Goal: Task Accomplishment & Management: Manage account settings

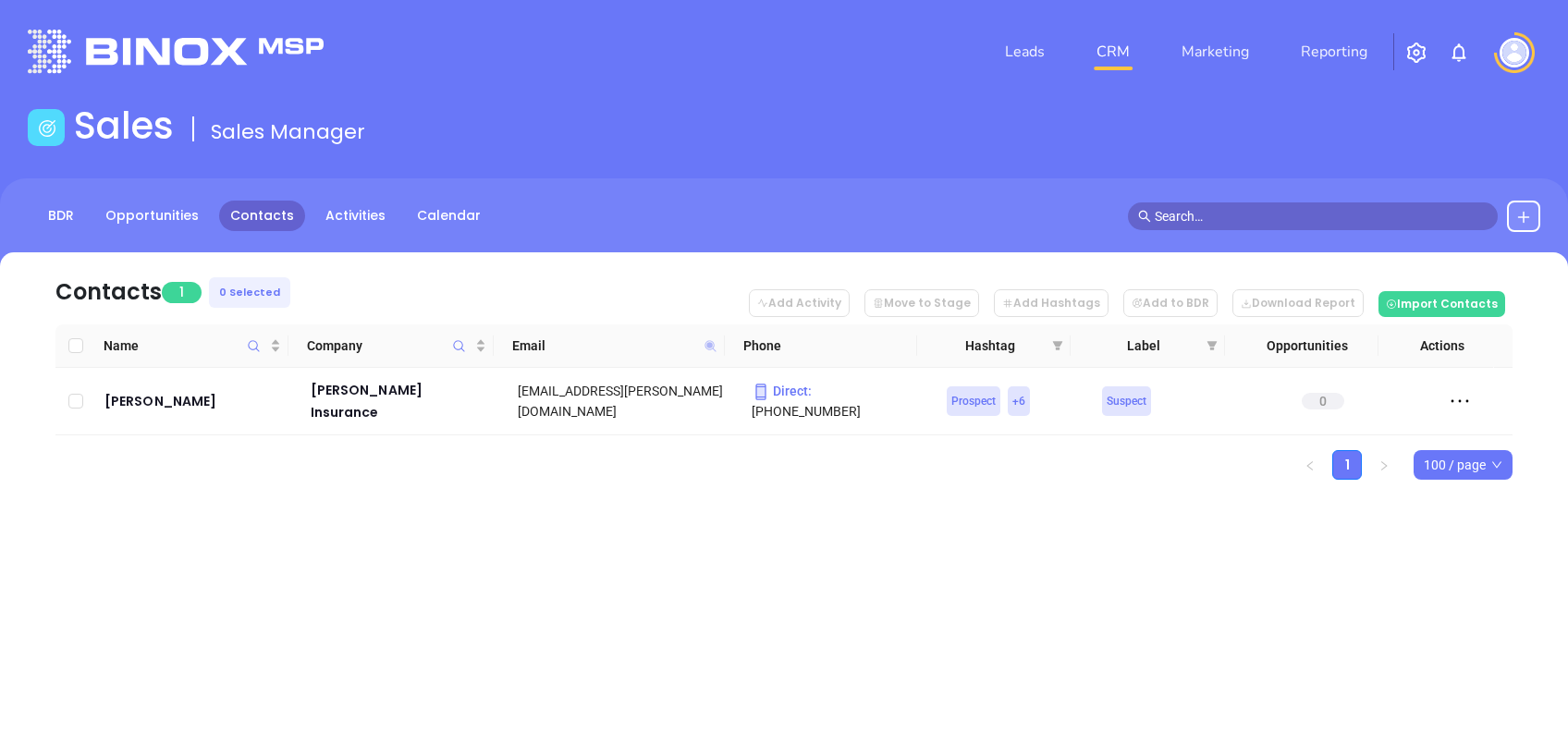
click at [709, 343] on icon at bounding box center [710, 345] width 11 height 11
paste input "reillyinsurancellc"
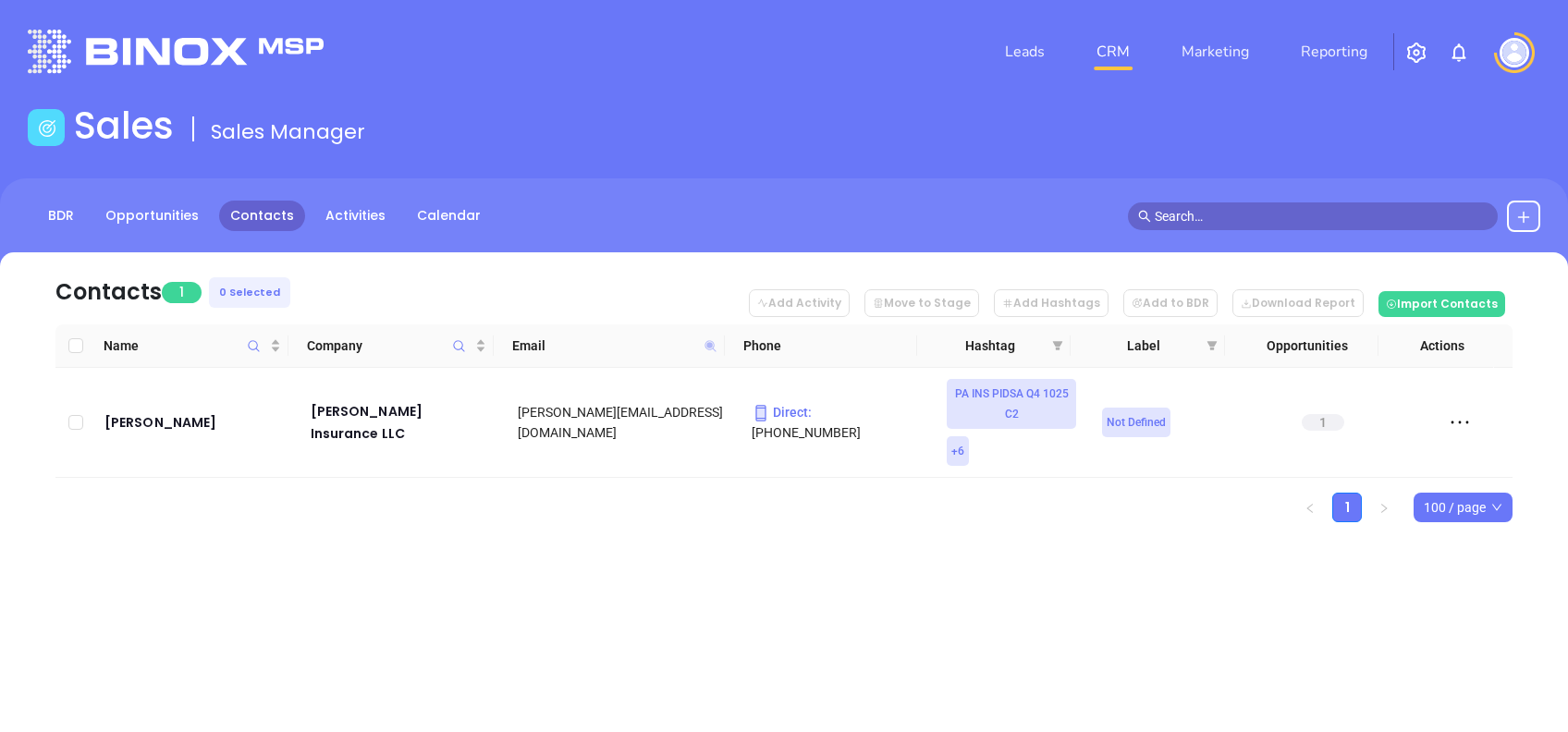
click at [706, 341] on icon at bounding box center [710, 345] width 11 height 11
paste input "insurance-savings"
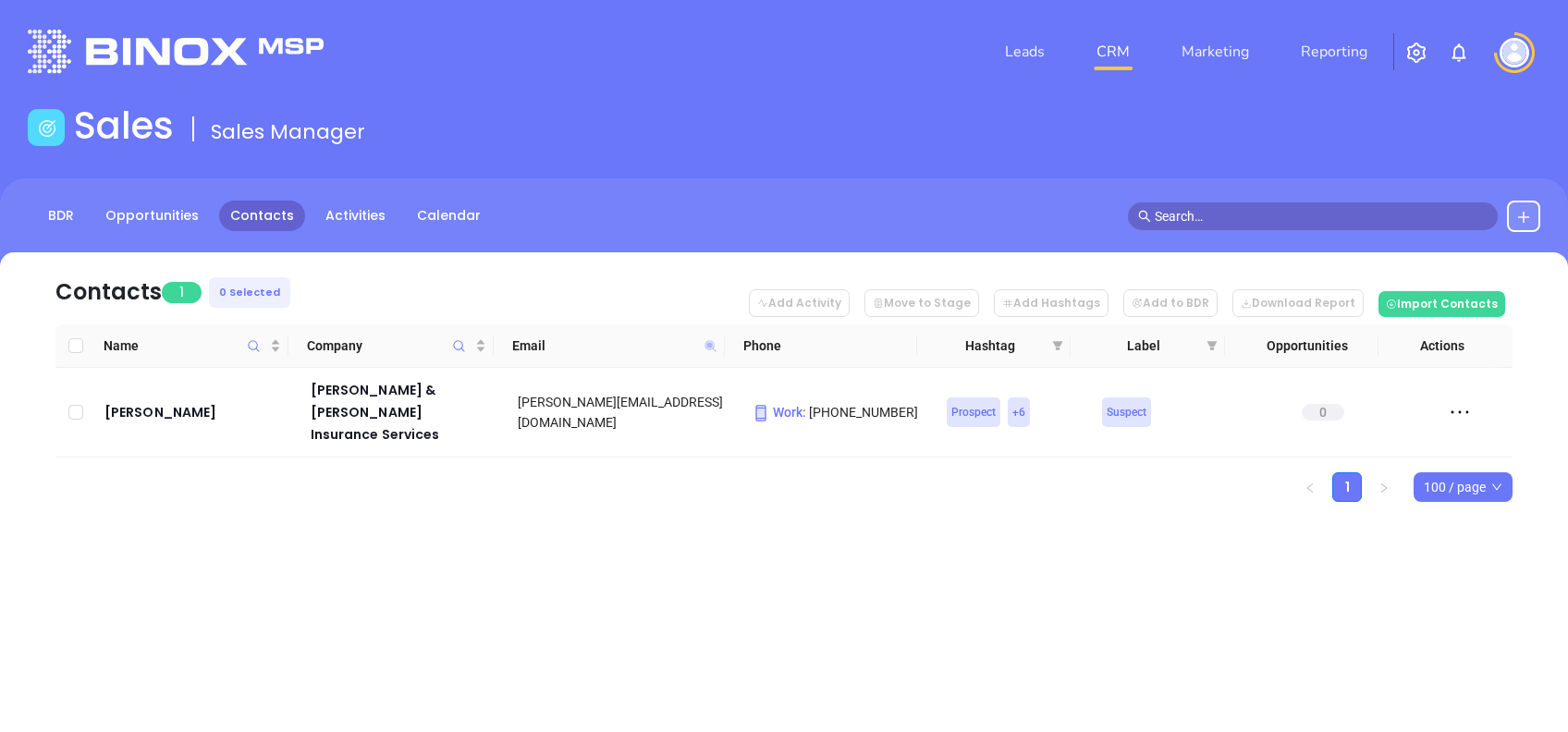
click at [705, 346] on icon at bounding box center [711, 346] width 14 height 14
paste input "strockinsurance"
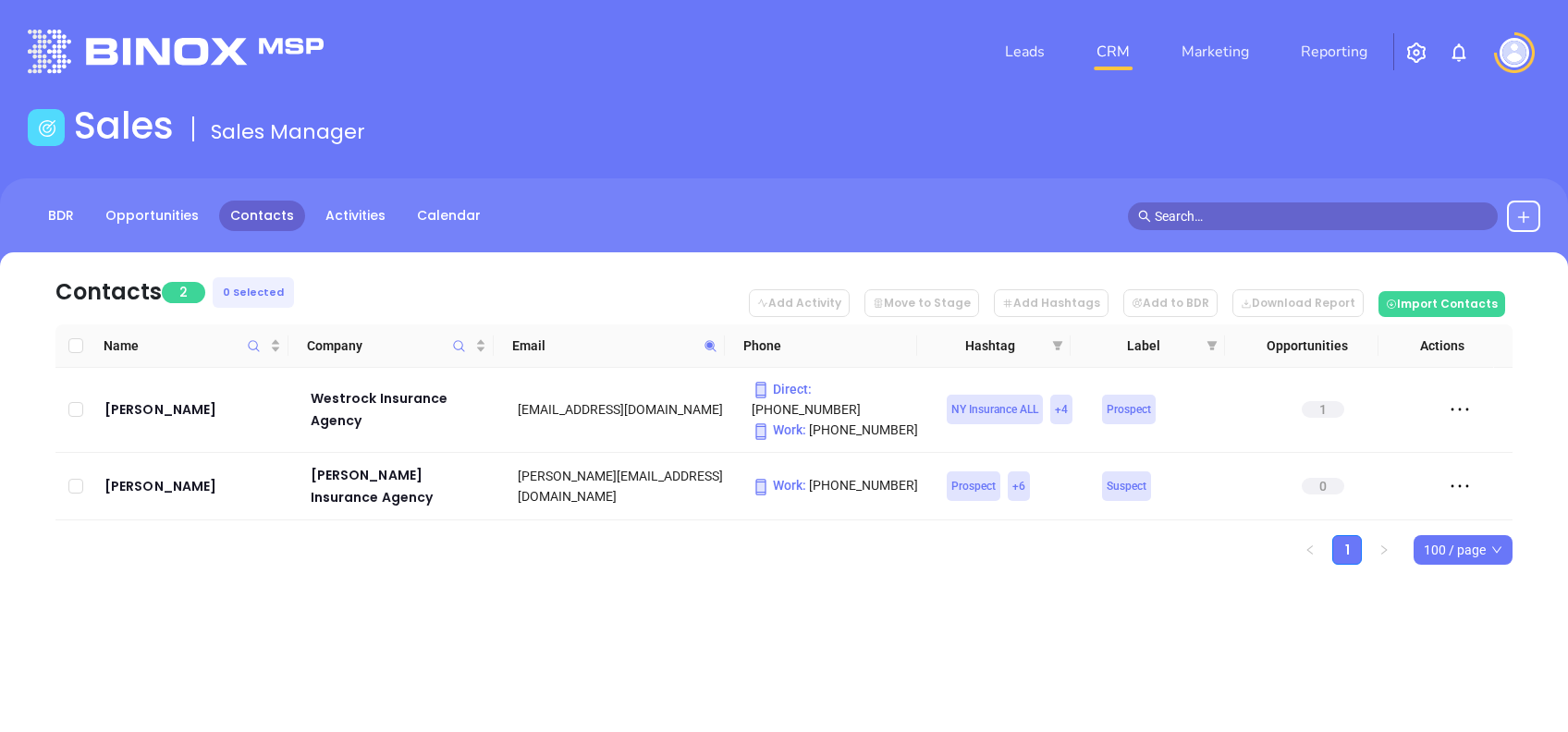
click at [712, 352] on span at bounding box center [710, 346] width 21 height 28
paste input "bowerins"
click at [712, 353] on span at bounding box center [710, 346] width 21 height 28
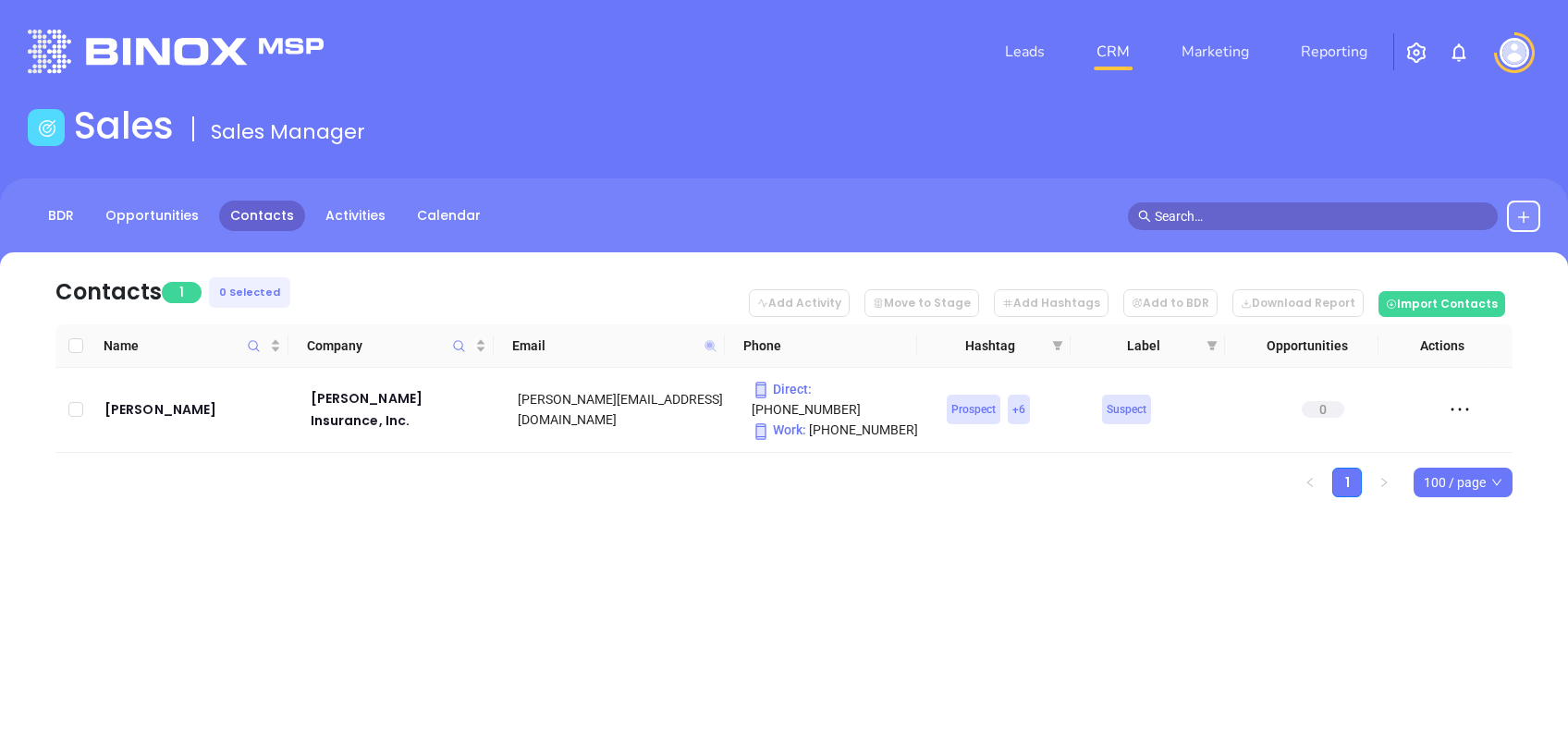
click at [707, 342] on icon at bounding box center [710, 345] width 11 height 11
paste input "oxford"
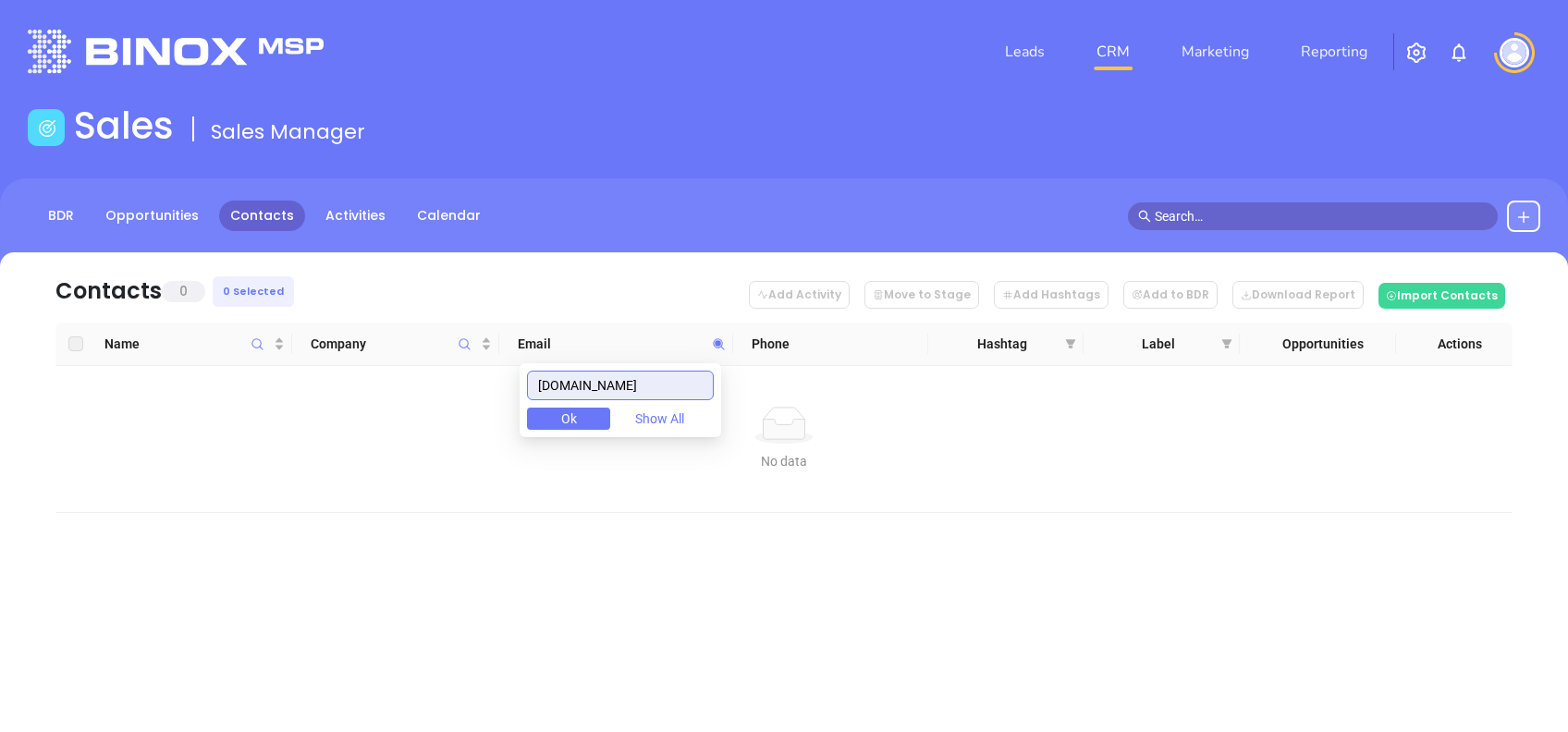
drag, startPoint x: 603, startPoint y: 402, endPoint x: 392, endPoint y: 381, distance: 212.0
click at [439, 391] on body "Leads CRM Marketing Reporting Financial Leads Leads Sales Sales Manager BDR Opp…" at bounding box center [784, 366] width 1568 height 732
paste input "donaldhamminsurance"
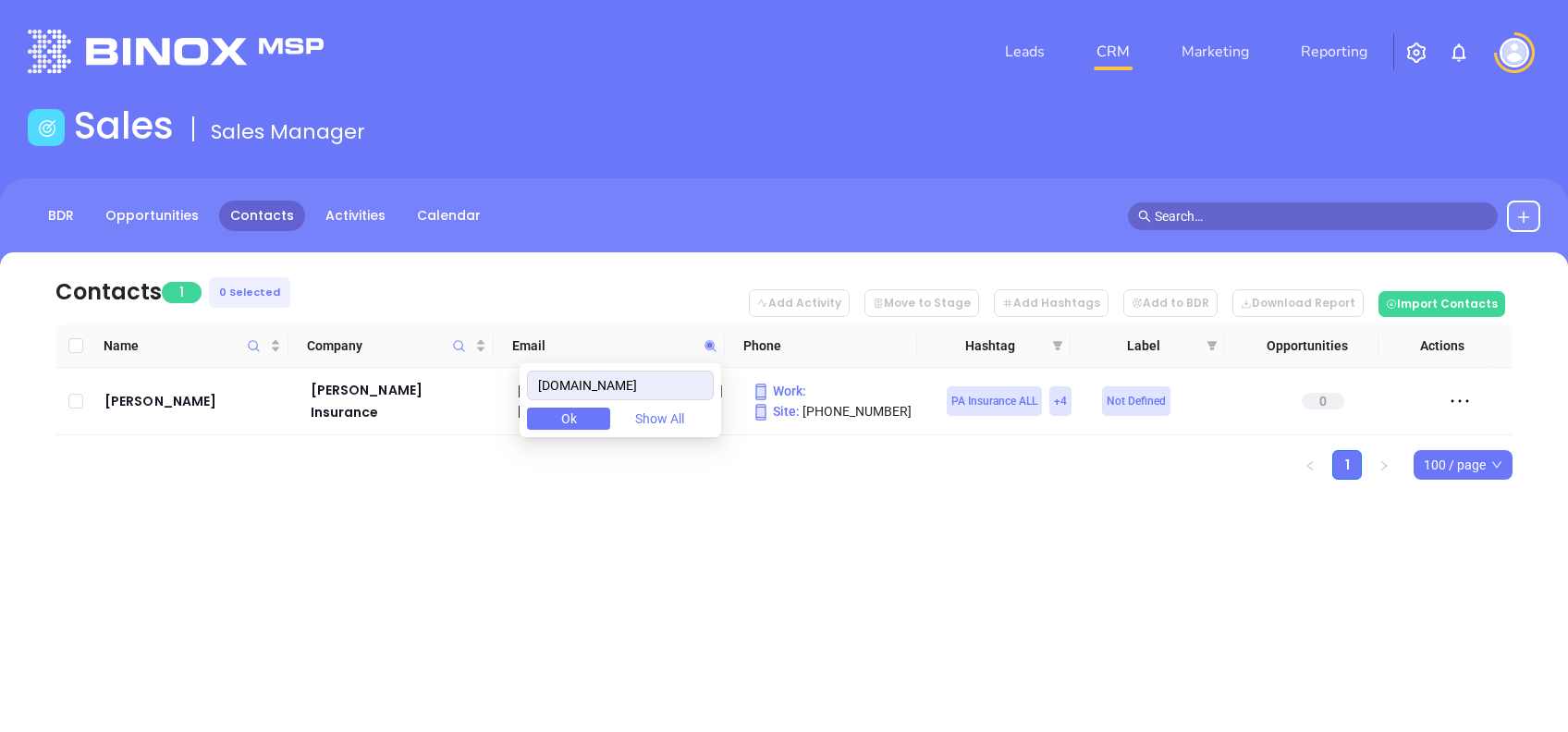
click at [298, 492] on div "Contacts 1 0 Selected Add Activity Move to Stage Add Hashtags Add to BDR Downlo…" at bounding box center [784, 398] width 1568 height 292
click at [705, 341] on icon at bounding box center [710, 345] width 11 height 11
paste input "e-premier"
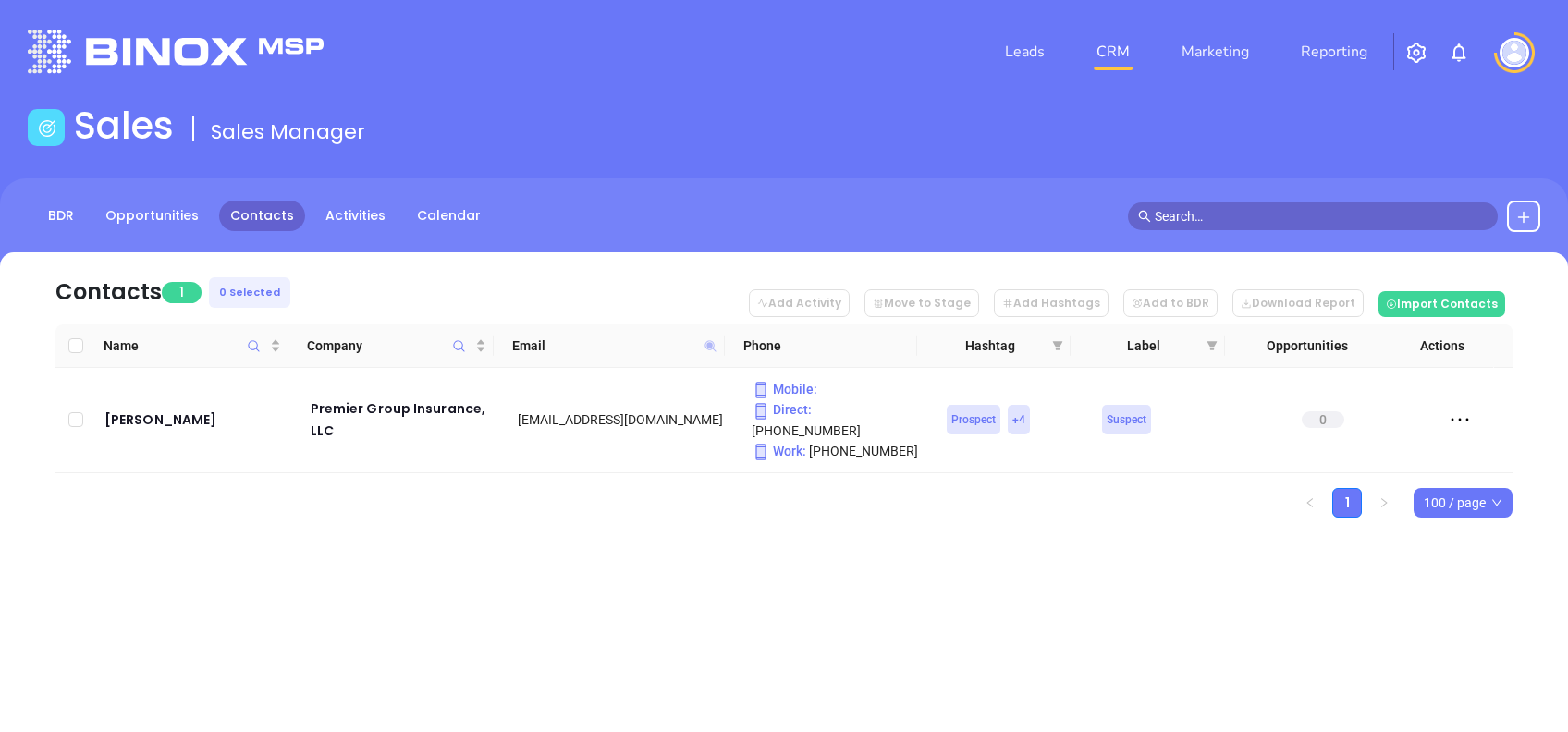
click at [711, 340] on icon at bounding box center [711, 346] width 14 height 14
paste input "francismartinoinsurance"
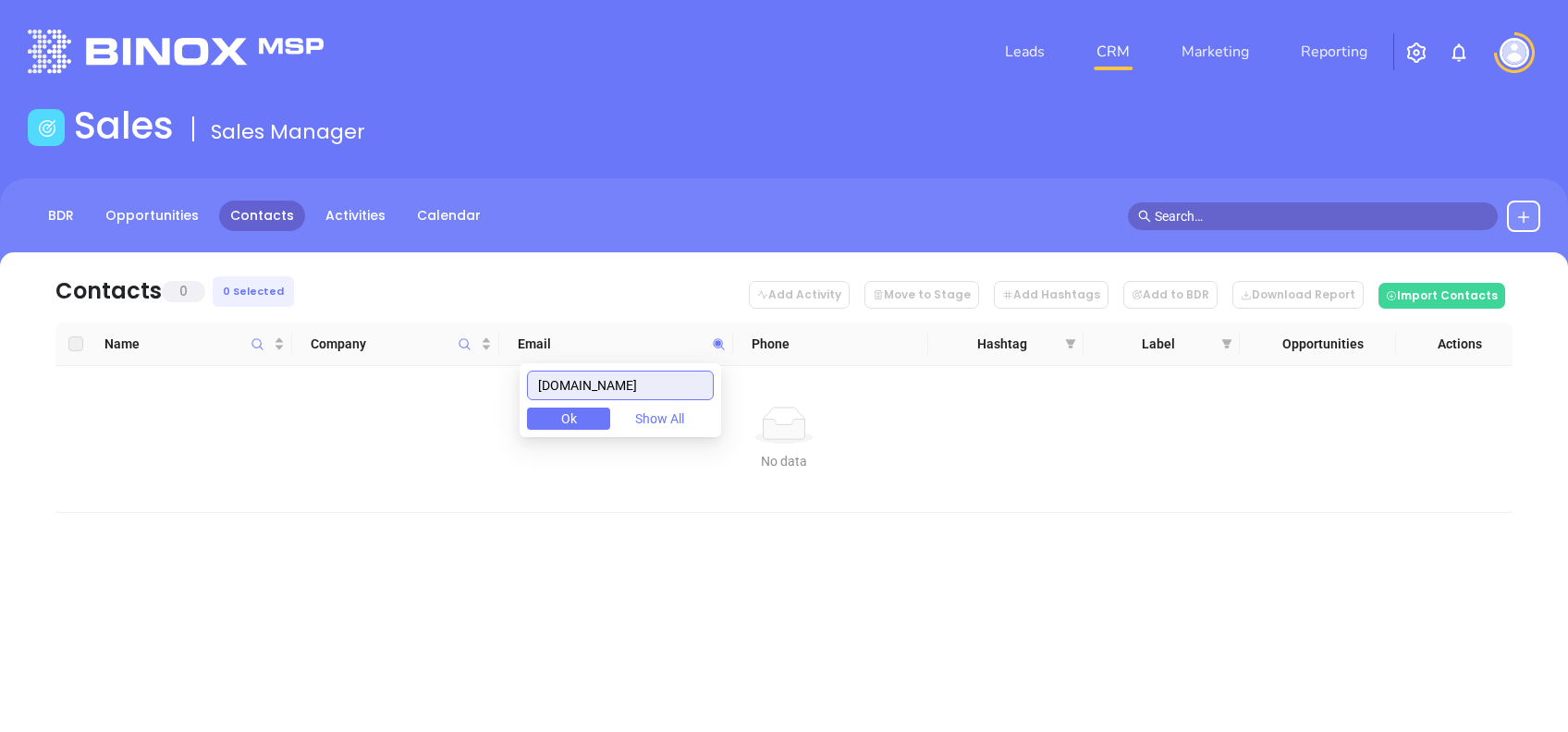
click at [660, 378] on input "francismartinoinsurance.com" at bounding box center [619, 386] width 187 height 30
paste input "dimelingandschrot"
drag, startPoint x: 621, startPoint y: 392, endPoint x: 465, endPoint y: 383, distance: 156.3
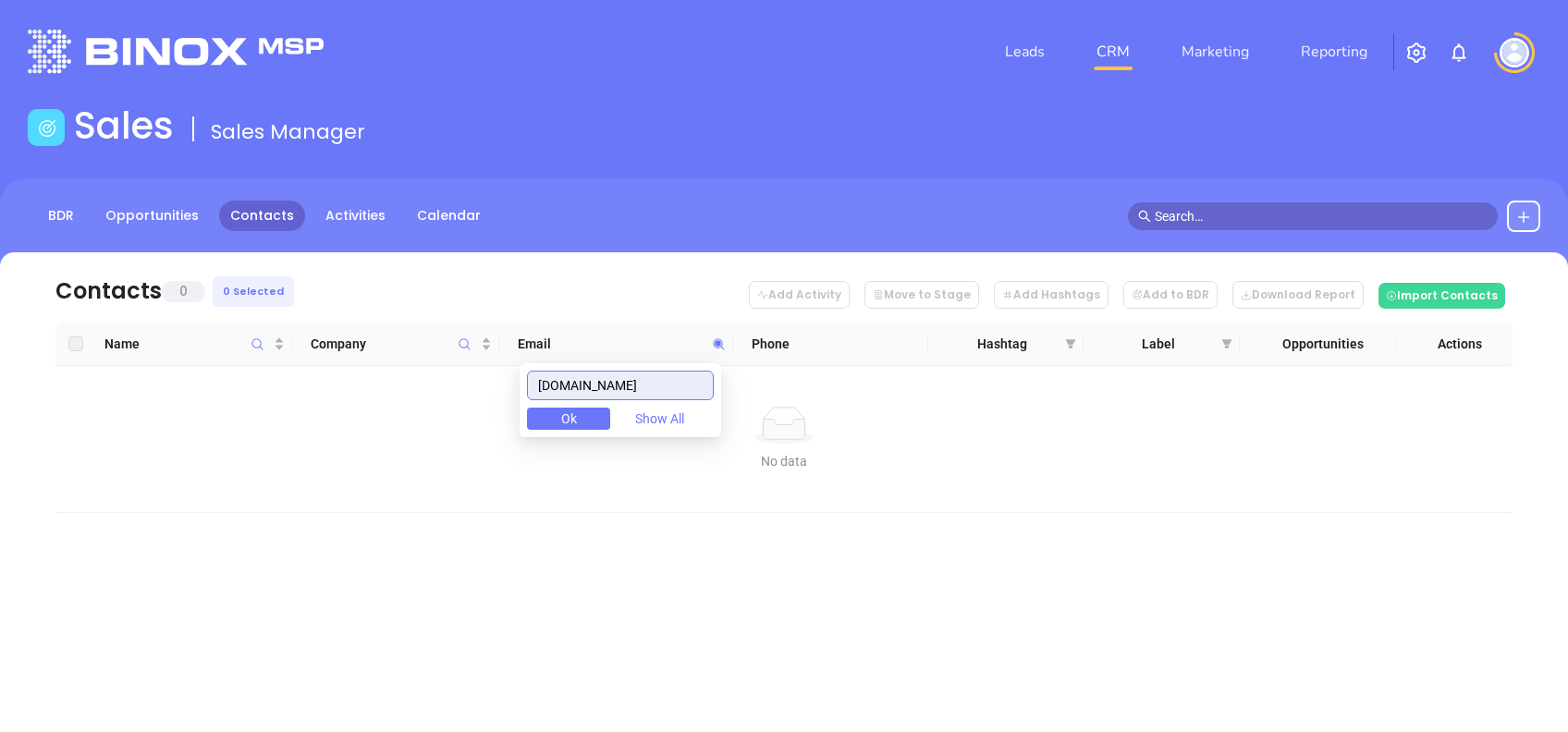
click at [480, 383] on body "Leads CRM Marketing Reporting Financial Leads Leads Sales Sales Manager BDR Opp…" at bounding box center [784, 366] width 1568 height 732
paste input "atlanticbb.net"
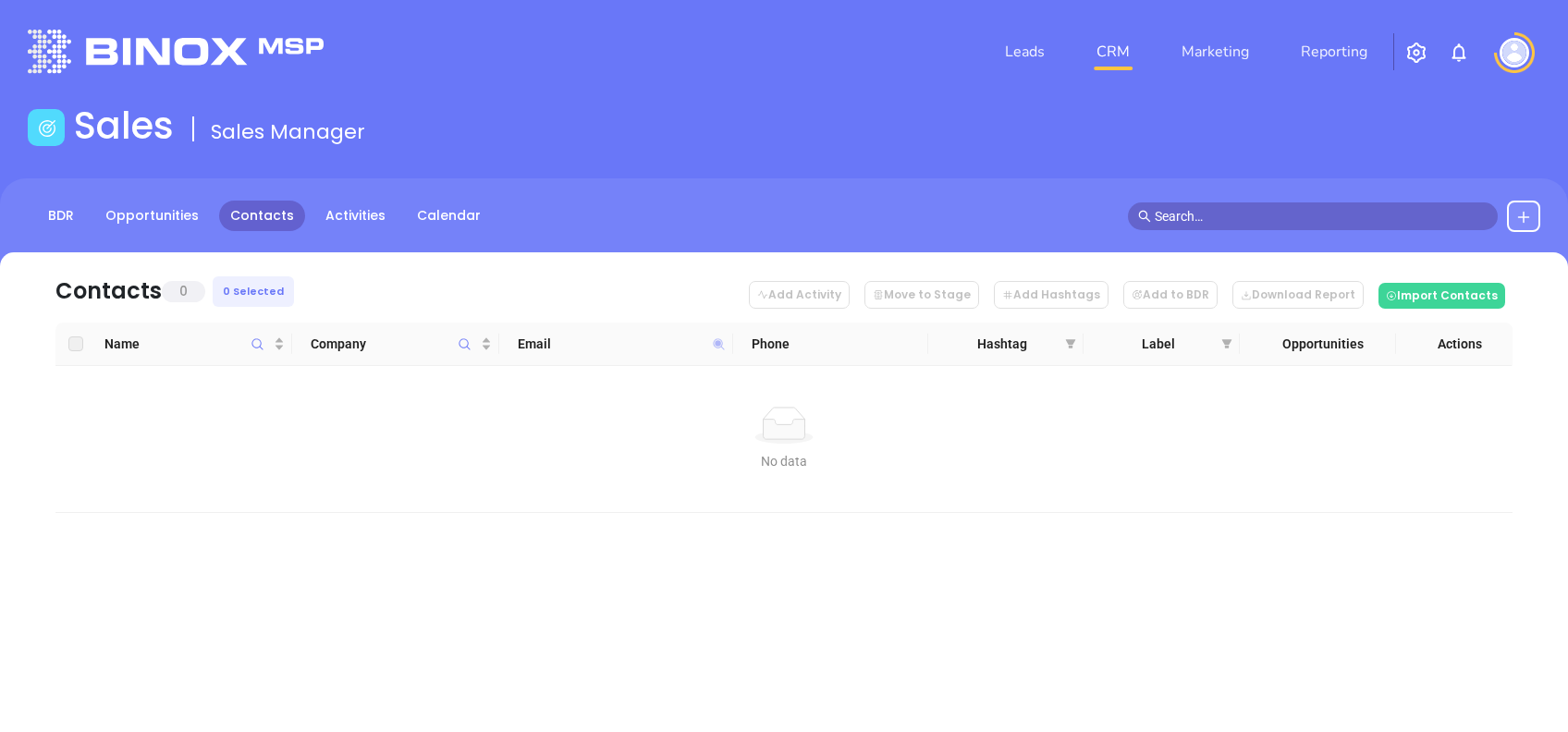
click at [715, 340] on icon at bounding box center [719, 344] width 14 height 14
paste input "burnsandburns.com"
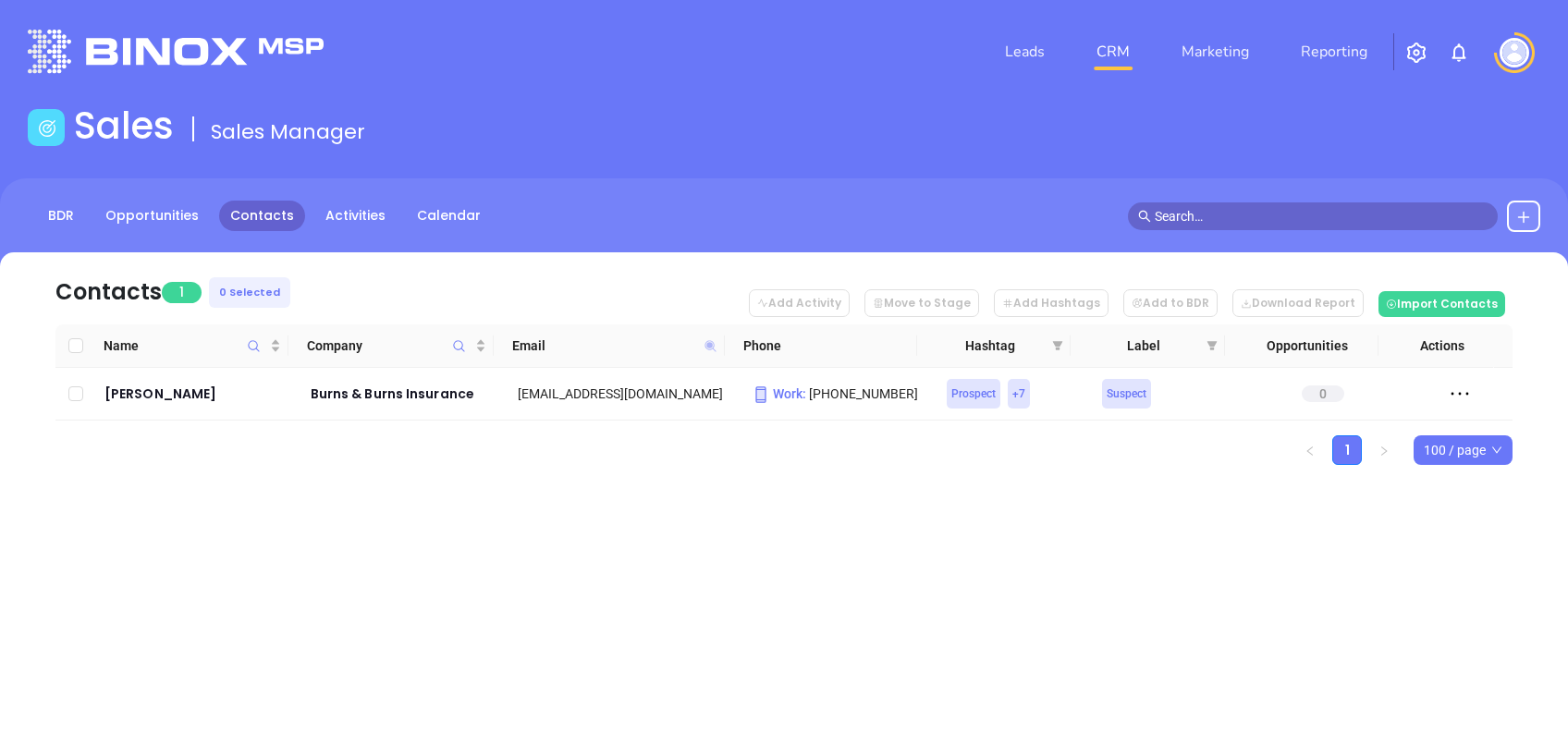
click at [708, 345] on icon at bounding box center [710, 345] width 11 height 11
paste input "teamrossbacher"
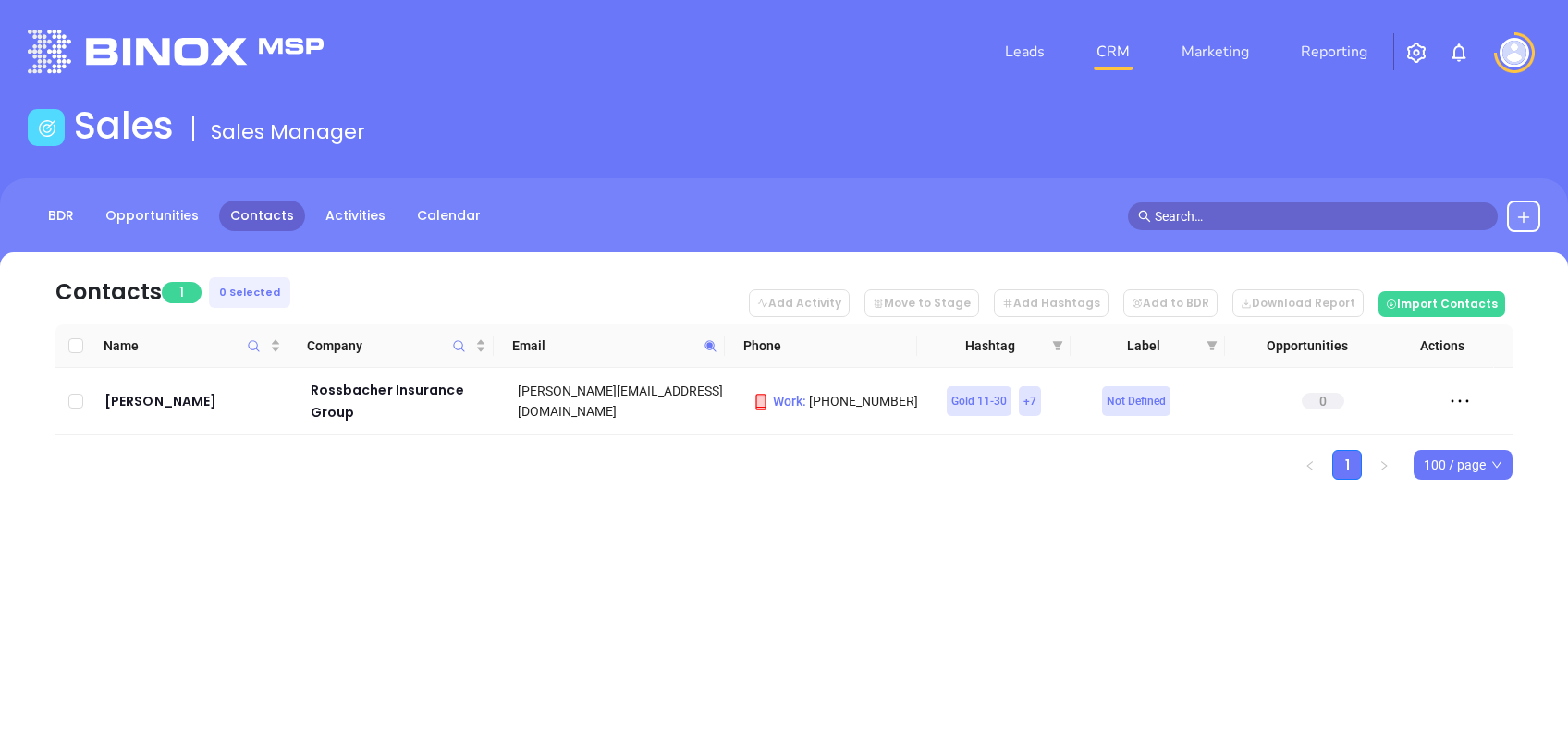
click at [717, 345] on span at bounding box center [710, 346] width 21 height 28
paste input "foxfamilyinsurance"
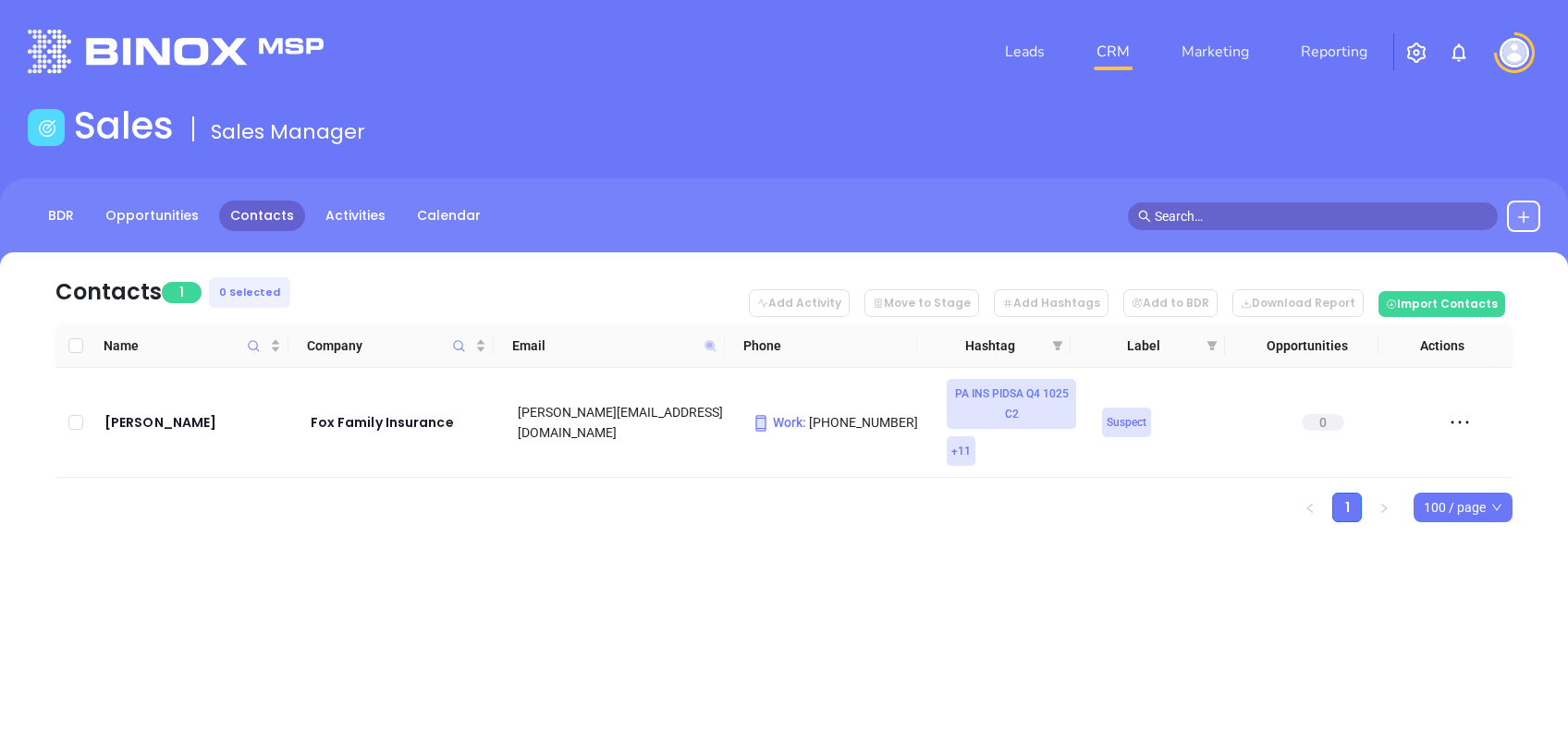
click at [707, 344] on icon at bounding box center [710, 345] width 11 height 11
paste input "rsimonin"
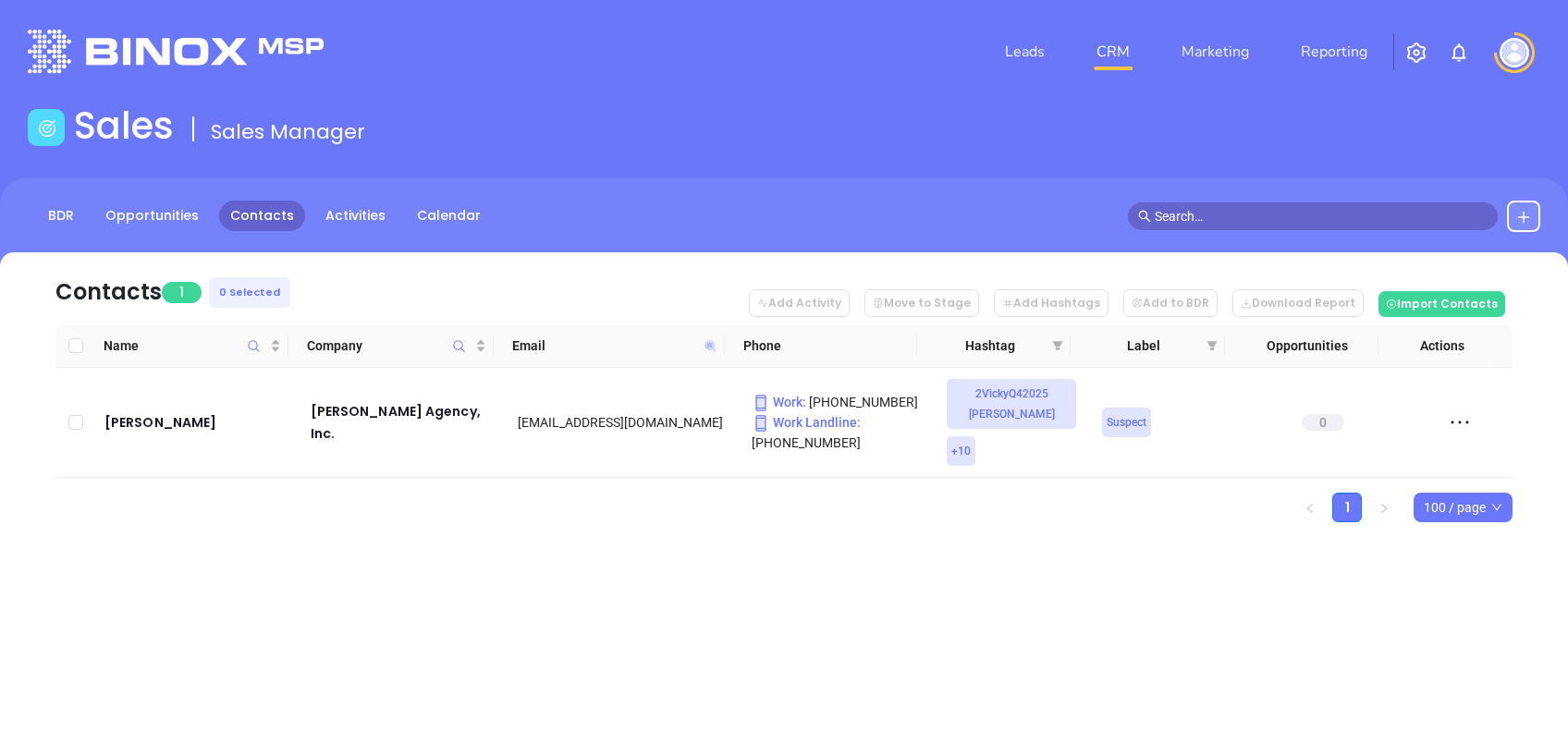
click at [709, 344] on icon at bounding box center [710, 345] width 11 height 11
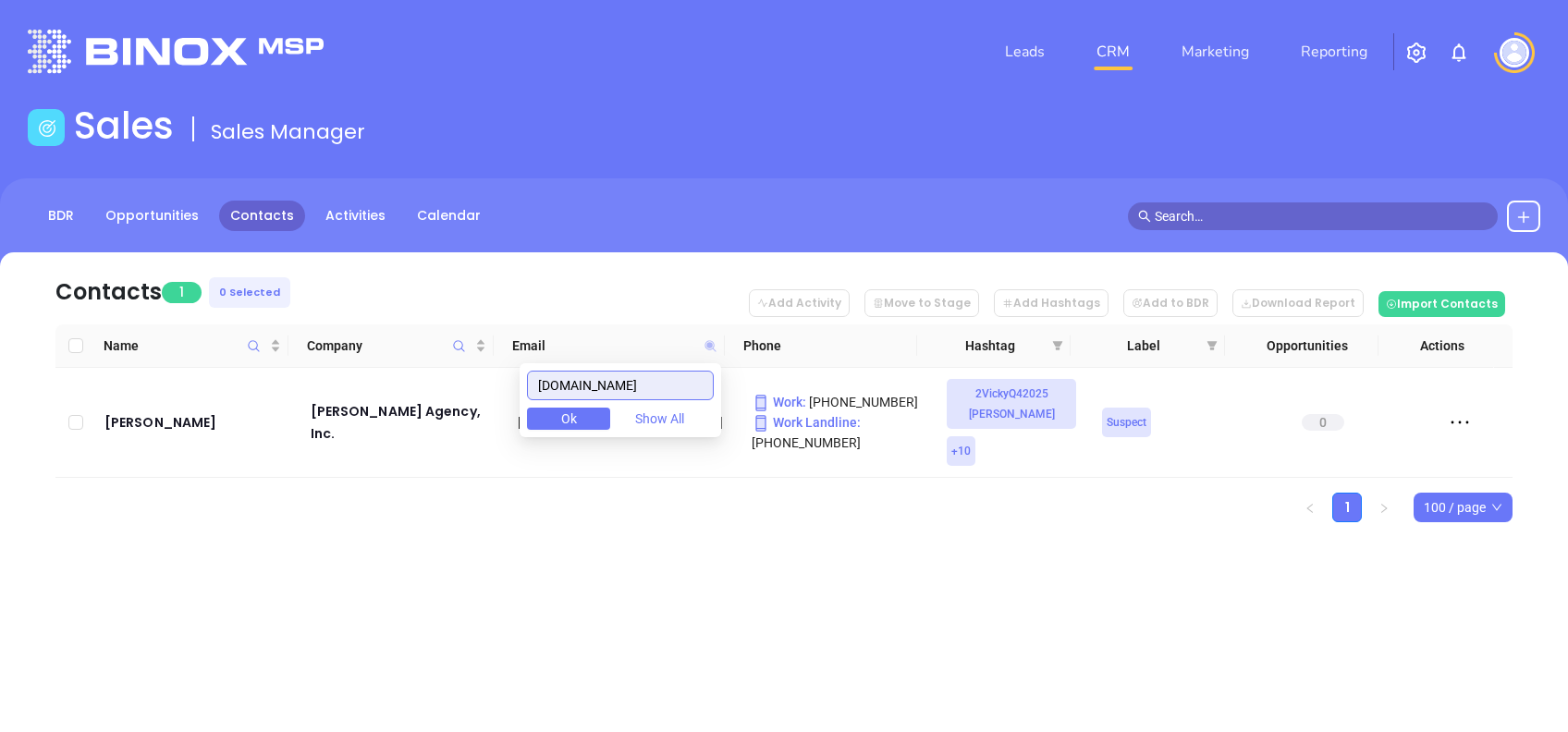
paste input "markinsurance"
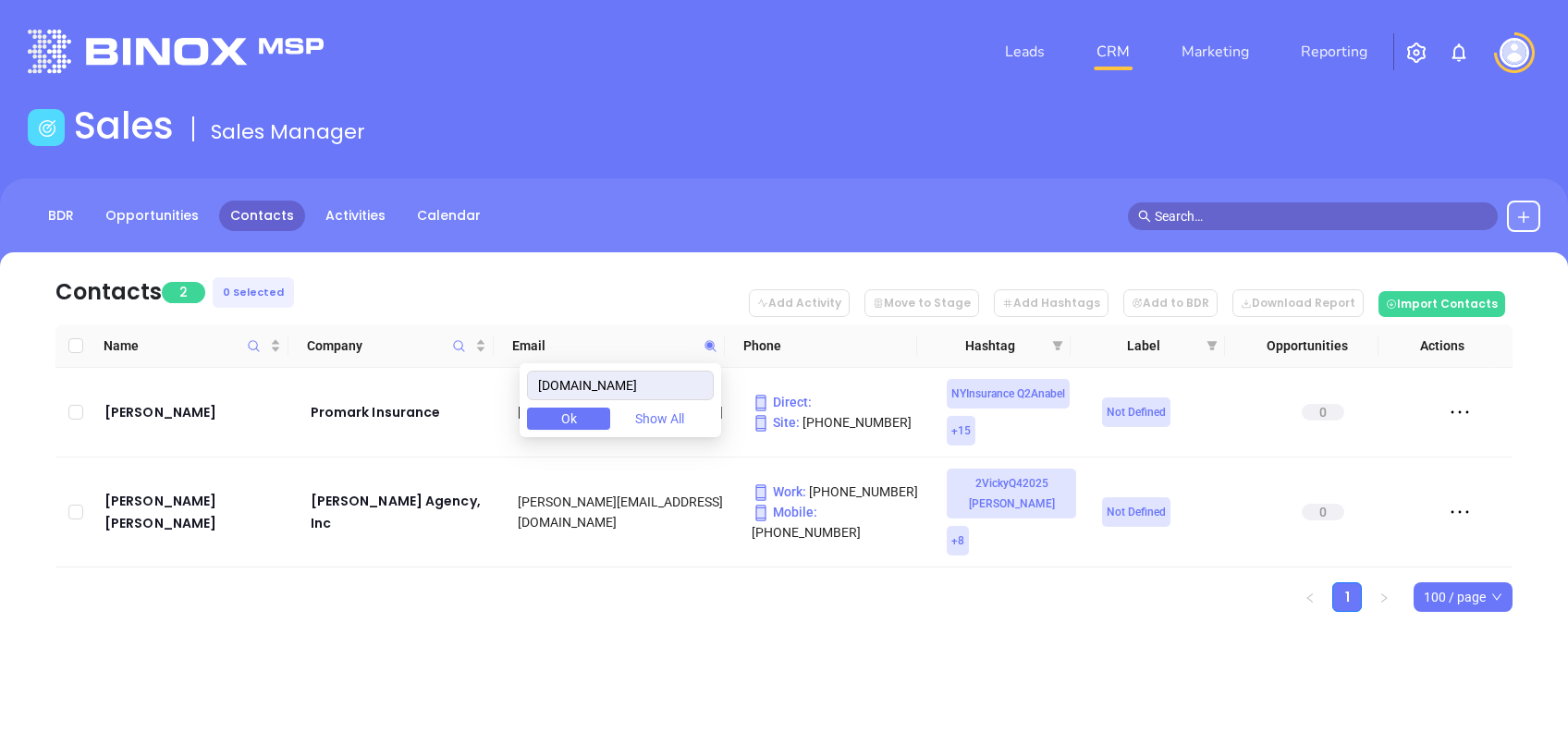
click at [474, 627] on div "Contacts 2 0 Selected Add Activity Move to Stage Add Hashtags Add to BDR Downlo…" at bounding box center [784, 465] width 1568 height 425
click at [711, 348] on icon at bounding box center [711, 346] width 14 height 14
paste input "trustrti"
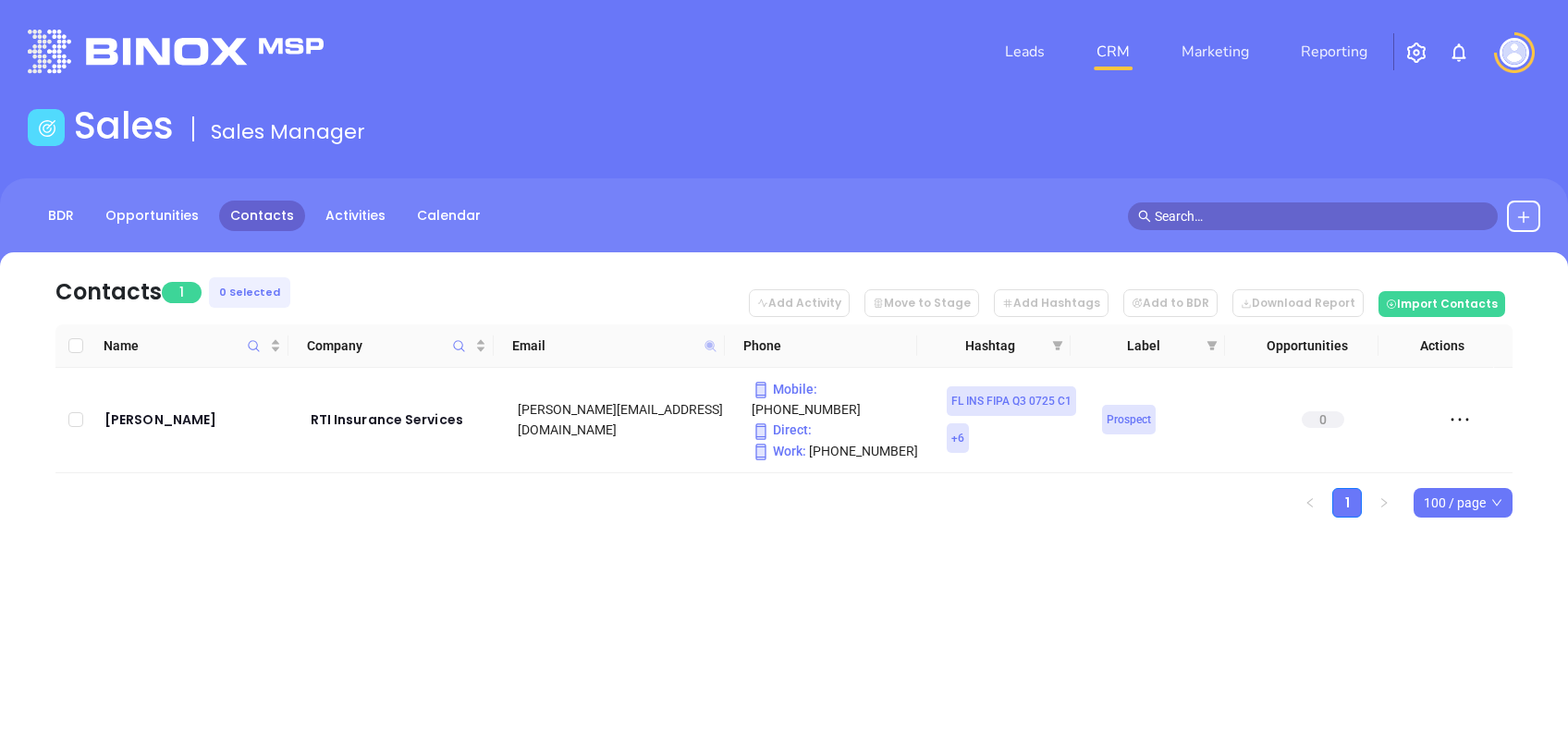
click at [710, 349] on icon at bounding box center [711, 346] width 14 height 14
paste input "hathomson"
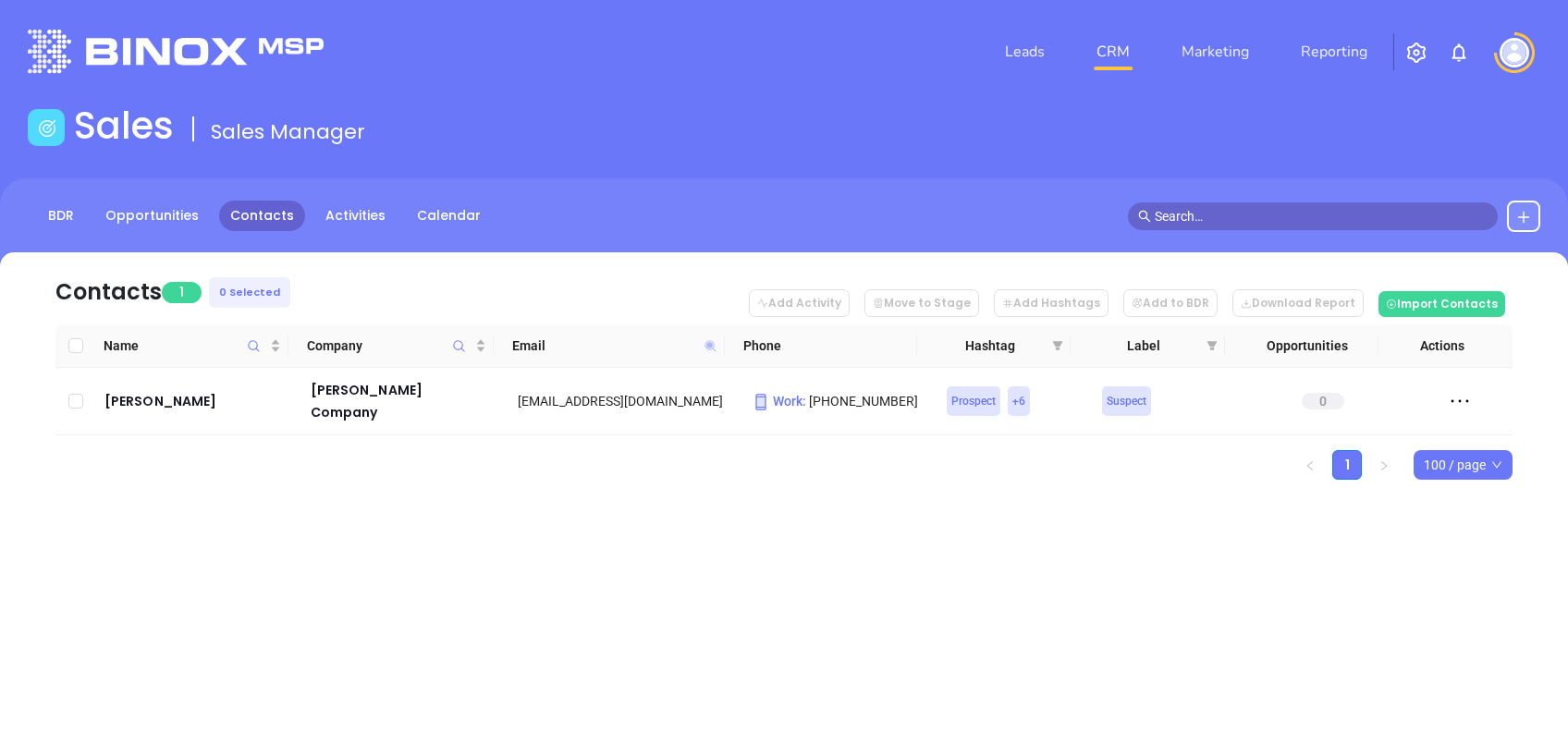
click at [708, 343] on icon at bounding box center [710, 345] width 11 height 11
paste input "nelsoninsurance.net"
click at [703, 353] on span at bounding box center [710, 346] width 21 height 28
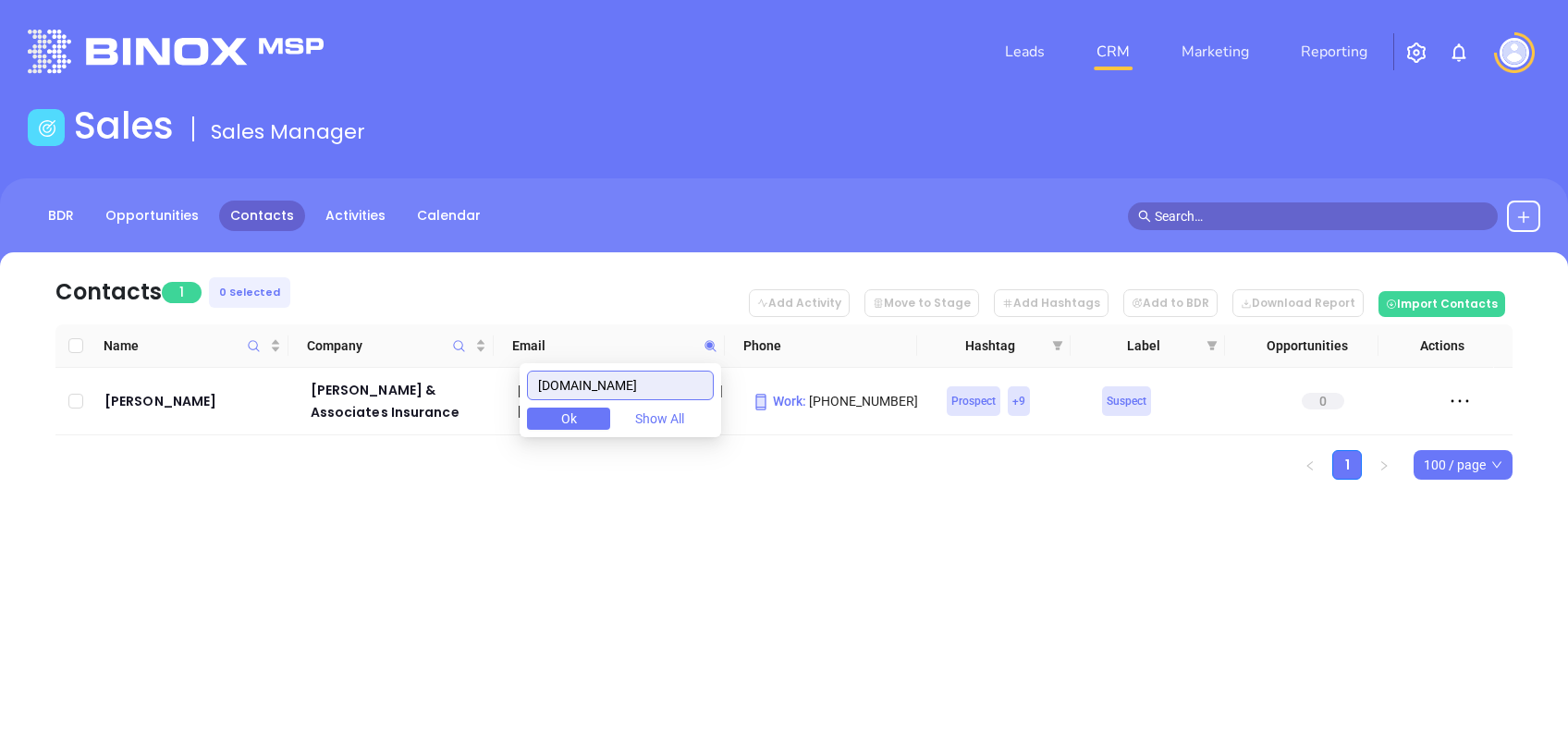
paste input "mosholderinsurance.com"
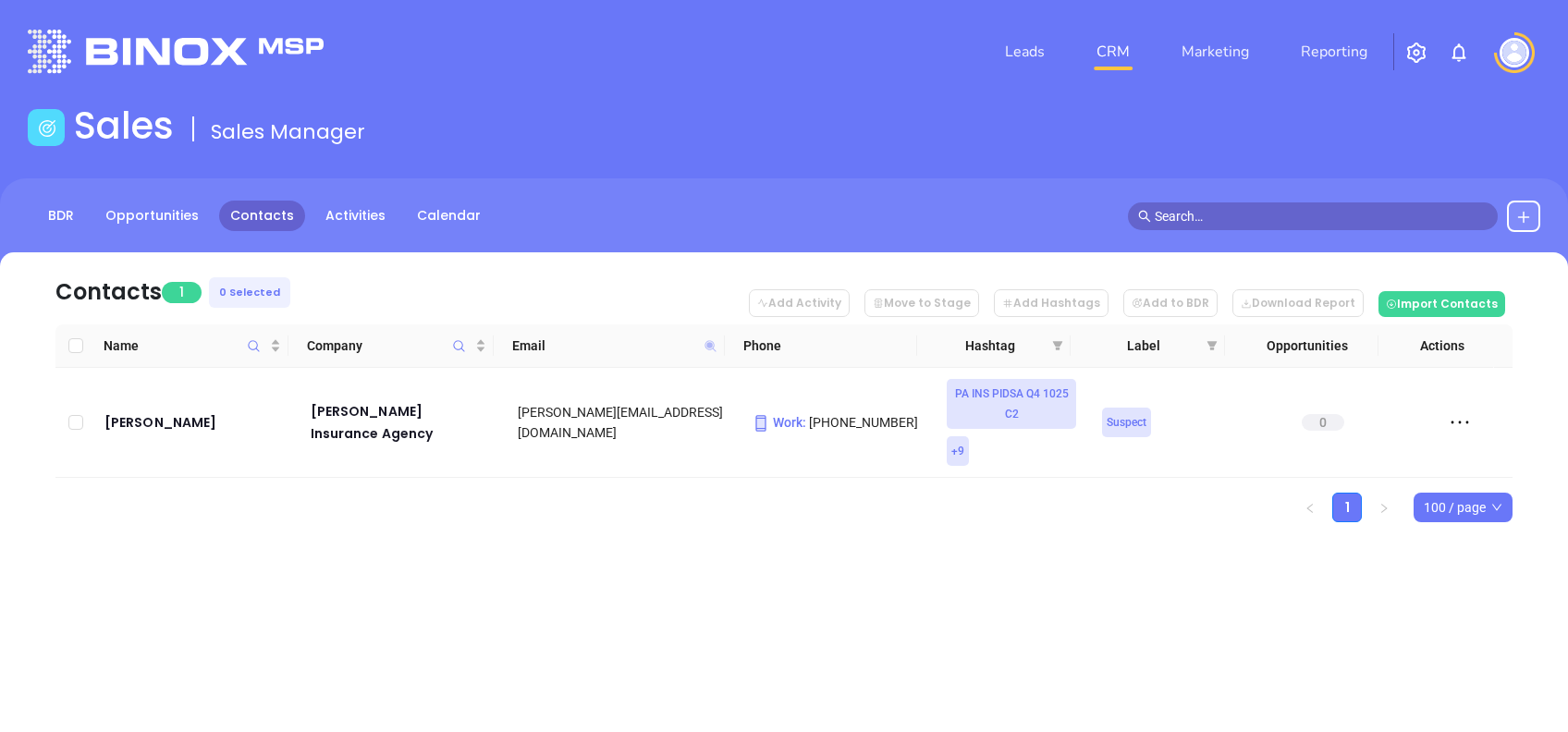
click at [708, 348] on icon at bounding box center [710, 345] width 11 height 11
paste input ".mywelch"
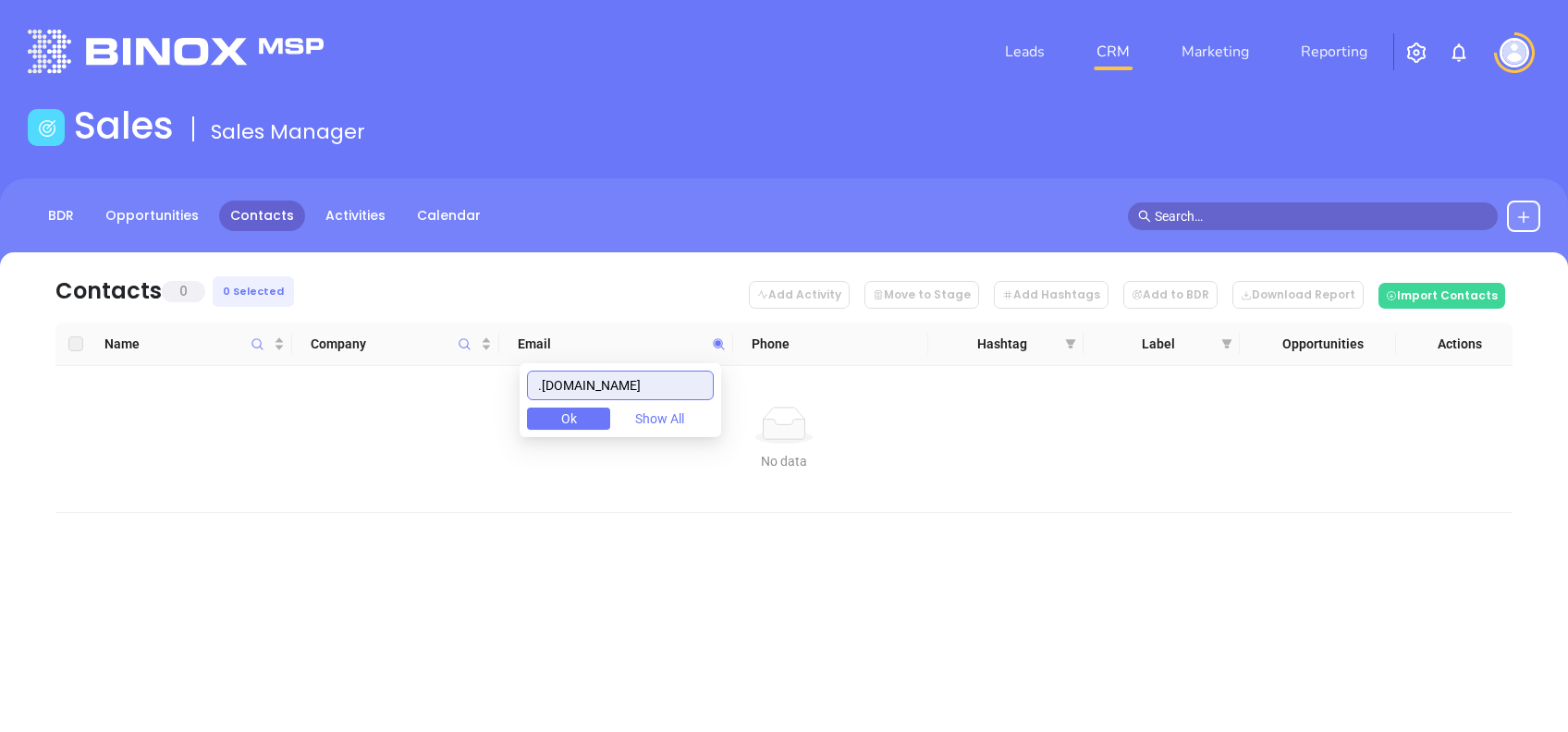
drag, startPoint x: 554, startPoint y: 385, endPoint x: 576, endPoint y: 401, distance: 27.2
click at [556, 387] on input ".mywelchinsurance.com" at bounding box center [619, 386] width 187 height 30
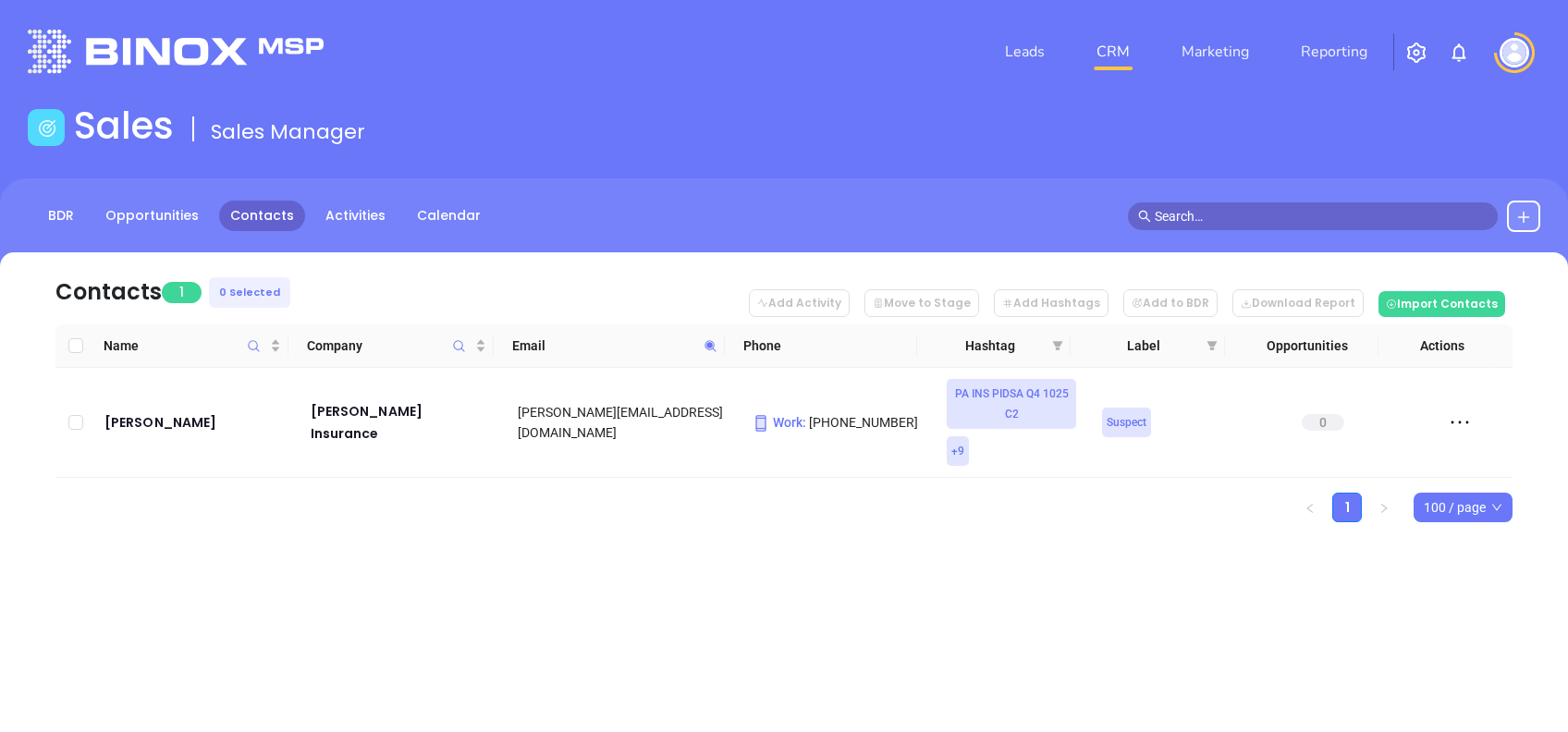
click at [700, 348] on span at bounding box center [710, 346] width 21 height 28
paste input "brandywineig"
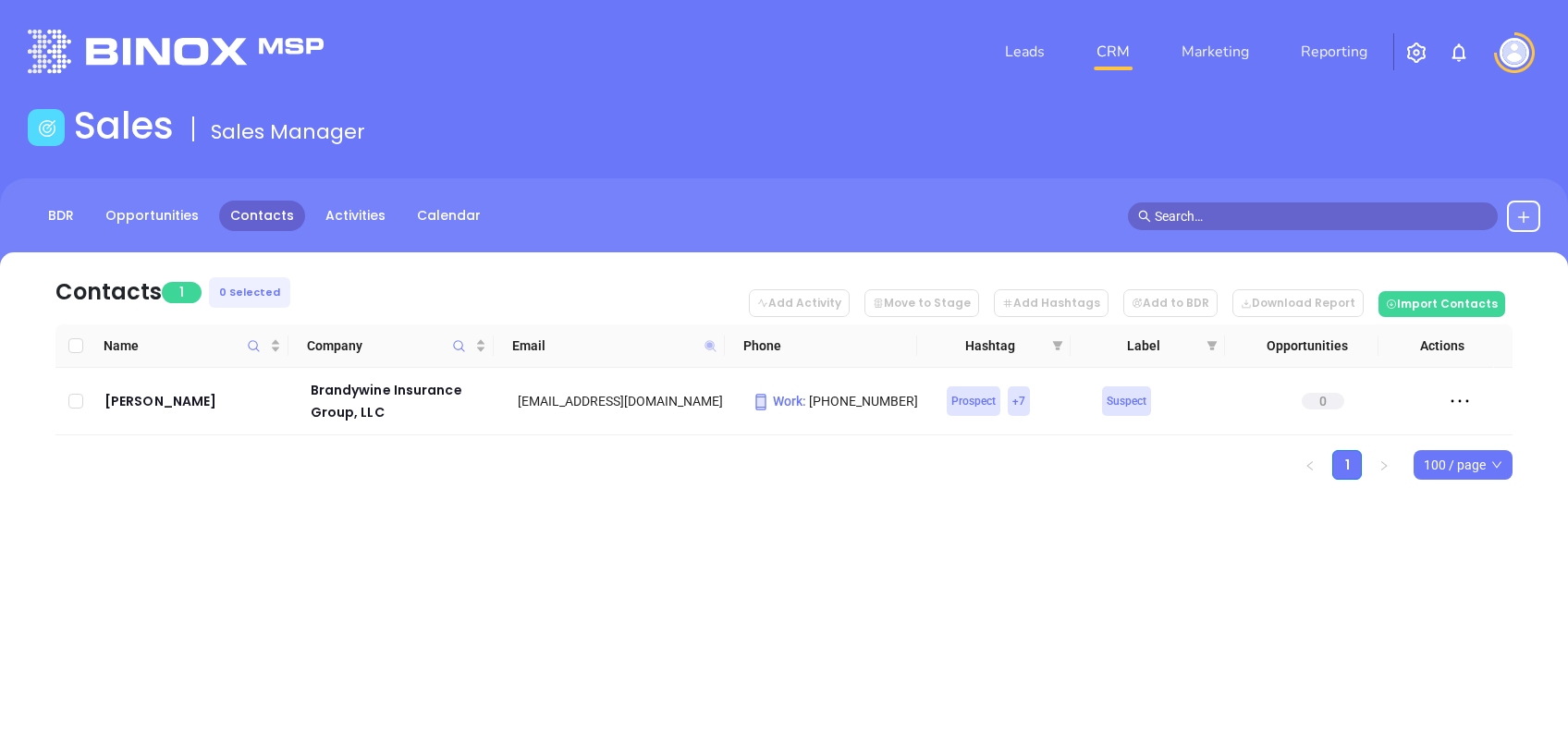
click at [708, 346] on icon at bounding box center [710, 345] width 11 height 11
paste input "kvcwinsurance"
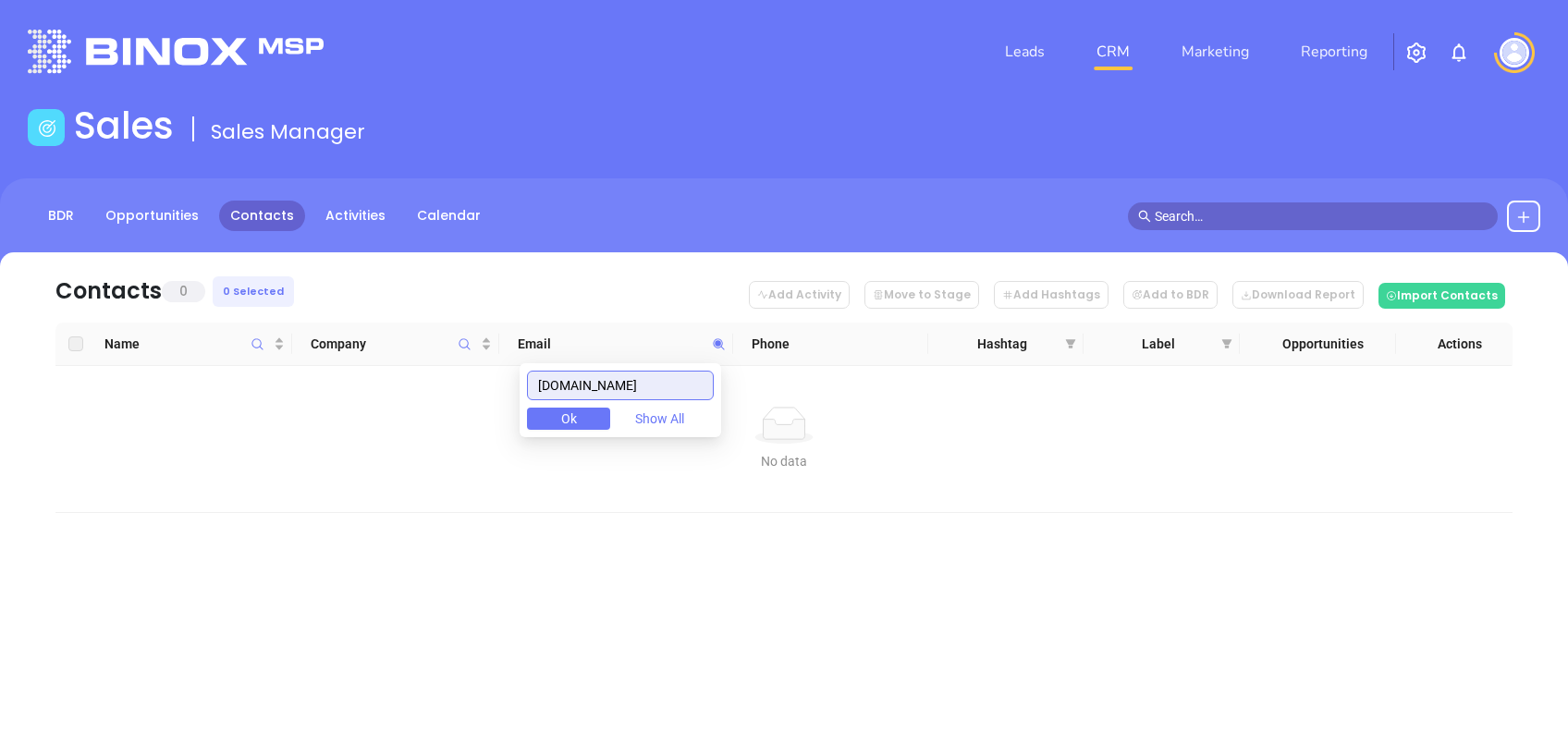
drag, startPoint x: 612, startPoint y: 374, endPoint x: 496, endPoint y: 375, distance: 116.0
click at [496, 375] on body "Leads CRM Marketing Reporting Financial Leads Leads Sales Sales Manager BDR Opp…" at bounding box center [784, 366] width 1568 height 732
paste input "binsured"
drag, startPoint x: 636, startPoint y: 380, endPoint x: 447, endPoint y: 400, distance: 190.1
click at [453, 401] on body "Leads CRM Marketing Reporting Financial Leads Leads Sales Sales Manager BDR Opp…" at bounding box center [784, 366] width 1568 height 732
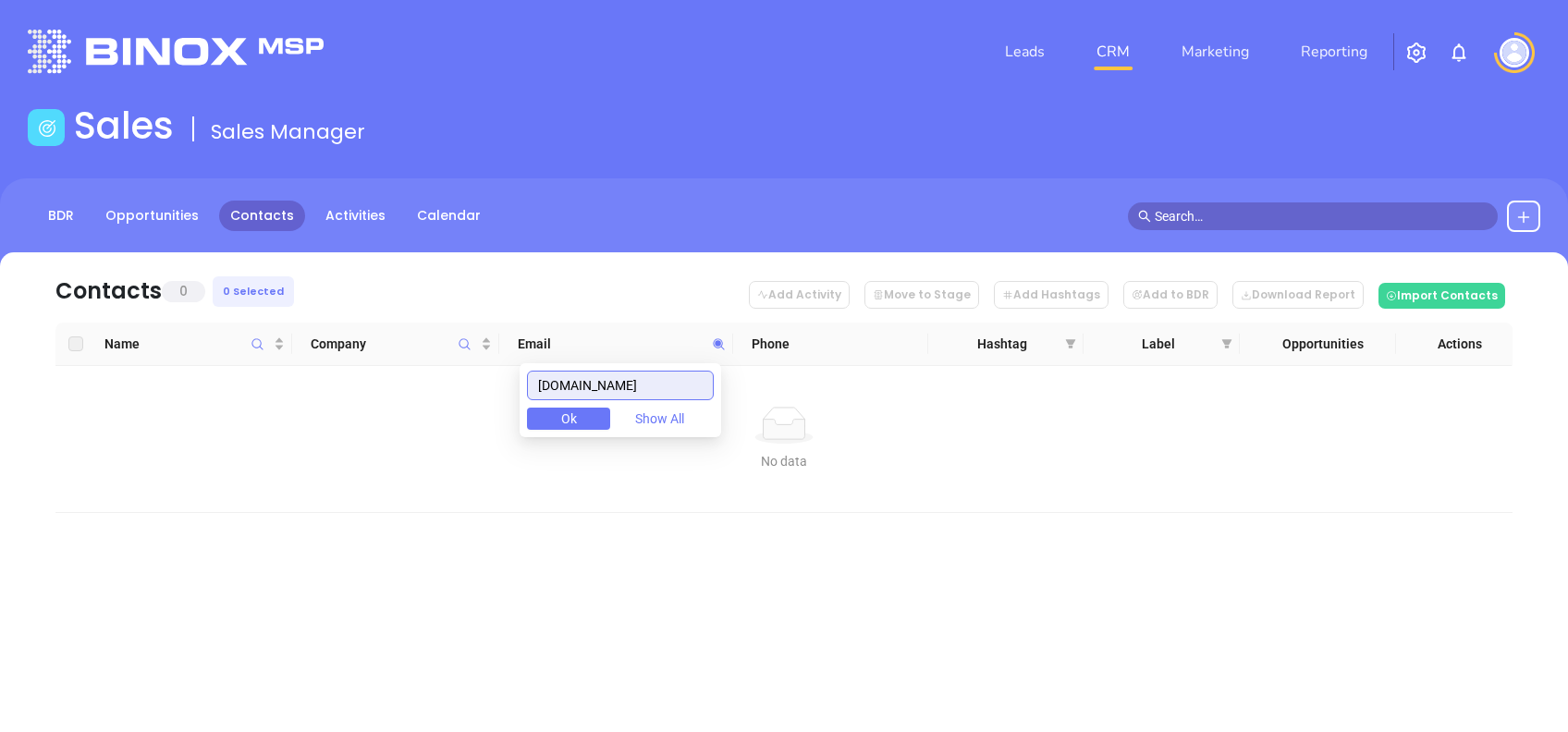
paste input "landisinsurance"
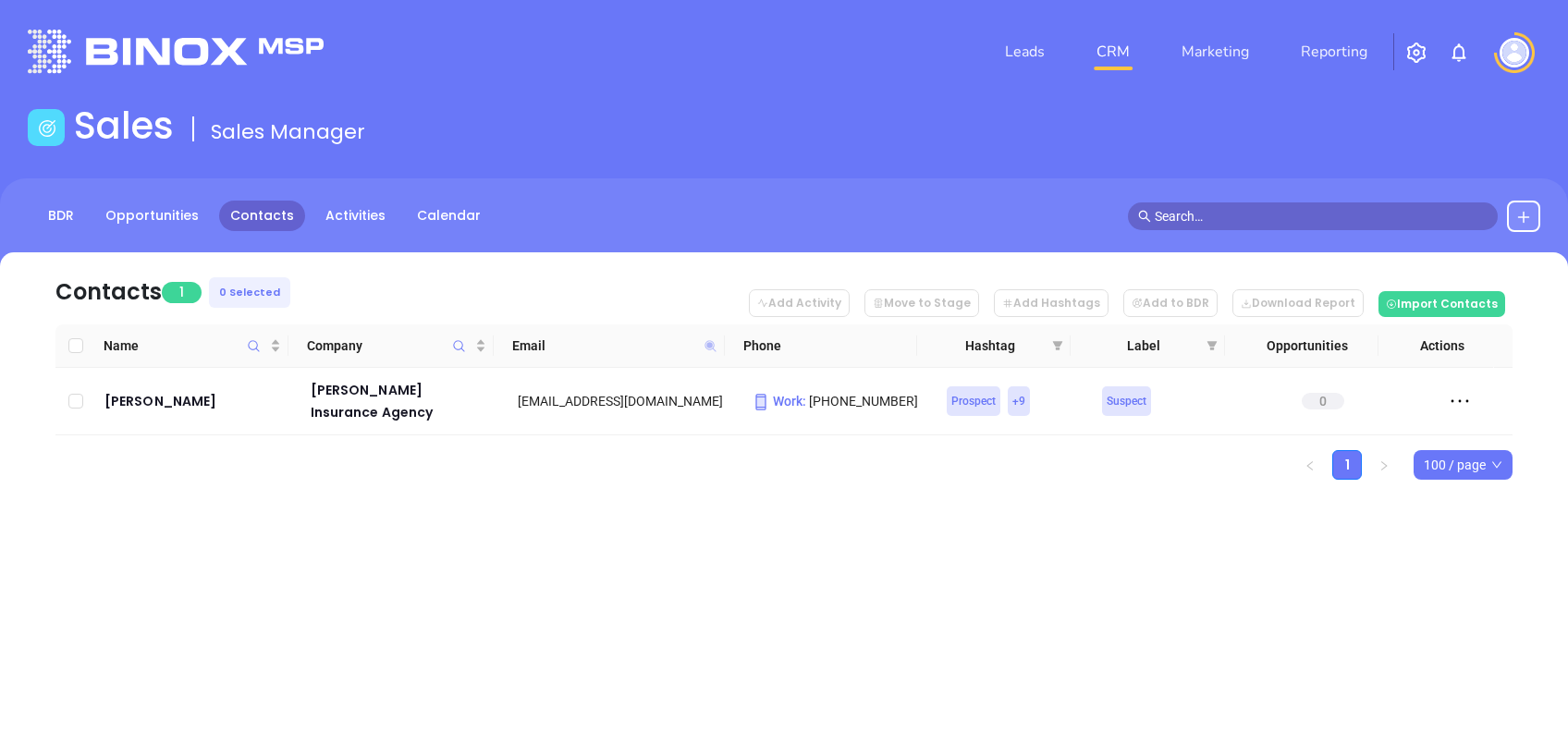
click at [710, 345] on icon at bounding box center [710, 345] width 11 height 11
paste input "bruner"
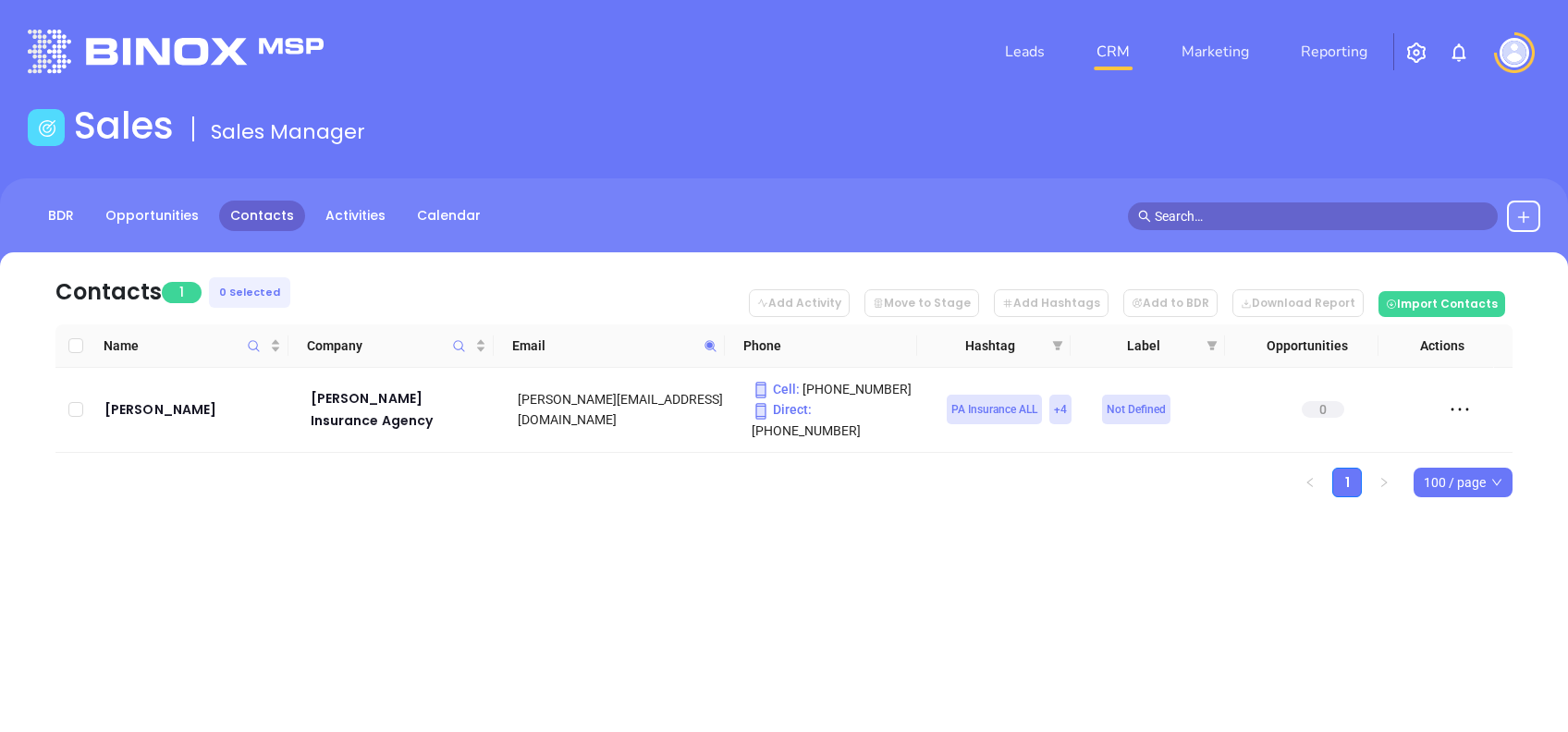
click at [710, 355] on span at bounding box center [710, 346] width 21 height 28
paste input "higbee"
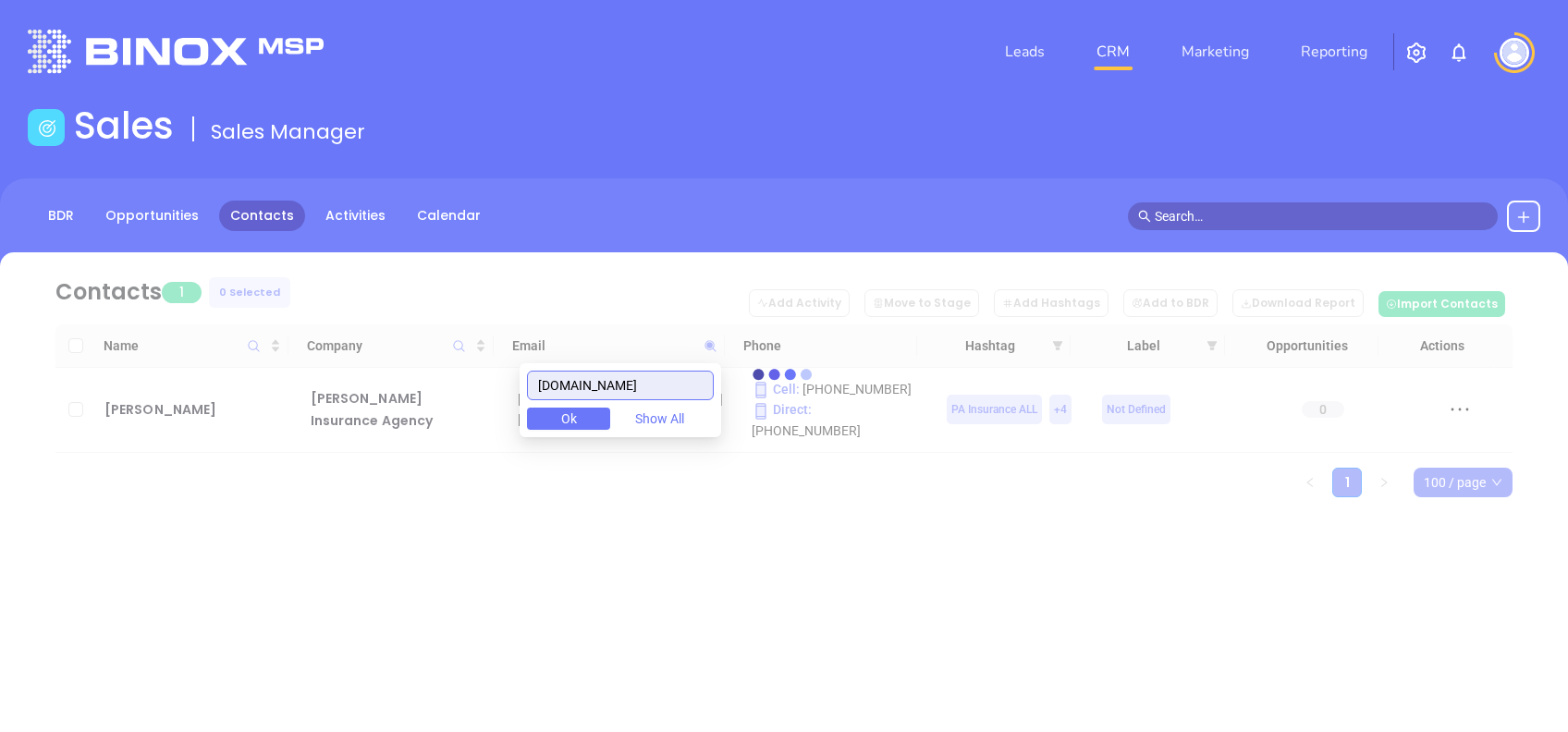
type input "higbeeinsurance.com"
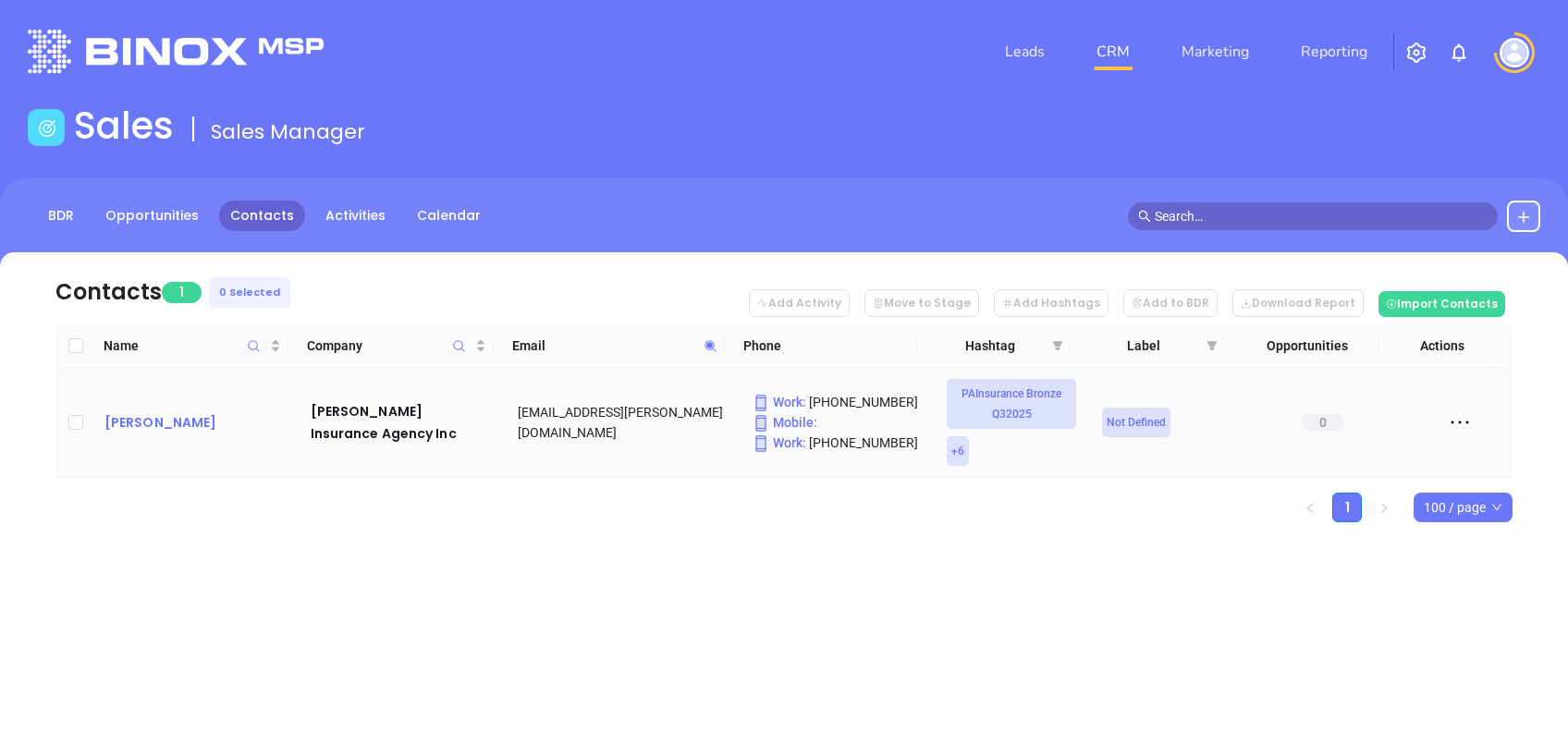
click at [130, 412] on div "Ben Higbee" at bounding box center [195, 423] width 181 height 22
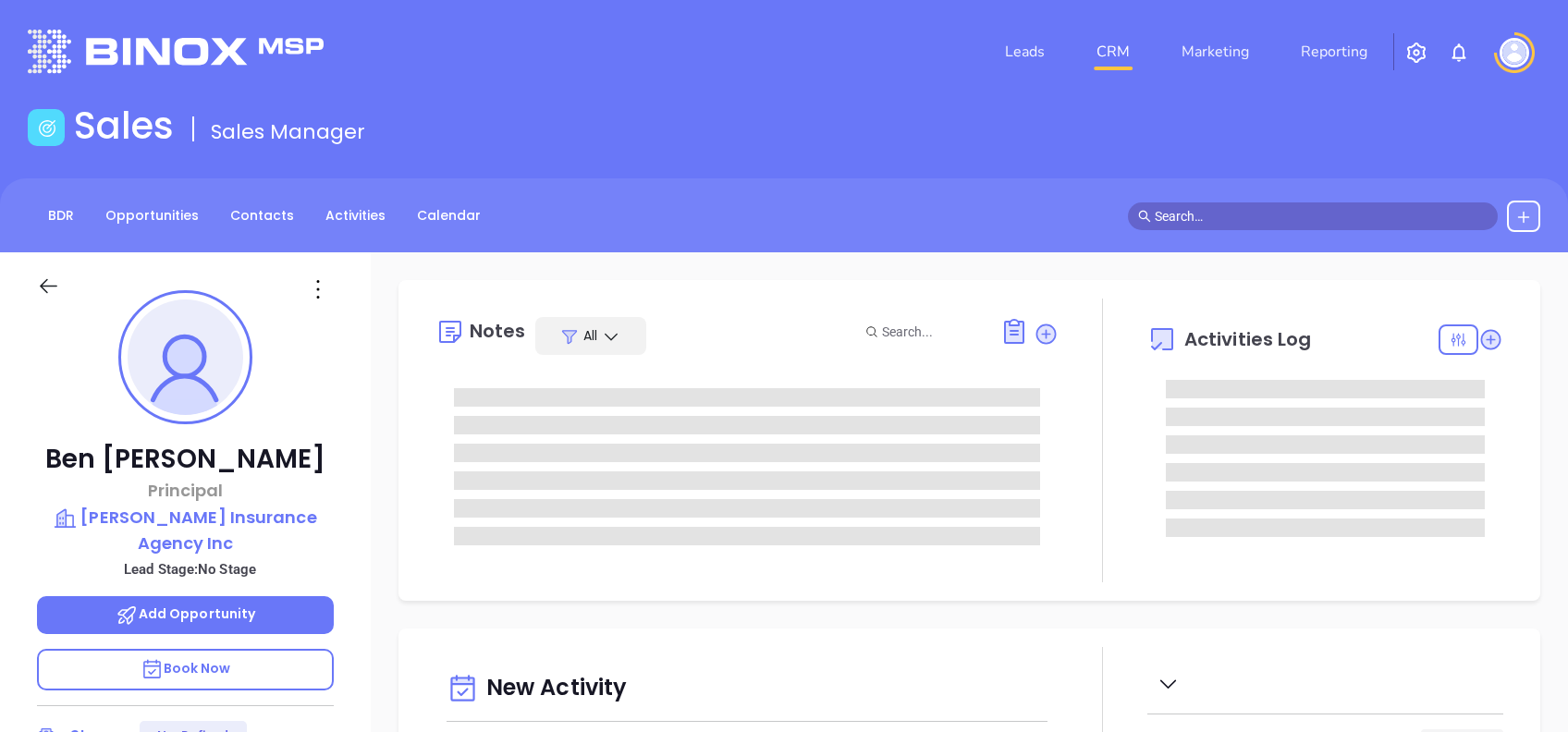
type input "[DATE]"
type input "[PERSON_NAME]"
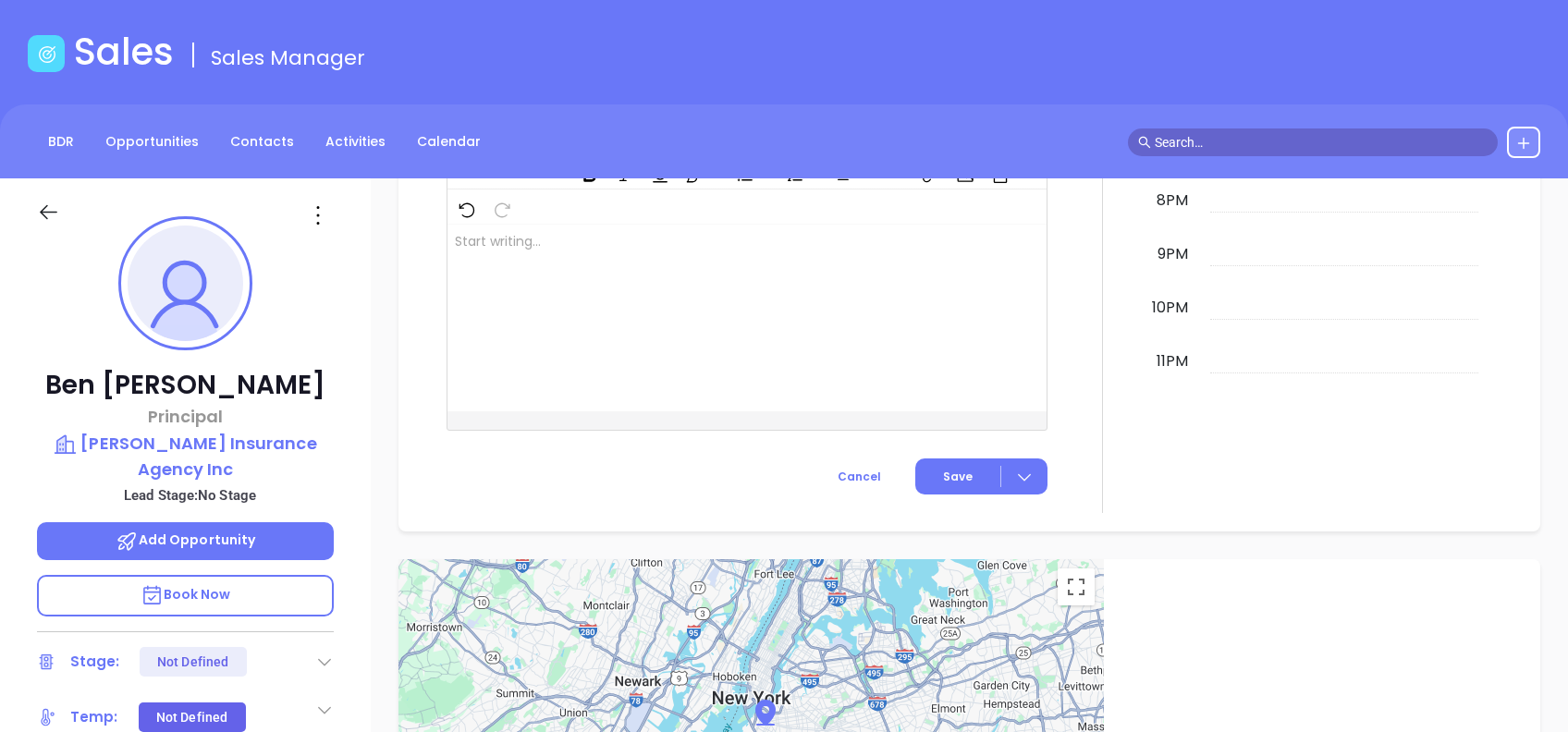
scroll to position [0, 0]
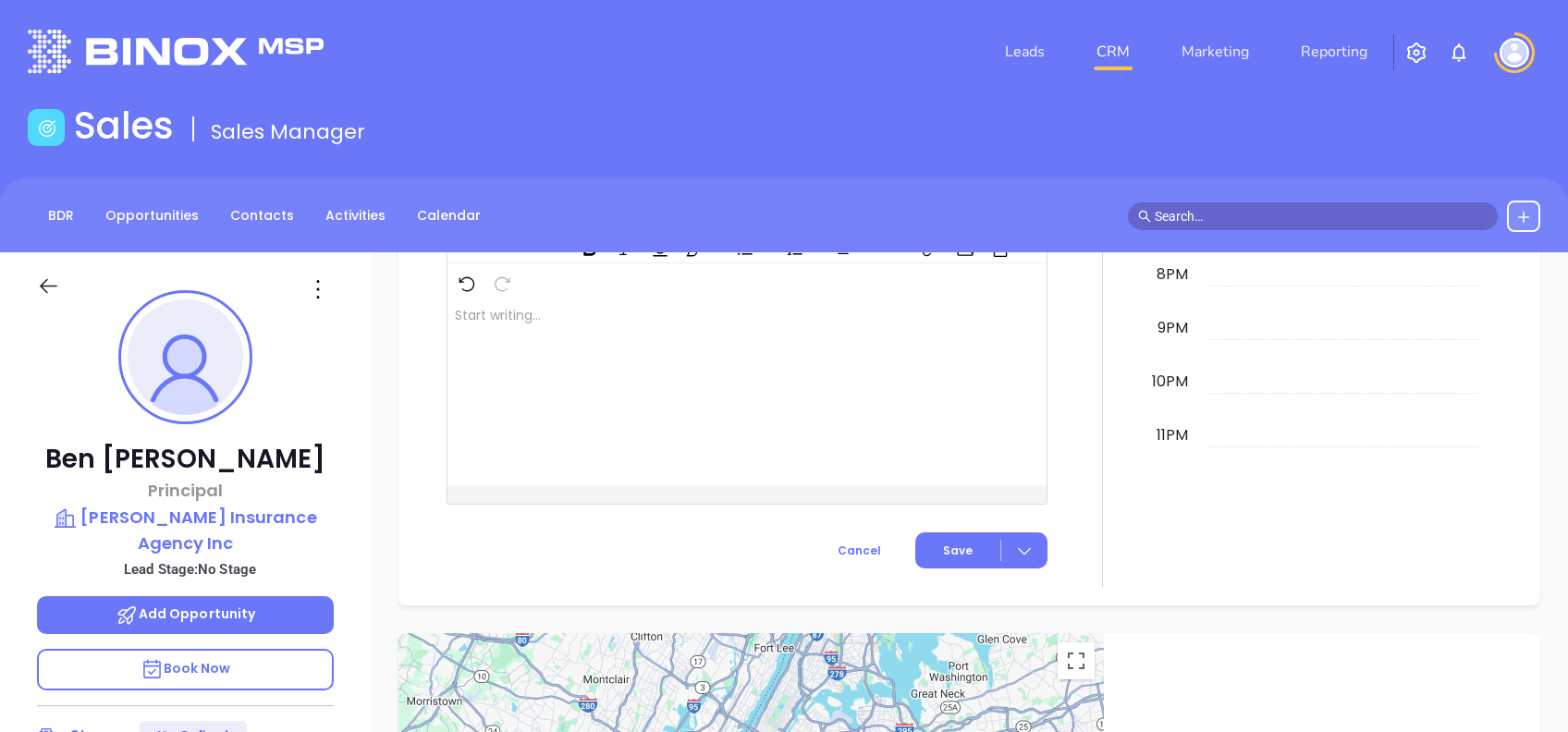
click at [41, 288] on icon at bounding box center [48, 285] width 23 height 23
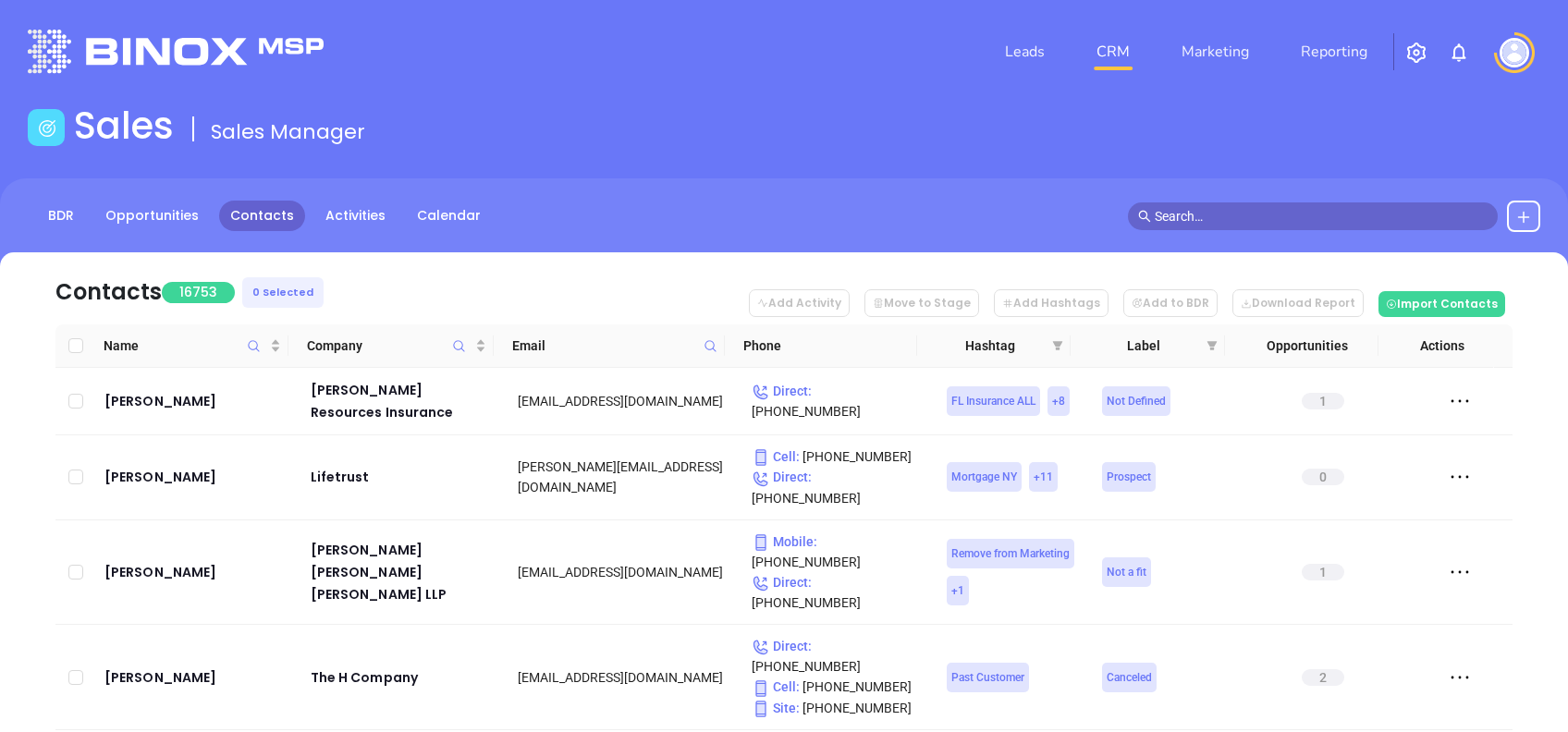
click at [708, 344] on icon at bounding box center [711, 346] width 14 height 14
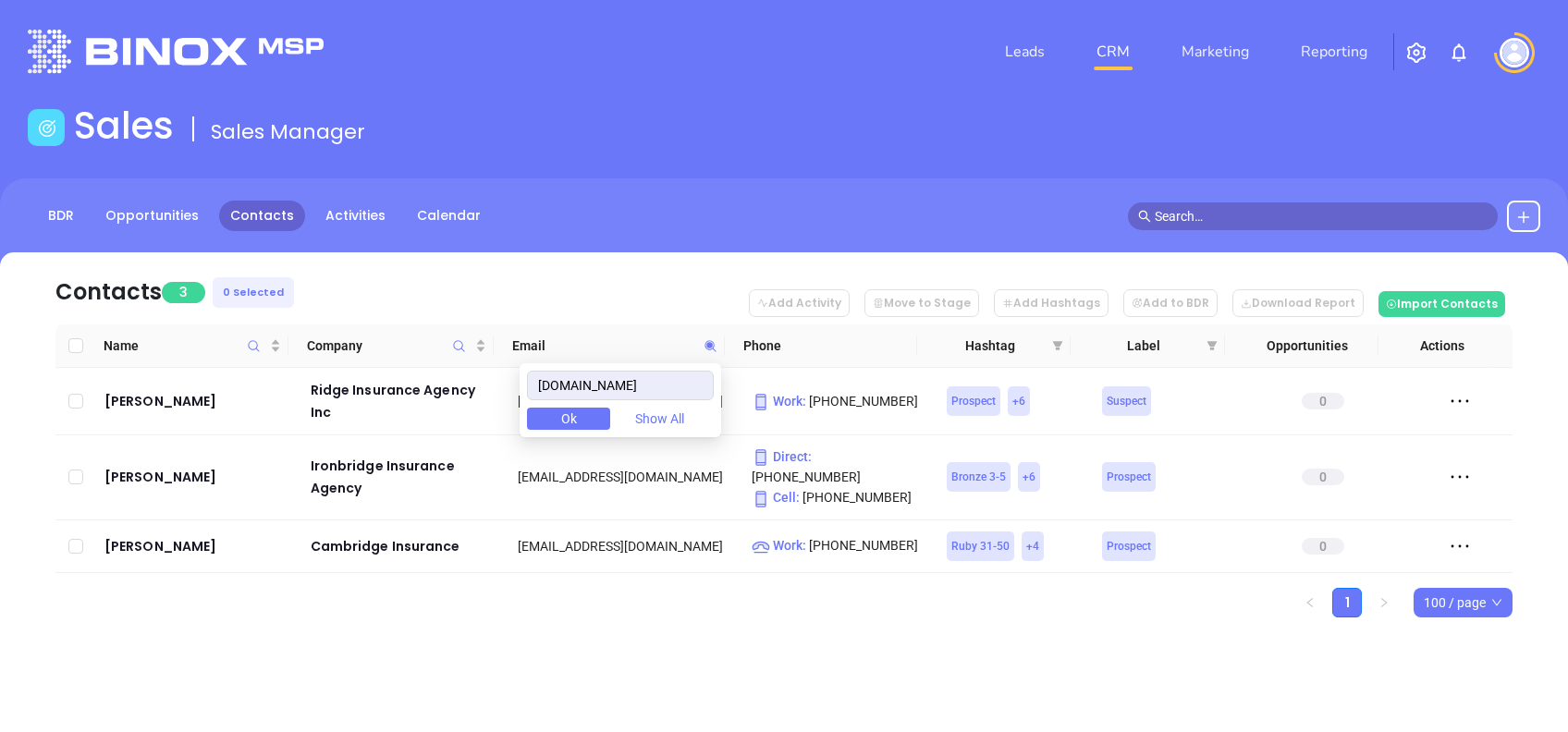
click at [632, 621] on div "Contacts 3 0 Selected Add Activity Move to Stage Add Hashtags Add to BDR Downlo…" at bounding box center [784, 467] width 1568 height 430
click at [721, 337] on th "Email" at bounding box center [609, 346] width 231 height 44
click at [702, 348] on span at bounding box center [710, 346] width 21 height 28
paste input "dniagent"
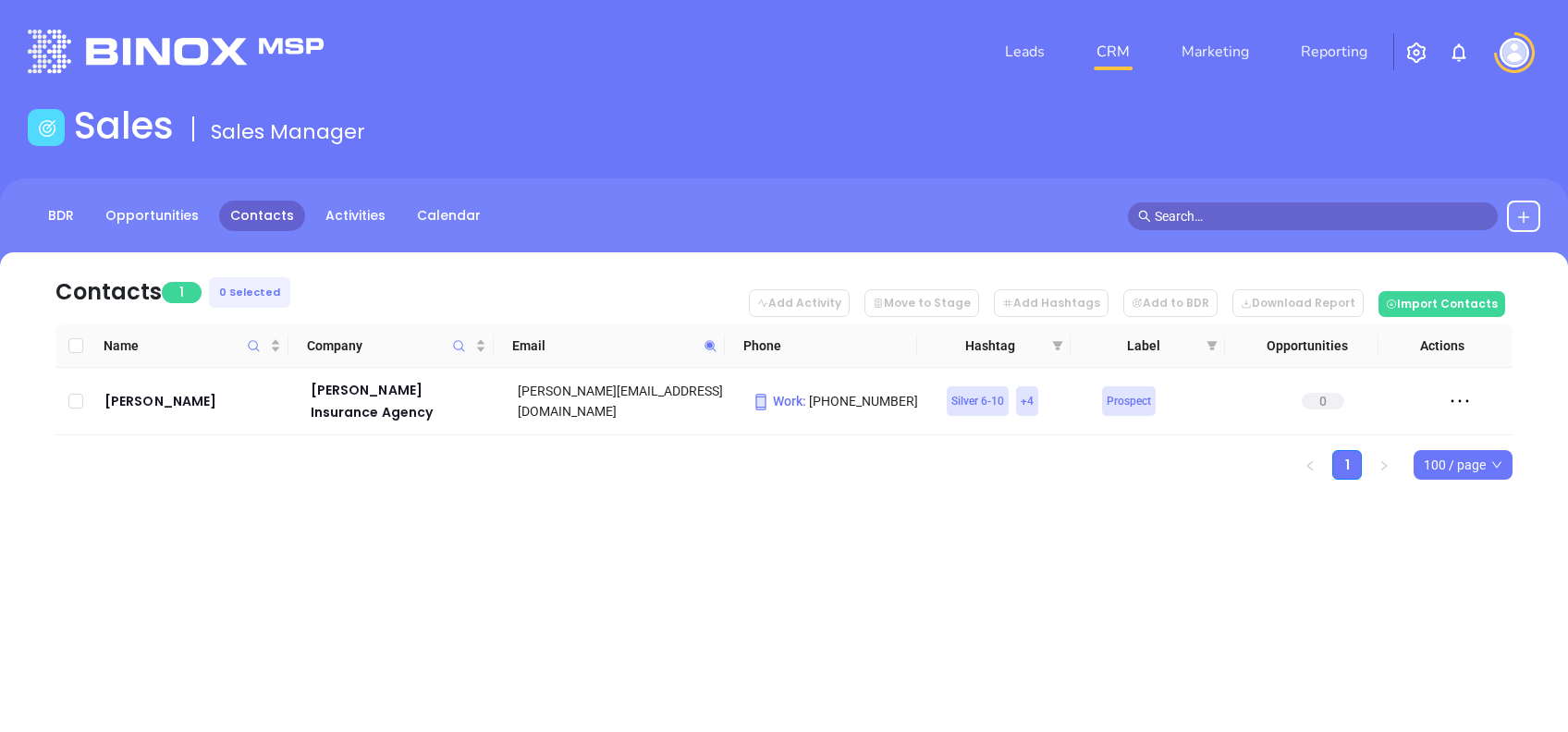
click at [714, 349] on icon at bounding box center [711, 346] width 14 height 14
type input "v"
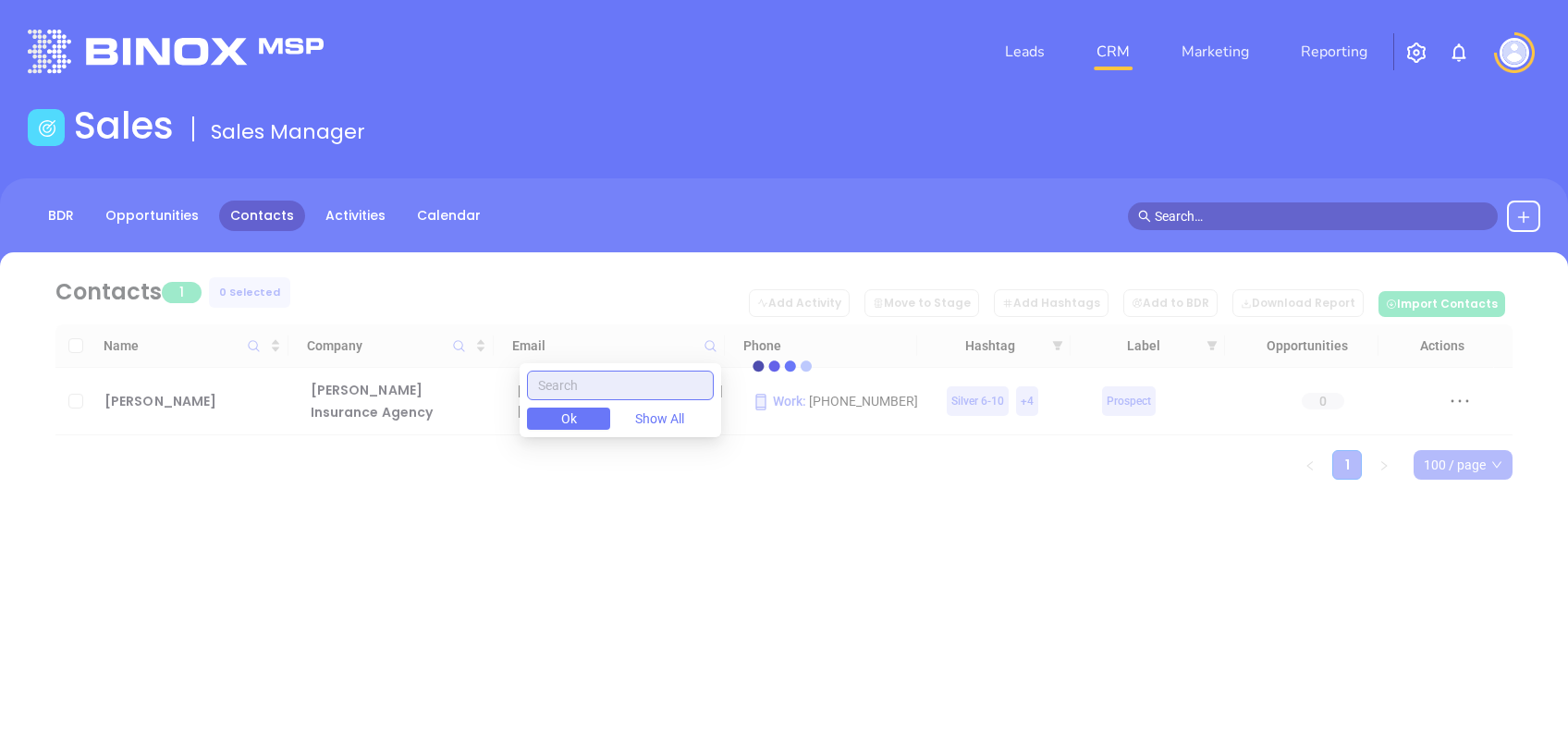
paste input "weberagency.com"
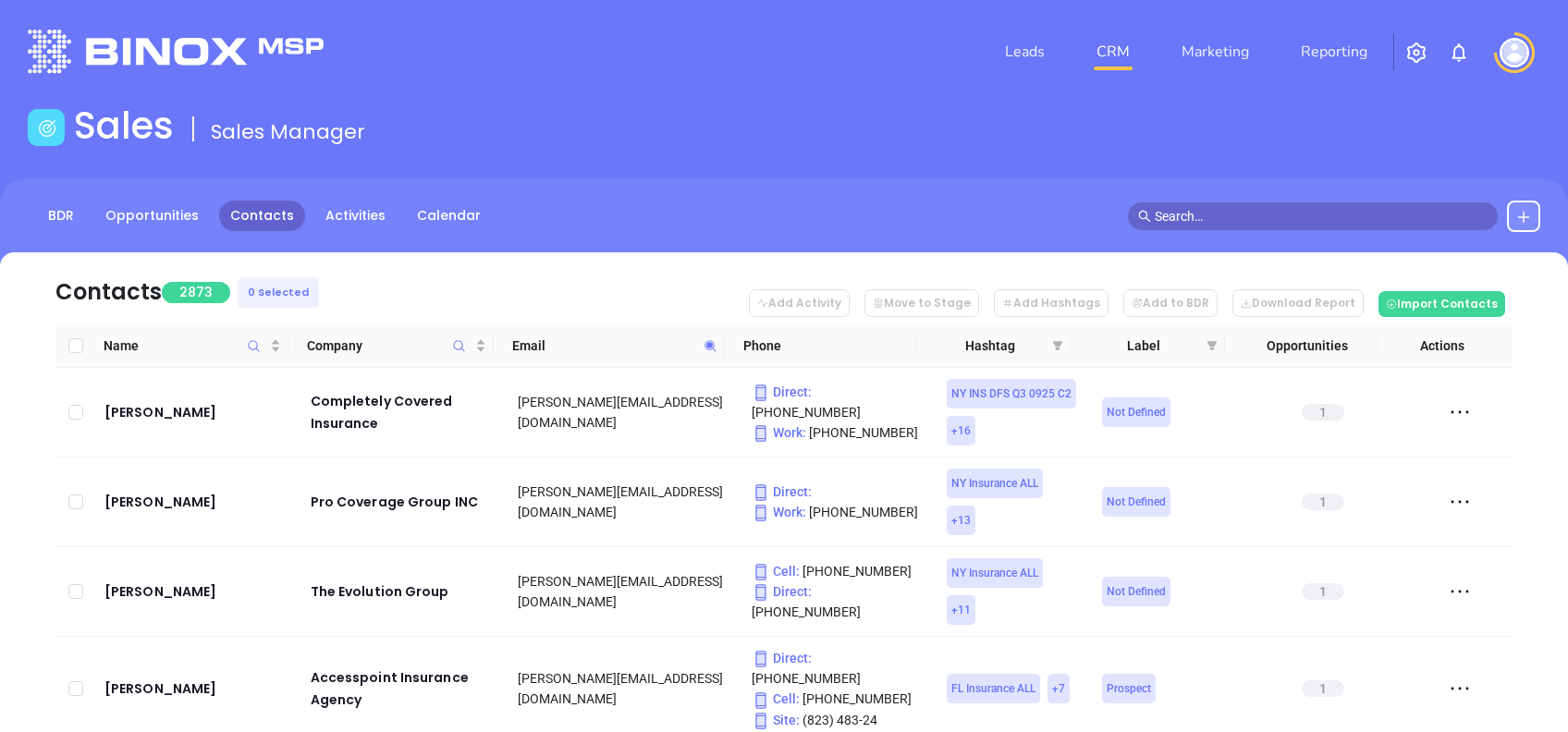
click at [707, 336] on span at bounding box center [710, 346] width 21 height 28
paste input "priceinsurance"
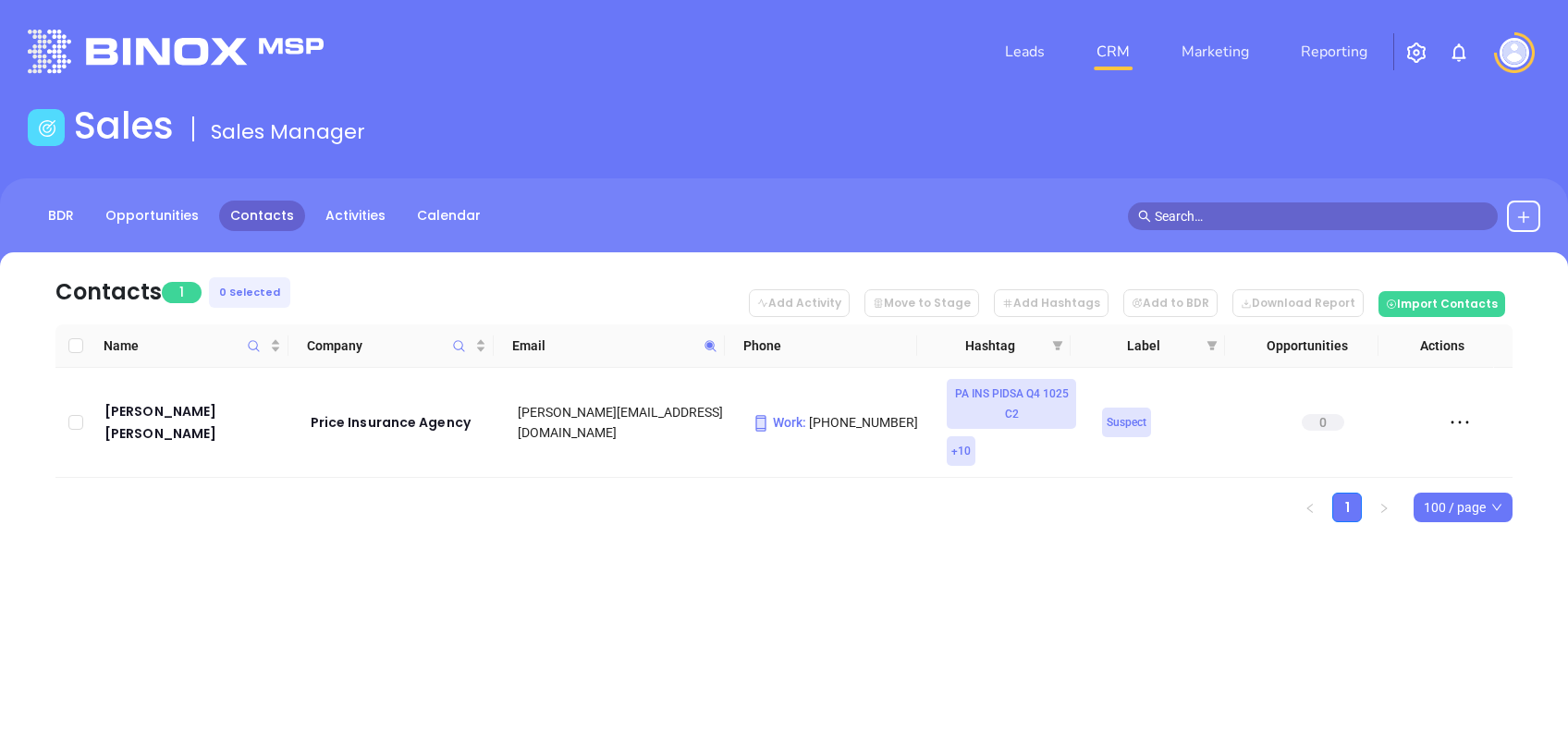
click at [712, 343] on icon at bounding box center [711, 346] width 14 height 14
paste input "mcgoverninsurance"
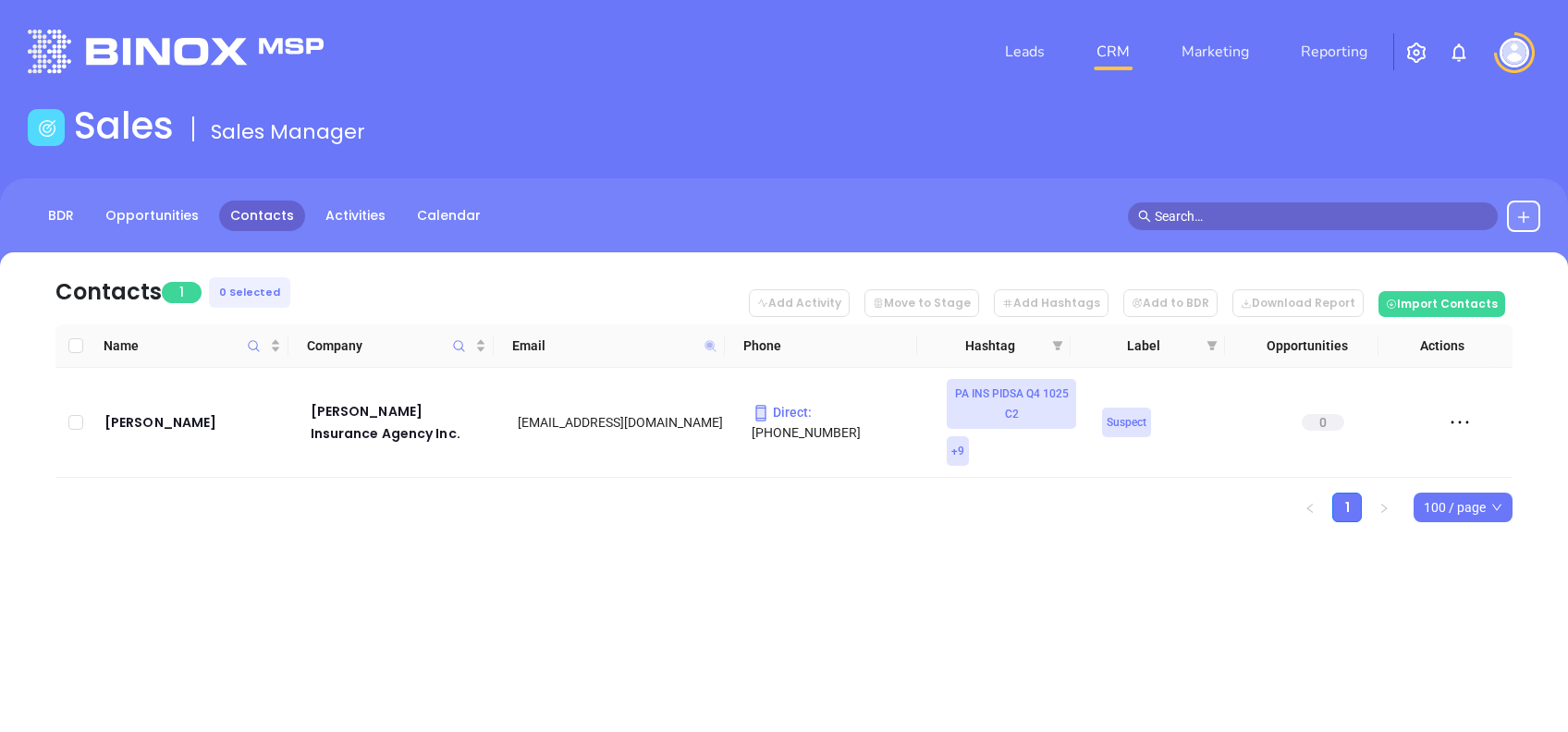
click at [710, 340] on icon at bounding box center [710, 345] width 11 height 11
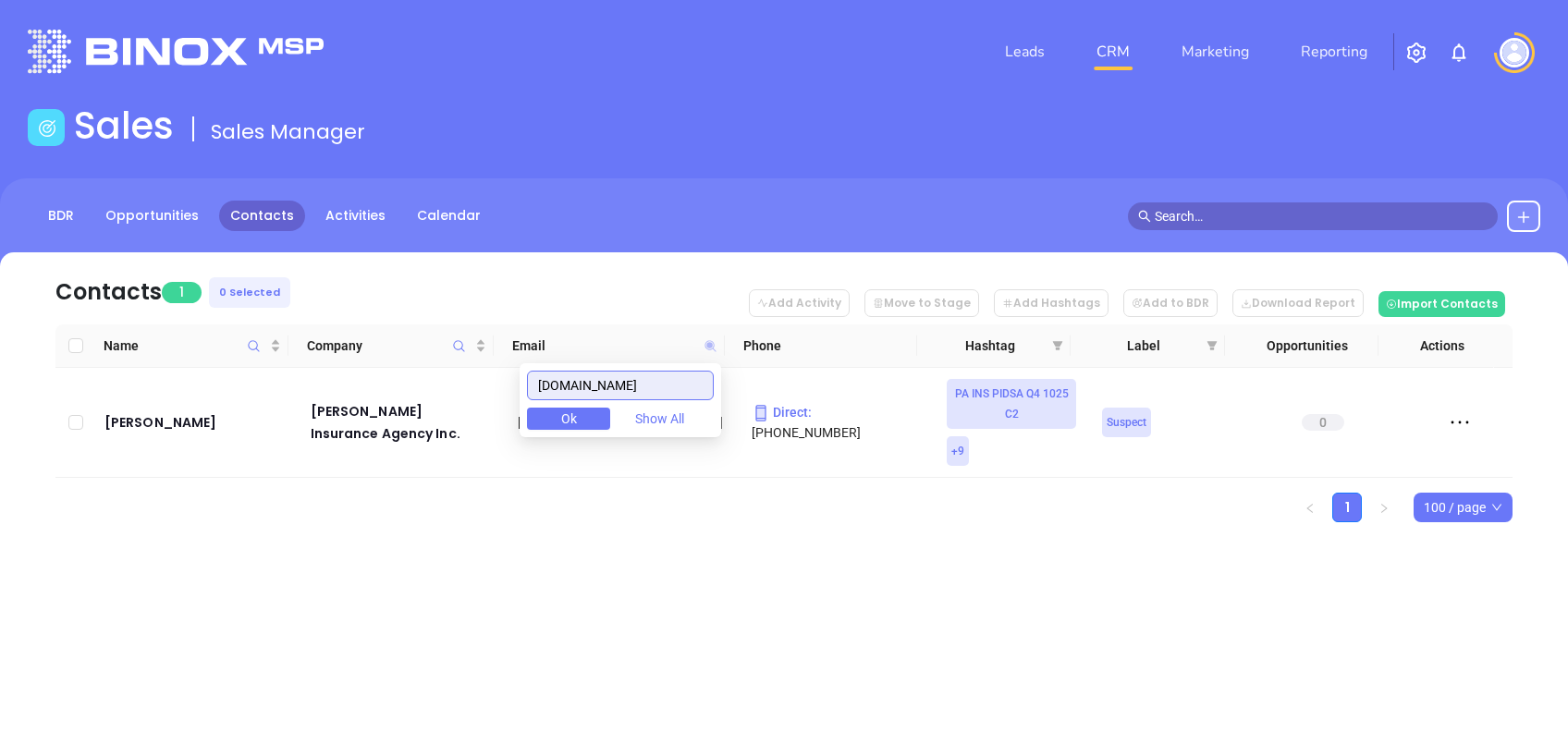
paste input "stollagency"
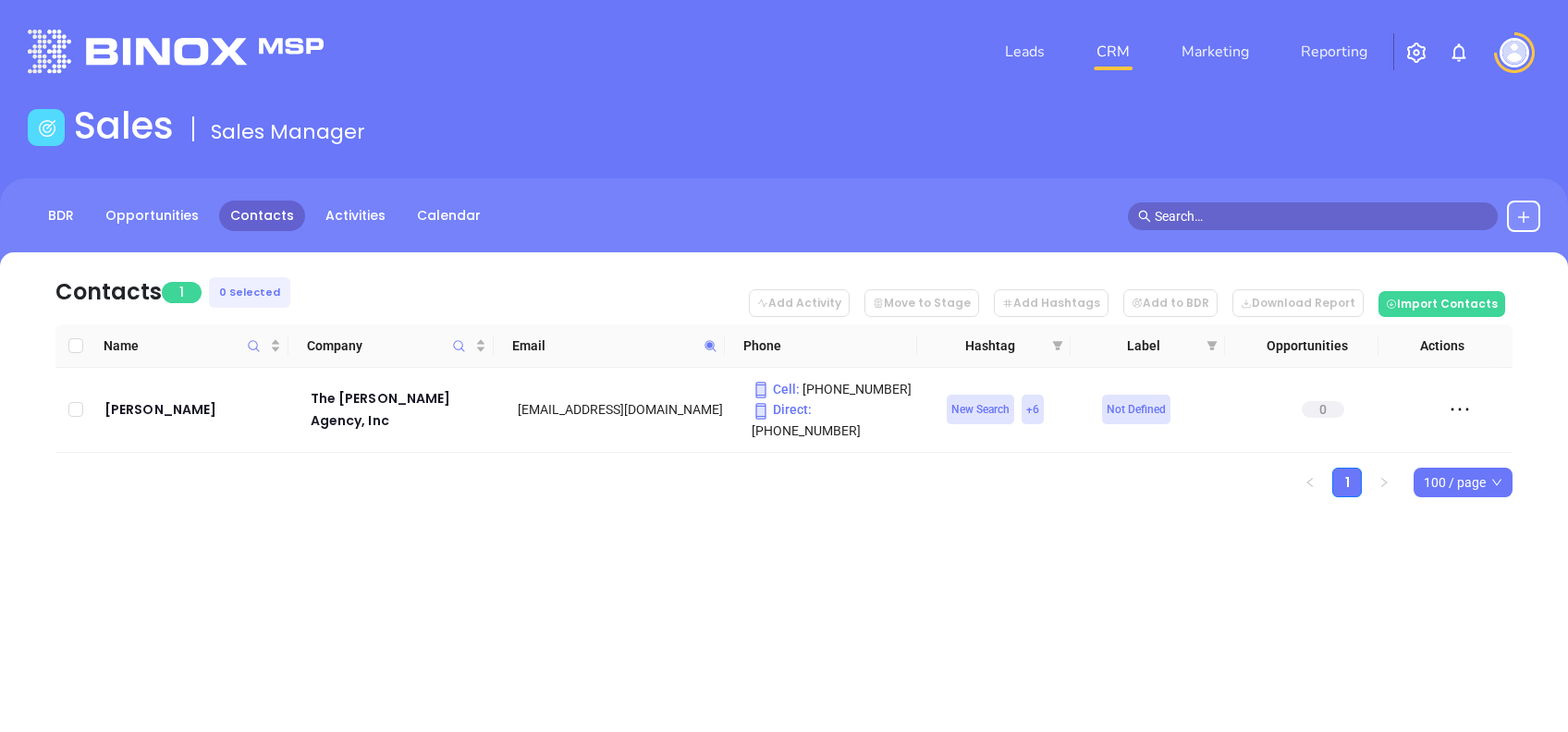
click at [716, 349] on icon at bounding box center [711, 346] width 14 height 14
paste input "laplacainsurance"
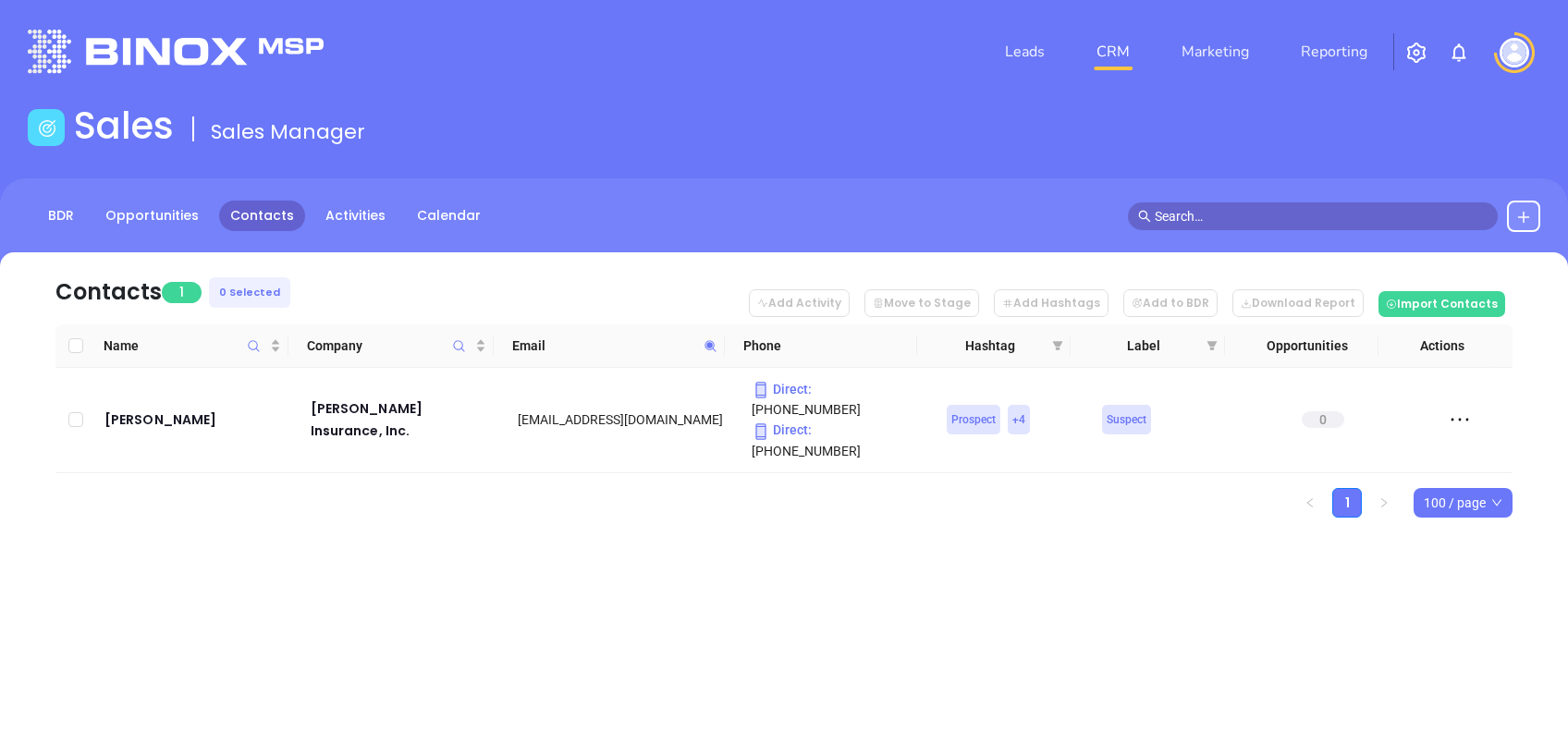
click at [716, 345] on icon at bounding box center [711, 346] width 14 height 14
paste input "tr"
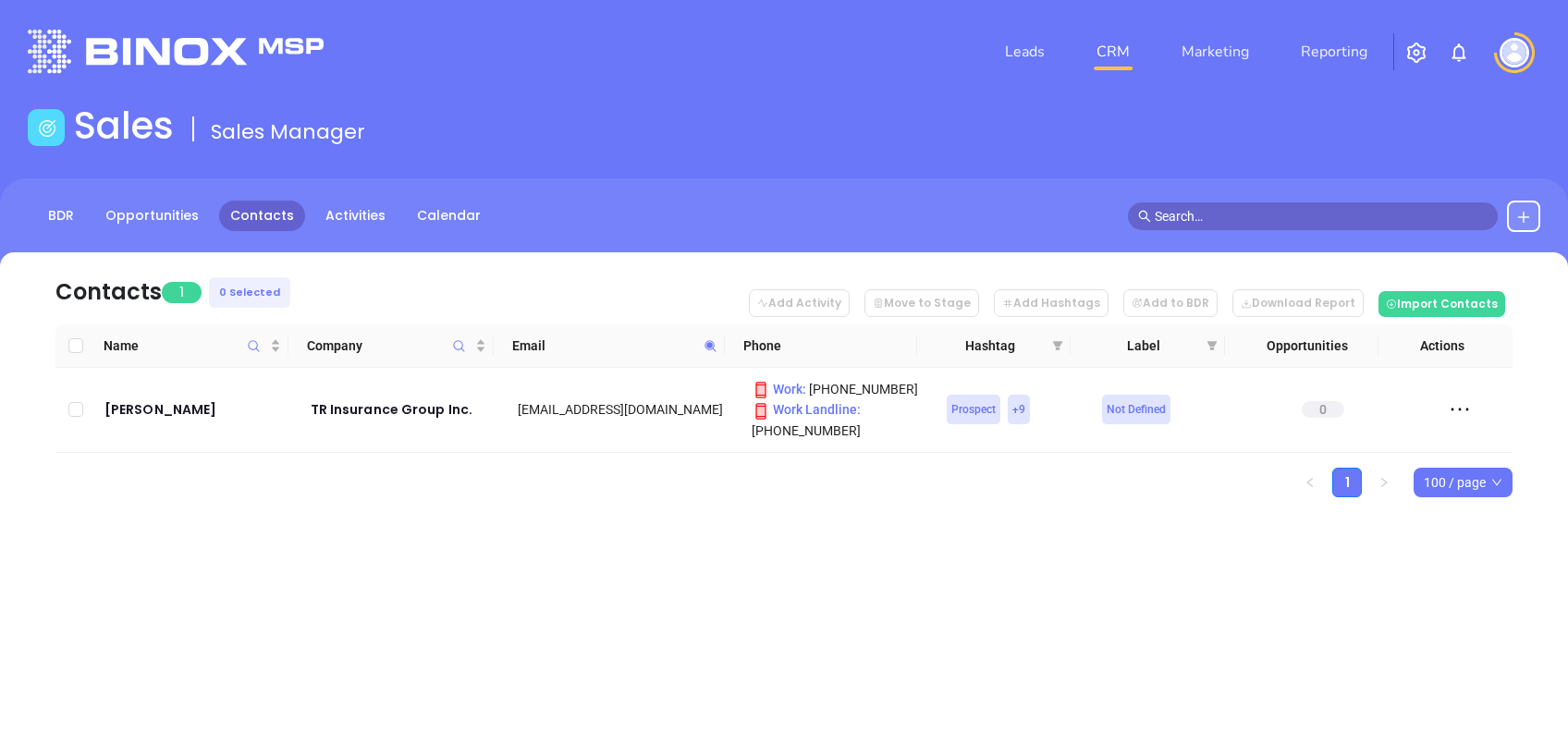
click at [713, 336] on span at bounding box center [710, 346] width 21 height 28
paste input "meschte"
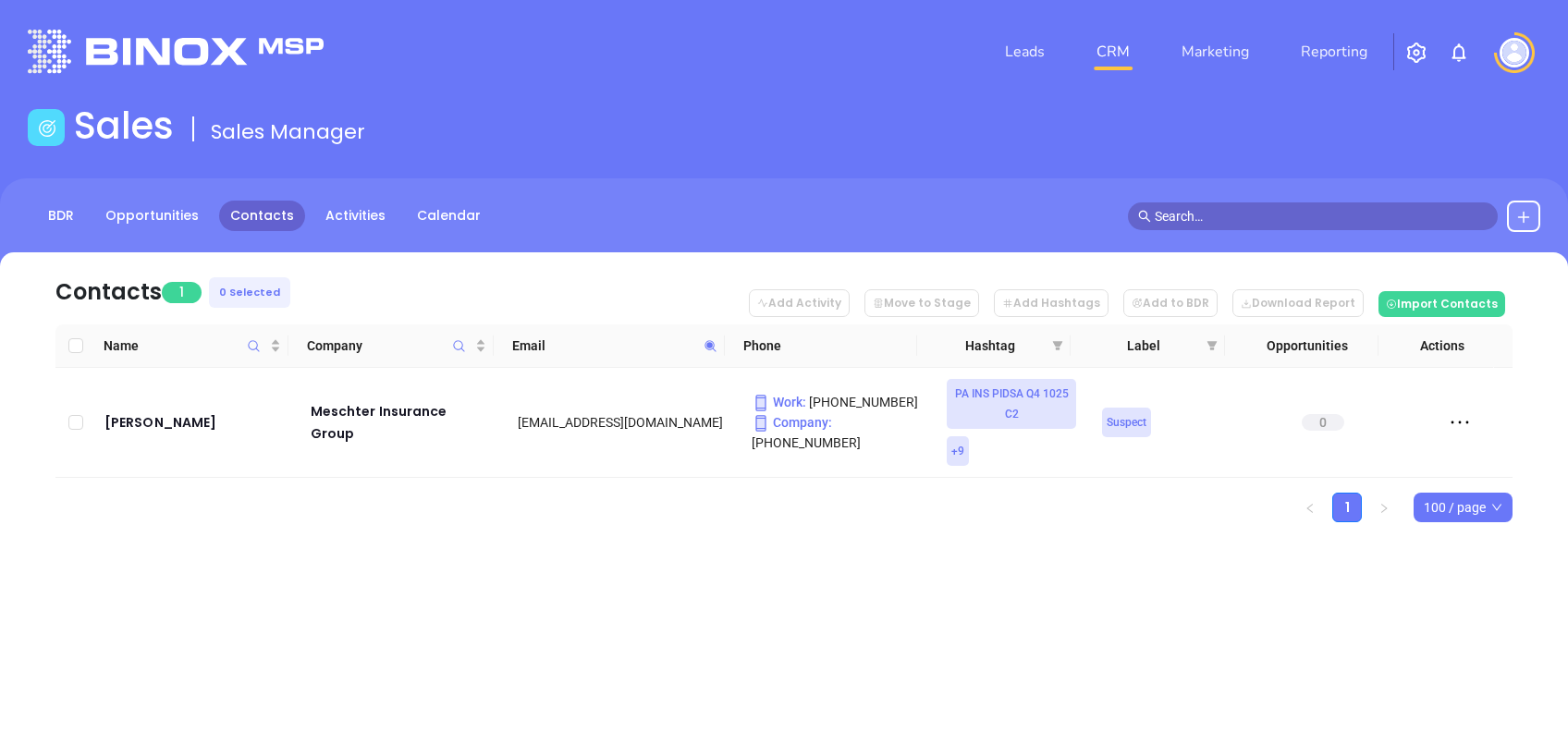
click at [711, 340] on icon at bounding box center [711, 346] width 14 height 14
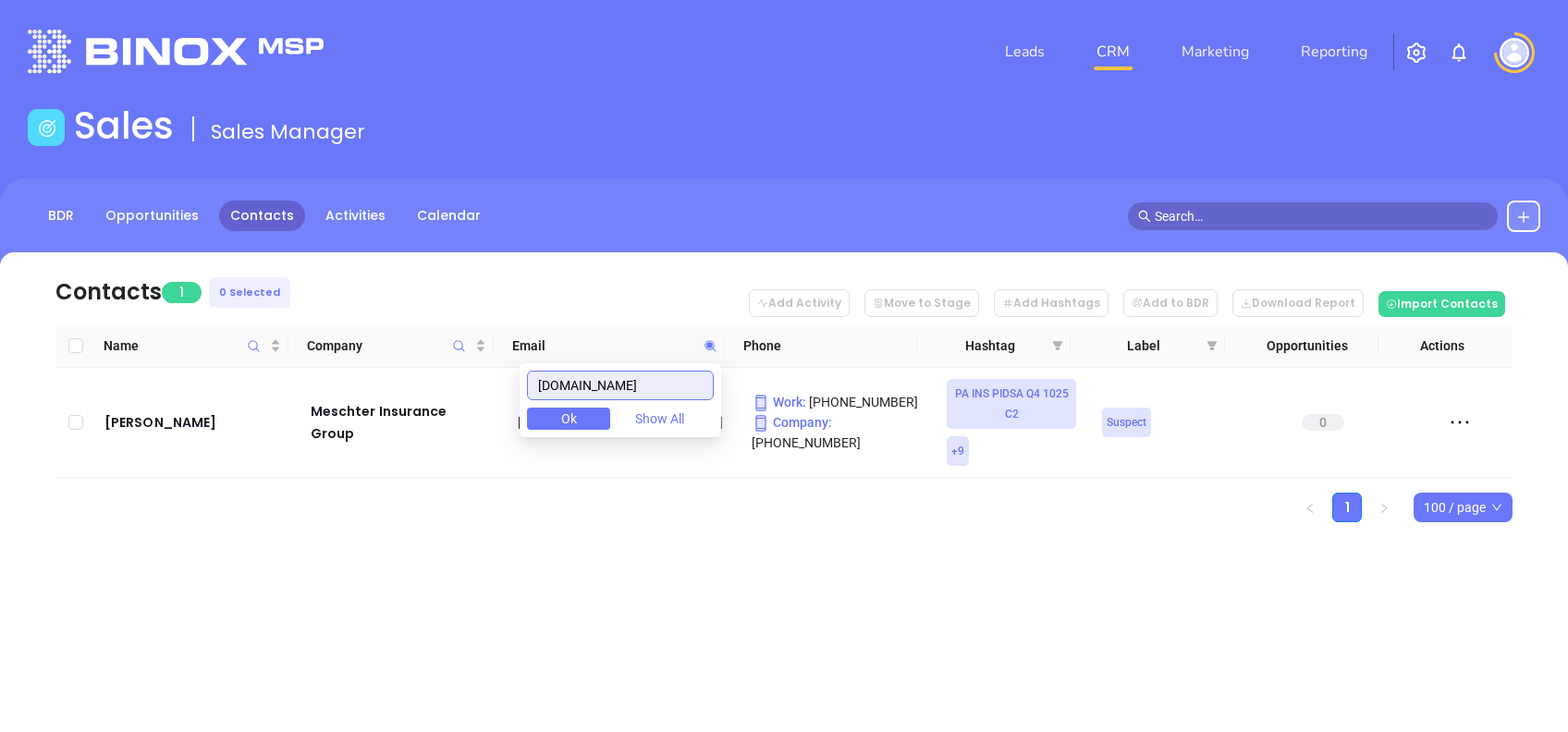
paste input "waltonebert"
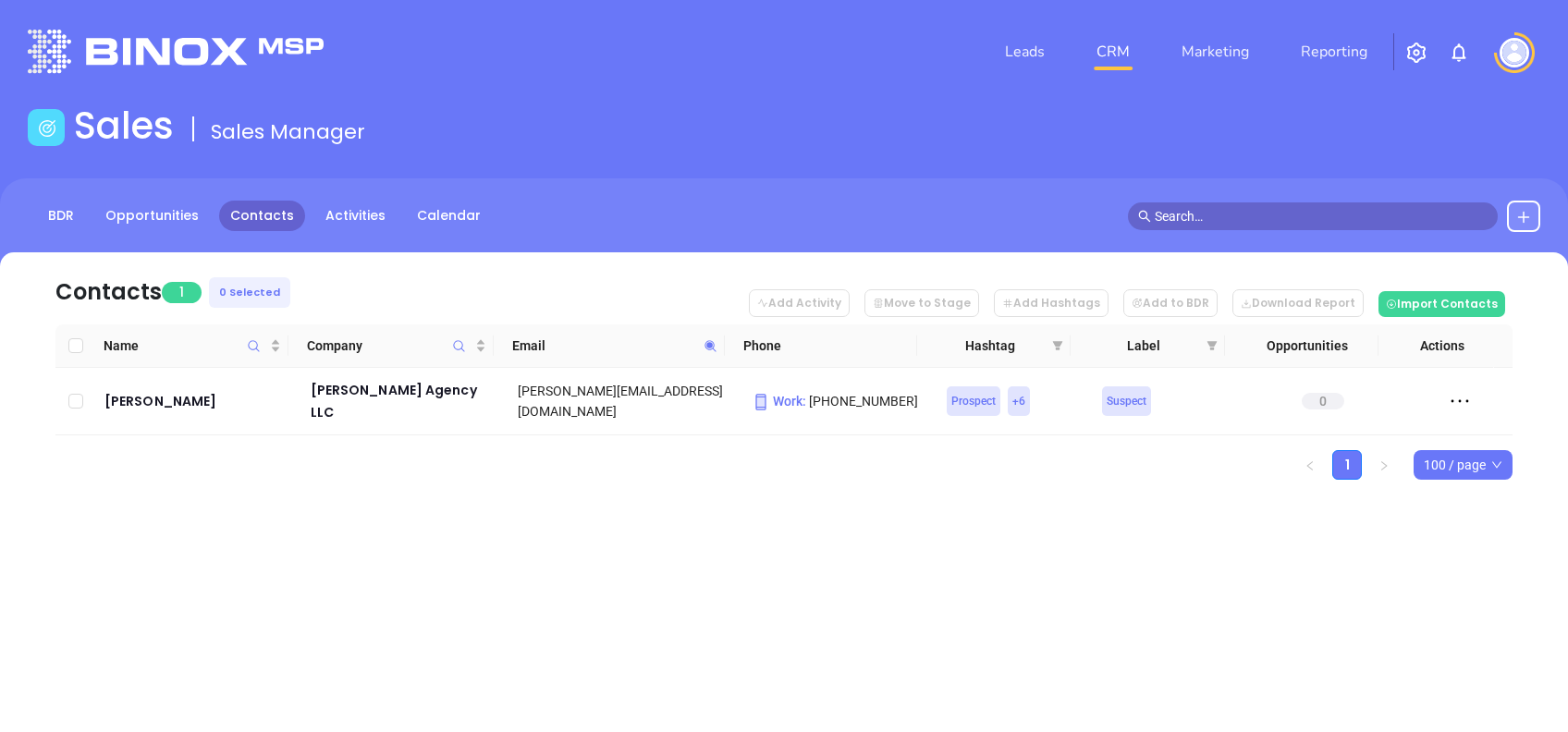
click at [712, 339] on icon at bounding box center [711, 346] width 14 height 14
paste input "carlisleins.net"
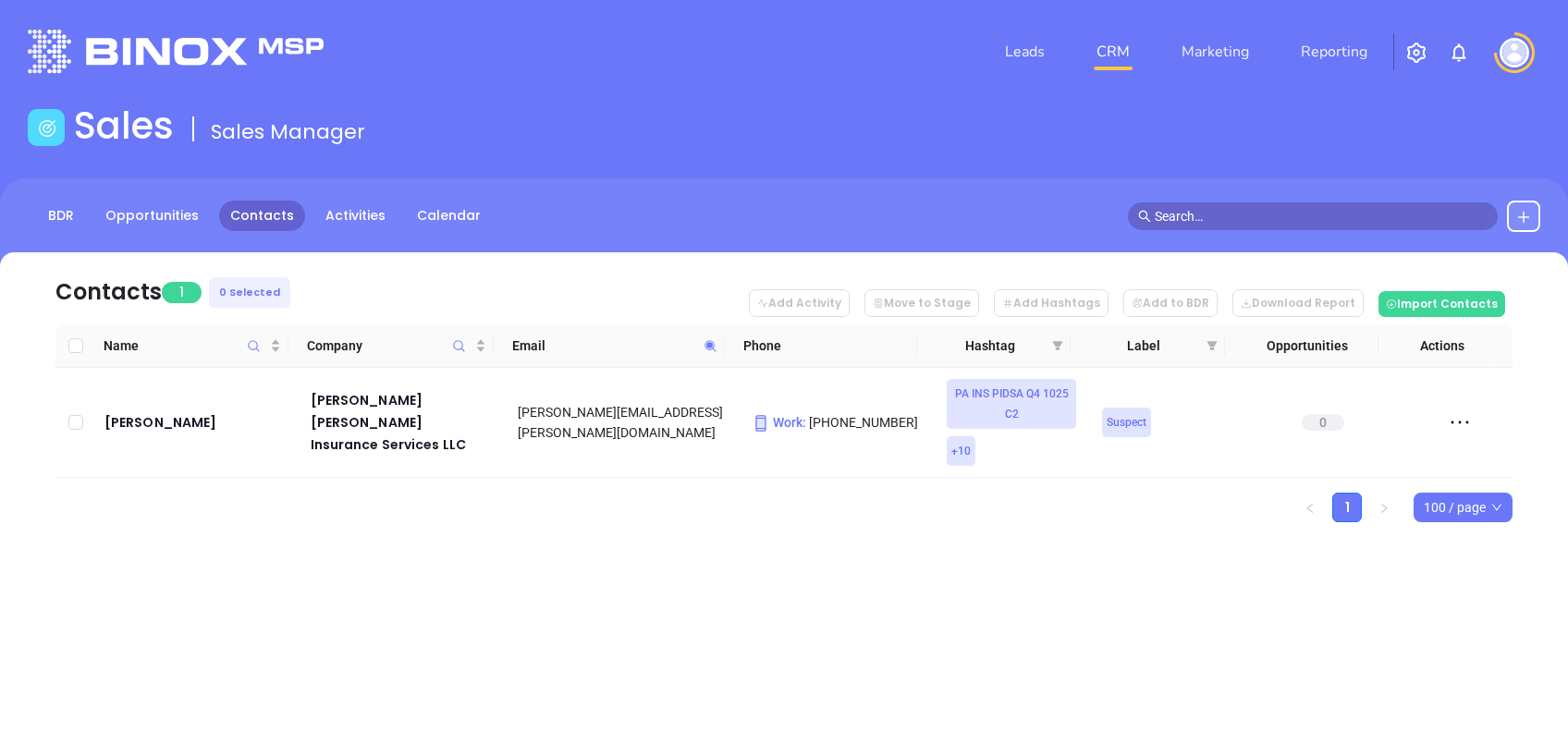
click at [705, 345] on icon at bounding box center [711, 346] width 14 height 14
paste input "stricklerins.com"
click at [709, 342] on icon at bounding box center [710, 345] width 11 height 11
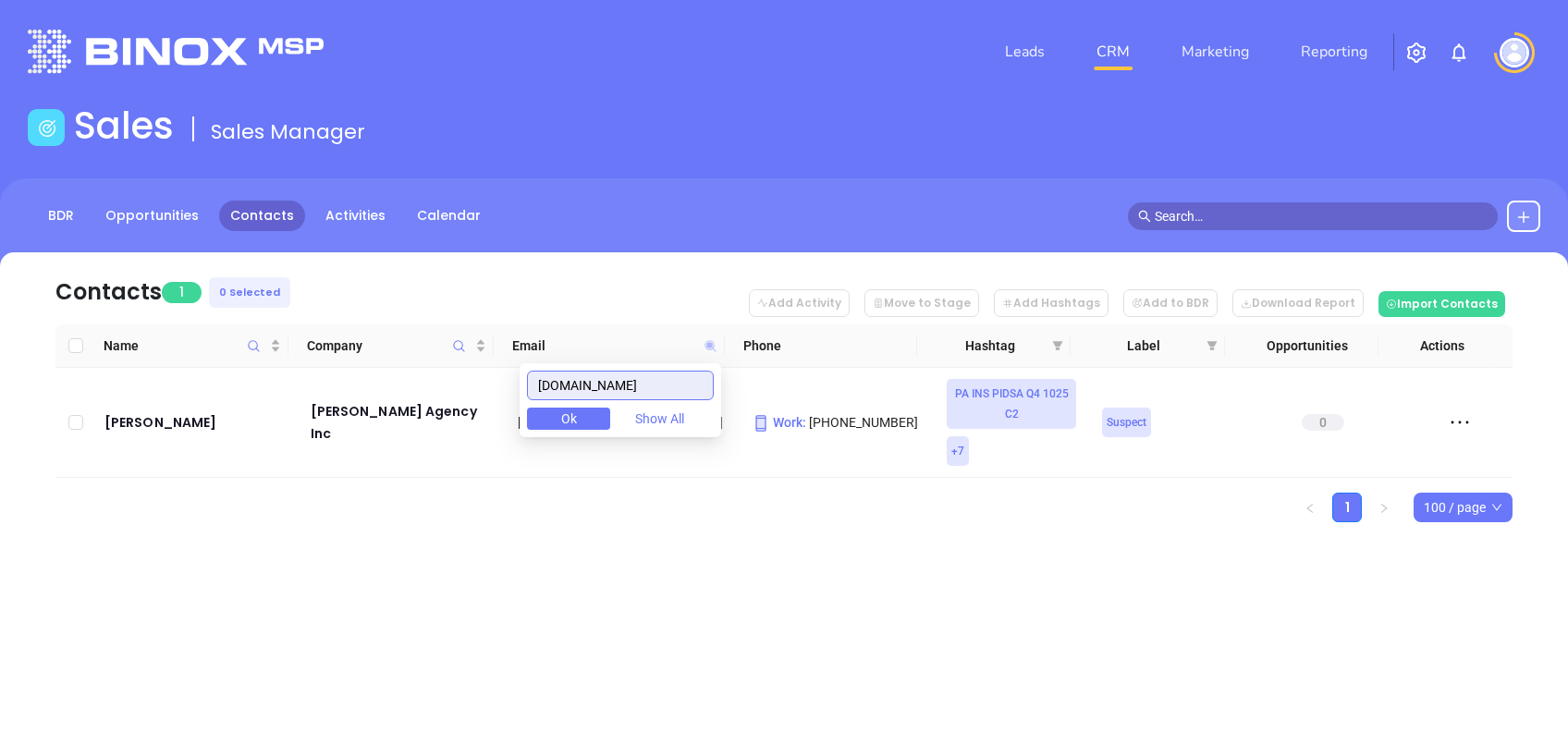
paste input "deibler-insurance"
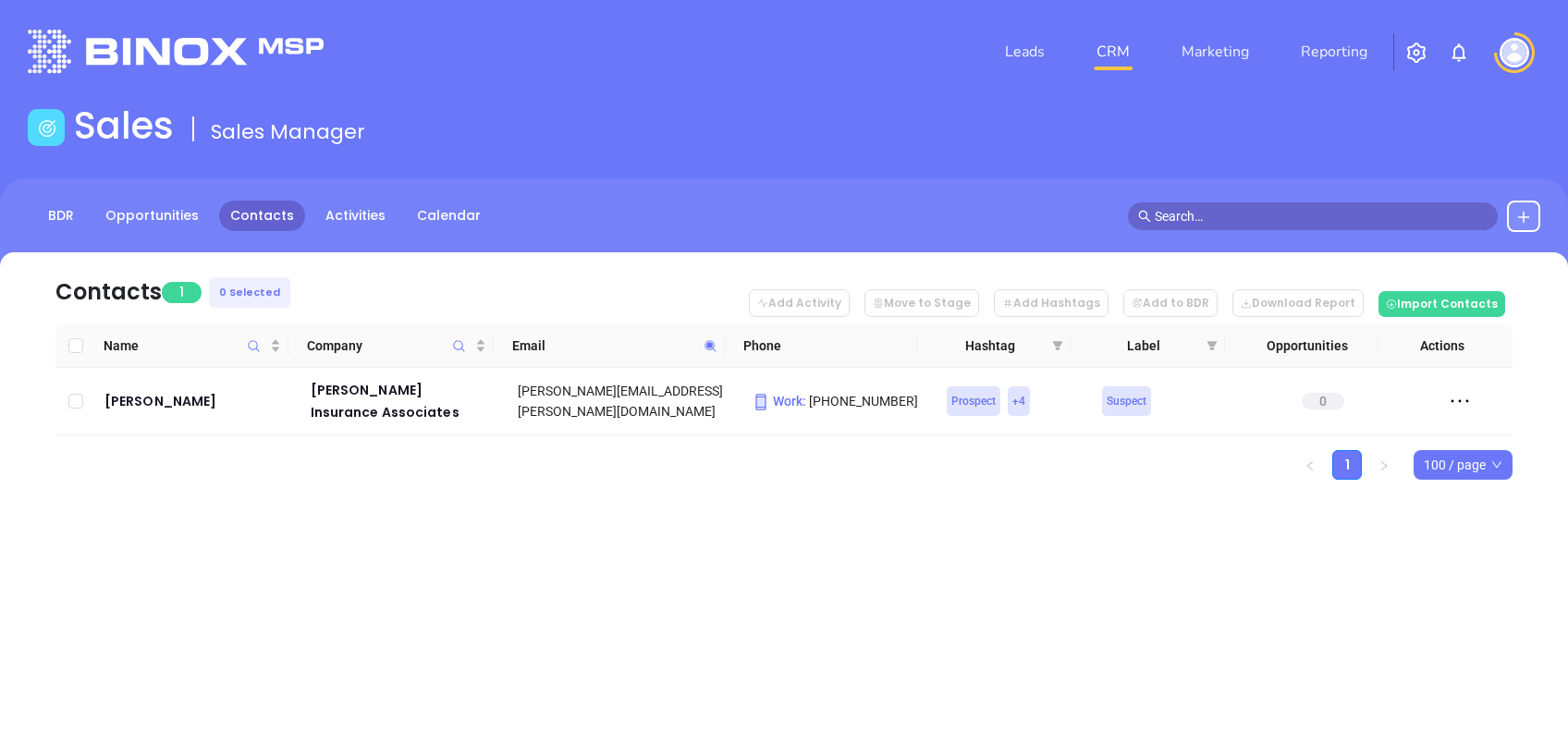
click at [704, 340] on icon at bounding box center [711, 346] width 14 height 14
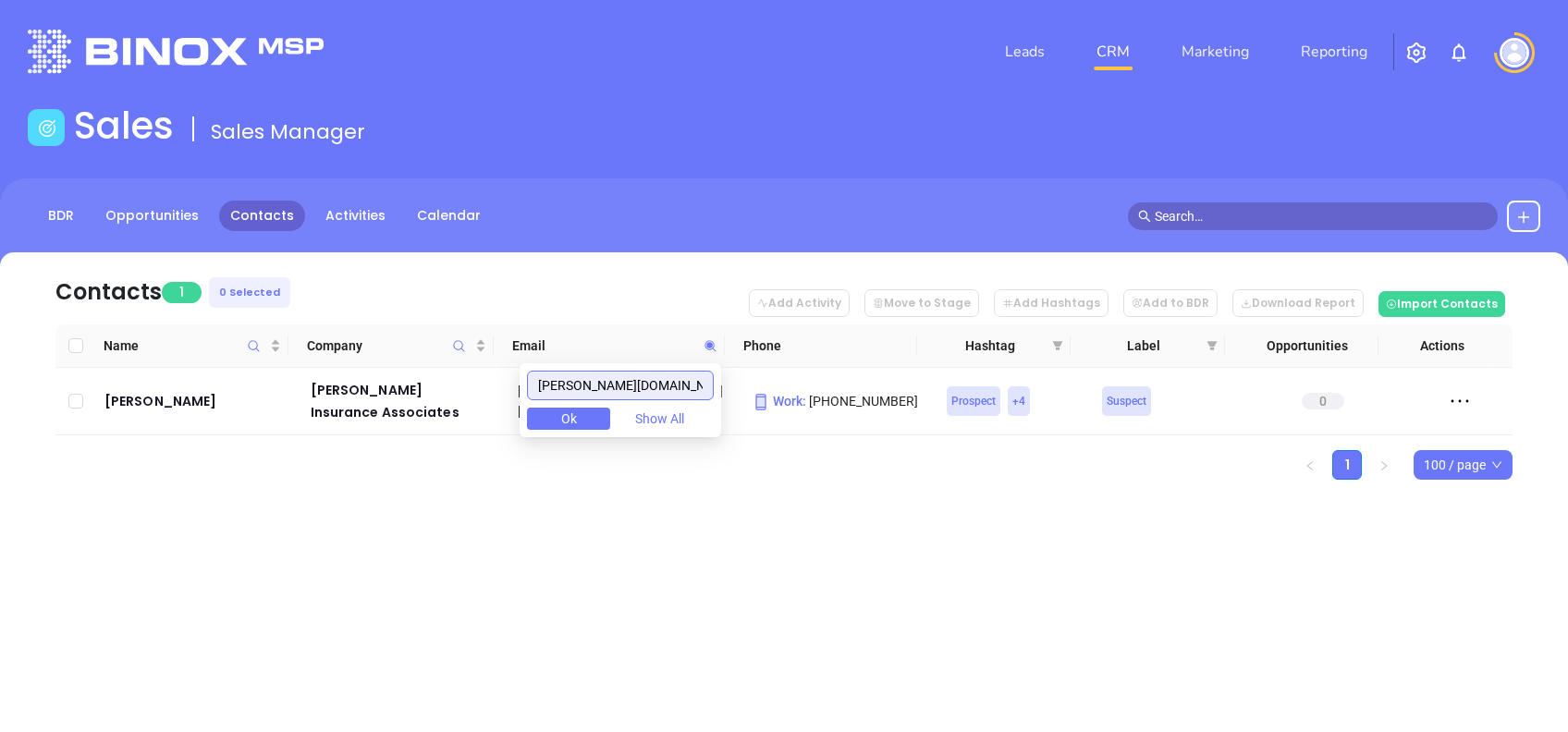
paste input "wengermyers"
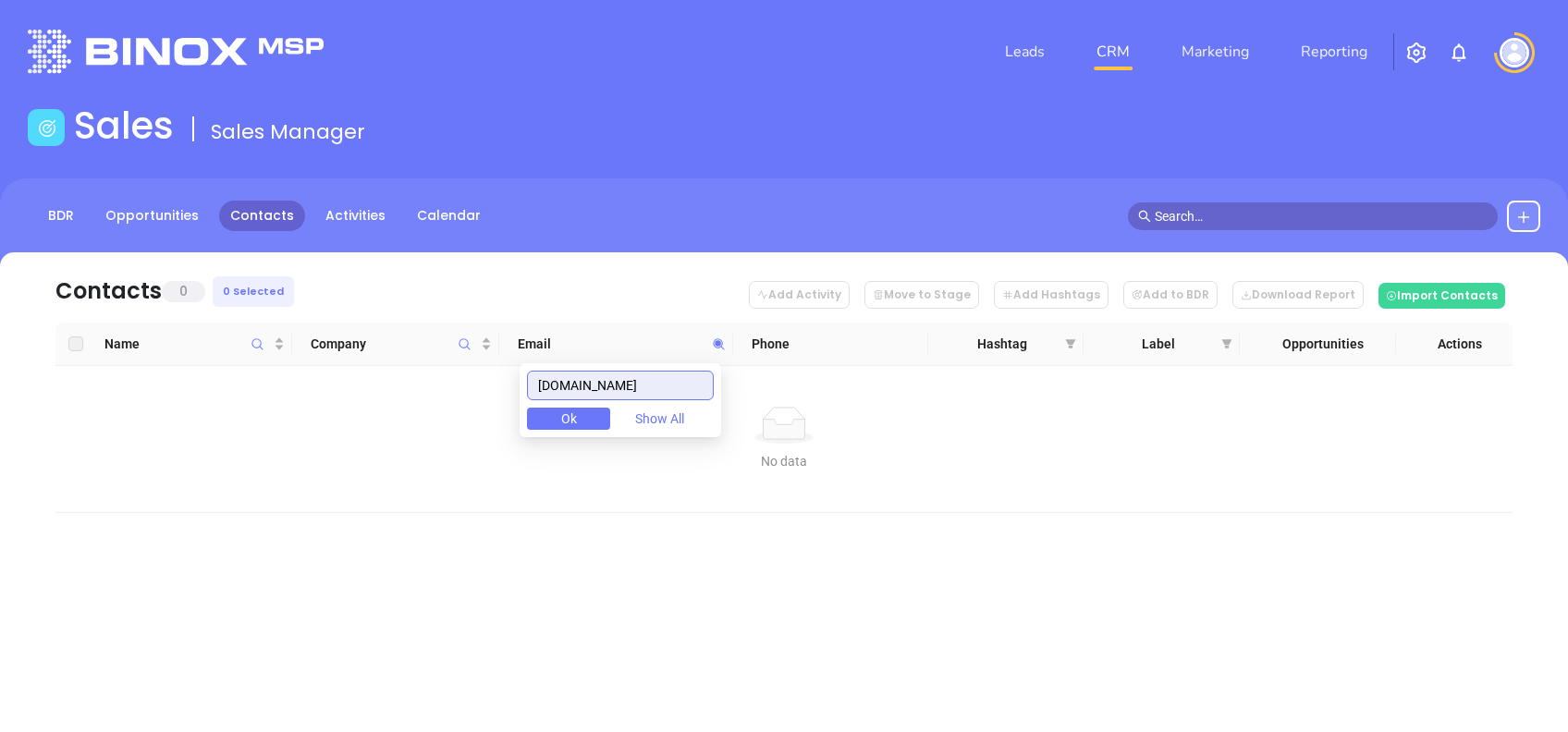
drag, startPoint x: 680, startPoint y: 383, endPoint x: 347, endPoint y: 392, distance: 333.1
click at [352, 392] on body "Leads CRM Marketing Reporting Financial Leads Leads Sales Sales Manager BDR Opp…" at bounding box center [784, 366] width 1568 height 732
paste input "pdminsuranceagency"
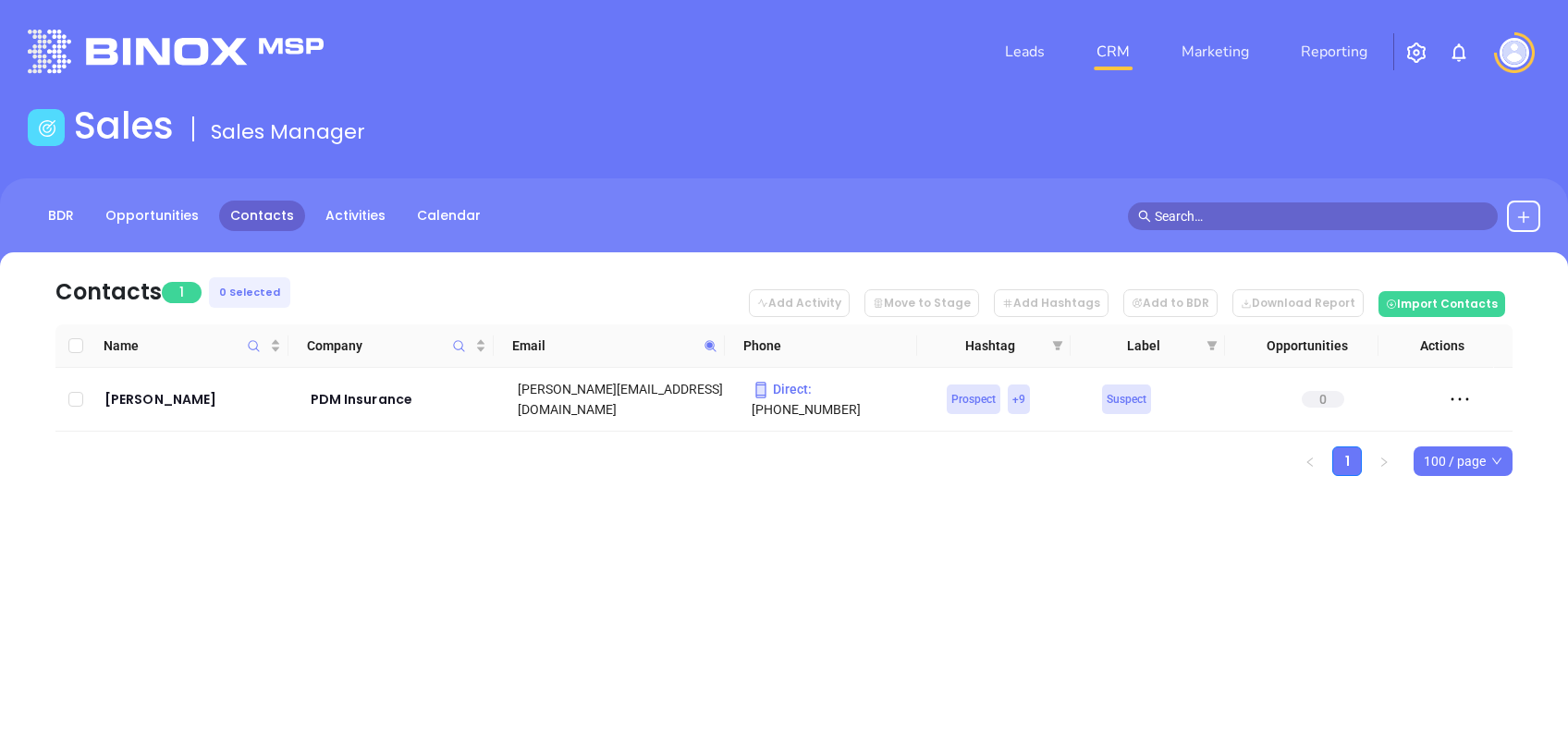
click at [708, 354] on span at bounding box center [710, 346] width 21 height 28
paste input "insurewithstarr"
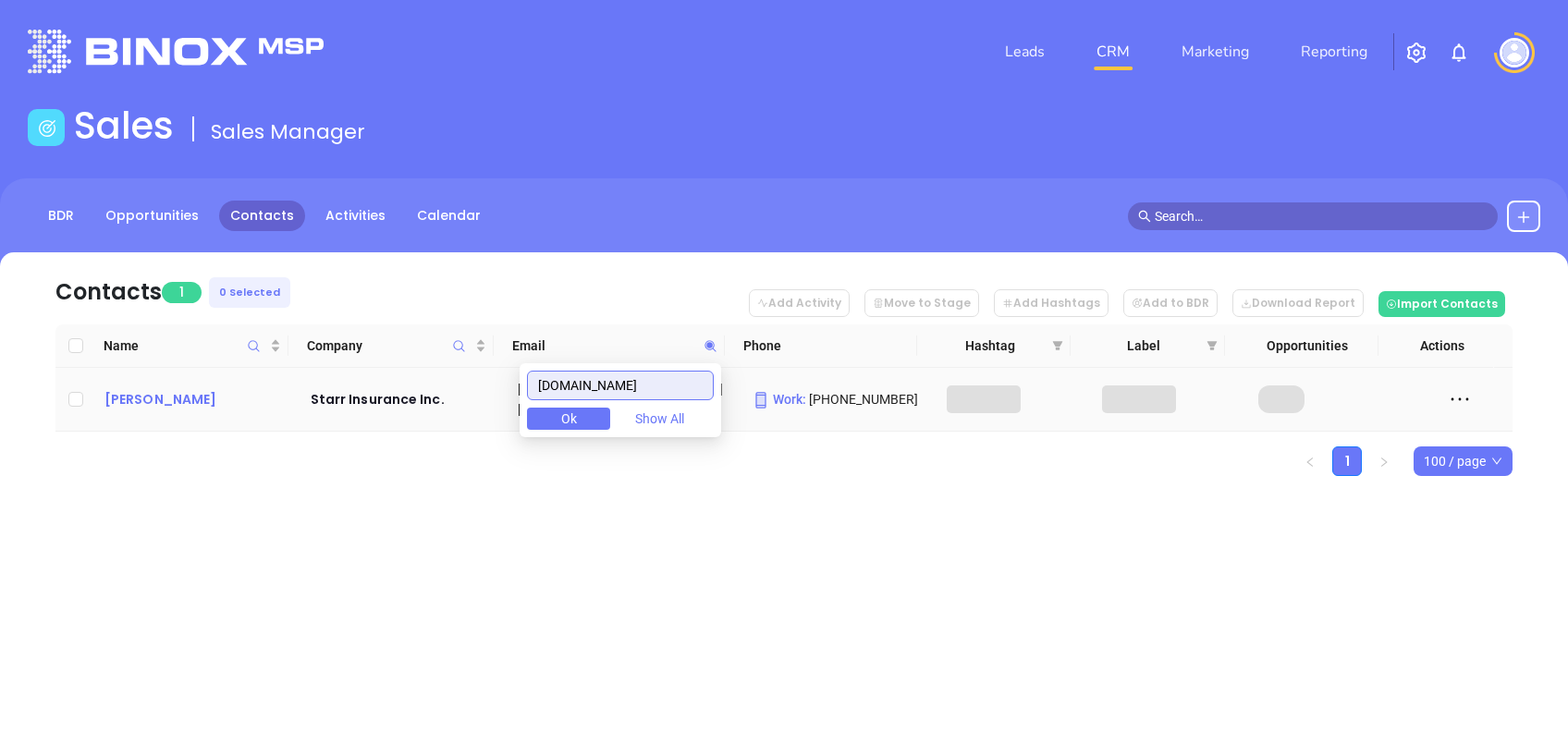
type input "insurewithstarr.com"
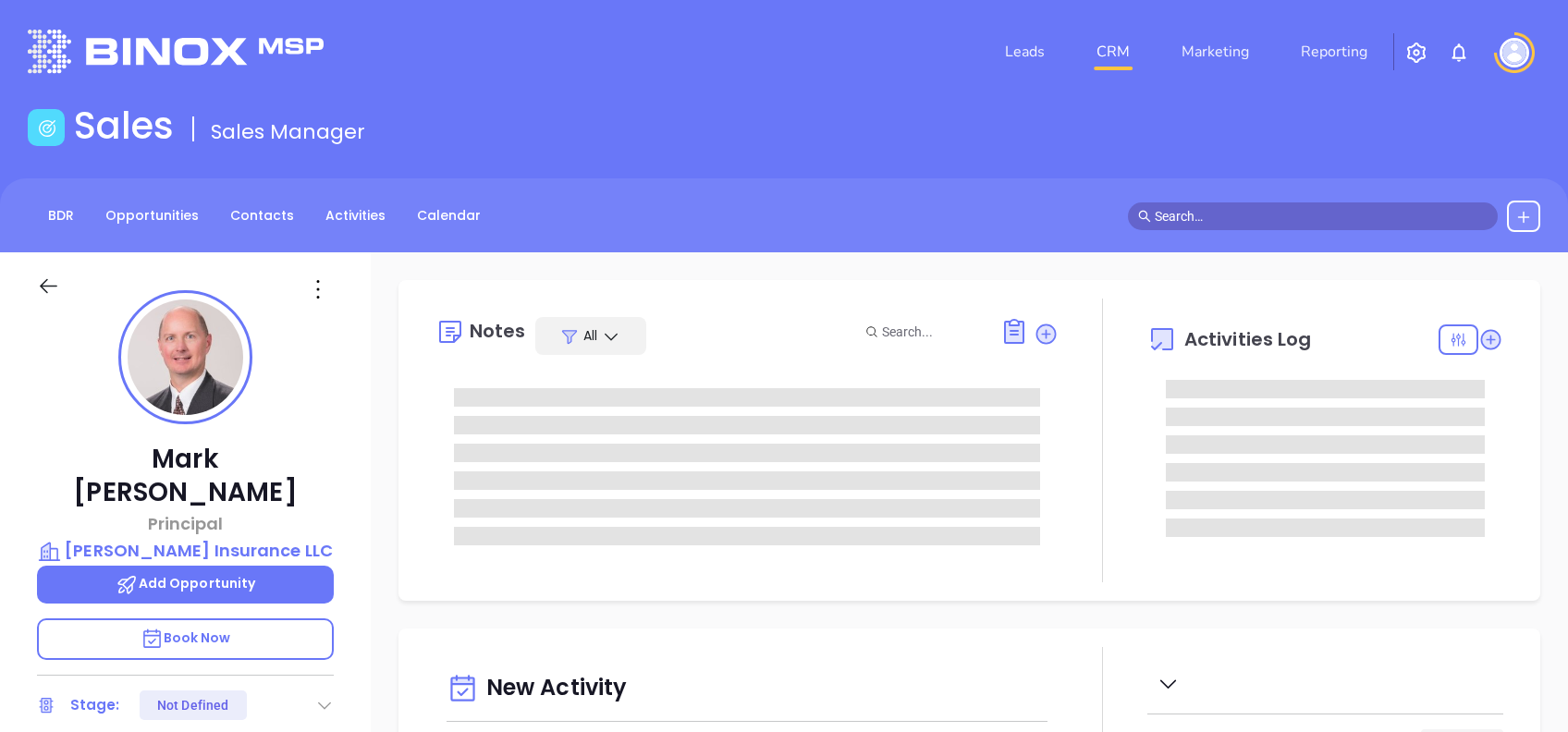
type input "[DATE]"
type input "[PERSON_NAME]"
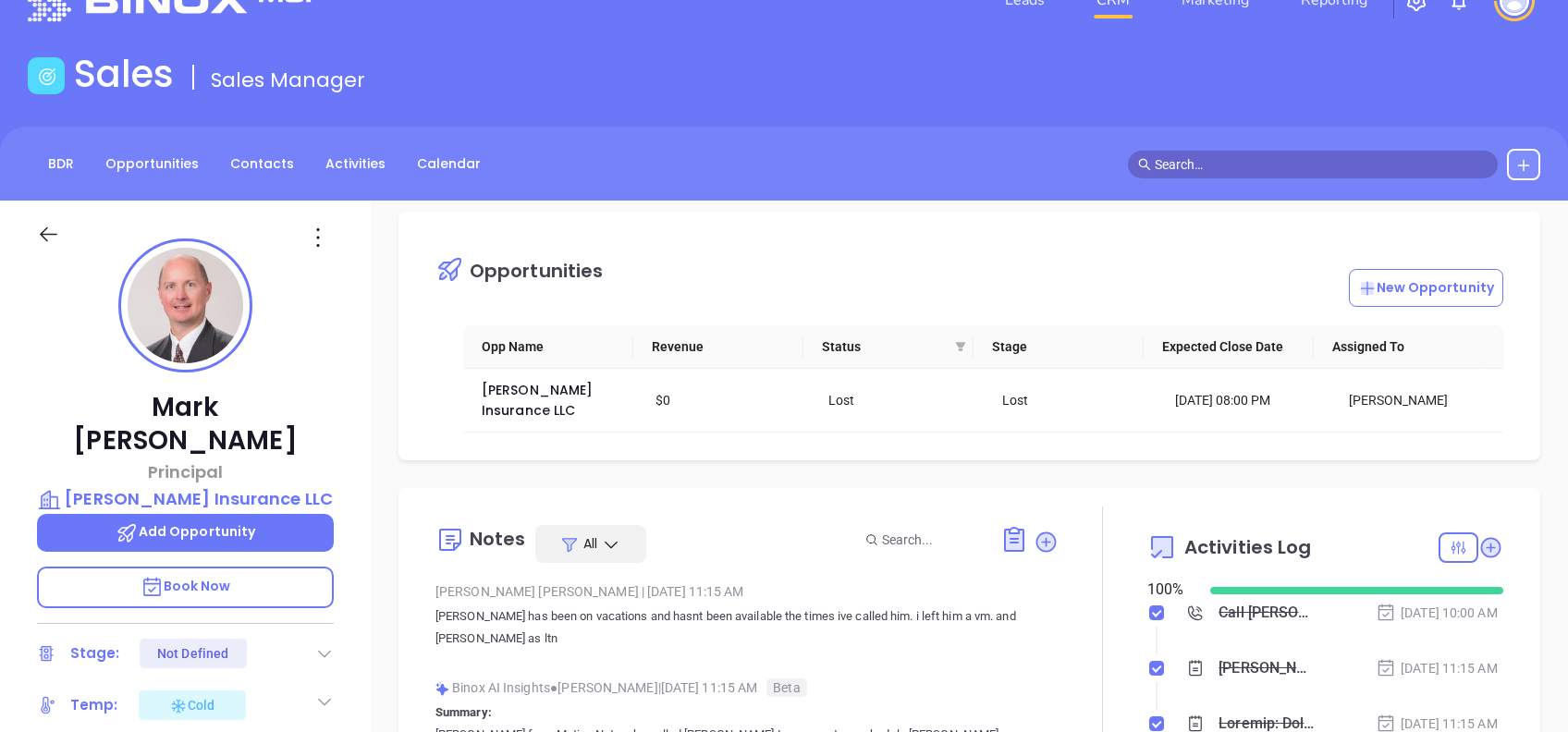
scroll to position [0, 0]
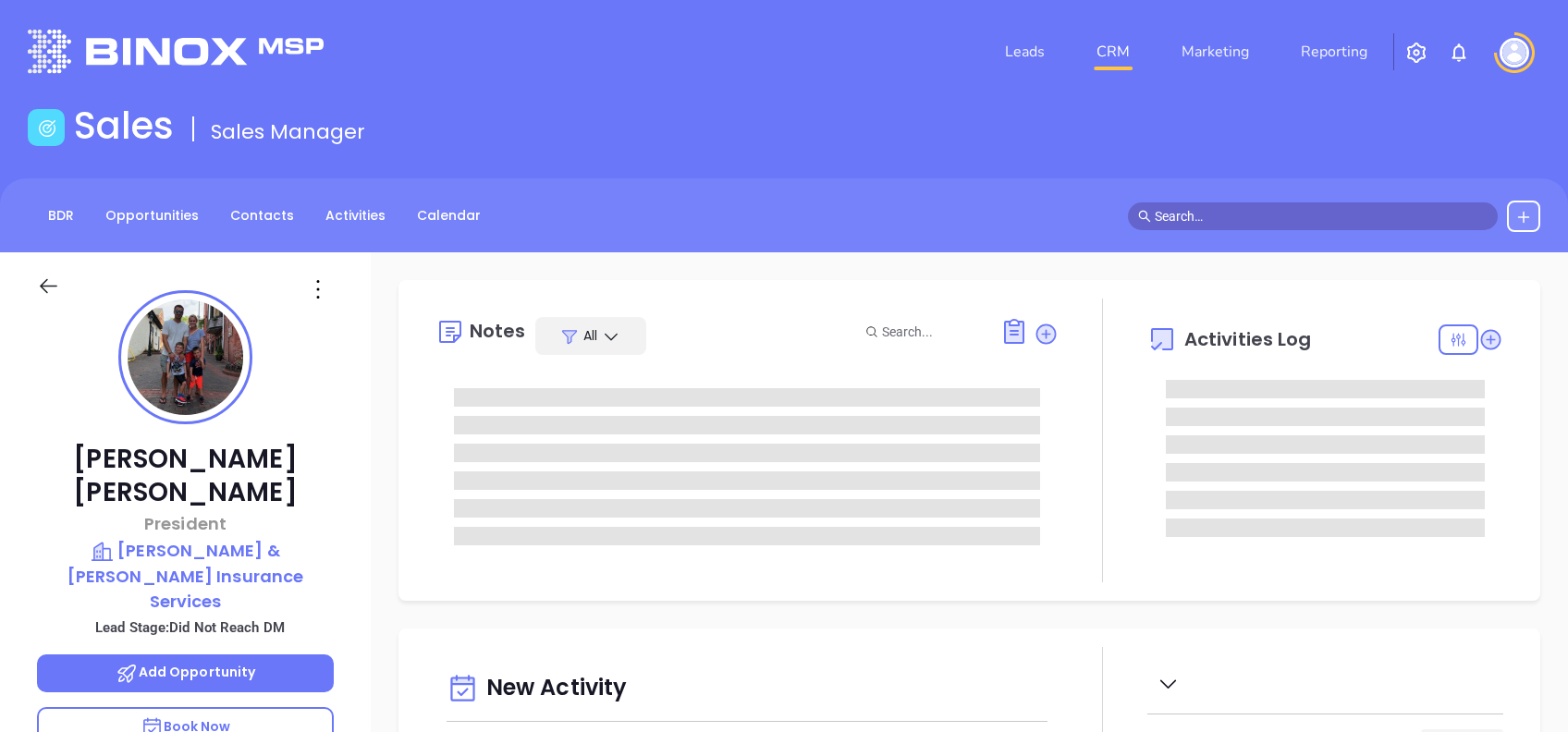
type input "[DATE]"
type input "[PERSON_NAME]"
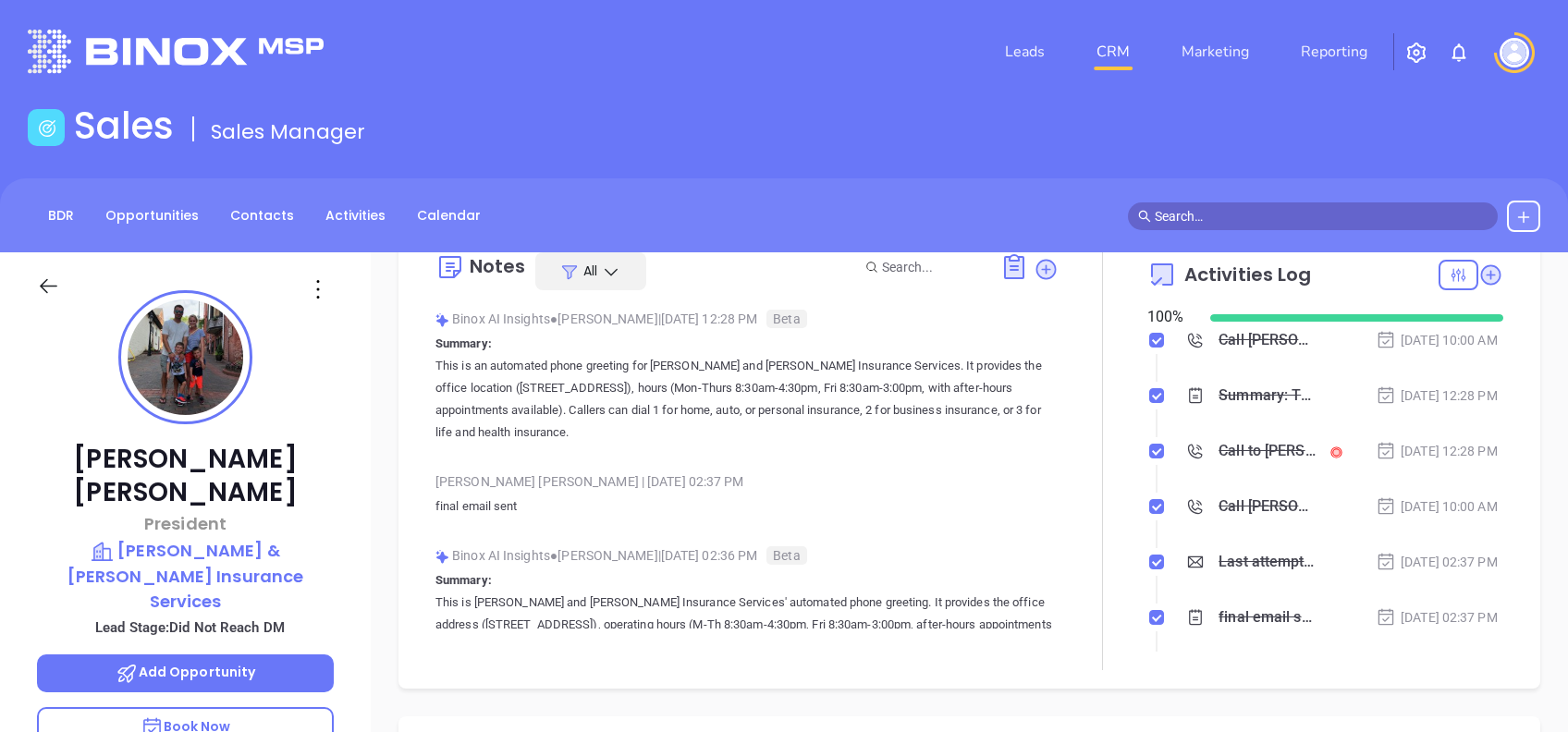
scroll to position [0, 0]
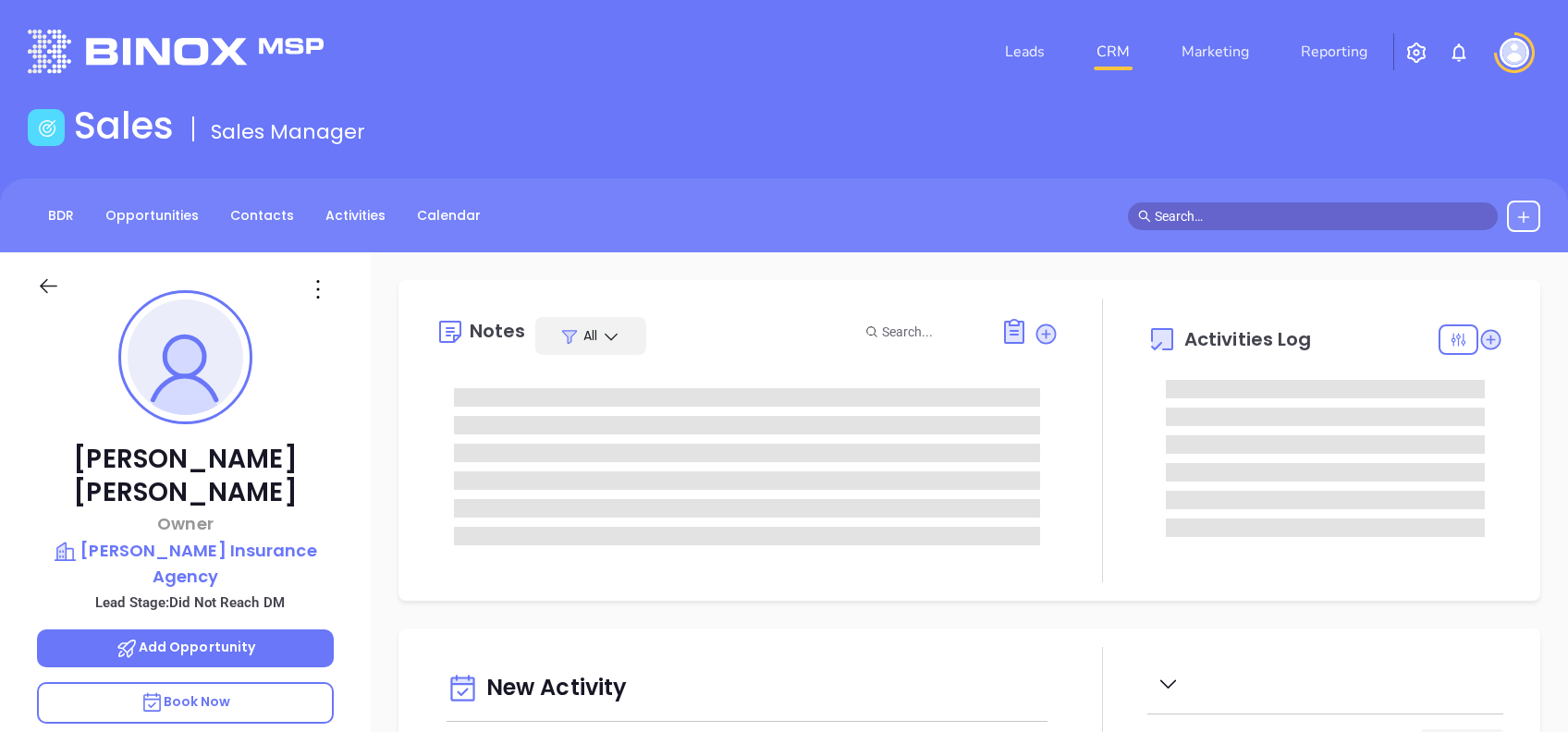
type input "[DATE]"
type input "[PERSON_NAME]"
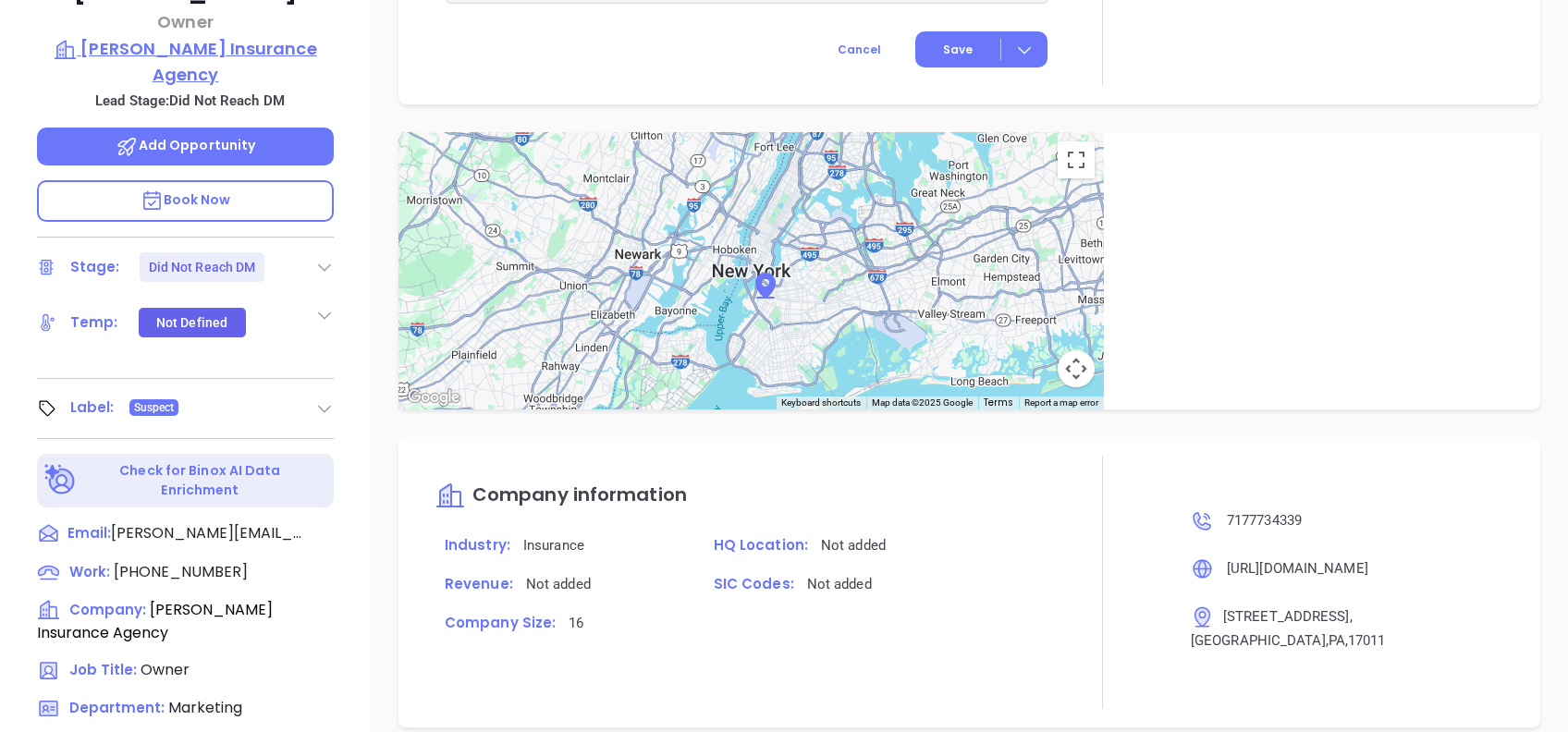
scroll to position [0, 0]
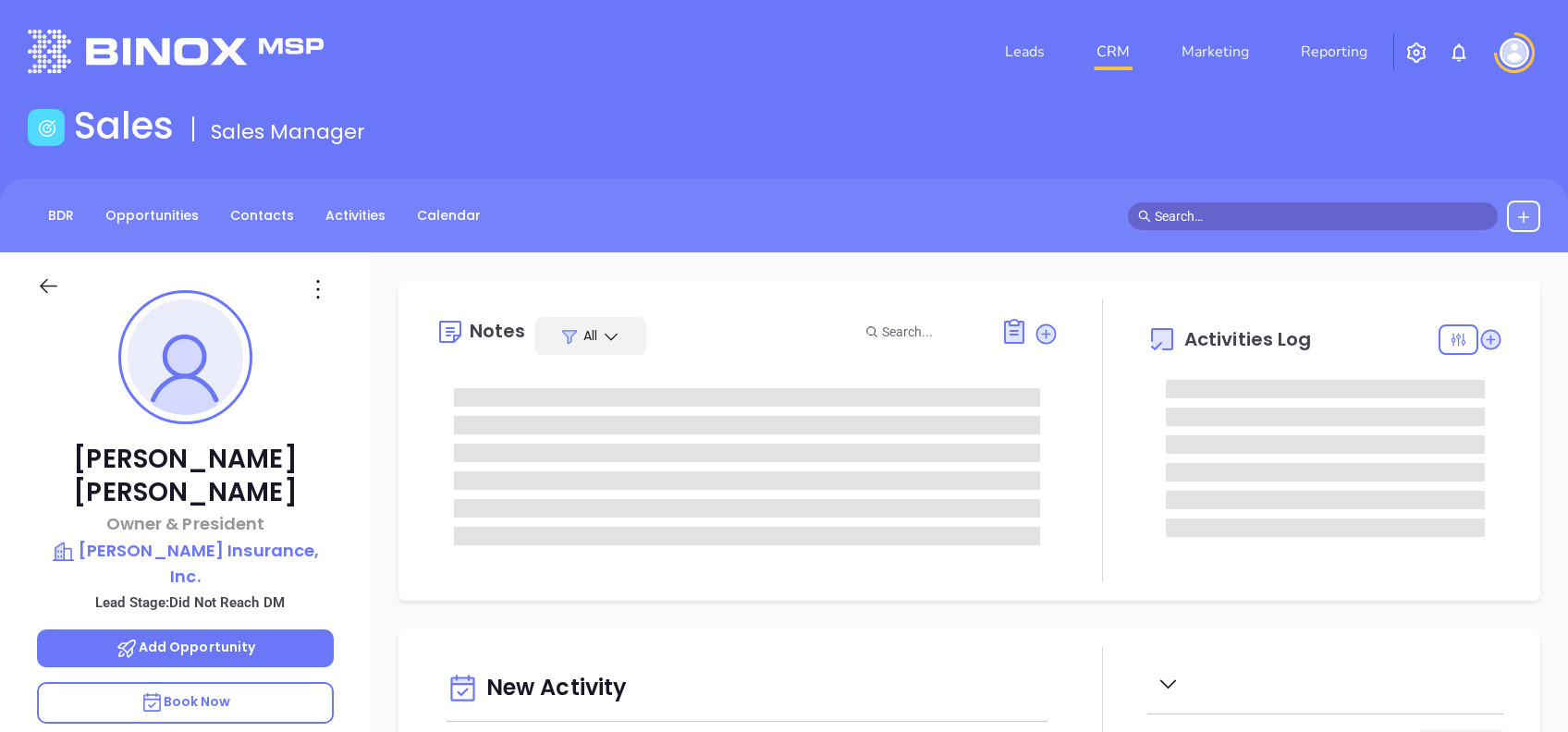
type input "[PERSON_NAME]"
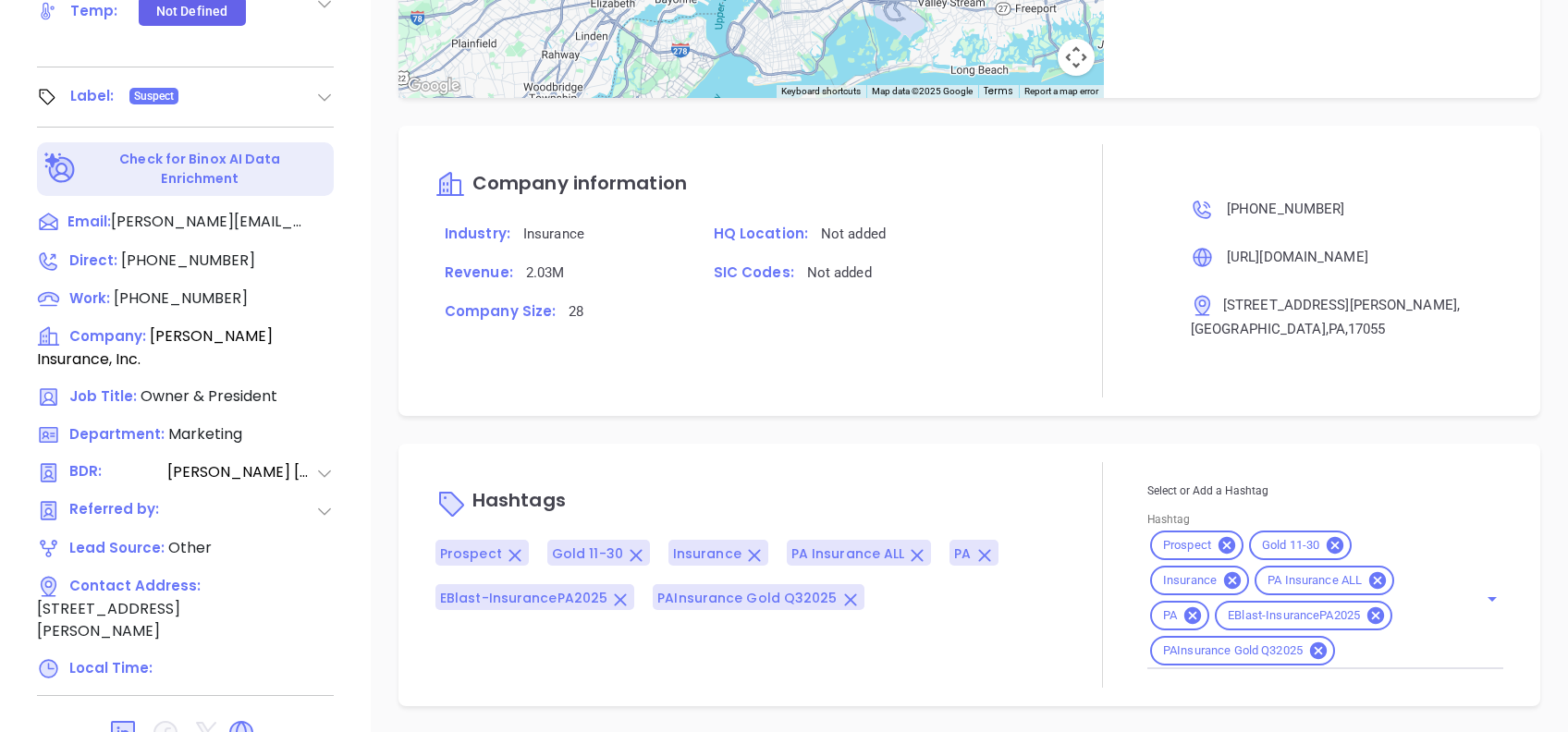
scroll to position [814, 0]
drag, startPoint x: 679, startPoint y: 417, endPoint x: 688, endPoint y: 415, distance: 9.2
click at [680, 417] on div "Notes All Binox AI Insights ● [PERSON_NAME] | [DATE] 09:31 AM Beta Summary: Thi…" at bounding box center [970, 86] width 1198 height 1294
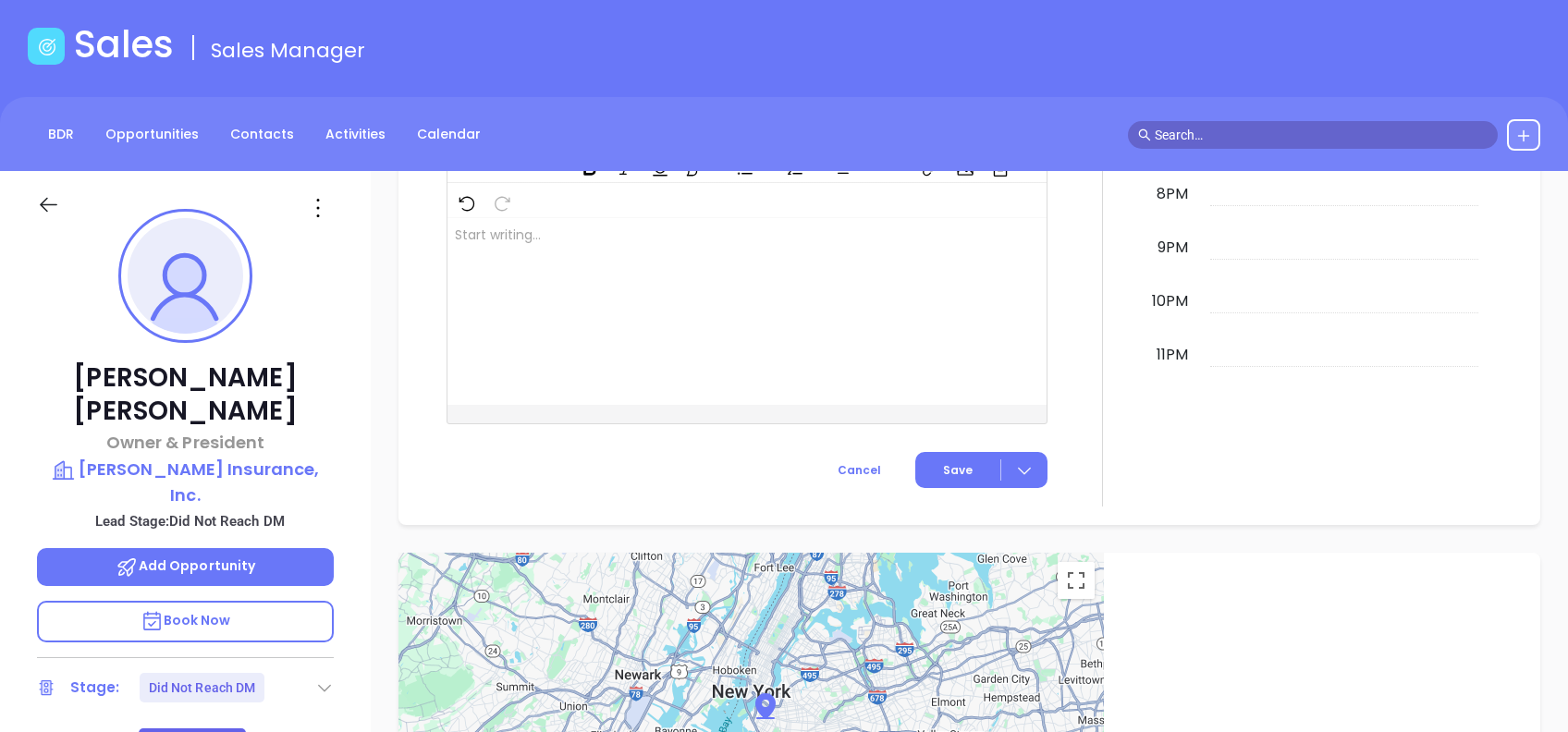
scroll to position [74, 0]
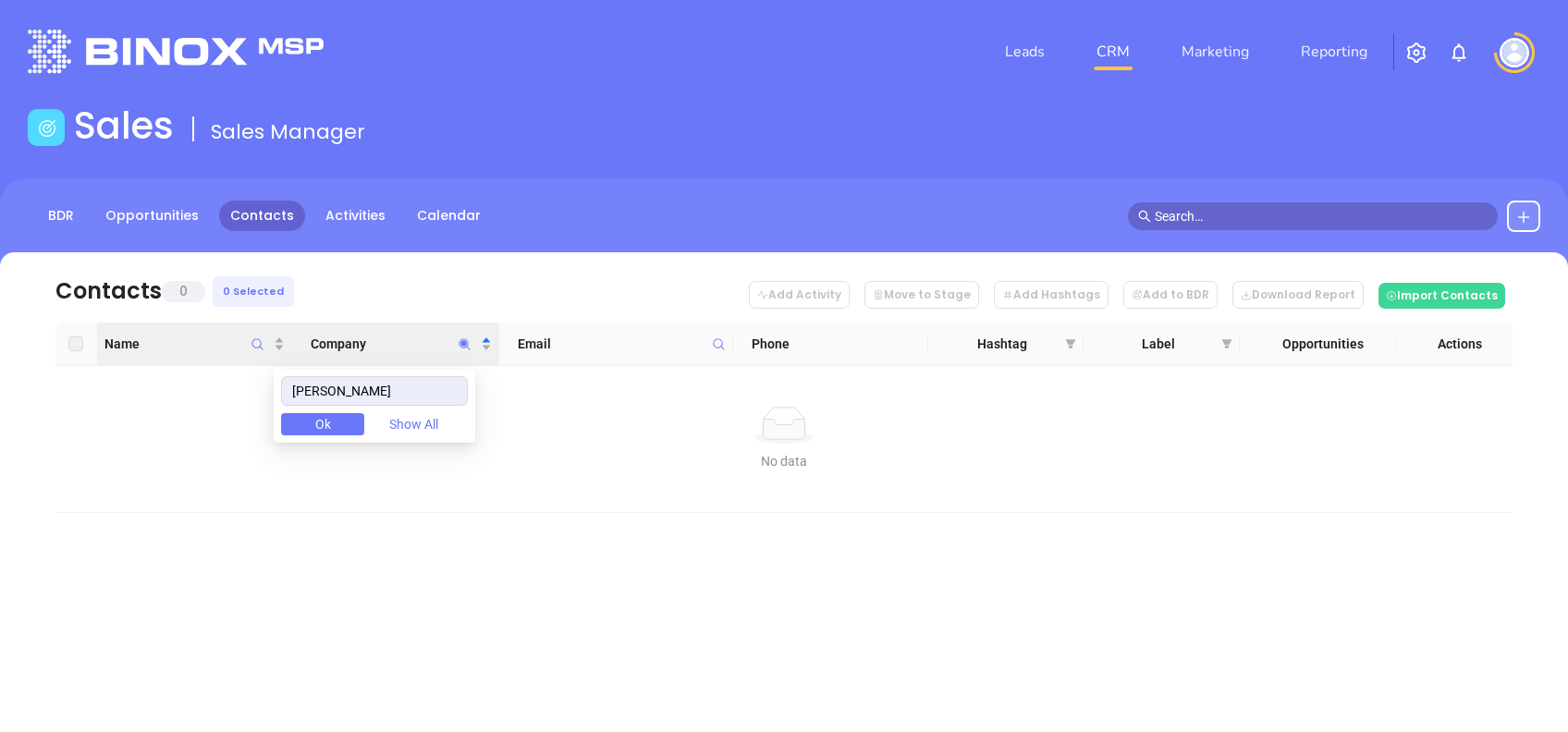
drag, startPoint x: 366, startPoint y: 394, endPoint x: 231, endPoint y: 362, distance: 138.7
click at [231, 363] on body "Leads CRM Marketing Reporting Financial Leads Leads Sales Sales Manager BDR Opp…" at bounding box center [784, 366] width 1568 height 732
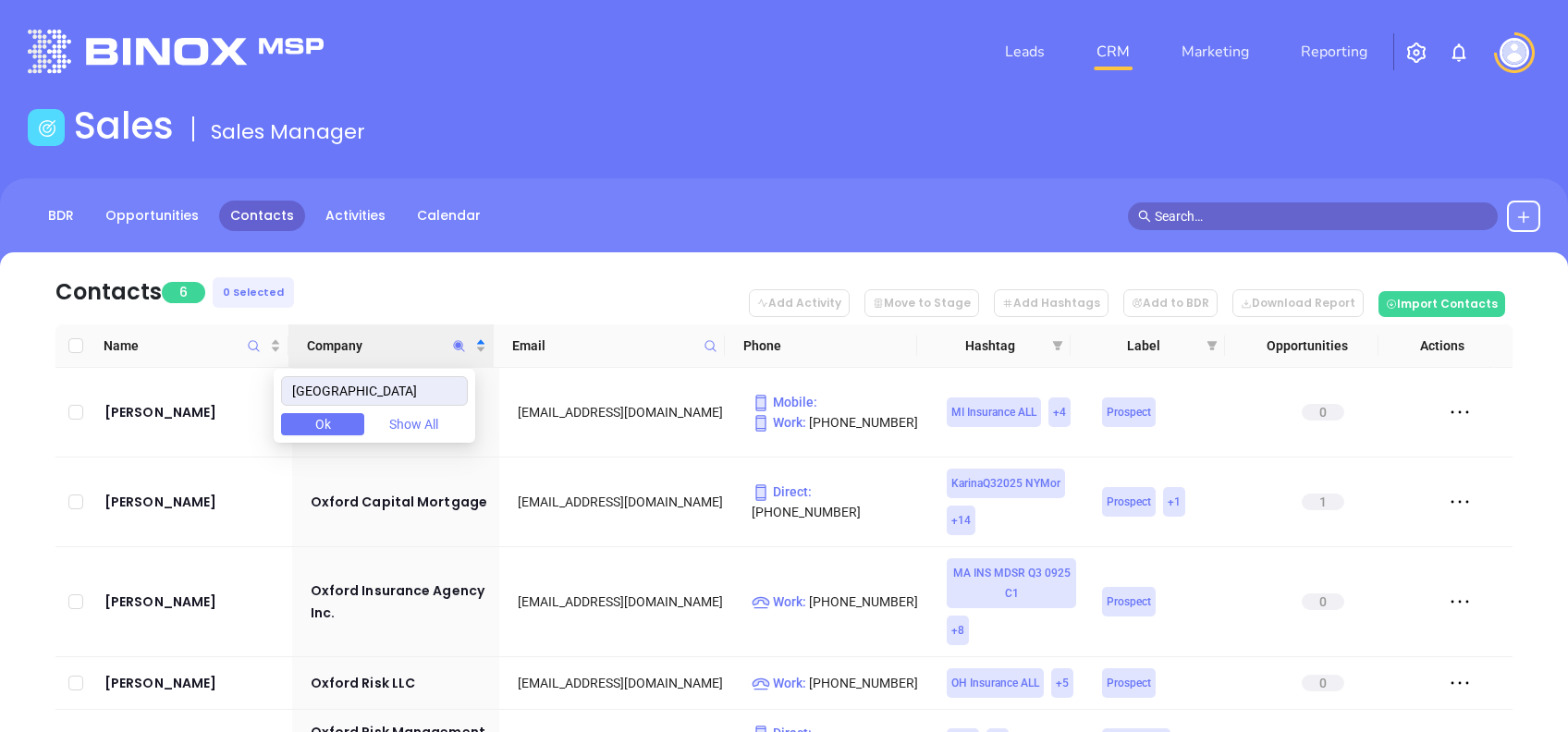
click at [373, 272] on nav "Contacts 6 0 Selected Add Activity Move to Stage Add Hashtags Add to BDR Downlo…" at bounding box center [784, 288] width 1457 height 72
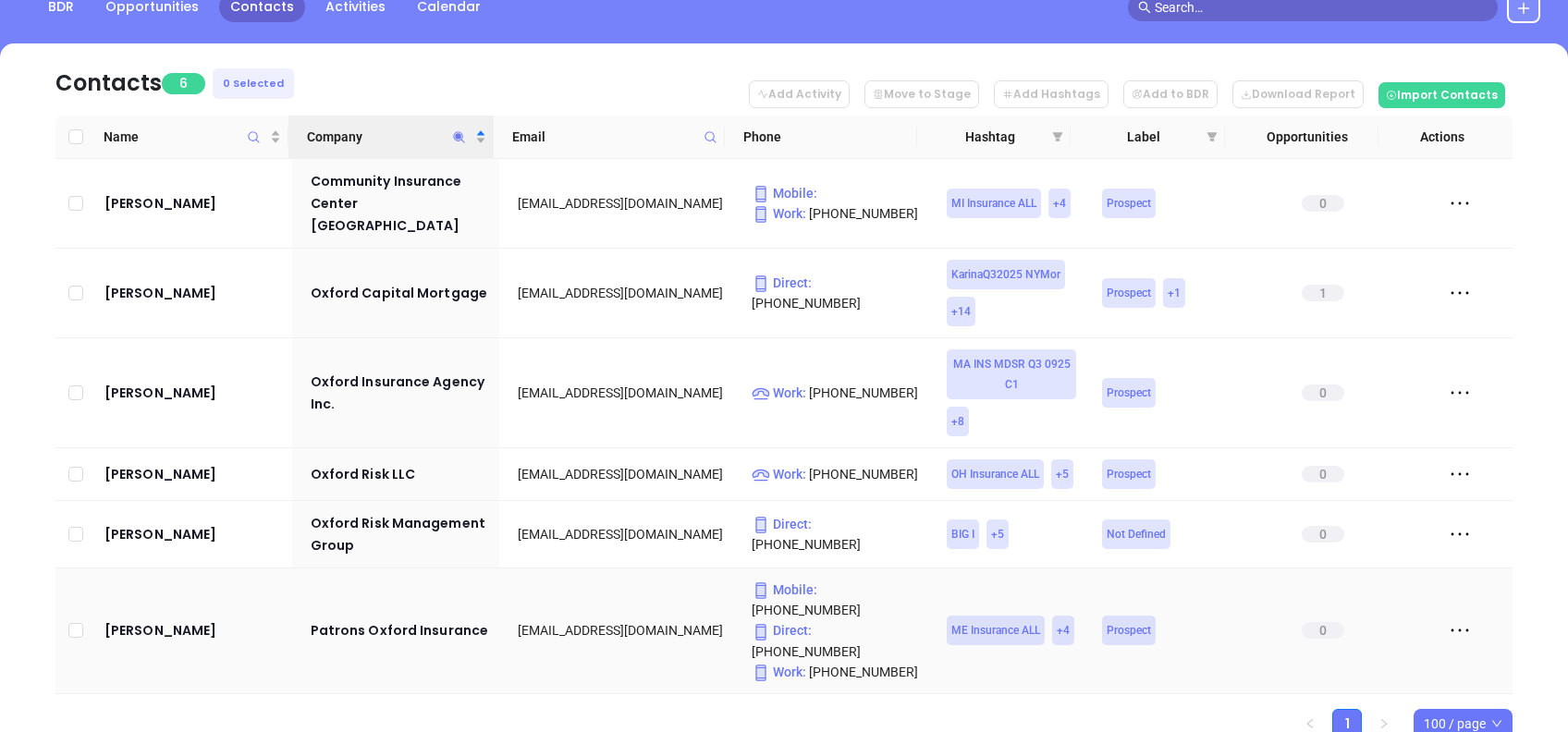
scroll to position [221, 0]
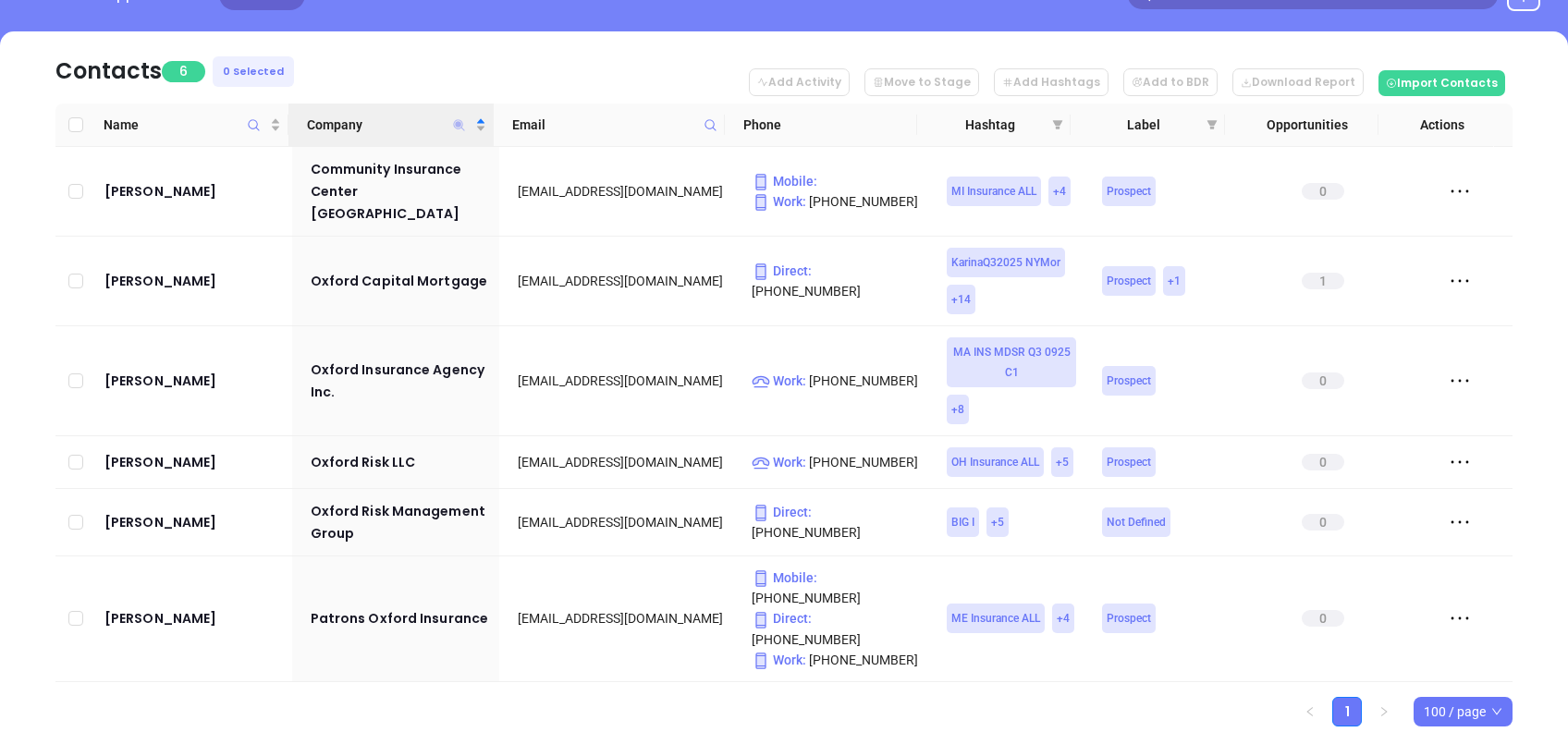
click at [456, 122] on icon "Company" at bounding box center [459, 125] width 11 height 11
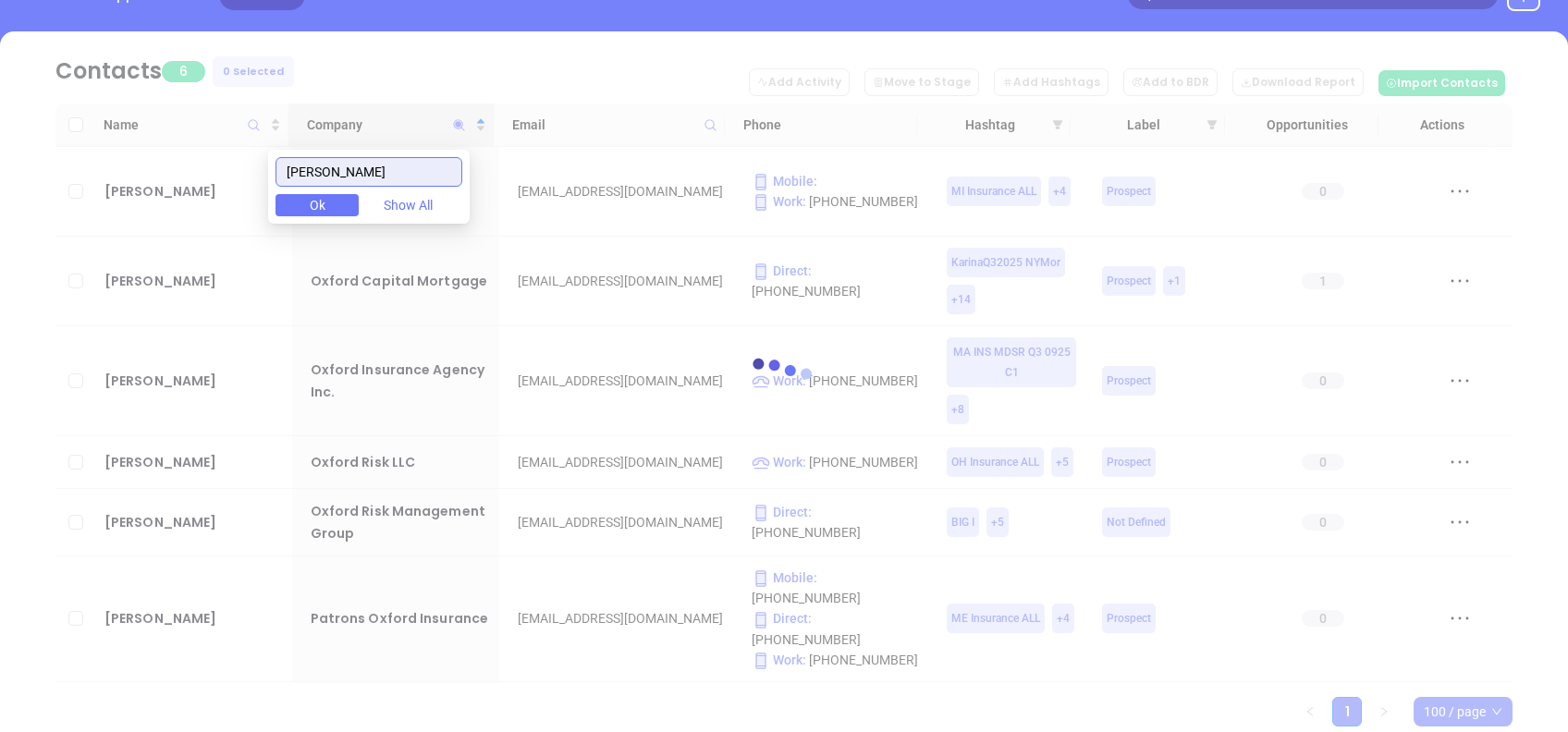
scroll to position [0, 0]
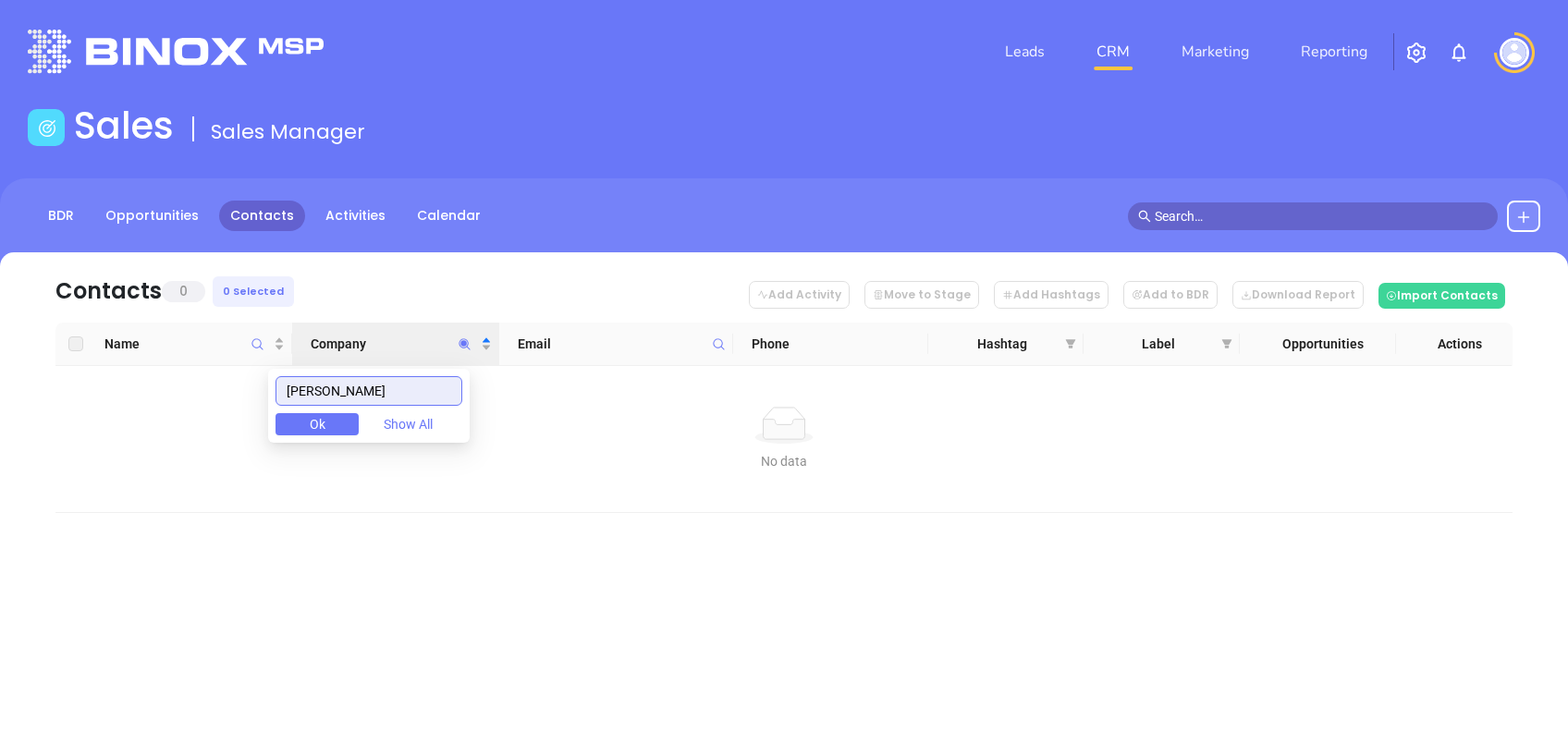
drag, startPoint x: 370, startPoint y: 382, endPoint x: 213, endPoint y: 366, distance: 157.8
click at [213, 366] on body "Leads CRM Marketing Reporting Financial Leads Leads Sales Sales Manager BDR Opp…" at bounding box center [784, 366] width 1568 height 732
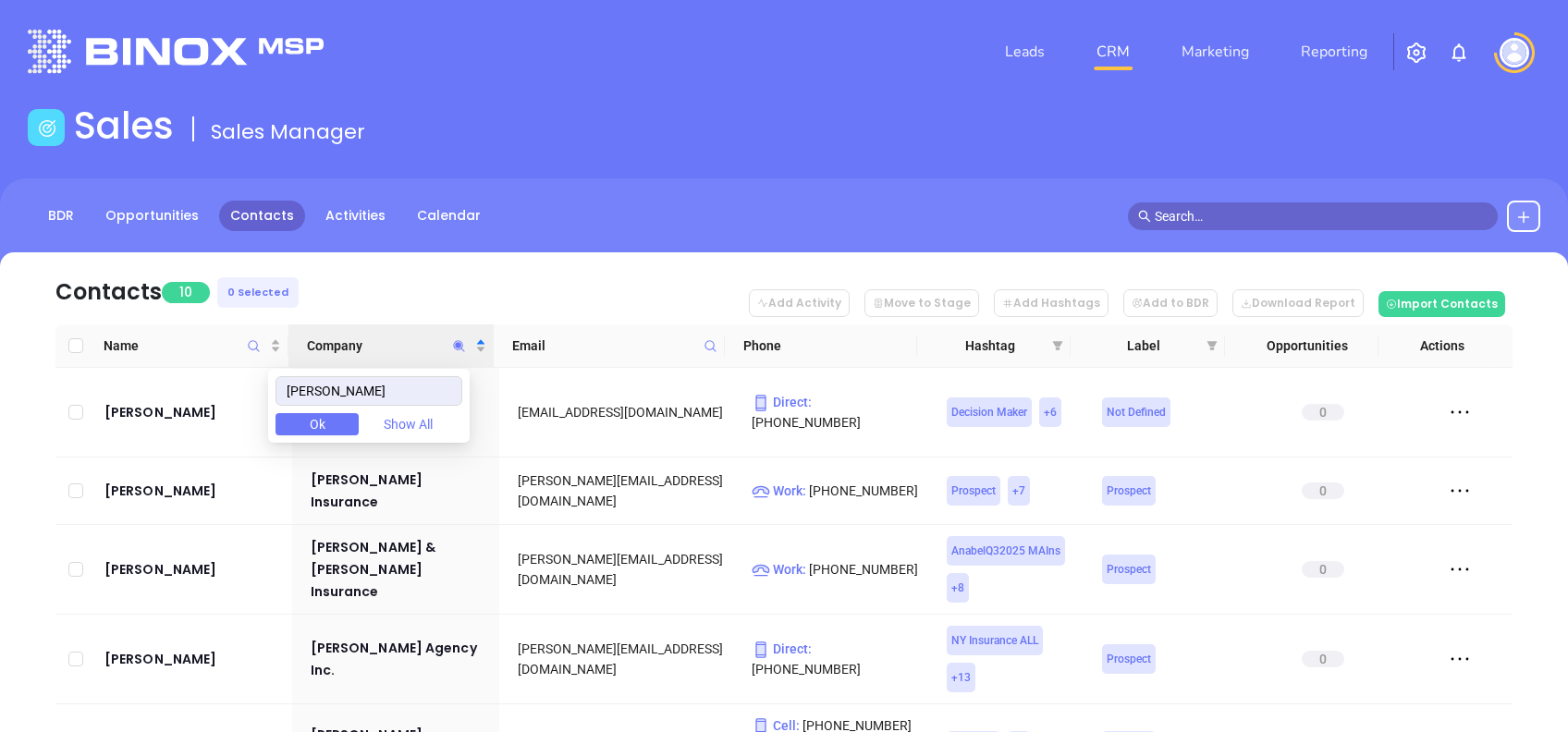
click at [466, 285] on nav "Contacts 10 0 Selected Add Activity Move to Stage Add Hashtags Add to BDR Downl…" at bounding box center [784, 288] width 1457 height 72
click at [459, 340] on icon "Company" at bounding box center [459, 346] width 14 height 14
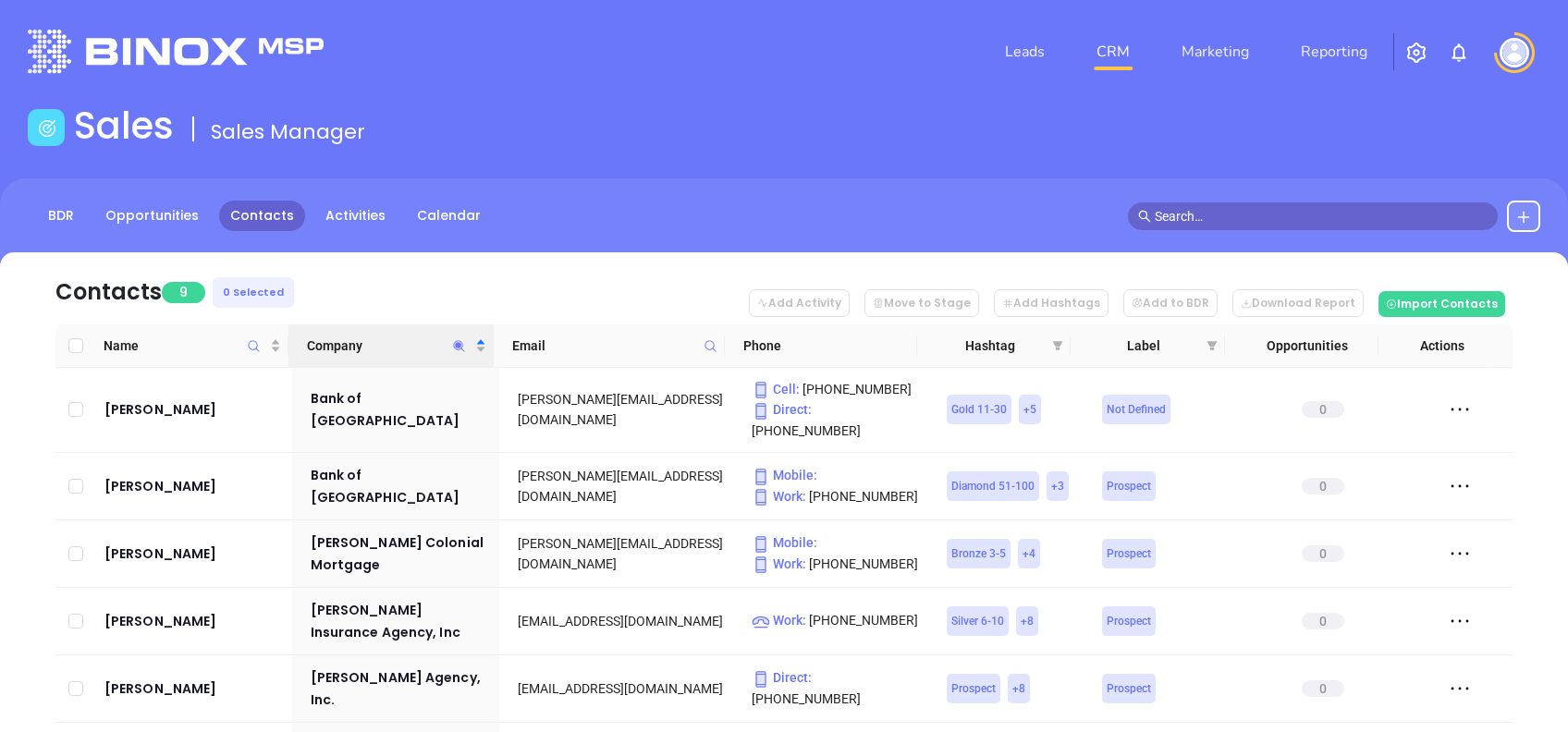
click at [349, 263] on nav "Contacts 9 0 Selected Add Activity Move to Stage Add Hashtags Add to BDR Downlo…" at bounding box center [784, 288] width 1457 height 72
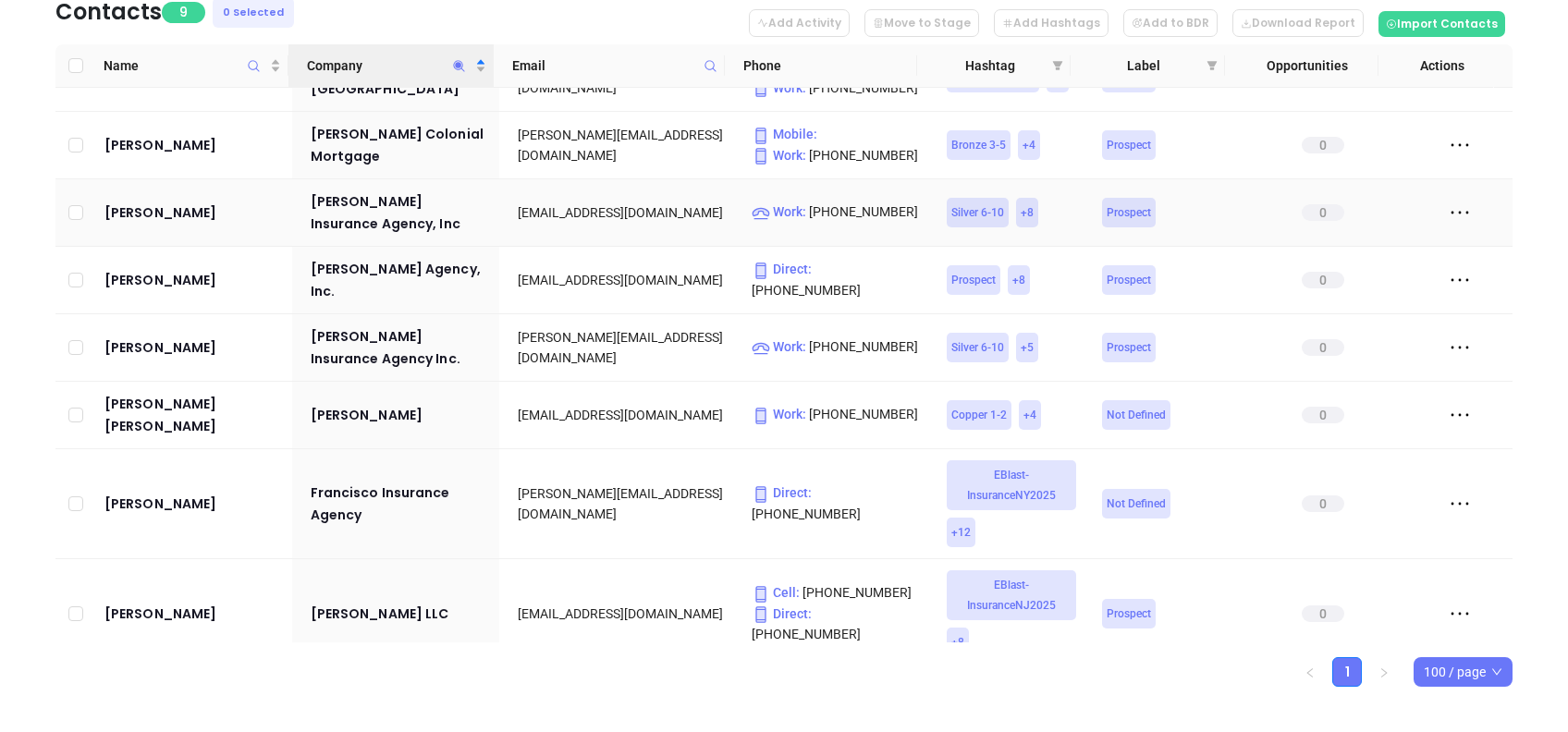
scroll to position [298, 0]
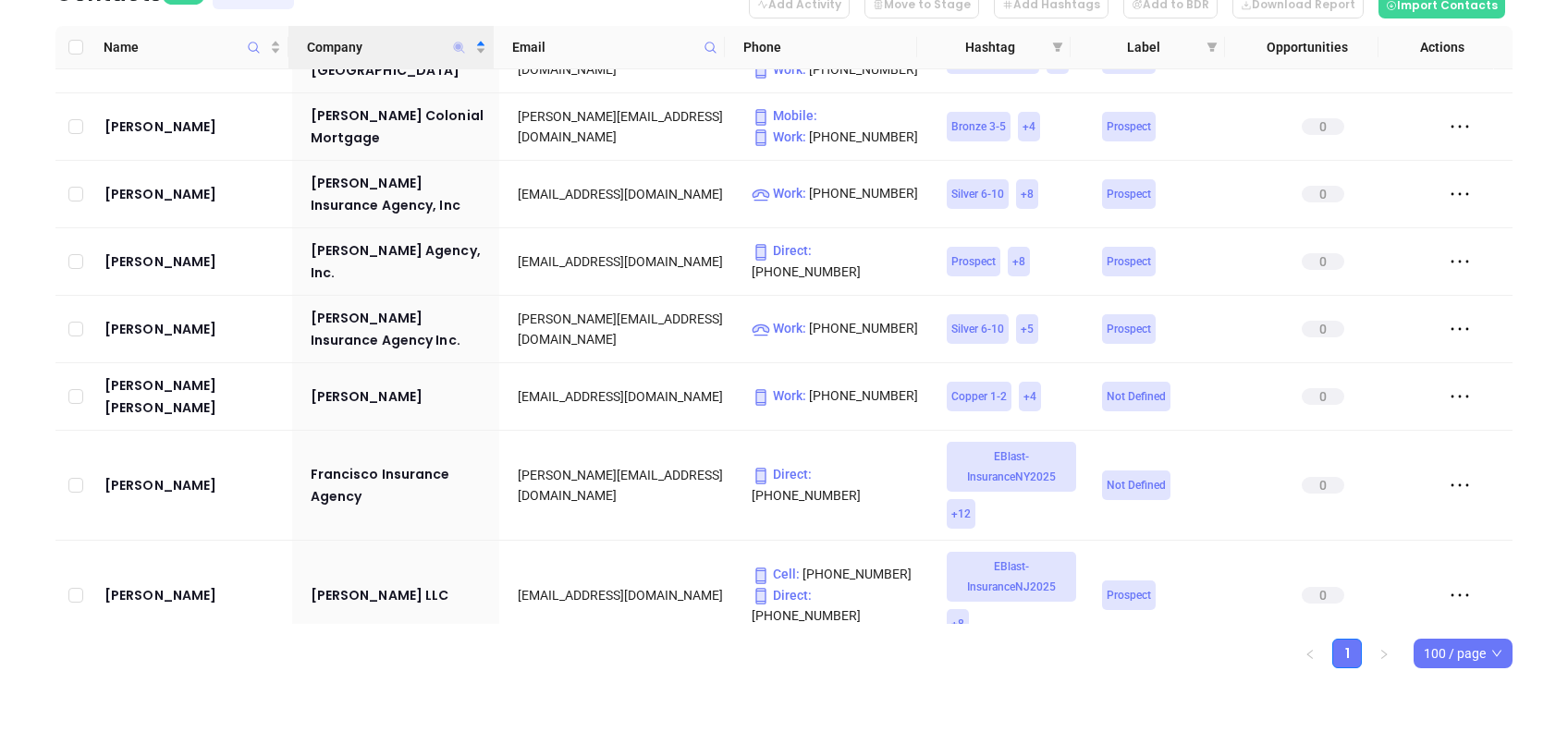
click at [456, 45] on icon "Company" at bounding box center [459, 48] width 14 height 14
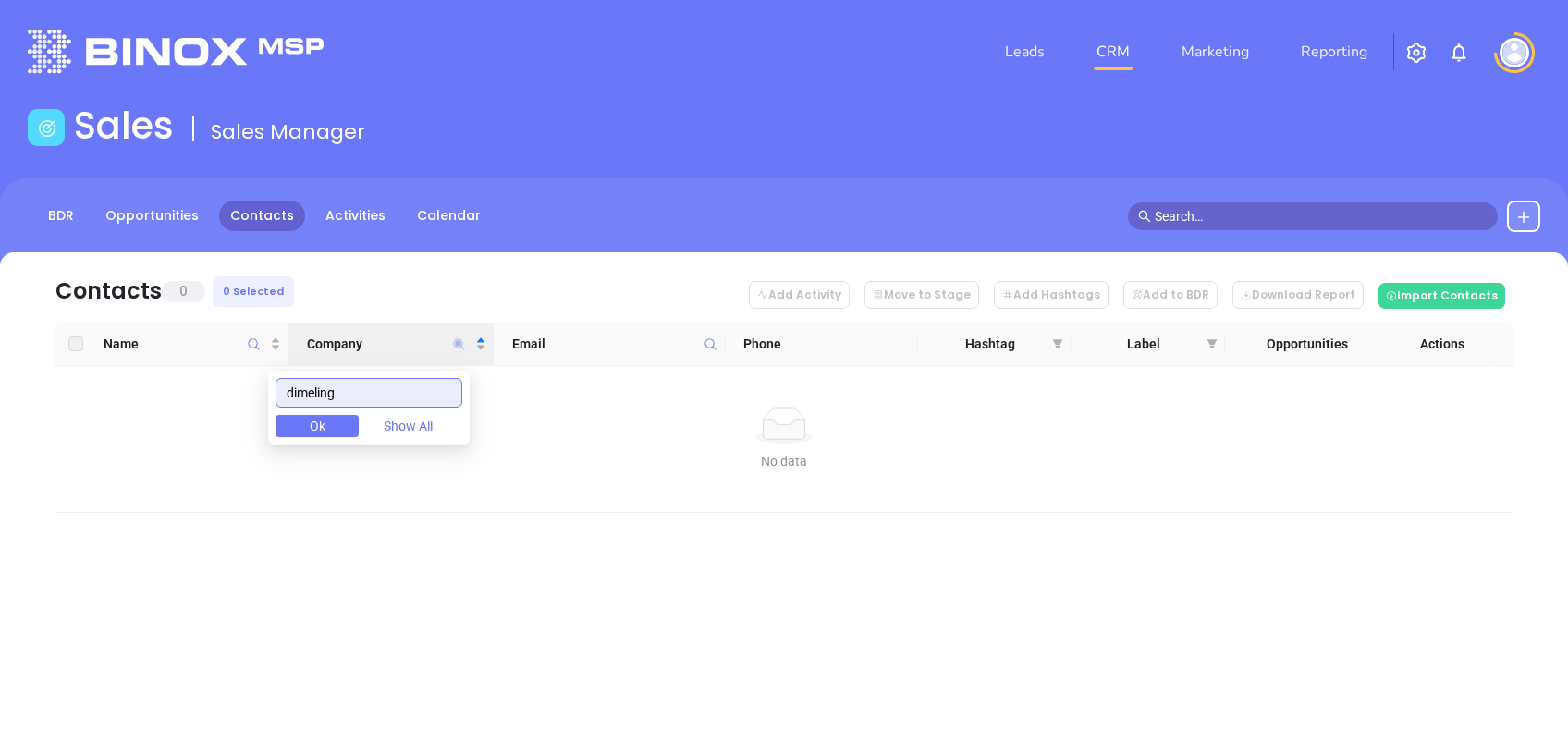
scroll to position [0, 0]
type input "dimeling"
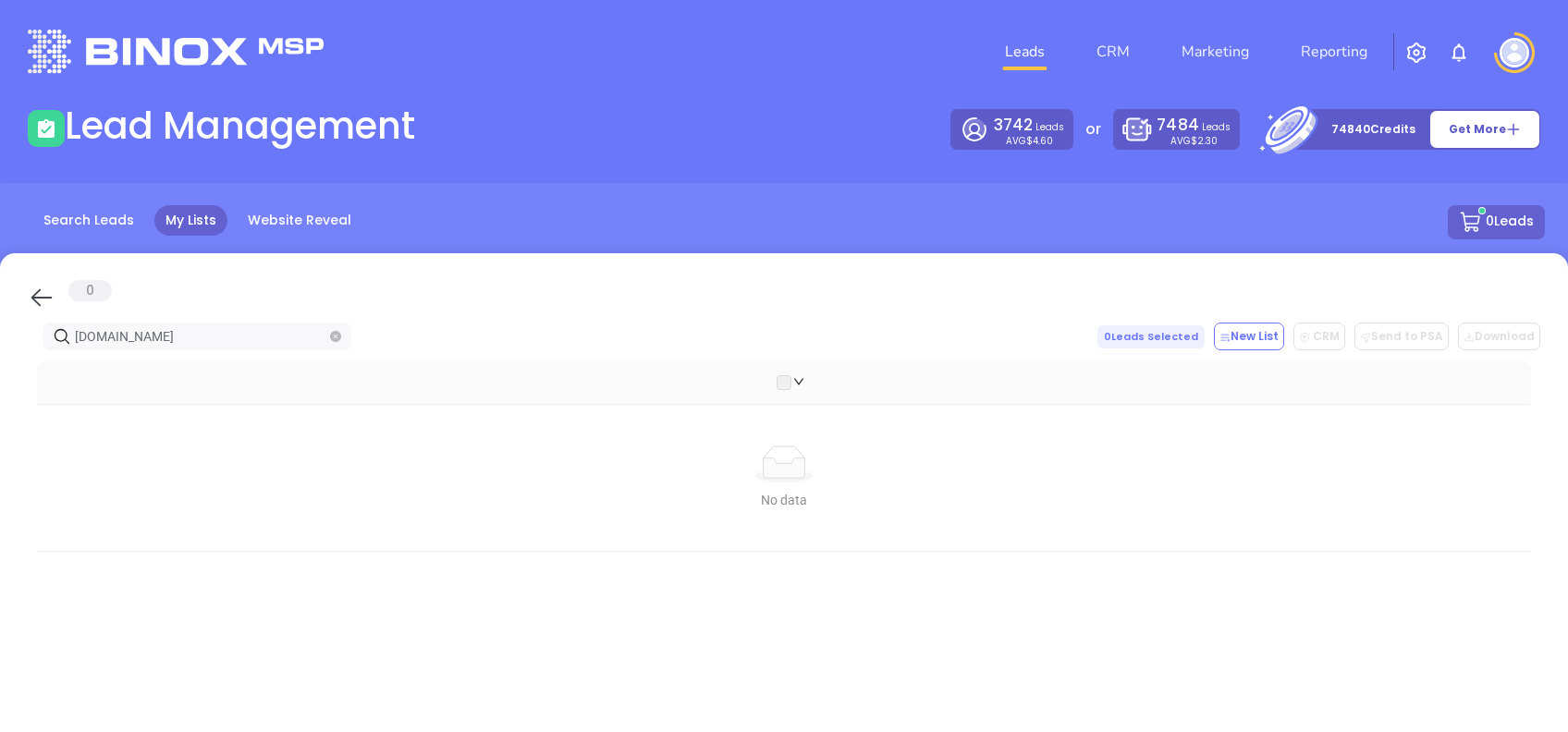
click at [44, 303] on icon at bounding box center [42, 298] width 28 height 28
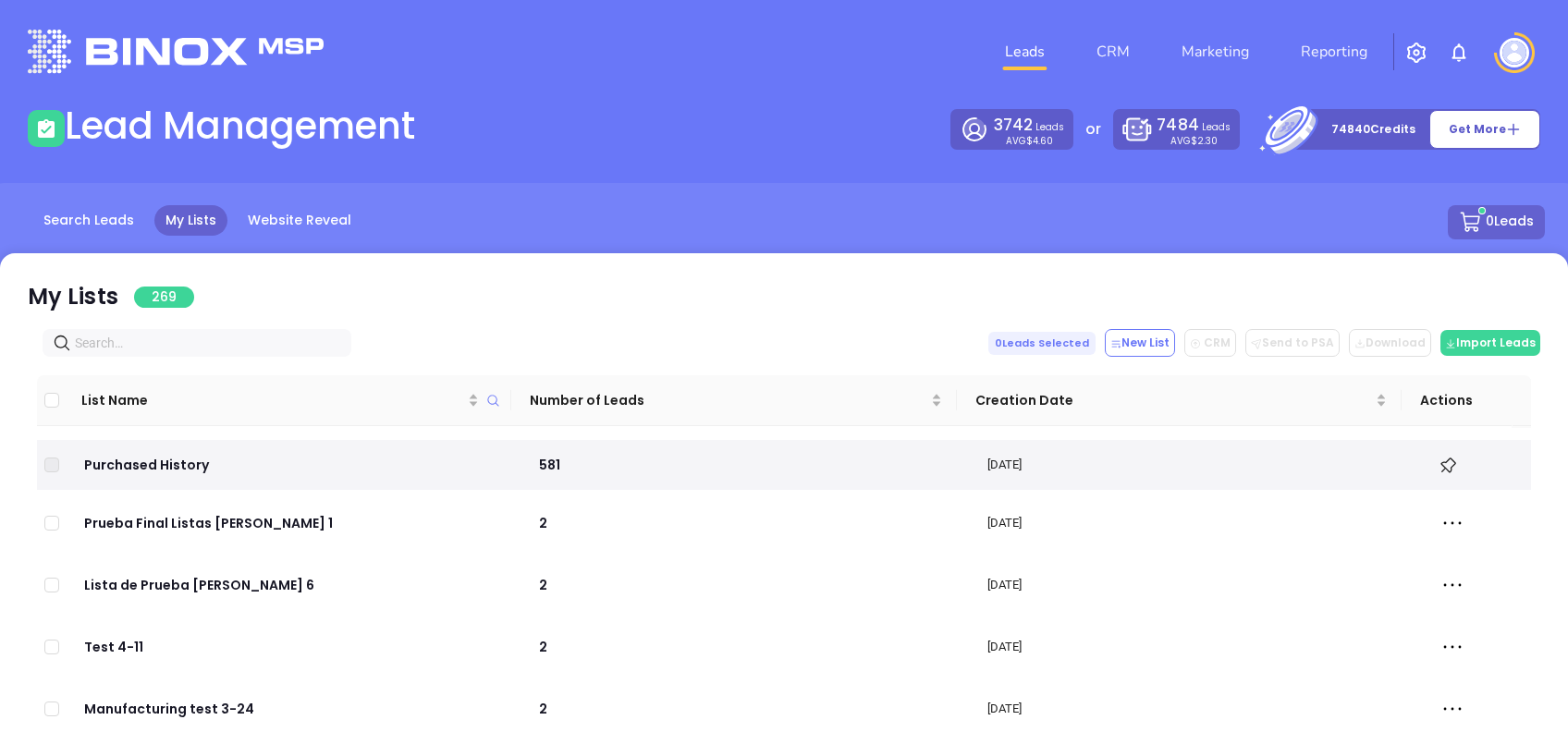
click at [231, 334] on input "text" at bounding box center [200, 343] width 251 height 20
paste input "oxfordins.com"
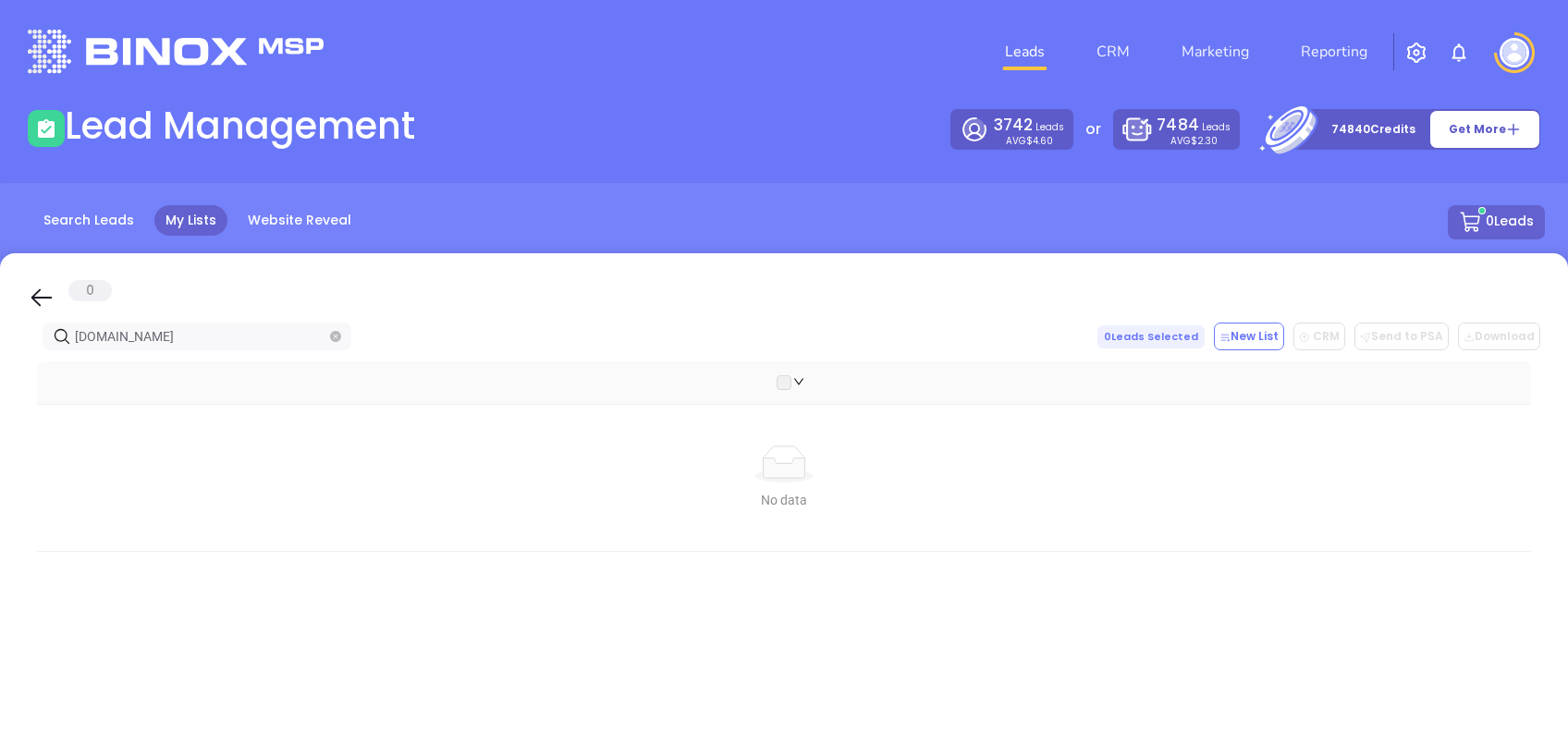
type input "oxfordins.com"
drag, startPoint x: 38, startPoint y: 292, endPoint x: 130, endPoint y: 337, distance: 102.4
click at [38, 293] on icon at bounding box center [42, 298] width 28 height 28
click at [172, 336] on input "oxfordins.com" at bounding box center [200, 336] width 251 height 20
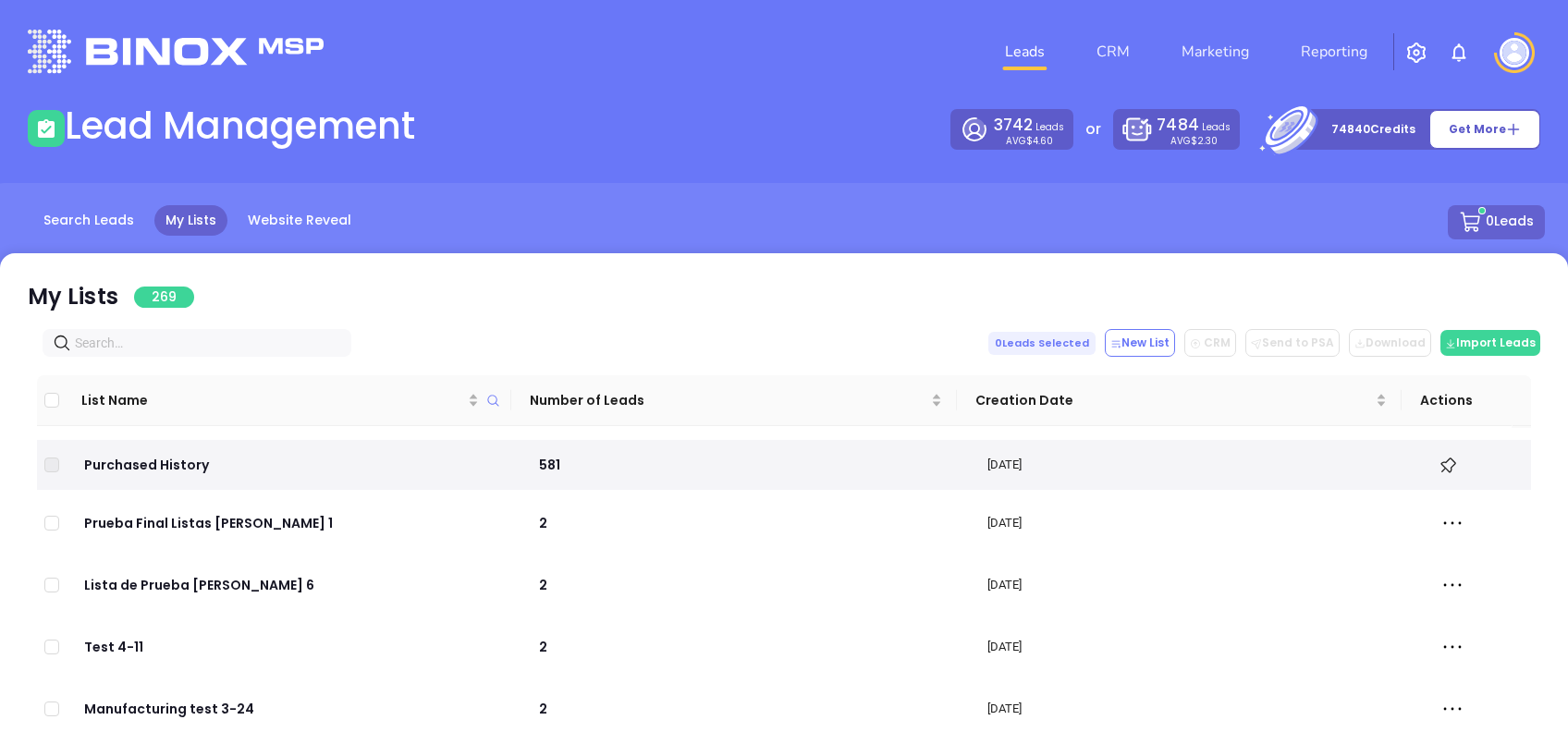
paste input "francismartinoinsurance.com"
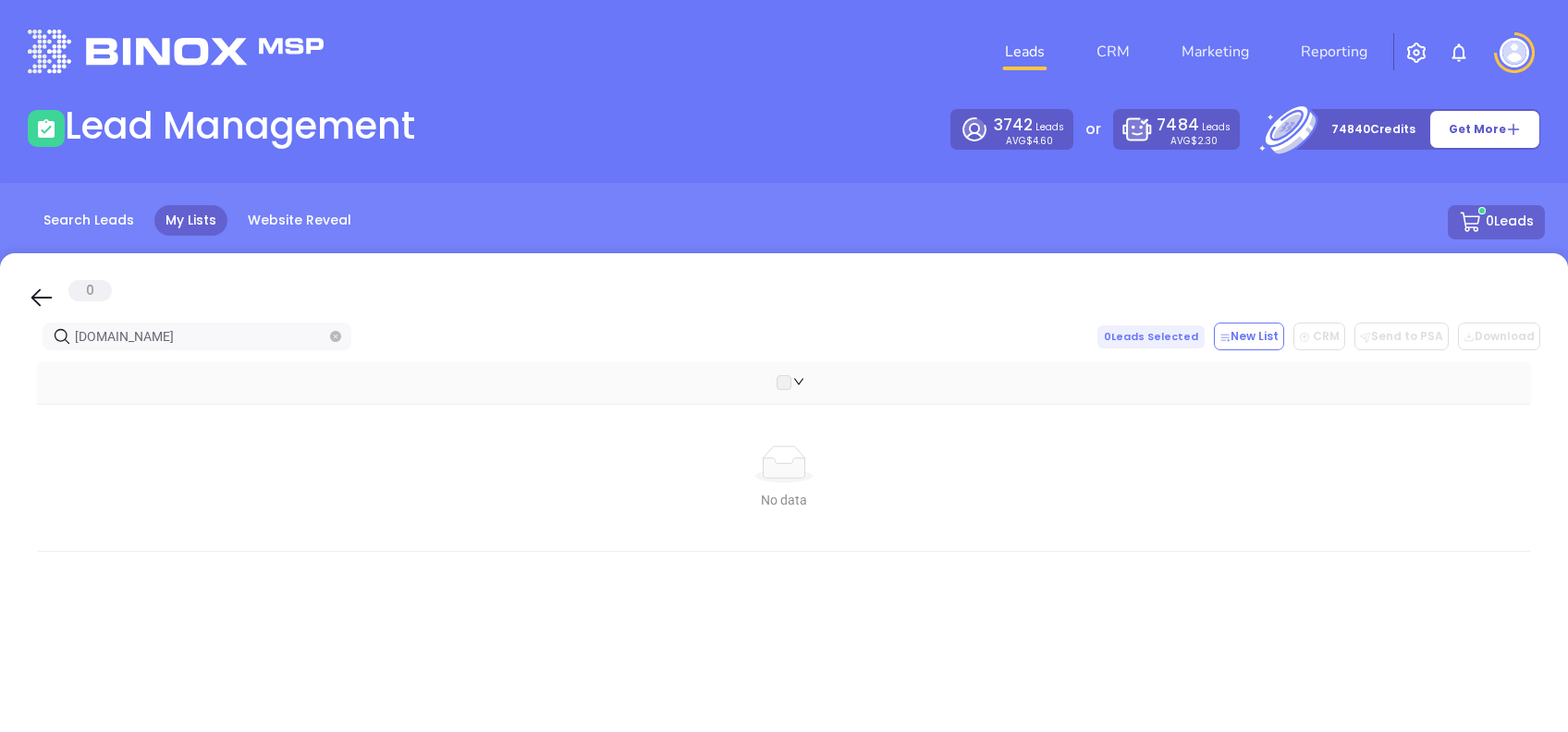
type input "francismartinoinsurance.com"
click at [38, 301] on icon at bounding box center [42, 298] width 28 height 28
click at [69, 297] on div "0" at bounding box center [91, 290] width 44 height 21
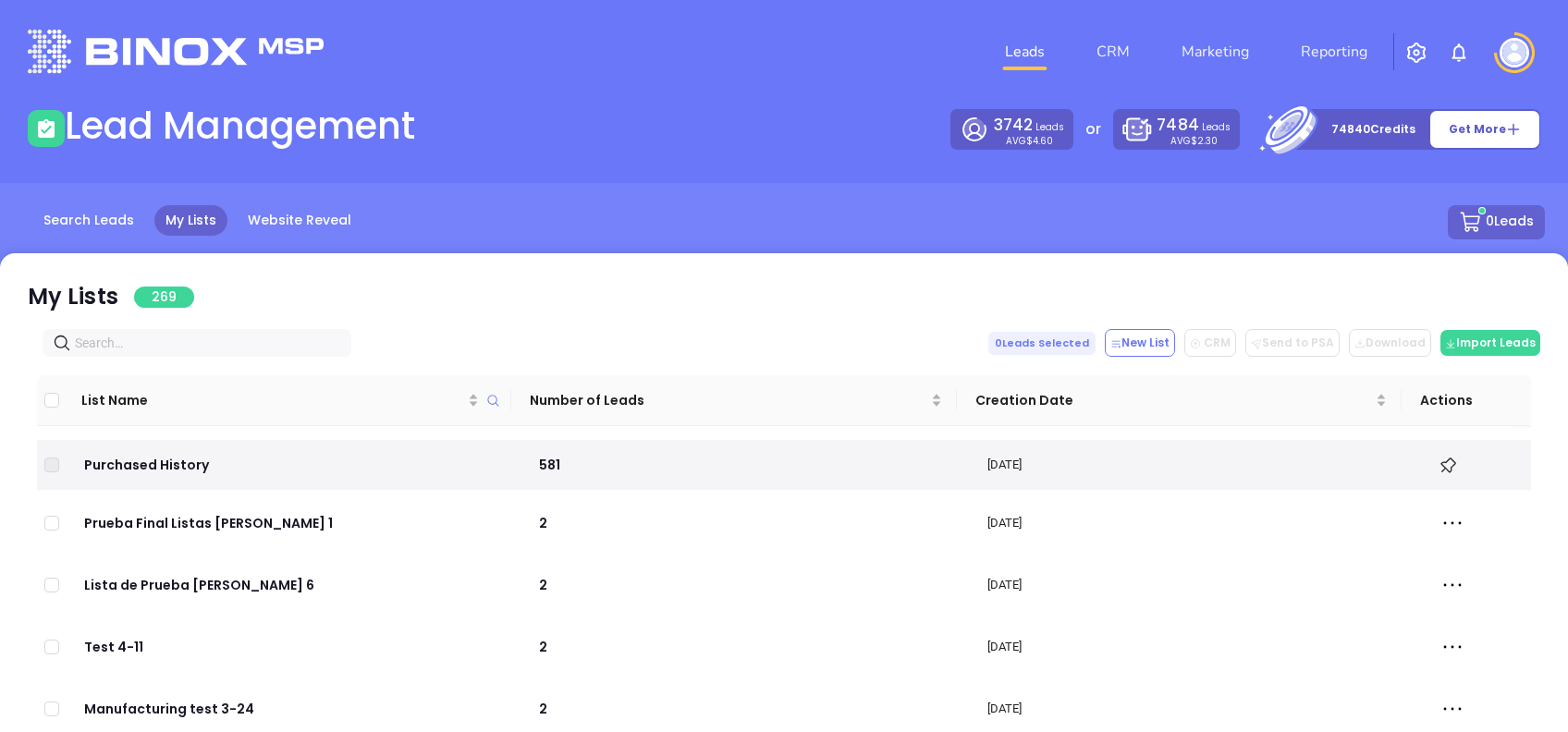
click at [182, 355] on span at bounding box center [197, 343] width 309 height 28
click at [185, 340] on input "text" at bounding box center [200, 343] width 251 height 20
paste input "[DOMAIN_NAME]"
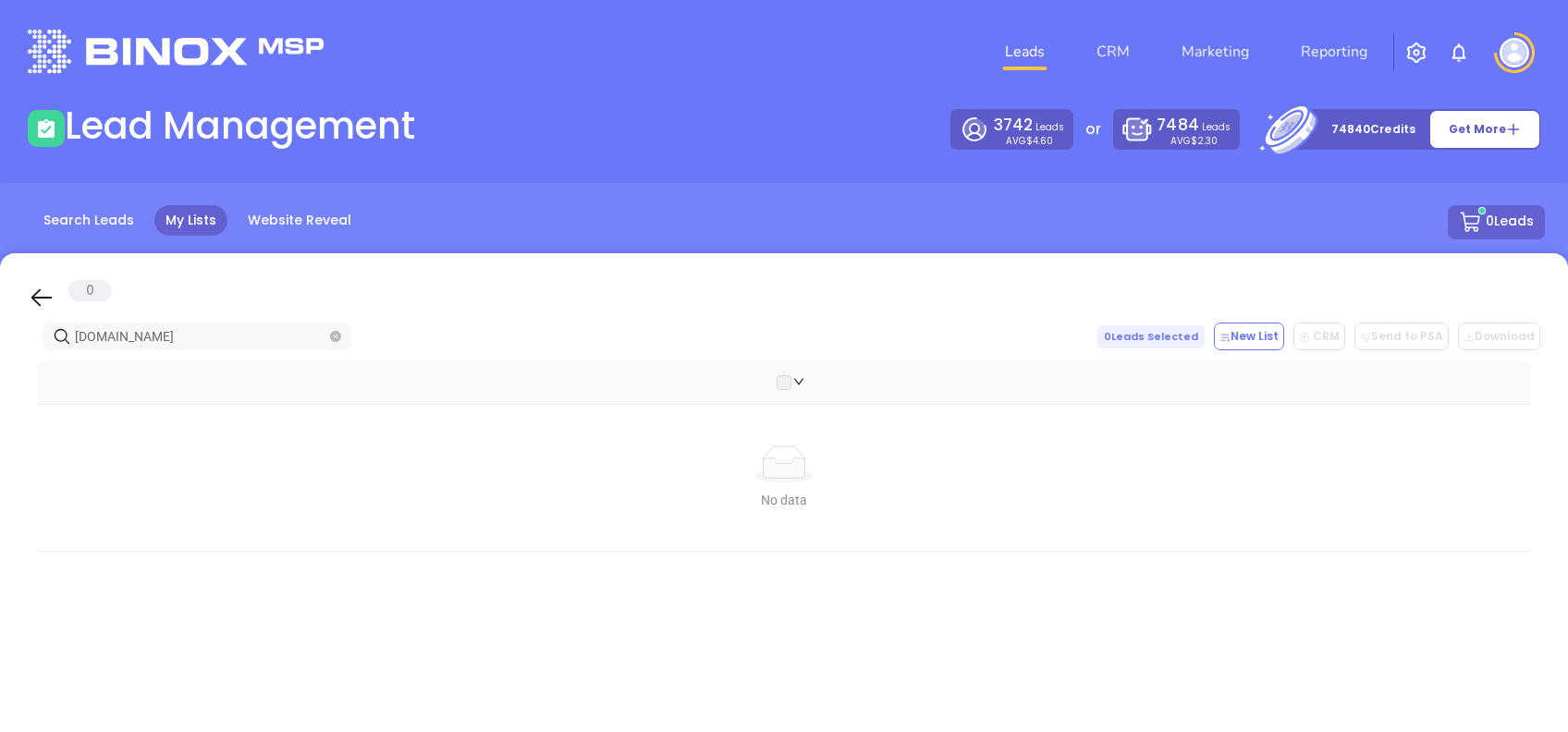
type input "[DOMAIN_NAME]"
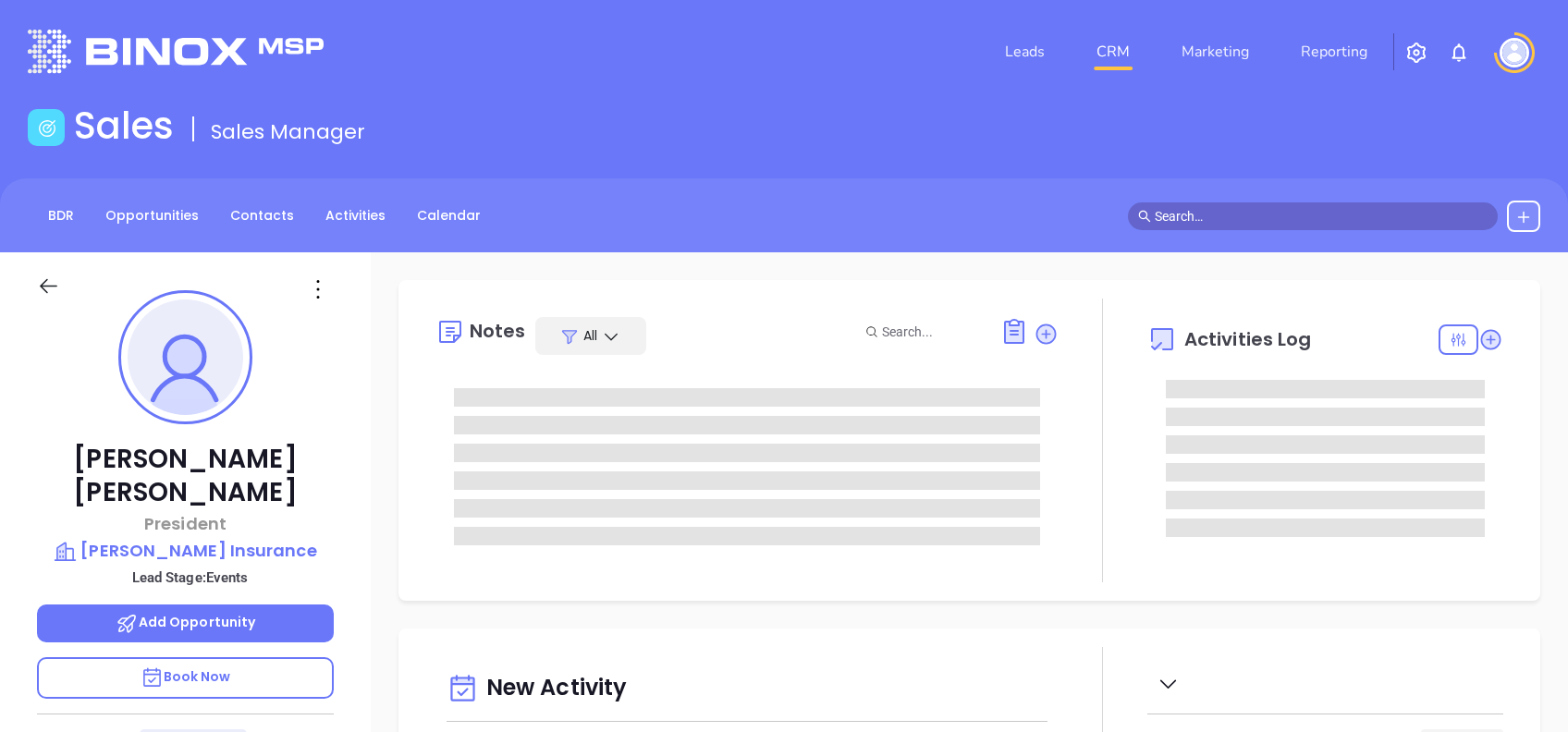
type input "[DATE]"
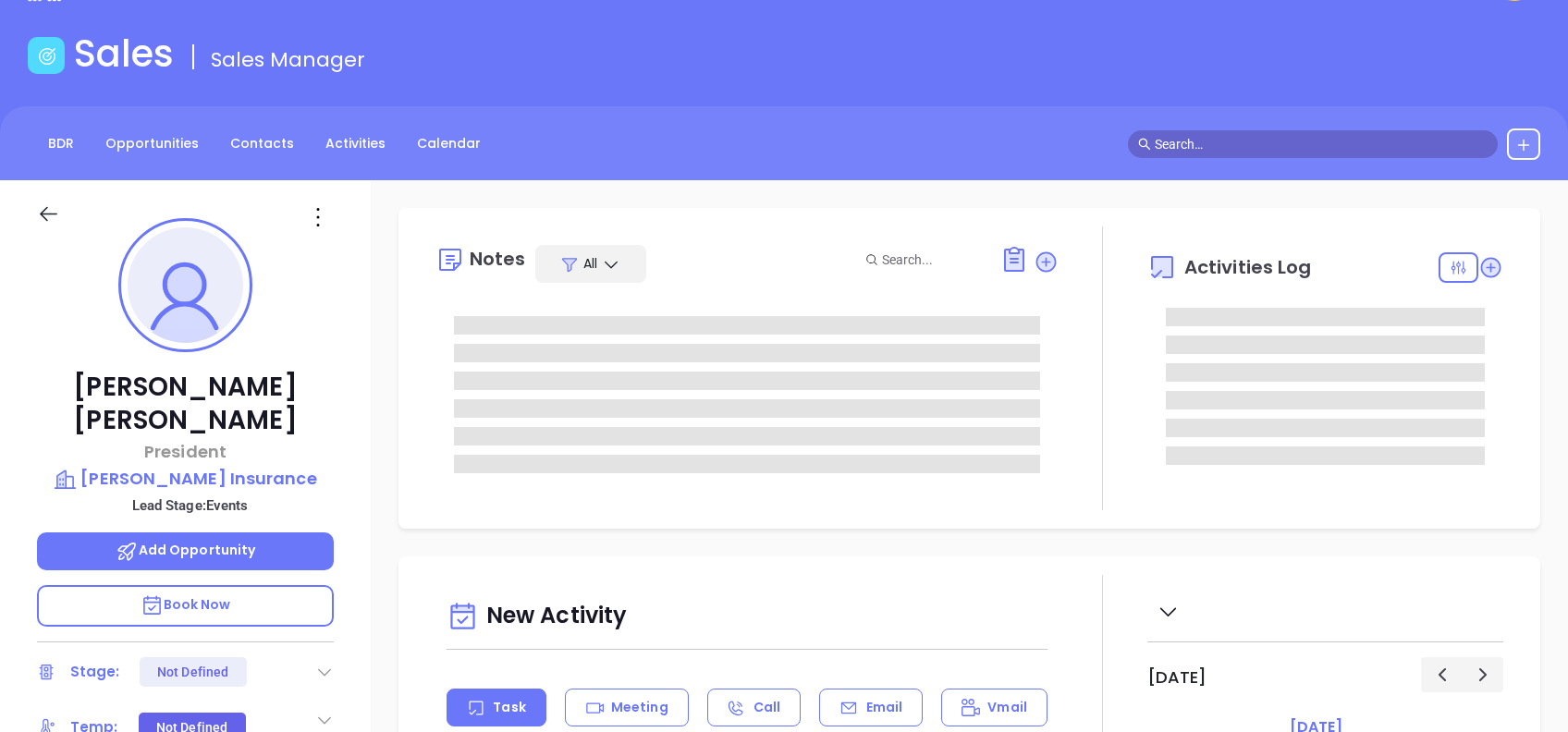
scroll to position [123, 0]
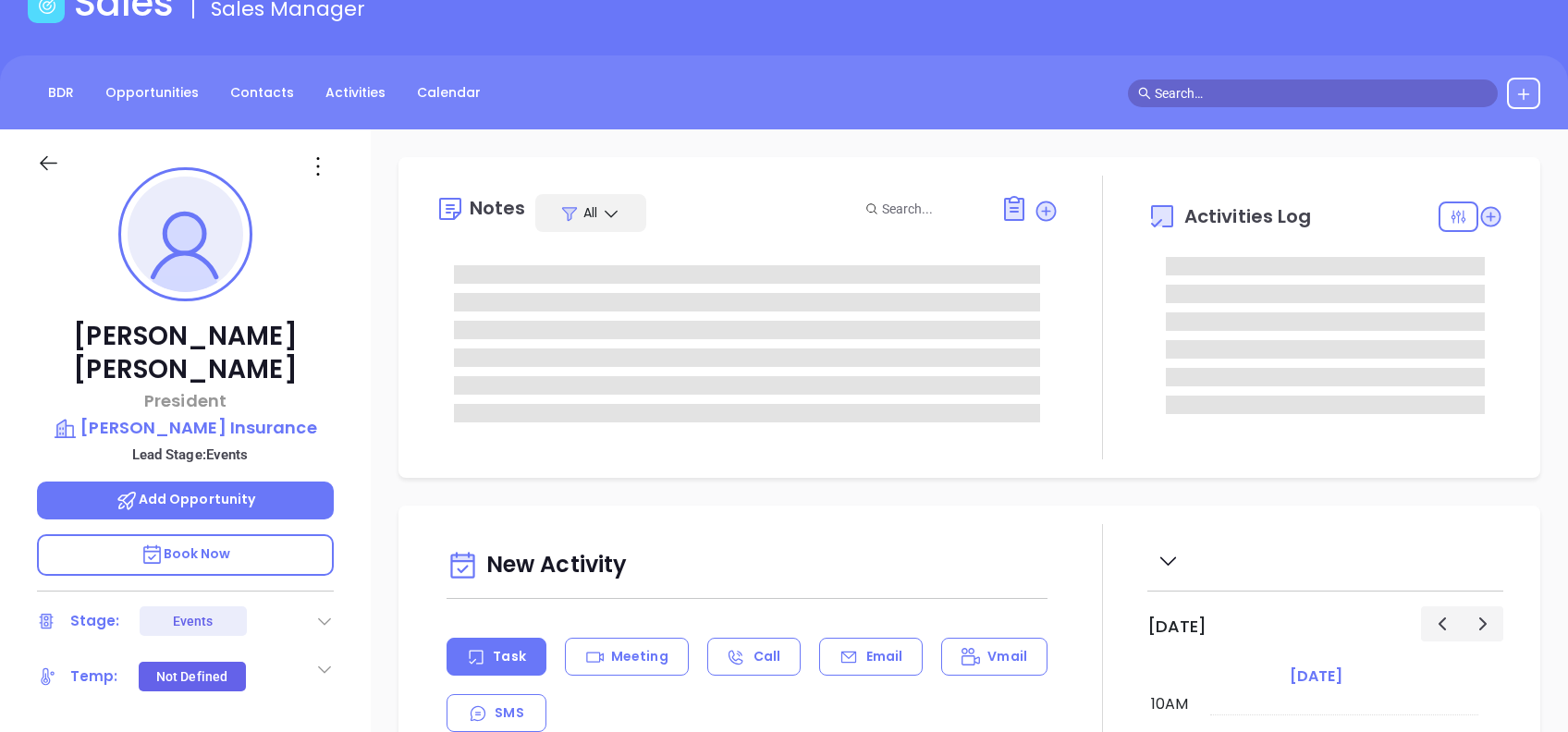
type input "[PERSON_NAME]"
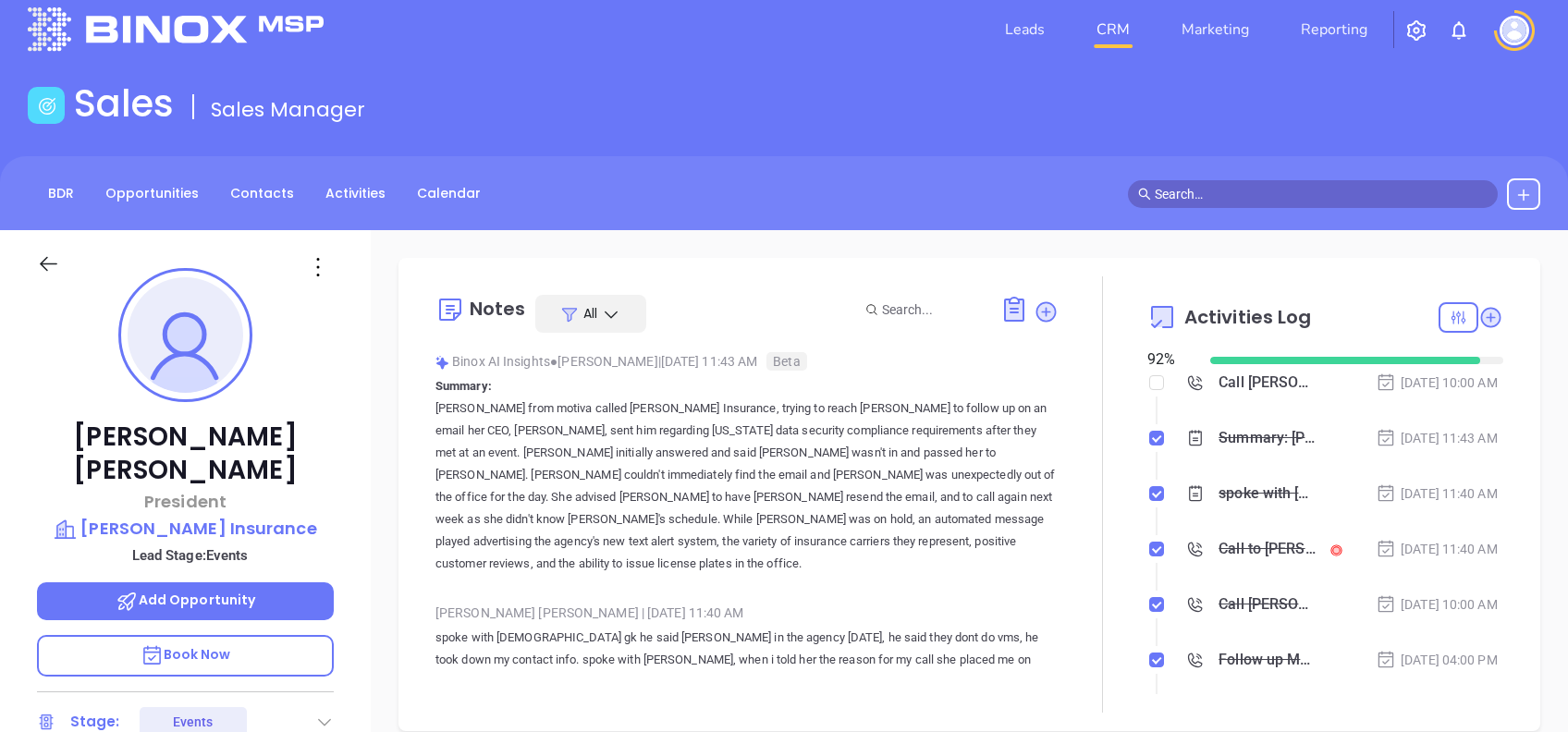
scroll to position [0, 0]
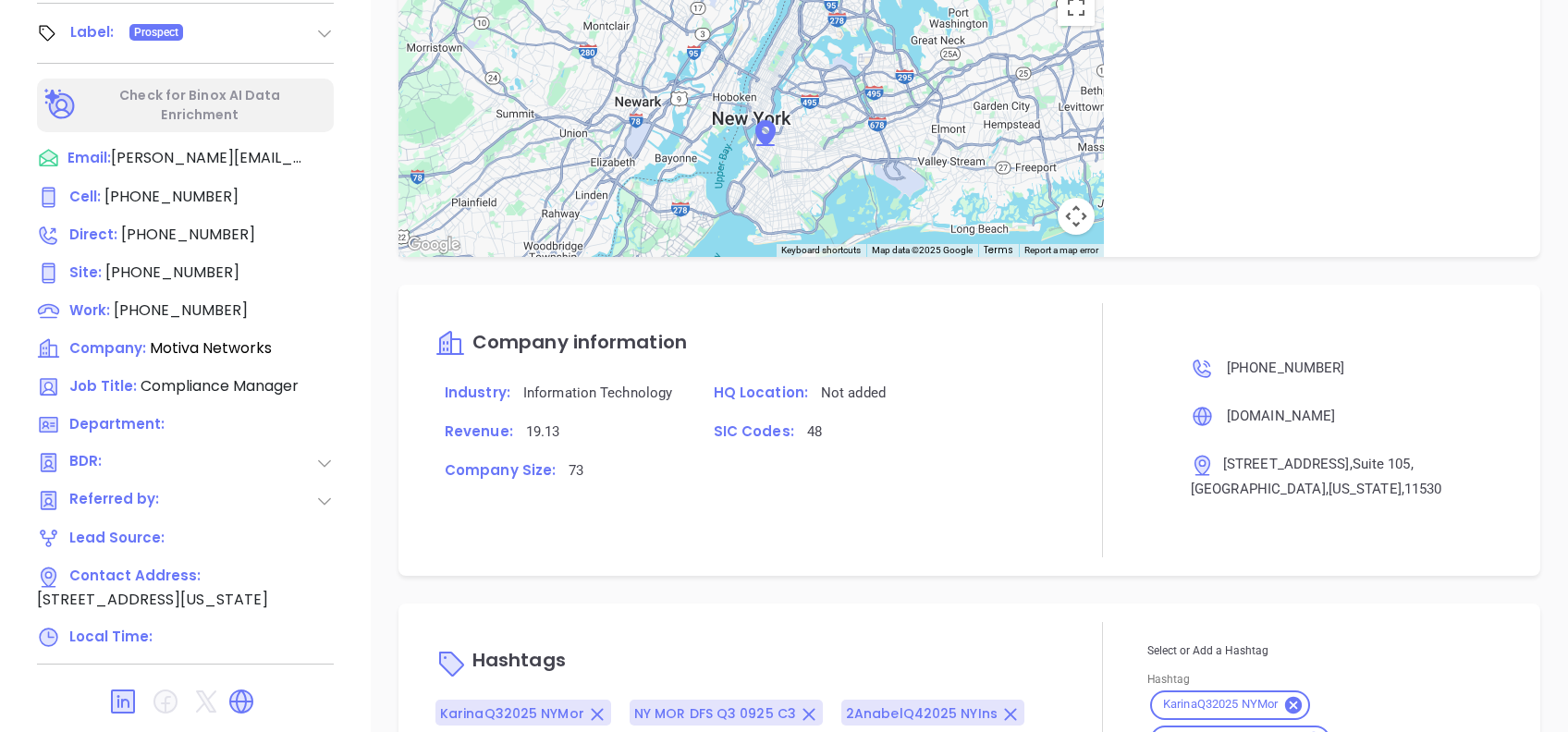
scroll to position [1251, 0]
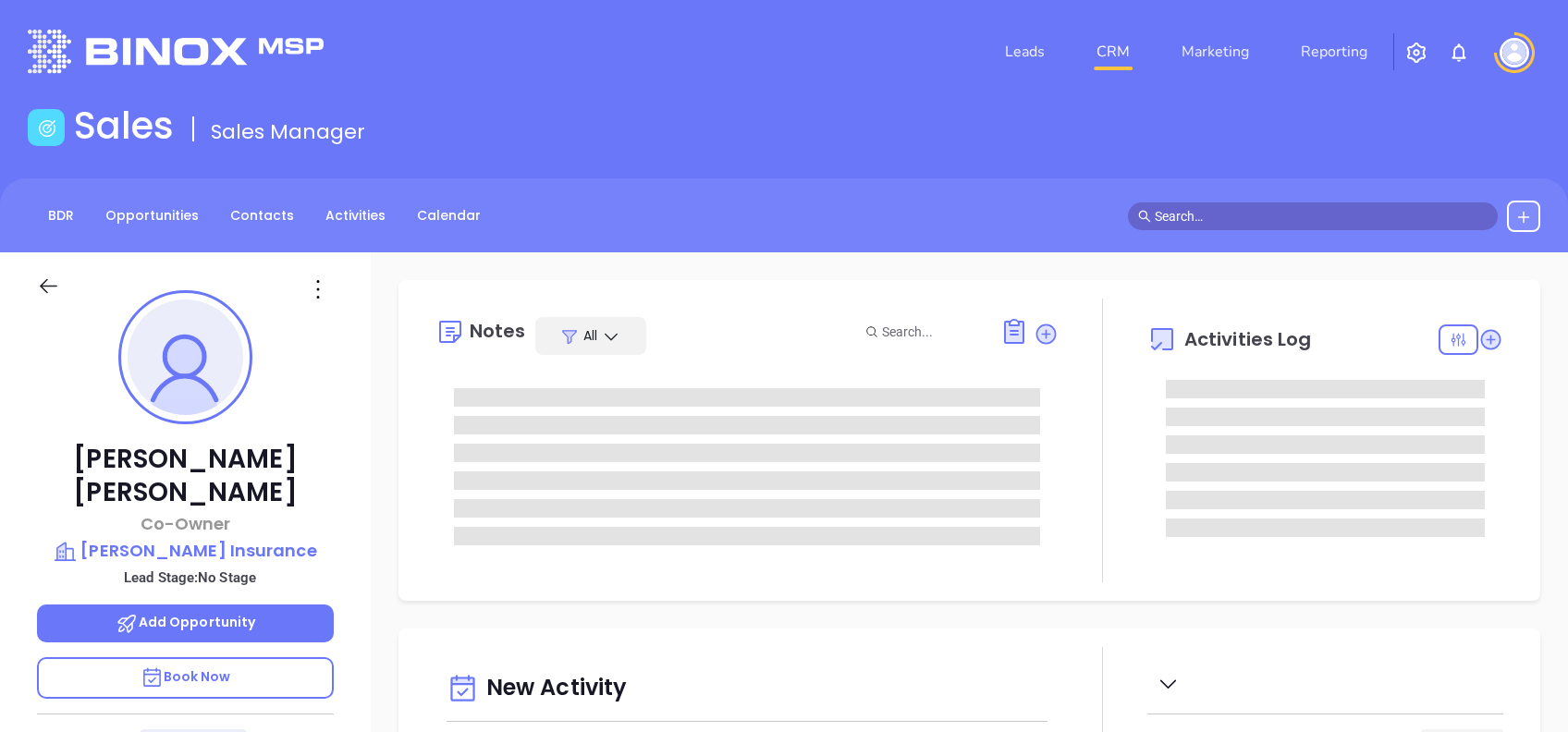
type input "[DATE]"
type input "[PERSON_NAME]"
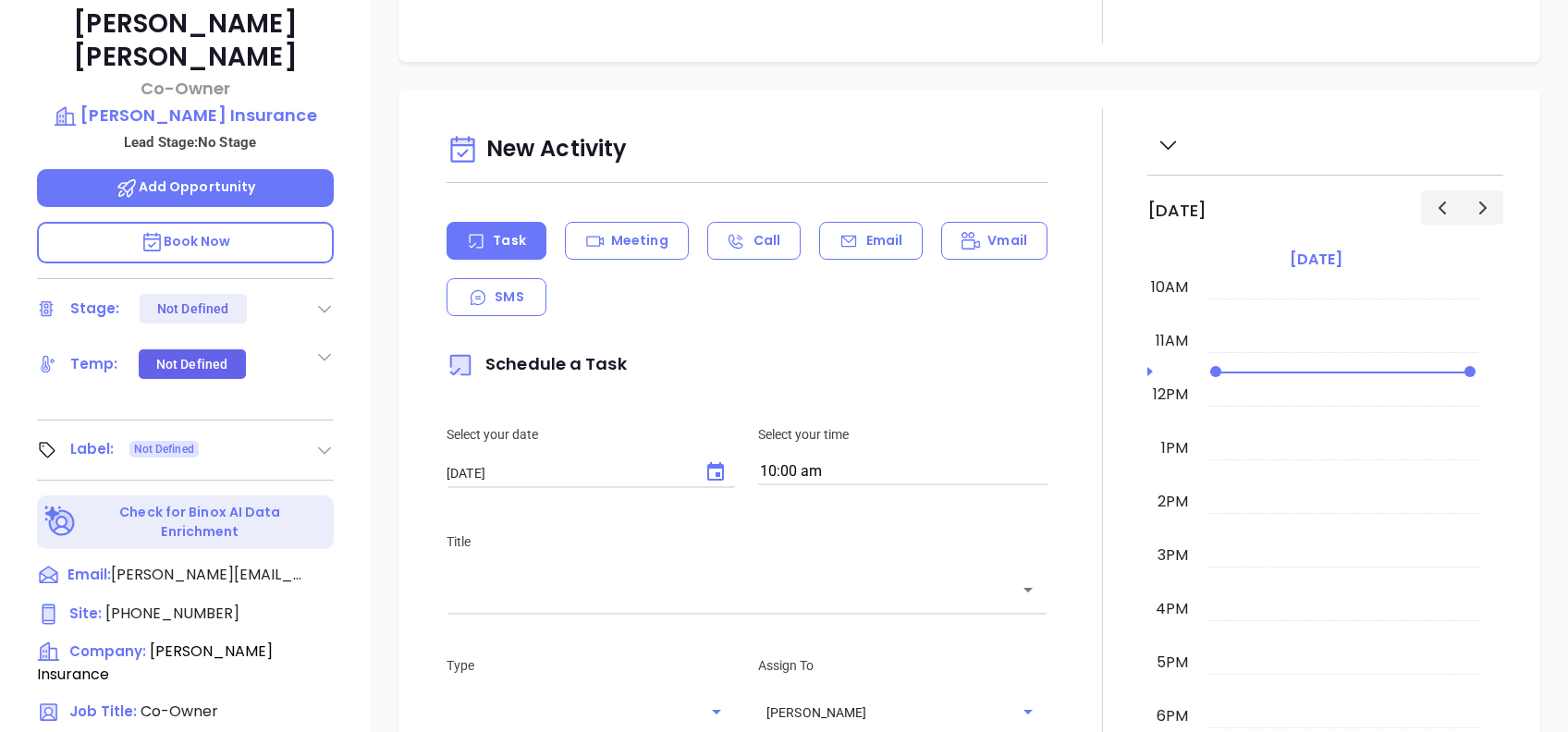
scroll to position [814, 0]
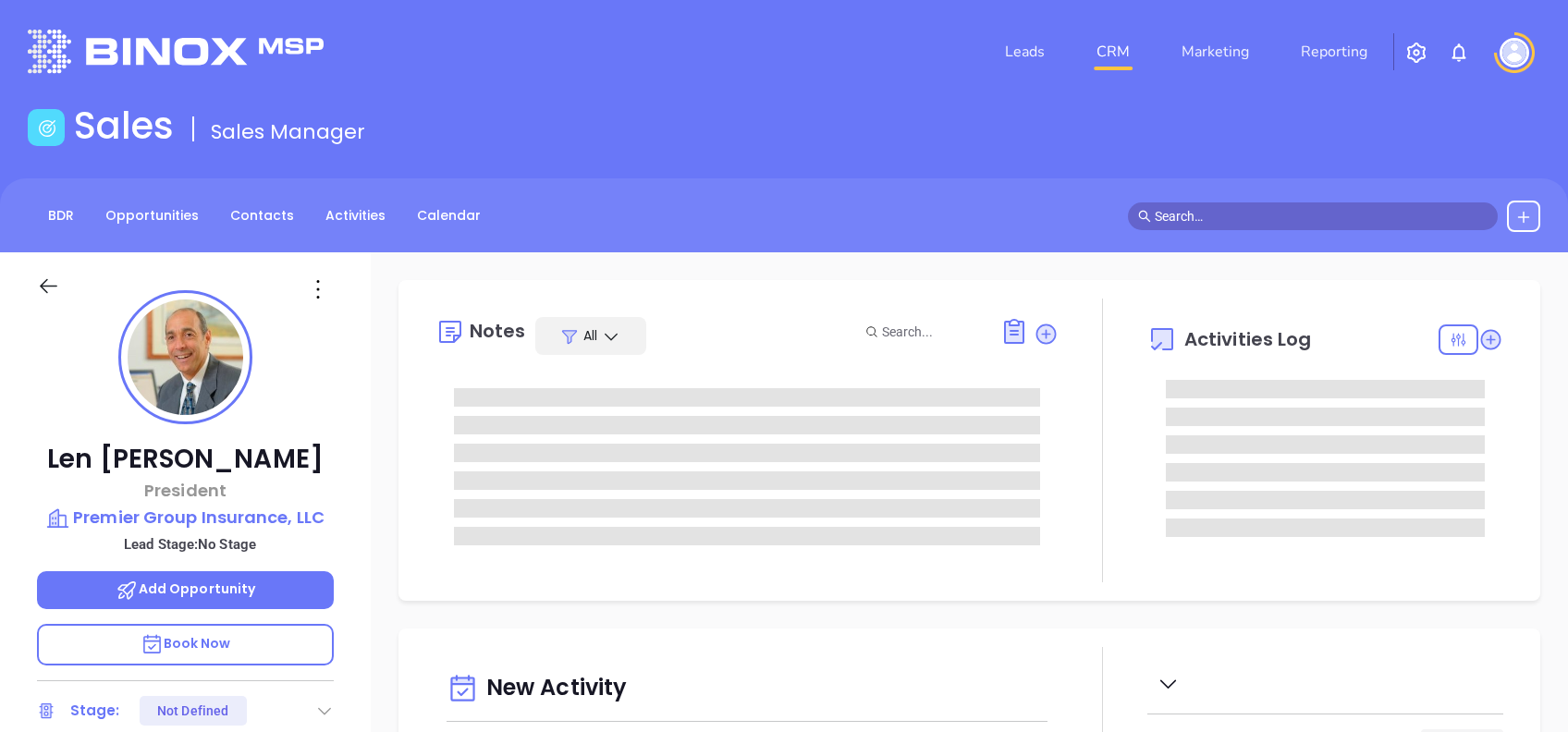
type input "10/04/2025"
type input "[PERSON_NAME]"
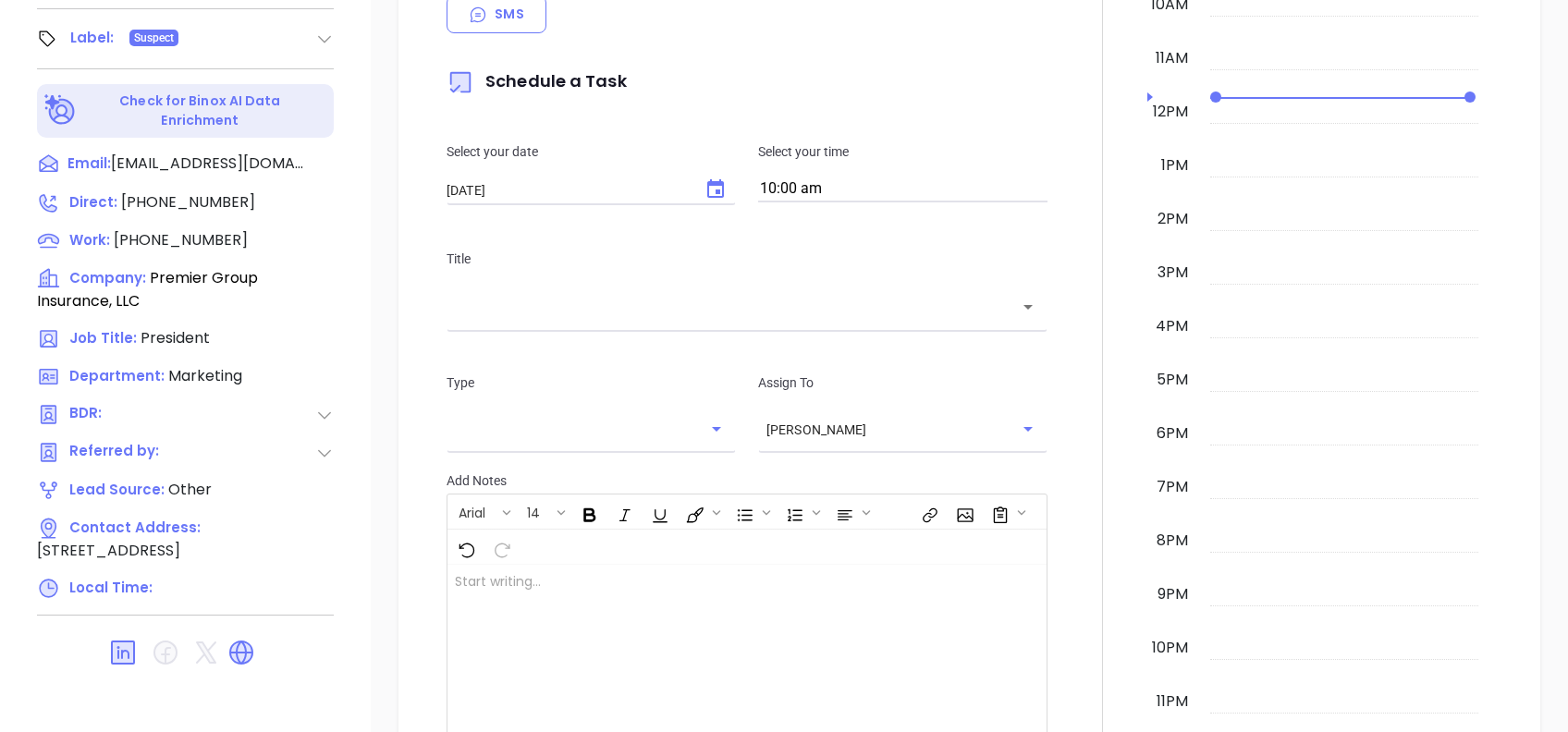
scroll to position [1020, 0]
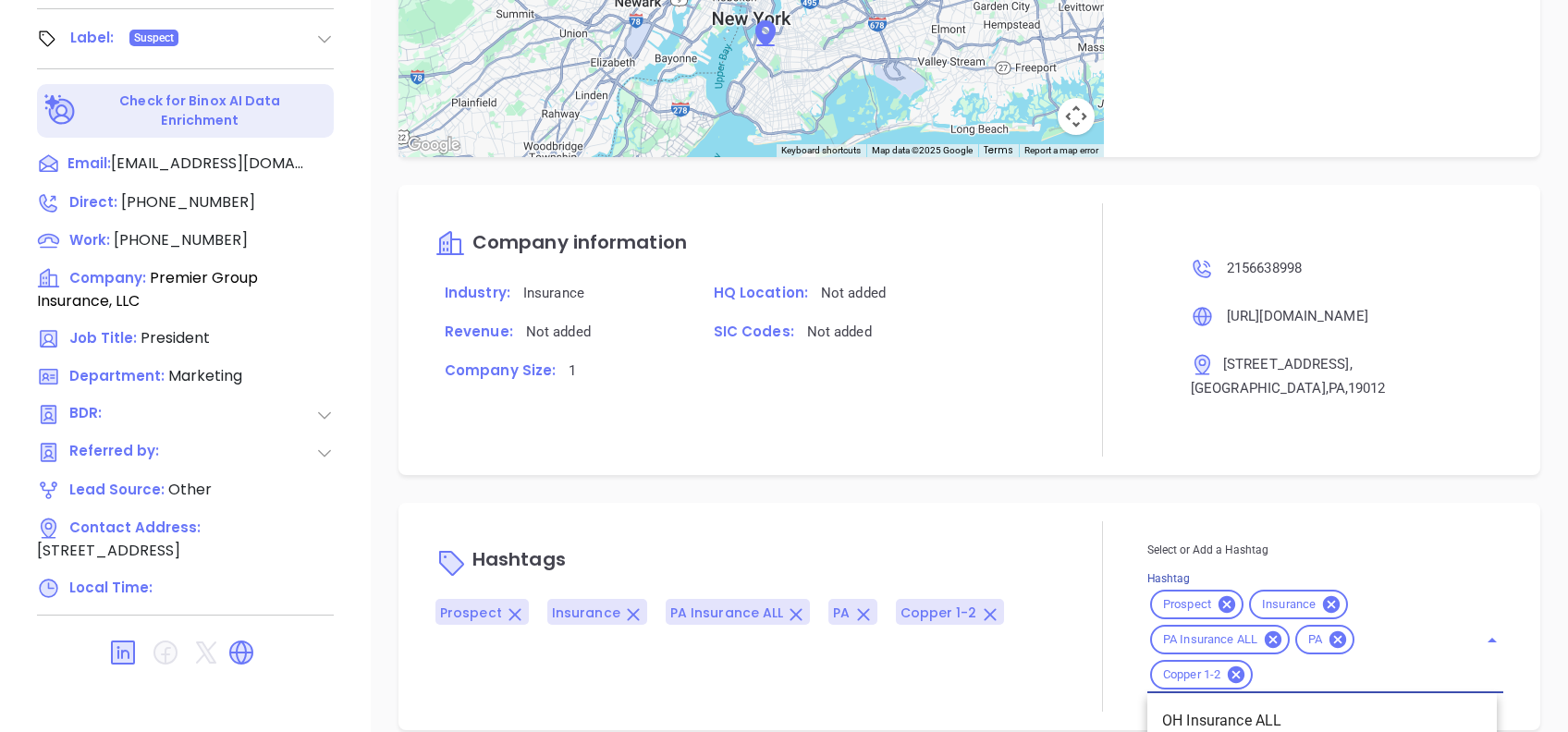
click at [1256, 664] on input "Hashtag" at bounding box center [1354, 675] width 196 height 23
type input "pr"
click at [1232, 705] on li "Prospect" at bounding box center [1323, 721] width 349 height 33
type input "pros"
click at [1292, 705] on li "Prospect" at bounding box center [1323, 721] width 349 height 33
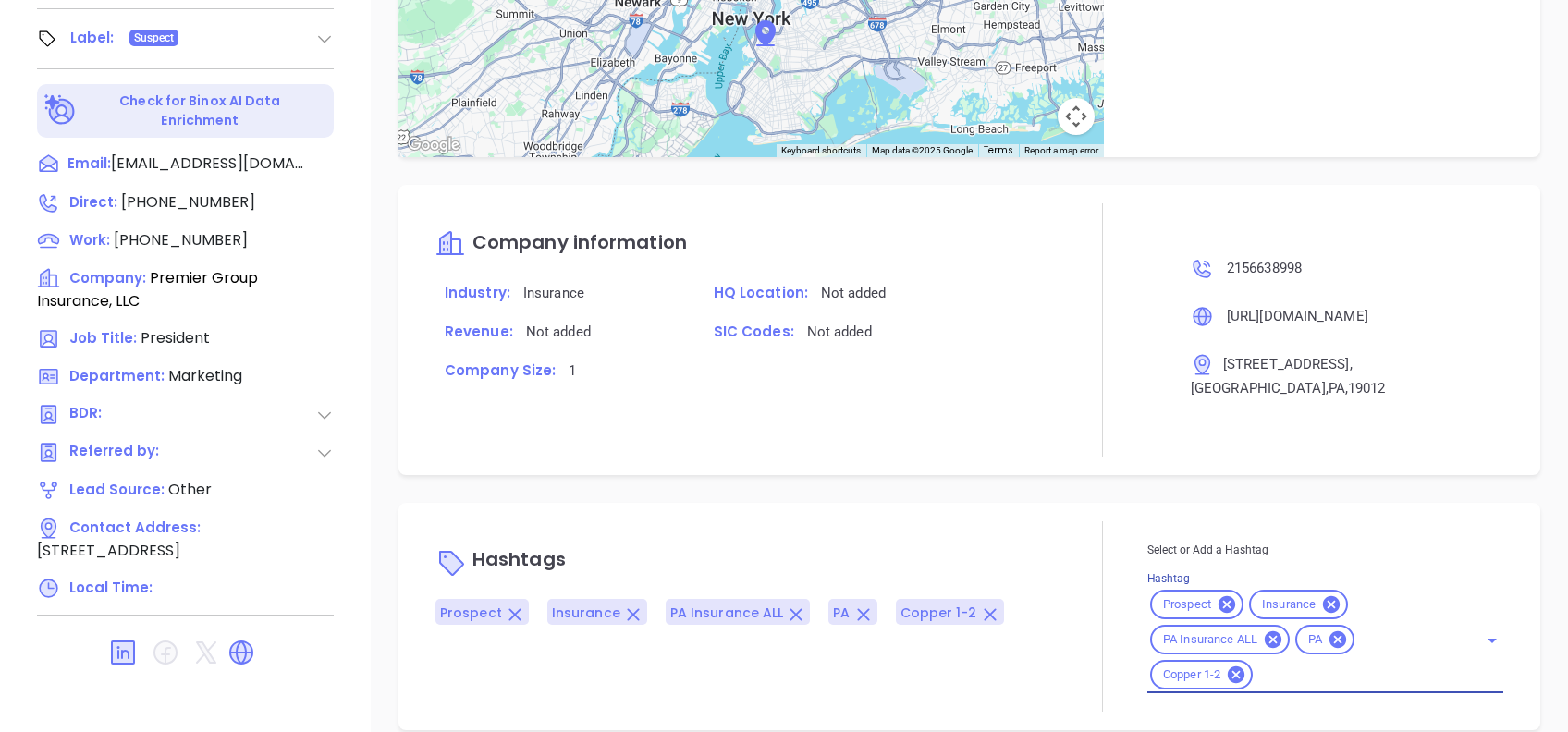
click at [1201, 503] on div "Hashtags Prospect Insurance PA Insurance ALL PA Copper 1-2 Select or Add a Hash…" at bounding box center [970, 616] width 1142 height 227
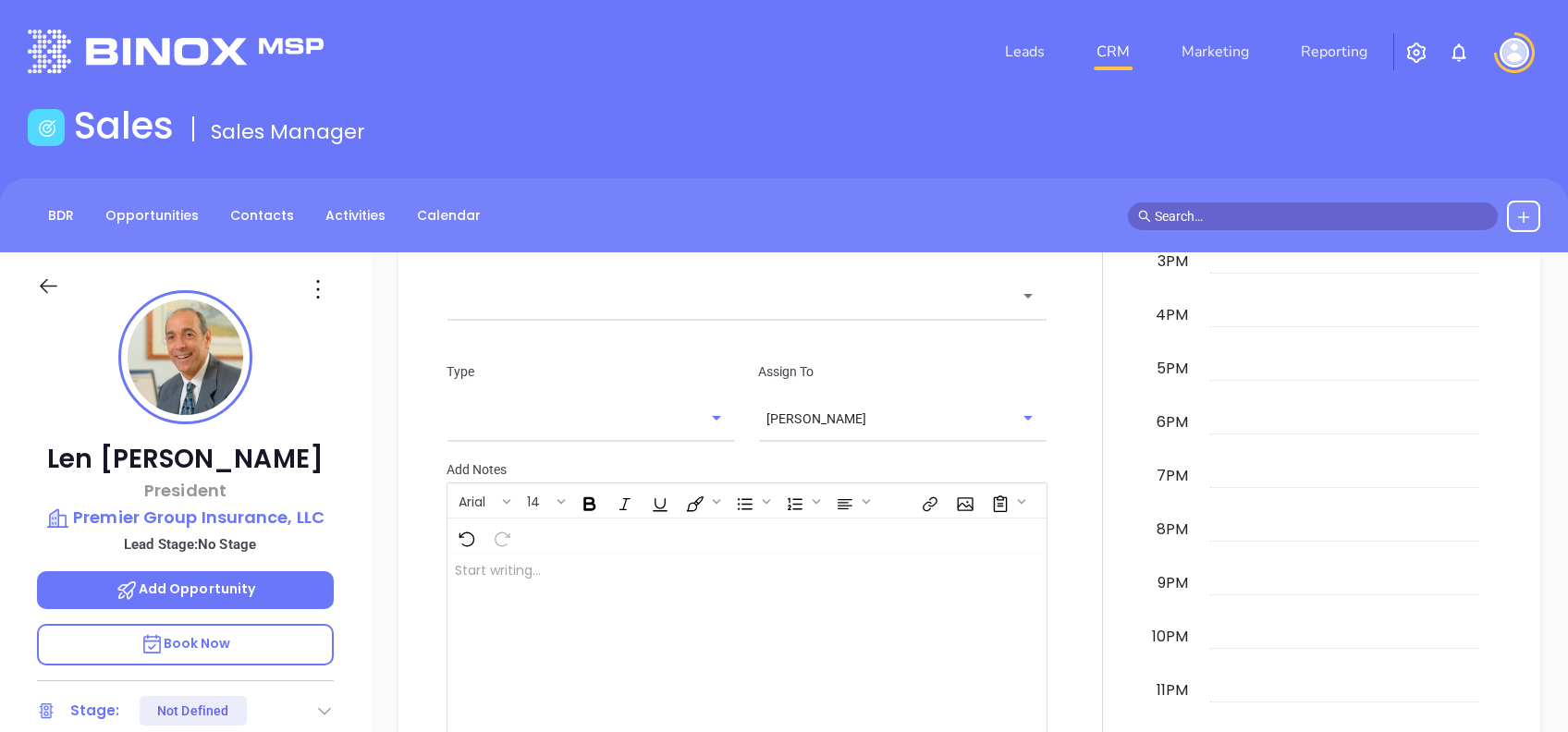
scroll to position [403, 0]
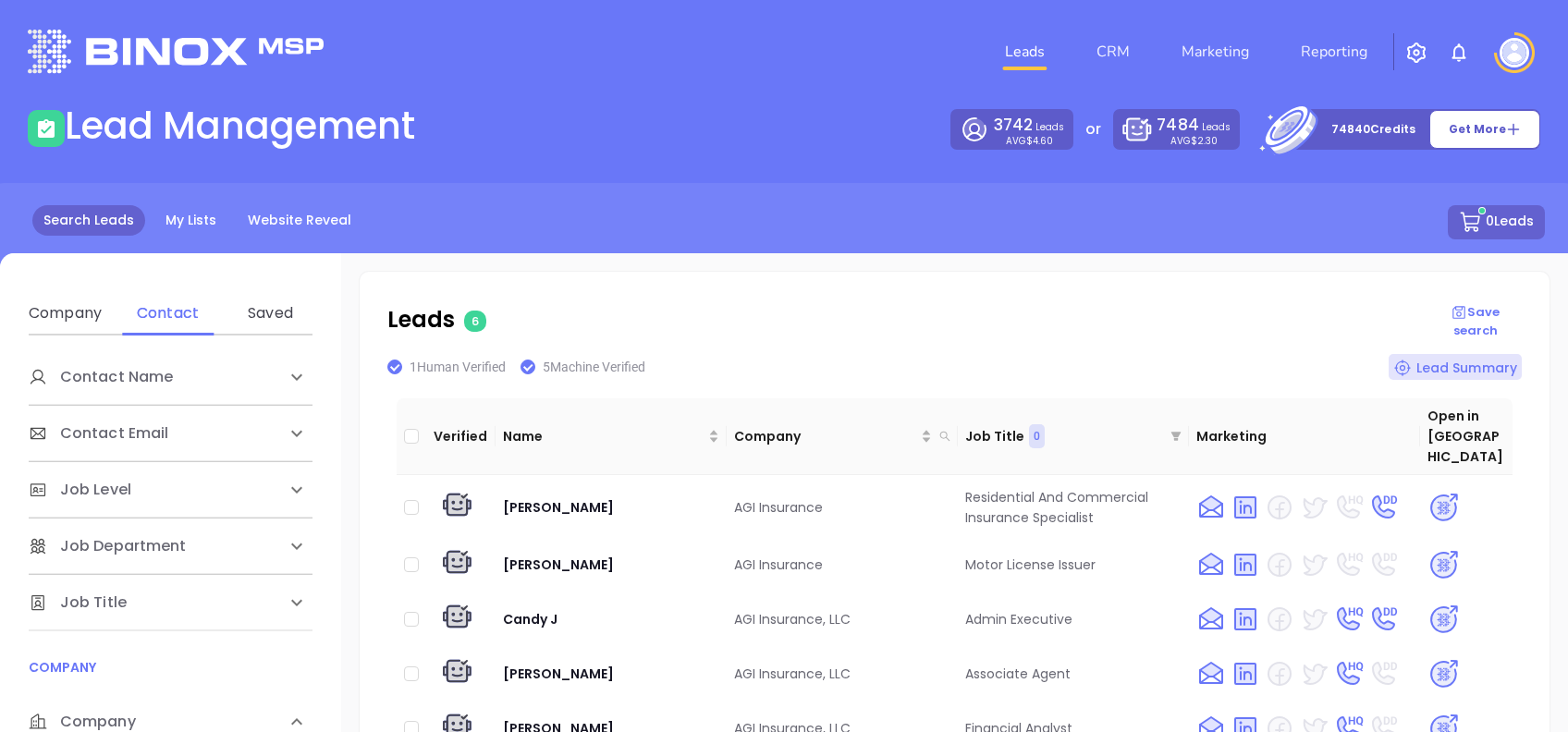
scroll to position [370, 0]
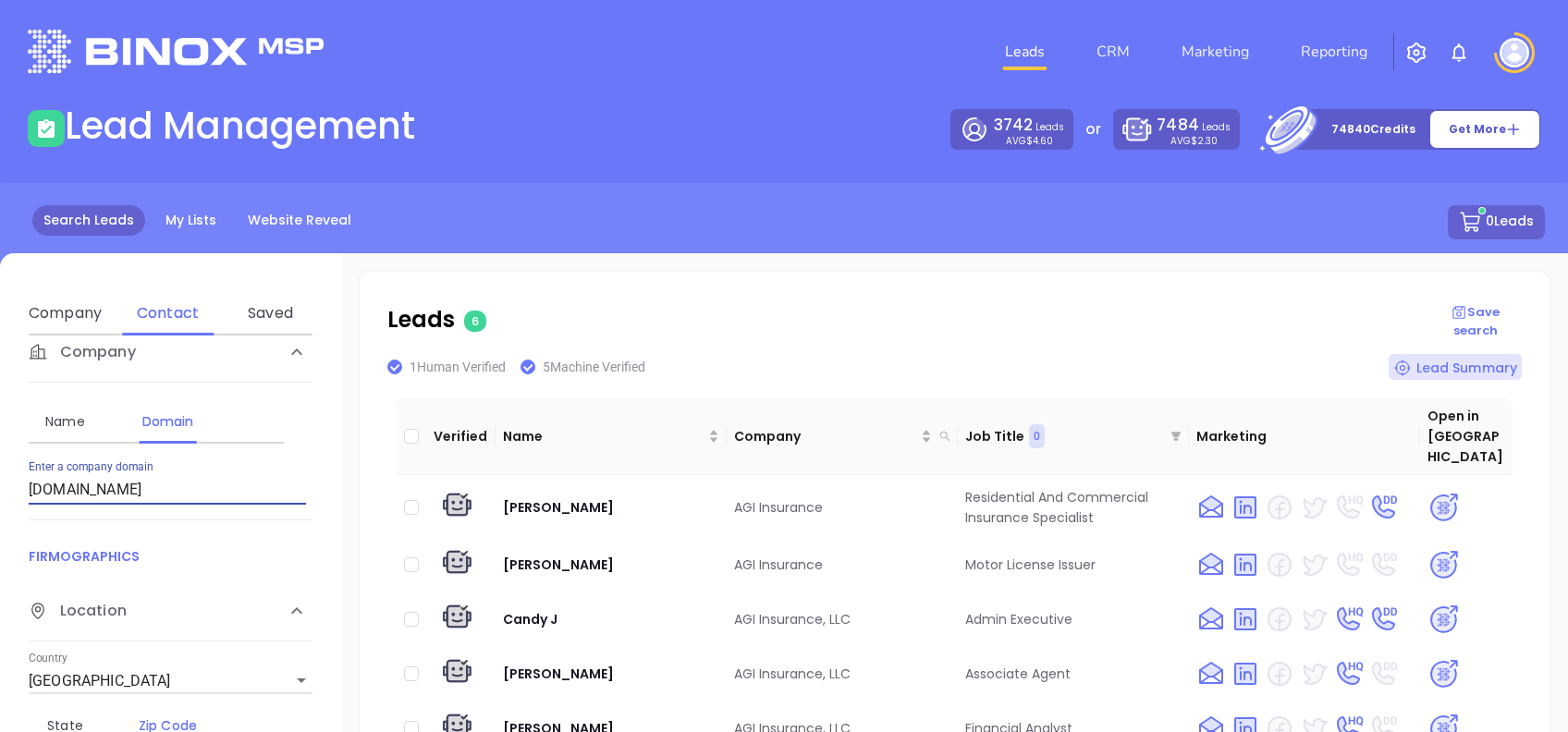
drag, startPoint x: 135, startPoint y: 489, endPoint x: 0, endPoint y: 493, distance: 135.1
click at [0, 493] on html "Leads CRM Marketing Reporting Financial Leads Leads Lead Management 3742 Leads …" at bounding box center [784, 366] width 1568 height 732
paste input "[DOMAIN_NAME]"
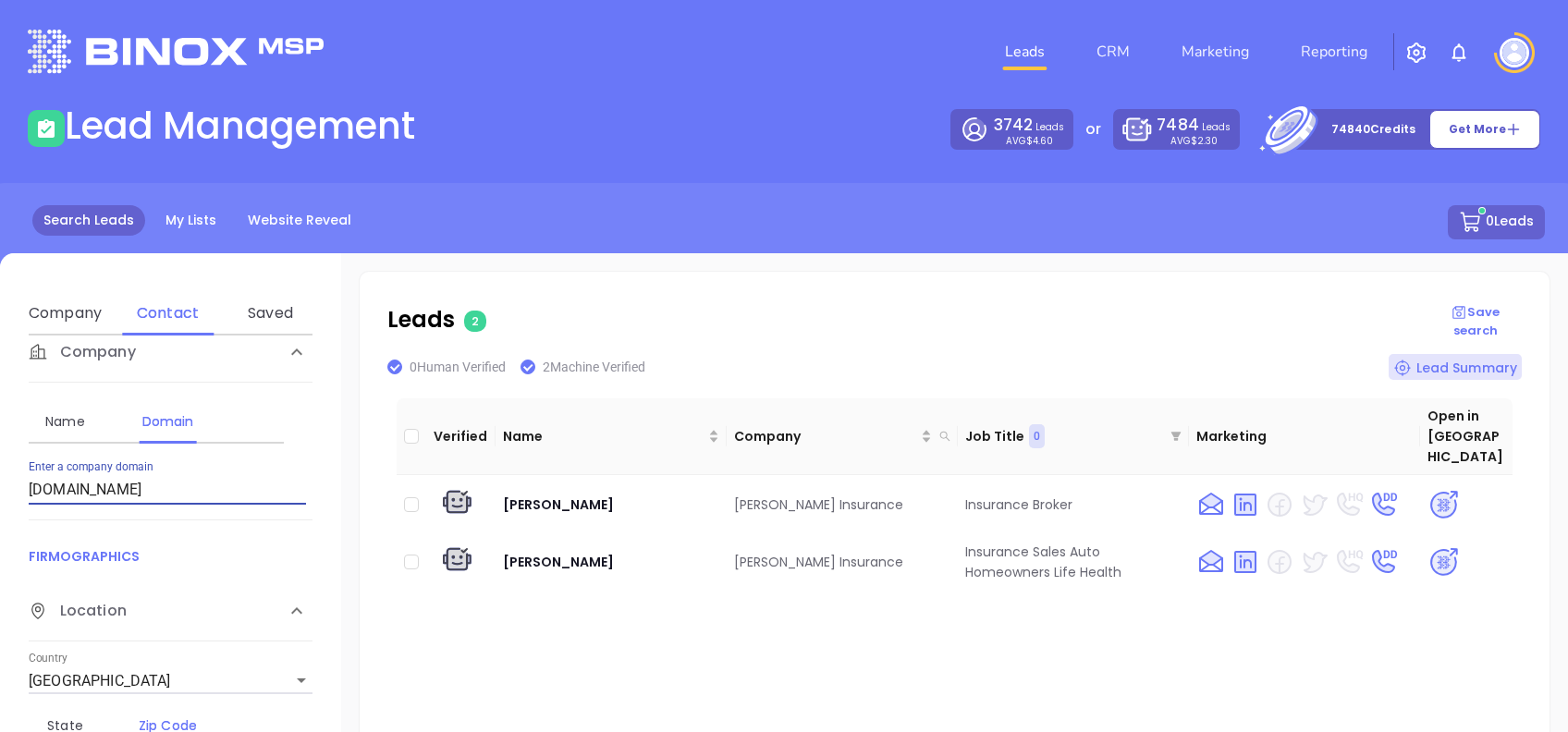
drag, startPoint x: 245, startPoint y: 486, endPoint x: 0, endPoint y: 478, distance: 245.1
click at [0, 479] on html "Leads CRM Marketing Reporting Financial Leads Leads Lead Management 3742 Leads …" at bounding box center [784, 366] width 1568 height 732
paste input "dimelingandschrot"
type input "dimelingandschrot.com"
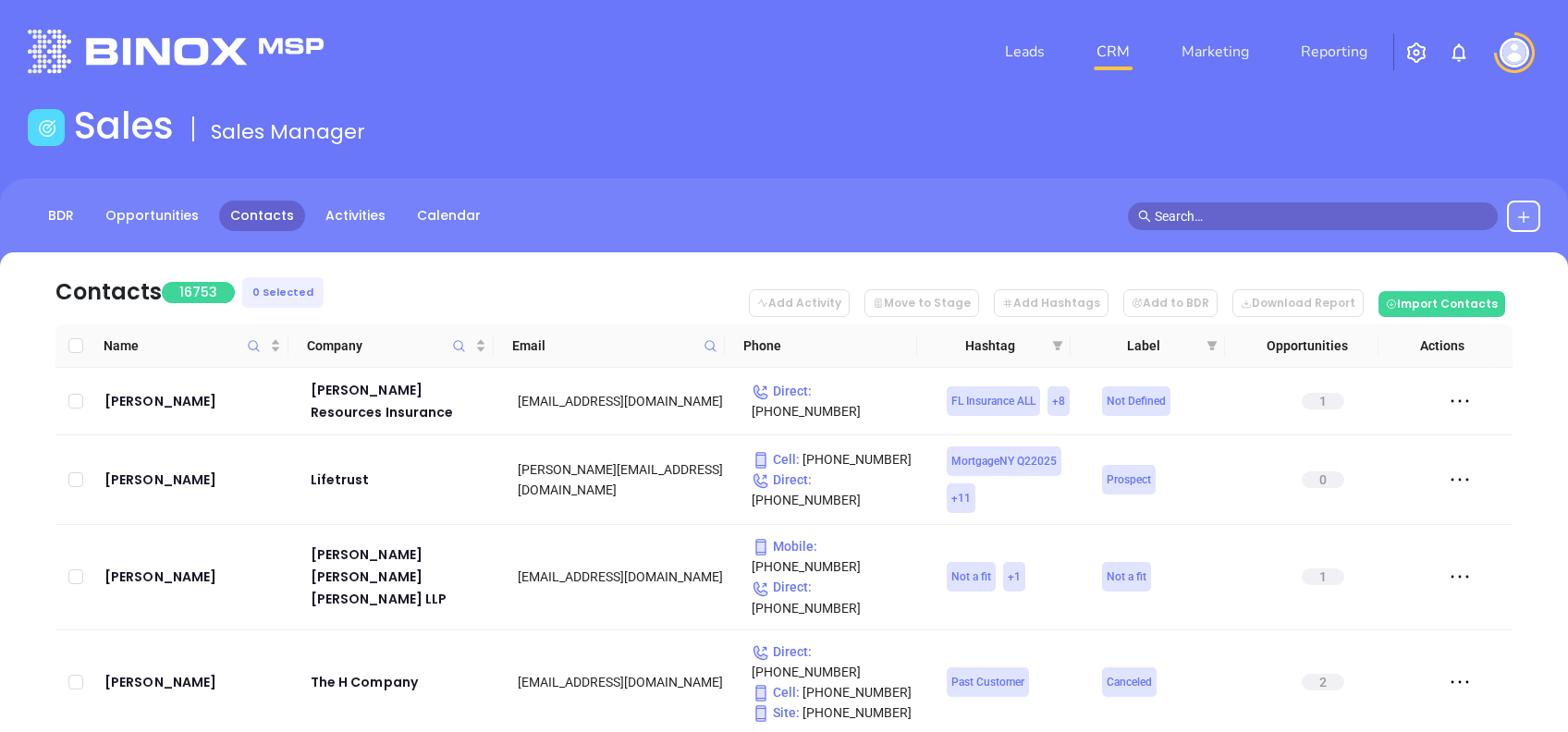
click at [1523, 214] on icon at bounding box center [1524, 216] width 15 height 15
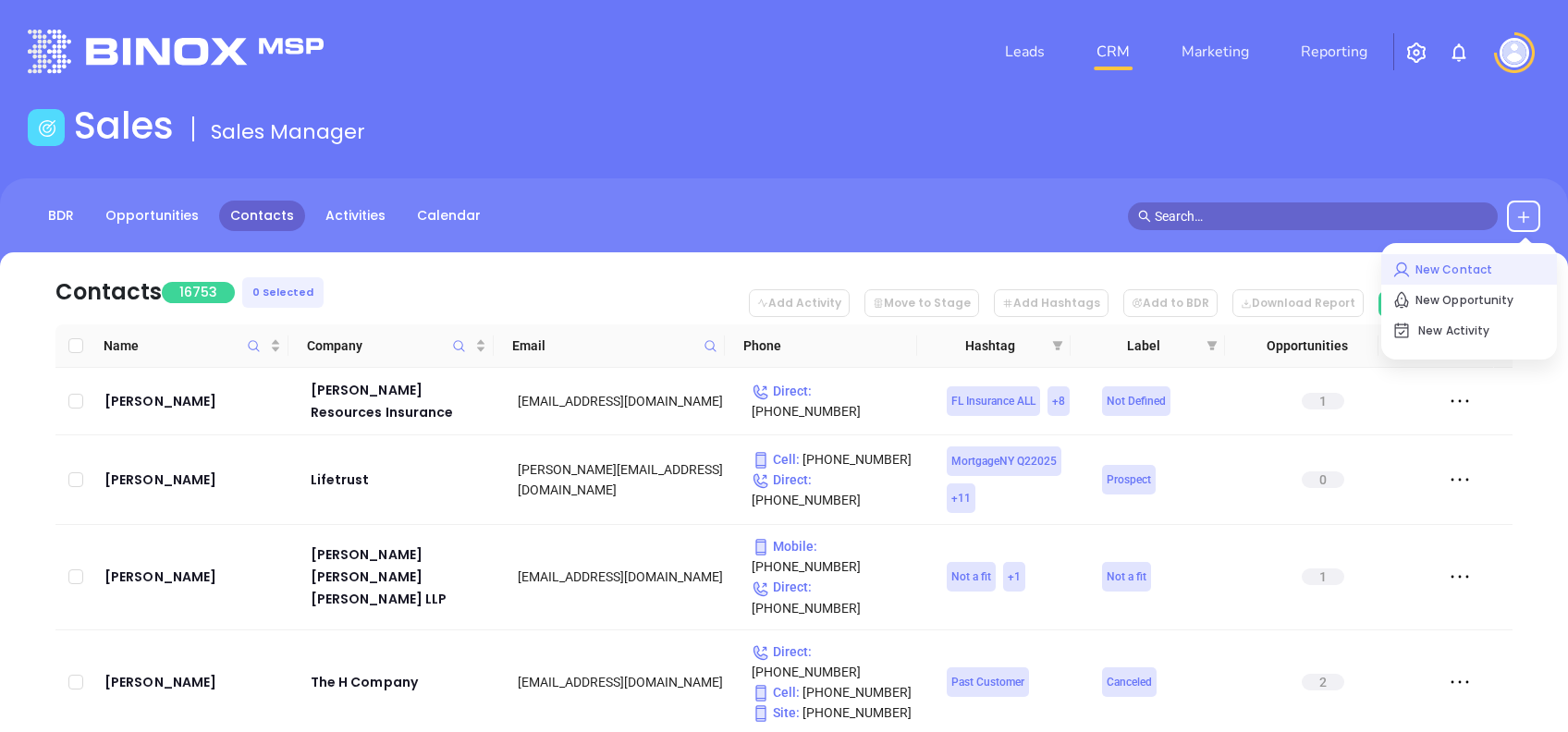
click at [1435, 258] on p "New Contact" at bounding box center [1469, 270] width 154 height 30
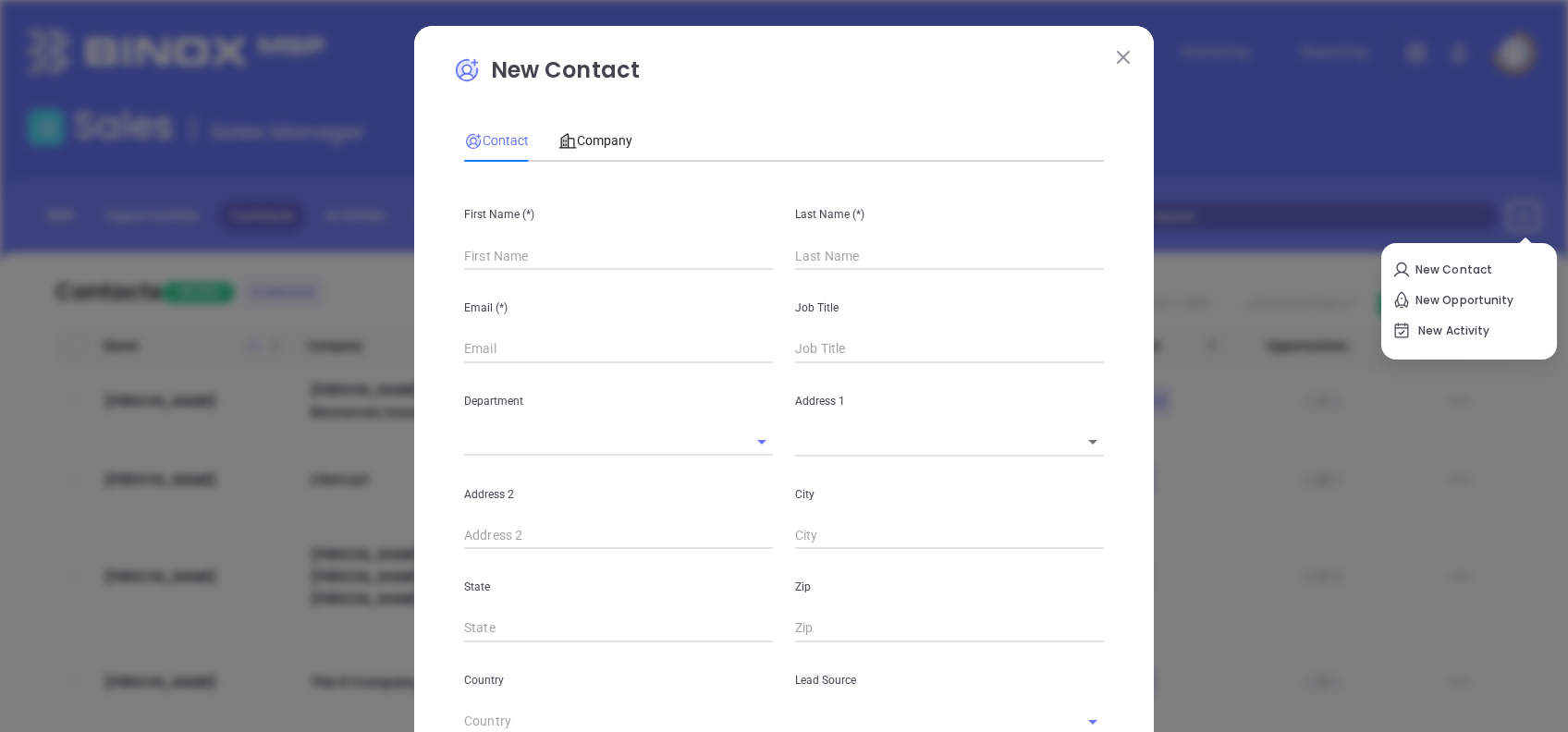
type input "Fourth Phone Call"
type input "1"
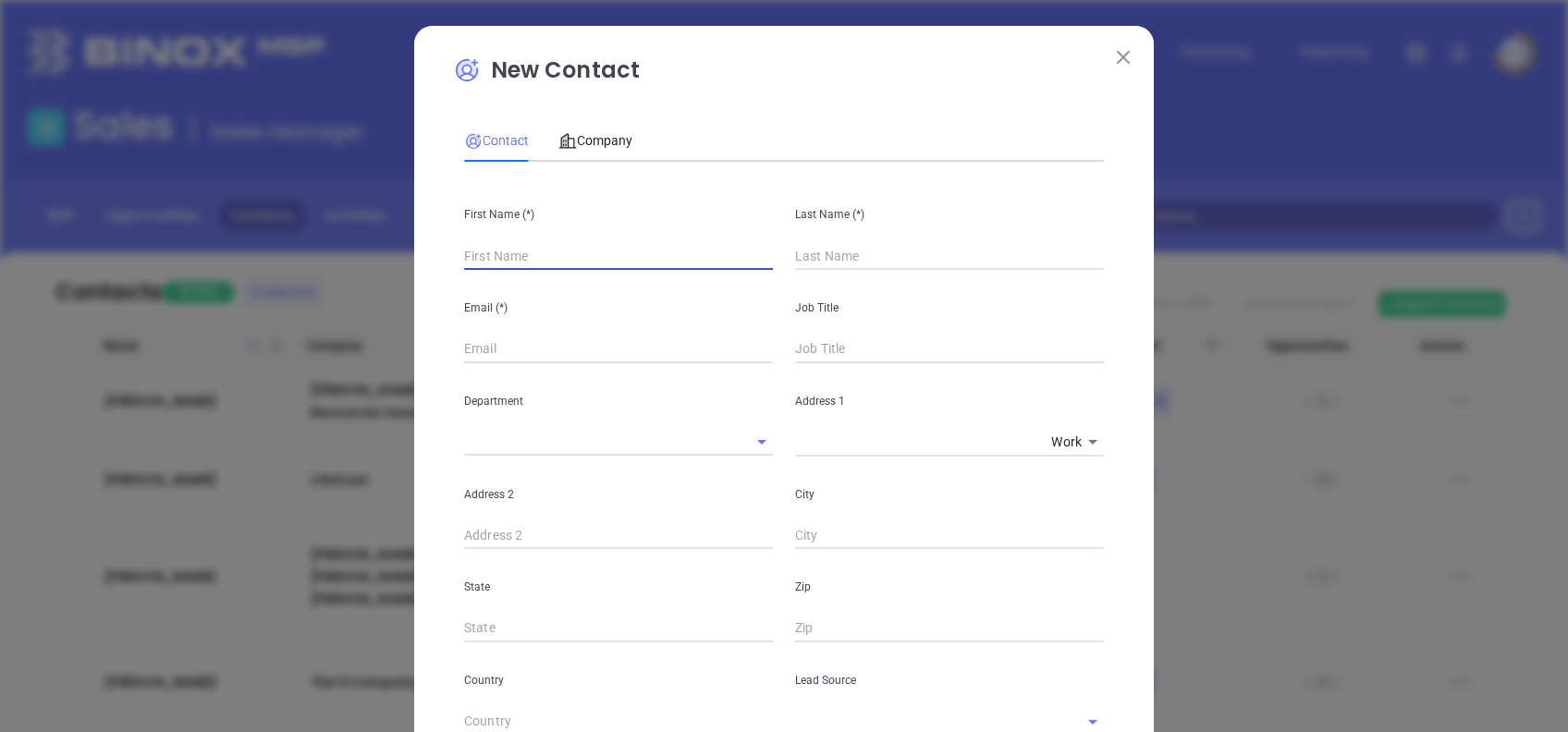
click at [517, 245] on input "text" at bounding box center [618, 256] width 309 height 28
paste input "John R. Woolridge Jr"
drag, startPoint x: 503, startPoint y: 248, endPoint x: 701, endPoint y: 263, distance: 198.6
click at [701, 263] on input "John R. Woolridge Jr" at bounding box center [618, 256] width 309 height 28
type input "John R."
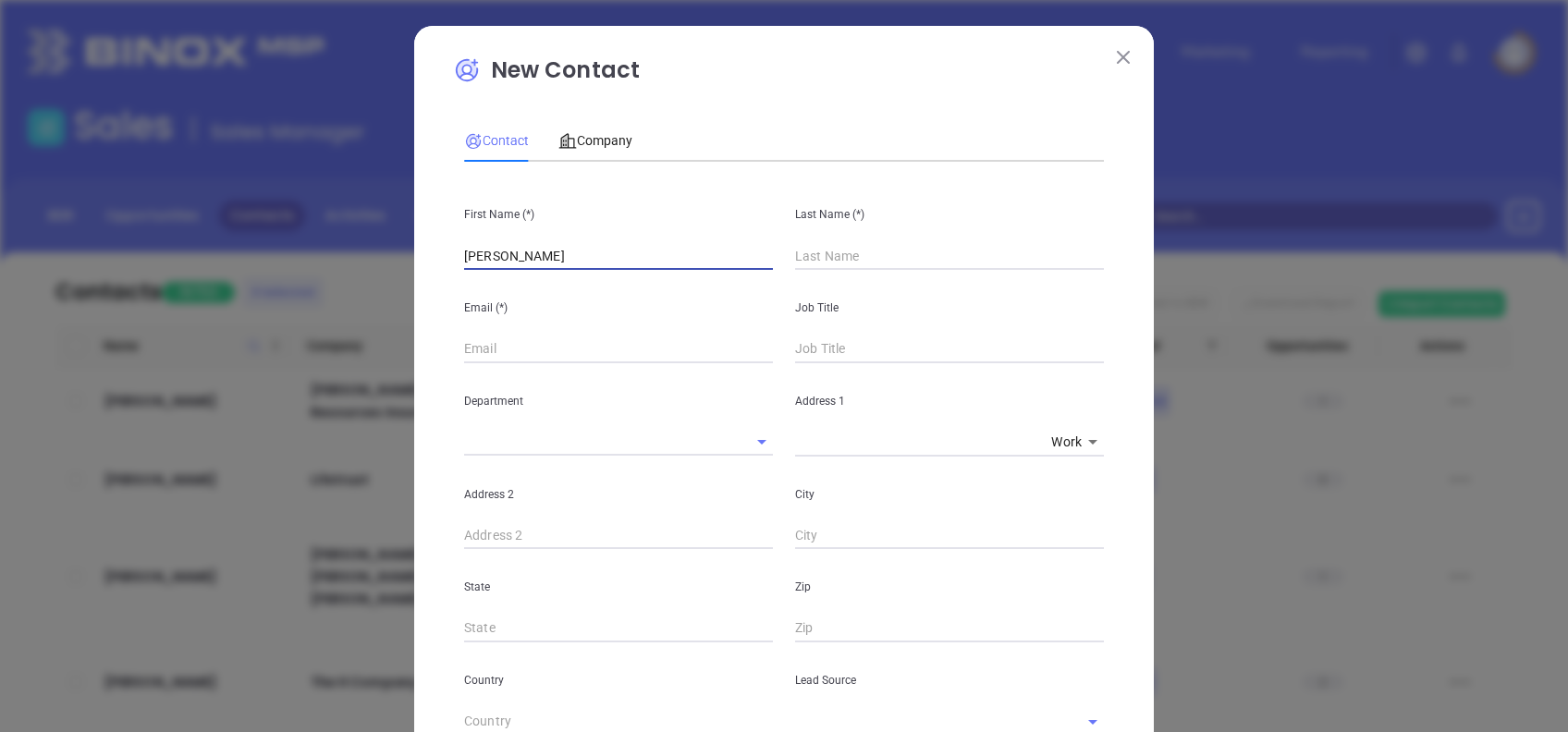
click at [834, 249] on input "text" at bounding box center [950, 256] width 309 height 28
paste input "Woolridge Jr"
type input "Woolridge Jr"
click at [703, 252] on input "John R." at bounding box center [618, 256] width 309 height 28
type input "John R"
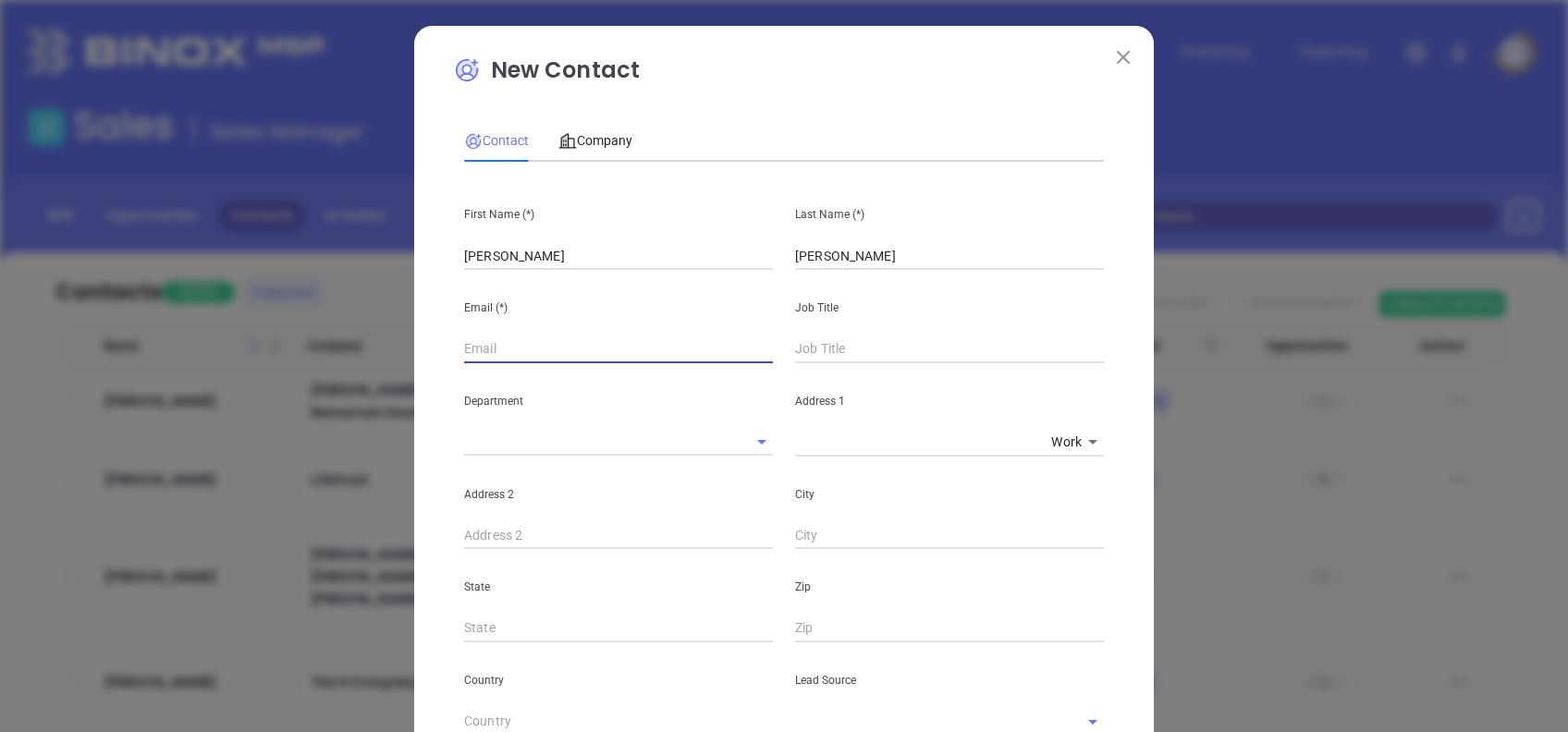
click at [464, 349] on input "text" at bounding box center [618, 350] width 309 height 28
paste input "wool10@atlanticbb.net"
type input "wool10@atlanticbb.net"
type input "President"
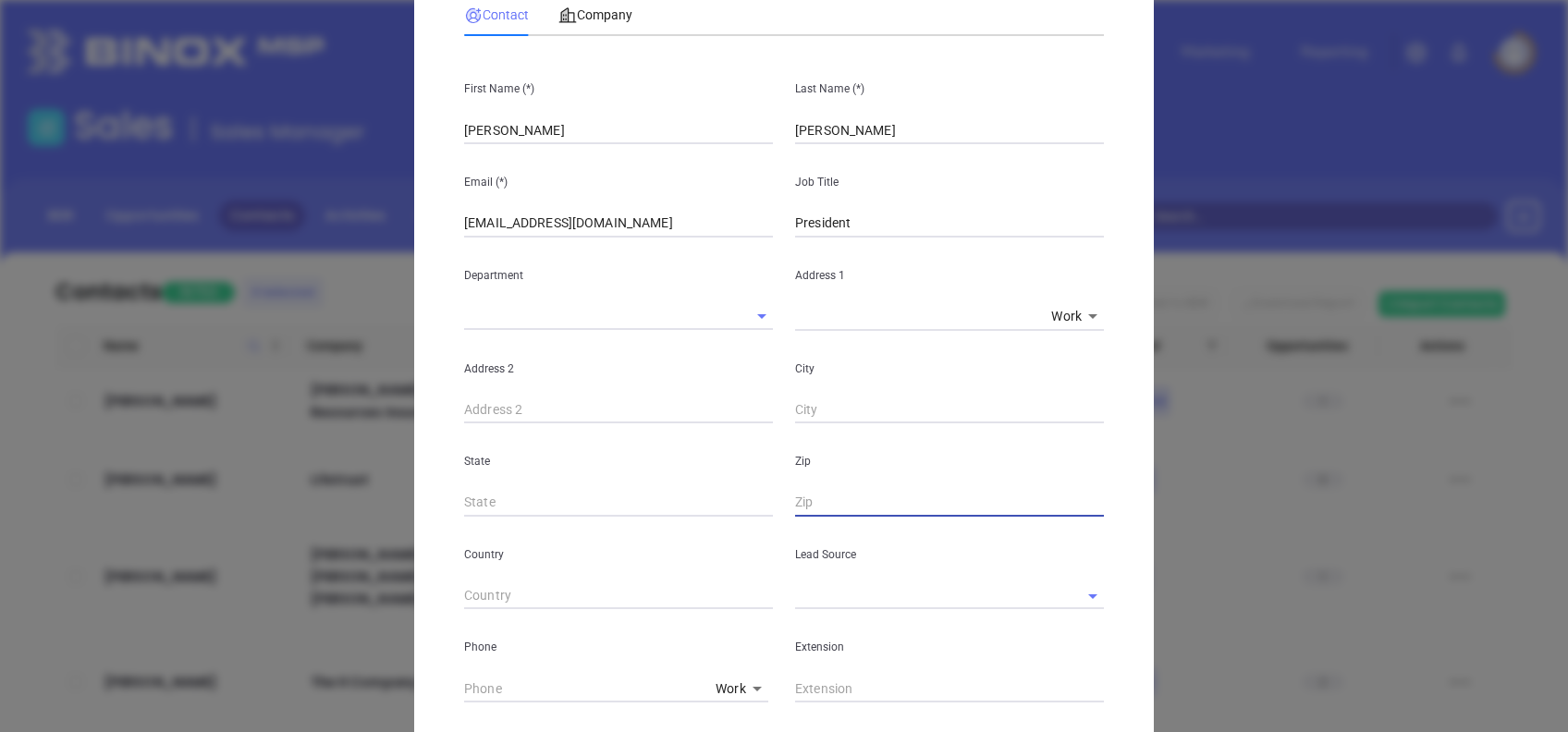
scroll to position [246, 0]
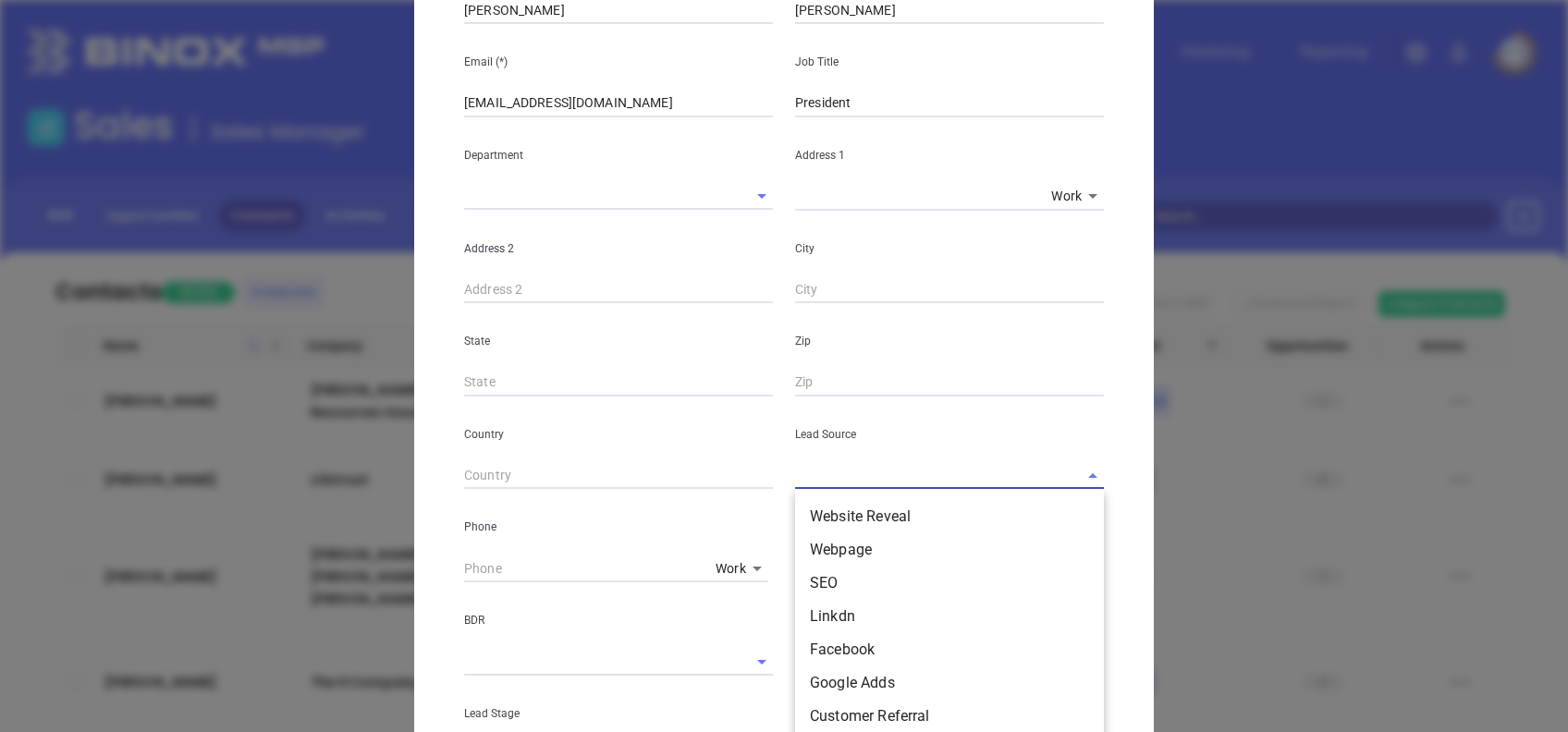
click at [857, 473] on input "text" at bounding box center [924, 476] width 257 height 27
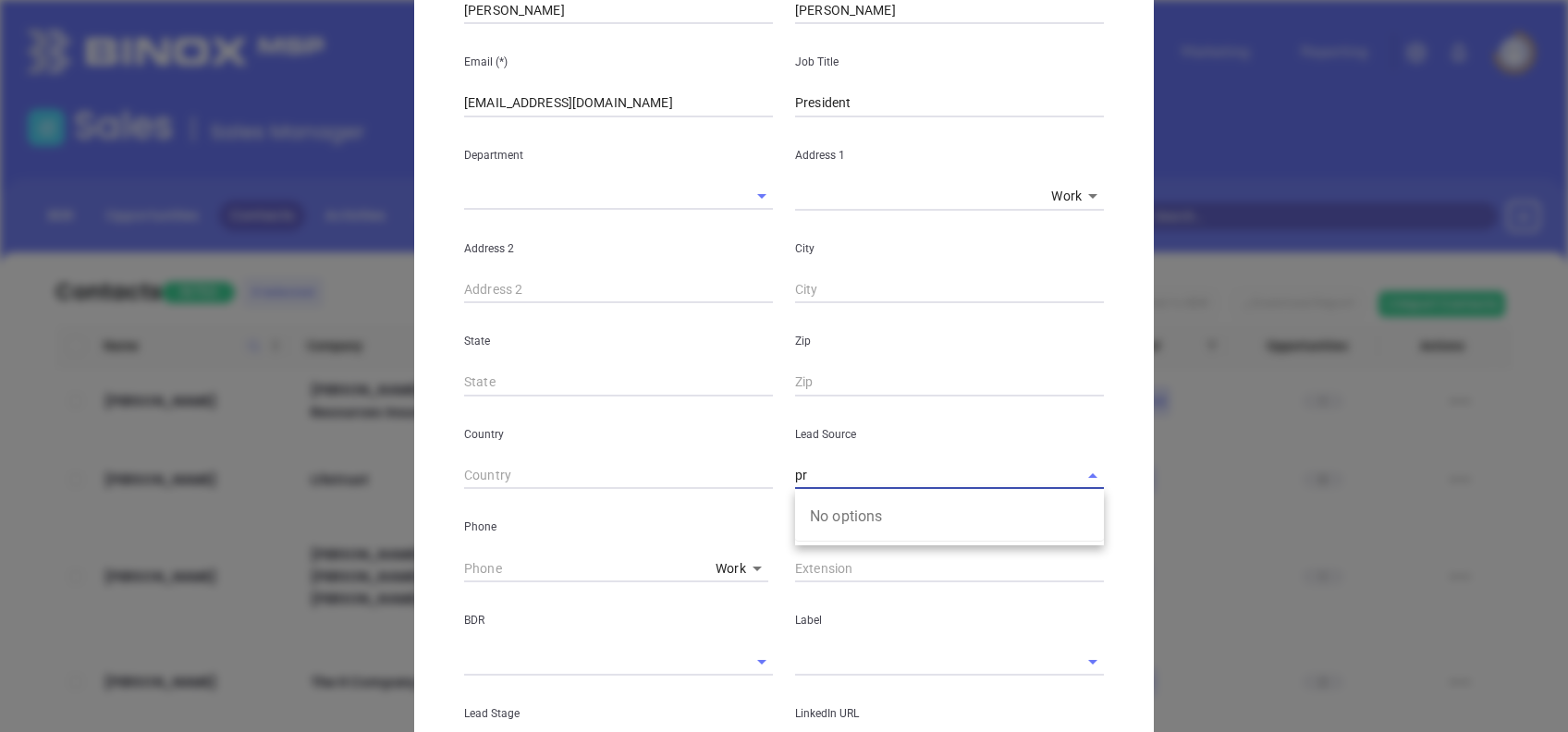
type input "p"
click at [867, 513] on li "Other" at bounding box center [950, 517] width 309 height 33
type input "Other"
type input "( ) -"
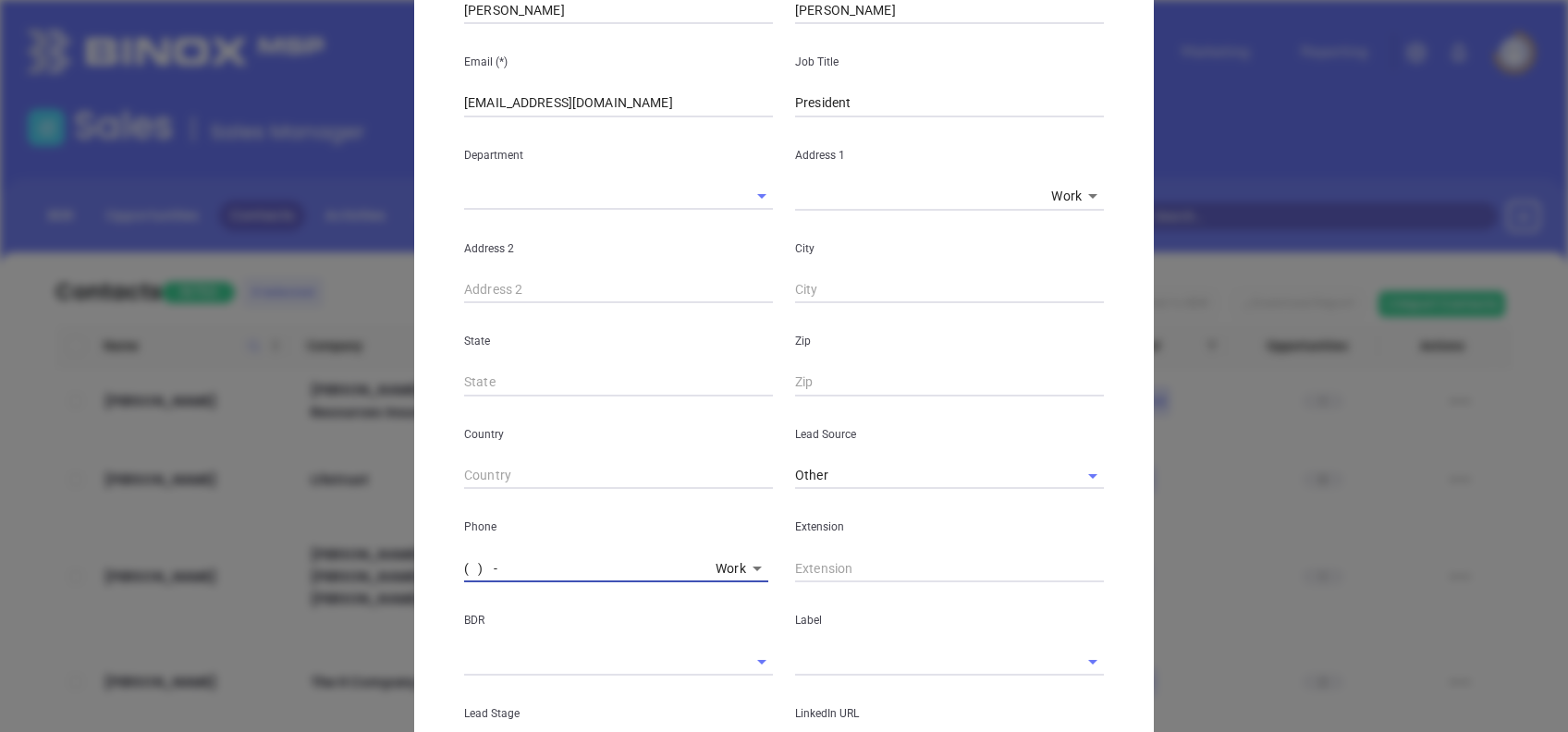
click at [464, 561] on input "( ) -" at bounding box center [586, 568] width 244 height 28
paste input "814) 765-5588"
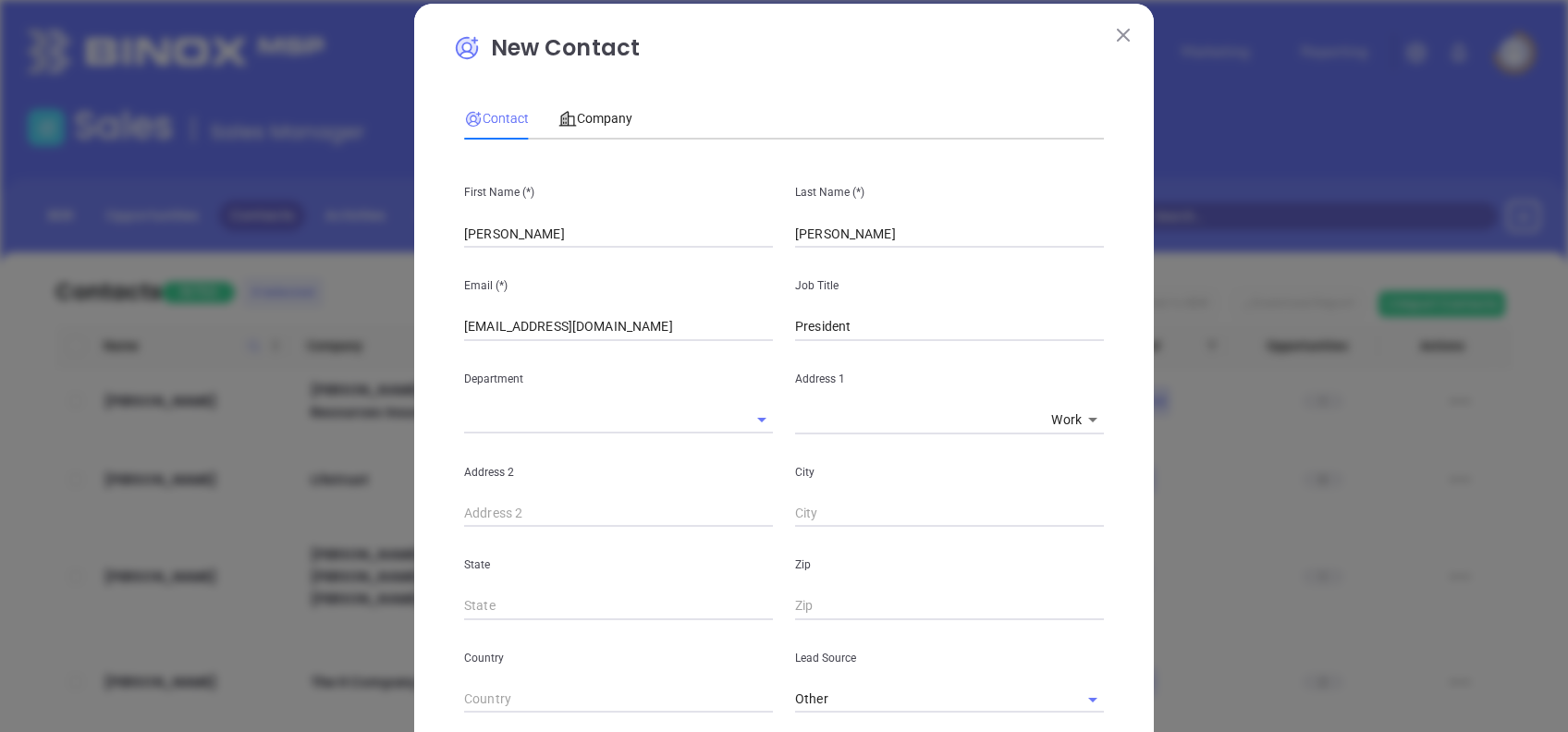
scroll to position [0, 0]
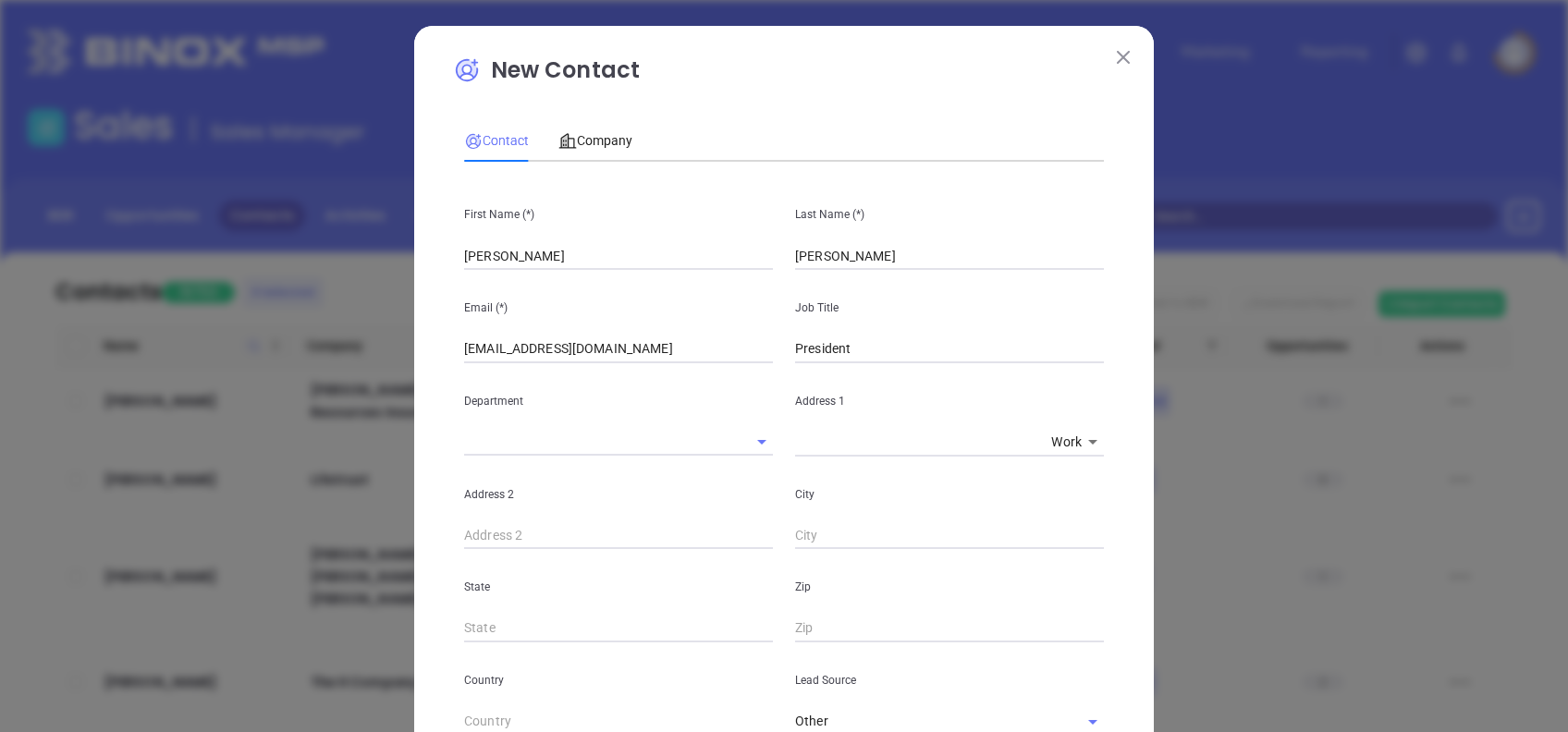
type input "(814) 765-5588"
click at [610, 114] on div "New Contact Contact Company First Name (*) John R Last Name (*) Woolridge Jr Em…" at bounding box center [784, 665] width 662 height 1223
drag, startPoint x: 610, startPoint y: 114, endPoint x: 598, endPoint y: 133, distance: 22.5
click at [598, 134] on span "Company" at bounding box center [595, 141] width 74 height 15
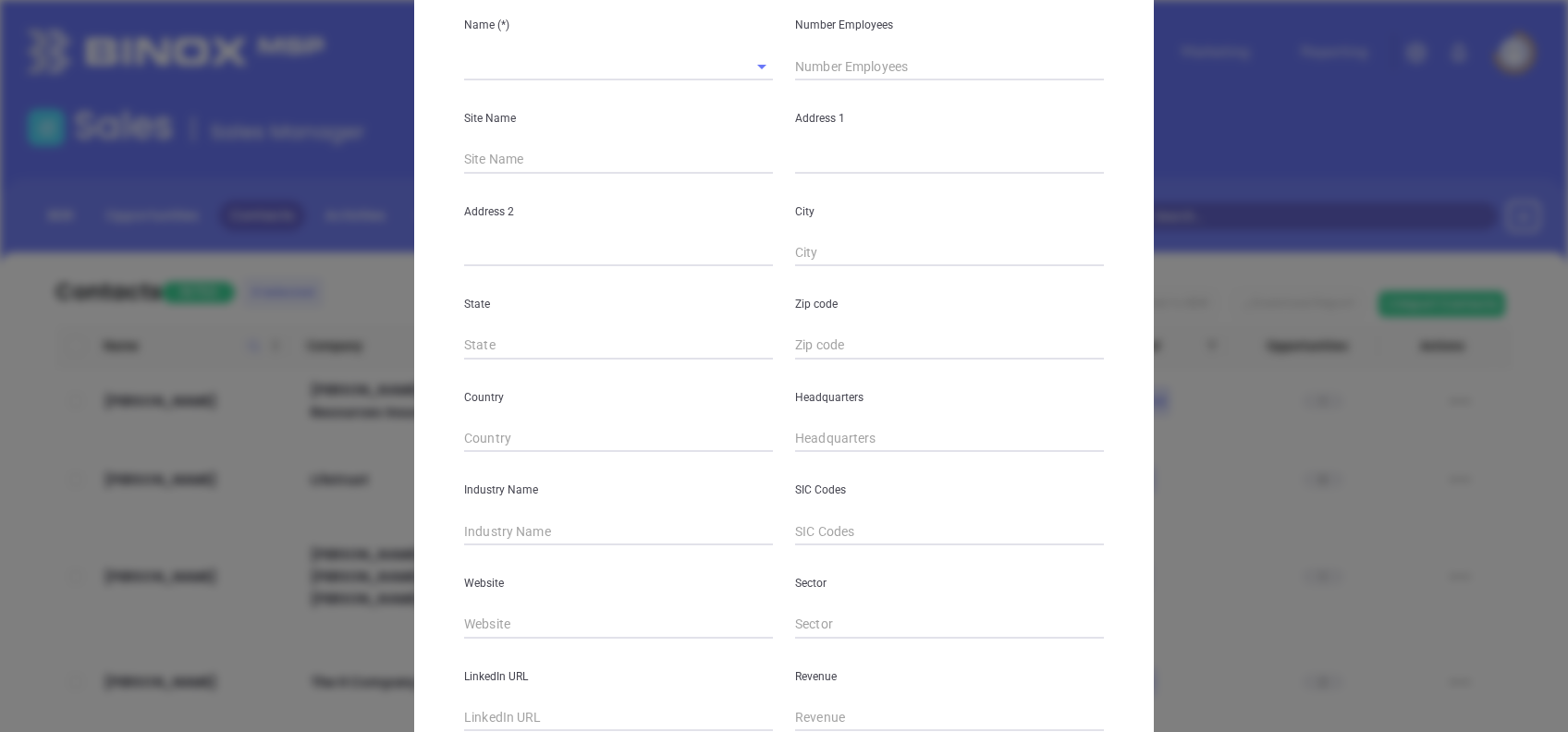
scroll to position [246, 0]
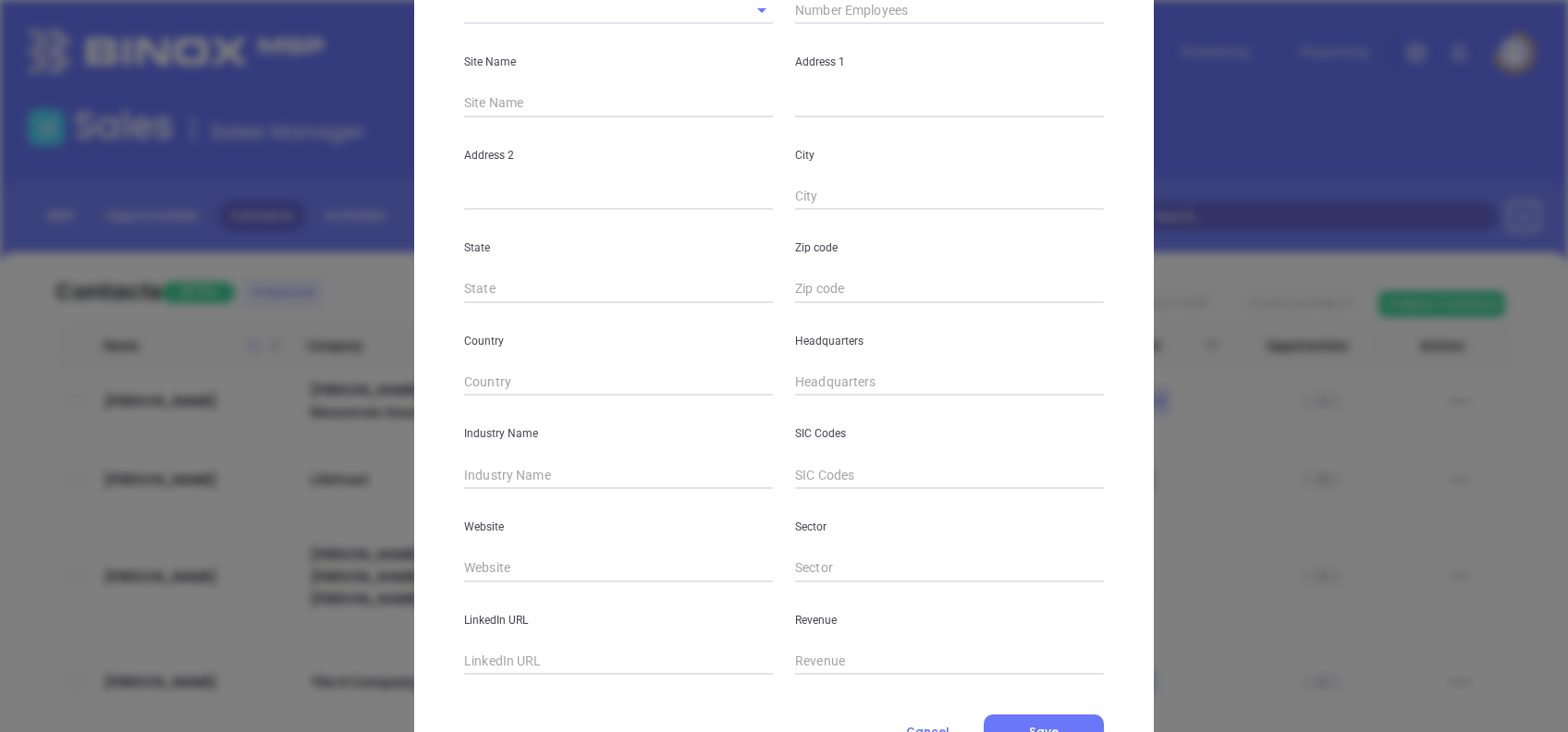
click at [795, 380] on input "text" at bounding box center [950, 383] width 309 height 28
paste input "814) 765-5588"
type input "(814) 765-5588"
click at [857, 362] on div "Headquarters (814) 765-5588" at bounding box center [950, 350] width 331 height 94
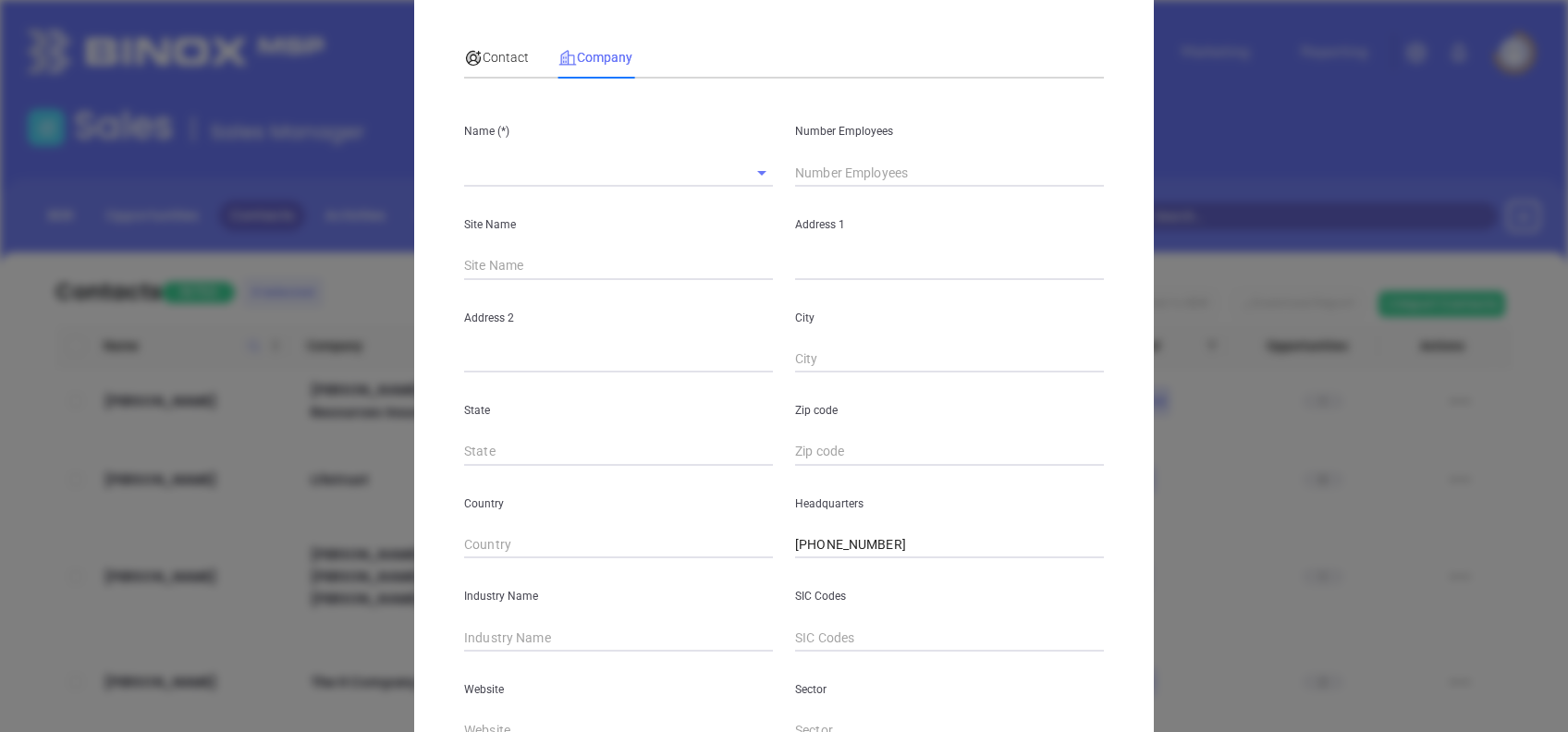
scroll to position [0, 0]
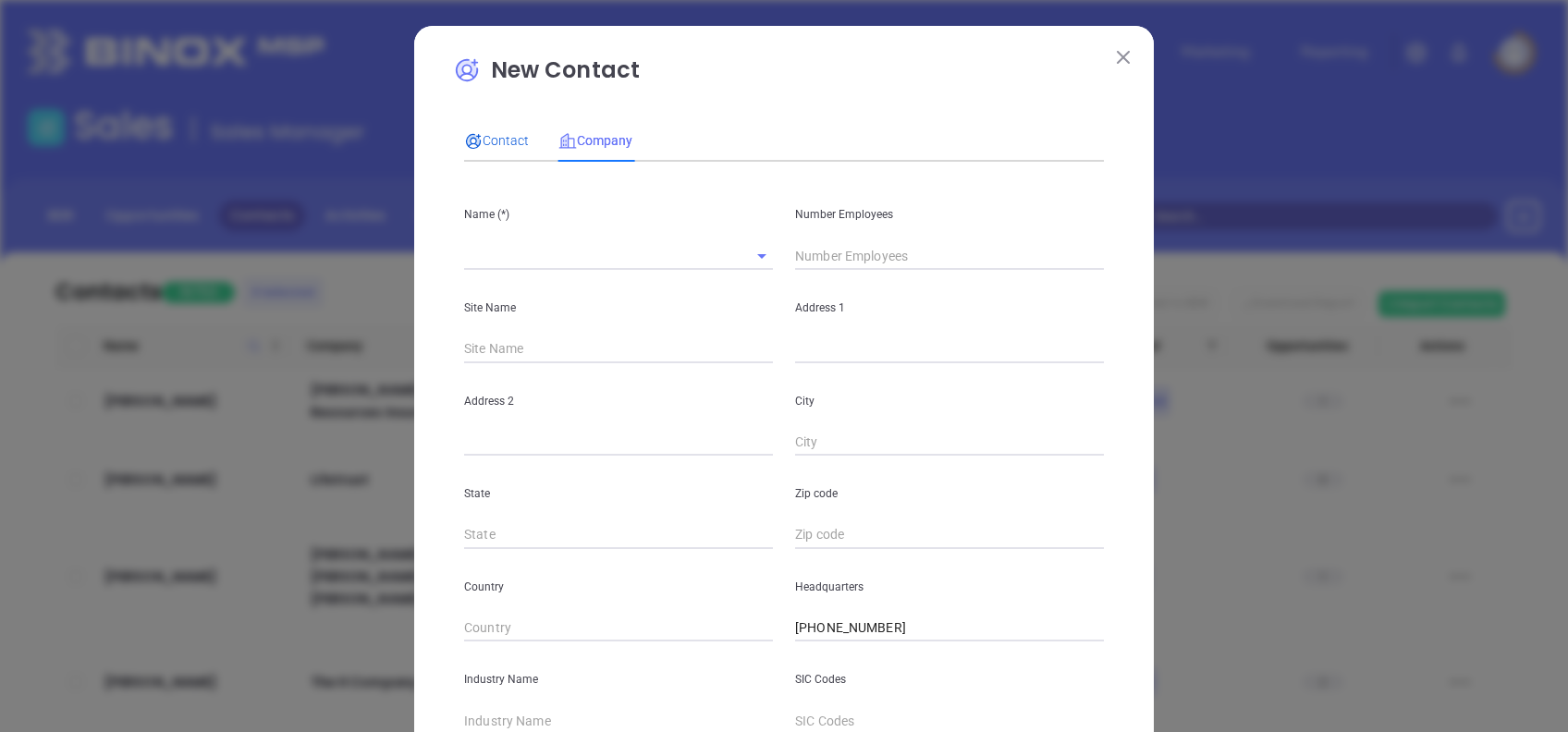
click at [510, 144] on span "Contact" at bounding box center [496, 141] width 65 height 15
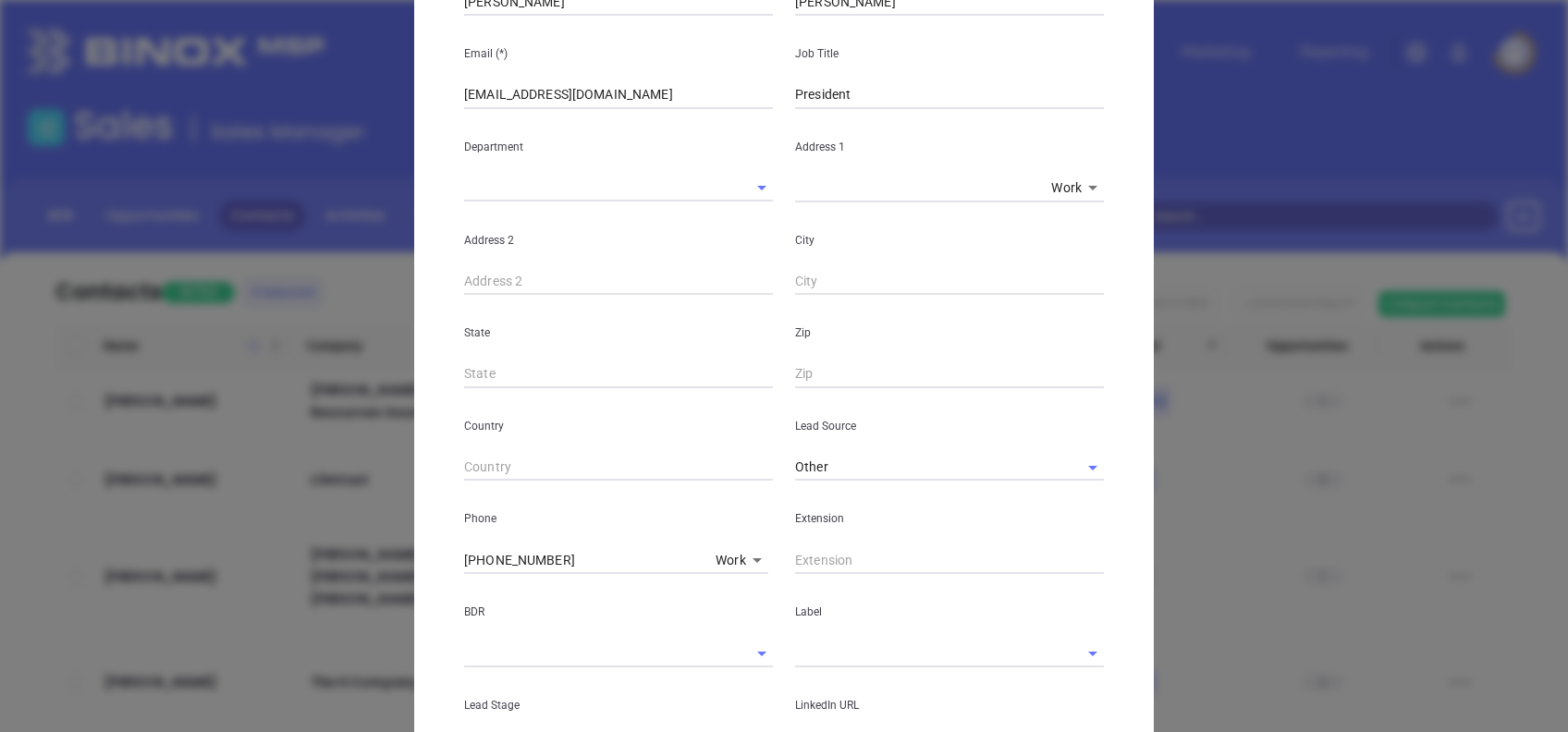
scroll to position [607, 0]
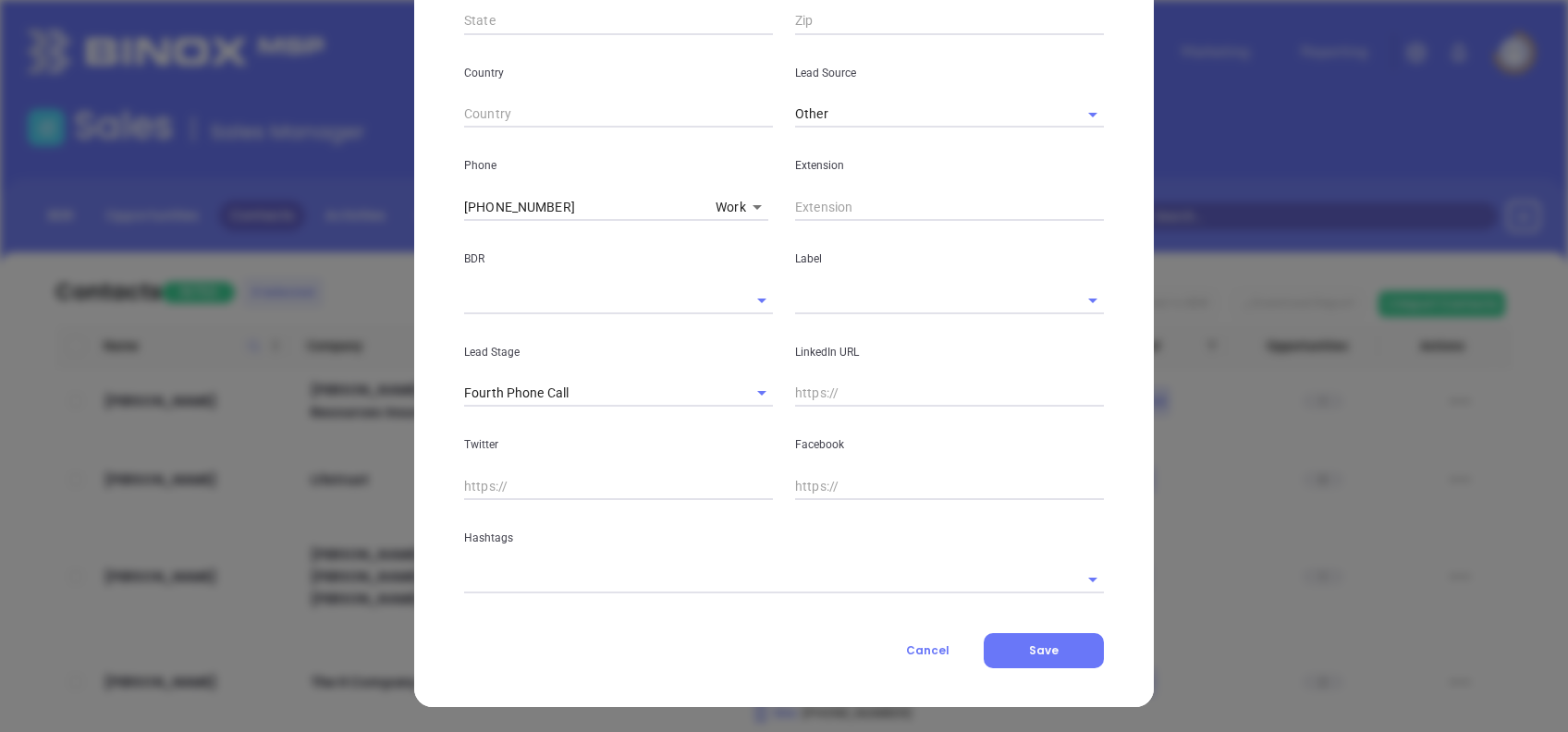
click at [829, 296] on input "text" at bounding box center [924, 299] width 257 height 27
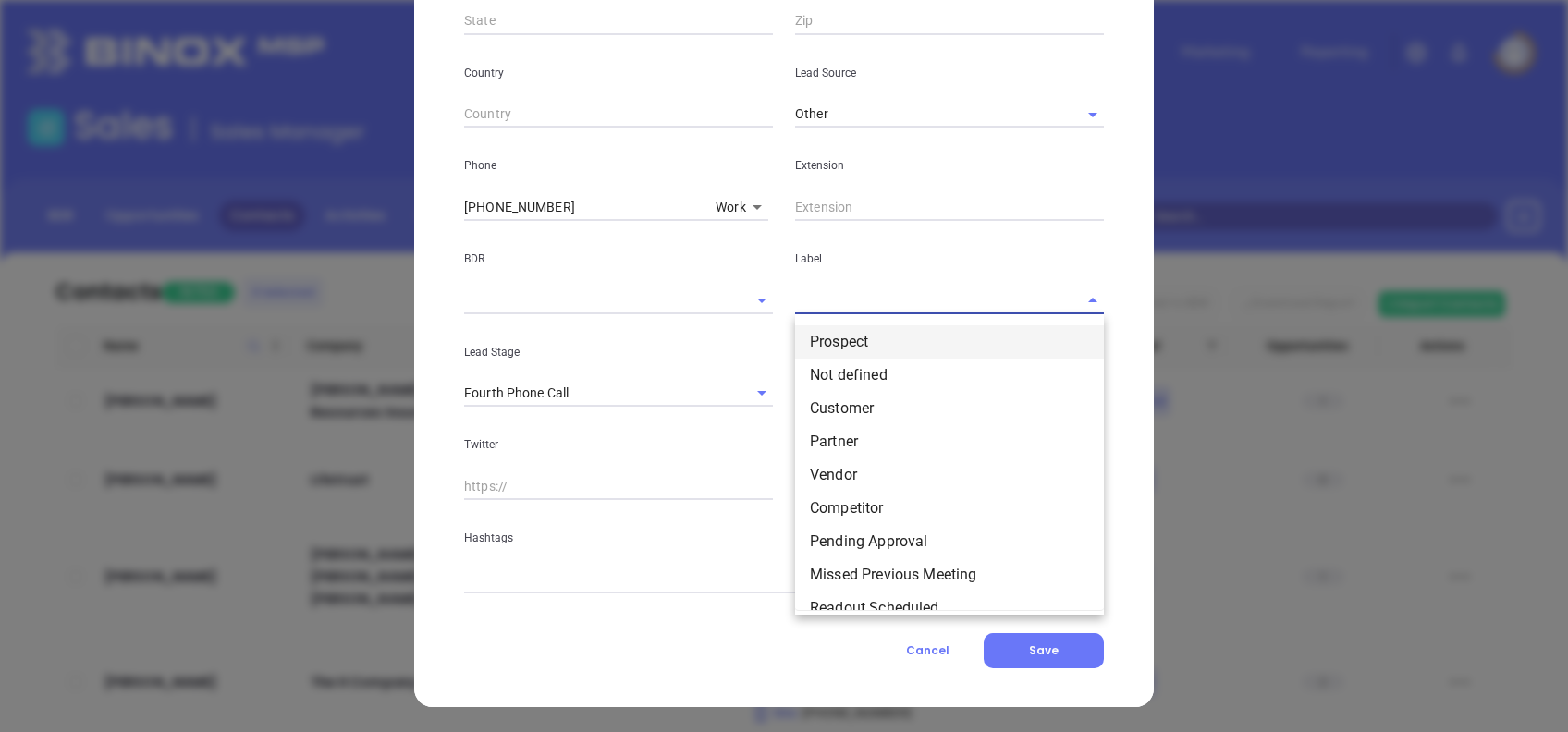
click at [858, 333] on li "Prospect" at bounding box center [950, 341] width 309 height 33
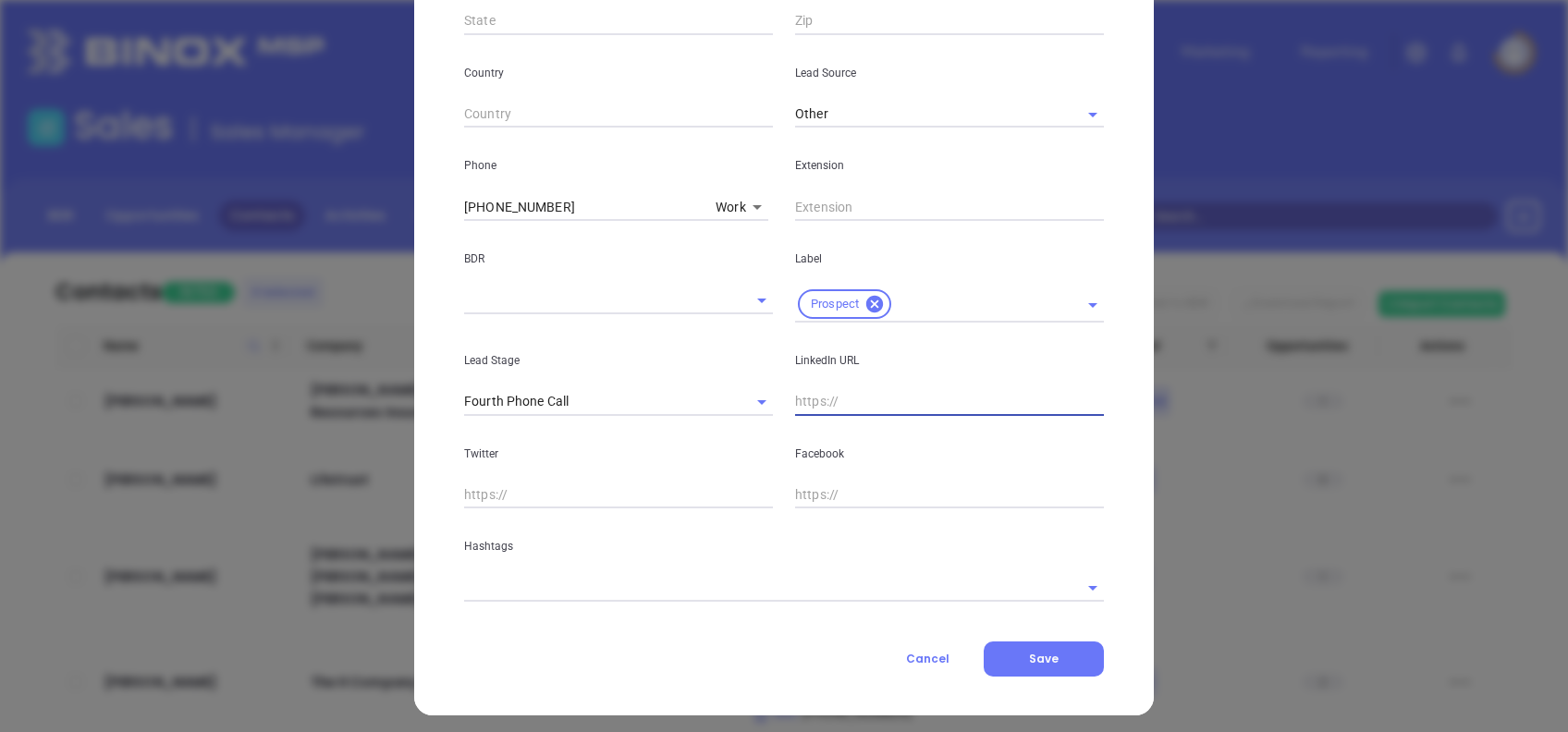
drag, startPoint x: 804, startPoint y: 398, endPoint x: 832, endPoint y: 453, distance: 61.7
click at [804, 398] on input "text" at bounding box center [950, 402] width 309 height 28
click at [633, 591] on input "text" at bounding box center [758, 587] width 588 height 27
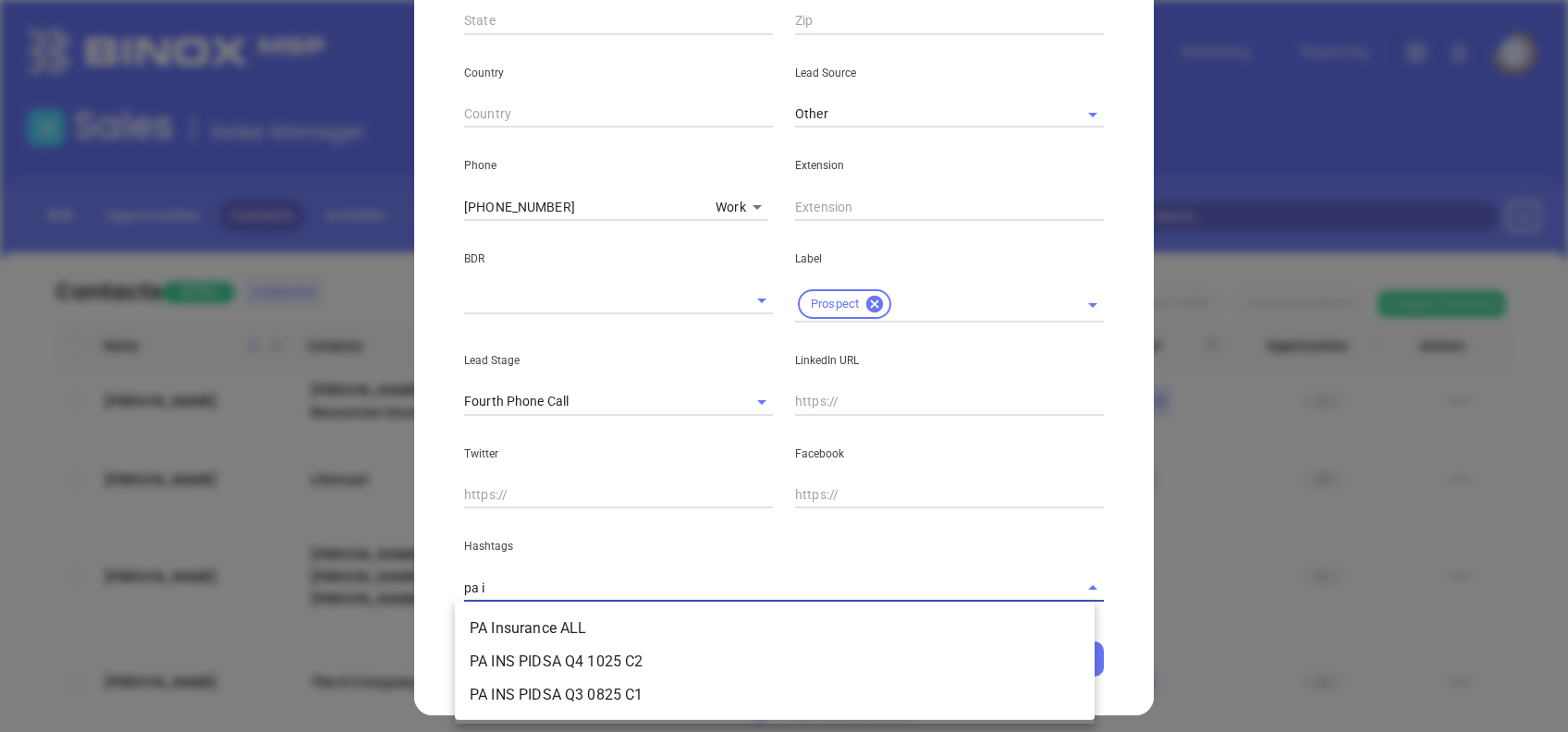
type input "pa in"
click at [625, 614] on li "PA Insurance ALL" at bounding box center [775, 628] width 640 height 33
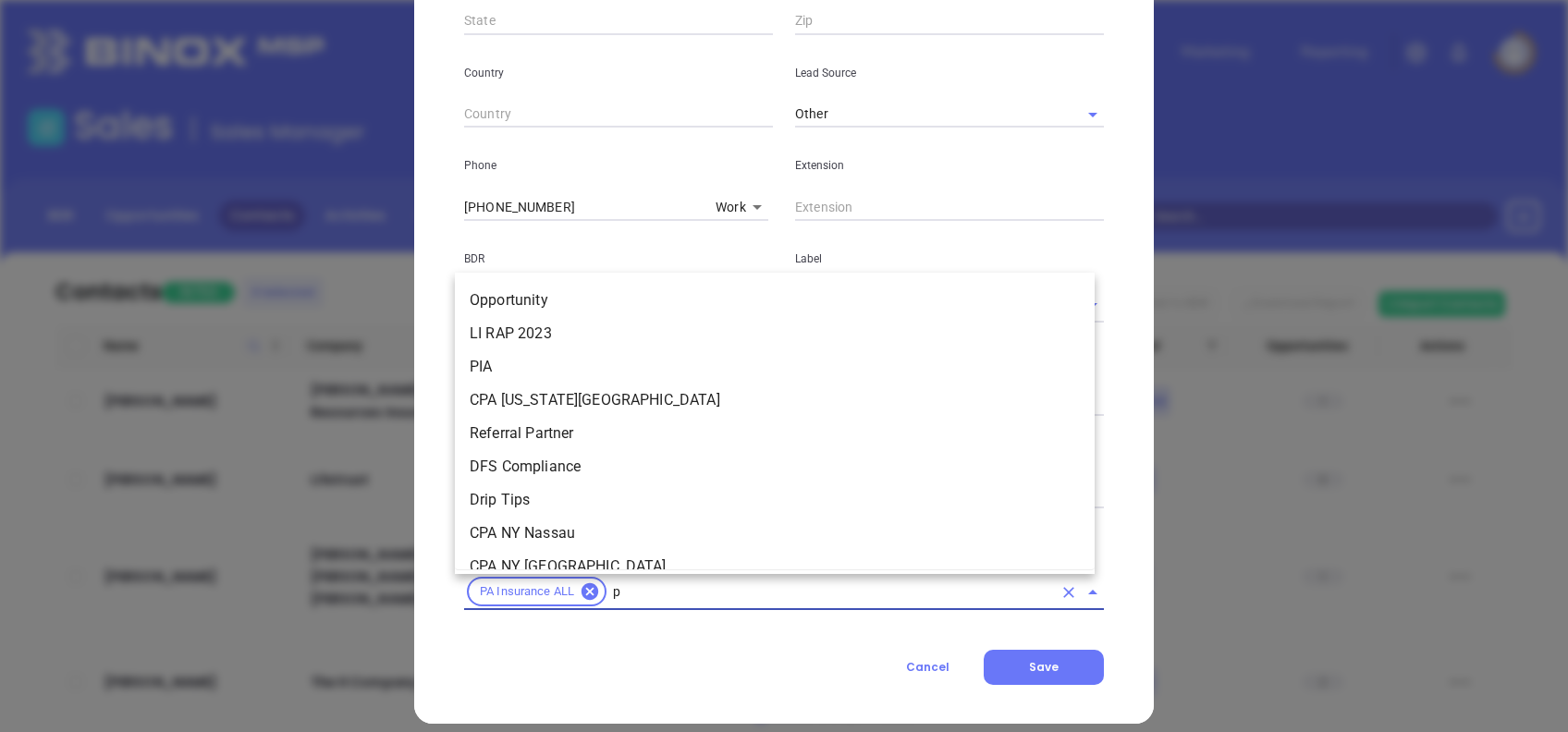
type input "pa"
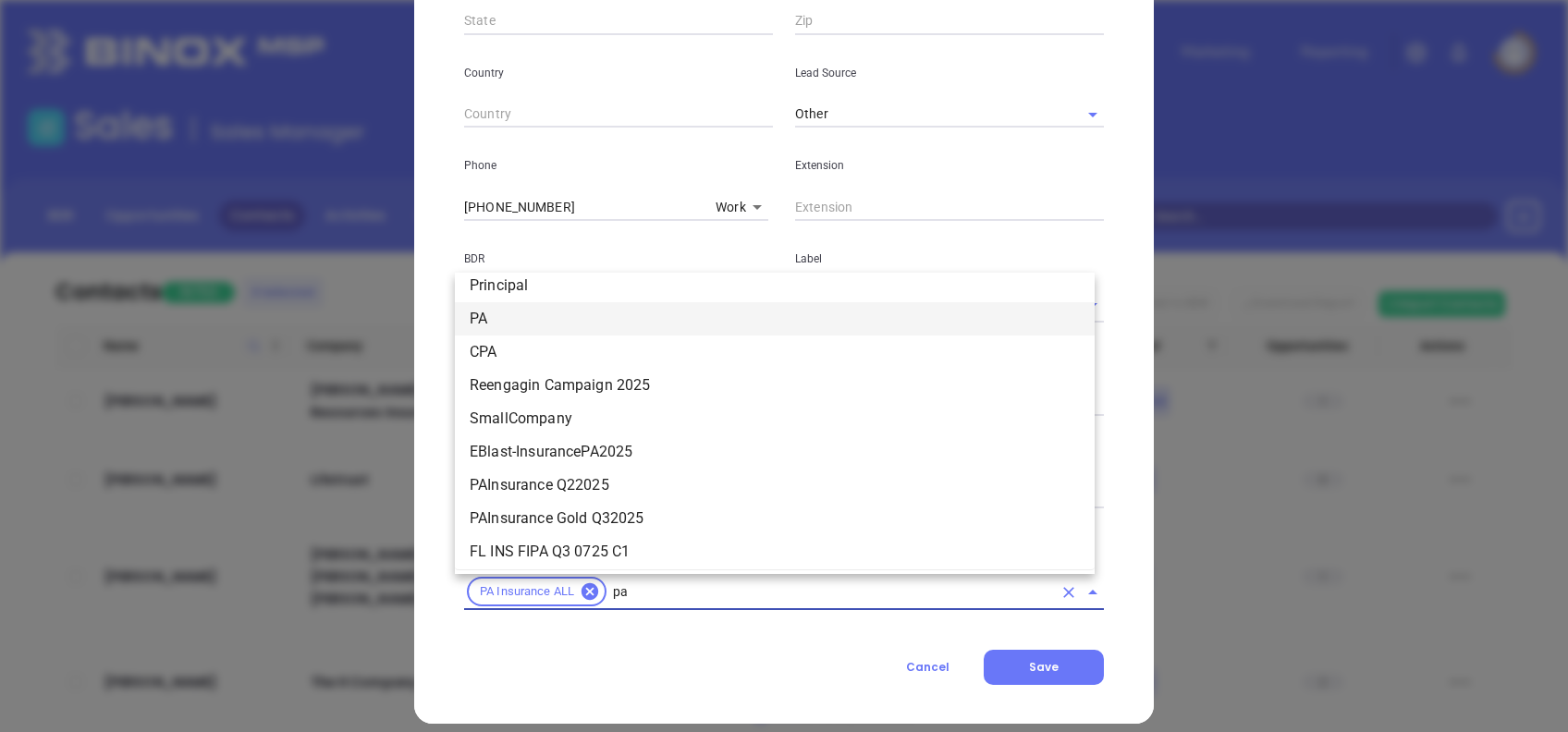
click at [591, 316] on li "PA" at bounding box center [775, 318] width 640 height 33
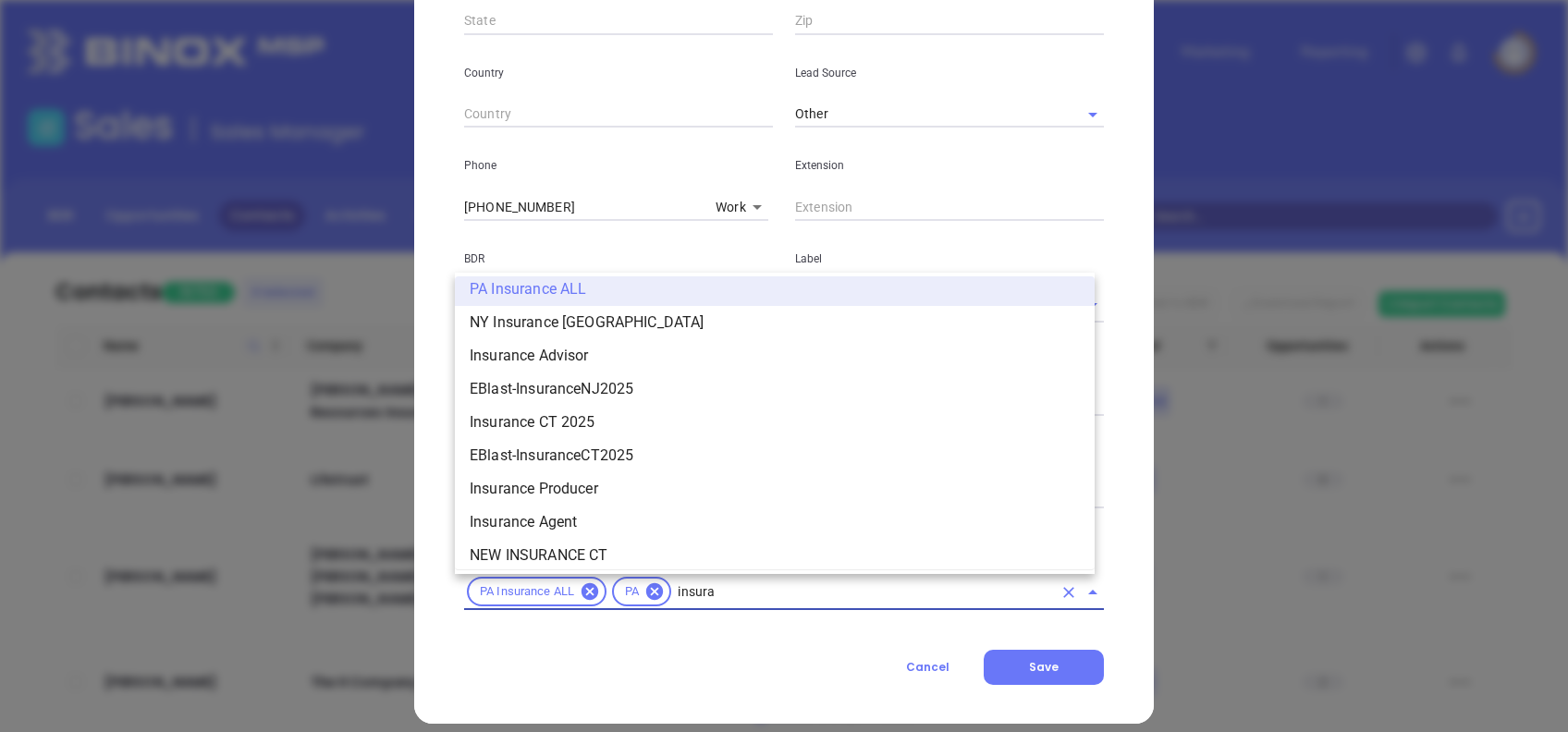
scroll to position [1243, 0]
type input "insurance"
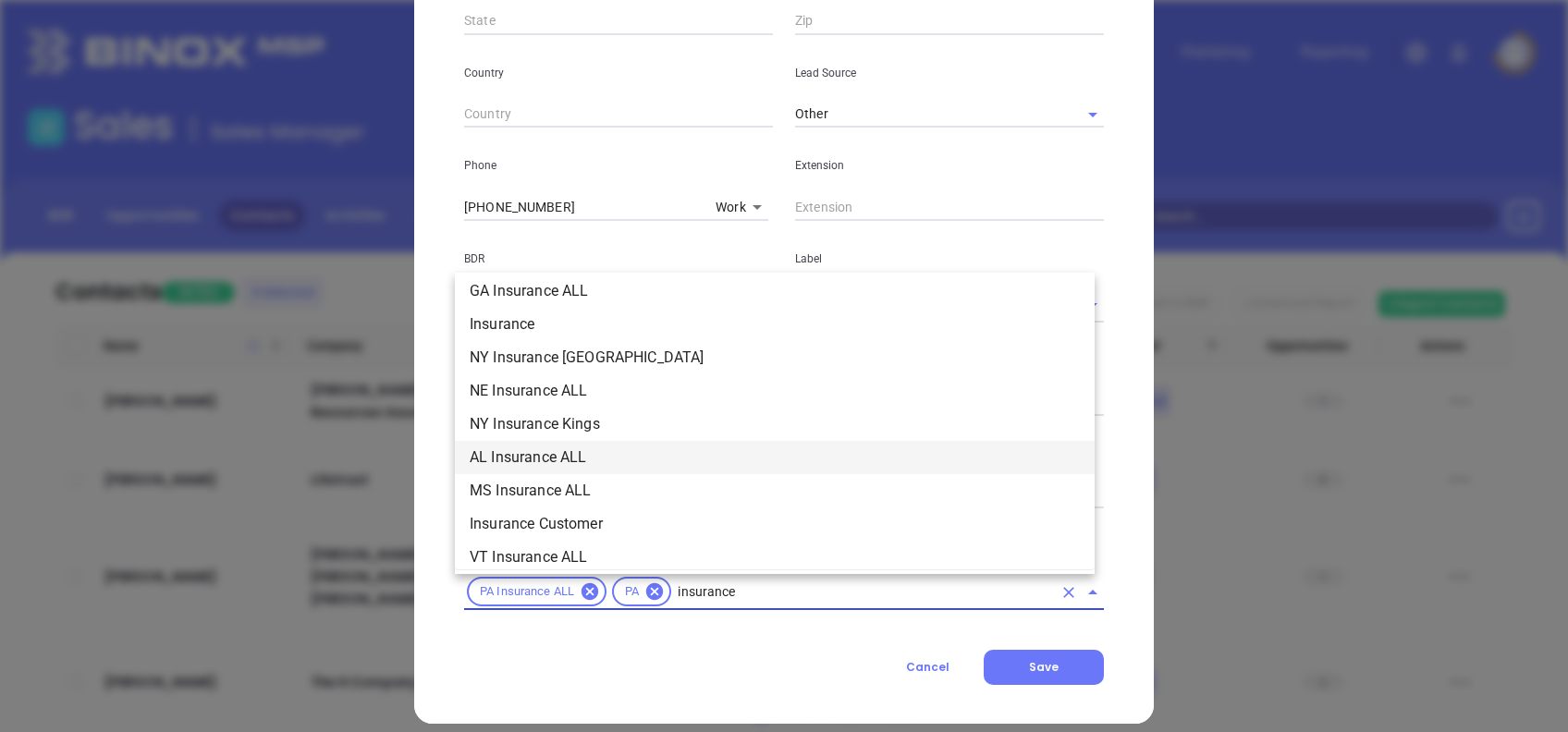
scroll to position [740, 0]
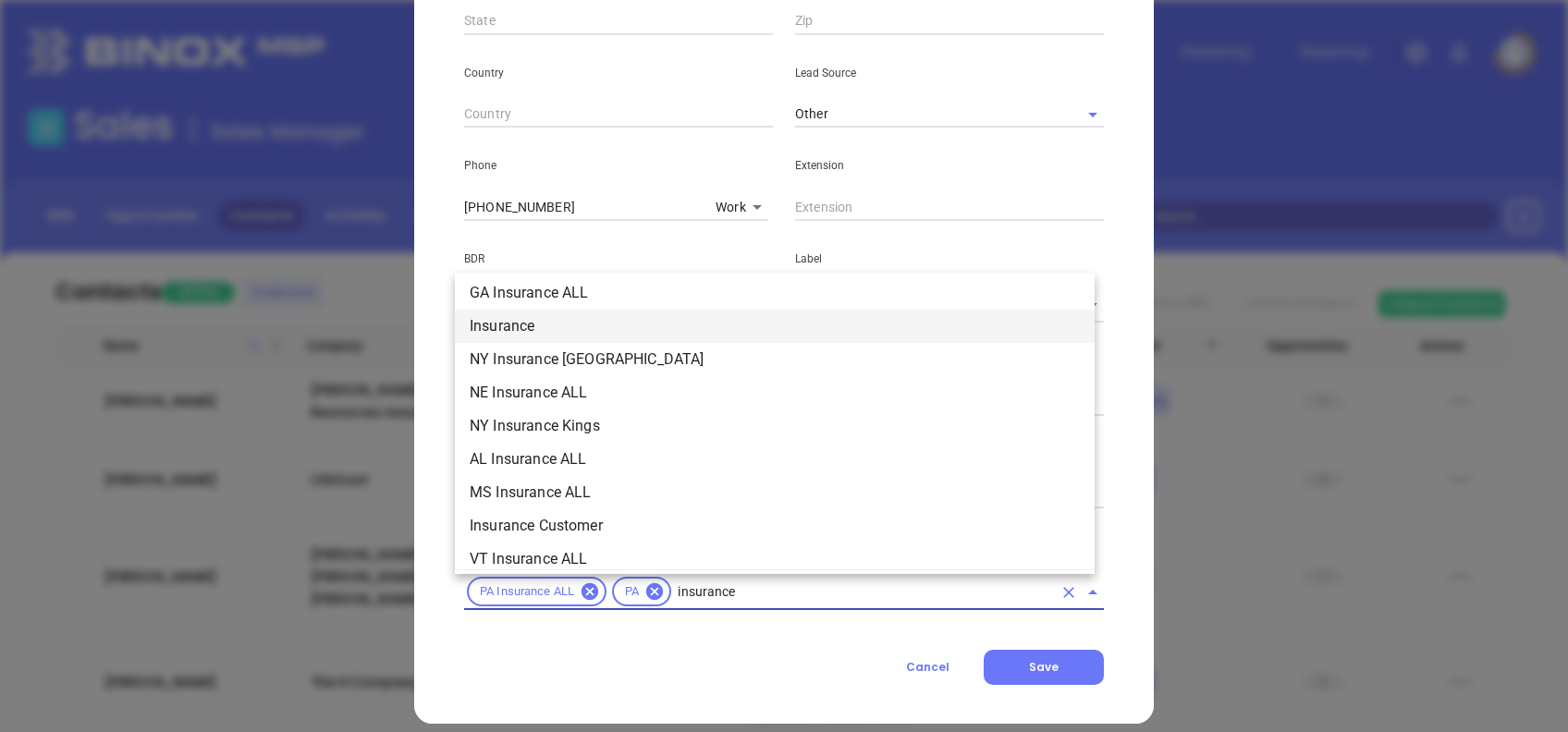
click at [553, 327] on li "Insurance" at bounding box center [775, 326] width 640 height 33
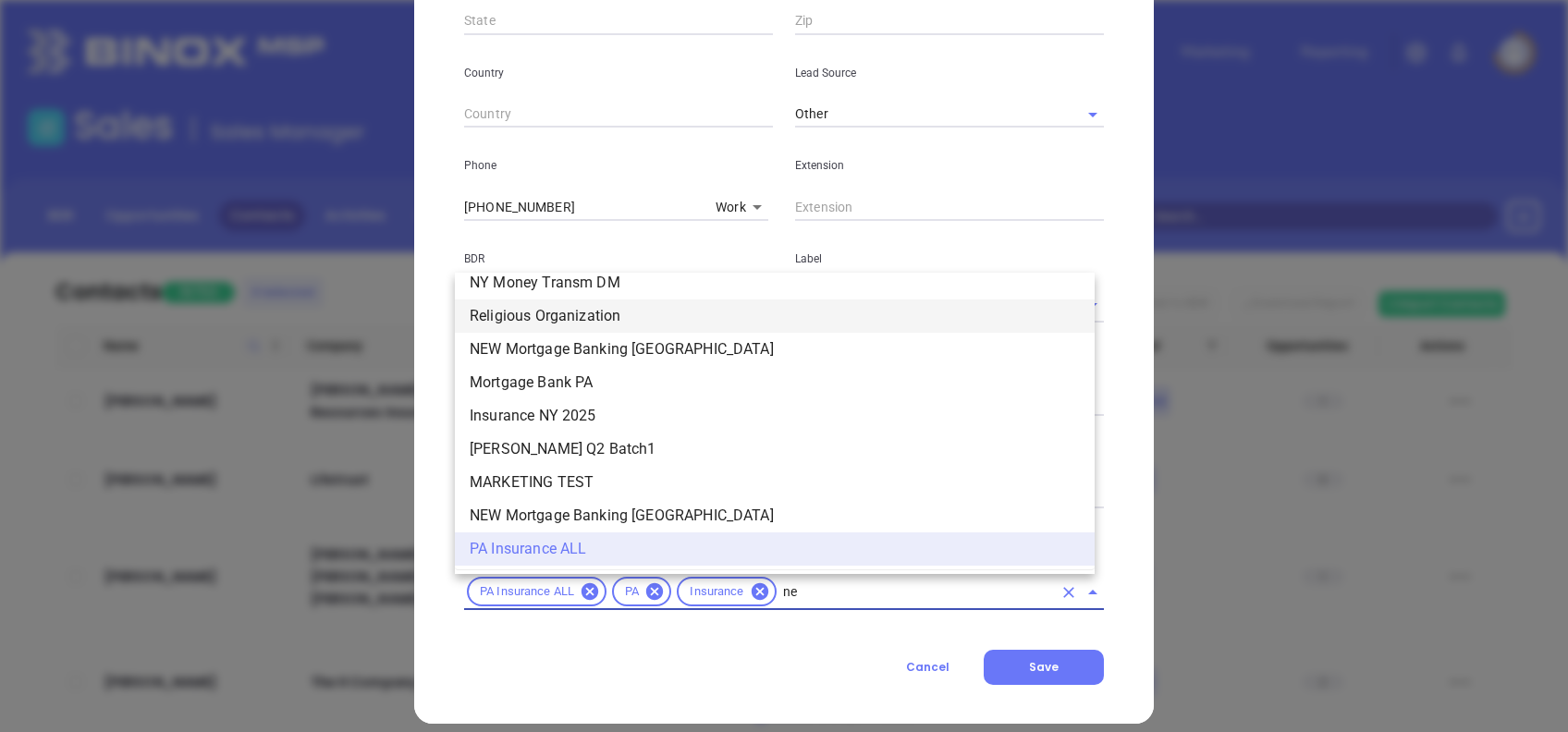
scroll to position [0, 0]
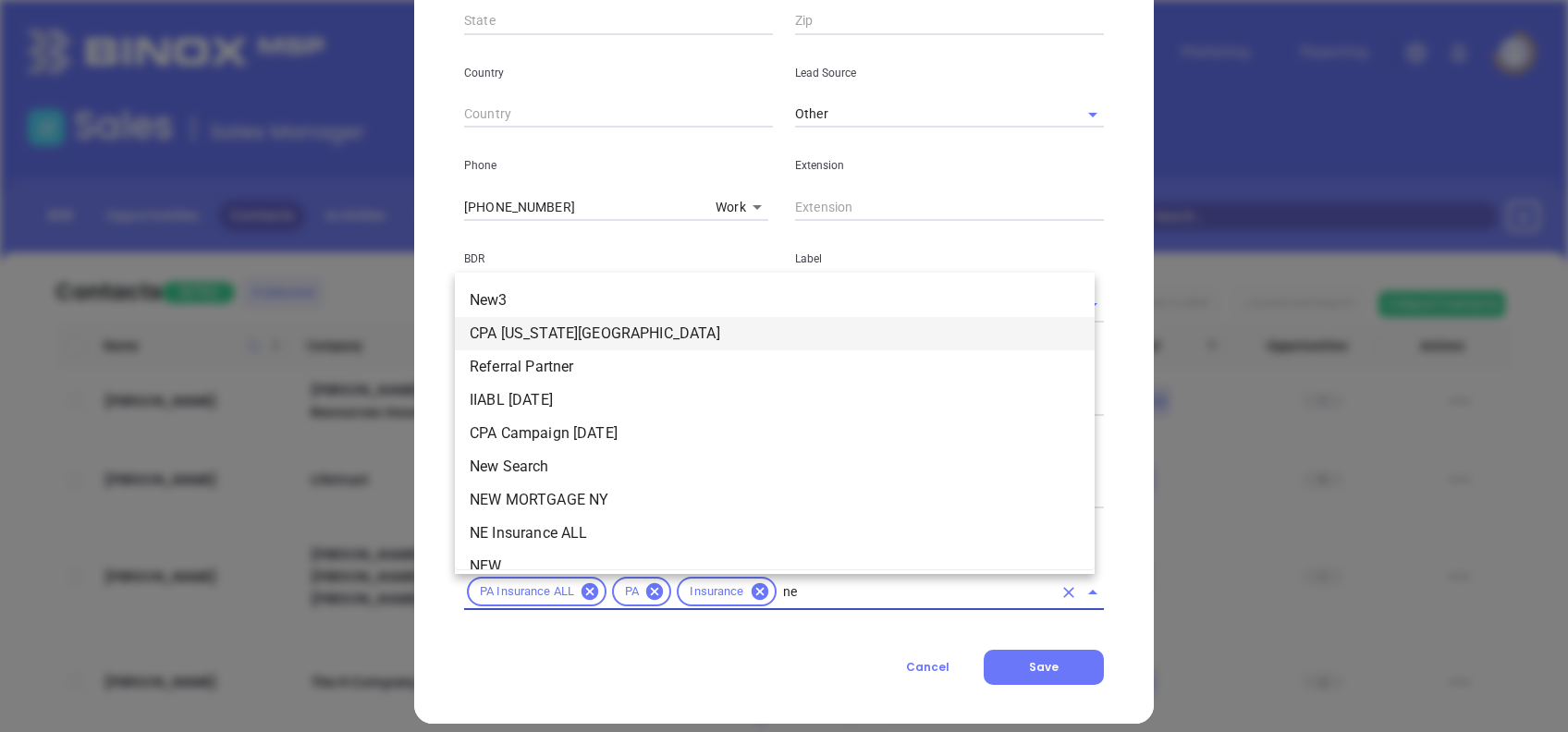
type input "new"
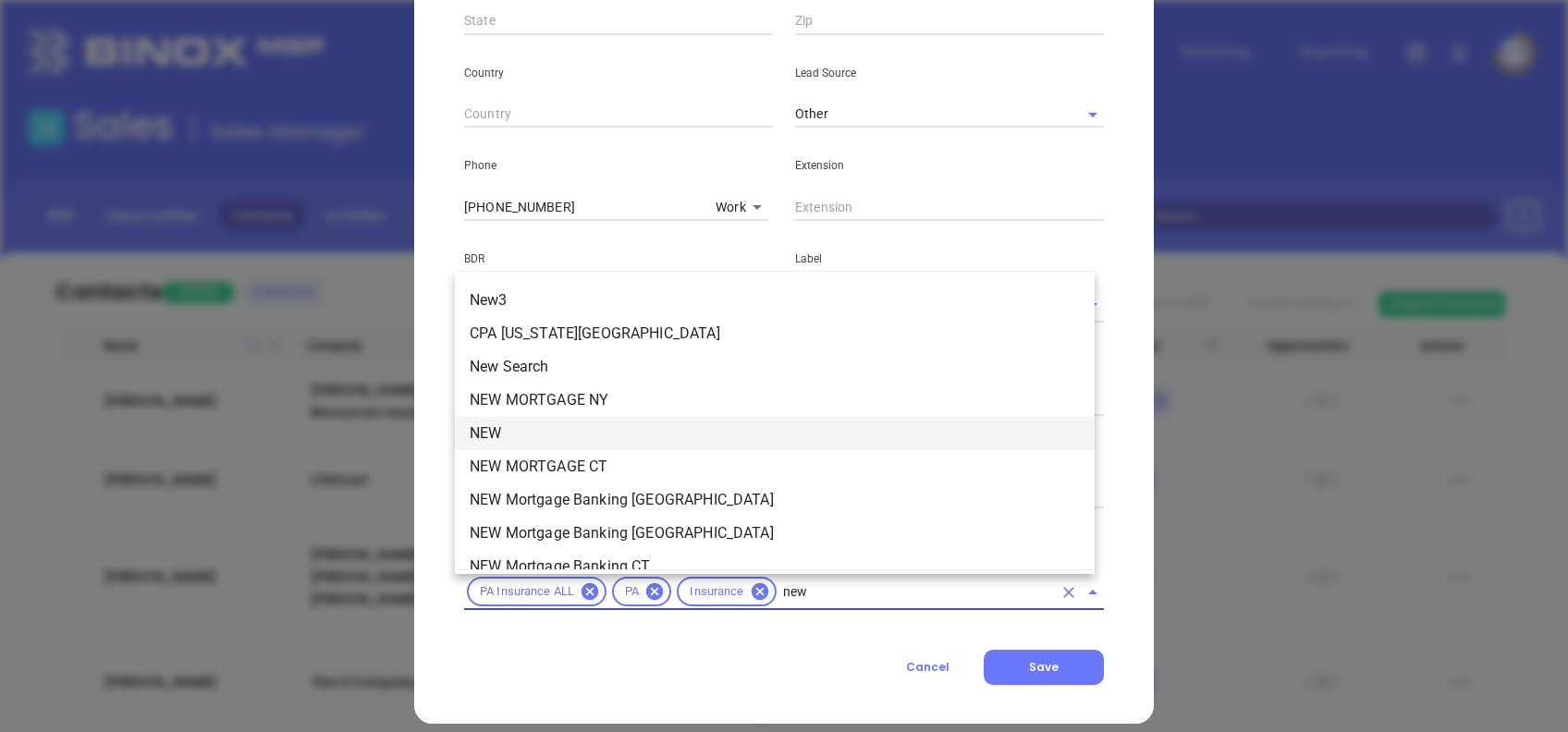
click at [545, 441] on li "NEW" at bounding box center [775, 433] width 640 height 33
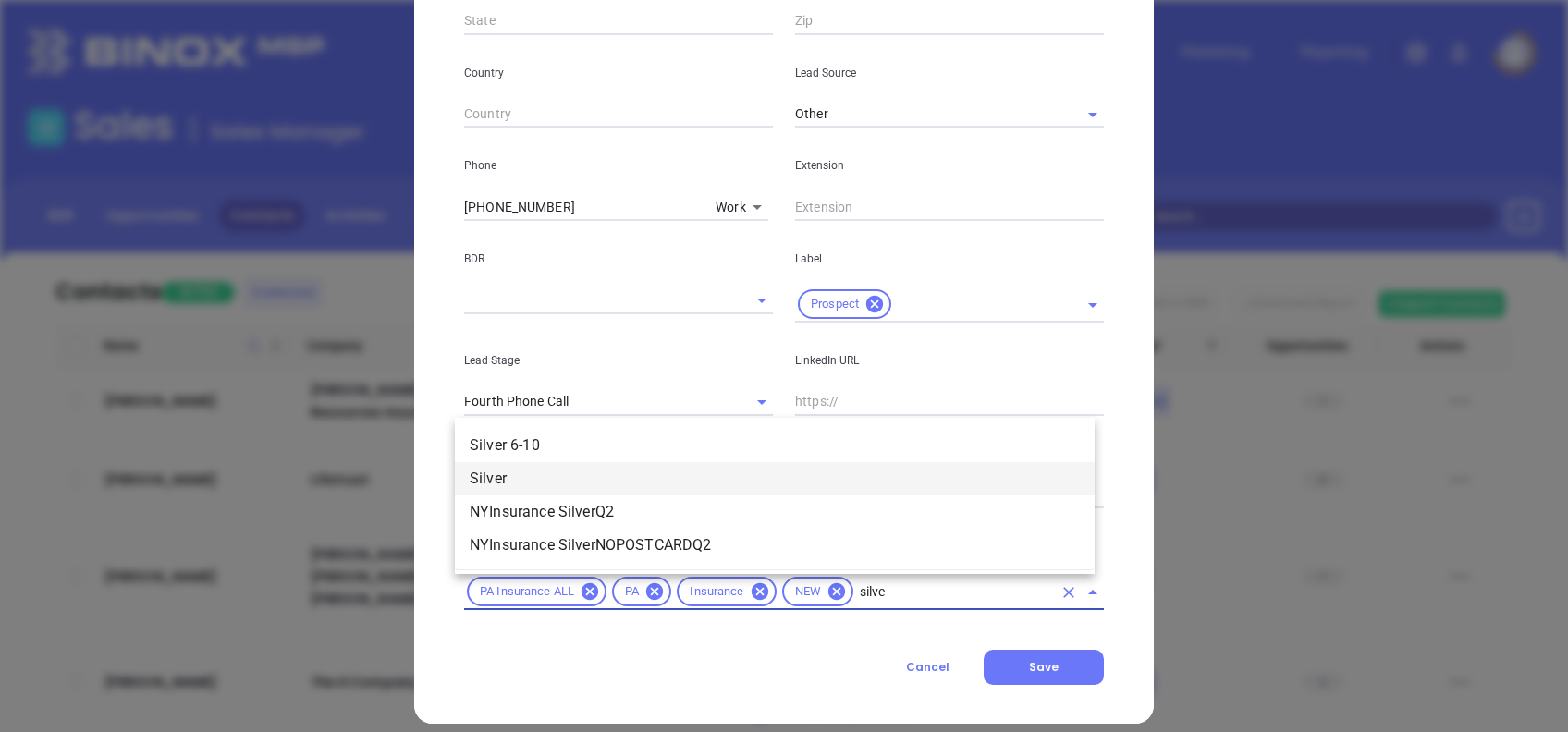
type input "silver"
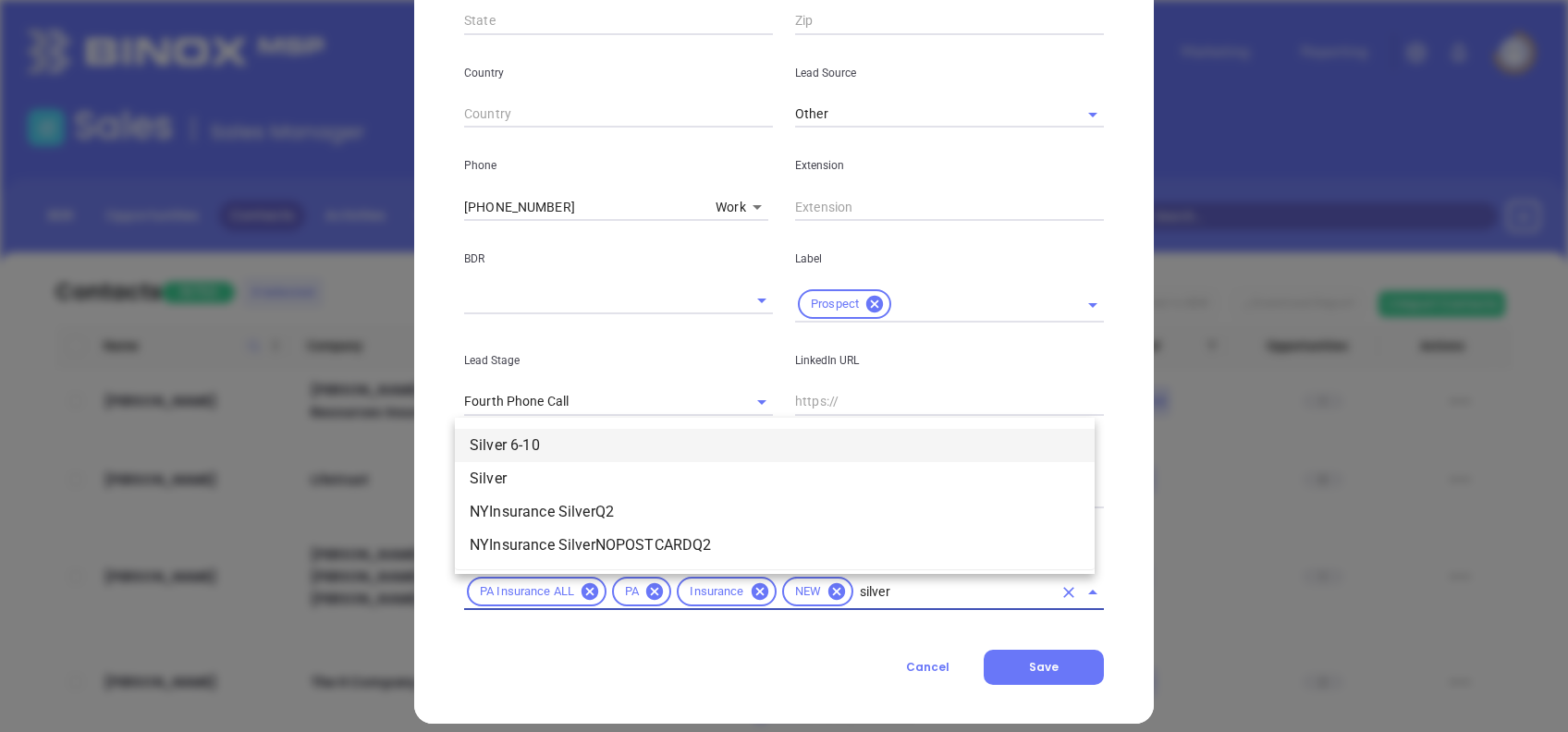
click at [687, 450] on li "Silver 6-10" at bounding box center [775, 445] width 640 height 33
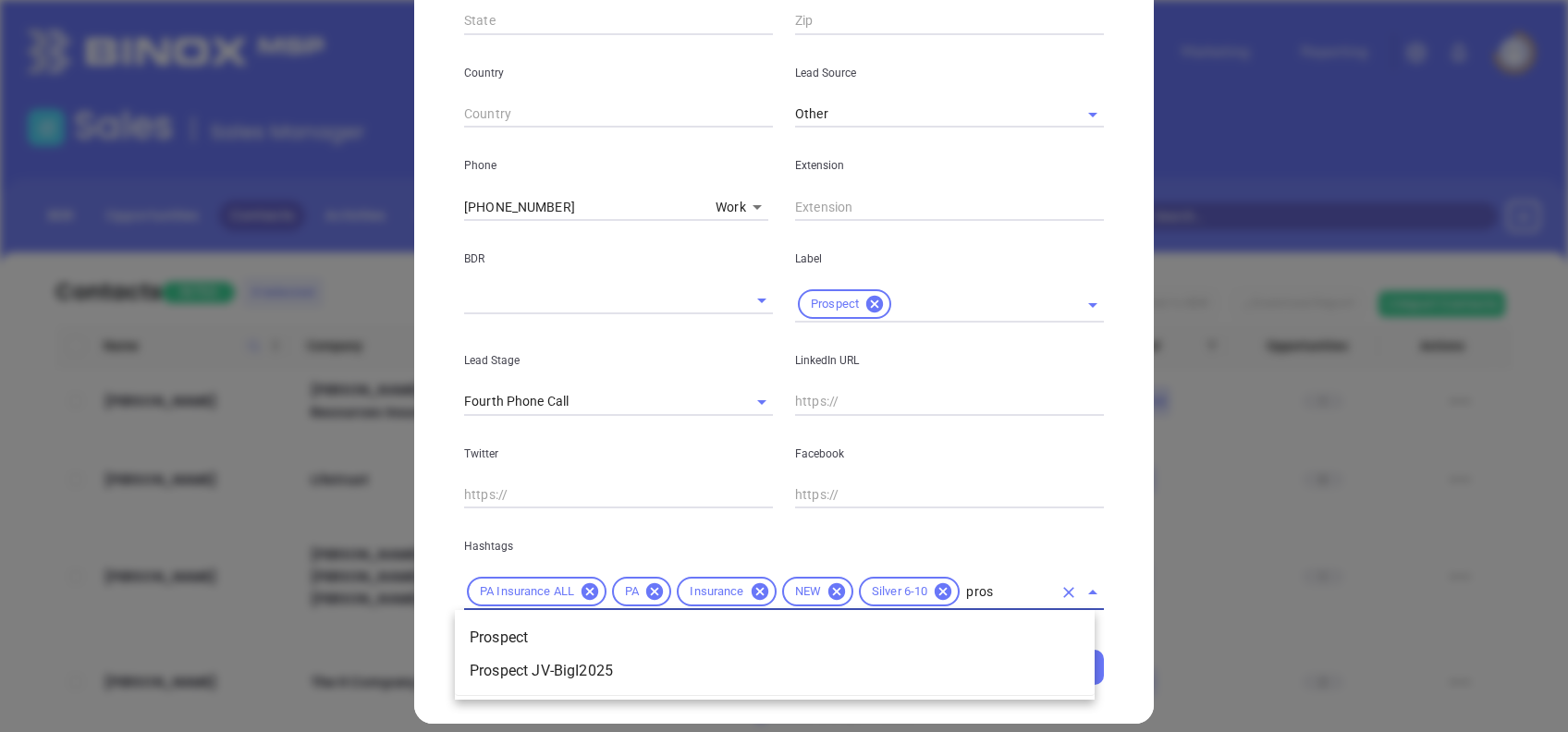
type input "prosp"
click at [984, 639] on li "Prospect" at bounding box center [775, 637] width 640 height 33
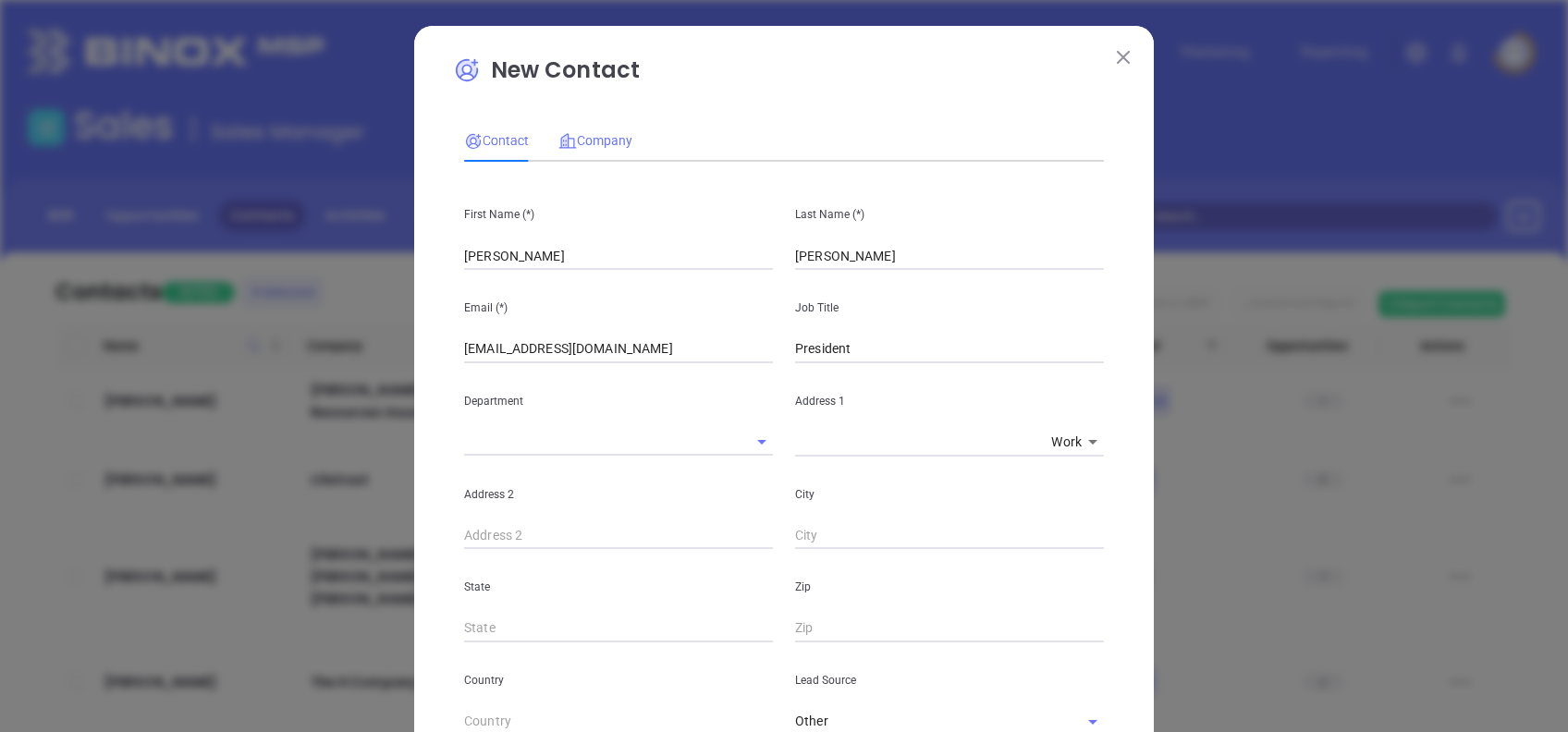
click at [578, 130] on div "Company" at bounding box center [595, 141] width 74 height 43
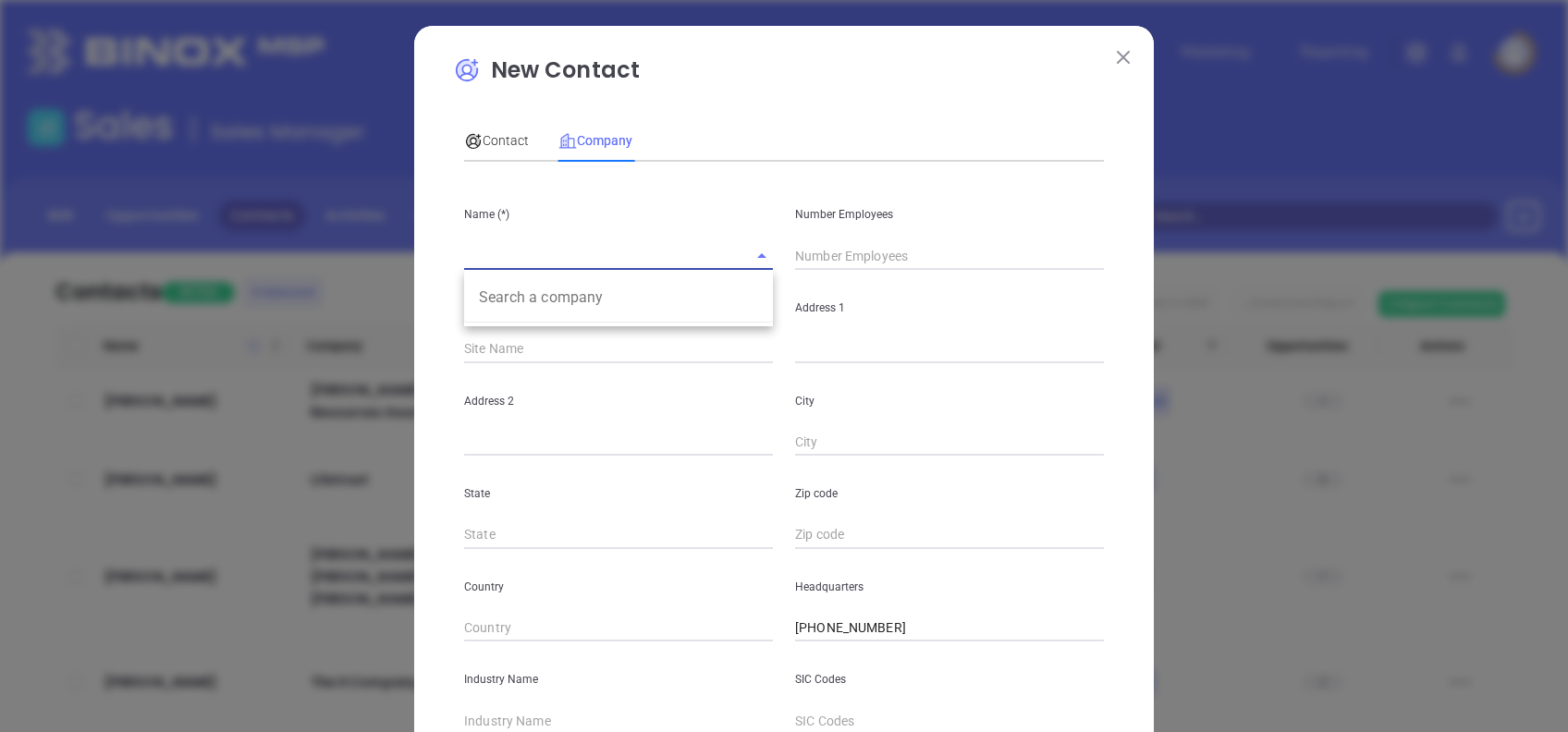
click at [524, 242] on input "text" at bounding box center [592, 255] width 257 height 27
paste input "Dimeling & Schrot Inc"
type input "Dimeling & Schrot Inc"
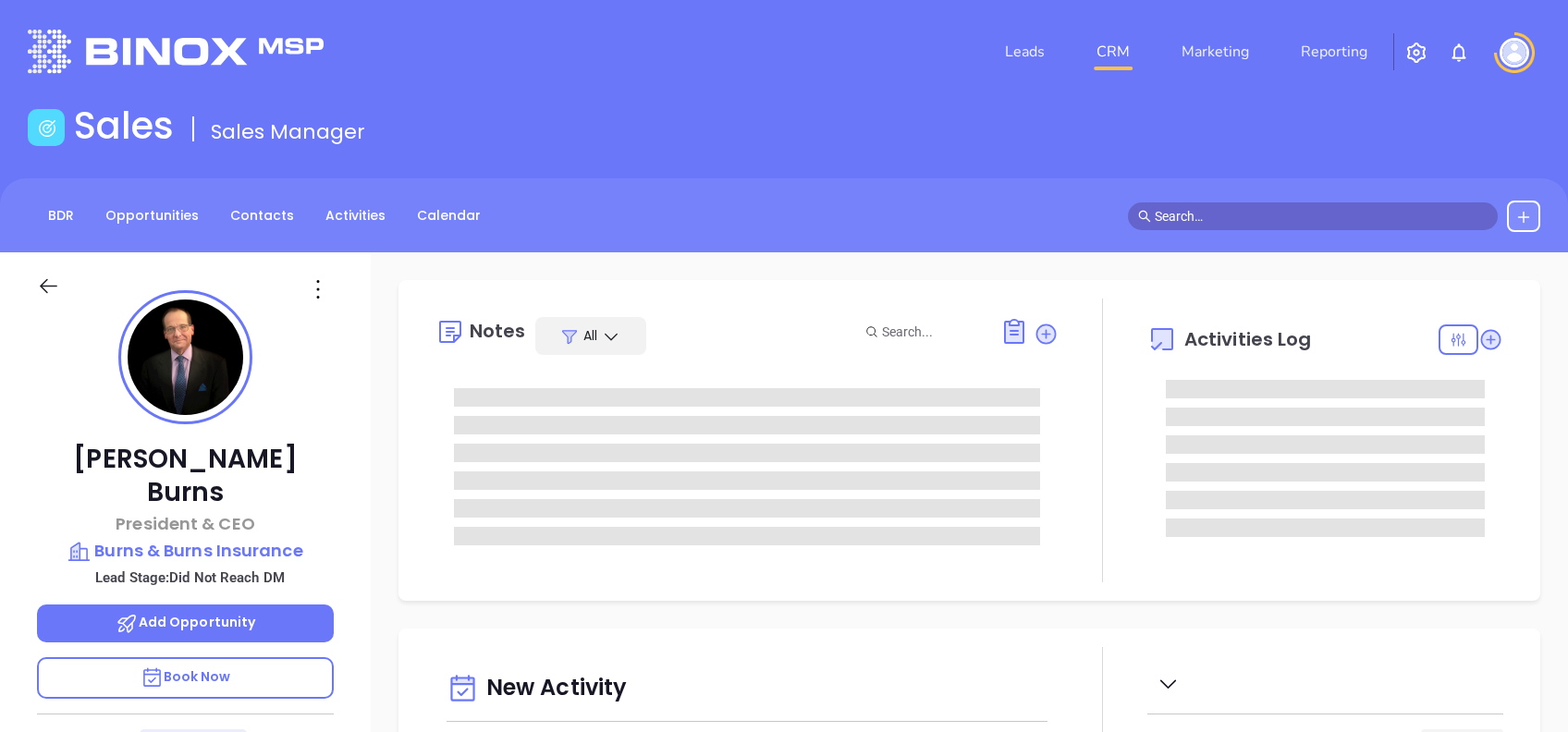
type input "[PERSON_NAME]"
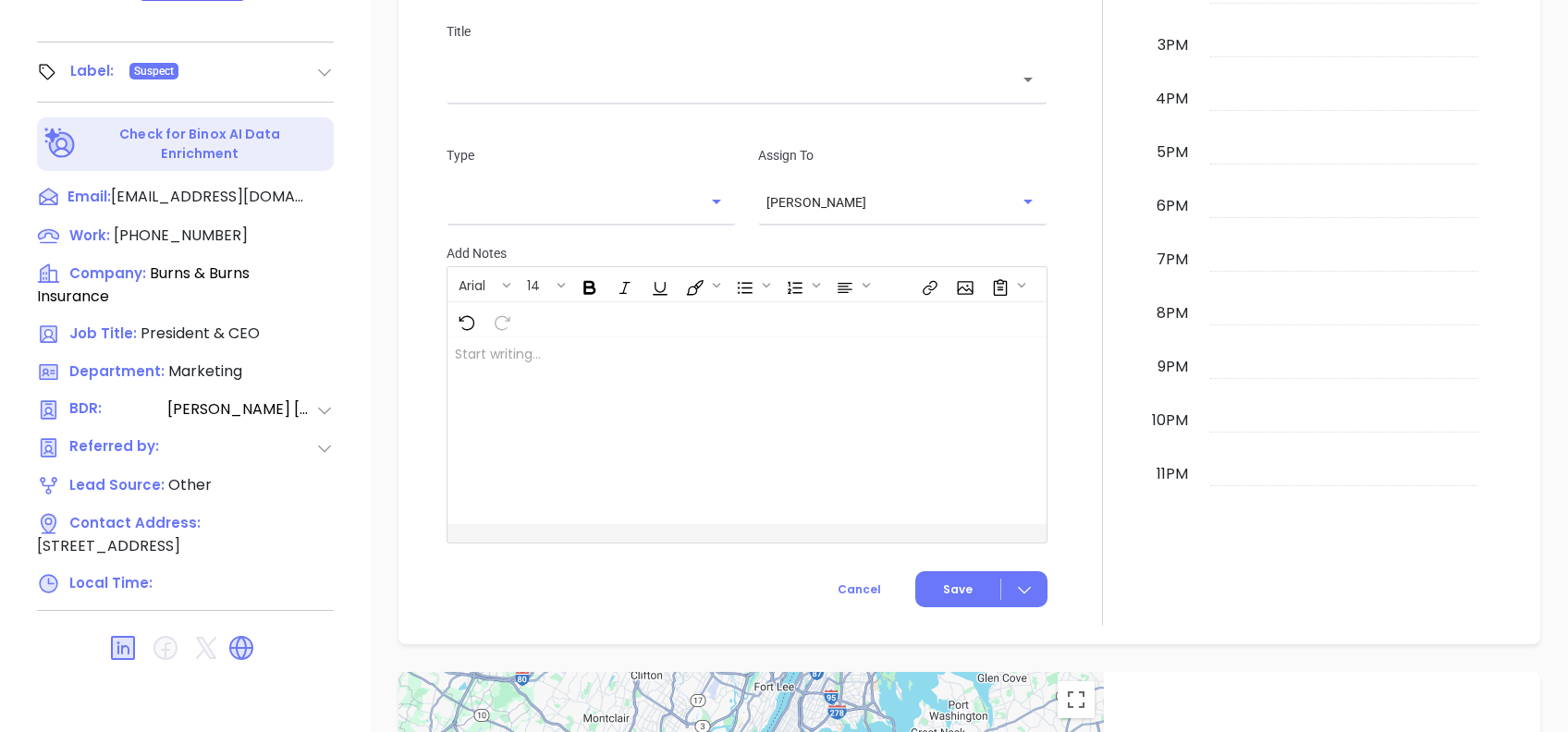
scroll to position [321, 0]
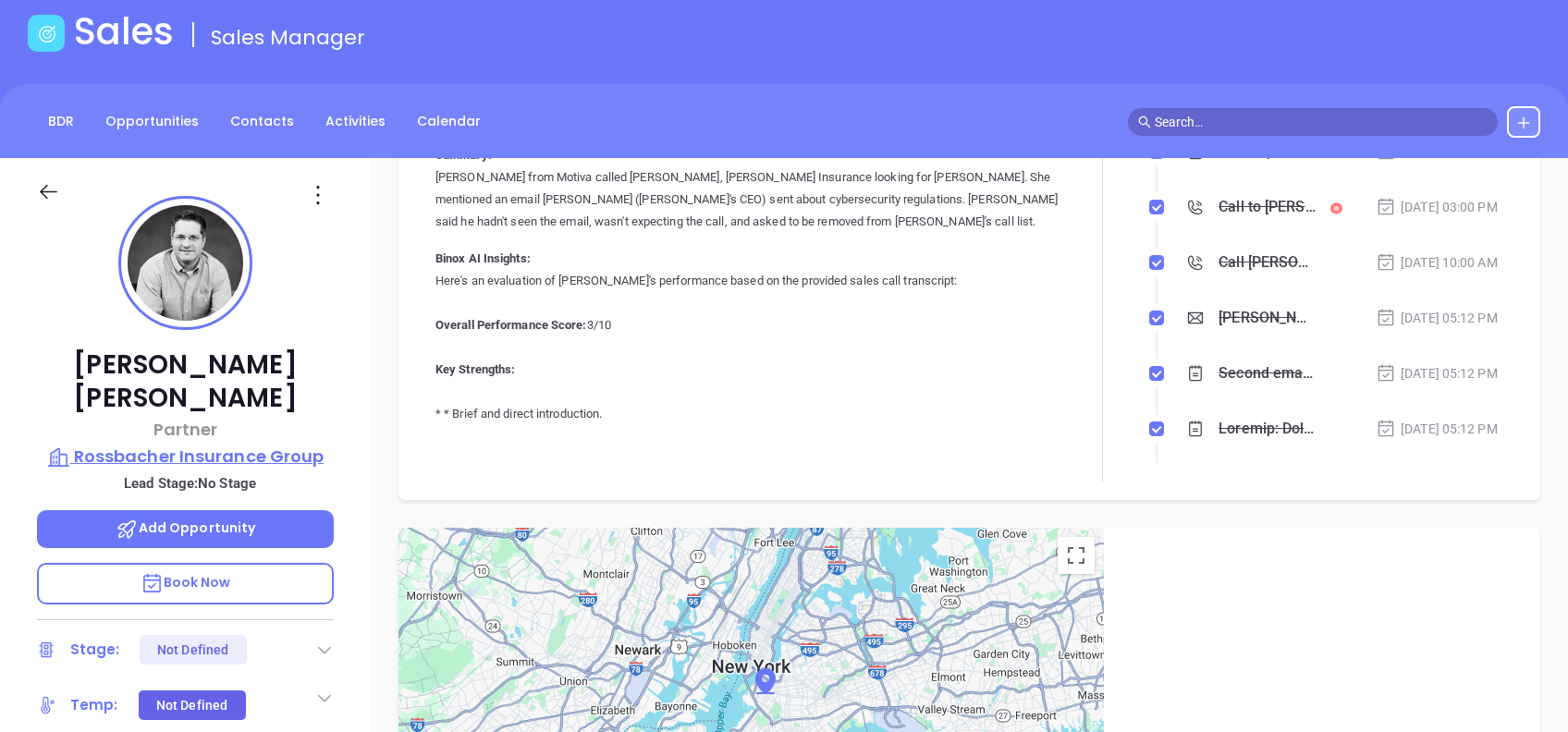
scroll to position [74, 0]
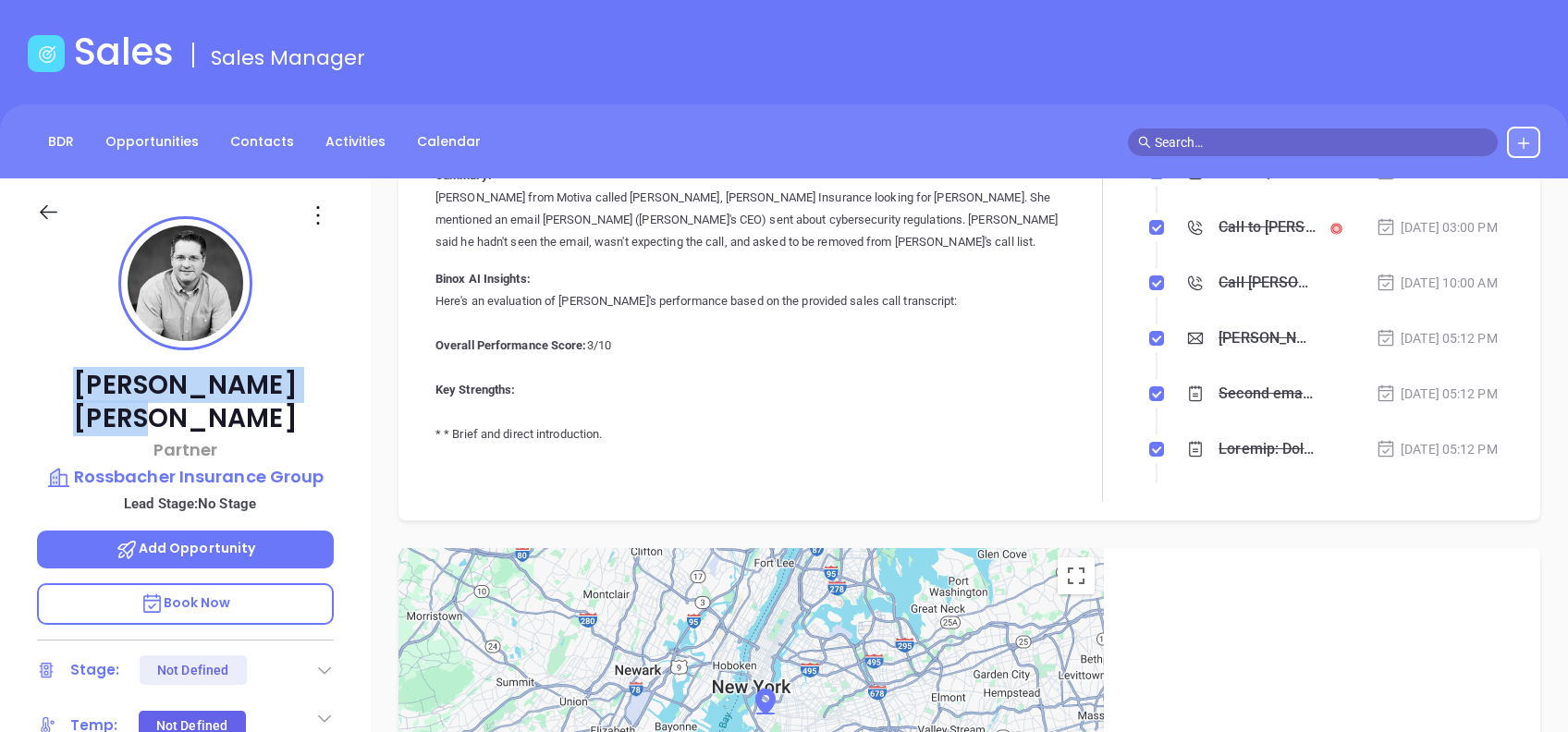
drag, startPoint x: 276, startPoint y: 379, endPoint x: 122, endPoint y: 386, distance: 154.2
click at [122, 386] on p "[PERSON_NAME]" at bounding box center [186, 402] width 297 height 67
copy p "[PERSON_NAME]"
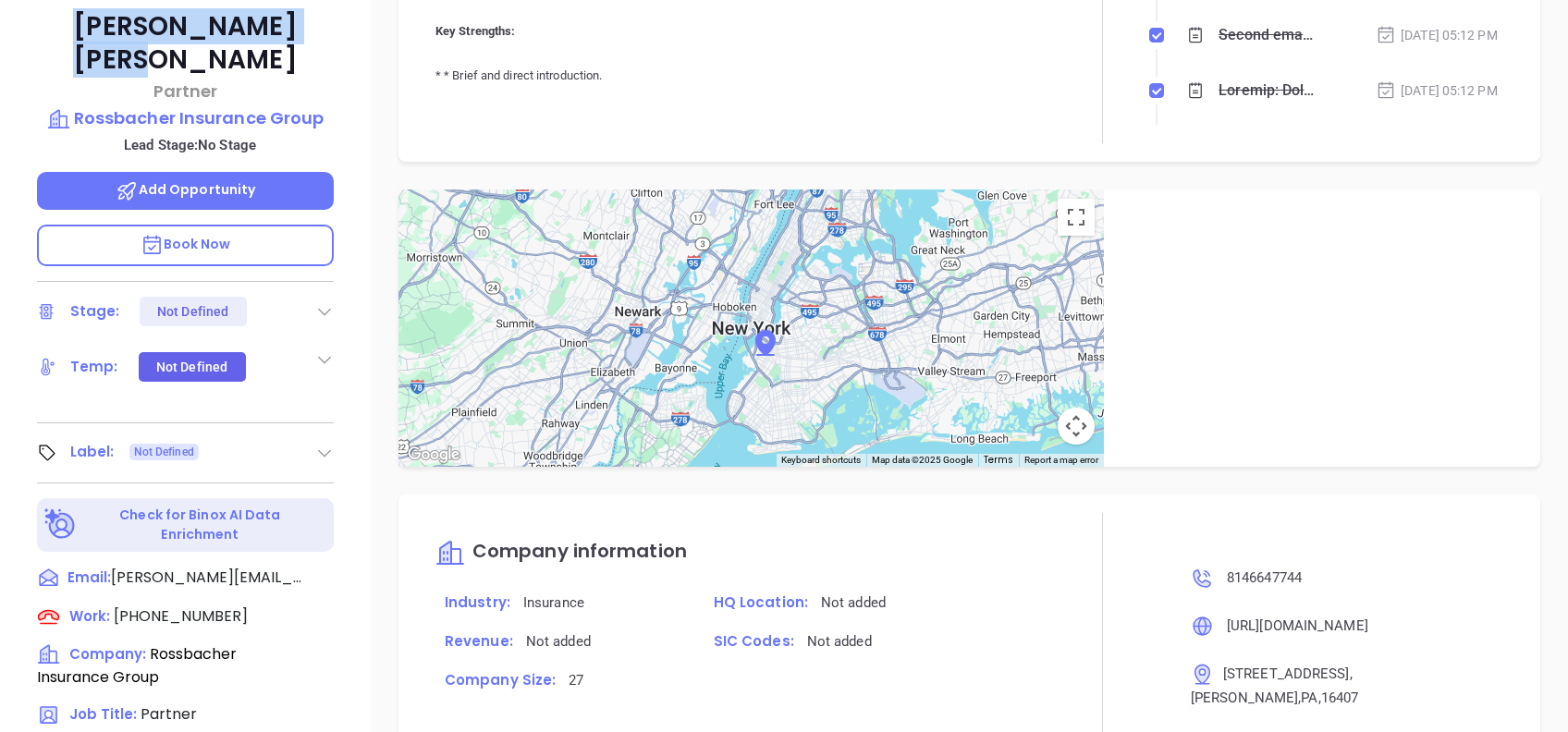
scroll to position [814, 0]
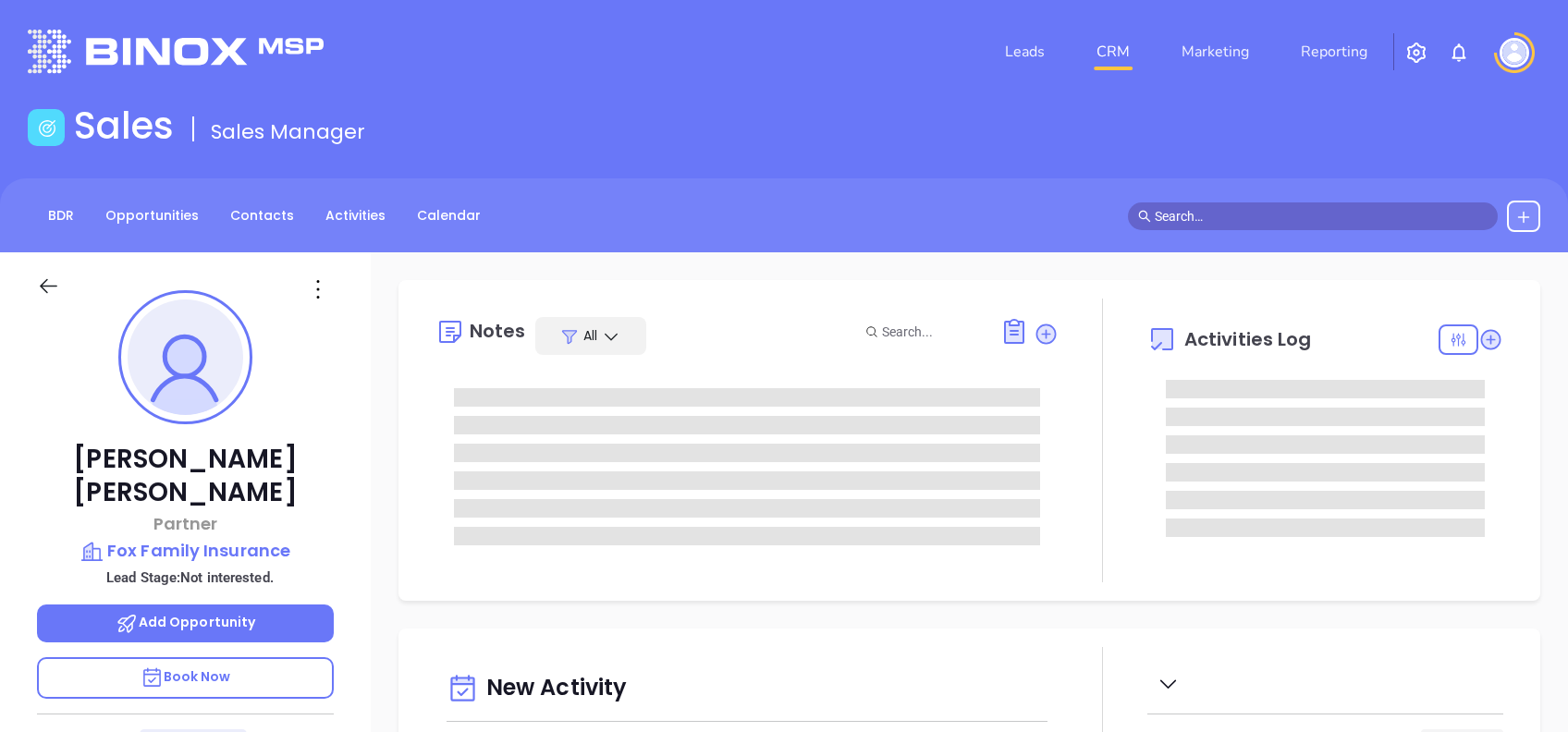
type input "[DATE]"
type input "[PERSON_NAME]"
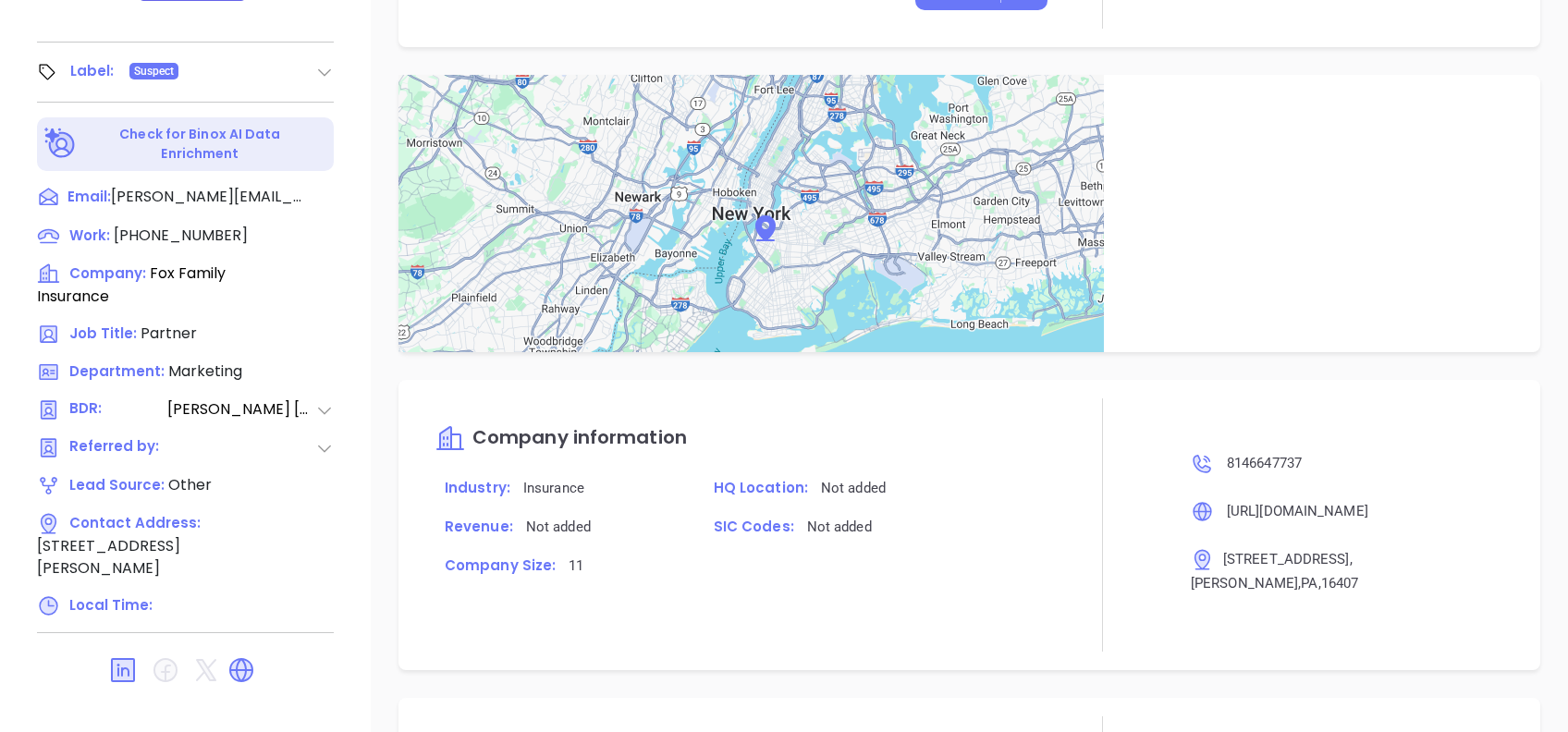
scroll to position [1321, 0]
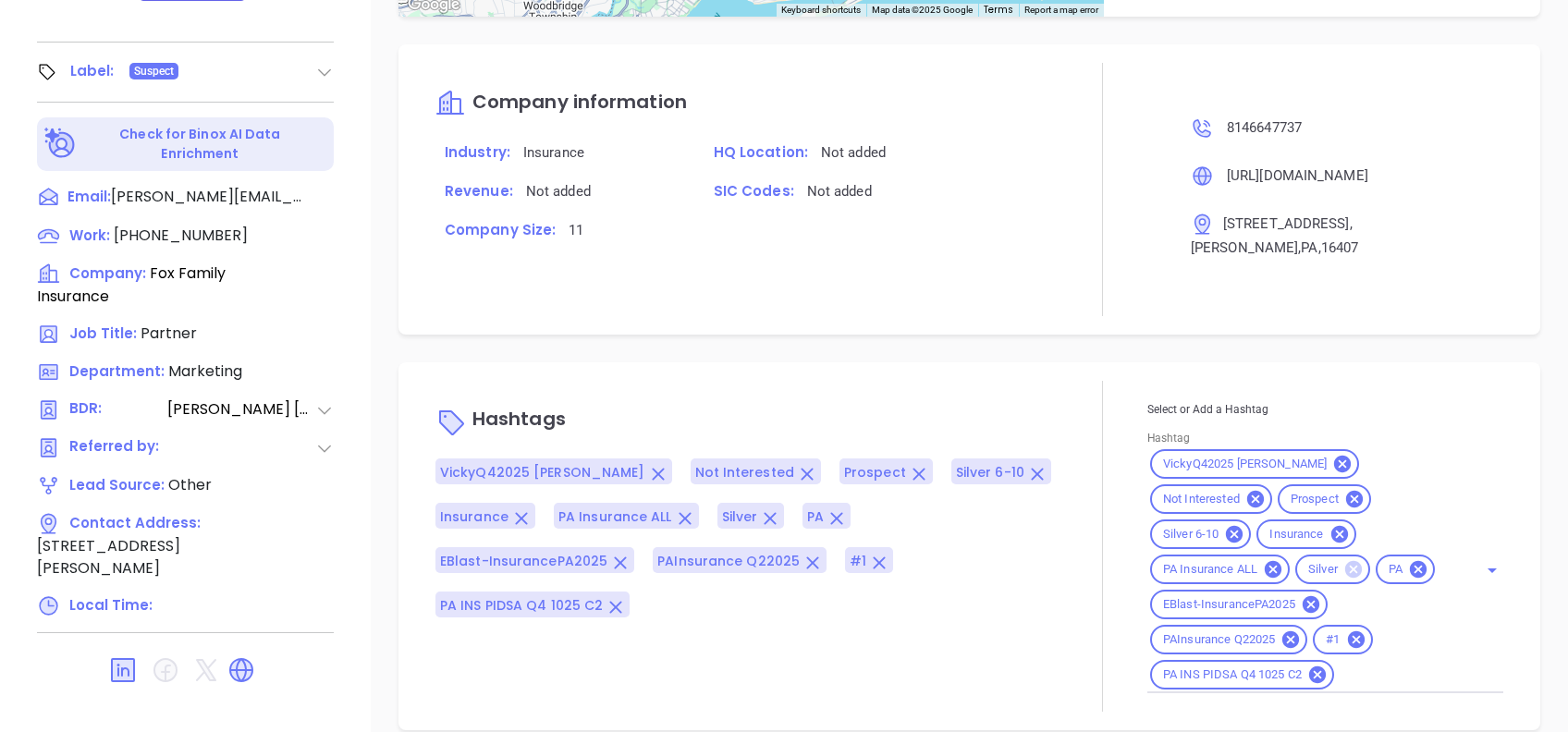
click at [1346, 561] on icon at bounding box center [1354, 569] width 17 height 17
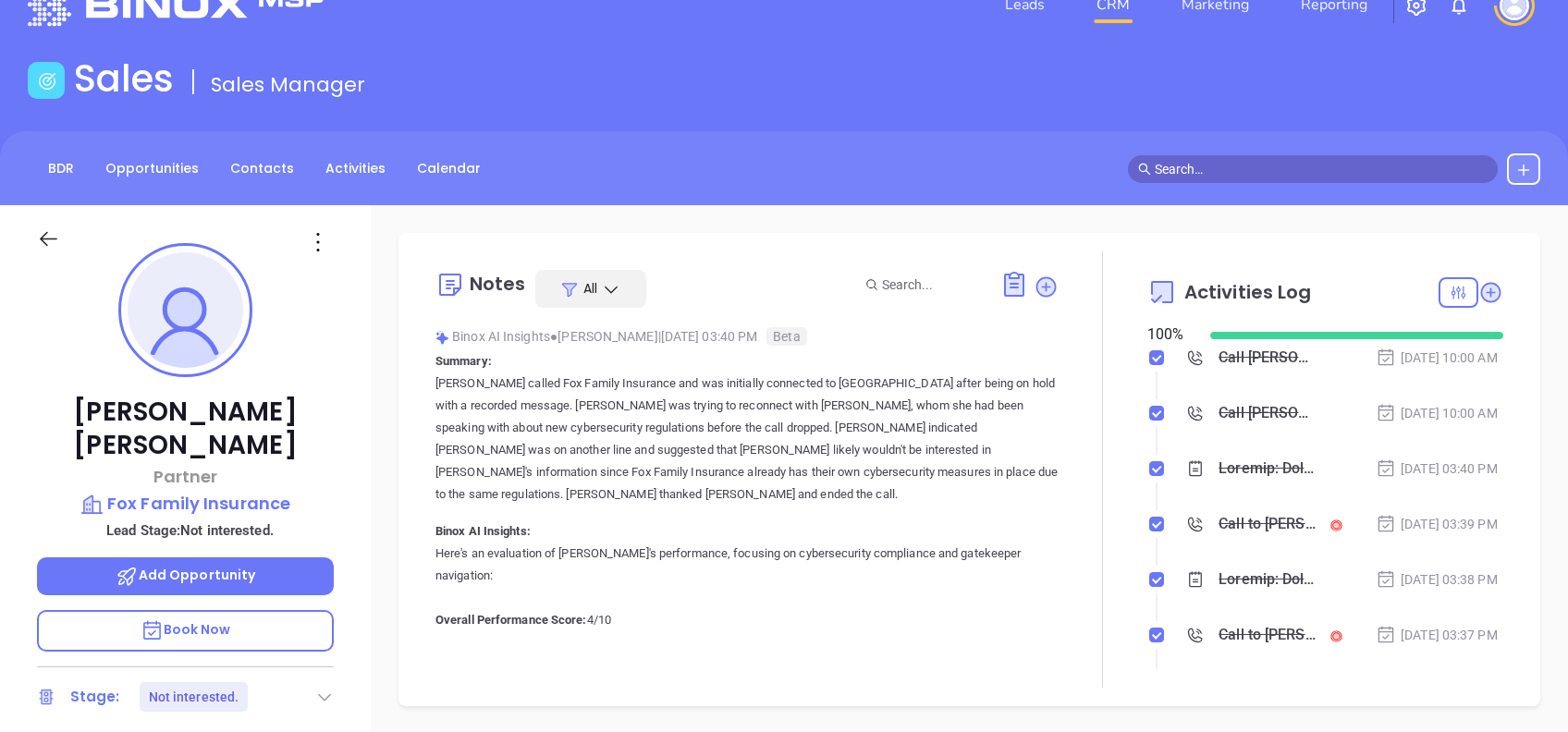
scroll to position [0, 0]
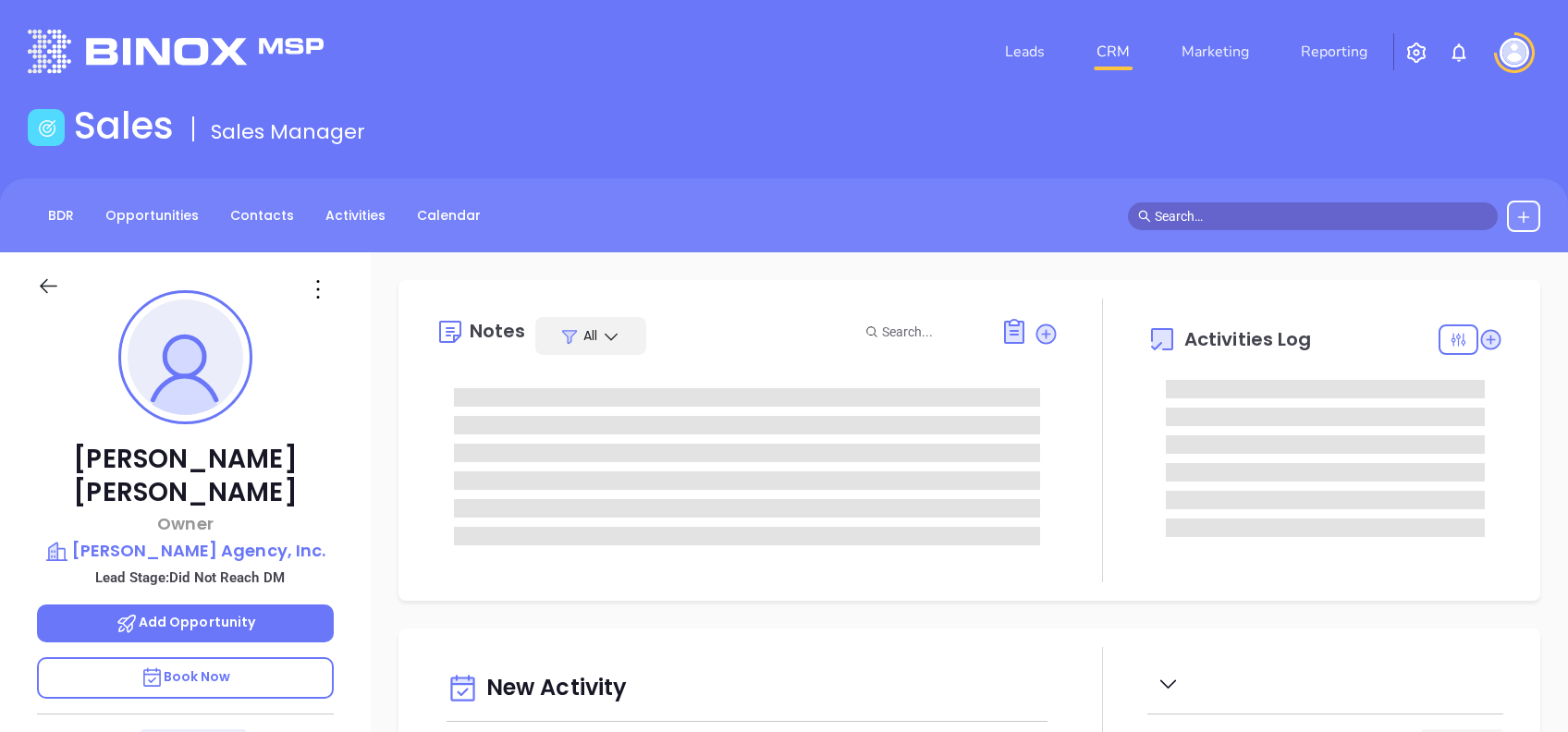
type input "[DATE]"
type input "[PERSON_NAME]"
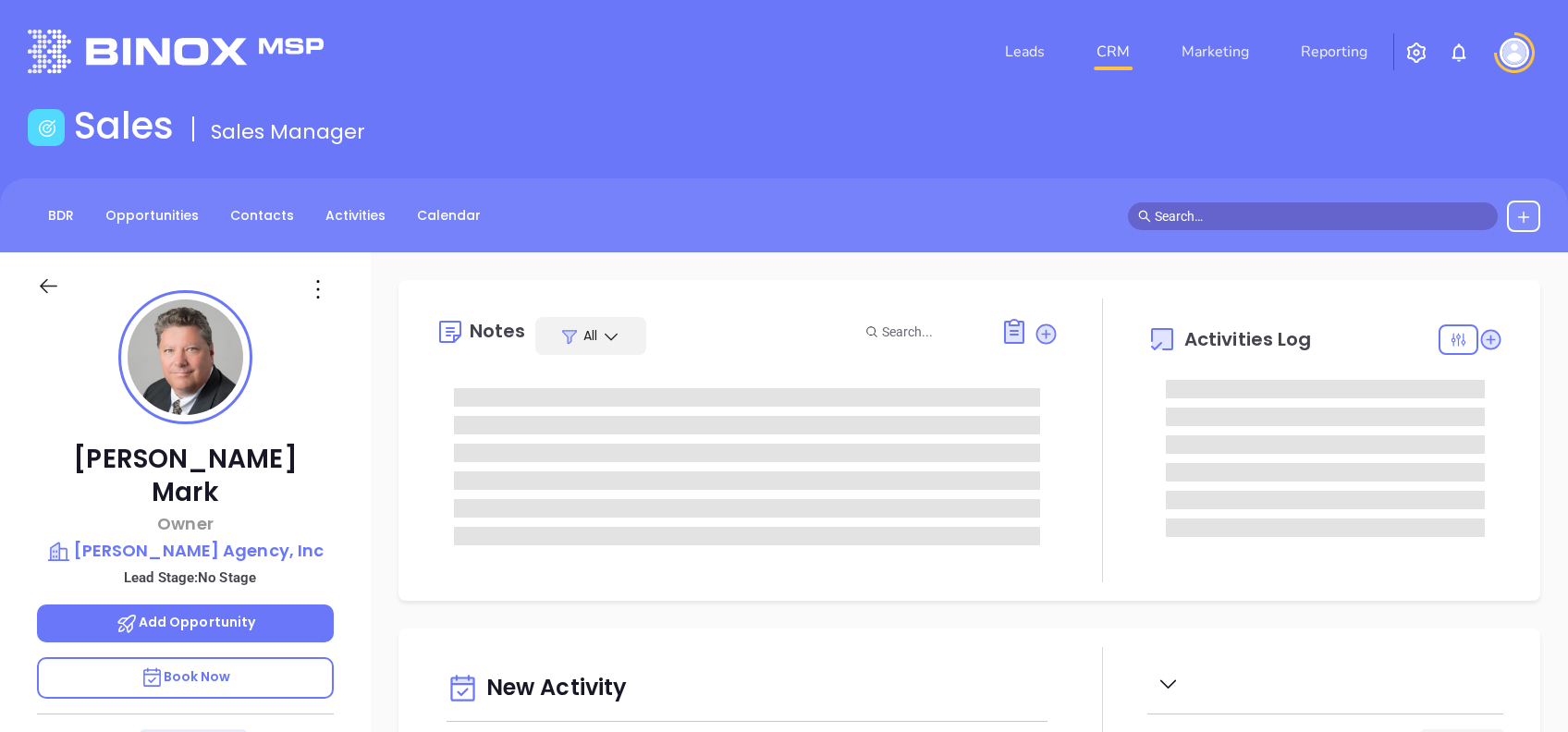
type input "[PERSON_NAME]"
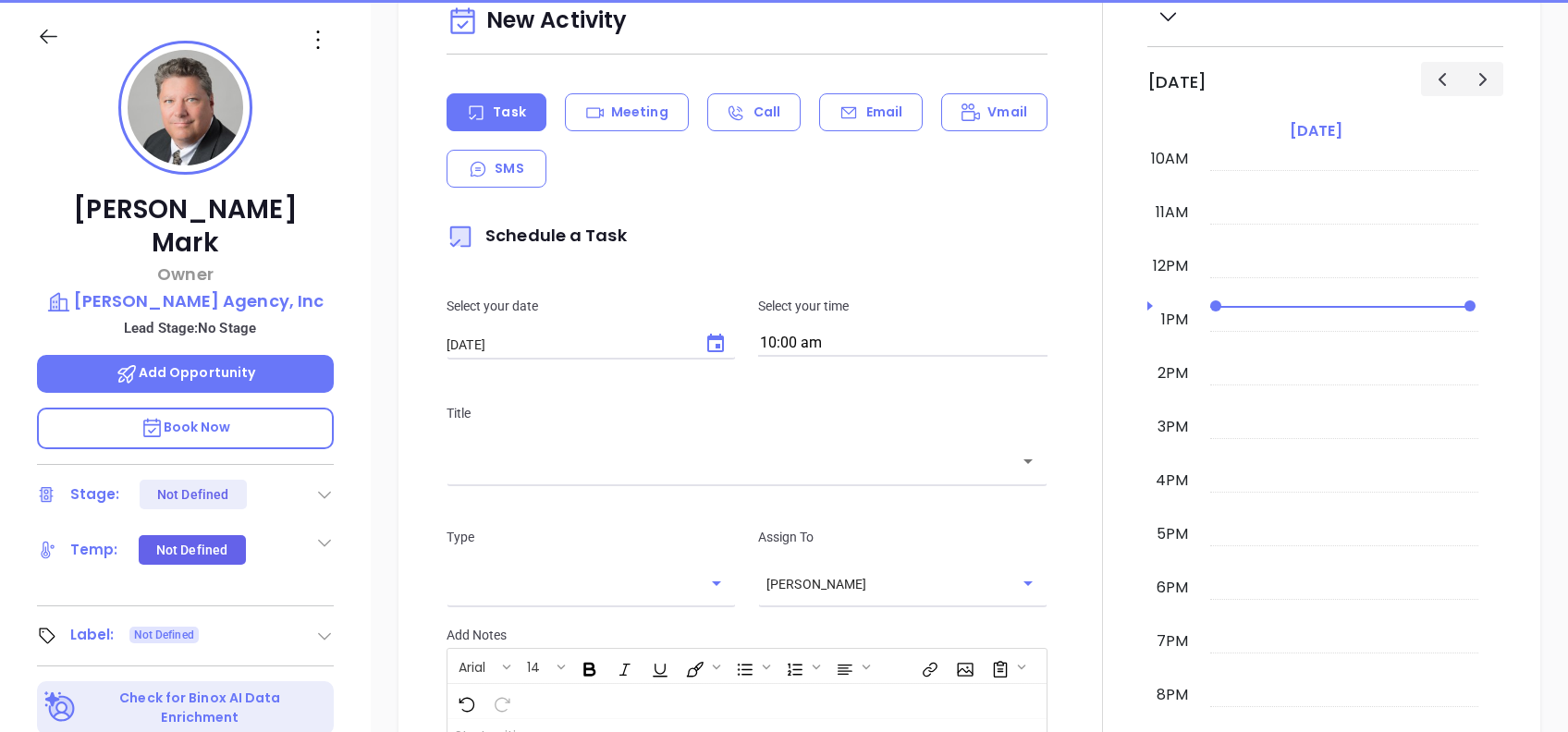
scroll to position [197, 0]
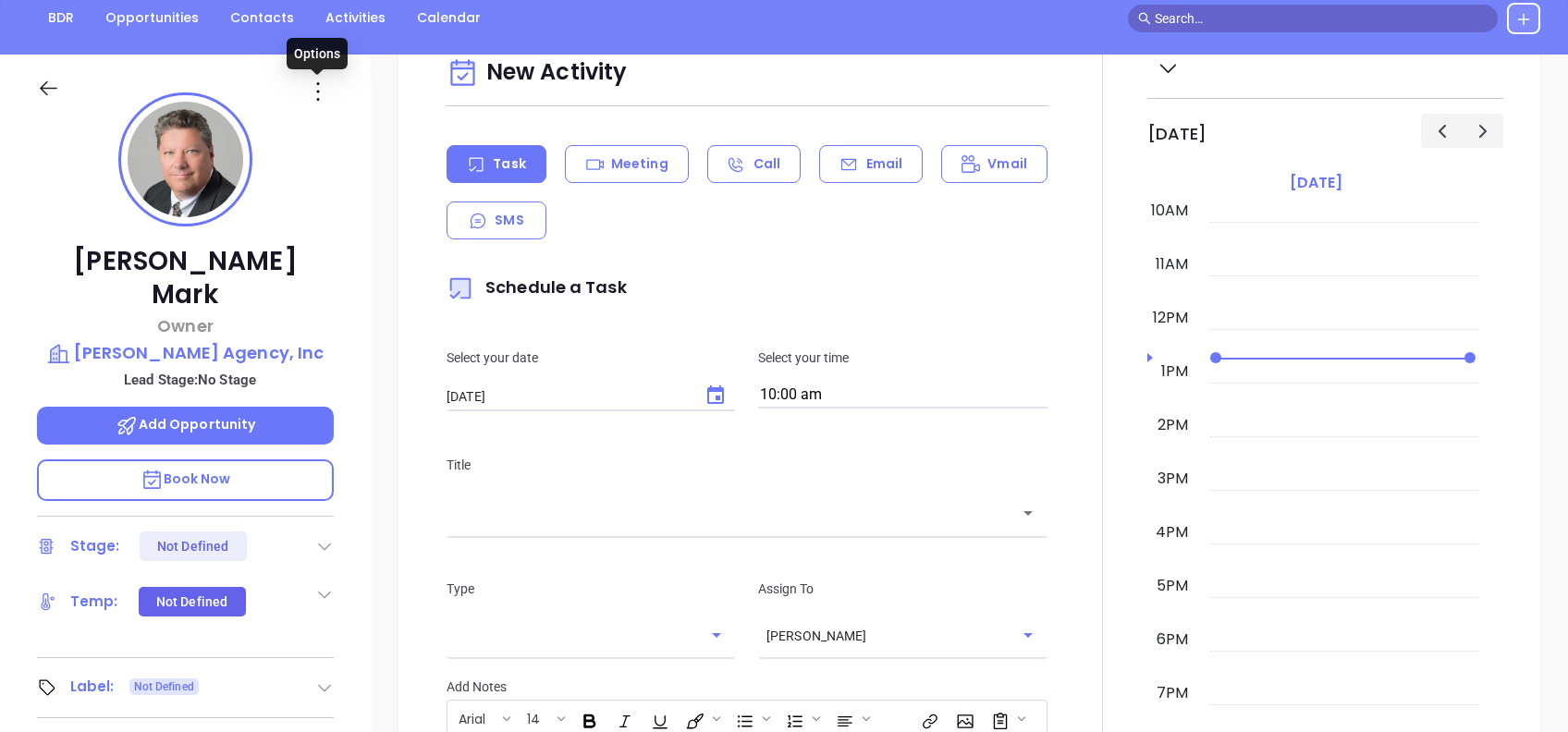
click at [314, 92] on icon at bounding box center [318, 92] width 30 height 30
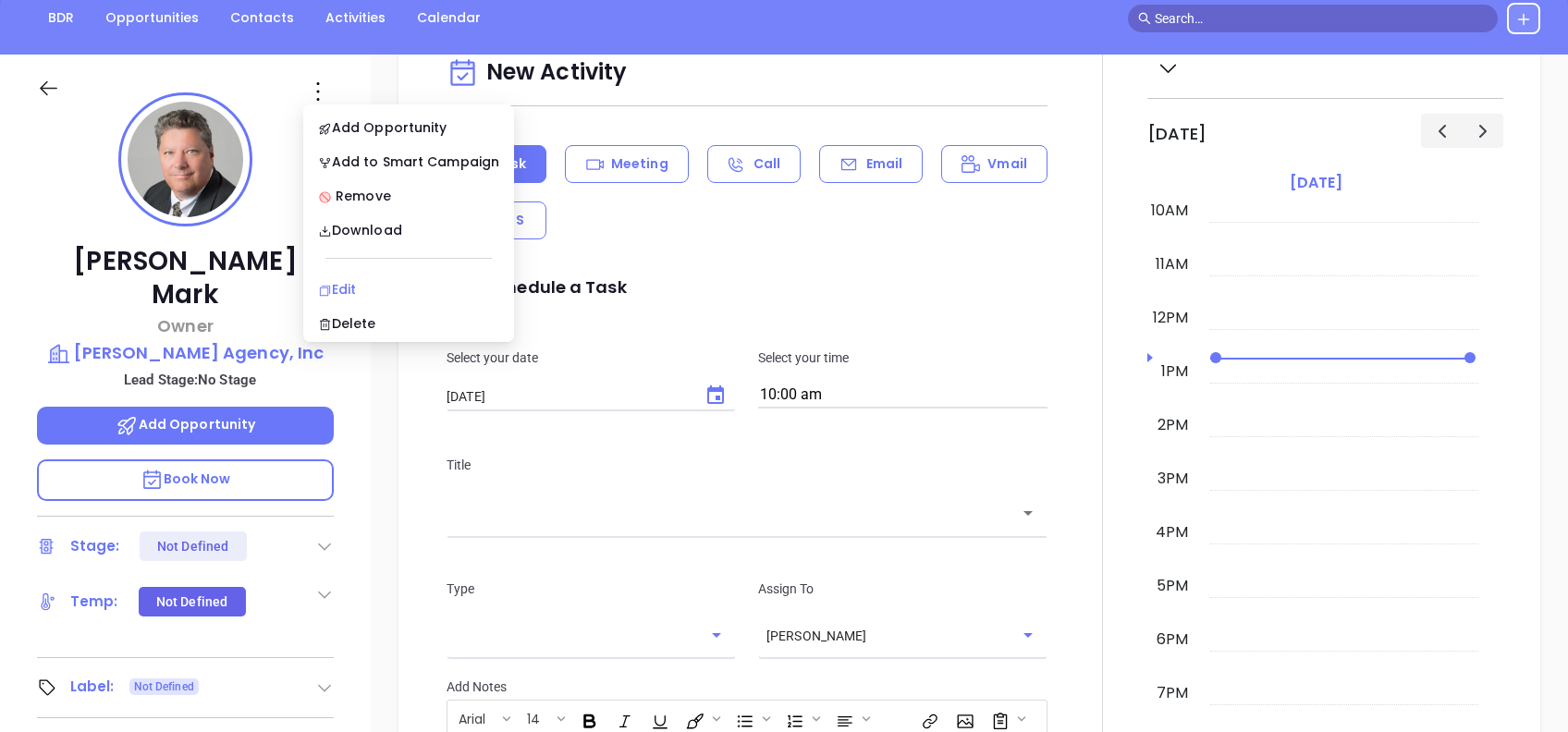
click at [389, 280] on div "Edit" at bounding box center [409, 289] width 182 height 20
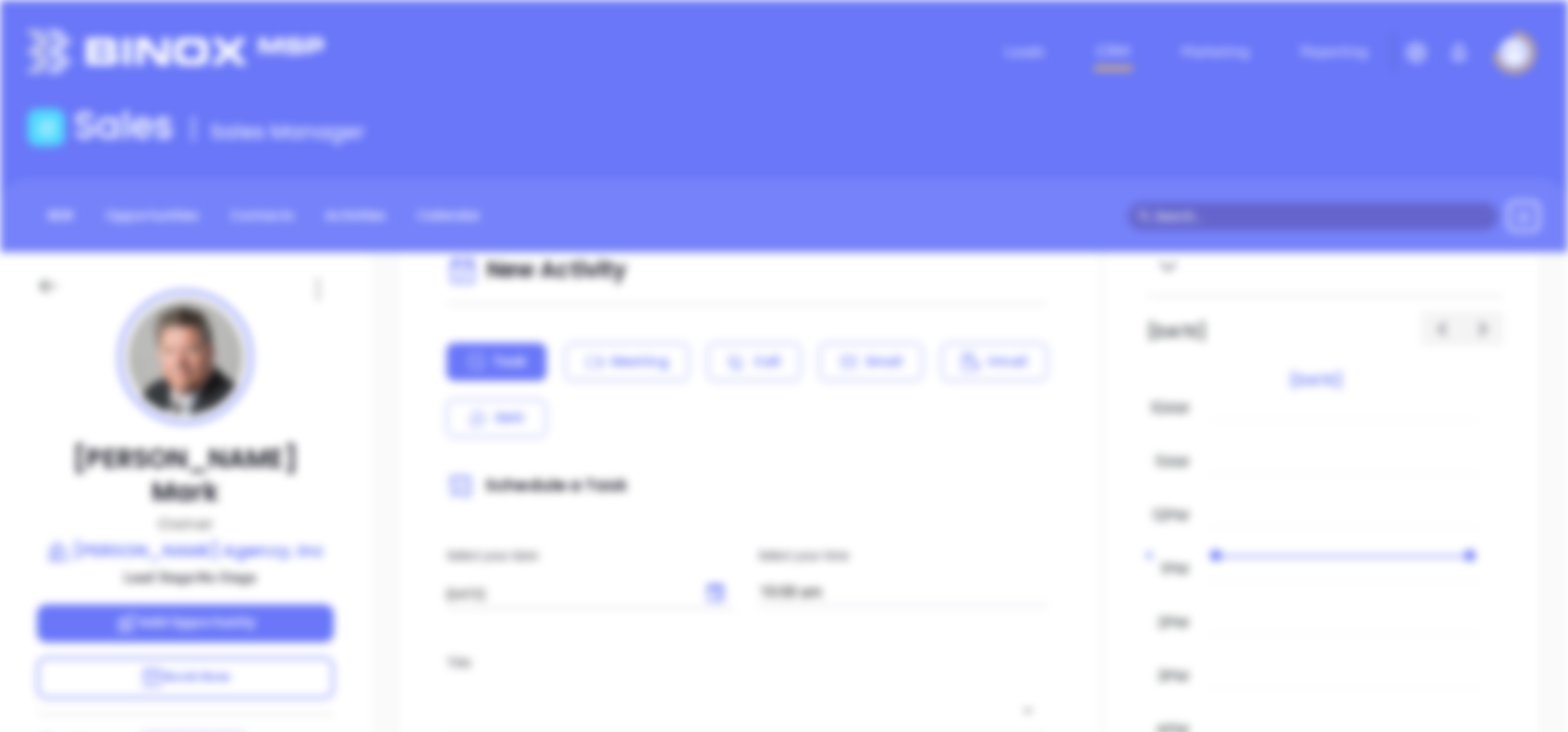
scroll to position [0, 0]
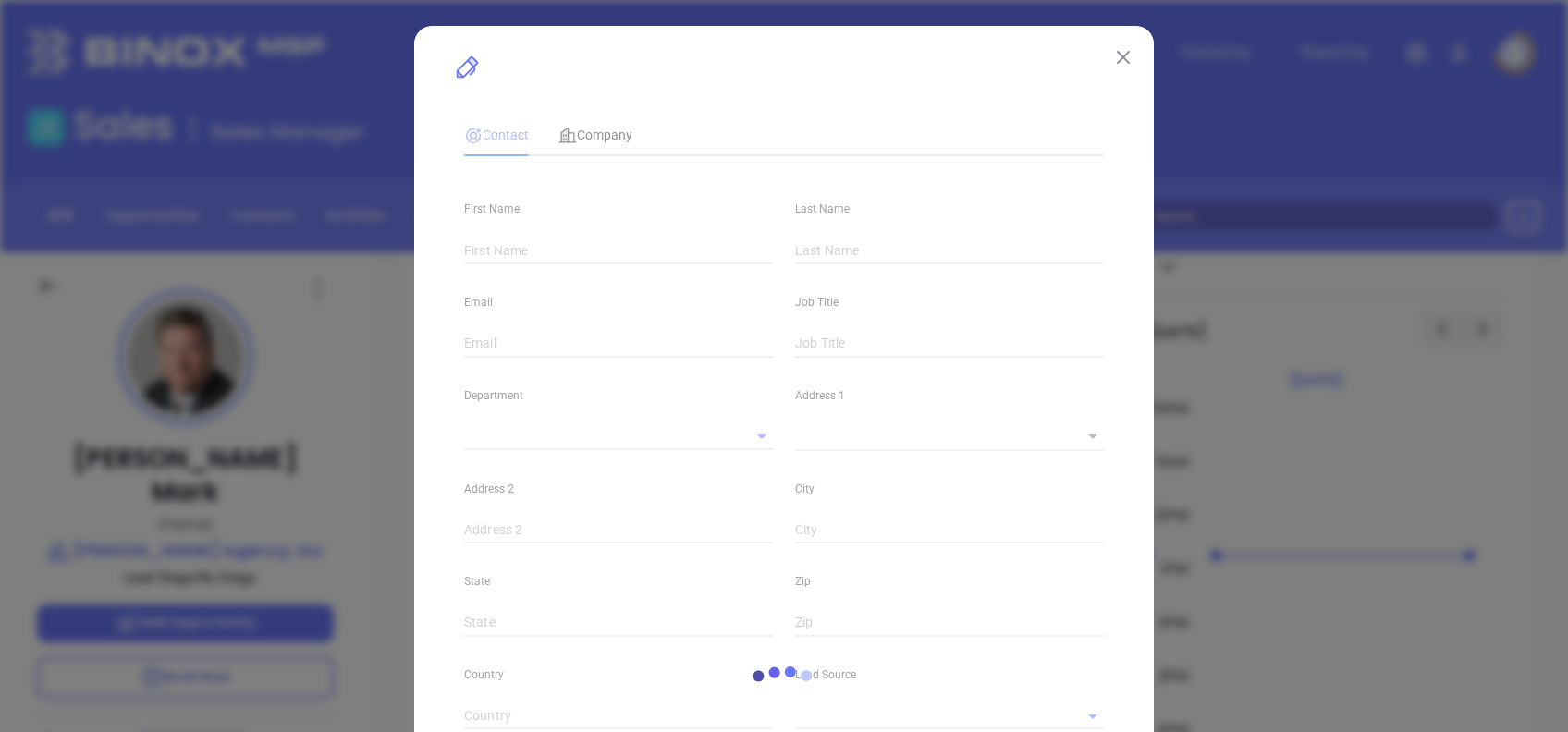
type input "[PERSON_NAME]"
type input "Mark"
type input "[PERSON_NAME][EMAIL_ADDRESS][DOMAIN_NAME]"
type input "Owner"
type input "1"
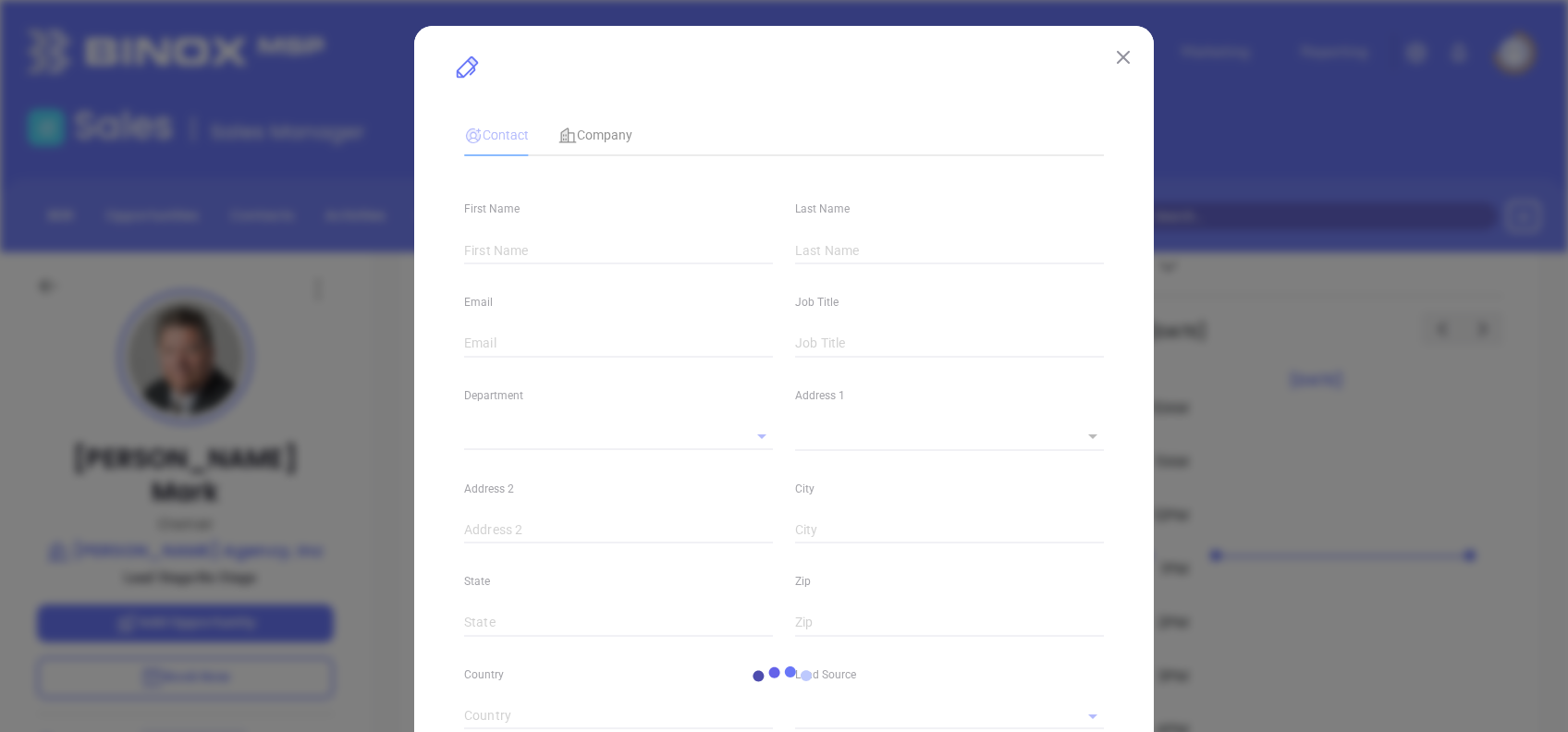
type input "[DOMAIN_NAME][URL][PERSON_NAME]"
type input "Marketing"
type input "Binox"
type input "undefined undefined"
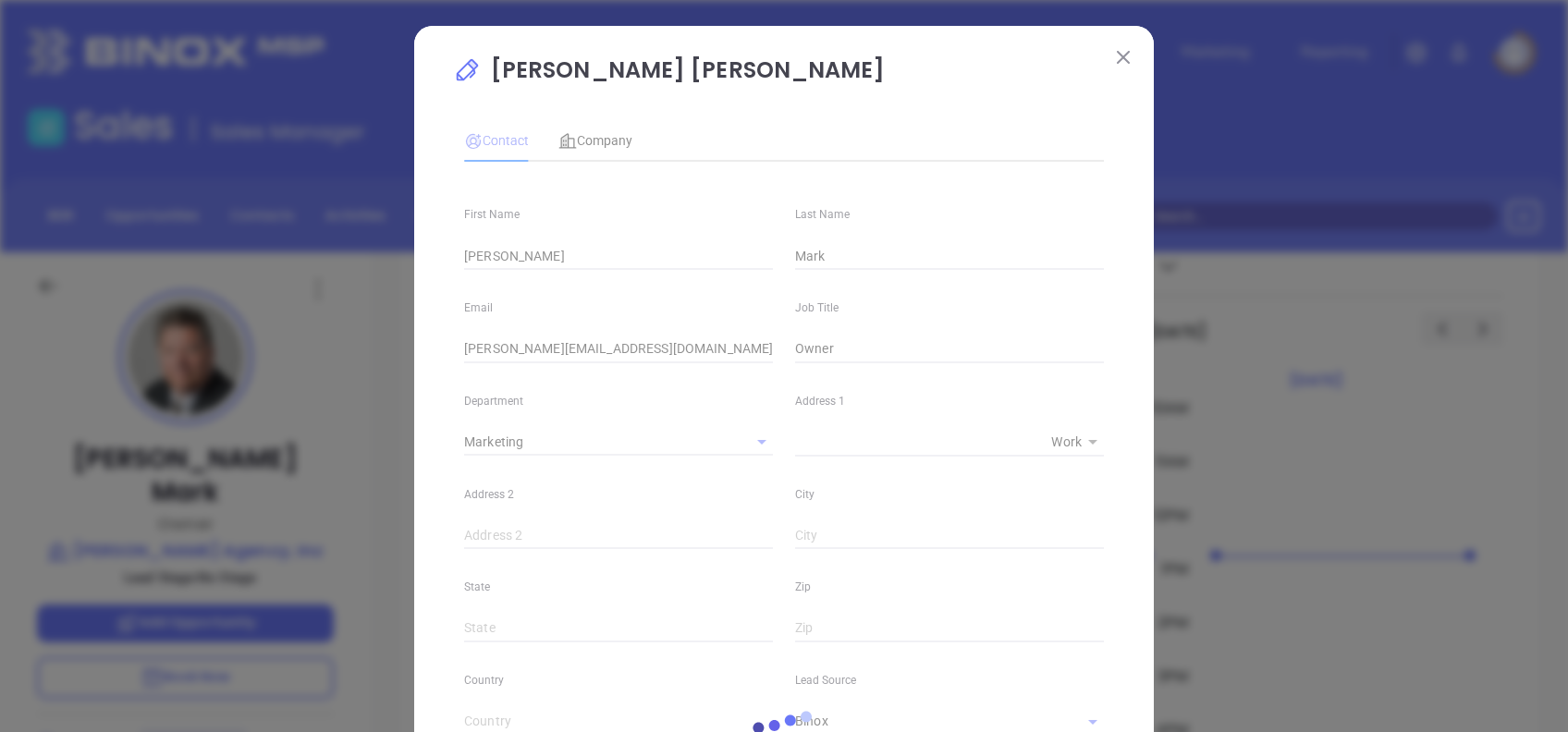
type input "[PHONE_NUMBER]"
type input "1"
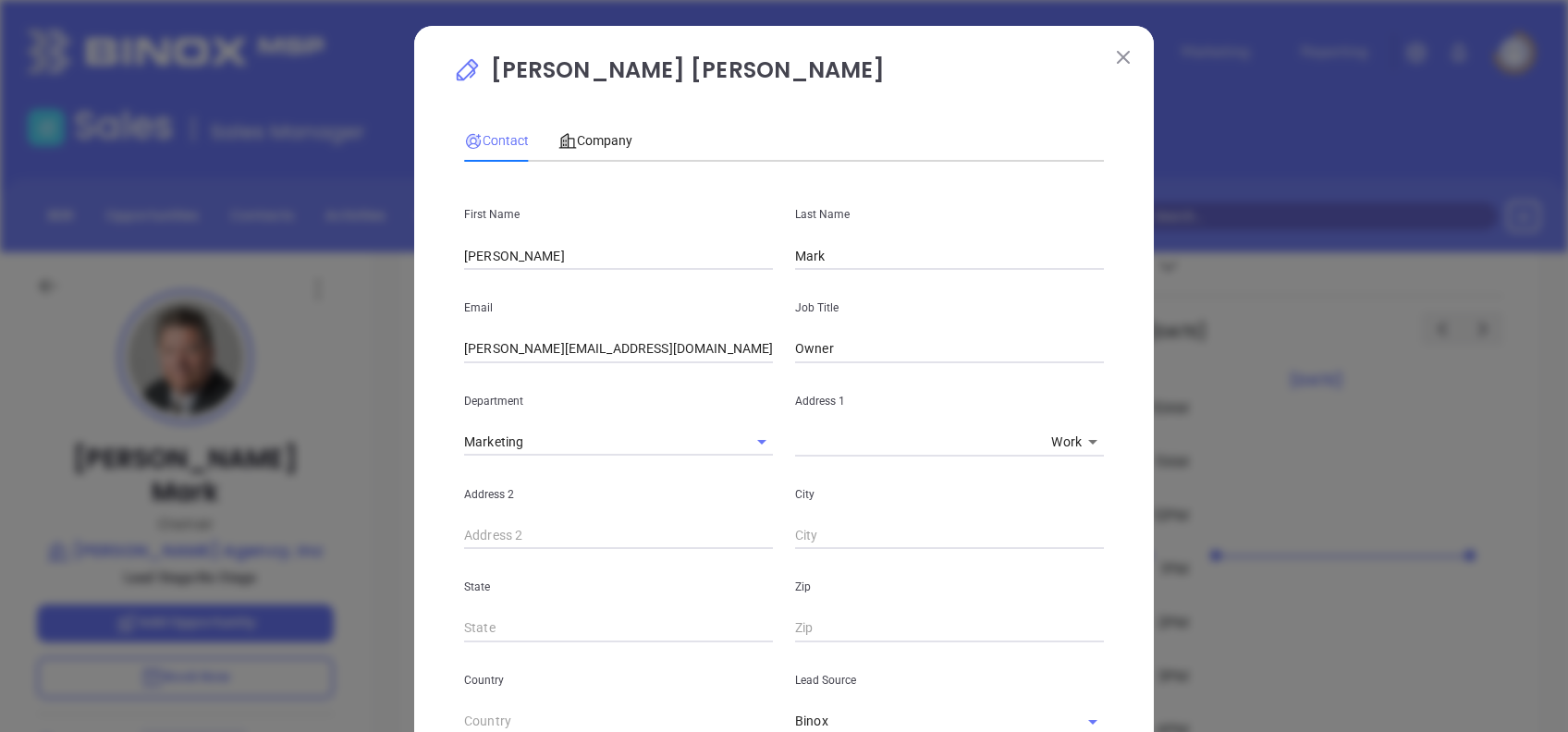
drag, startPoint x: 606, startPoint y: 346, endPoint x: 345, endPoint y: 373, distance: 262.4
click at [345, 373] on div "[PERSON_NAME] [PERSON_NAME] Contact Company First Name [PERSON_NAME] Last Name …" at bounding box center [784, 366] width 1568 height 732
paste input "wma"
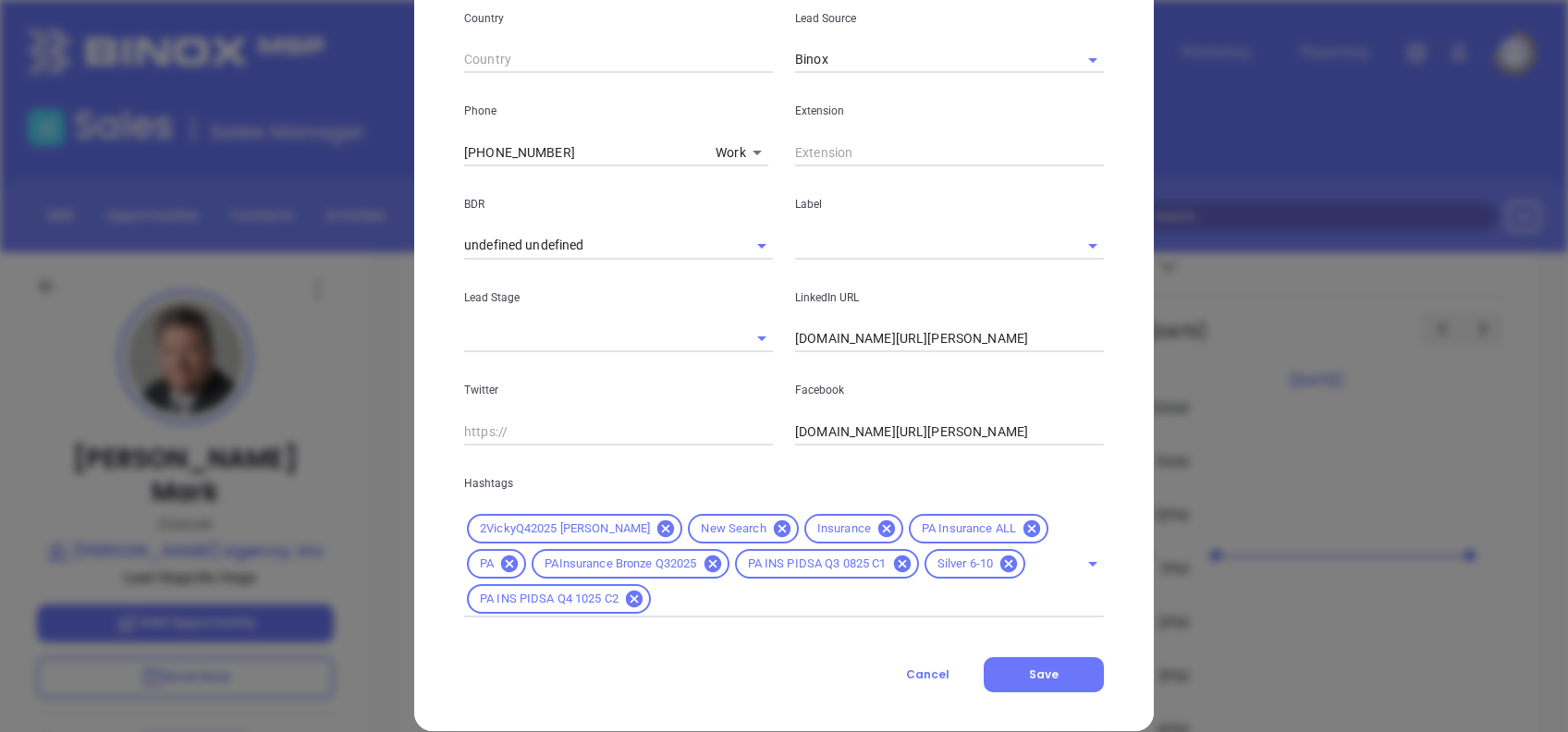
scroll to position [687, 0]
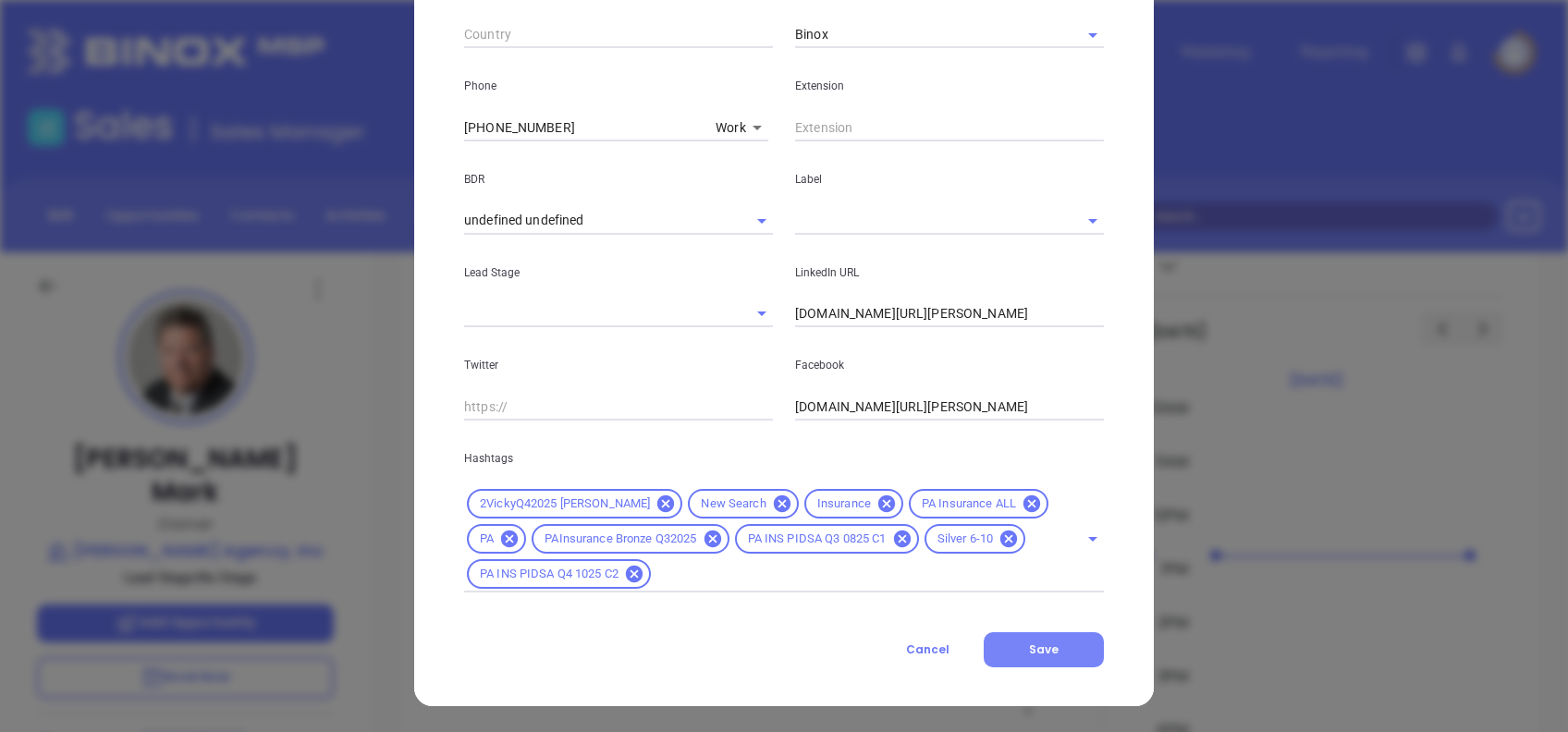
type input "[EMAIL_ADDRESS][DOMAIN_NAME]"
click at [1035, 638] on button "Save" at bounding box center [1044, 649] width 121 height 35
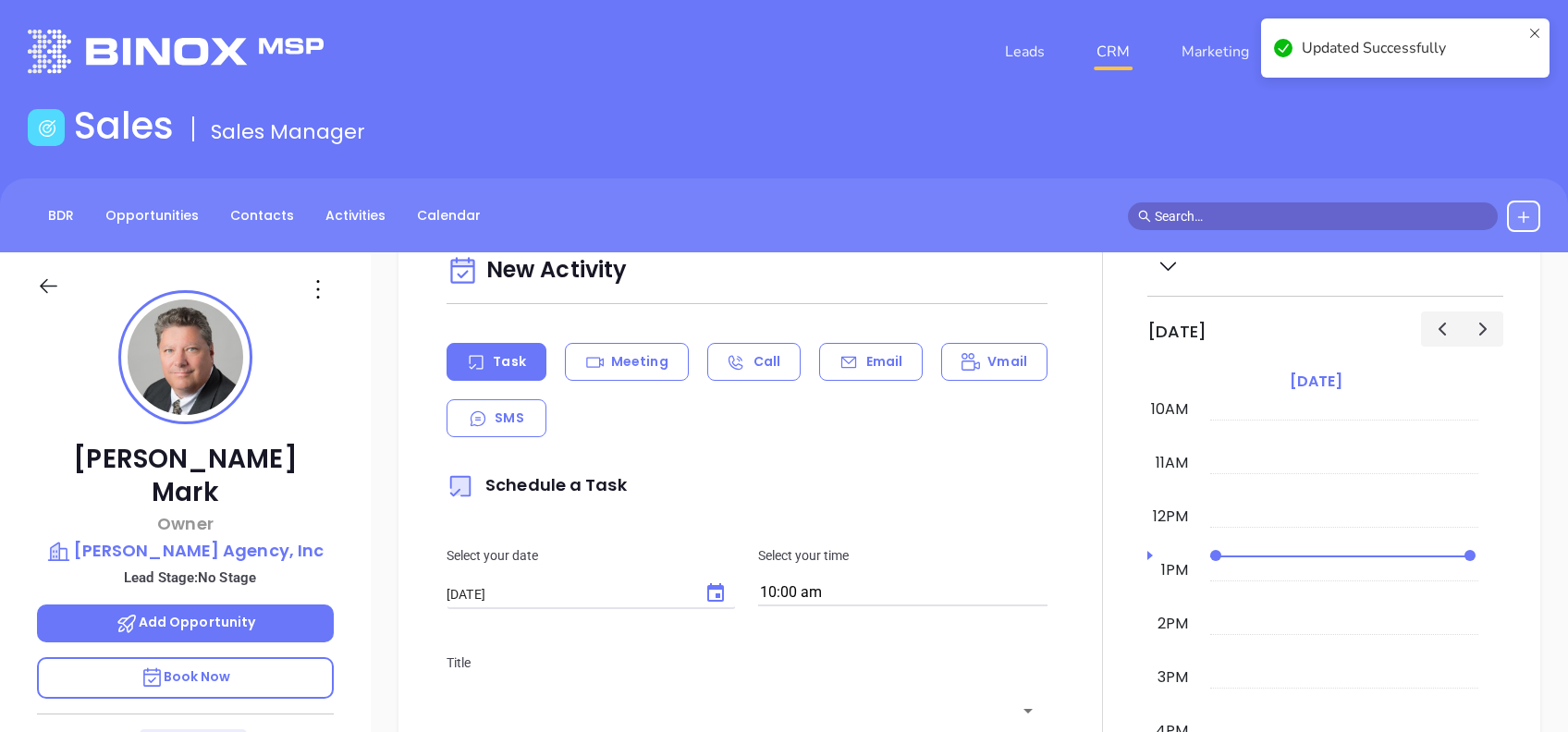
scroll to position [0, 0]
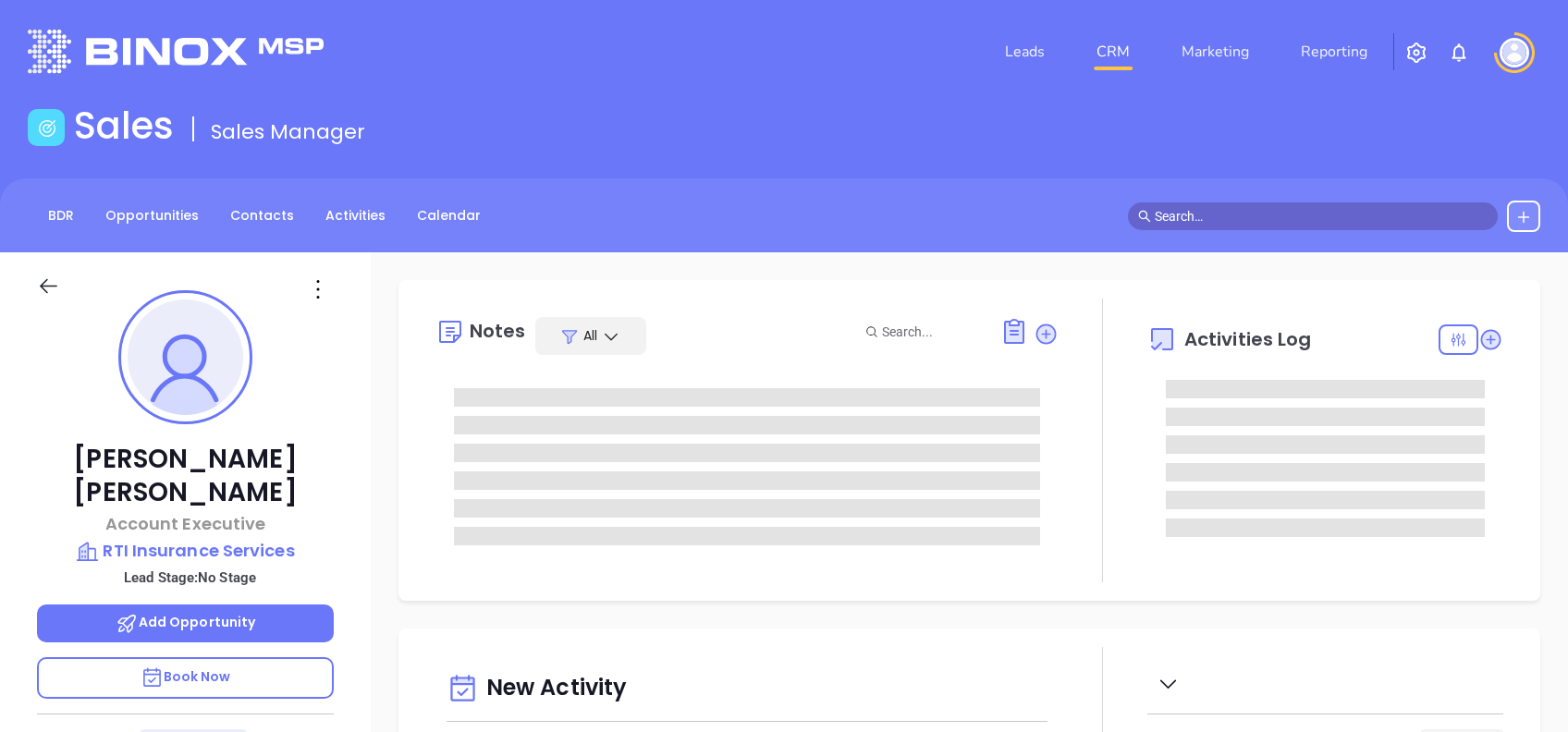
type input "[DATE]"
type input "[PERSON_NAME]"
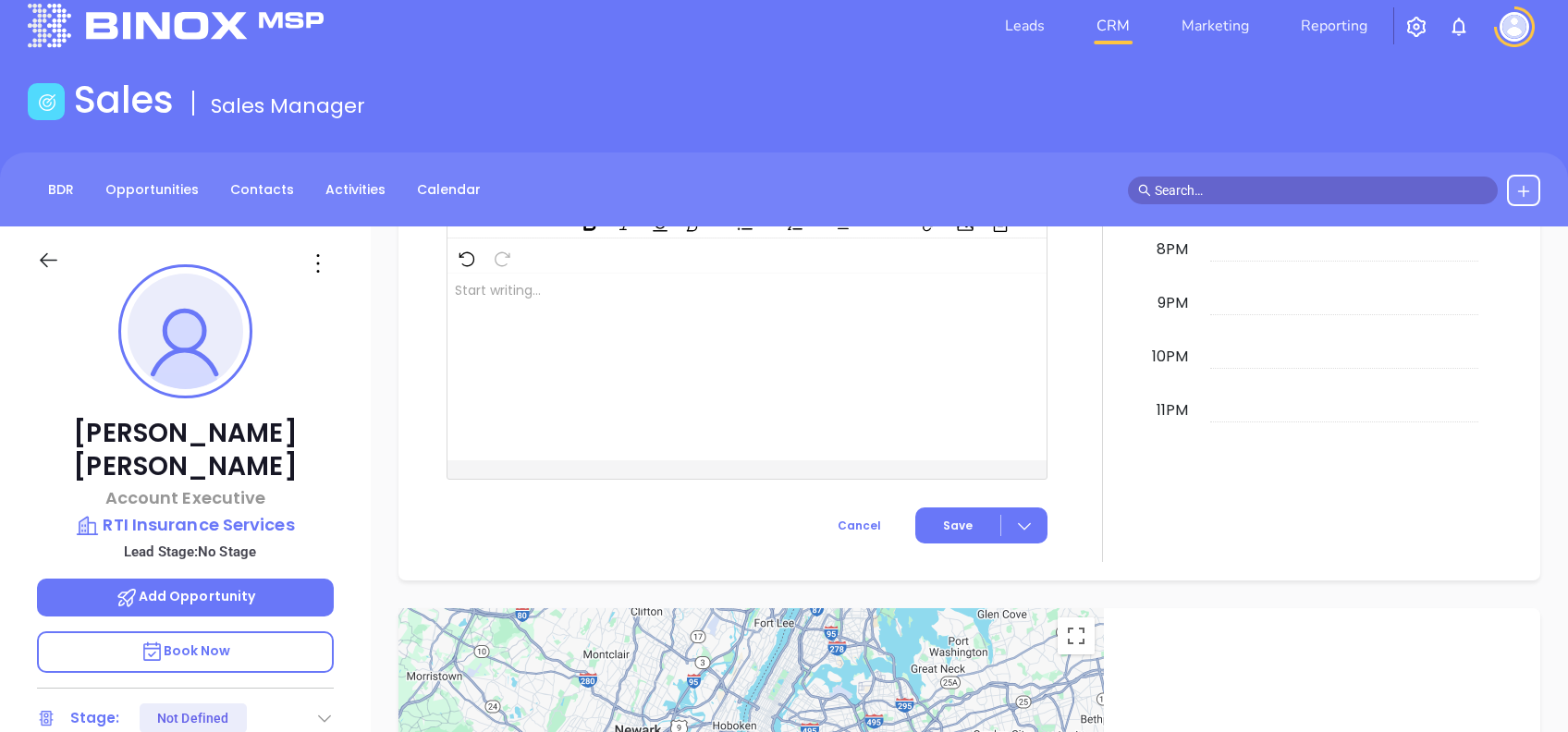
scroll to position [0, 0]
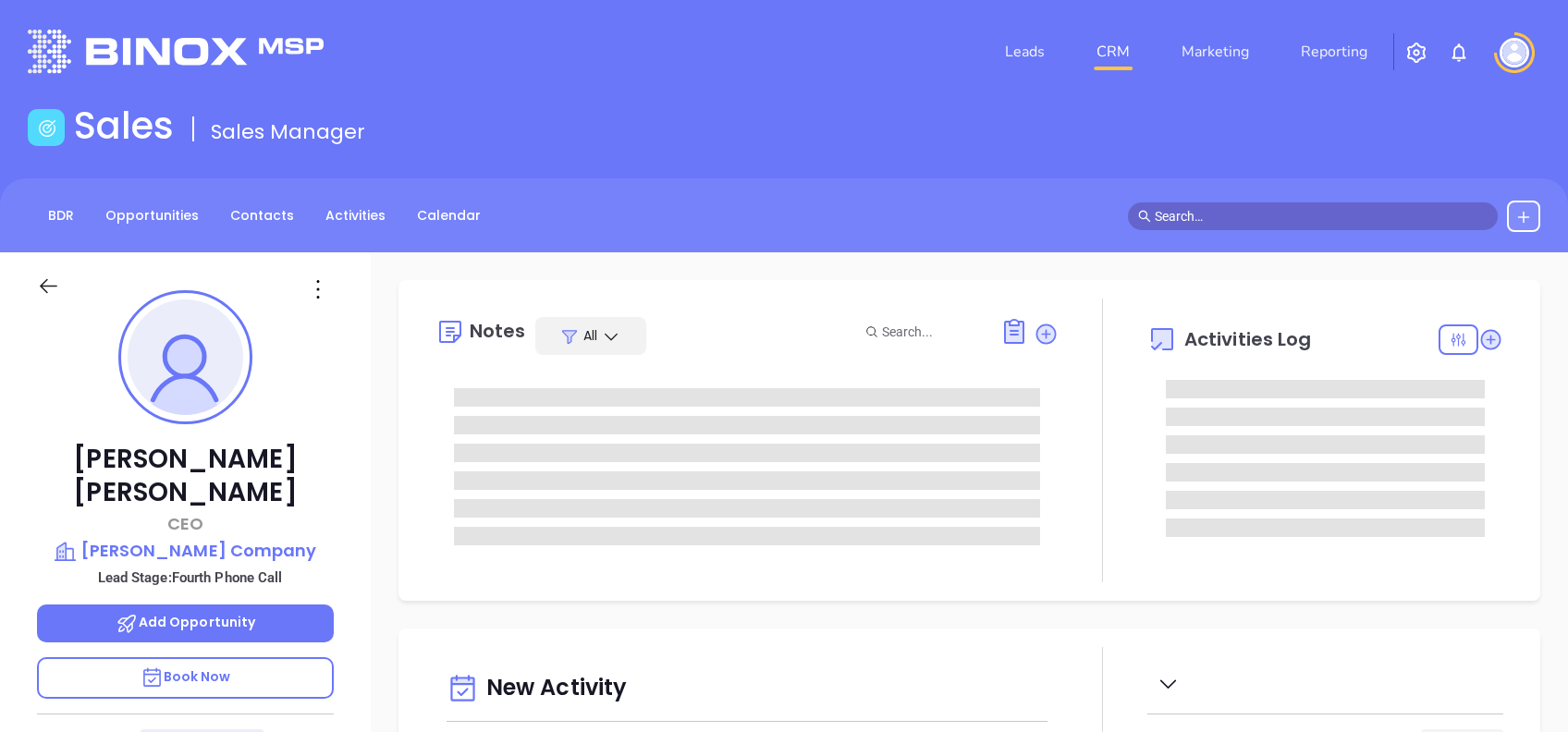
type input "[PERSON_NAME]"
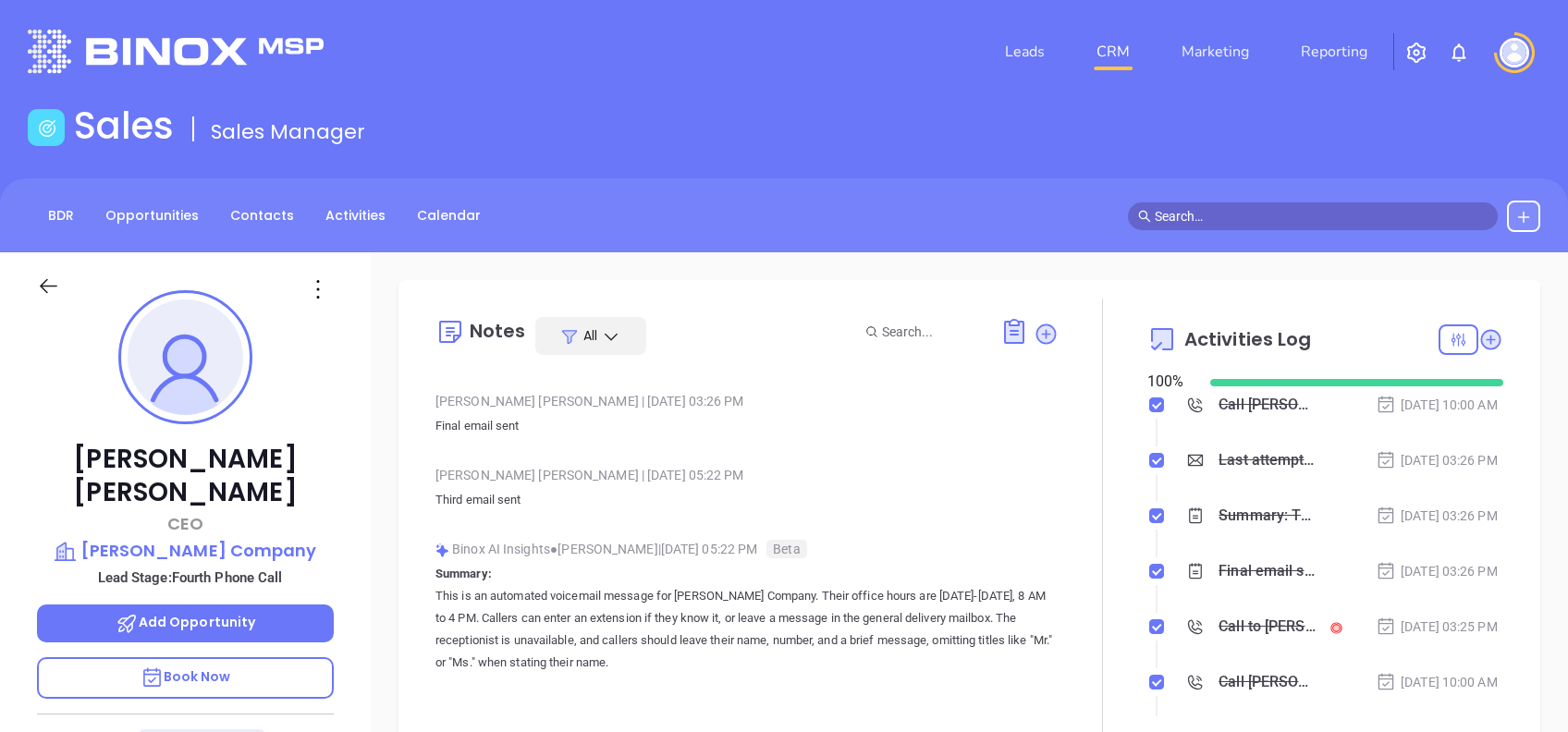
scroll to position [246, 0]
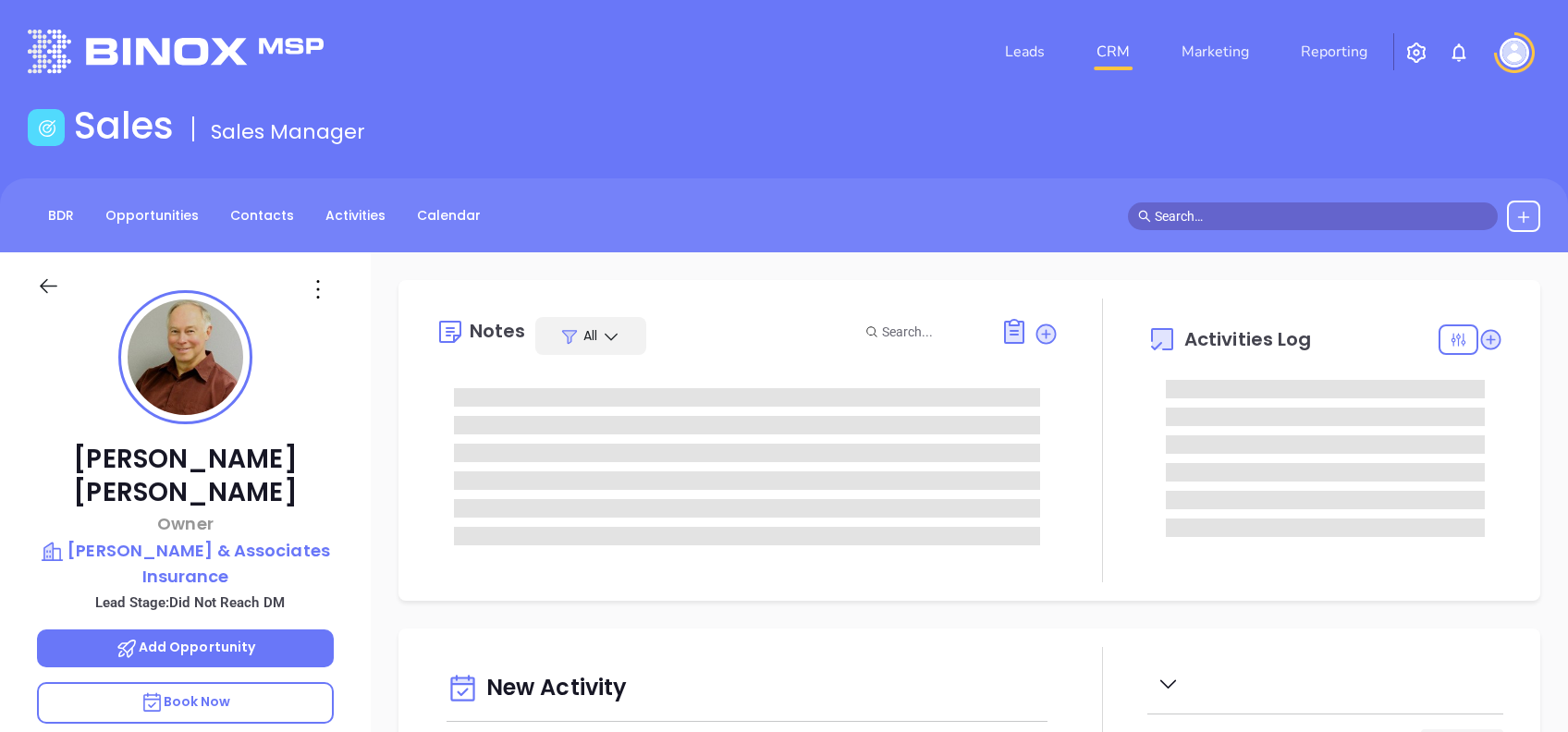
type input "[DATE]"
type input "[PERSON_NAME]"
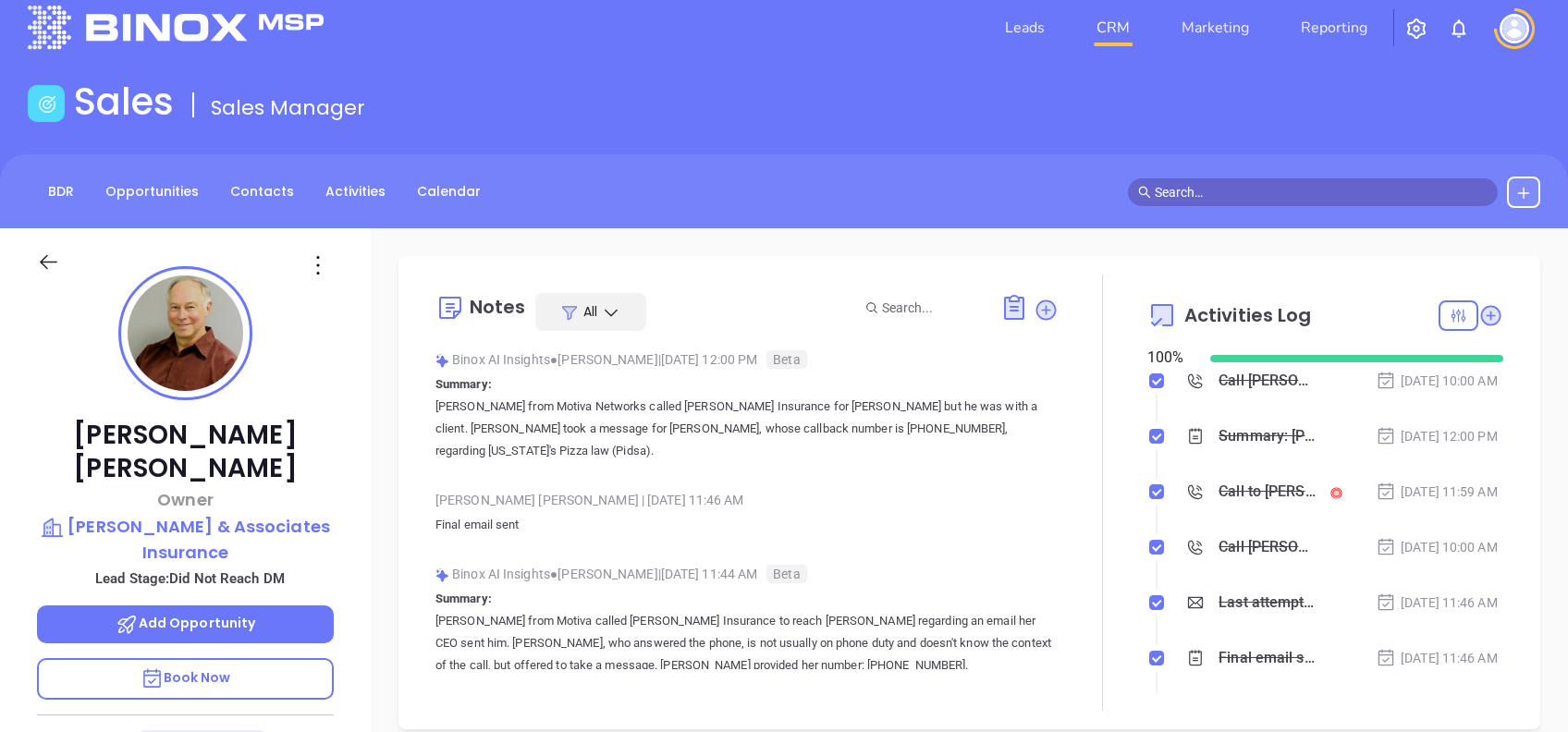
scroll to position [0, 0]
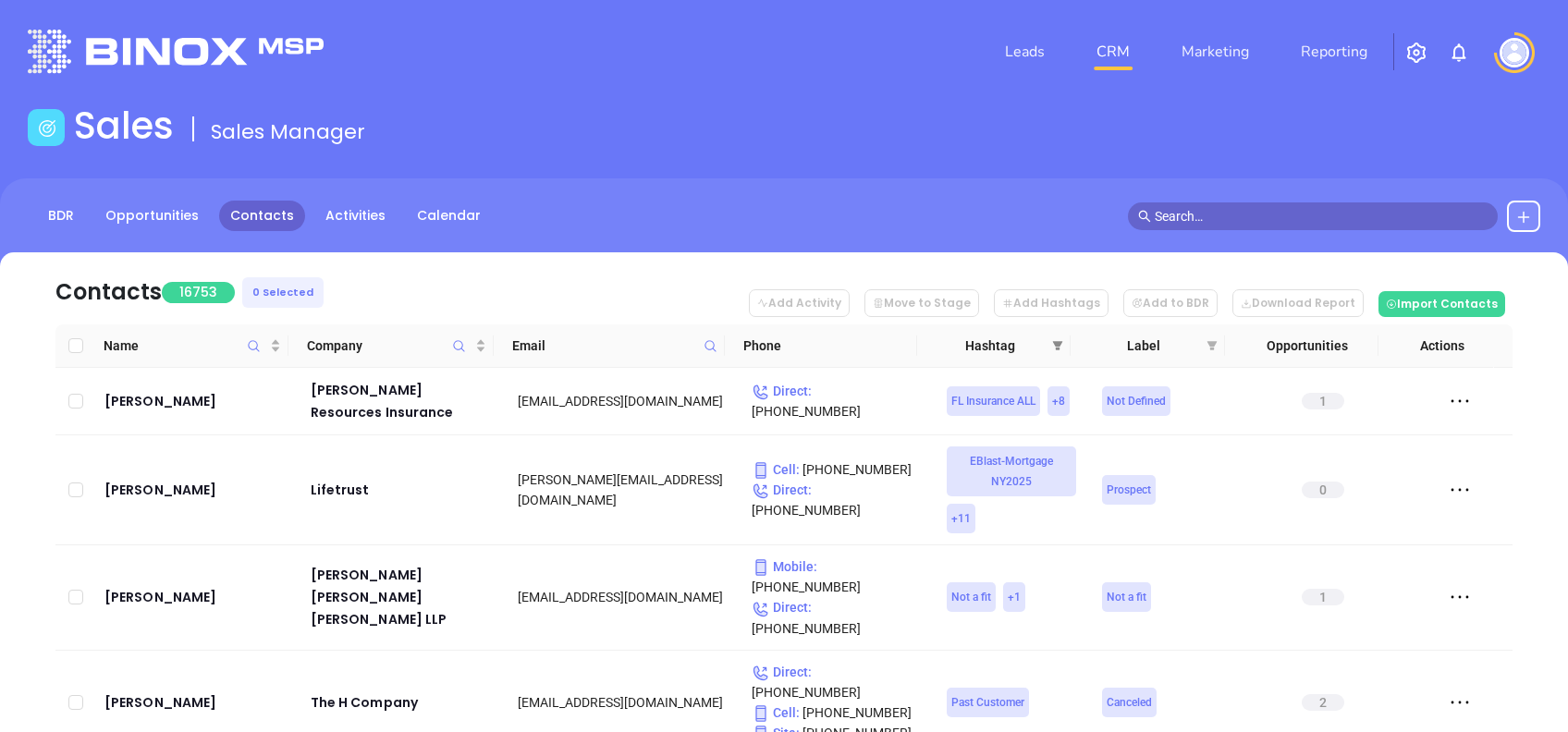
click at [1054, 349] on icon "filter" at bounding box center [1057, 345] width 11 height 11
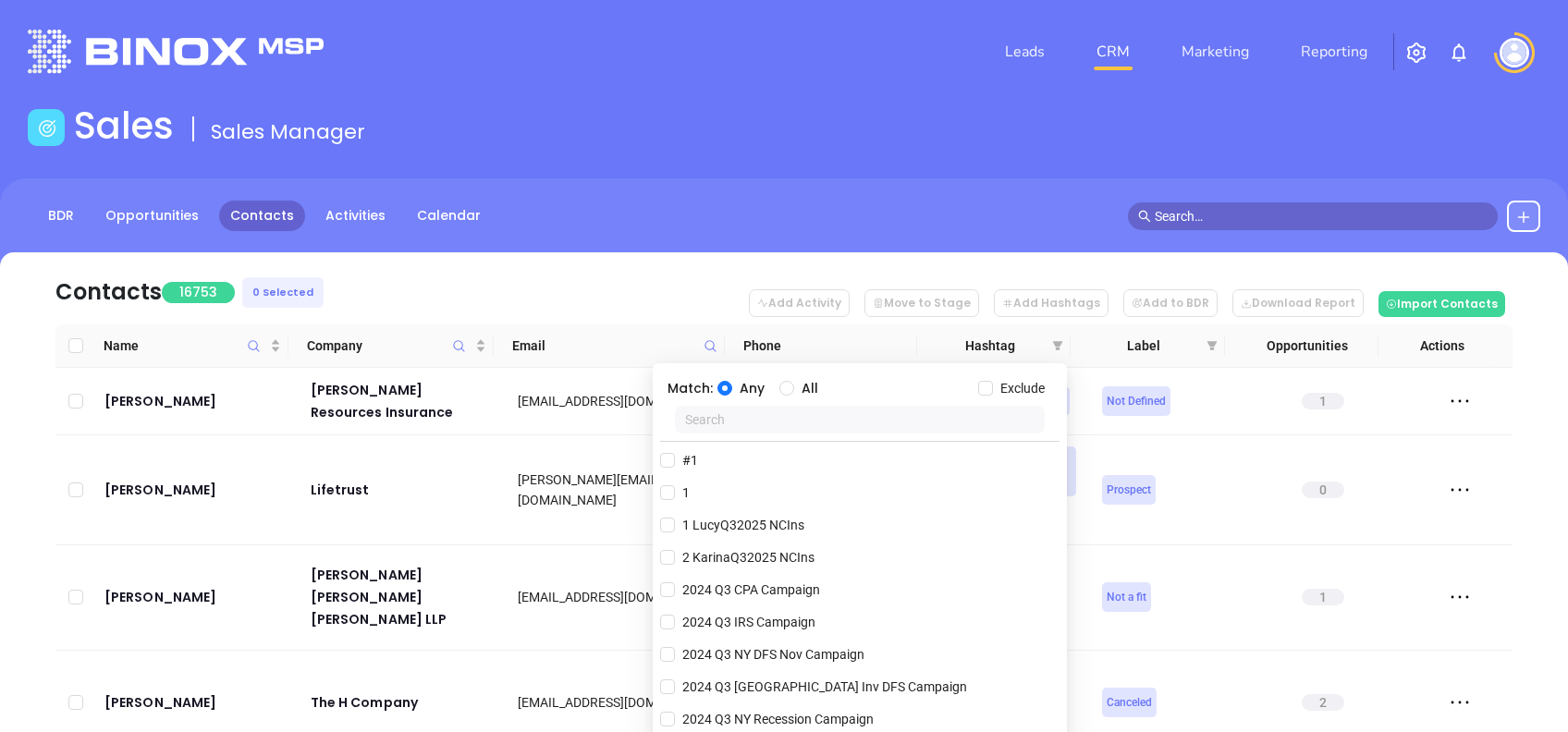
click at [751, 422] on input "text" at bounding box center [860, 420] width 370 height 28
paste input "KarinaQ42025 NJIns"
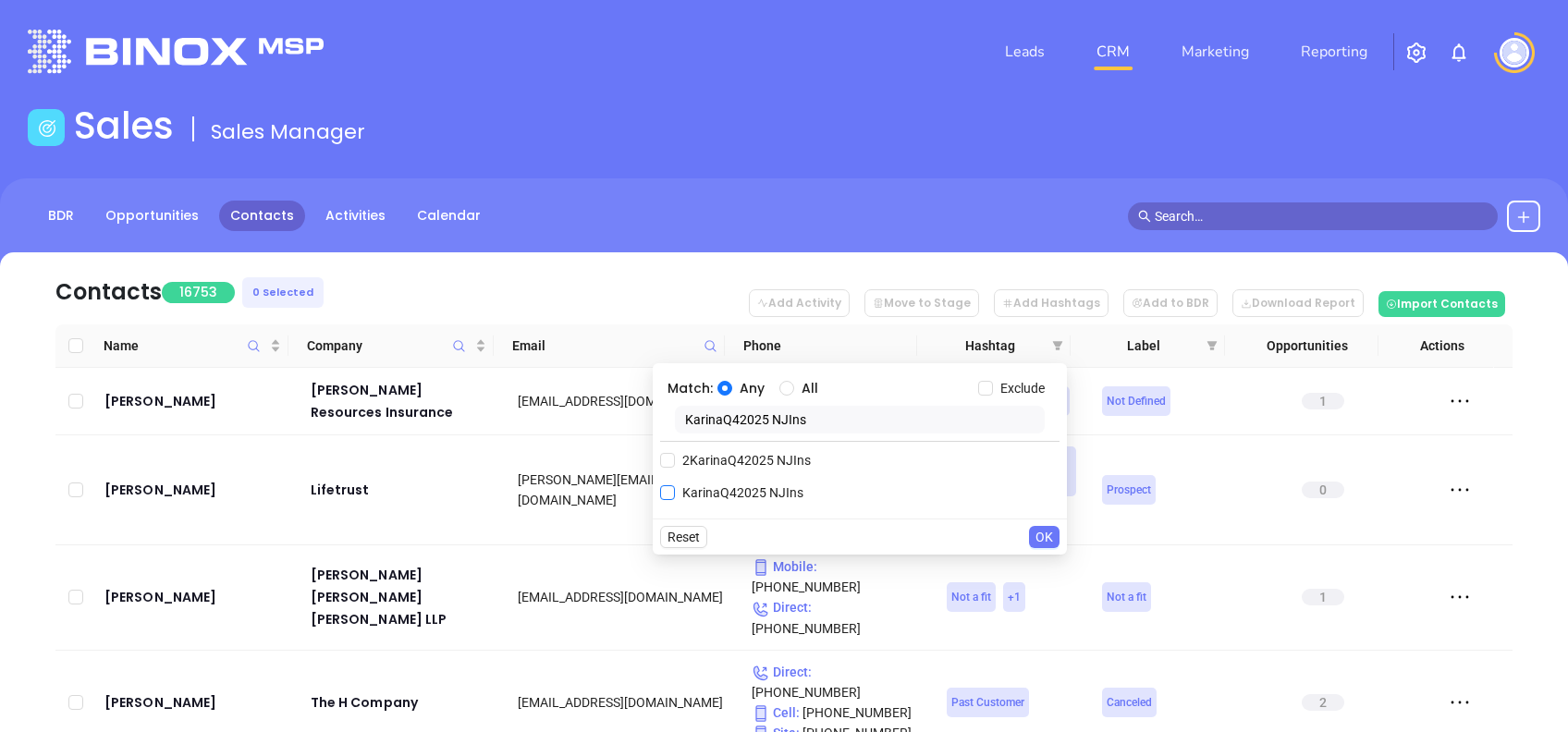
type input "KarinaQ42025 NJIns"
click at [735, 497] on span "KarinaQ42025 NJIns" at bounding box center [743, 493] width 136 height 20
click at [675, 497] on input "KarinaQ42025 NJIns" at bounding box center [667, 493] width 15 height 15
checkbox input "true"
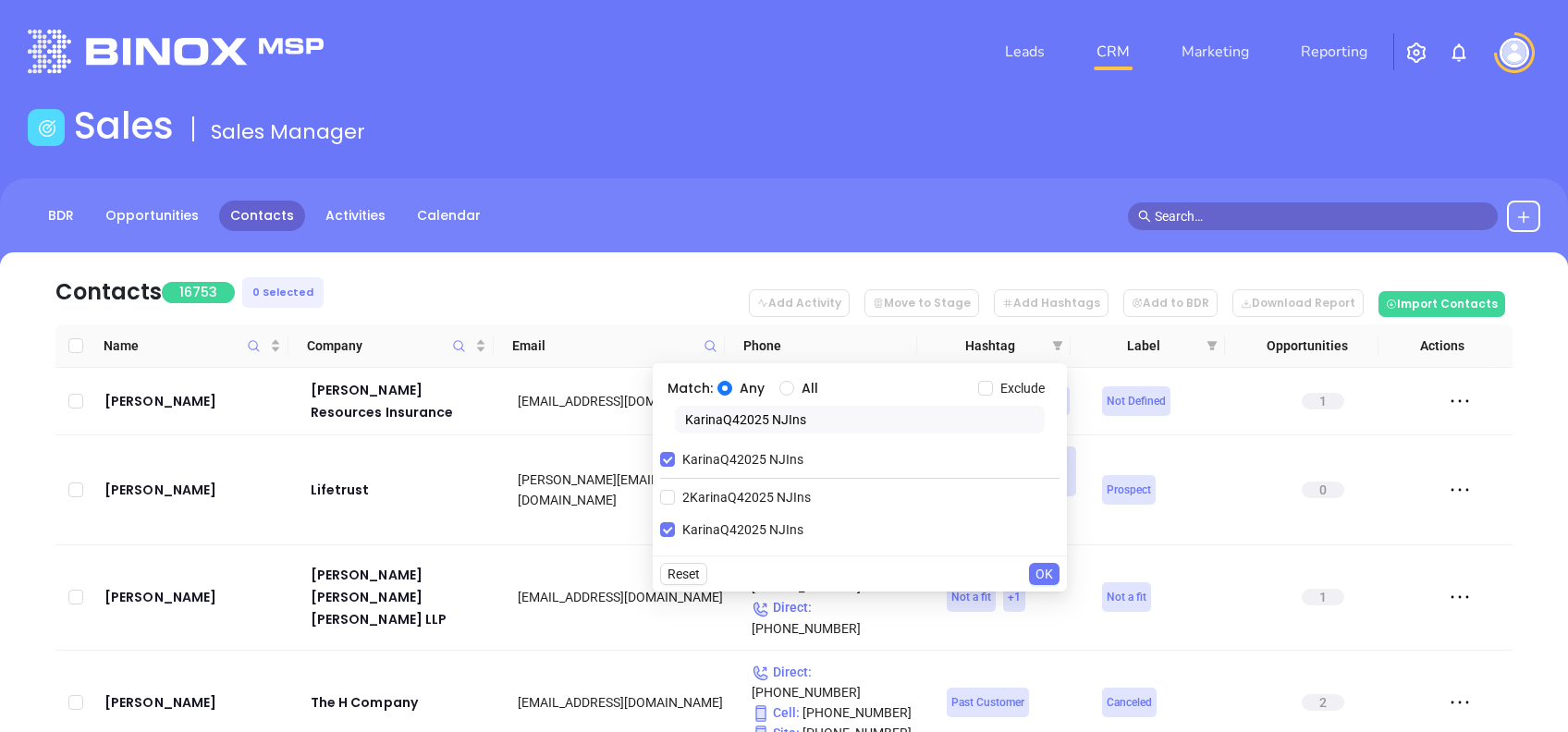
click at [784, 400] on div "Match: Any All Exclude" at bounding box center [860, 388] width 400 height 35
click at [785, 392] on input "All" at bounding box center [787, 388] width 15 height 15
radio input "true"
drag, startPoint x: 808, startPoint y: 413, endPoint x: 606, endPoint y: 406, distance: 202.1
click at [606, 407] on body "Leads CRM Marketing Reporting Financial Leads Leads Sales Sales Manager BDR Opp…" at bounding box center [784, 366] width 1568 height 732
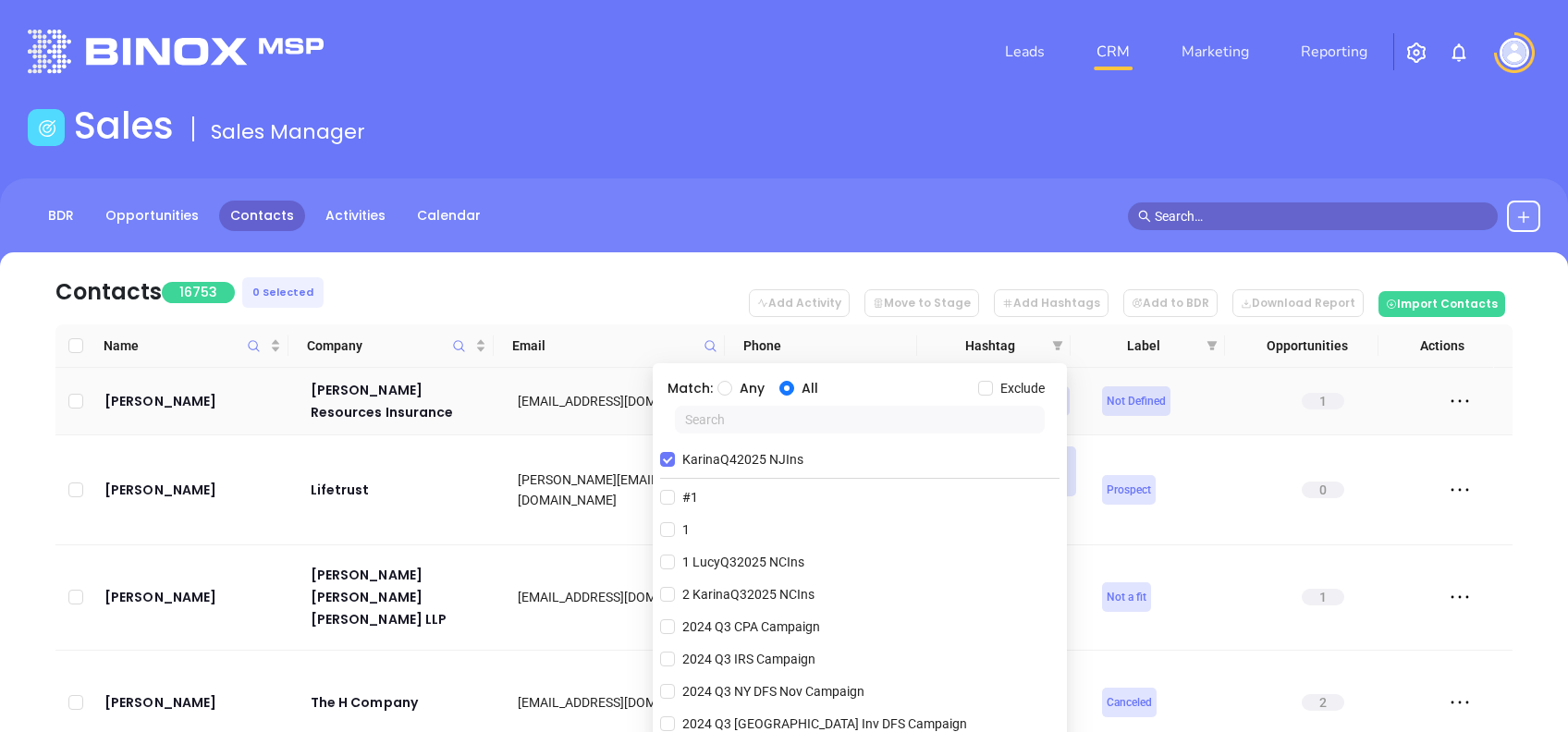
paste input "NJ INS DOBI Q4 1025 C2"
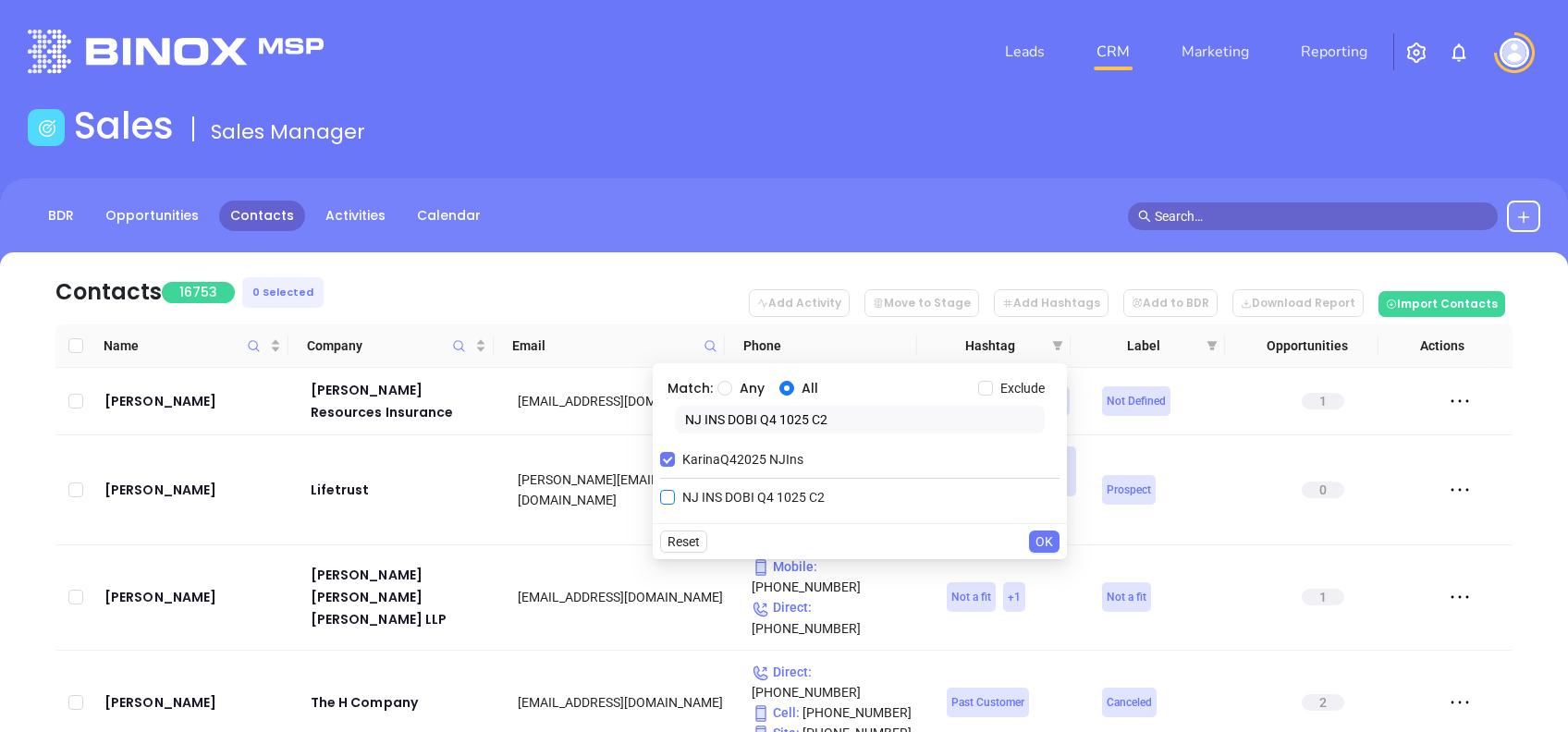
type input "NJ INS DOBI Q4 1025 C2"
click at [808, 488] on span "NJ INS DOBI Q4 1025 C2" at bounding box center [754, 498] width 158 height 20
click at [675, 490] on input "NJ INS DOBI Q4 1025 C2" at bounding box center [667, 497] width 15 height 15
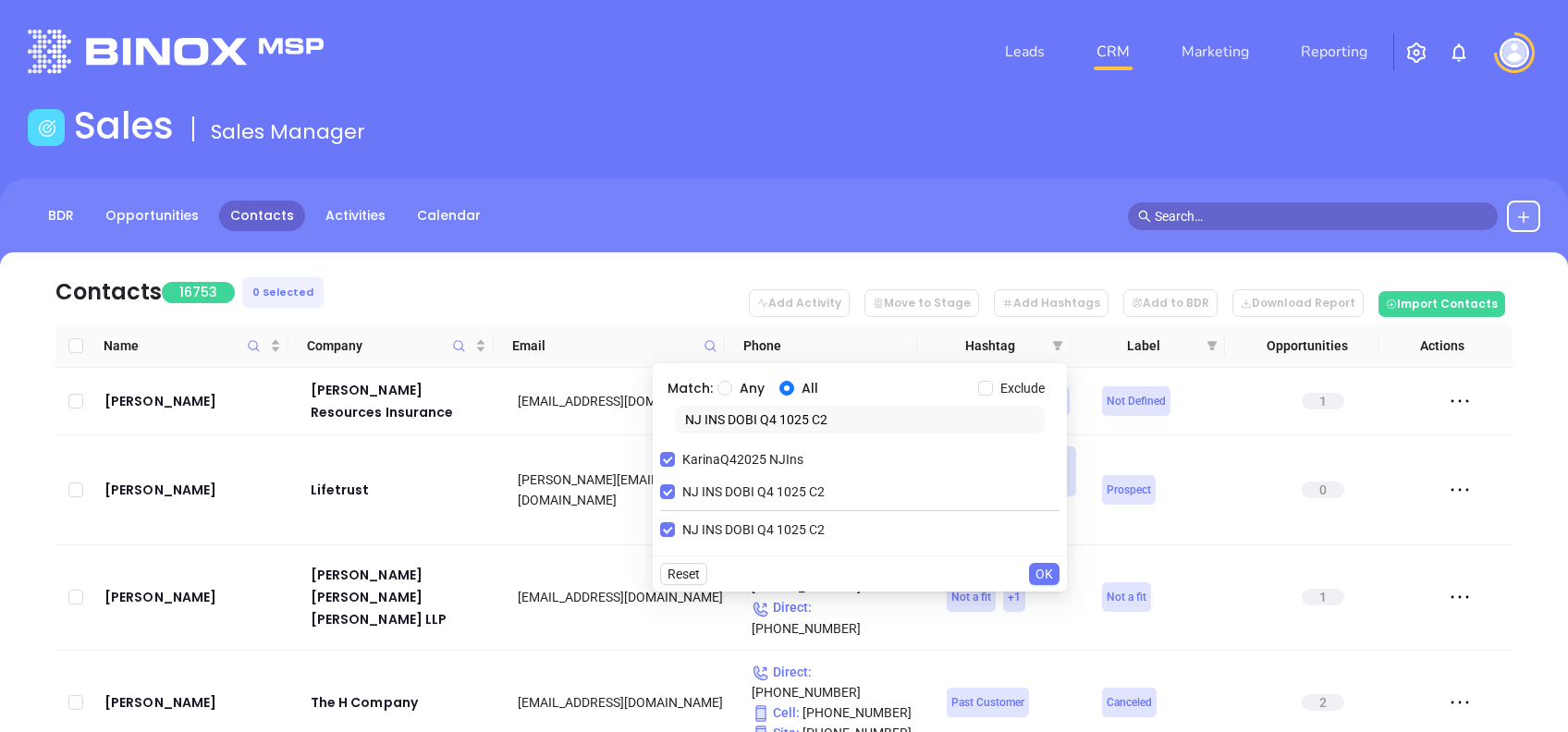
click at [1046, 571] on span "OK" at bounding box center [1044, 574] width 18 height 20
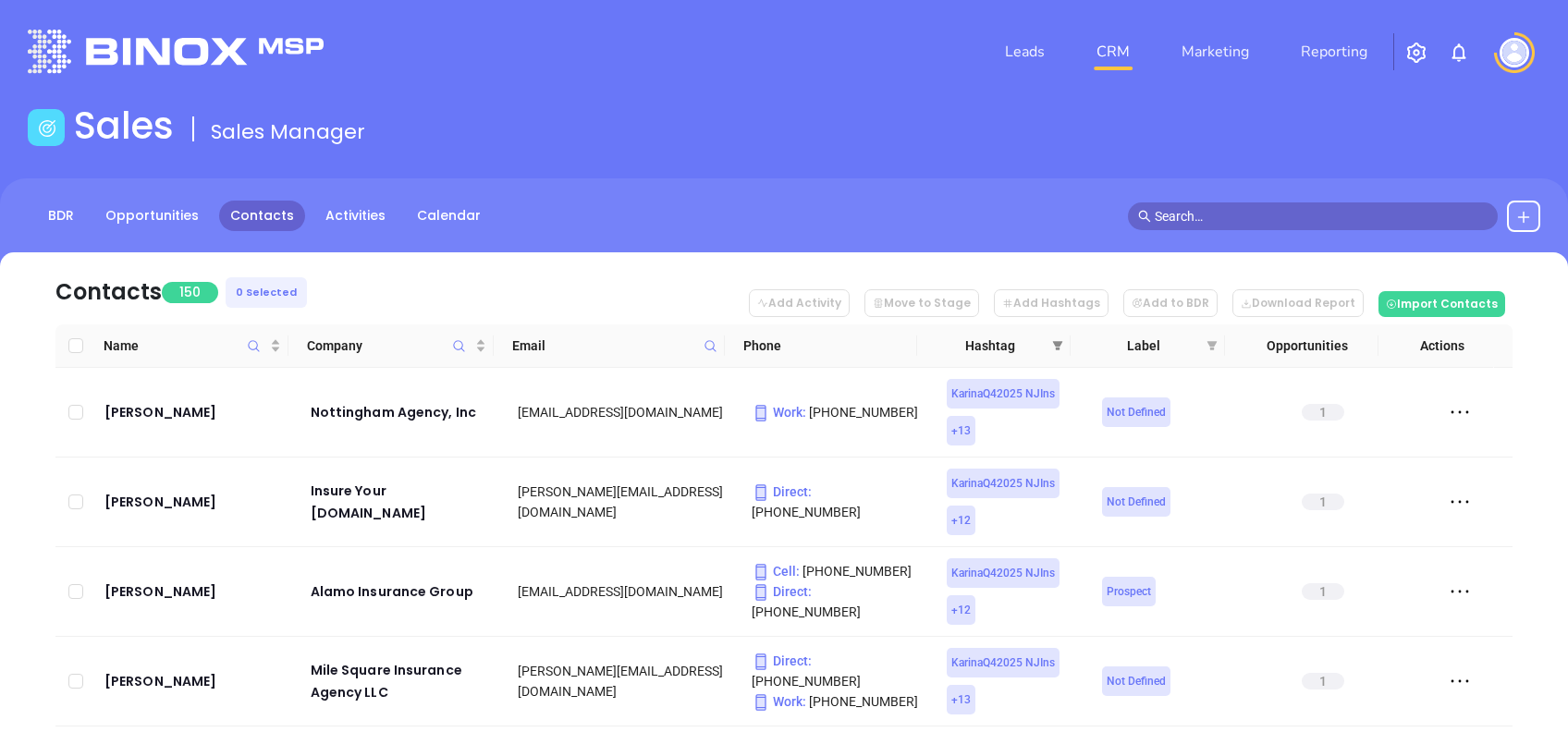
click at [1054, 340] on icon "filter" at bounding box center [1057, 345] width 11 height 11
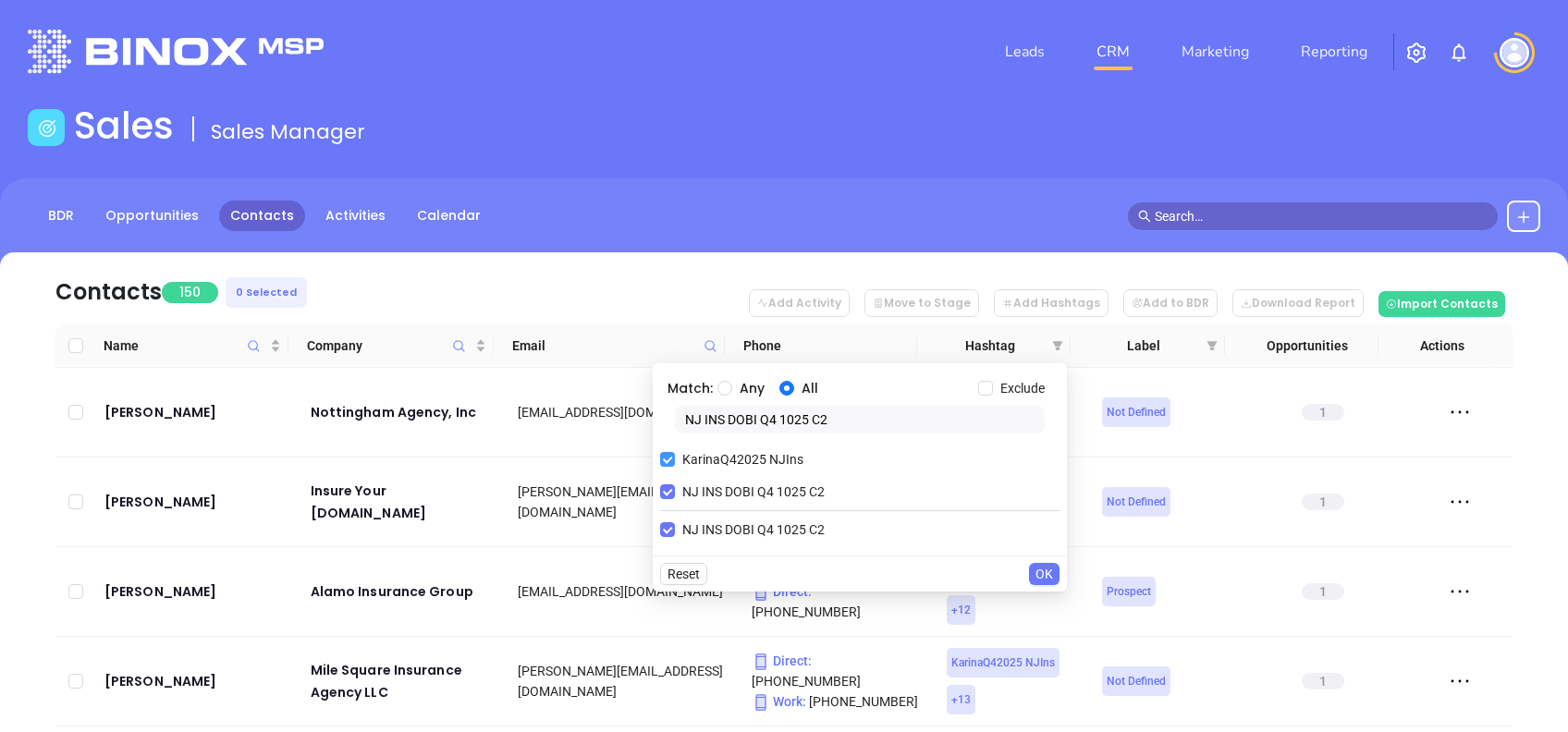
click at [670, 459] on input "KarinaQ42025 NJIns" at bounding box center [667, 459] width 15 height 15
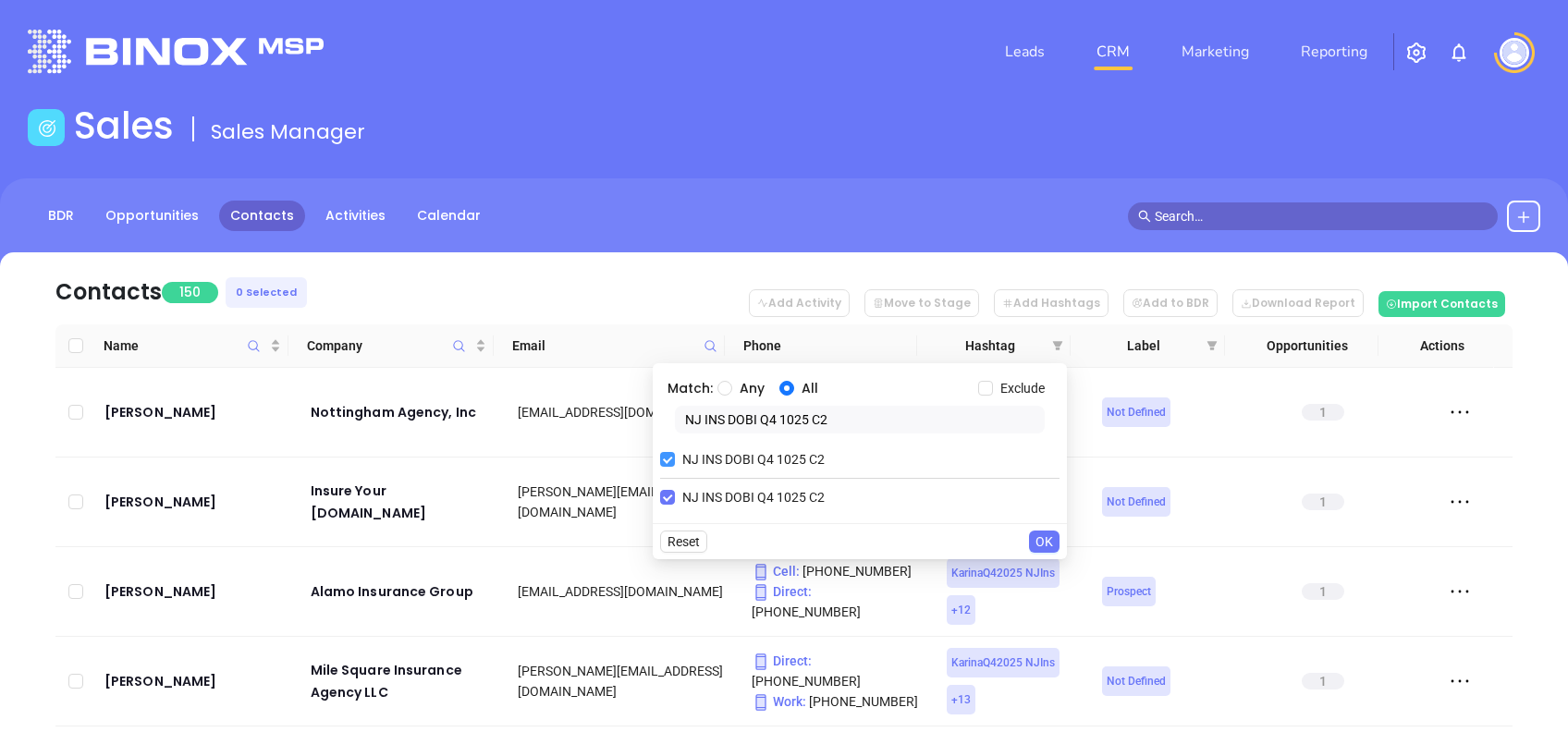
click at [668, 466] on input "NJ INS DOBI Q4 1025 C2" at bounding box center [667, 459] width 15 height 15
checkbox input "false"
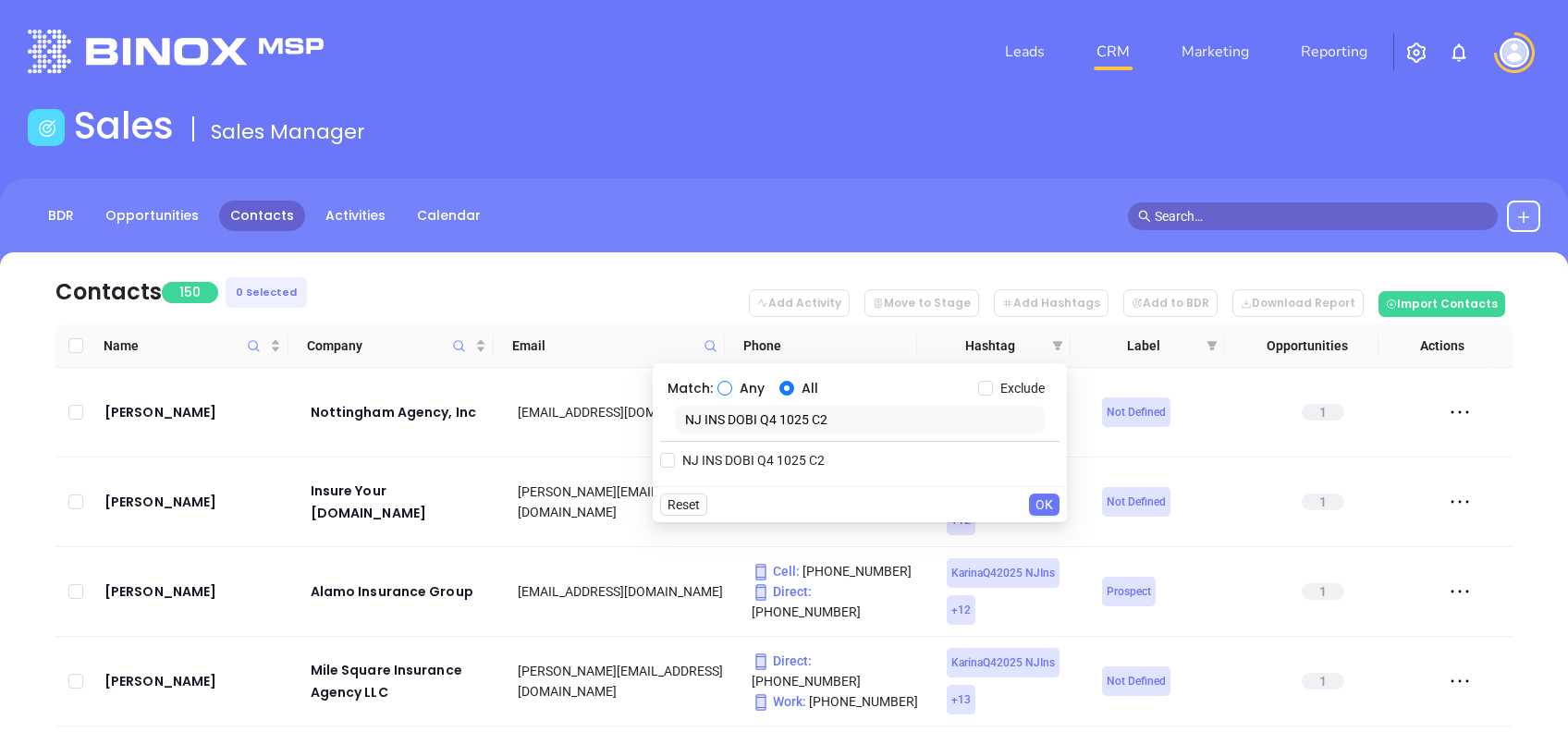
click at [739, 392] on span "Any" at bounding box center [752, 388] width 40 height 20
click at [732, 392] on input "Any" at bounding box center [724, 388] width 15 height 15
radio input "true"
drag, startPoint x: 838, startPoint y: 413, endPoint x: 577, endPoint y: 411, distance: 261.0
click at [577, 411] on body "Leads CRM Marketing Reporting Financial Leads Leads Sales Sales Manager BDR Opp…" at bounding box center [784, 366] width 1568 height 732
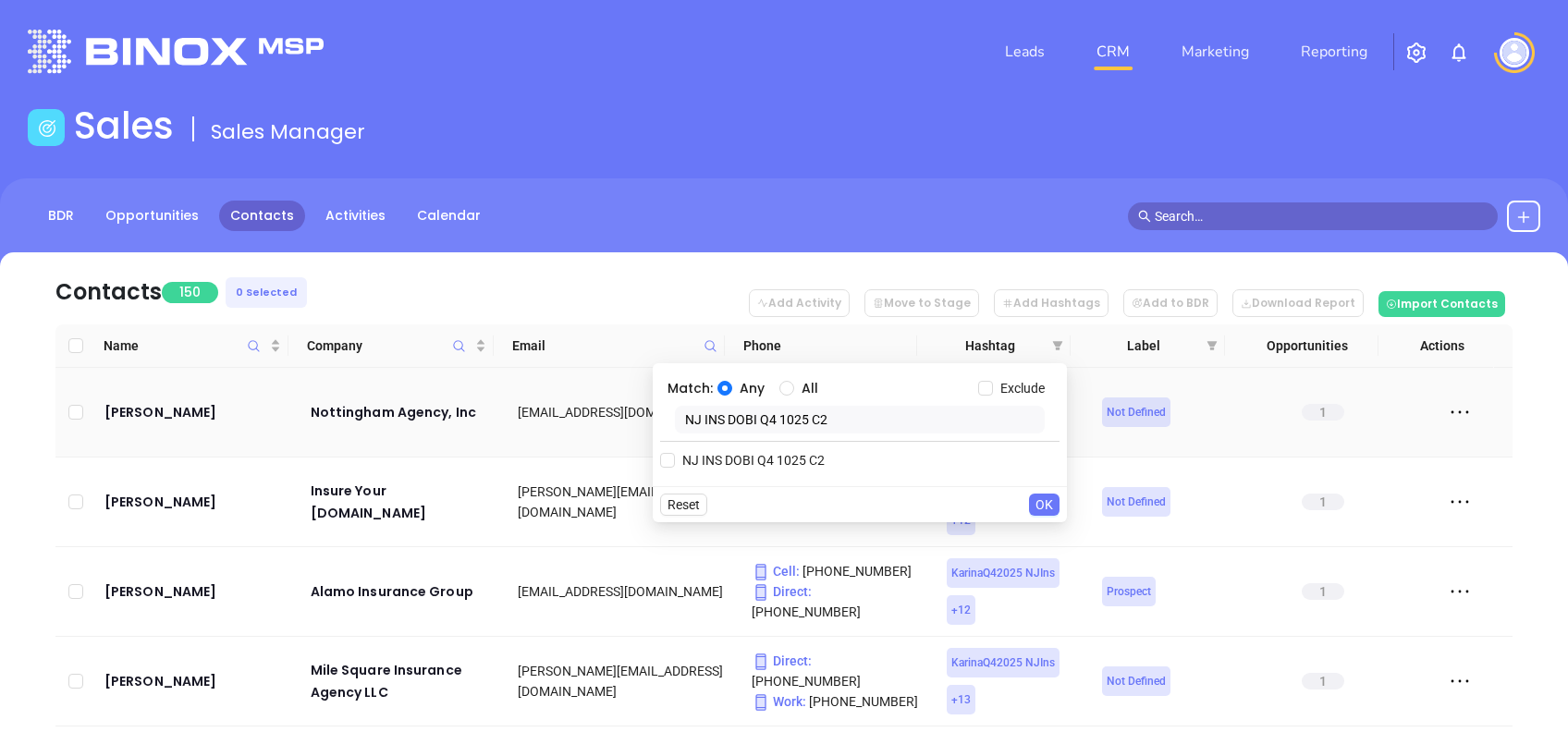
paste input "VickyQ42025 PAIns"
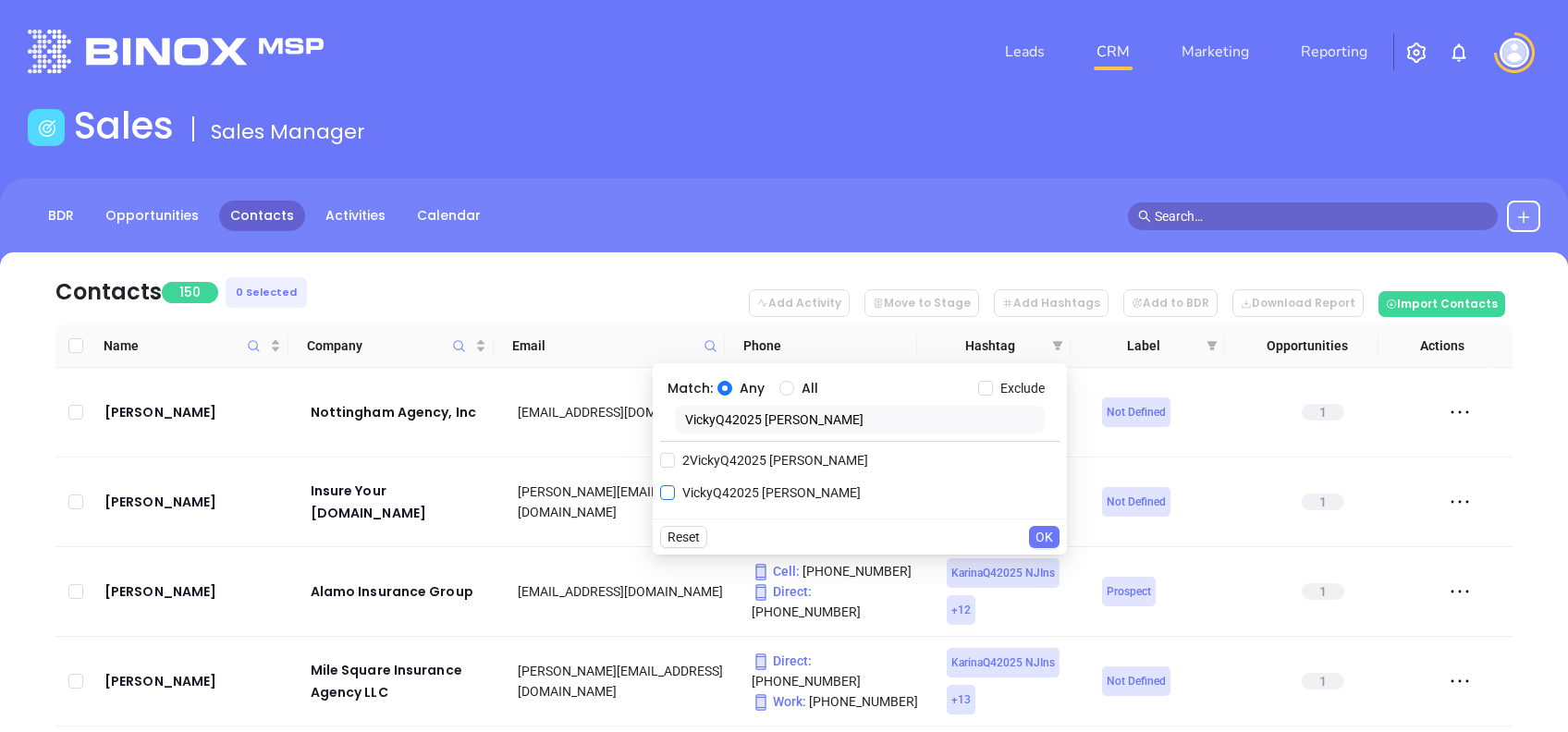
type input "VickyQ42025 PAIns"
click at [717, 488] on span "VickyQ42025 PAIns" at bounding box center [772, 493] width 194 height 20
click at [675, 488] on input "VickyQ42025 PAIns" at bounding box center [667, 493] width 15 height 15
checkbox input "true"
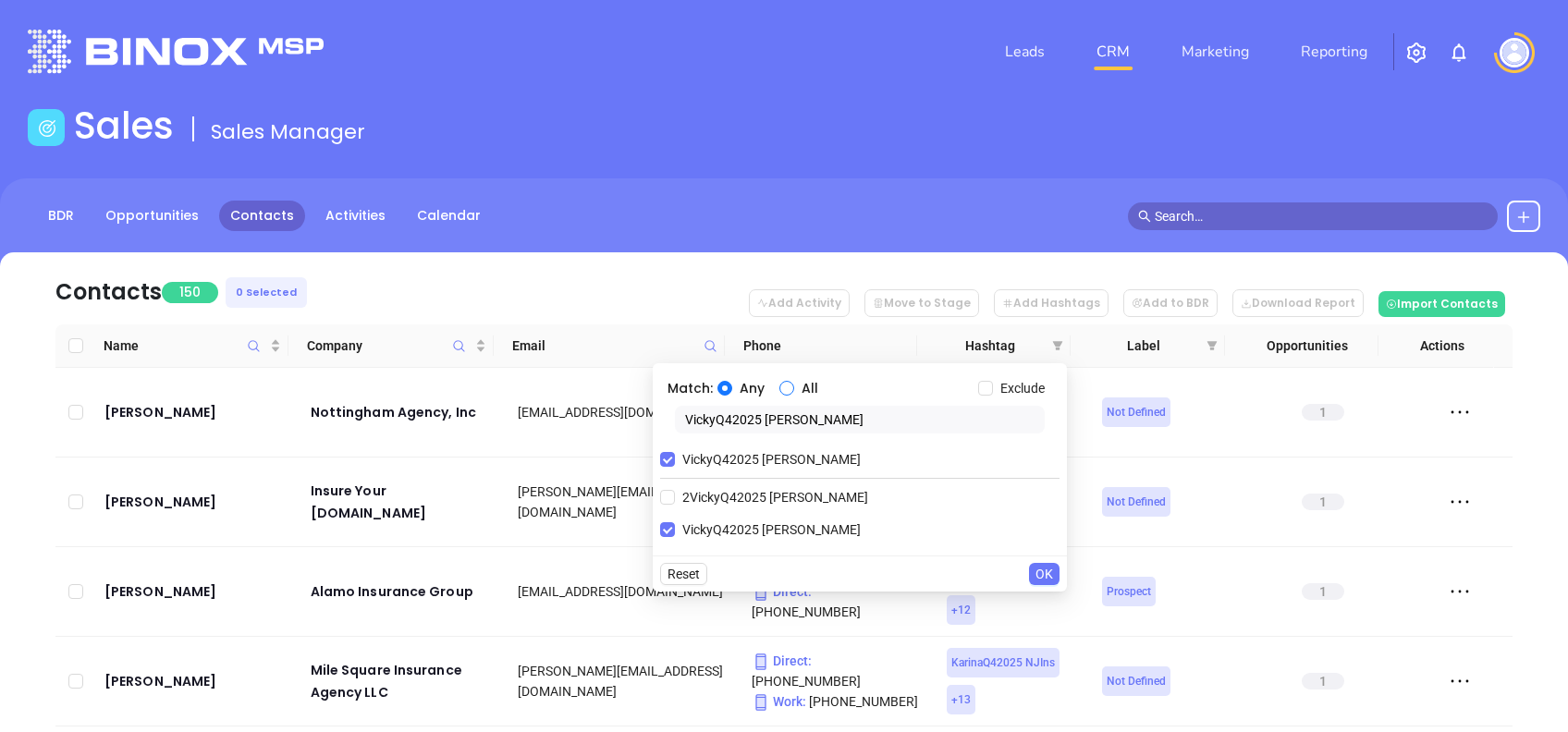
click at [785, 385] on input "All" at bounding box center [787, 388] width 15 height 15
radio input "true"
drag, startPoint x: 810, startPoint y: 417, endPoint x: 595, endPoint y: 426, distance: 215.2
click at [595, 426] on body "Leads CRM Marketing Reporting Financial Leads Leads Sales Sales Manager BDR Opp…" at bounding box center [784, 366] width 1568 height 732
paste input "PA INS PIDSA Q4 1025 C2"
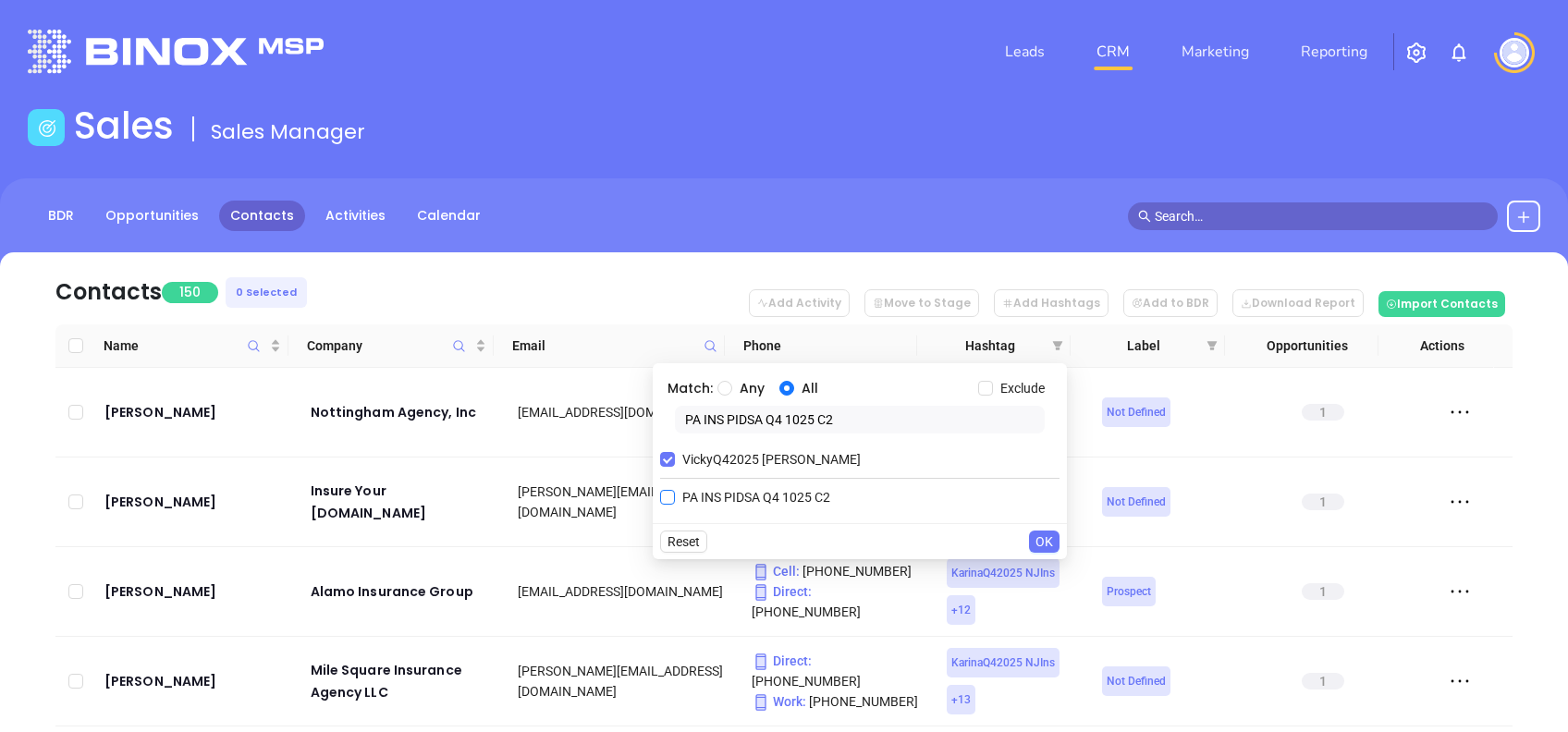
type input "PA INS PIDSA Q4 1025 C2"
click at [722, 489] on span "PA INS PIDSA Q4 1025 C2" at bounding box center [756, 498] width 163 height 20
click at [675, 490] on input "PA INS PIDSA Q4 1025 C2" at bounding box center [667, 497] width 15 height 15
checkbox input "true"
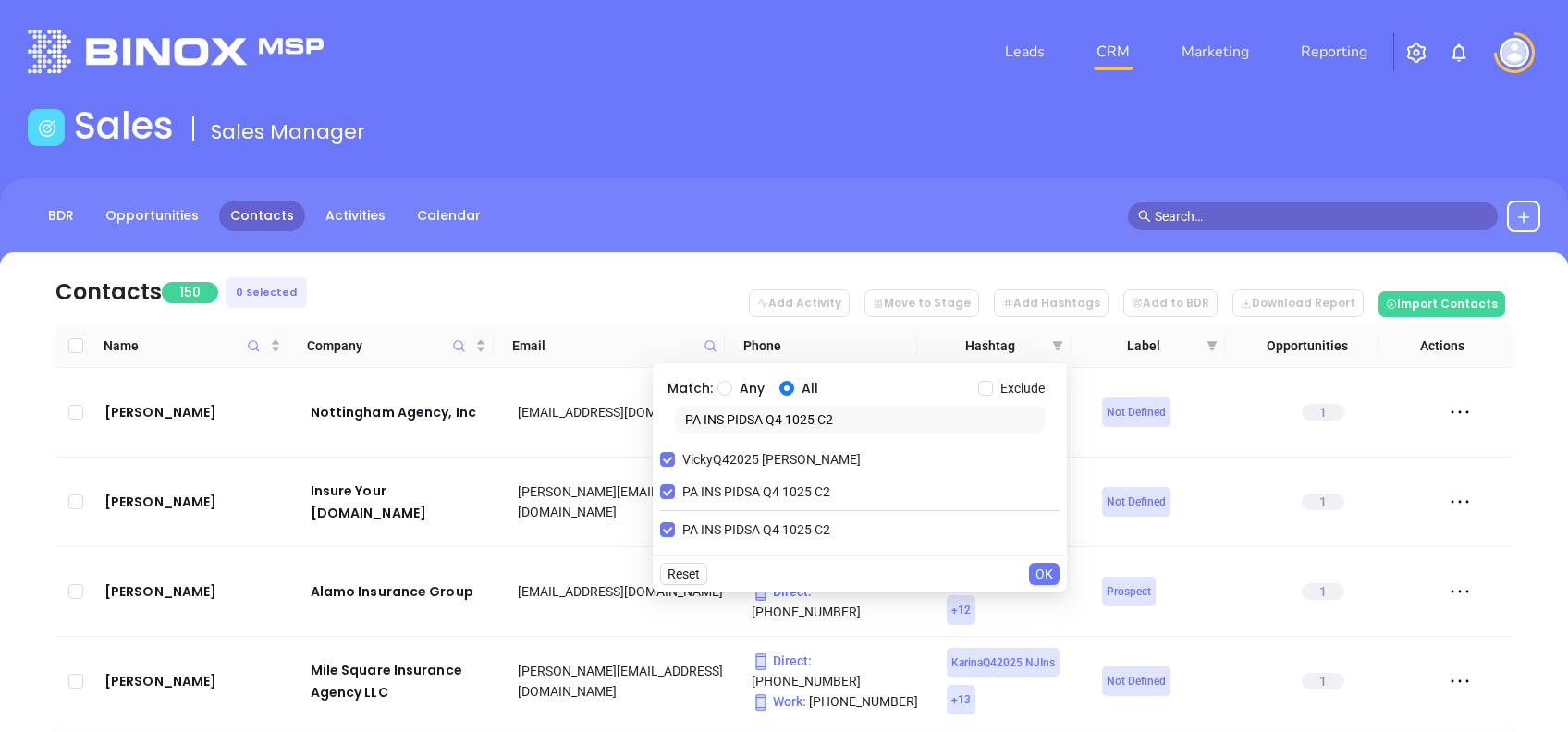
click at [1041, 569] on span "OK" at bounding box center [1044, 574] width 18 height 20
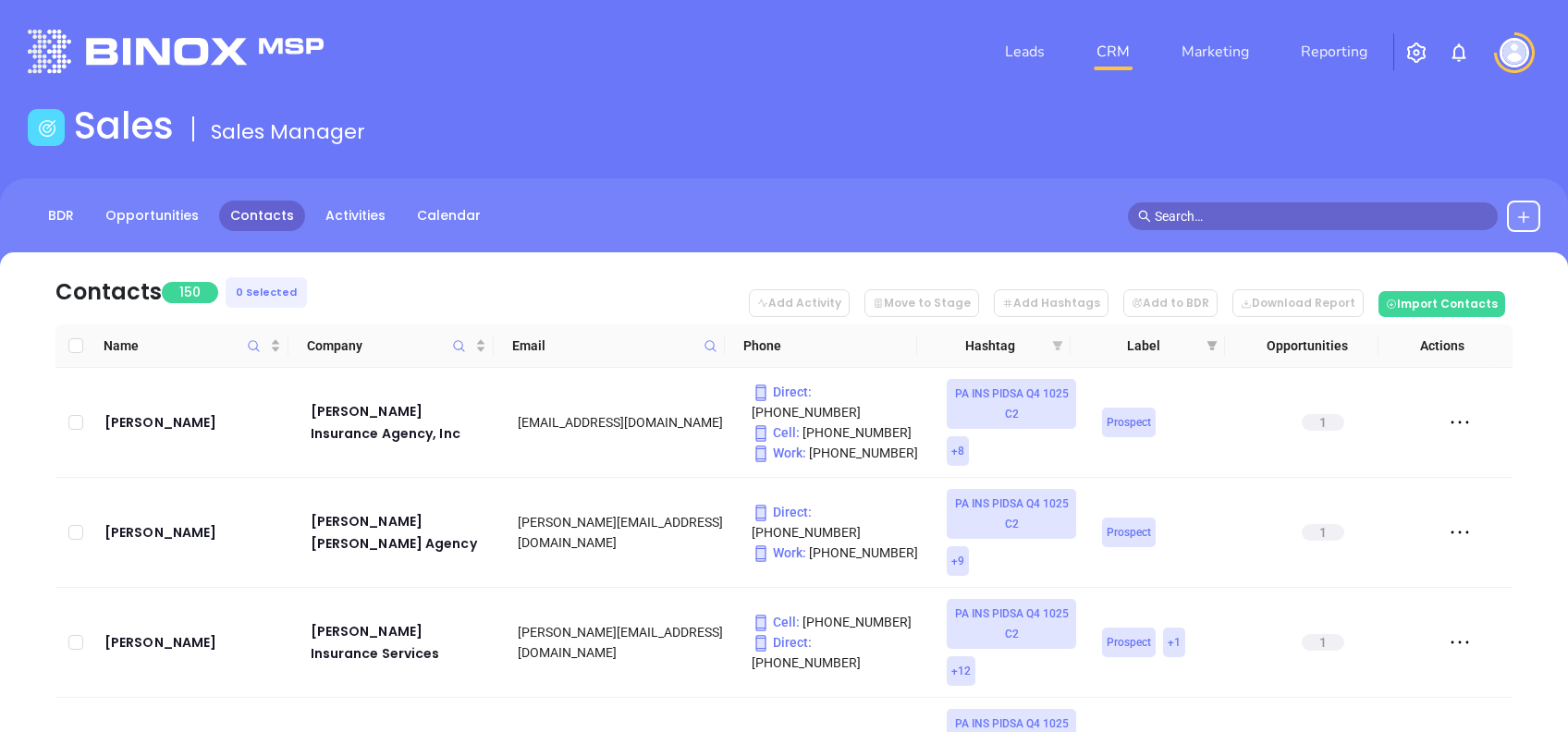
click at [1058, 343] on icon "filter" at bounding box center [1058, 345] width 10 height 9
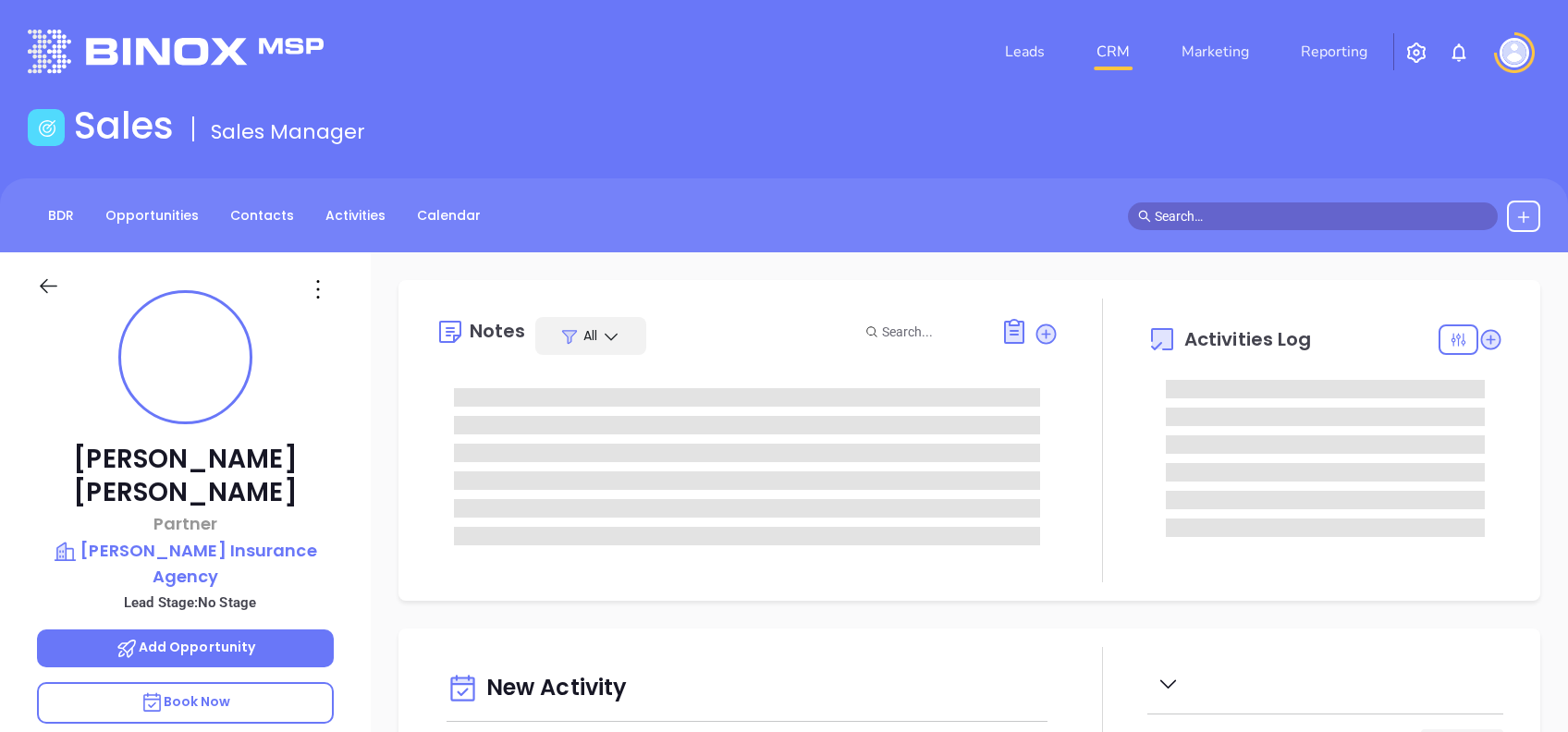
type input "[DATE]"
type input "[PERSON_NAME]"
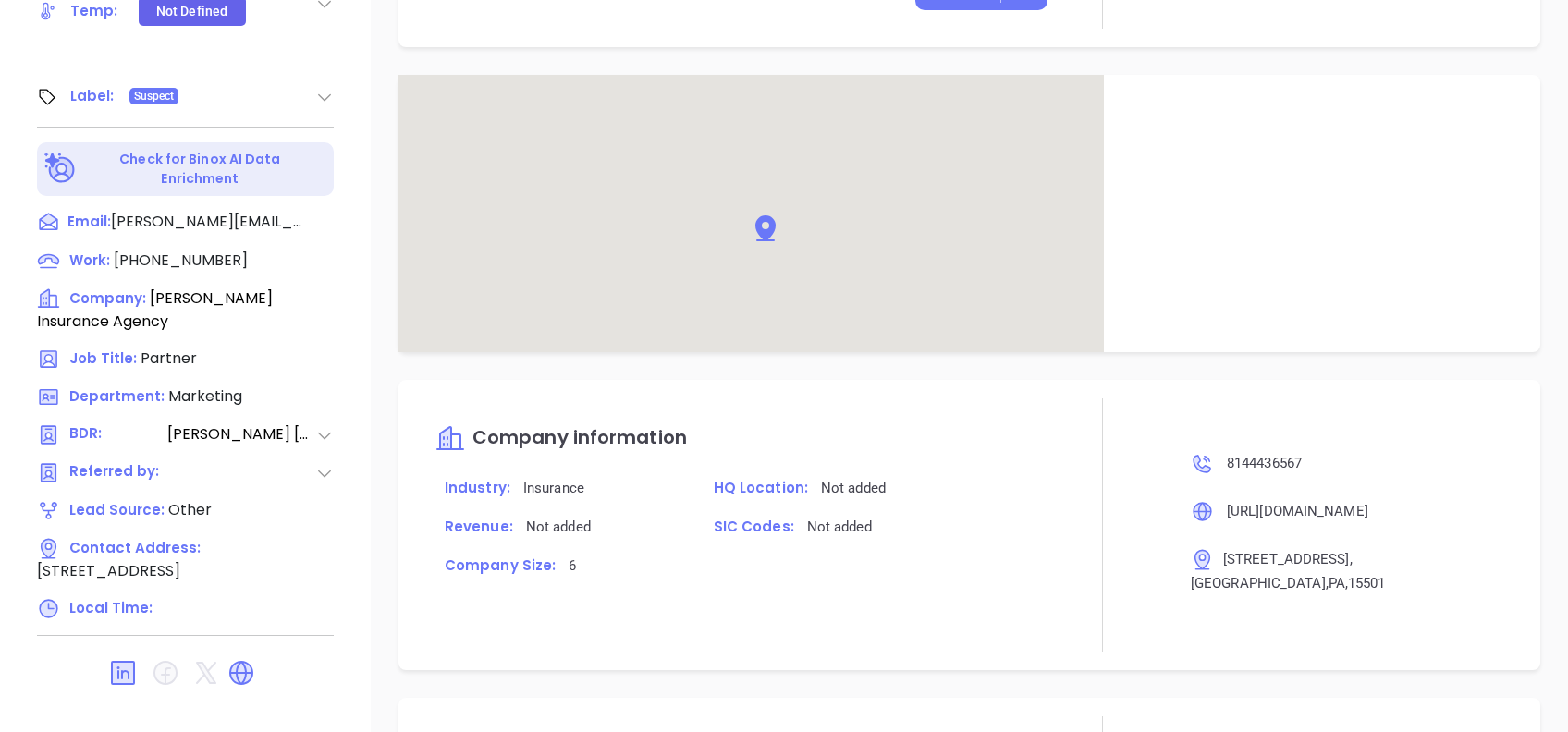
scroll to position [1310, 0]
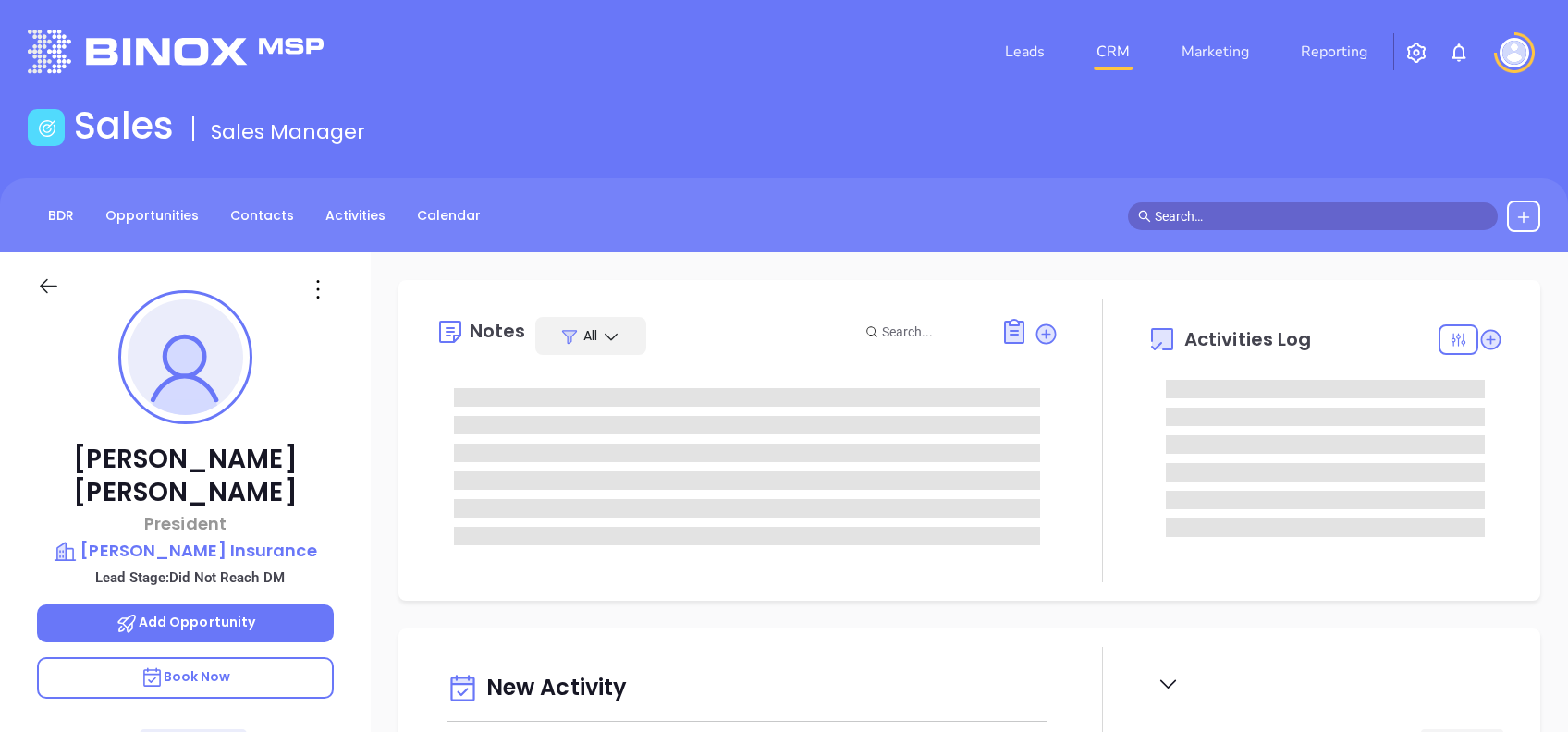
type input "[DATE]"
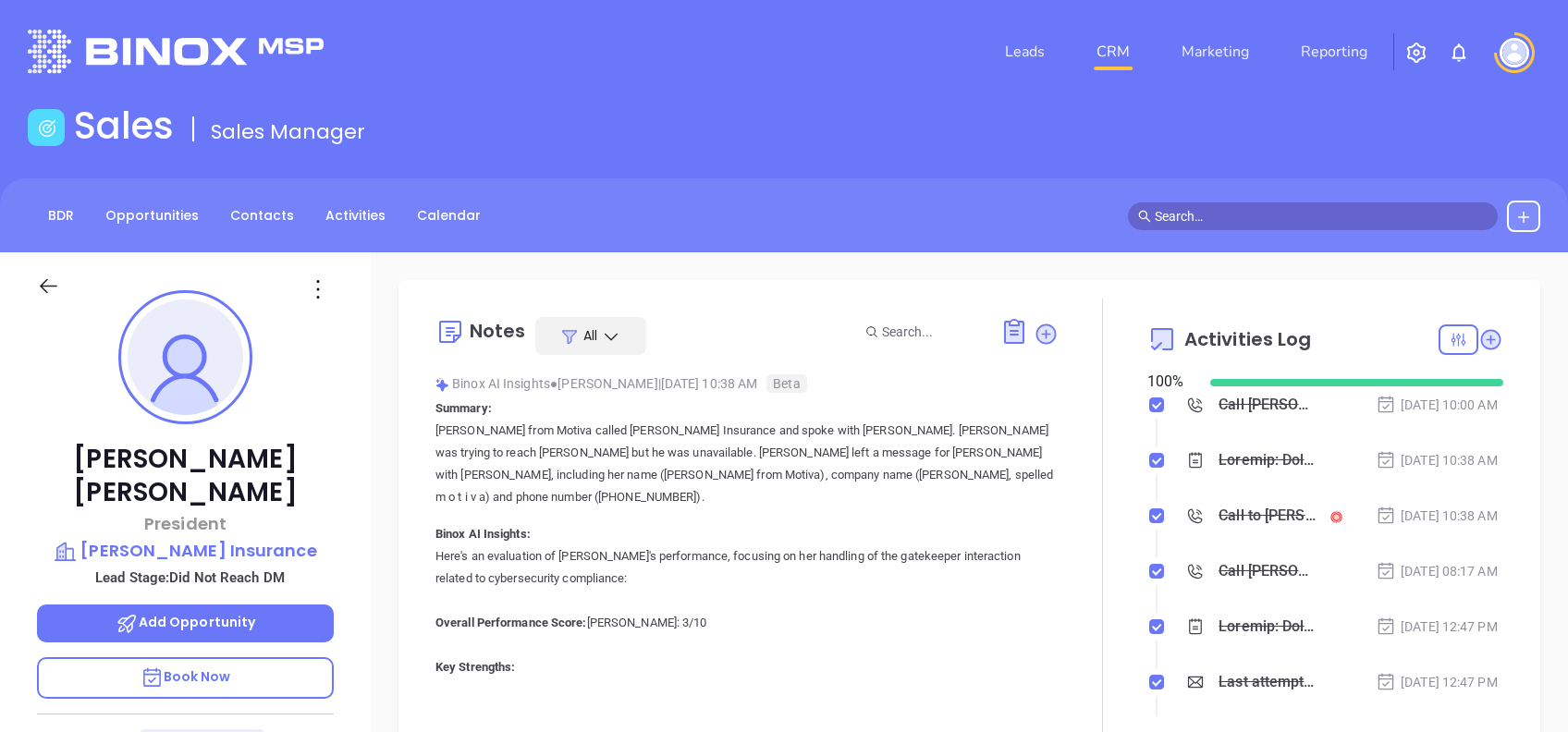
type input "[PERSON_NAME]"
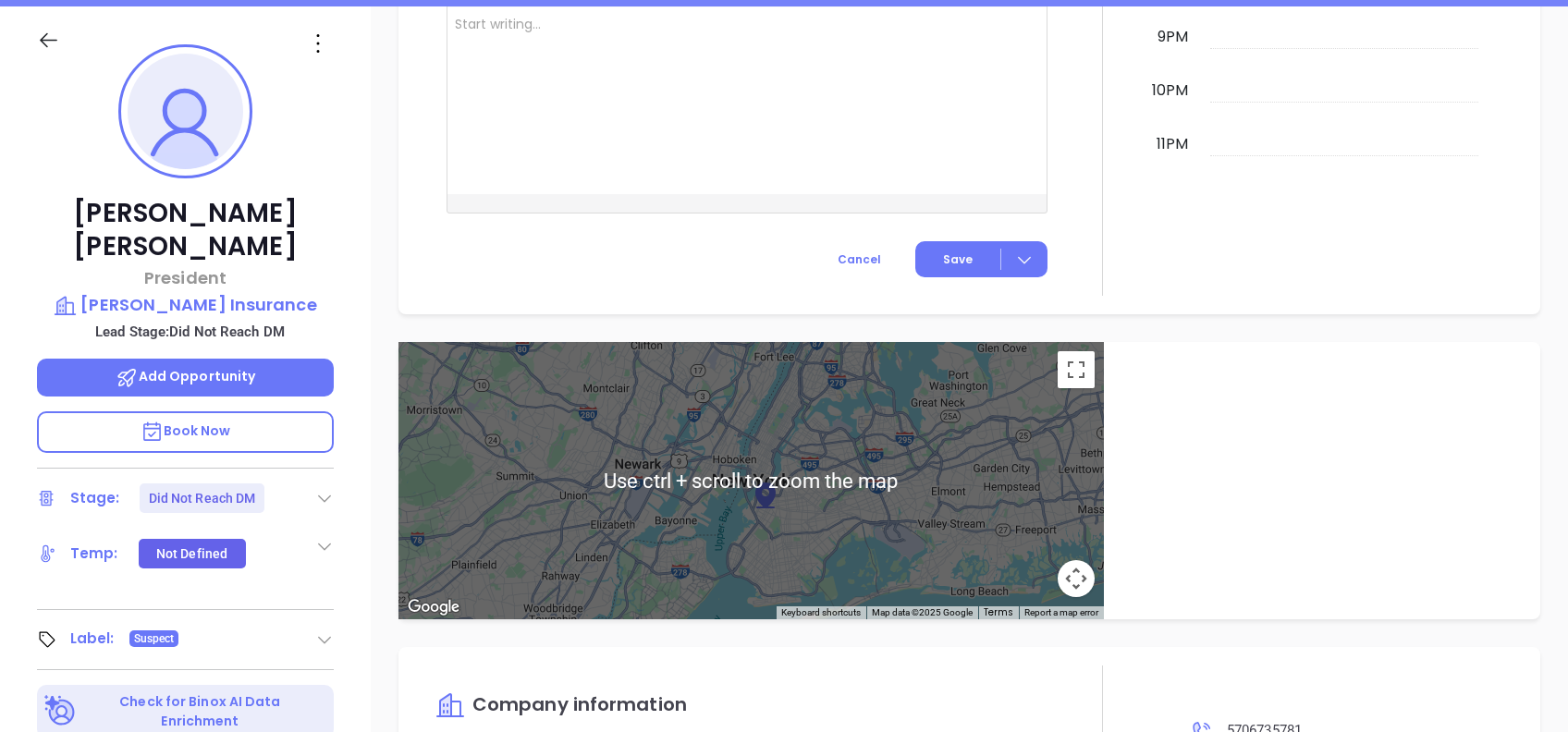
scroll to position [814, 0]
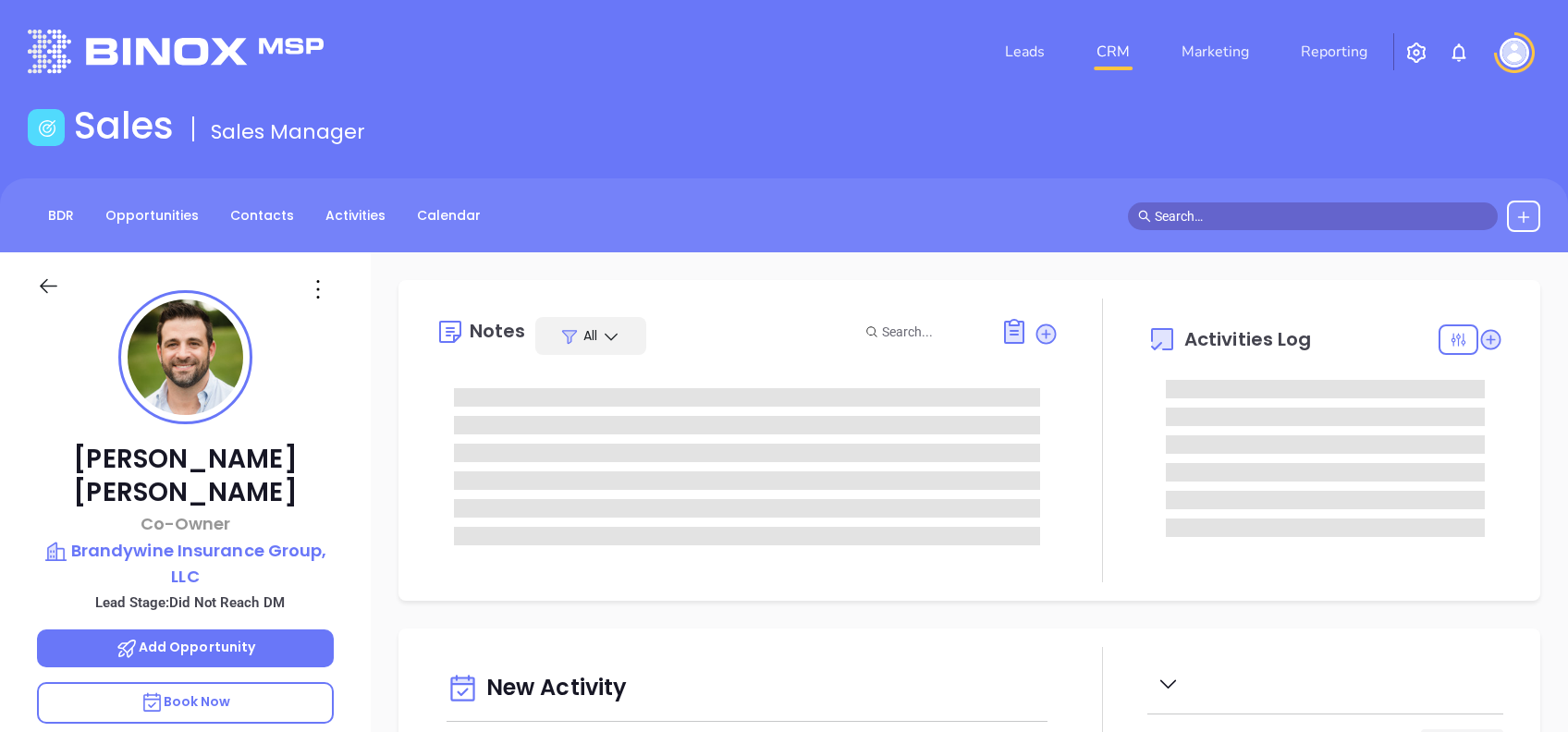
type input "[DATE]"
type input "[PERSON_NAME]"
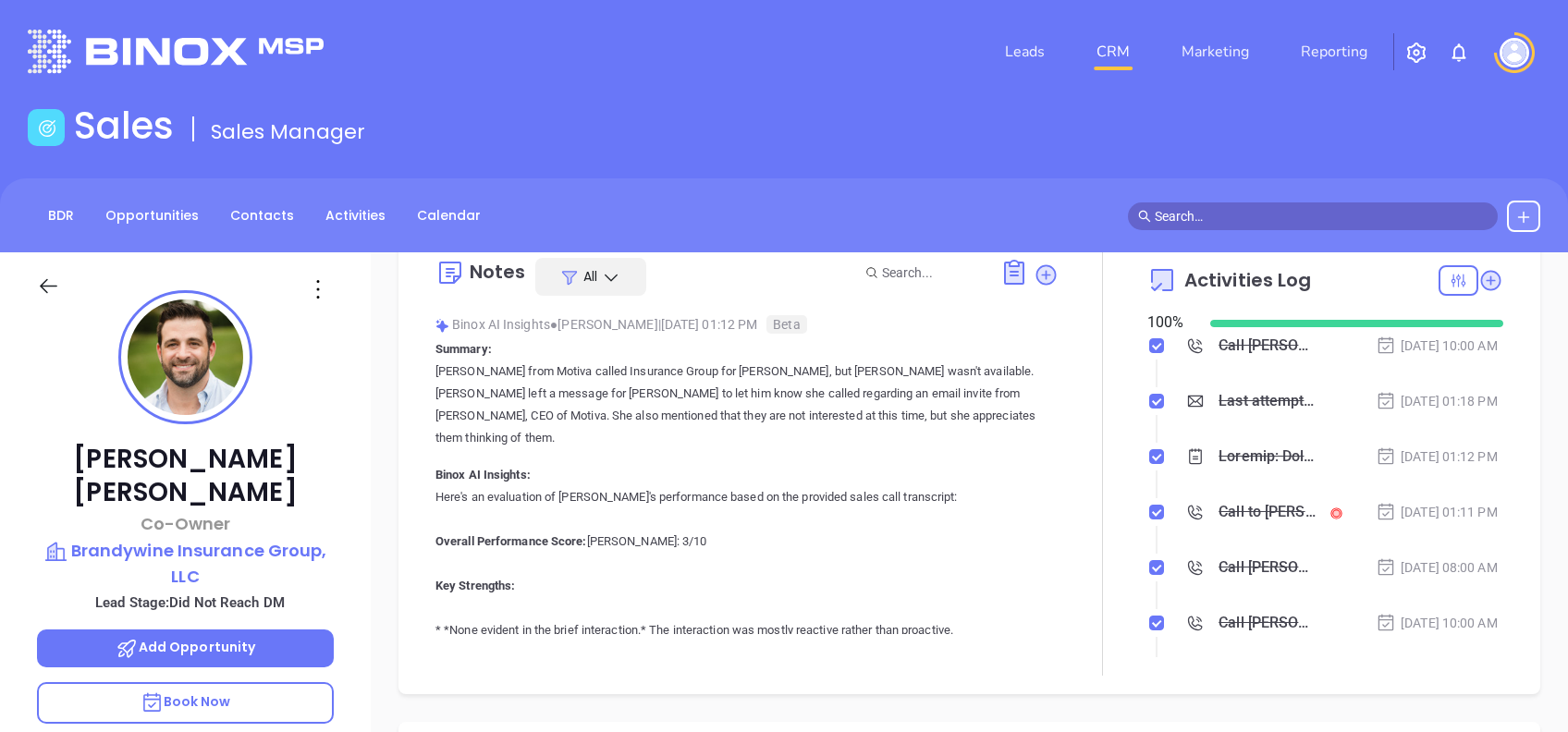
scroll to position [0, 0]
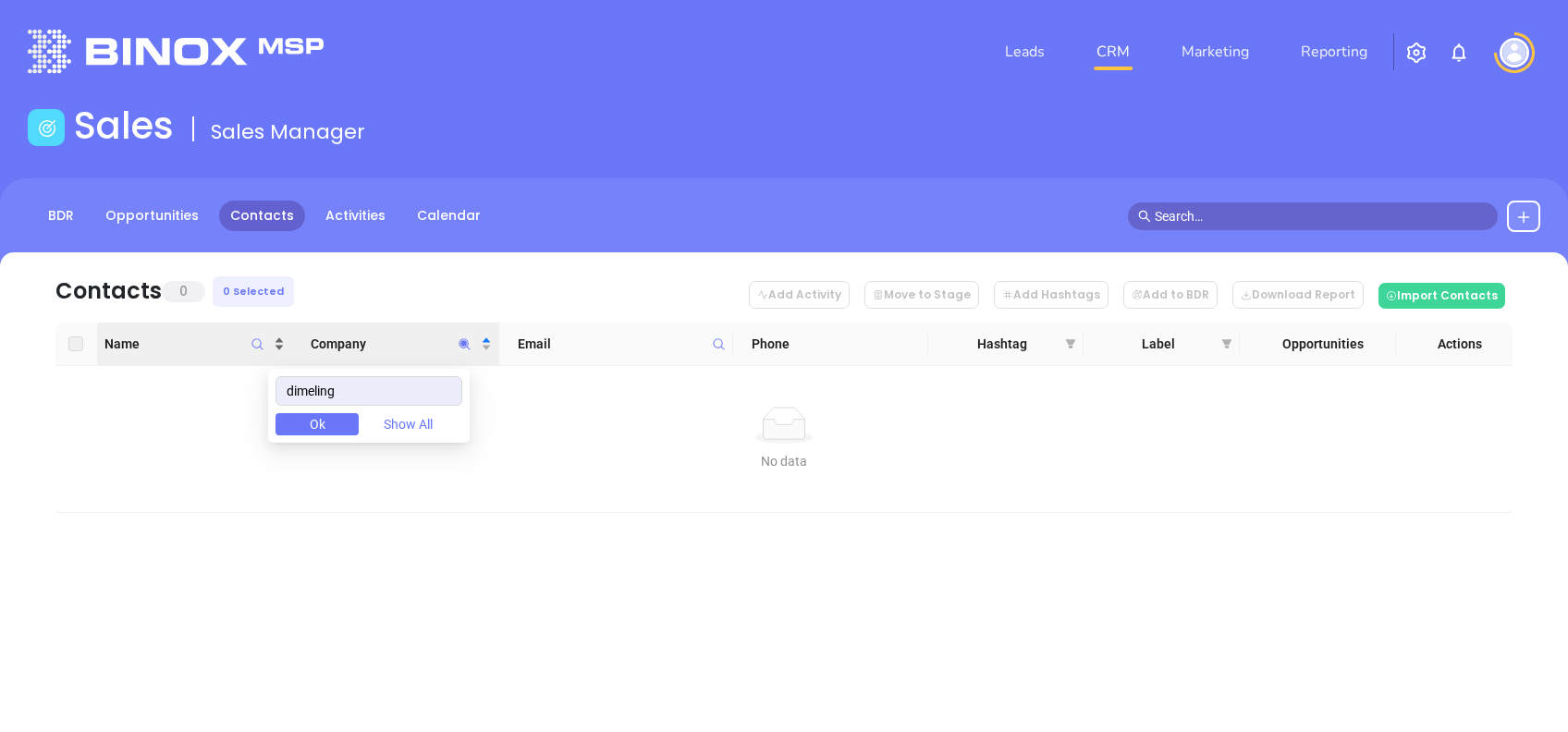
drag, startPoint x: 362, startPoint y: 391, endPoint x: 222, endPoint y: 349, distance: 146.2
click at [222, 349] on body "Leads CRM Marketing Reporting Financial Leads Leads Sales Sales Manager BDR Opp…" at bounding box center [784, 366] width 1568 height 732
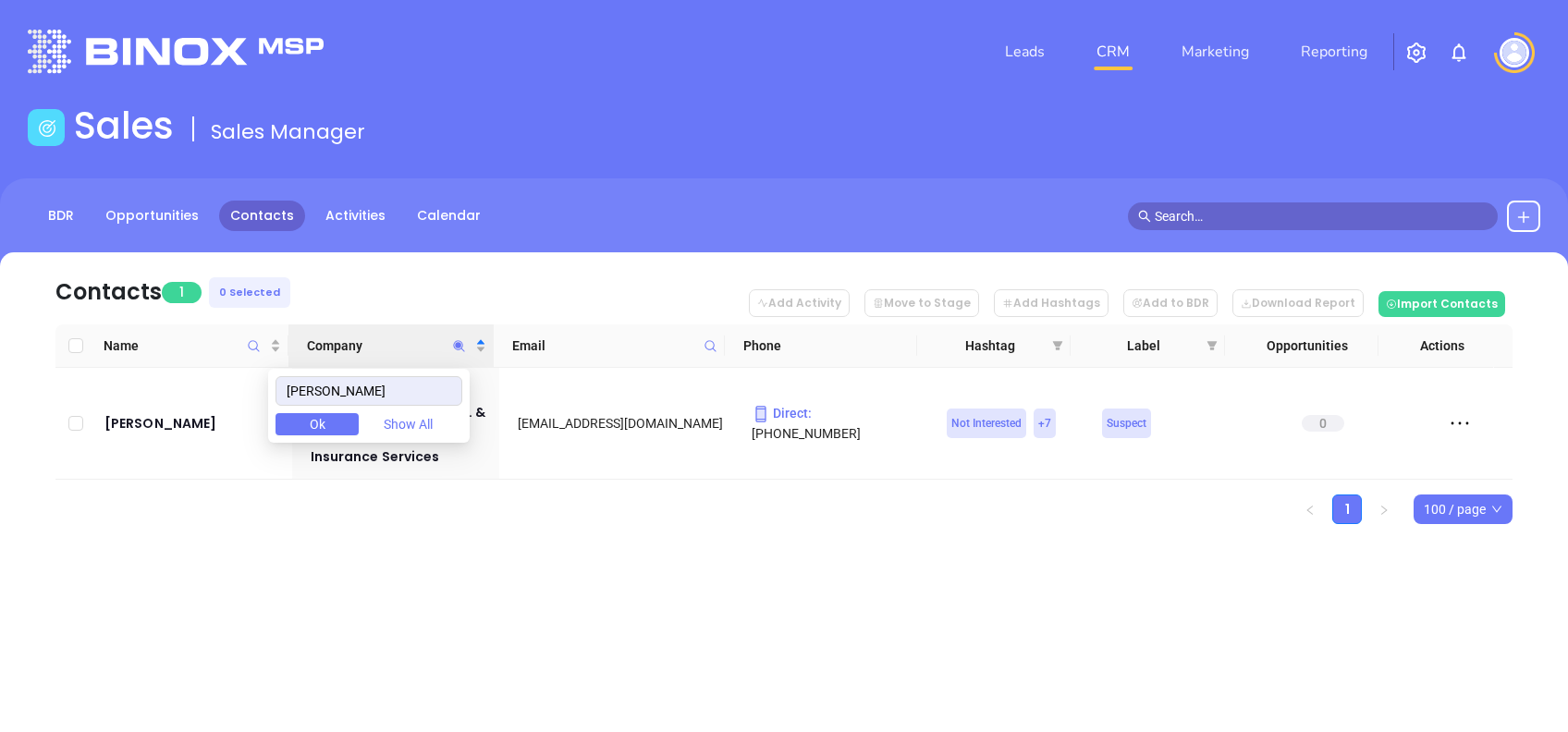
click at [711, 556] on div "Contacts 1 0 Selected Add Activity Move to Stage Add Hashtags Add to BDR Downlo…" at bounding box center [784, 420] width 1568 height 336
click at [455, 349] on icon "Company" at bounding box center [459, 346] width 14 height 14
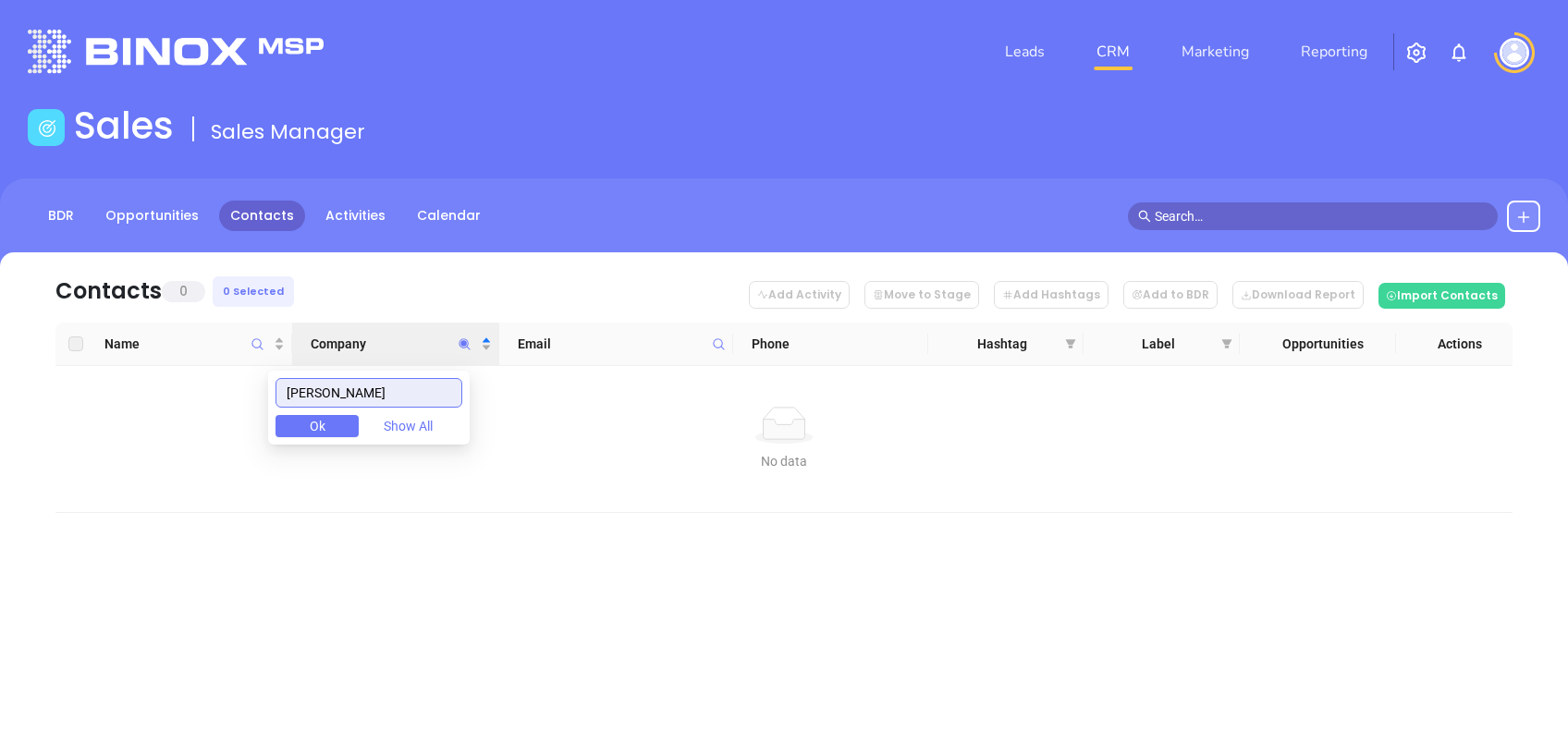
type input "[PERSON_NAME]"
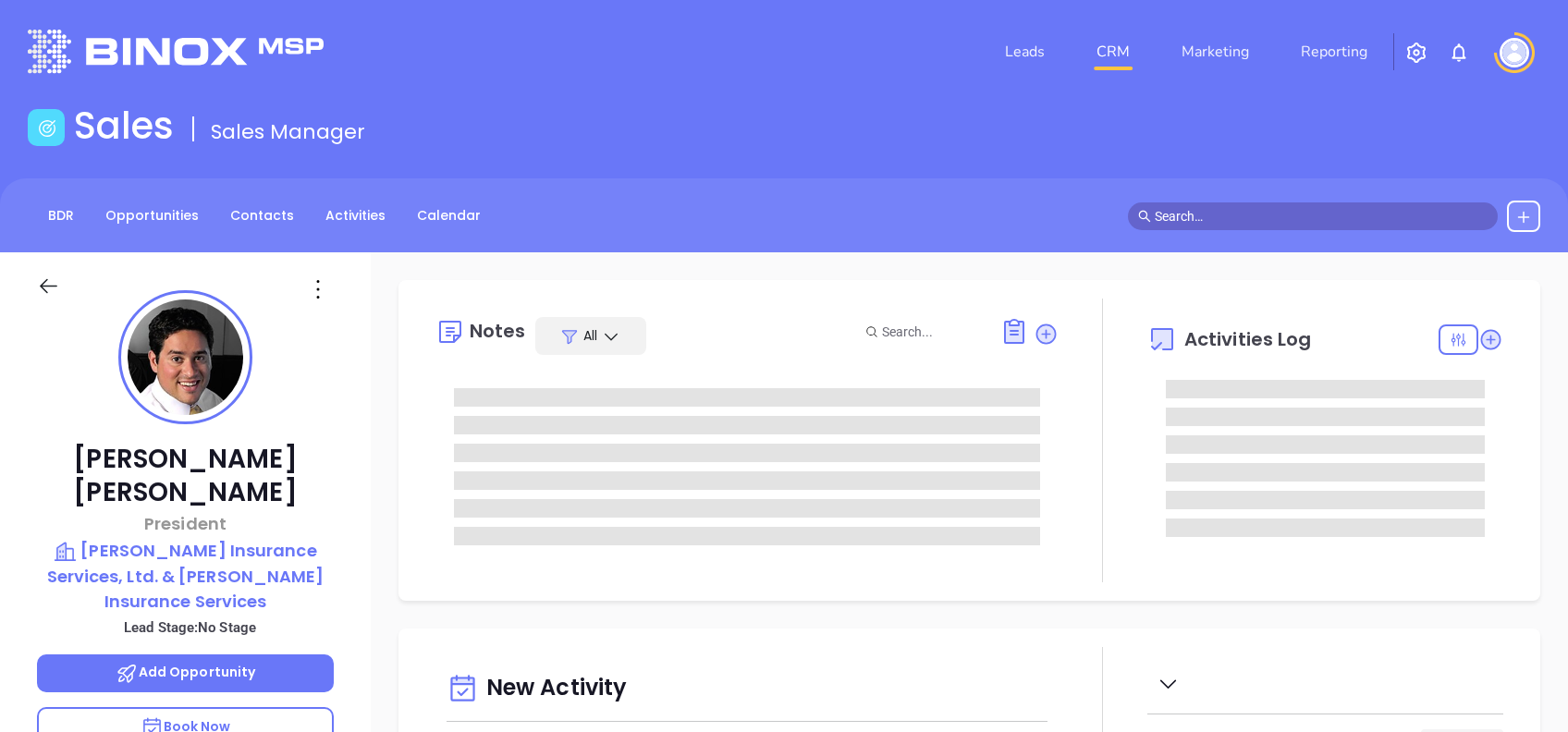
type input "[DATE]"
type input "[PERSON_NAME]"
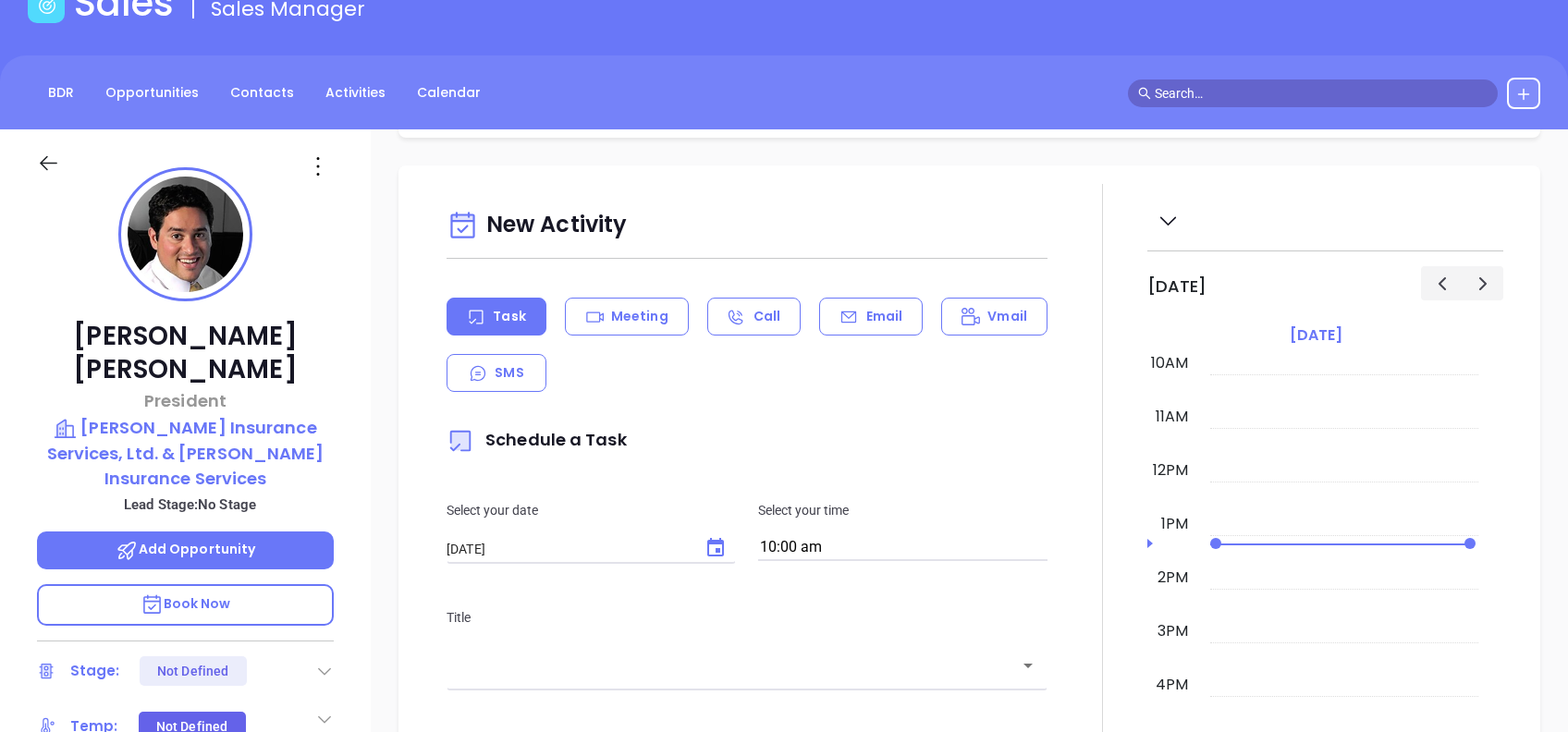
scroll to position [123, 0]
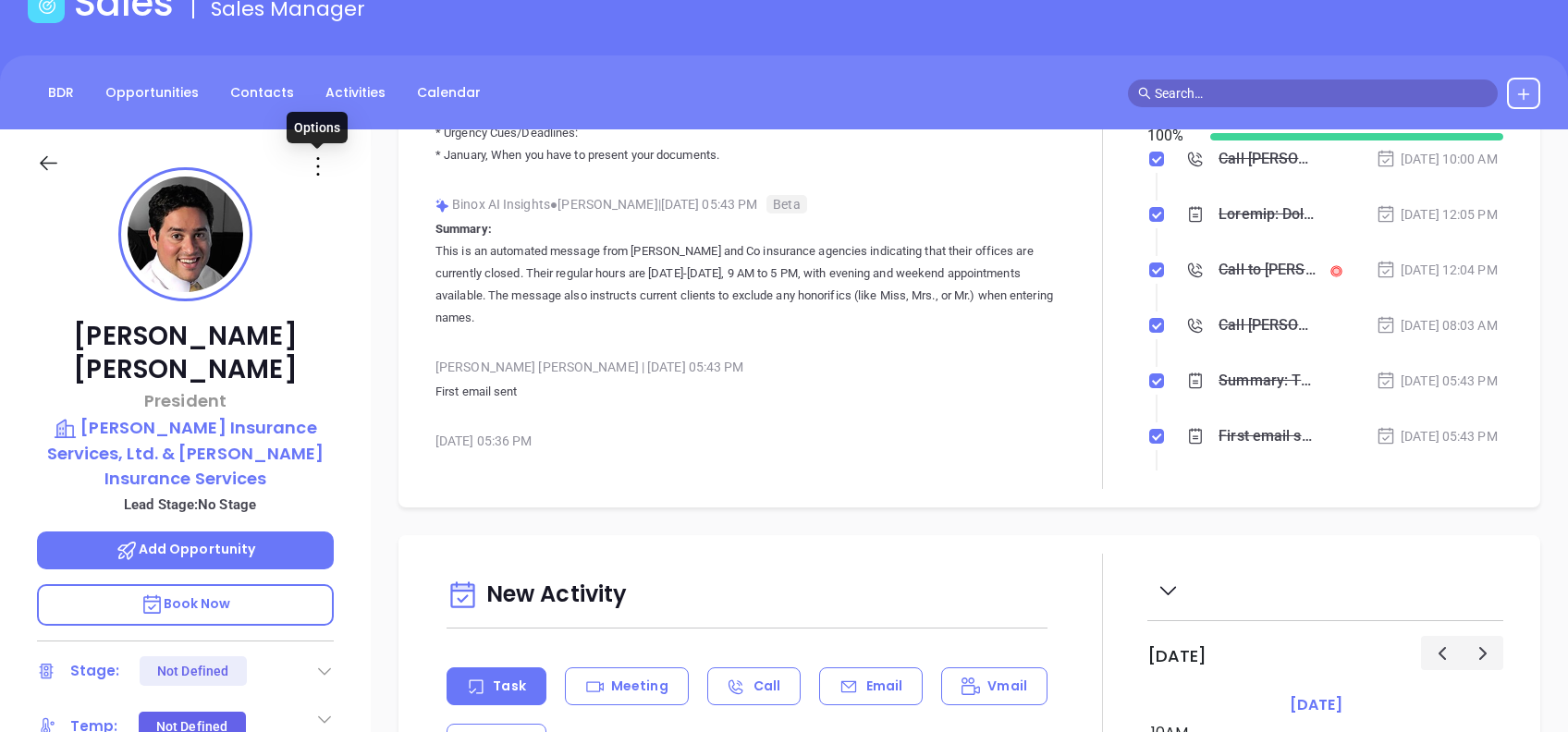
click at [322, 170] on icon at bounding box center [318, 167] width 30 height 30
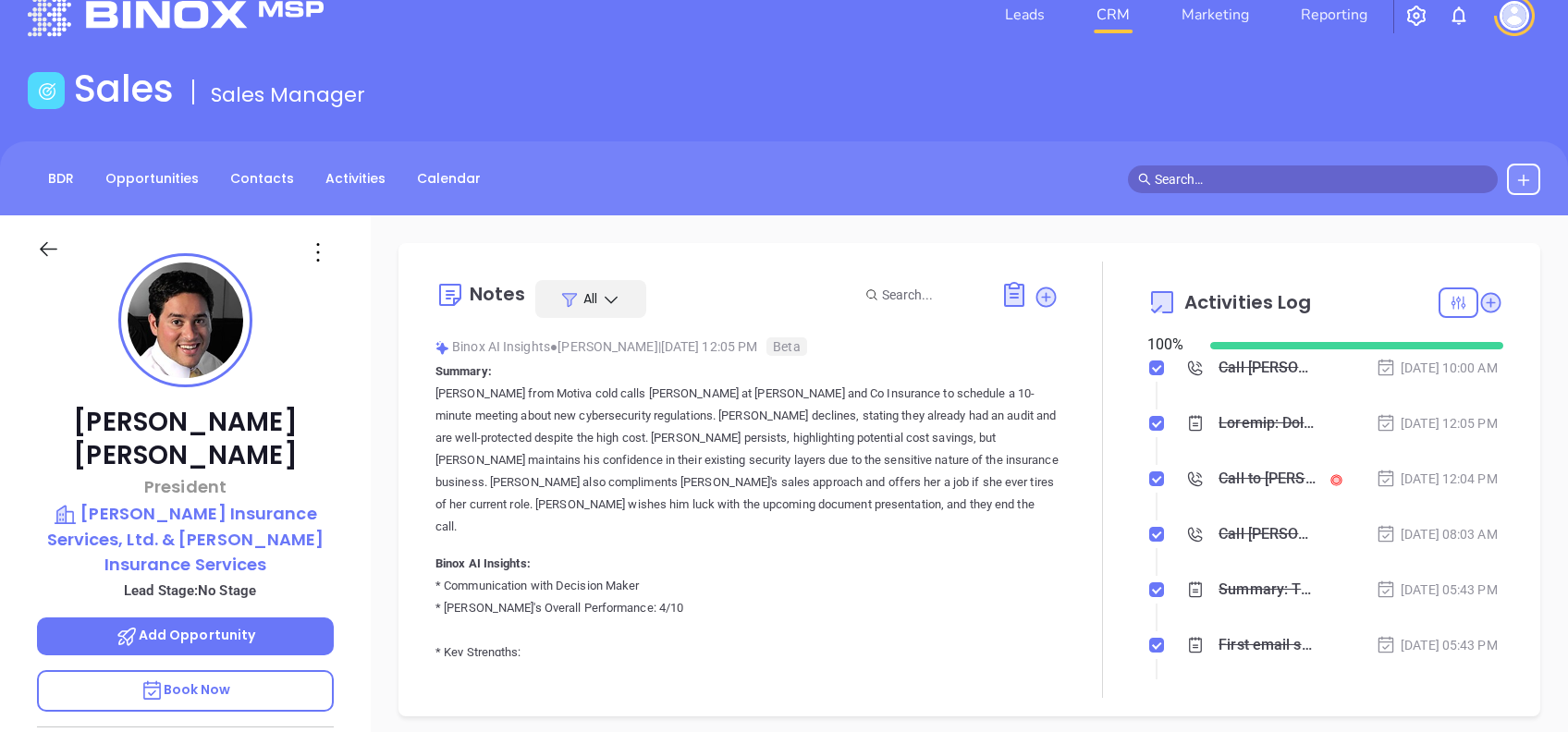
scroll to position [0, 0]
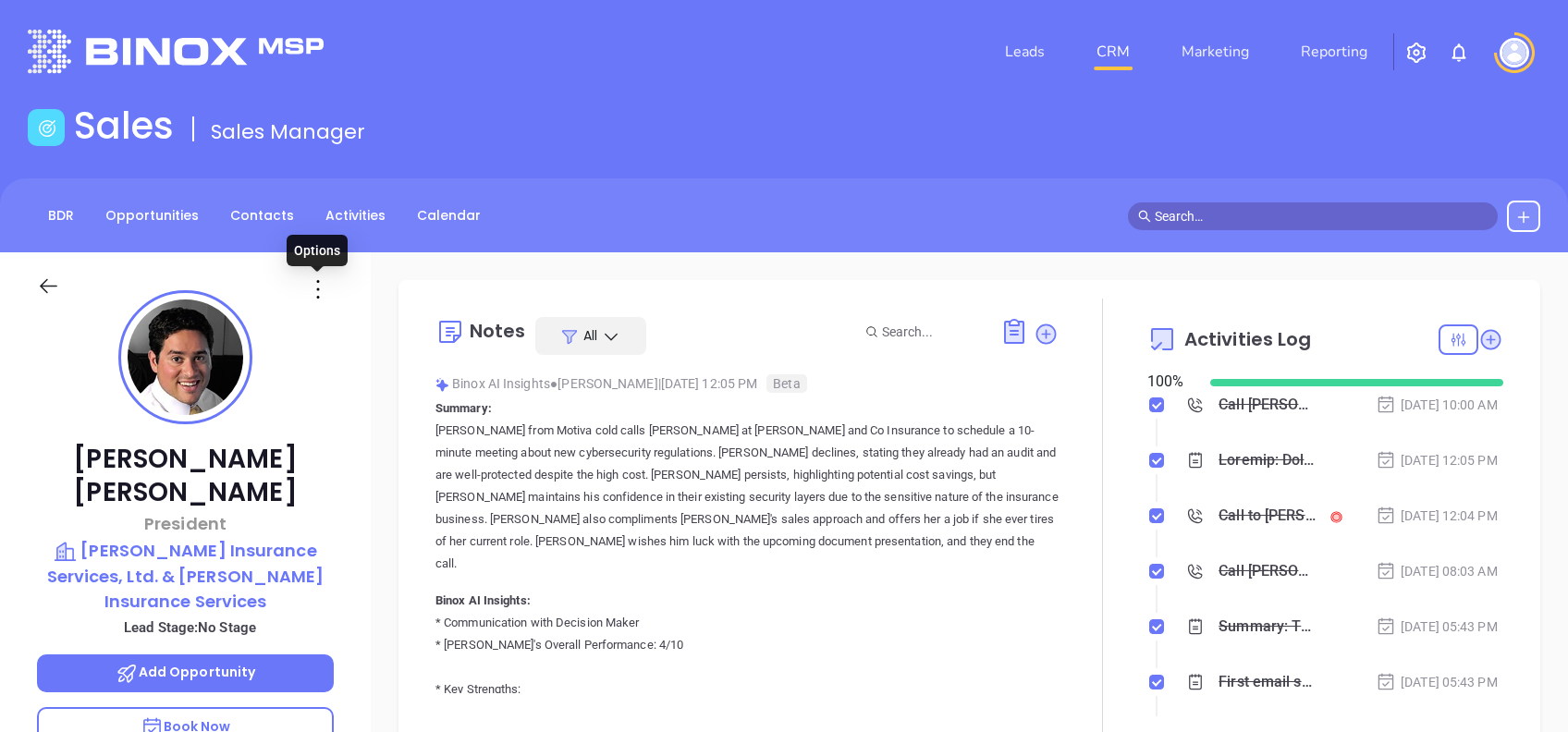
click at [304, 296] on icon at bounding box center [318, 289] width 30 height 30
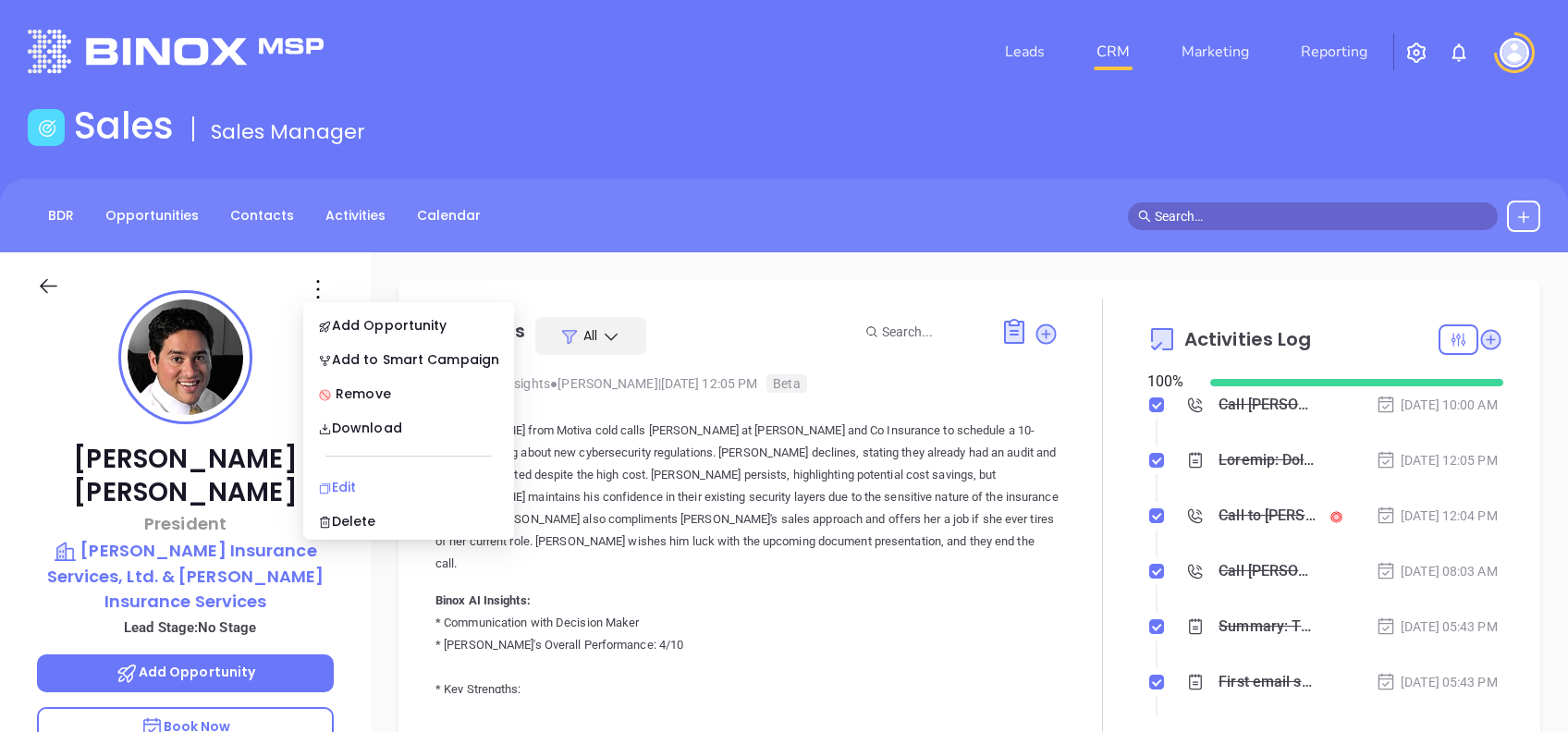
click at [364, 481] on div "Edit" at bounding box center [409, 487] width 182 height 20
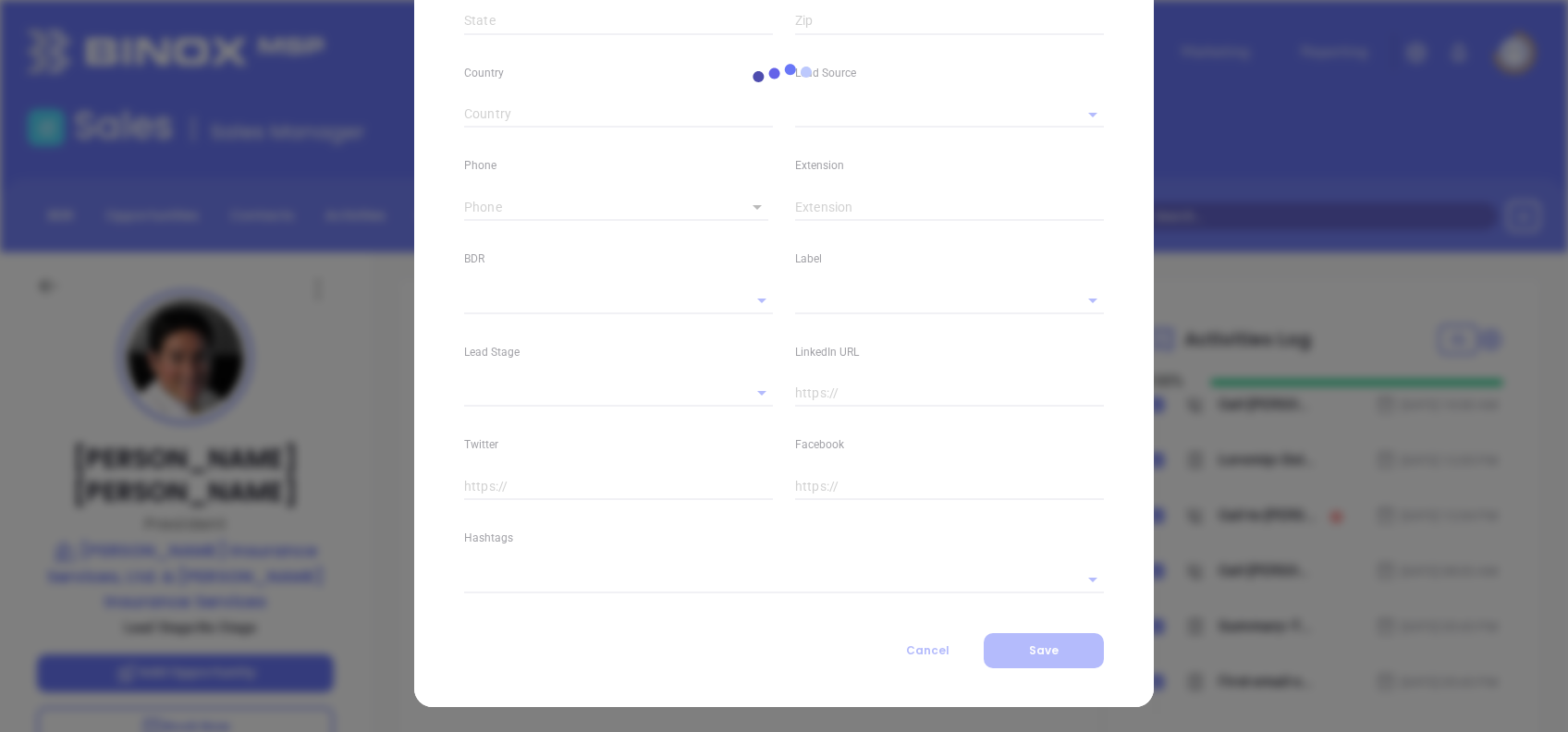
type input "John"
type input "Vassalotti"
type input "[EMAIL_ADDRESS][DOMAIN_NAME]"
type input "President"
type input "1"
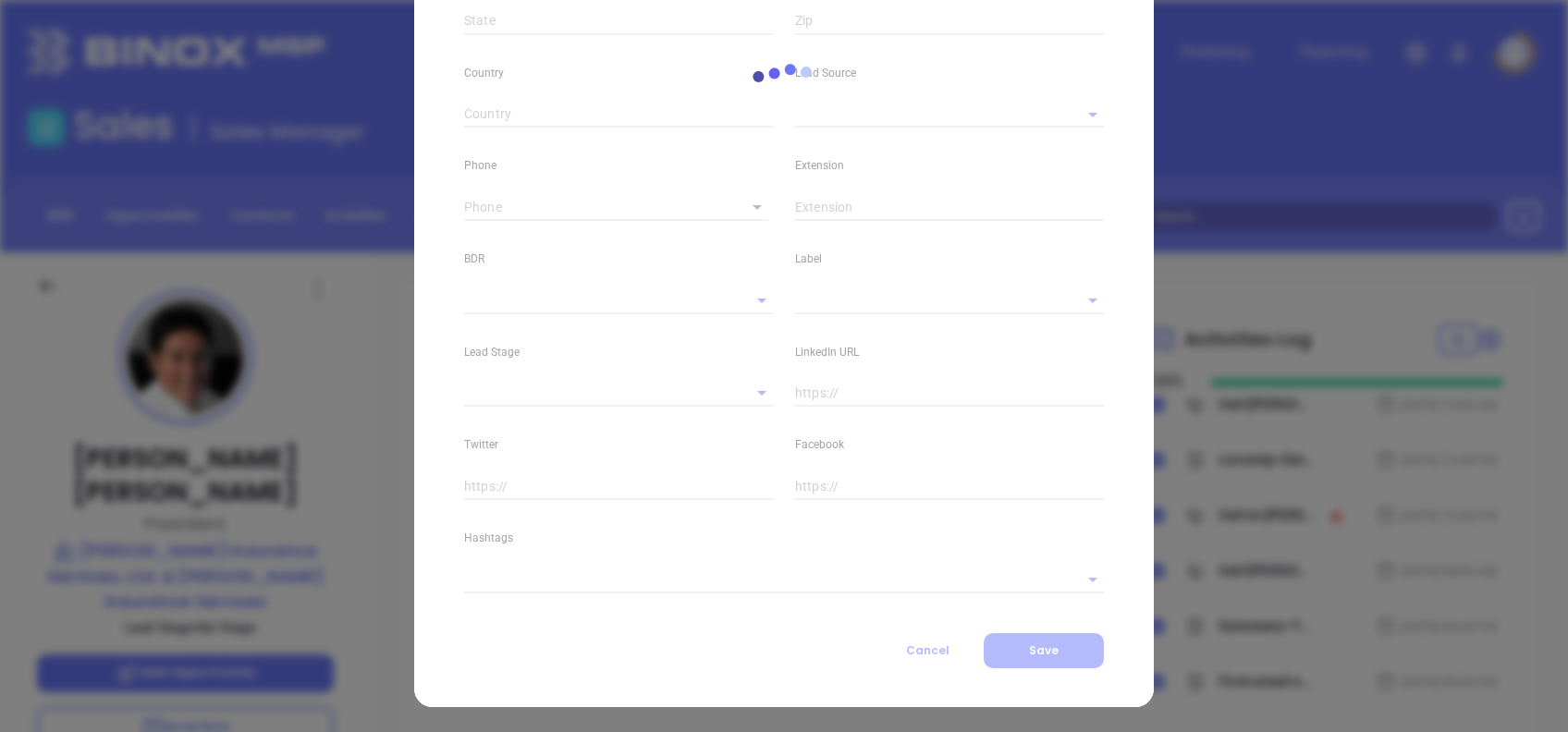
type input "www.linkedin.com/in/john-vassalotti-590bb1a"
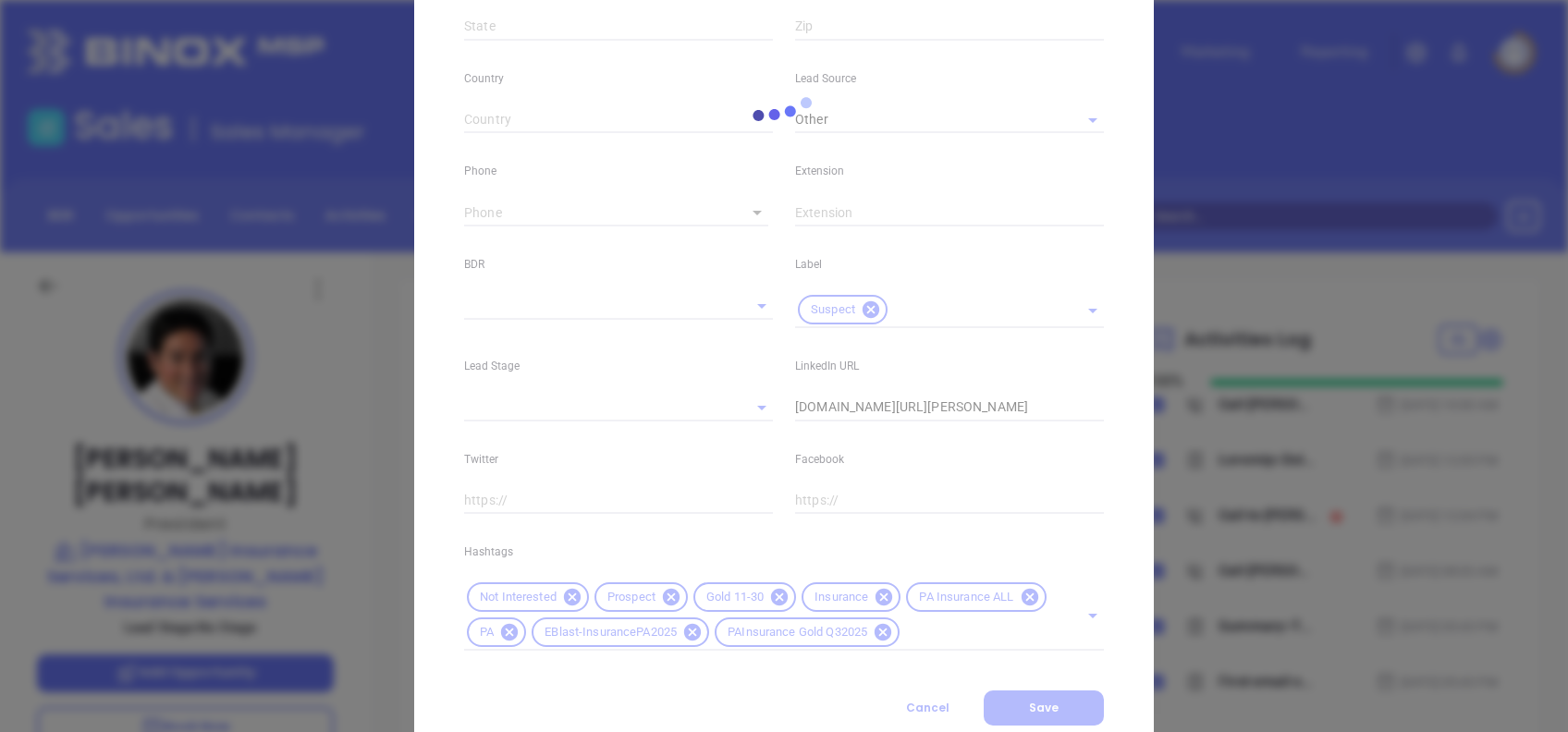
type input "Marketing"
type input "Other"
type input "Vicky Mendoza"
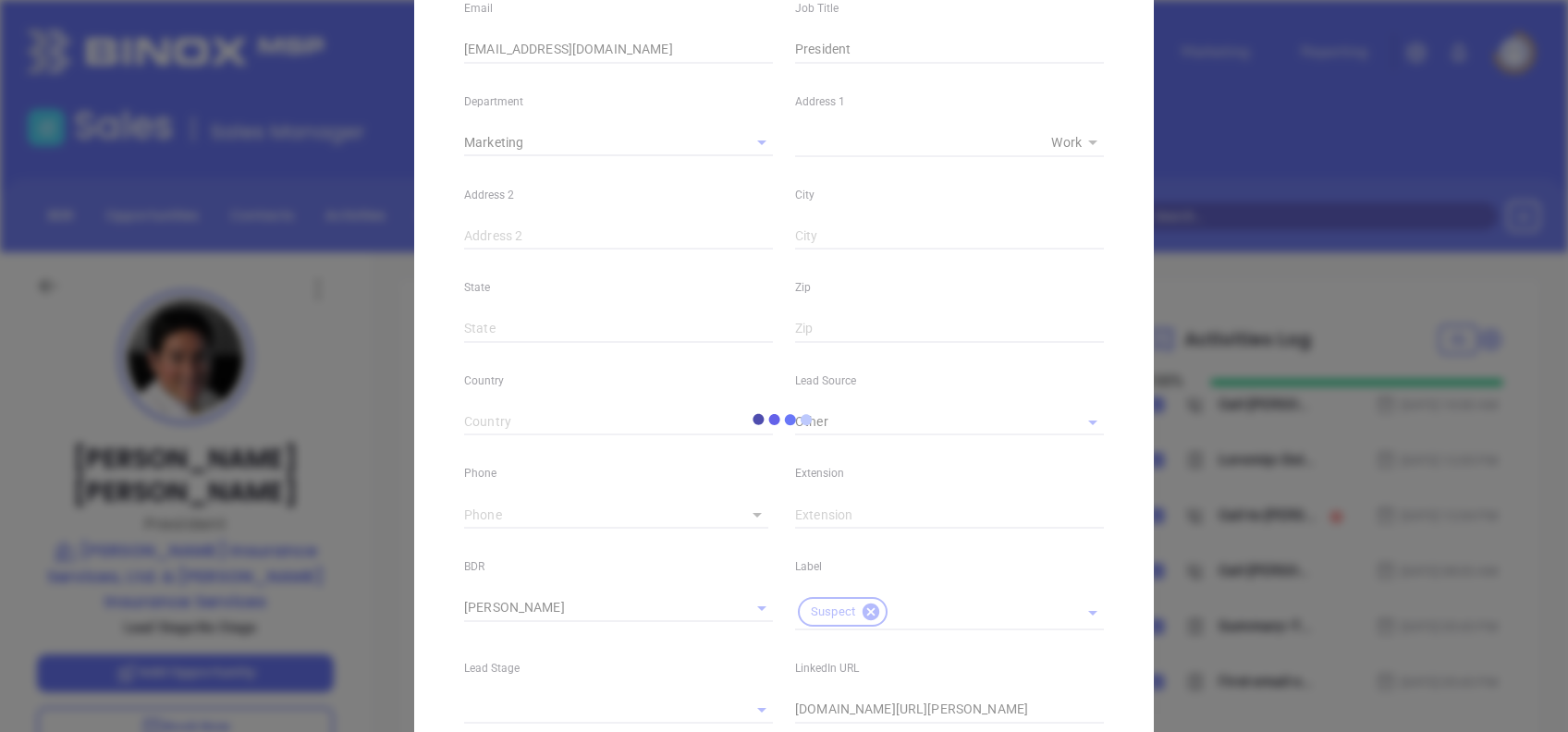
scroll to position [29, 0]
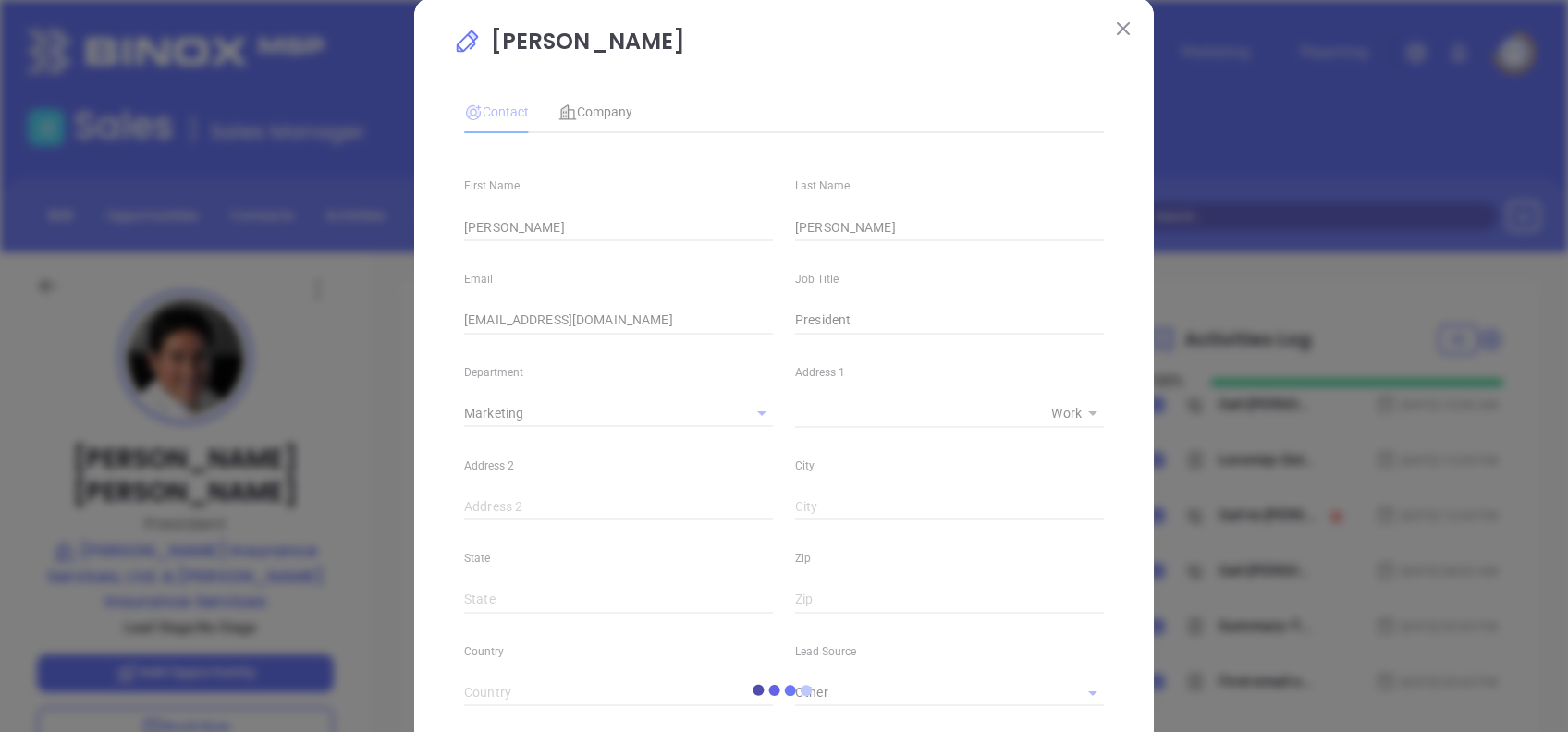
type input "1"
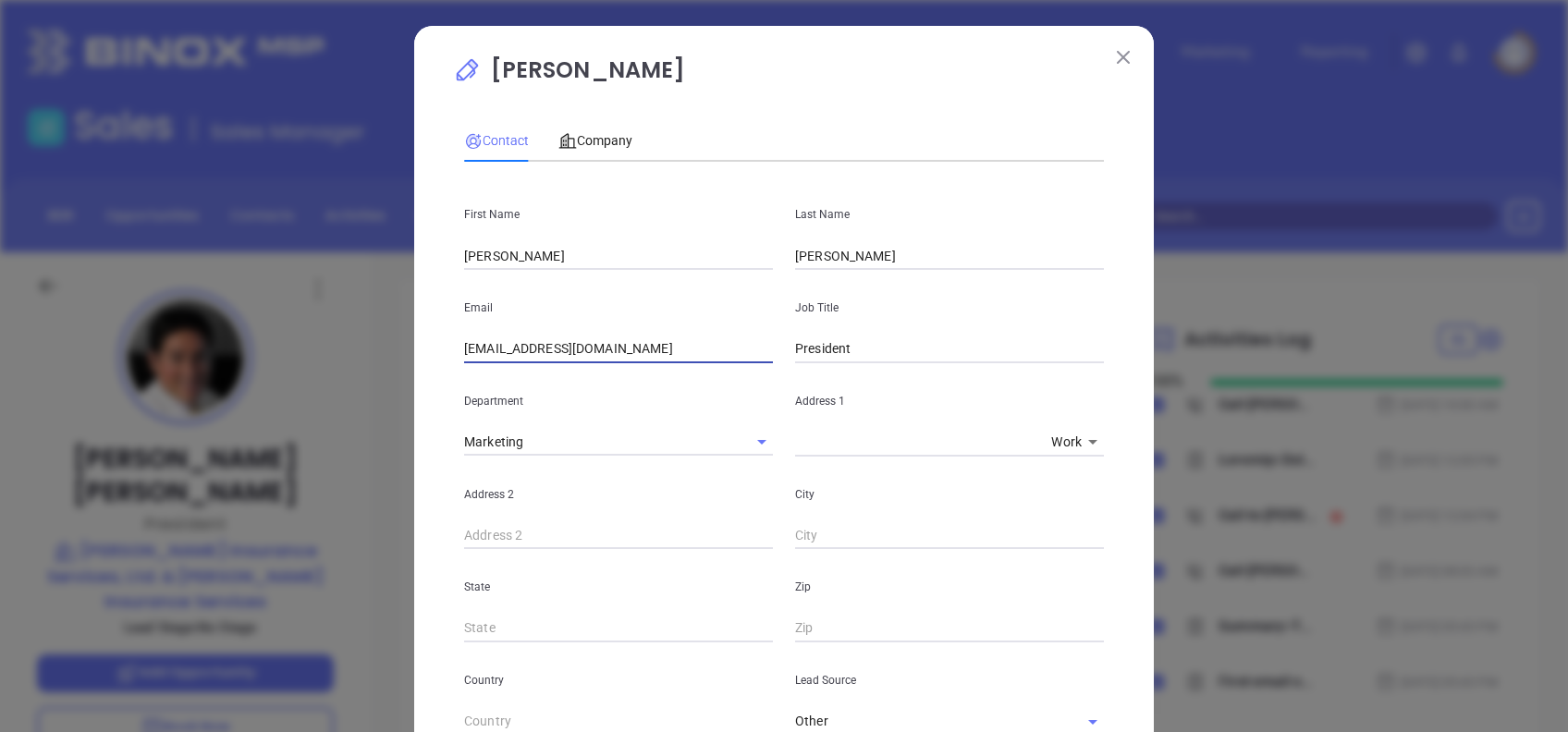
drag, startPoint x: 612, startPoint y: 349, endPoint x: 446, endPoint y: 334, distance: 166.7
click at [453, 335] on div "Email jvassal@kviscoe.com" at bounding box center [618, 317] width 331 height 94
paste input "cwins"
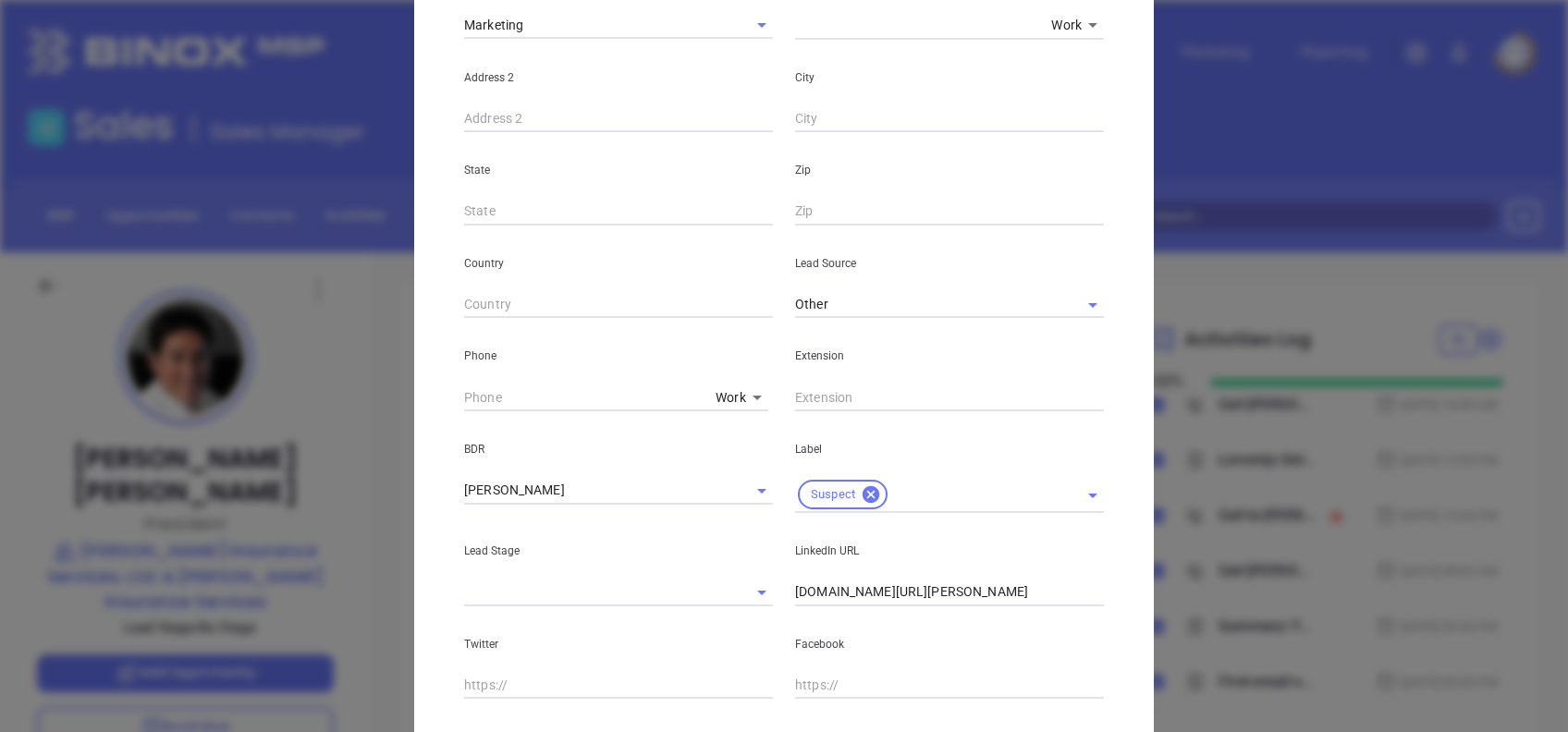
scroll to position [660, 0]
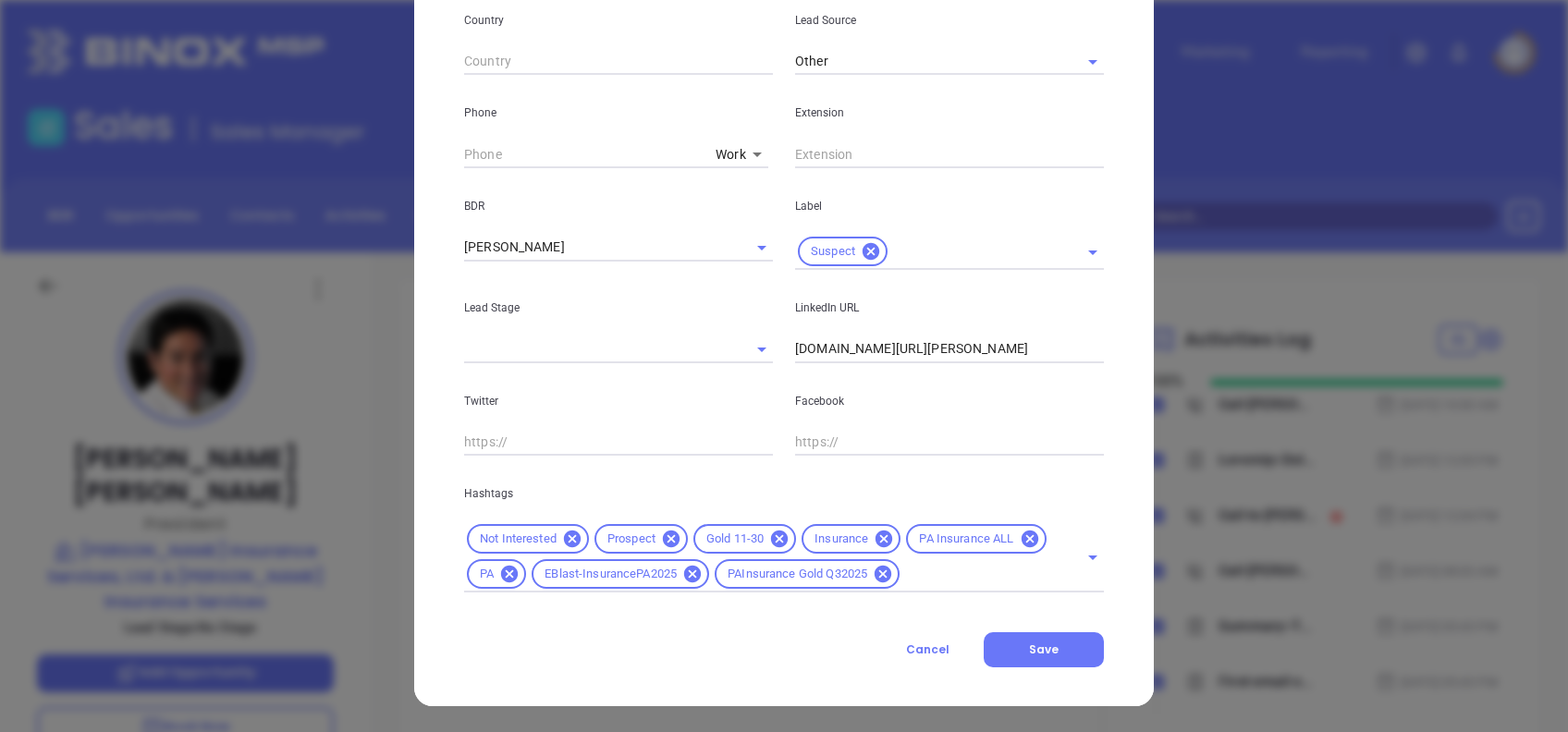
type input "jvassal@kvcwins.com"
click at [464, 154] on input "( ) -" at bounding box center [586, 155] width 244 height 28
paste input "610) 459-4444"
type input "(610) 459-4444"
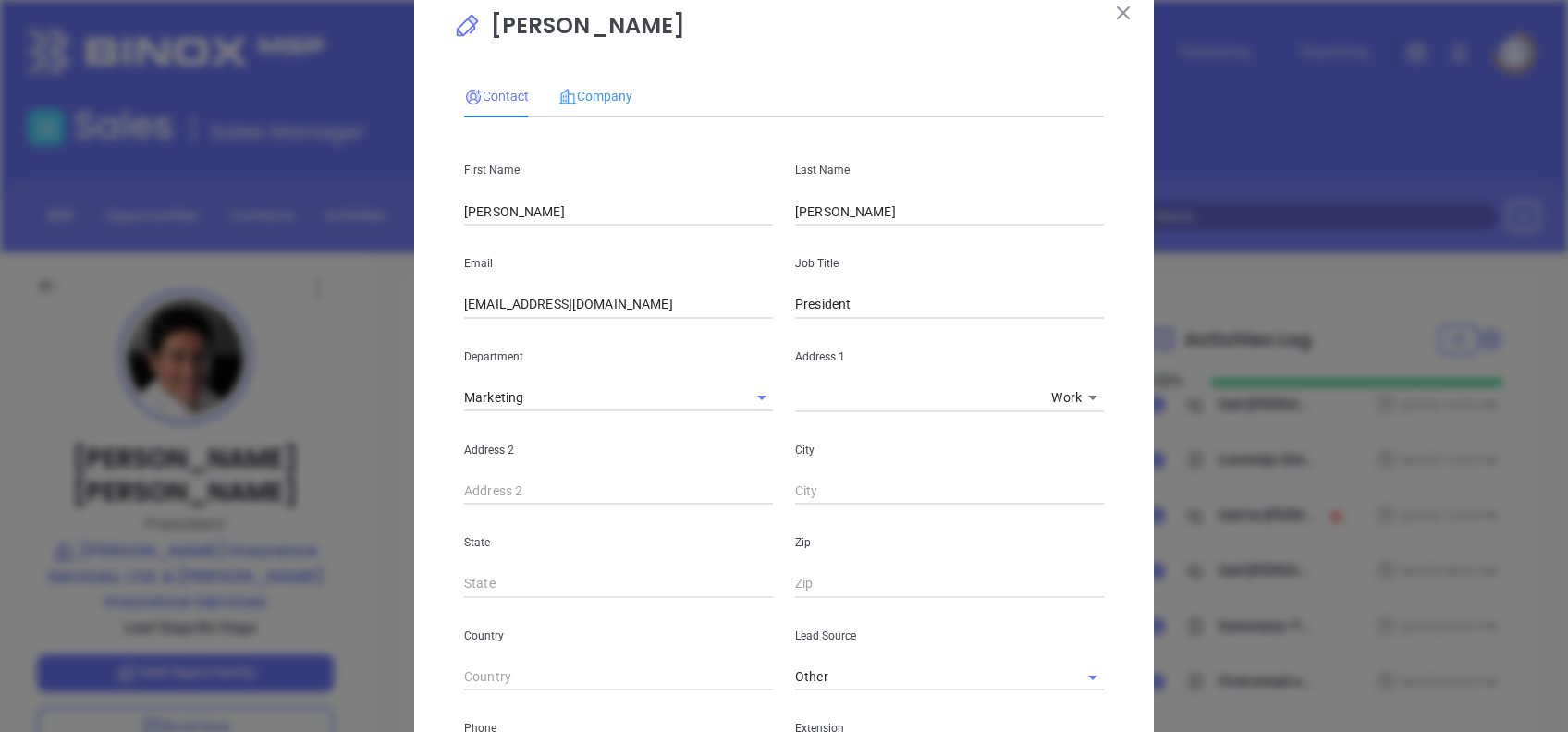
click at [606, 80] on div "Company" at bounding box center [595, 96] width 74 height 43
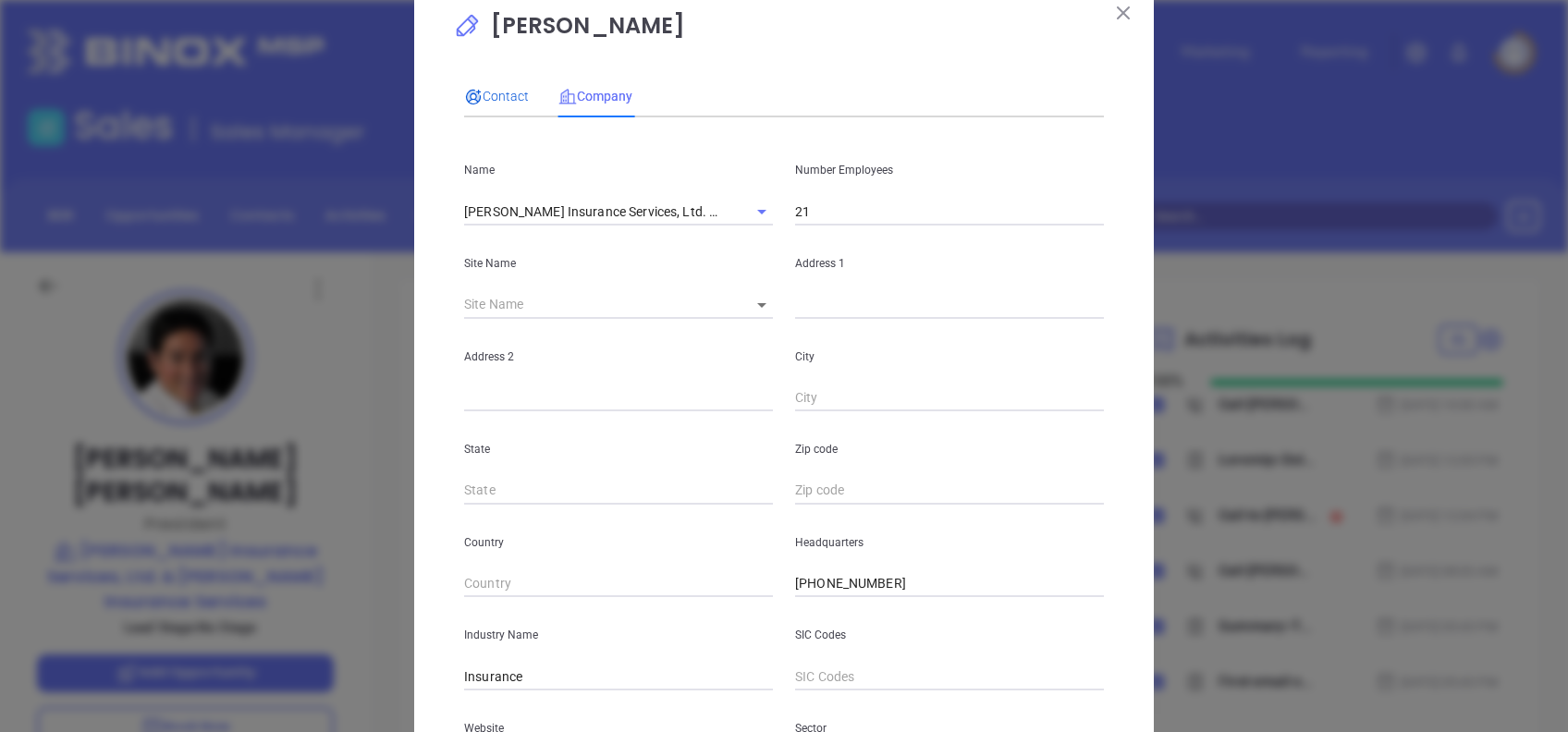
click at [493, 95] on span "Contact" at bounding box center [496, 96] width 65 height 15
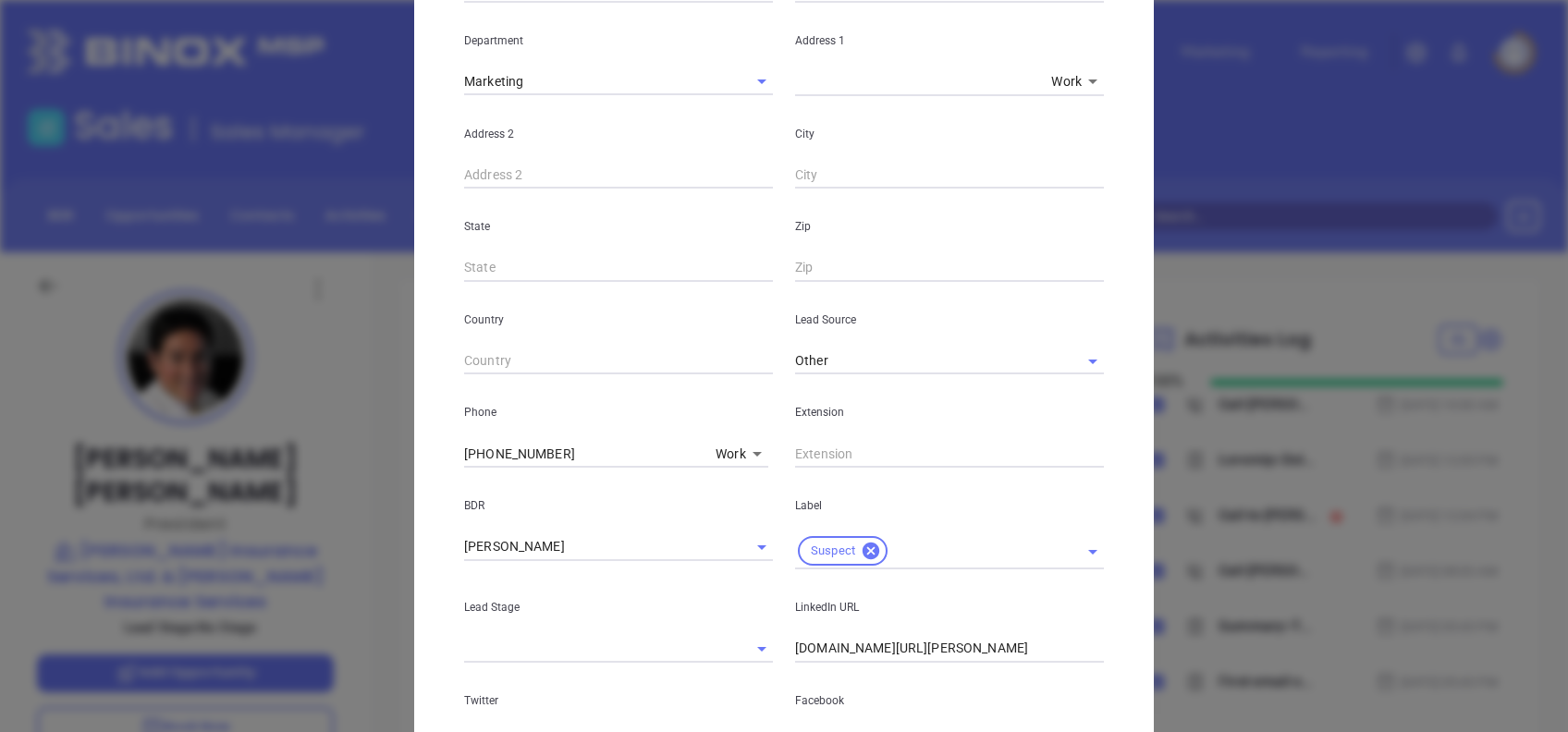
scroll to position [660, 0]
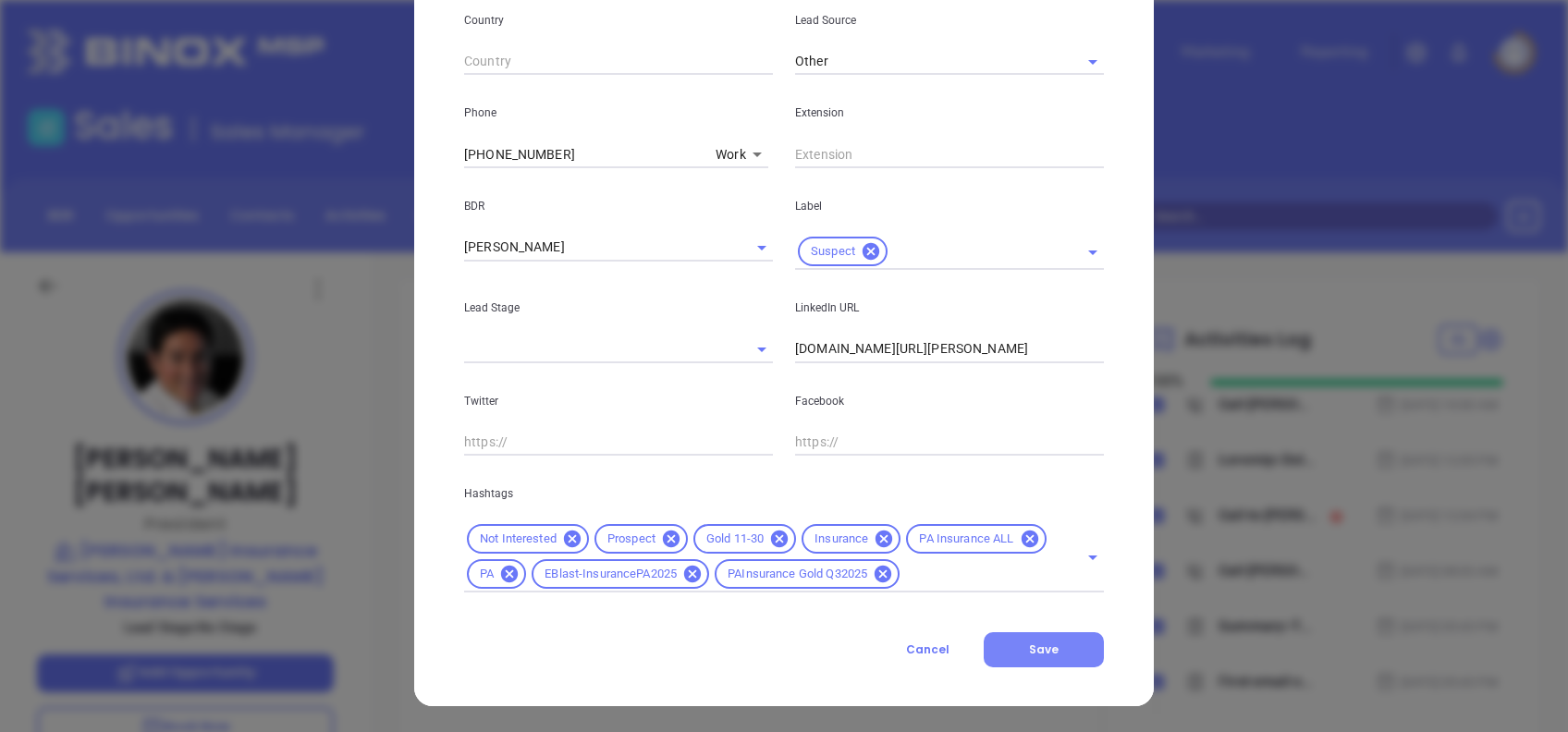
click at [1057, 654] on button "Save" at bounding box center [1044, 649] width 121 height 35
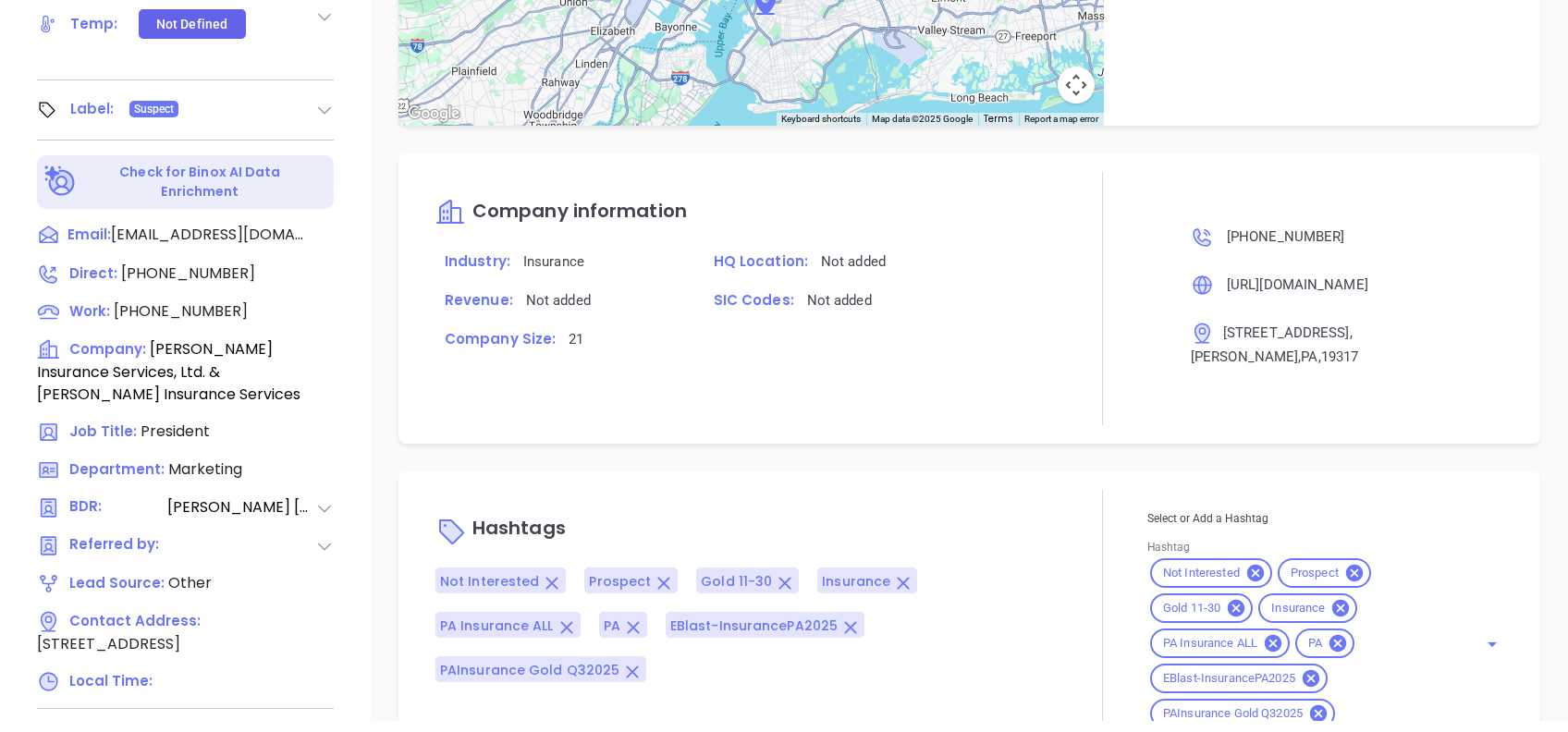
scroll to position [1276, 0]
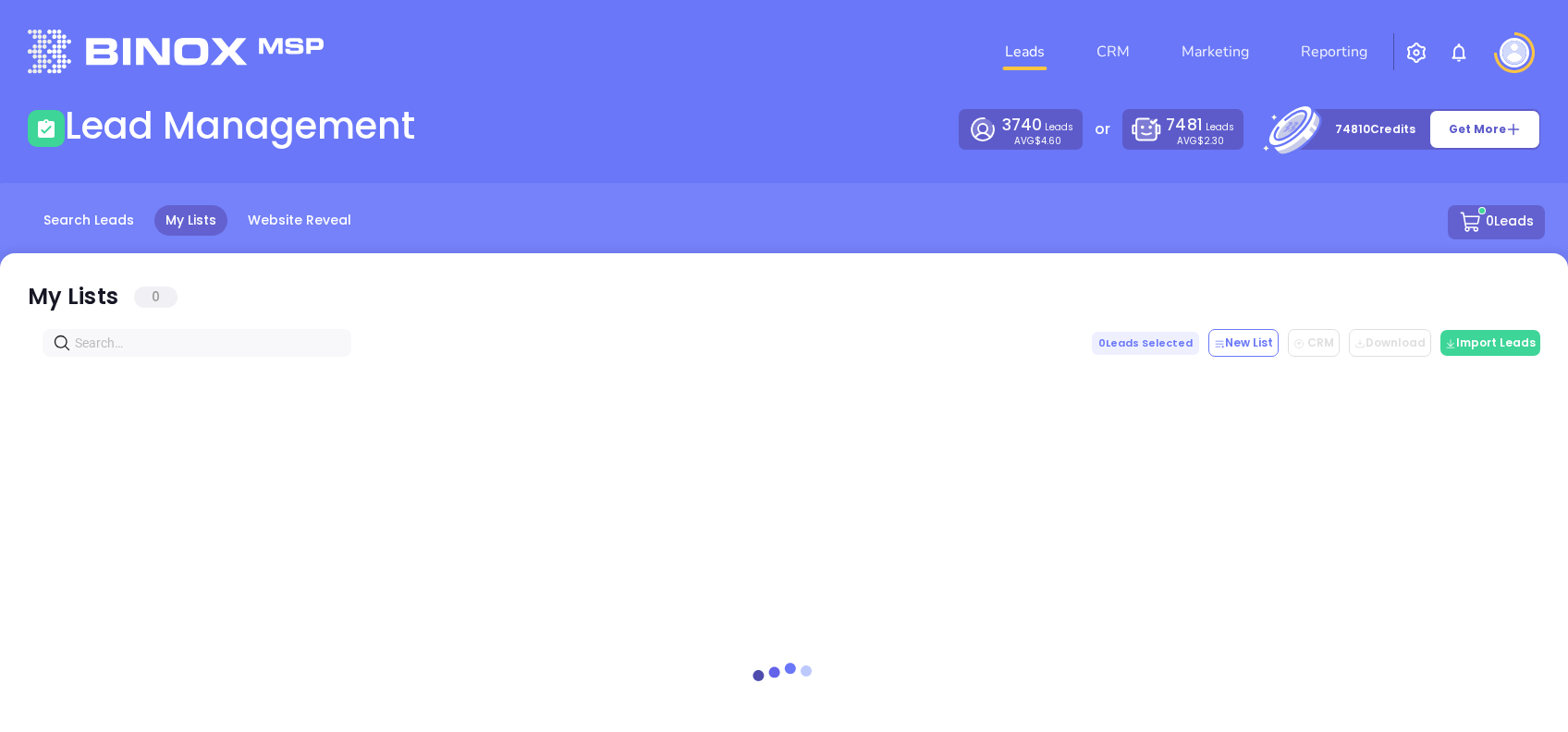
click at [210, 347] on input "text" at bounding box center [200, 343] width 251 height 20
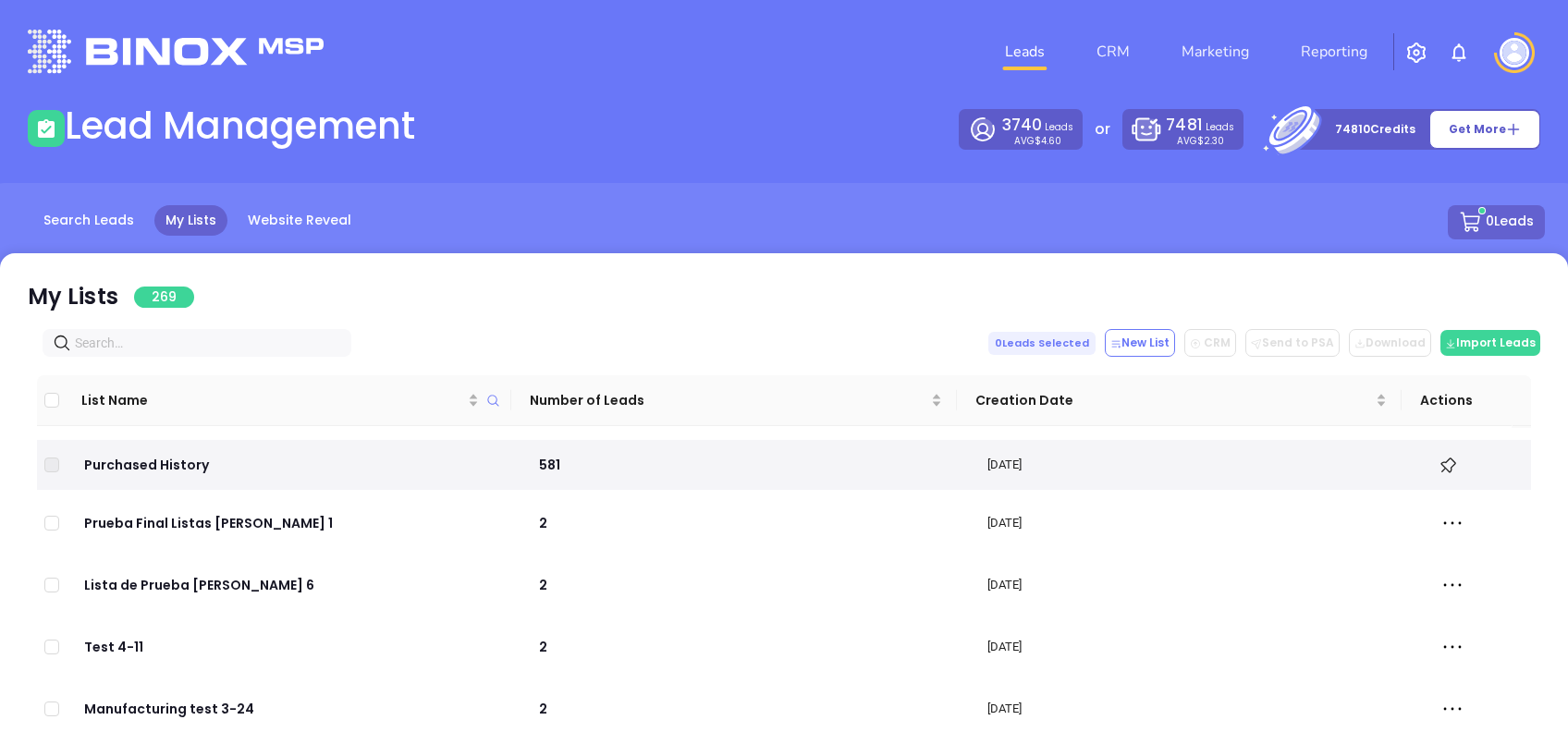
paste input "[DOMAIN_NAME]"
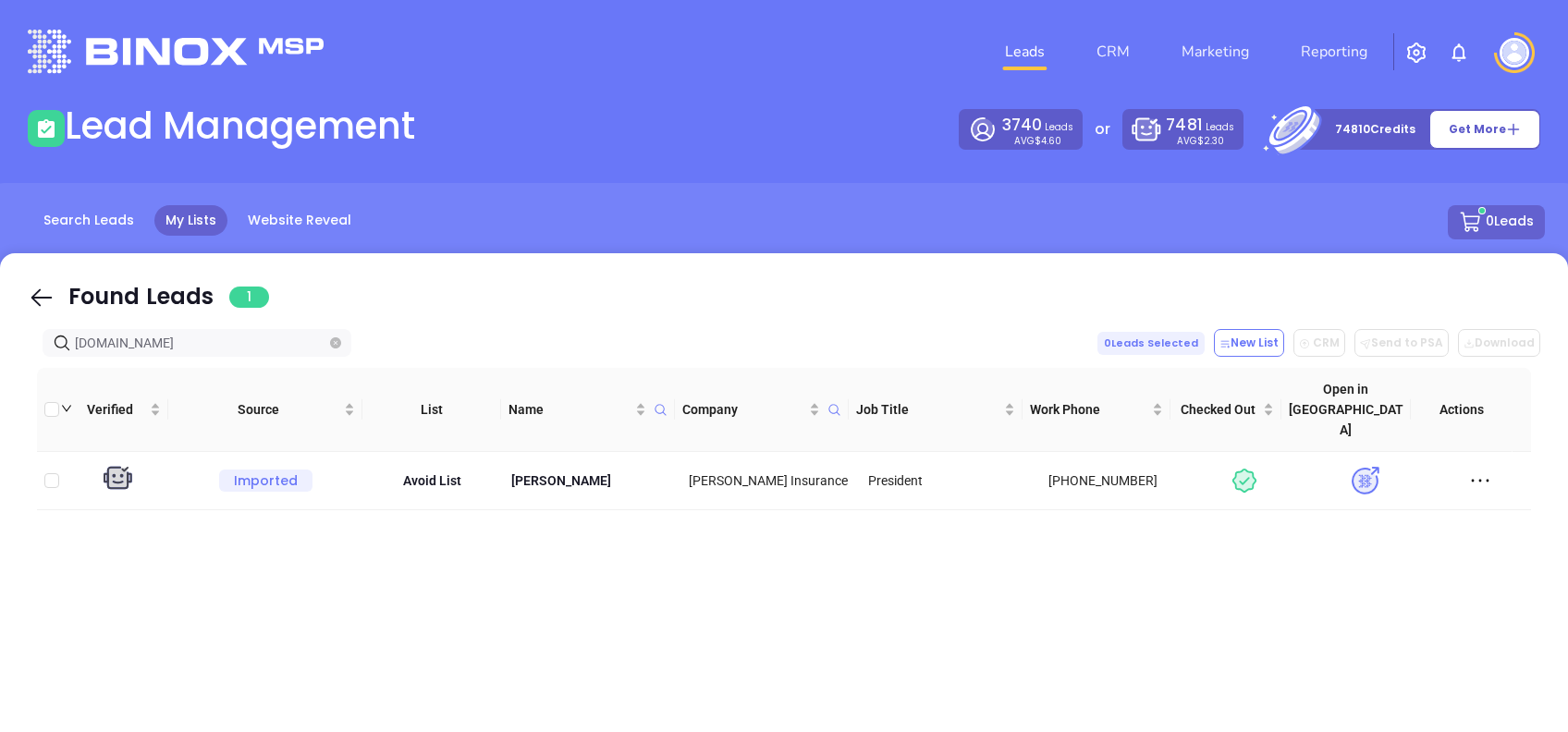
type input "[DOMAIN_NAME]"
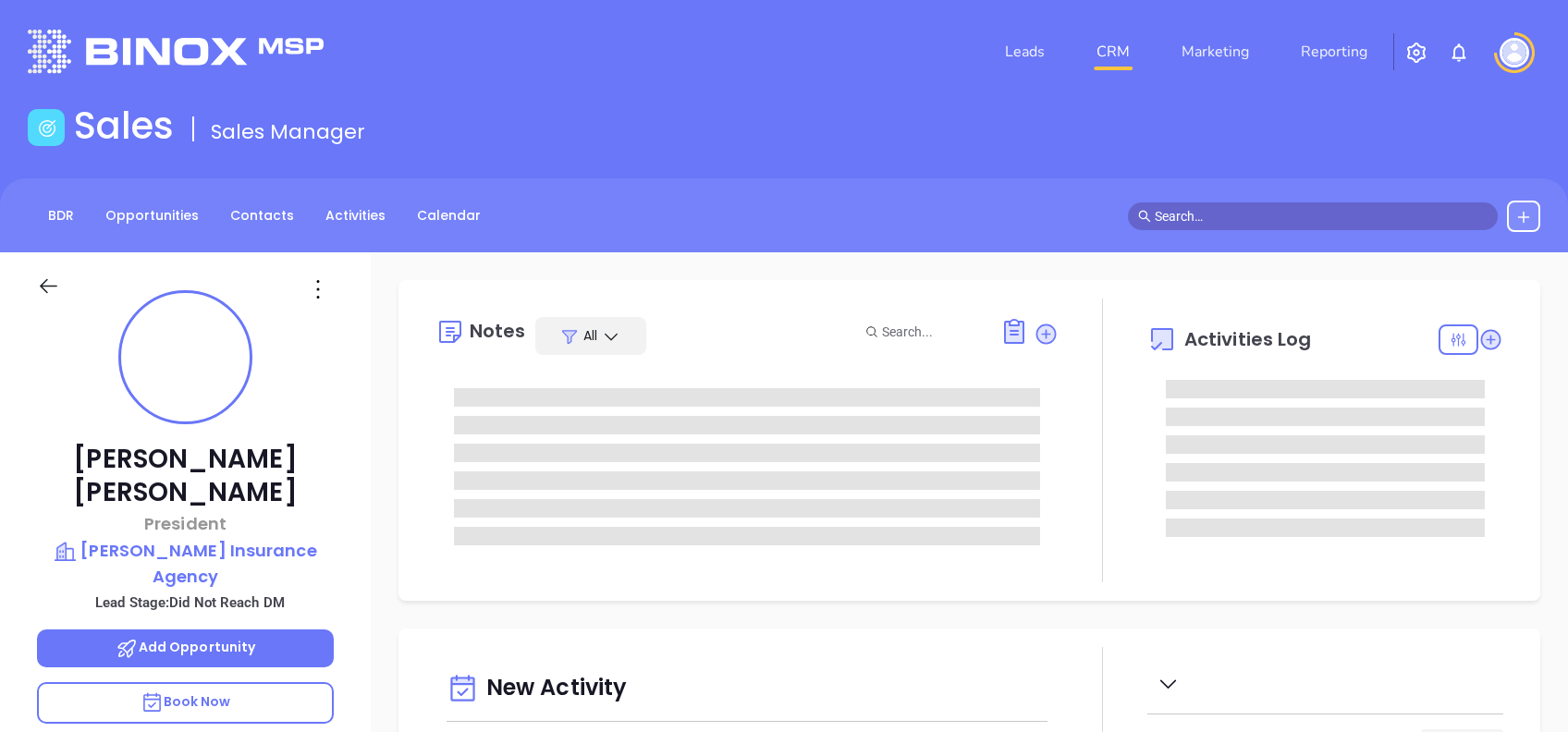
type input "[DATE]"
type input "[PERSON_NAME]"
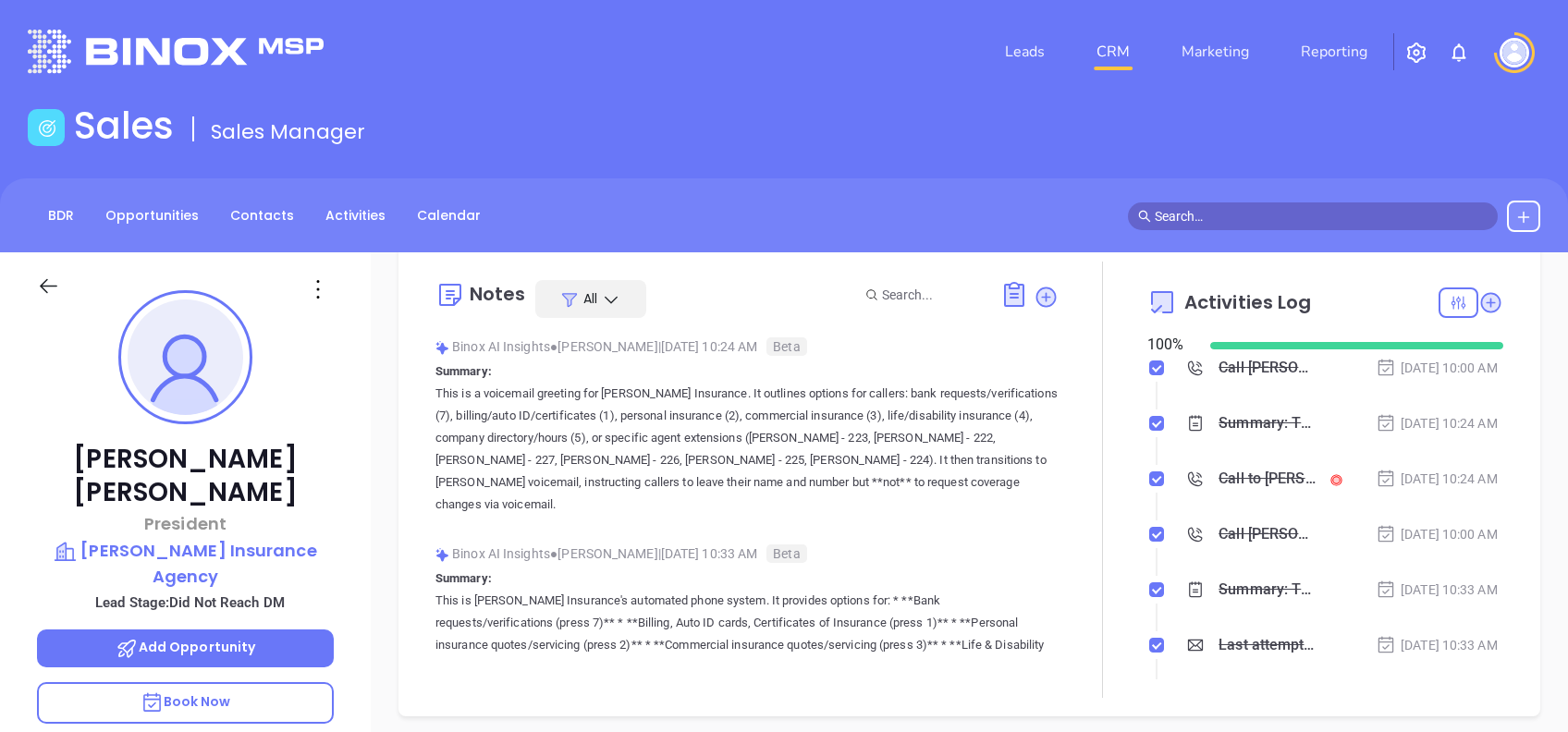
scroll to position [0, 0]
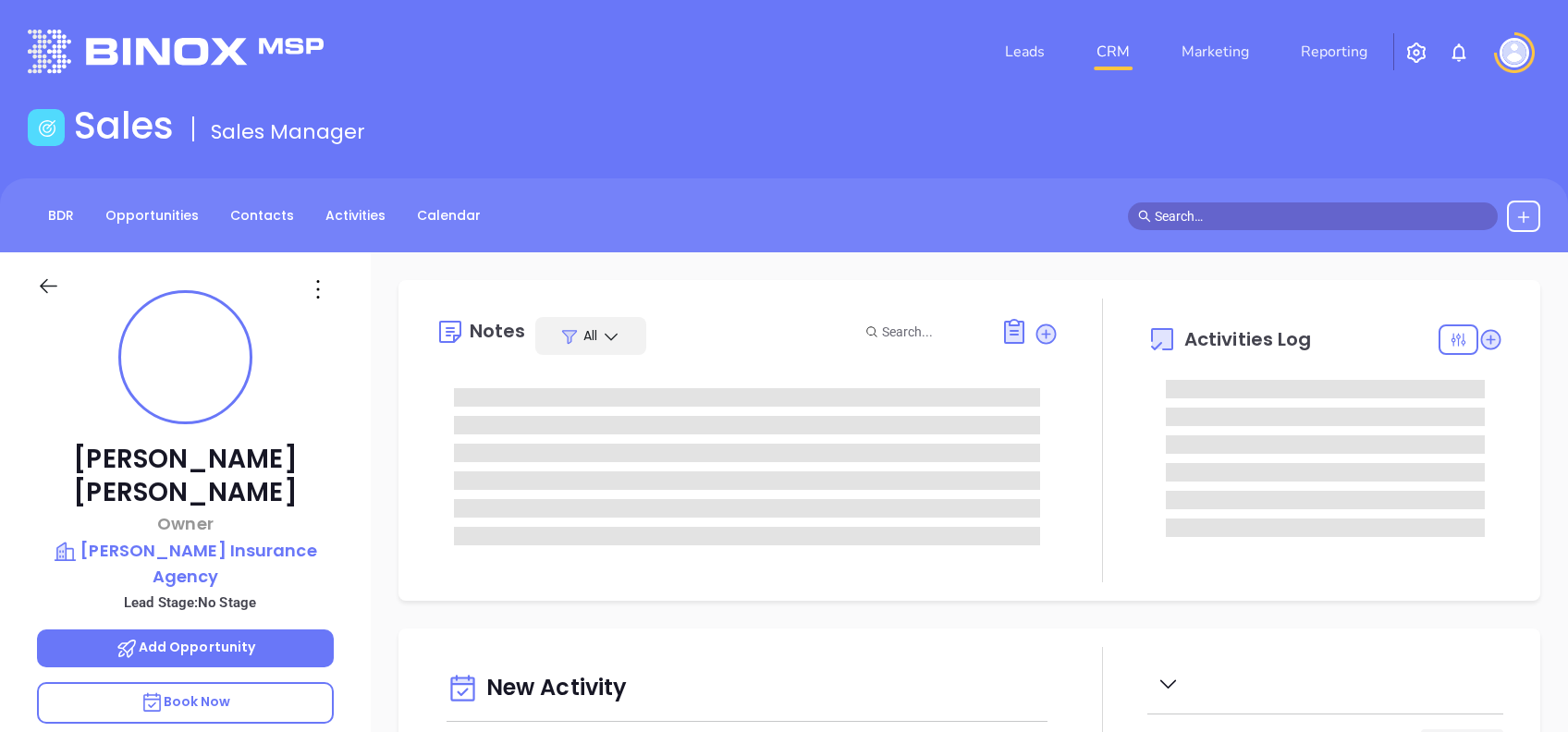
type input "[DATE]"
type input "[PERSON_NAME]"
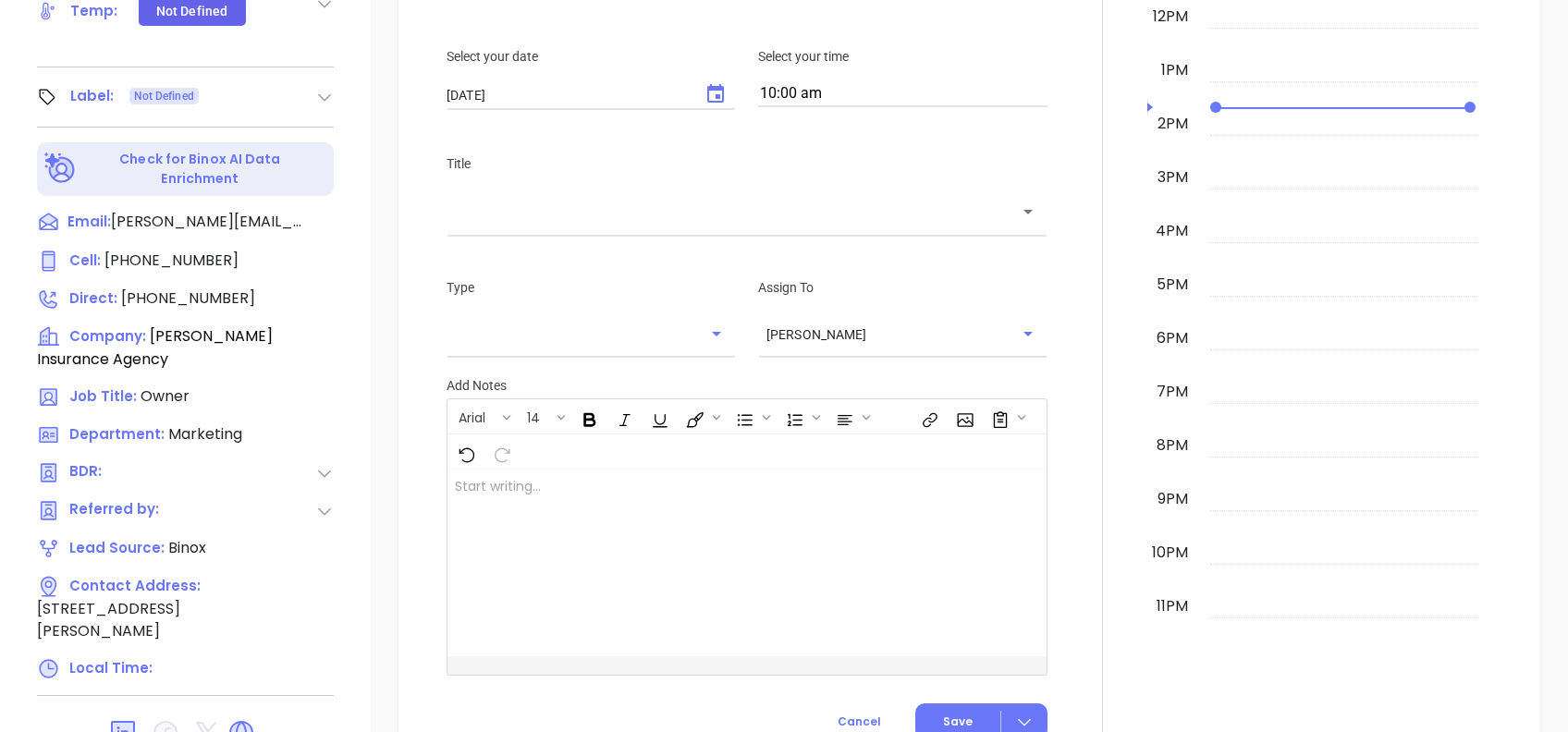
scroll to position [948, 0]
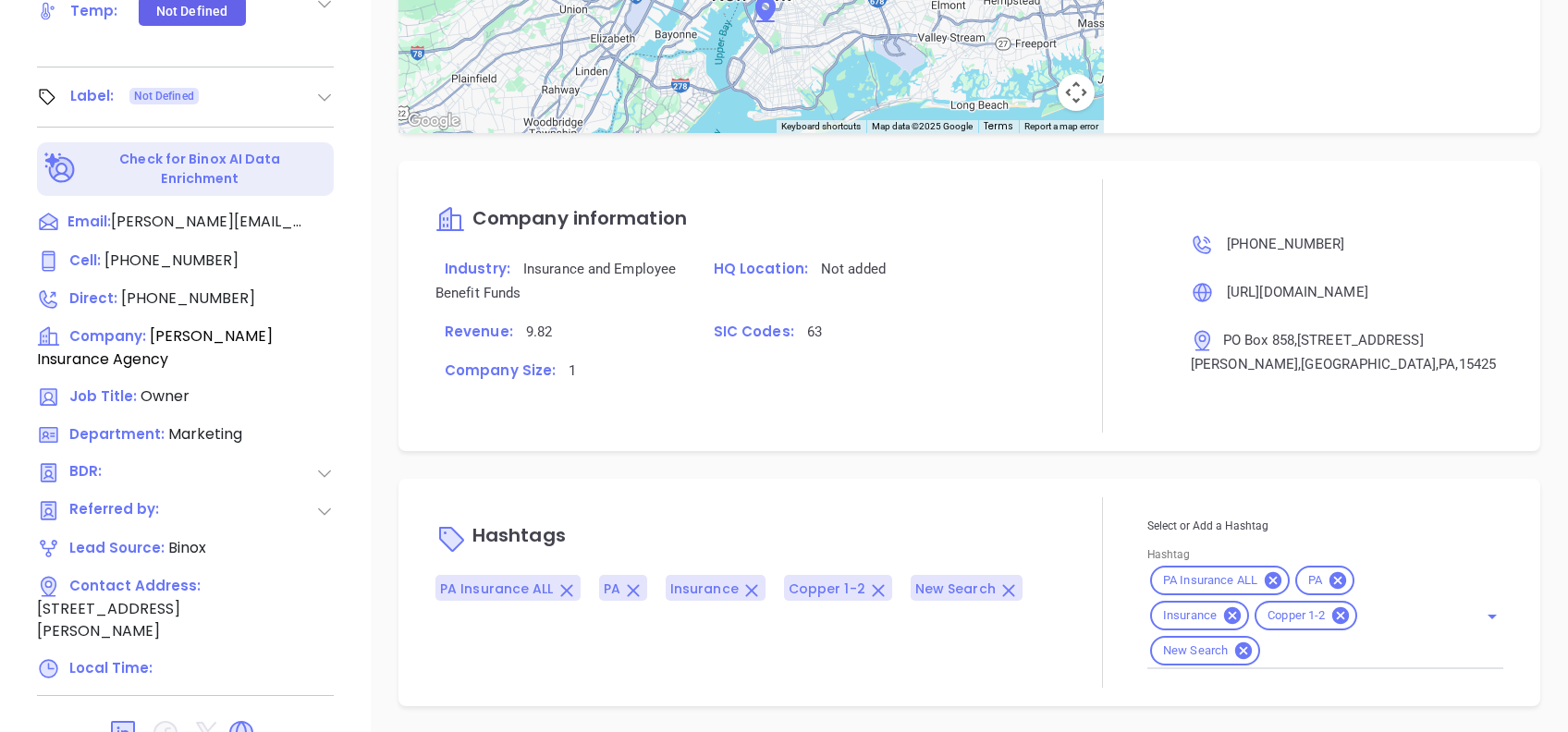
click at [1332, 651] on input "Hashtag" at bounding box center [1358, 651] width 189 height 23
type input "pros"
click at [1289, 690] on li "Prospect" at bounding box center [1323, 696] width 349 height 33
drag, startPoint x: 907, startPoint y: 413, endPoint x: 914, endPoint y: 429, distance: 17.5
click at [907, 414] on div "Company information Industry: Insurance and Employee Benefit Funds HQ Location:…" at bounding box center [747, 306] width 623 height 253
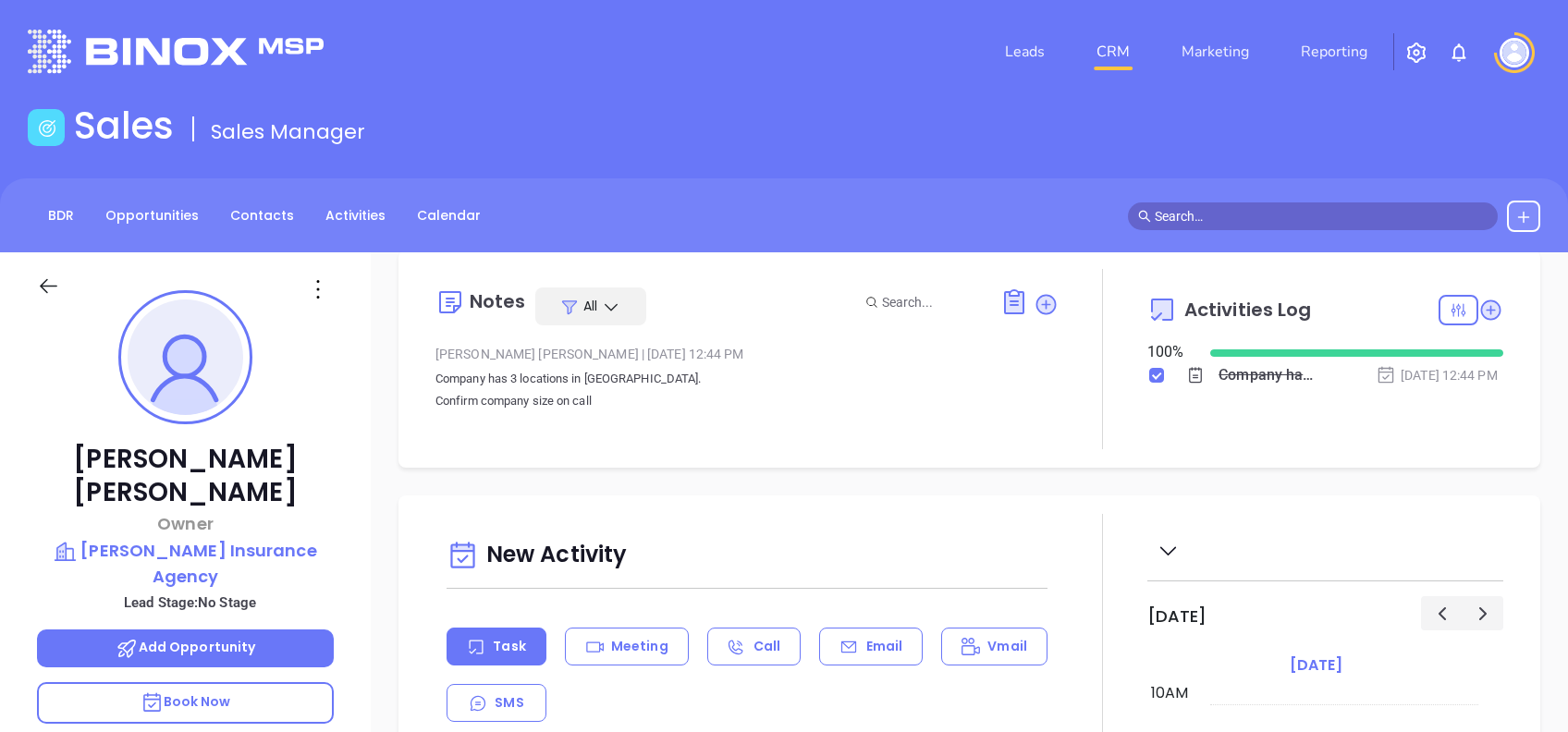
scroll to position [0, 0]
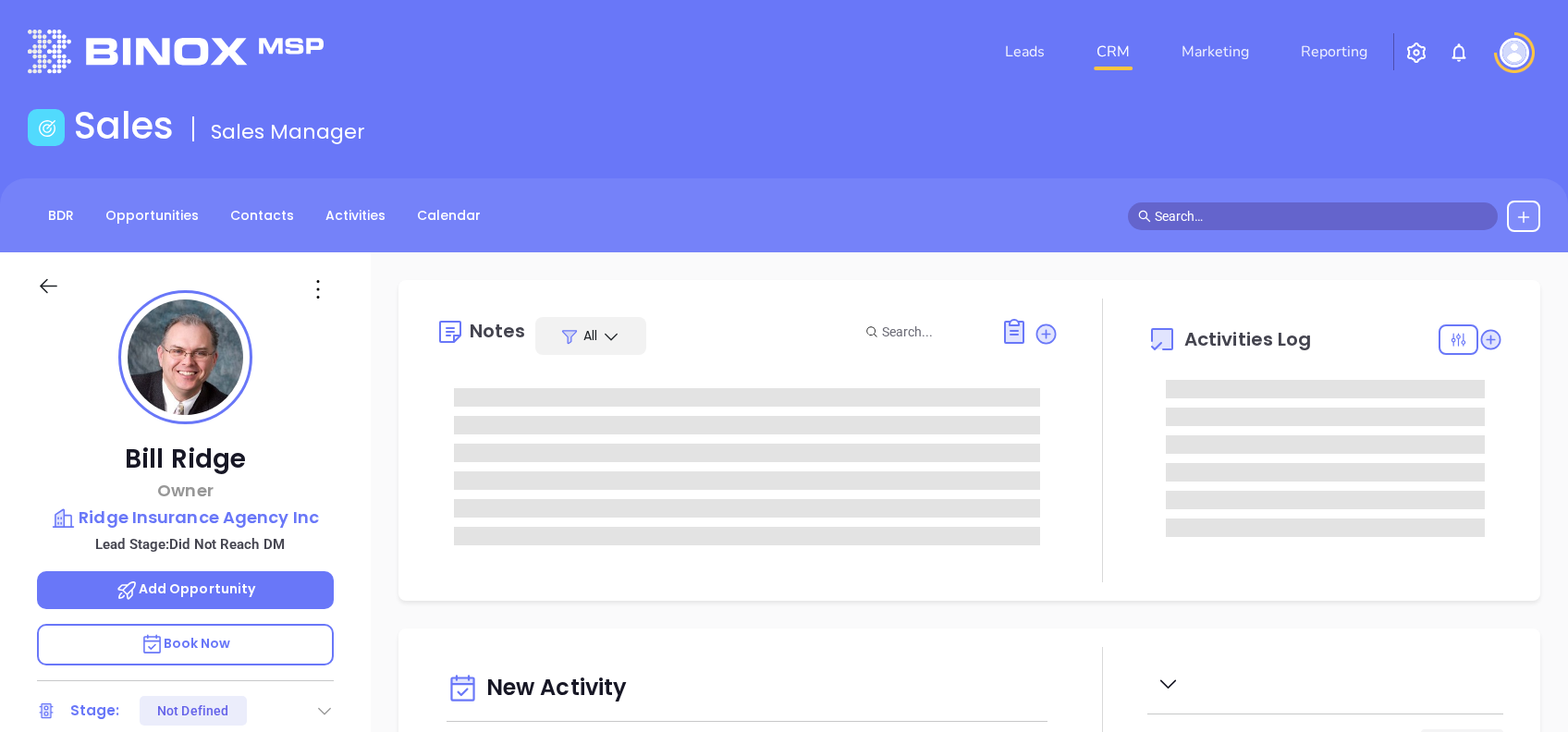
type input "[DATE]"
type input "[PERSON_NAME]"
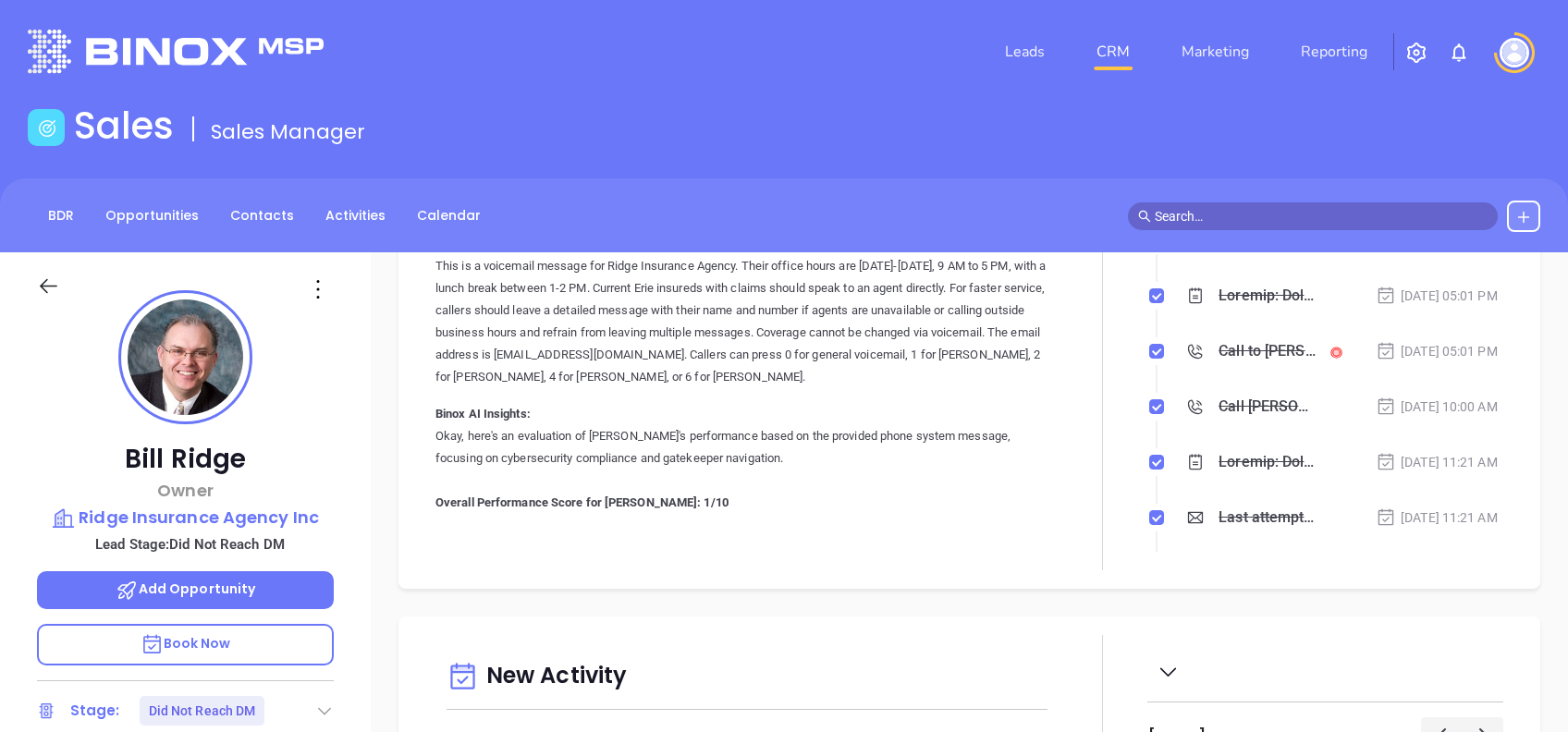
scroll to position [0, 0]
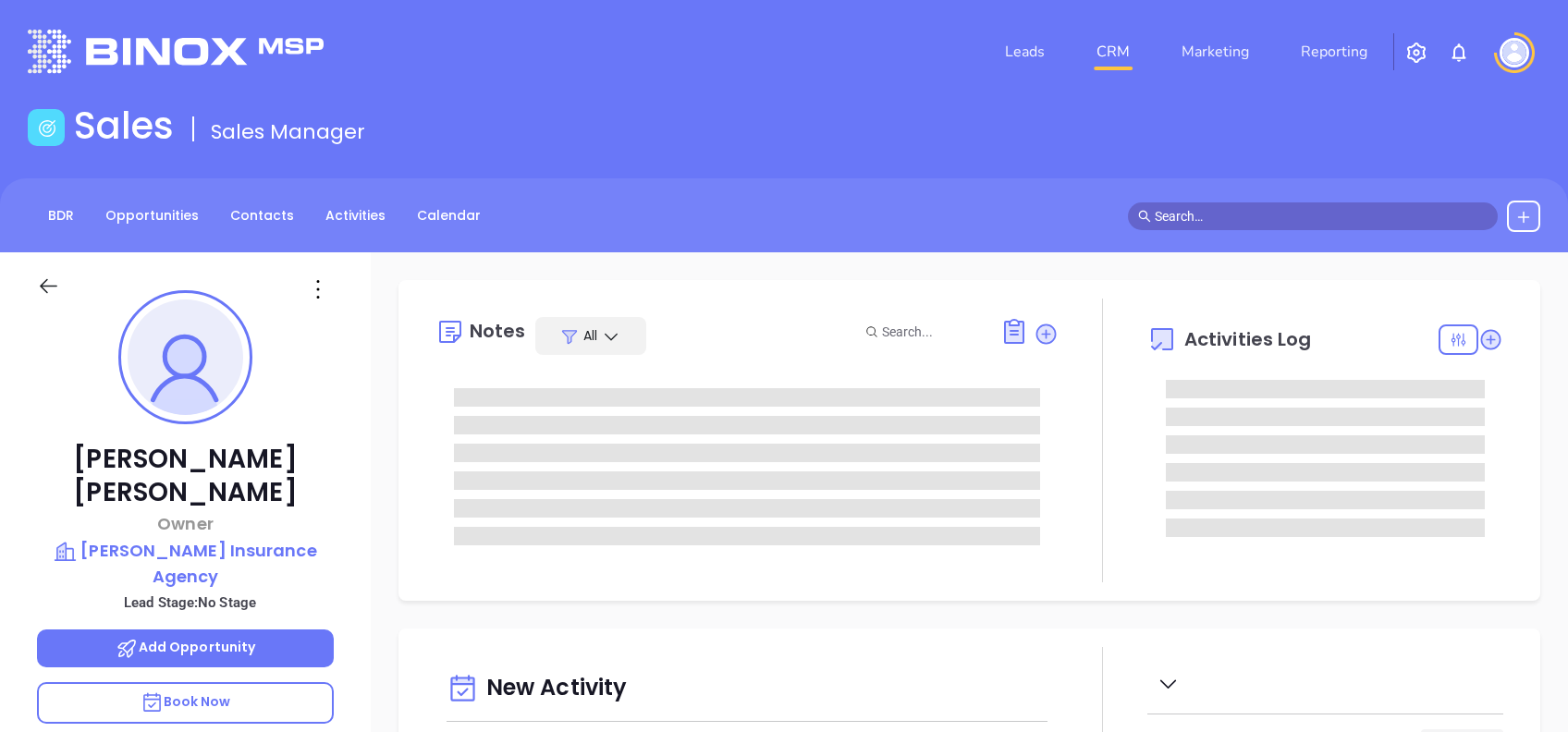
type input "[DATE]"
type input "[PERSON_NAME]"
type input "[DATE]"
type input "[PERSON_NAME]"
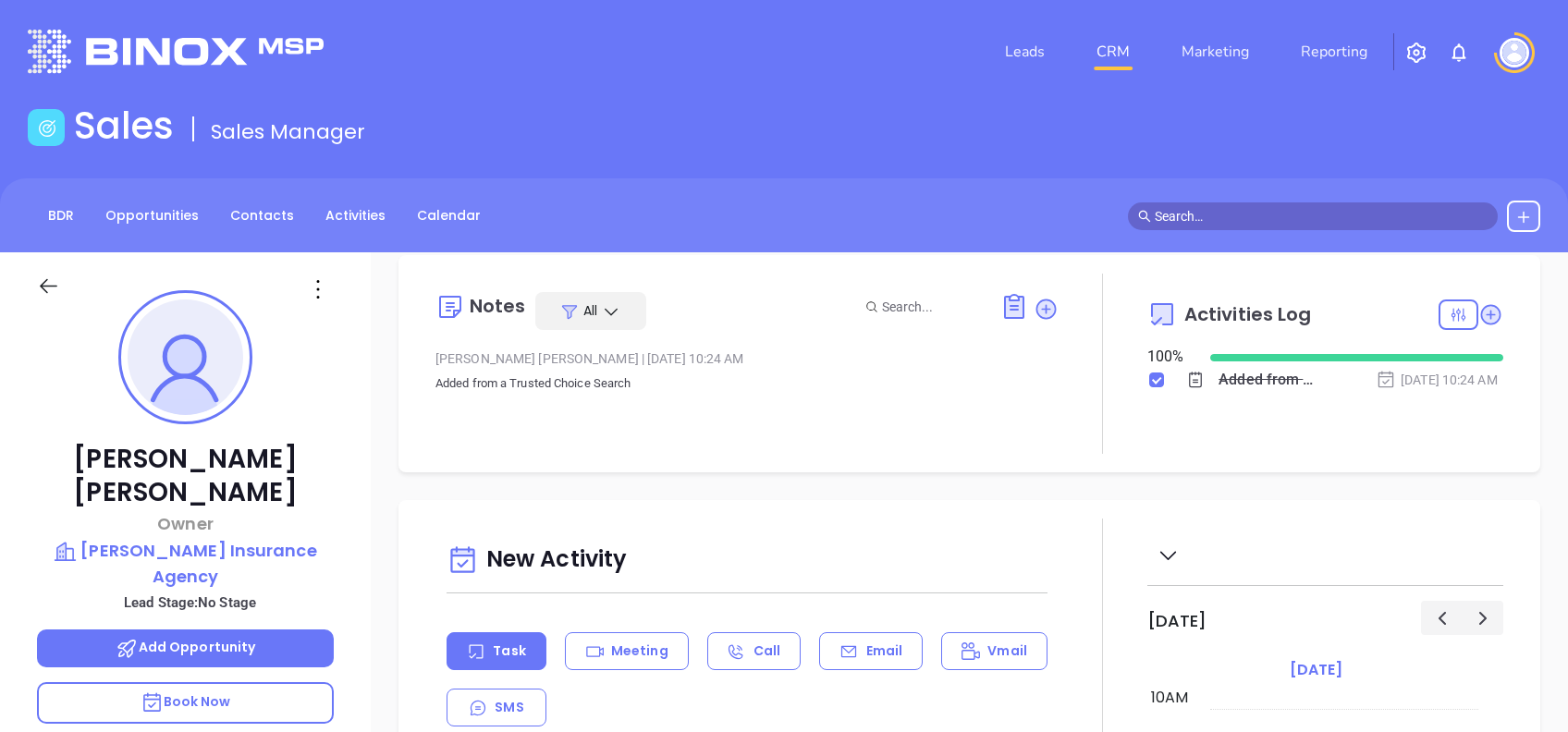
scroll to position [0, 0]
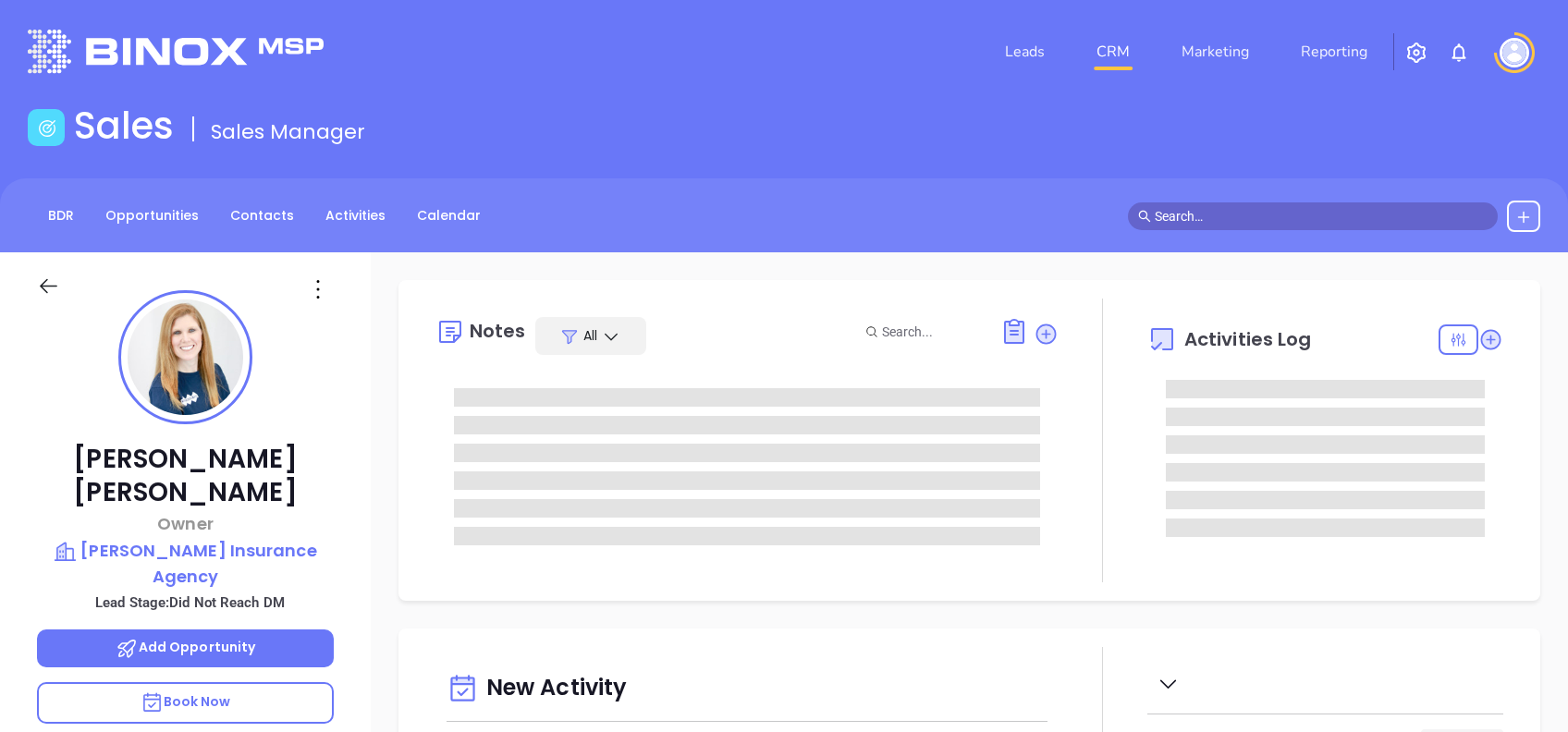
type input "[DATE]"
type input "[PERSON_NAME]"
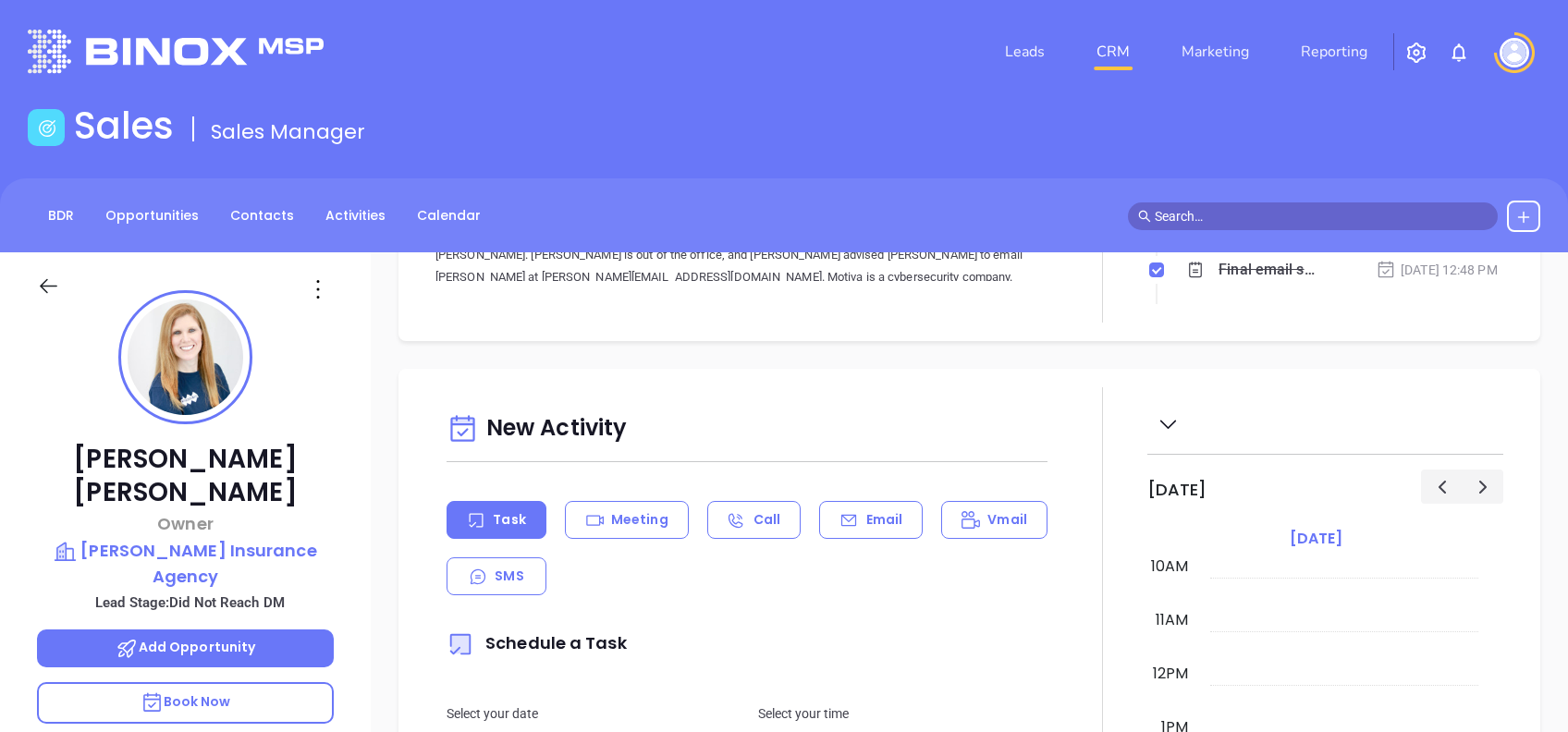
scroll to position [0, 0]
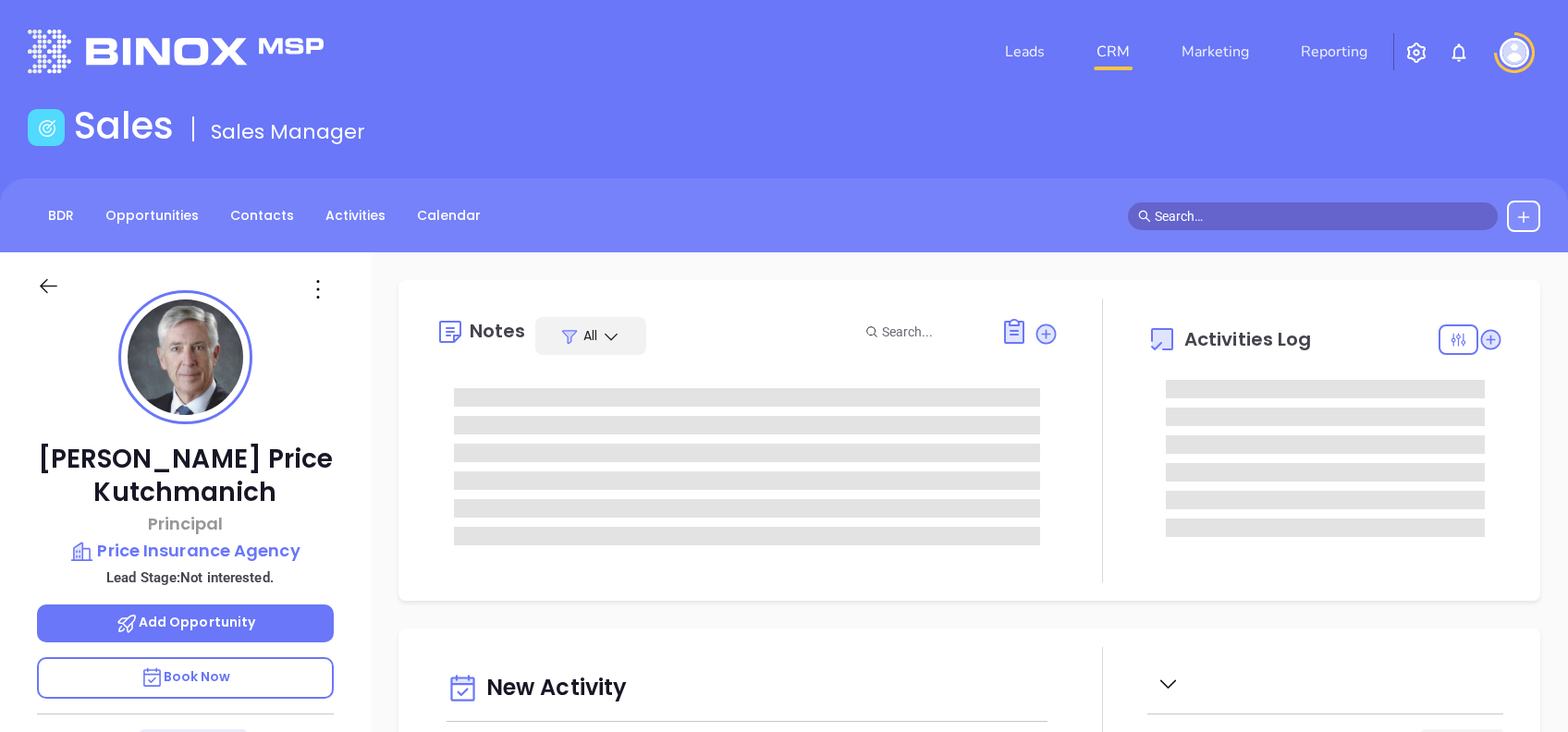
type input "[DATE]"
type input "[PERSON_NAME]"
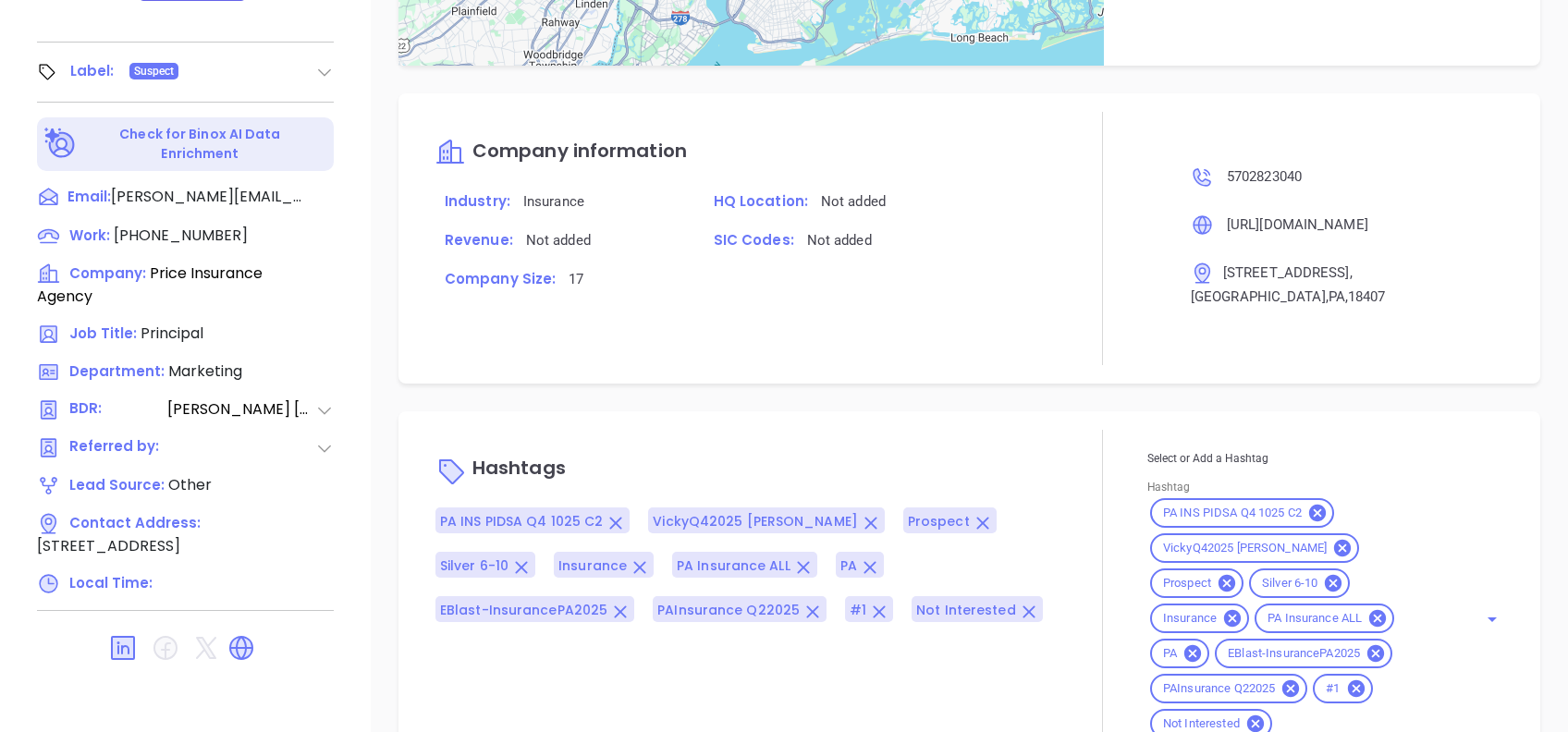
scroll to position [1321, 0]
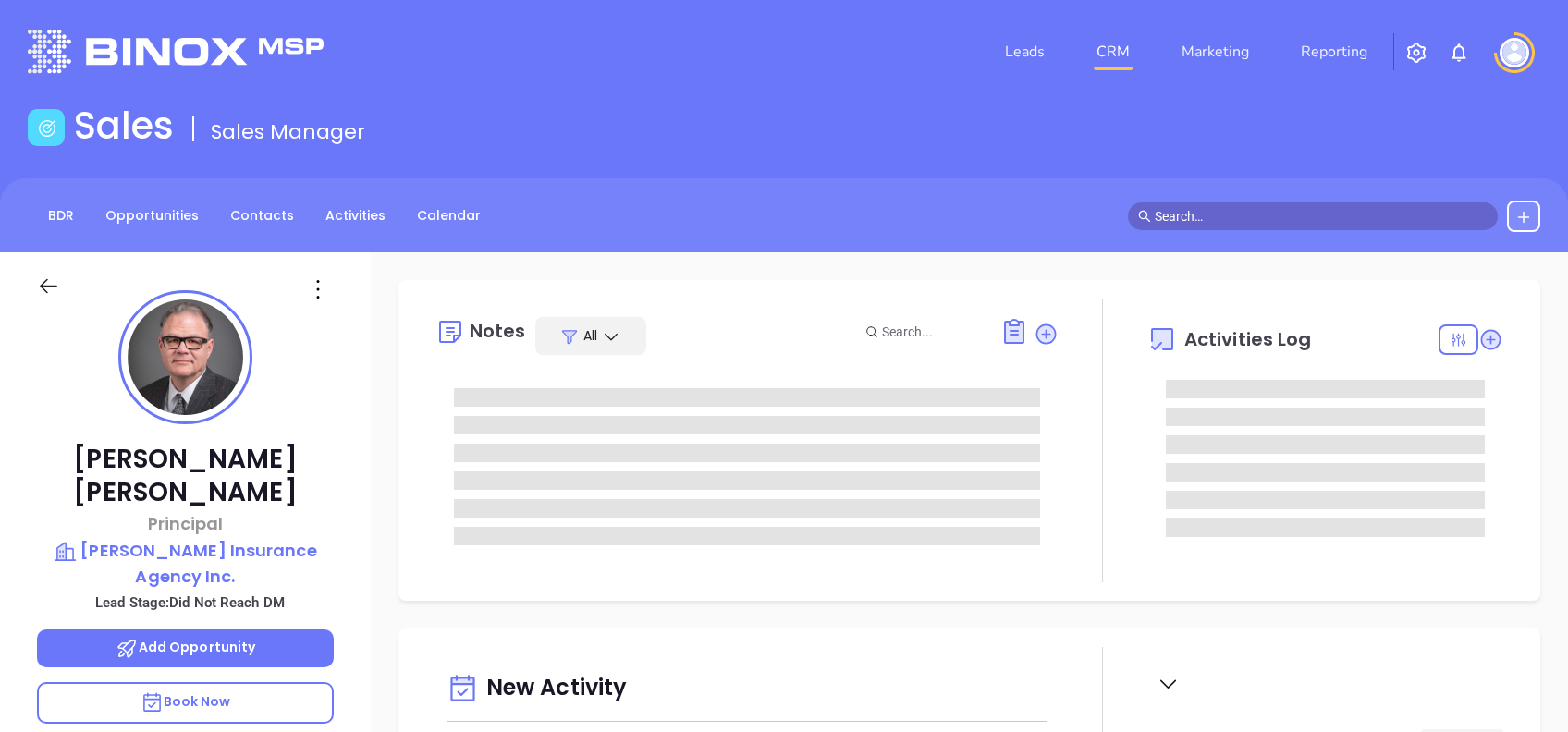
type input "[DATE]"
type input "[PERSON_NAME]"
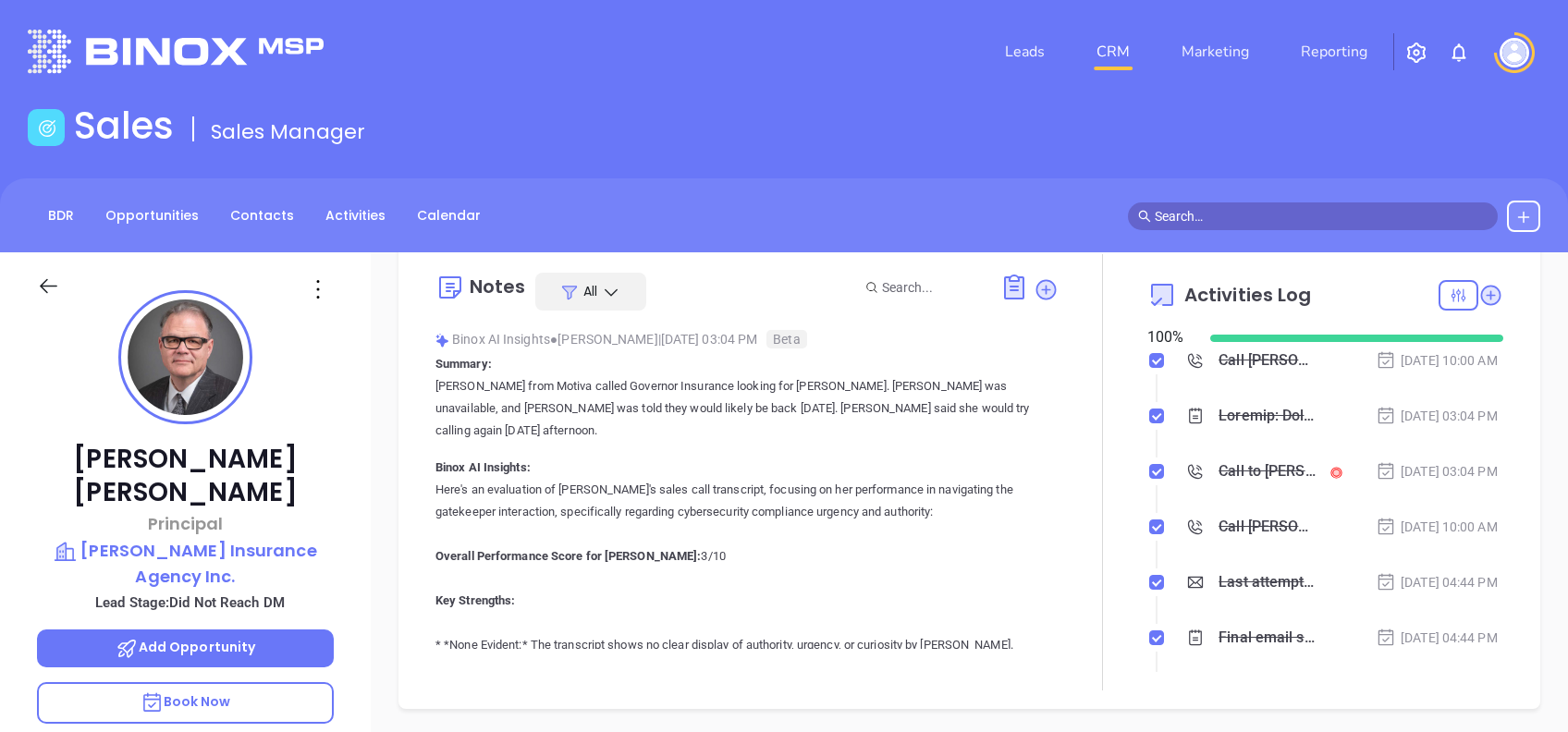
scroll to position [0, 0]
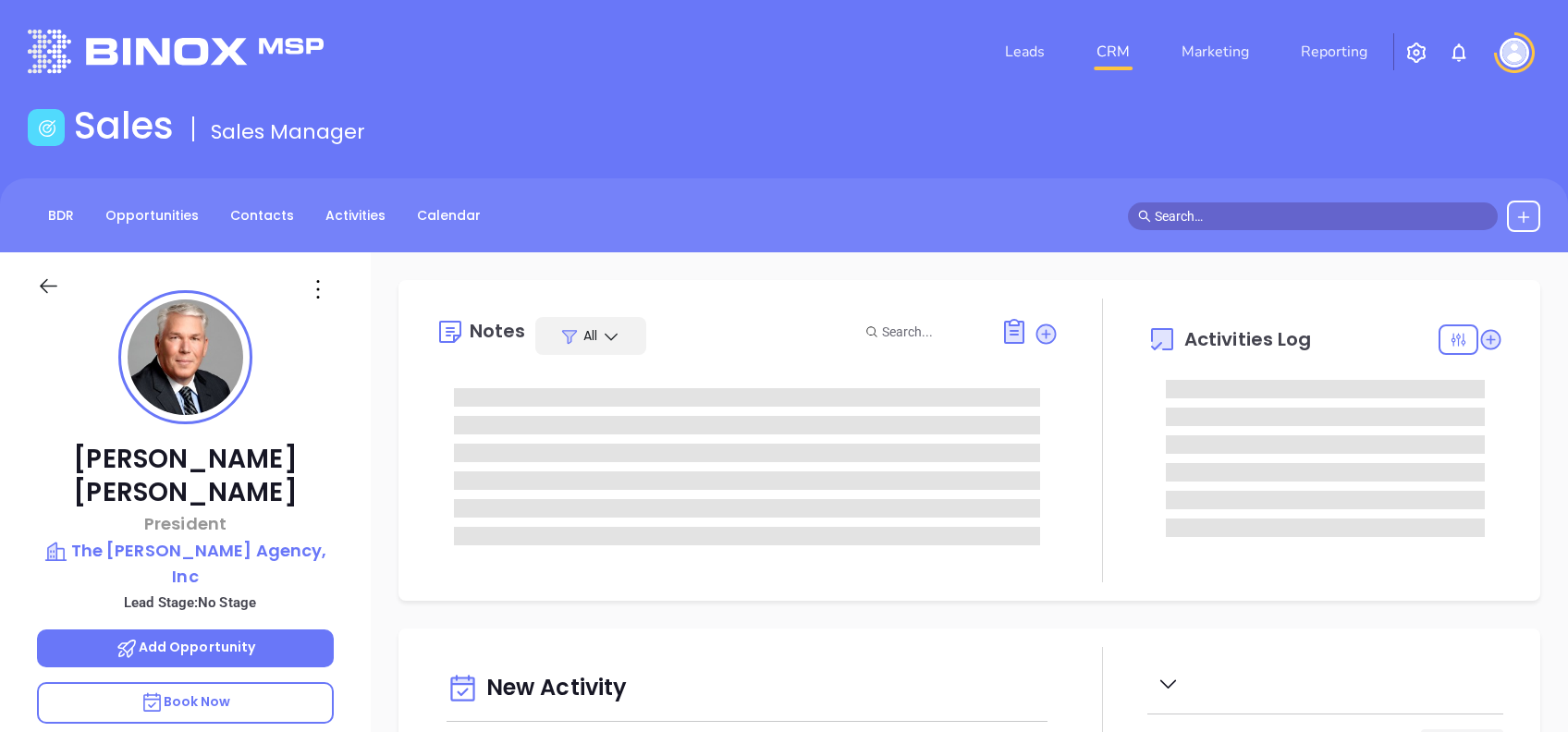
type input "[DATE]"
type input "[PERSON_NAME]"
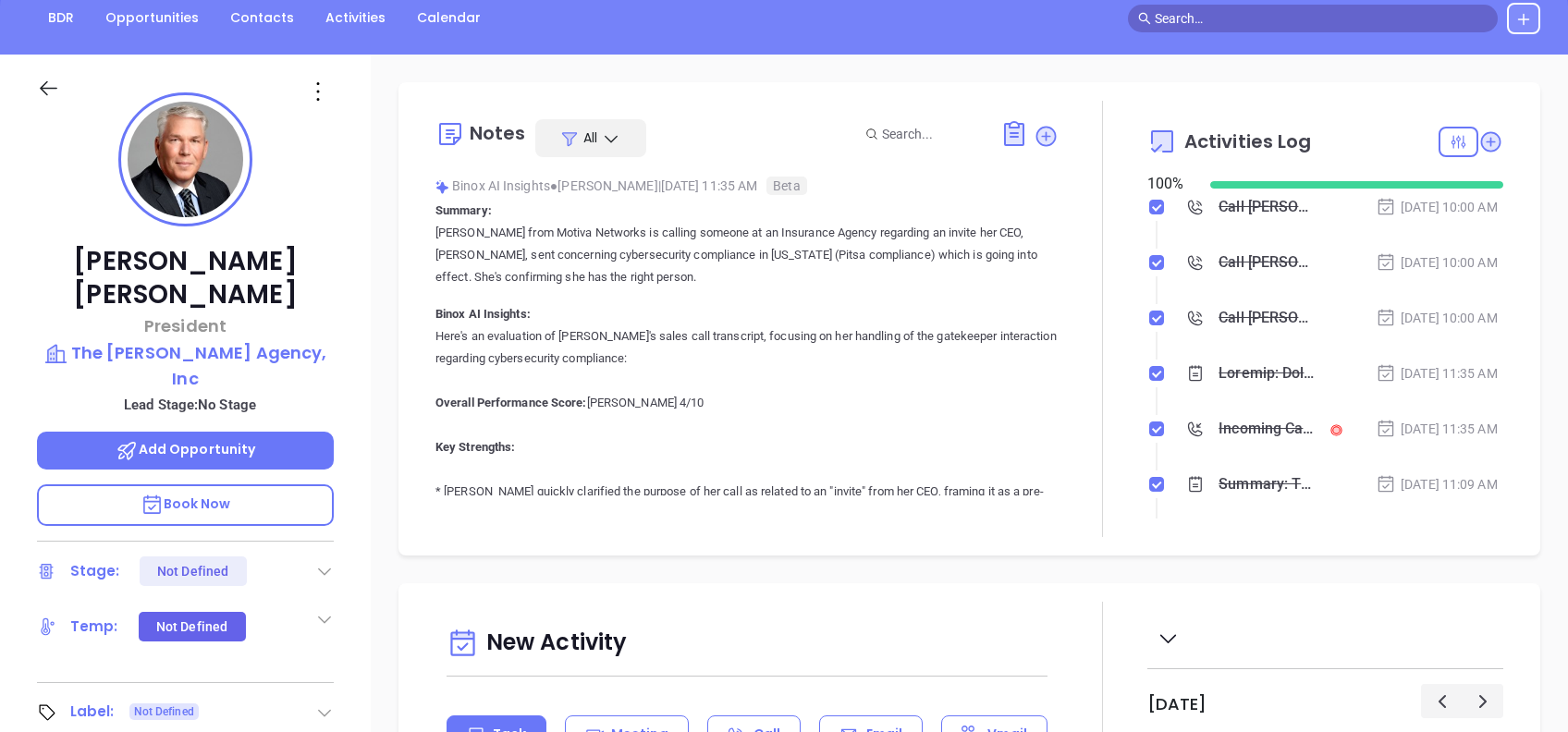
scroll to position [0, 0]
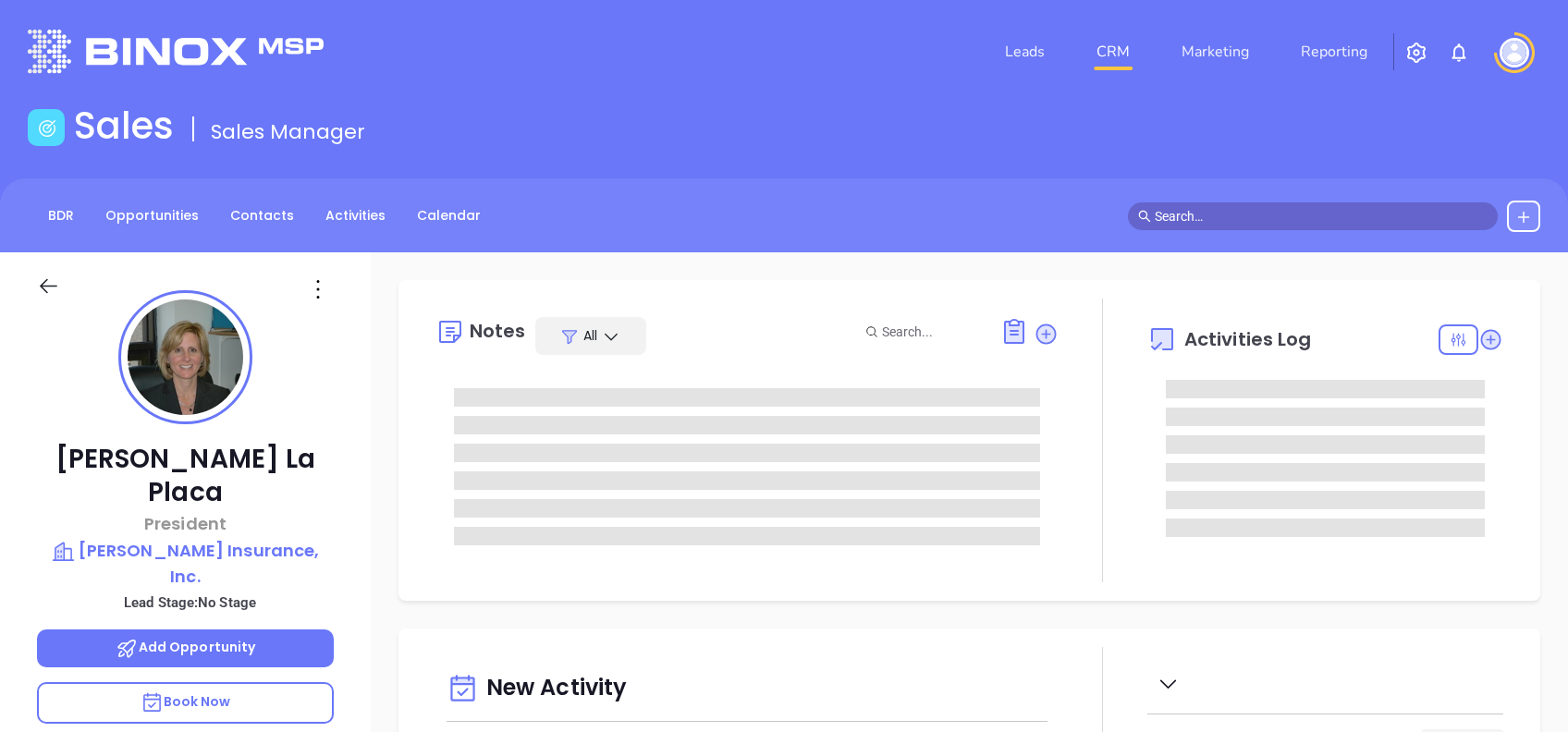
type input "[DATE]"
type input "[PERSON_NAME]"
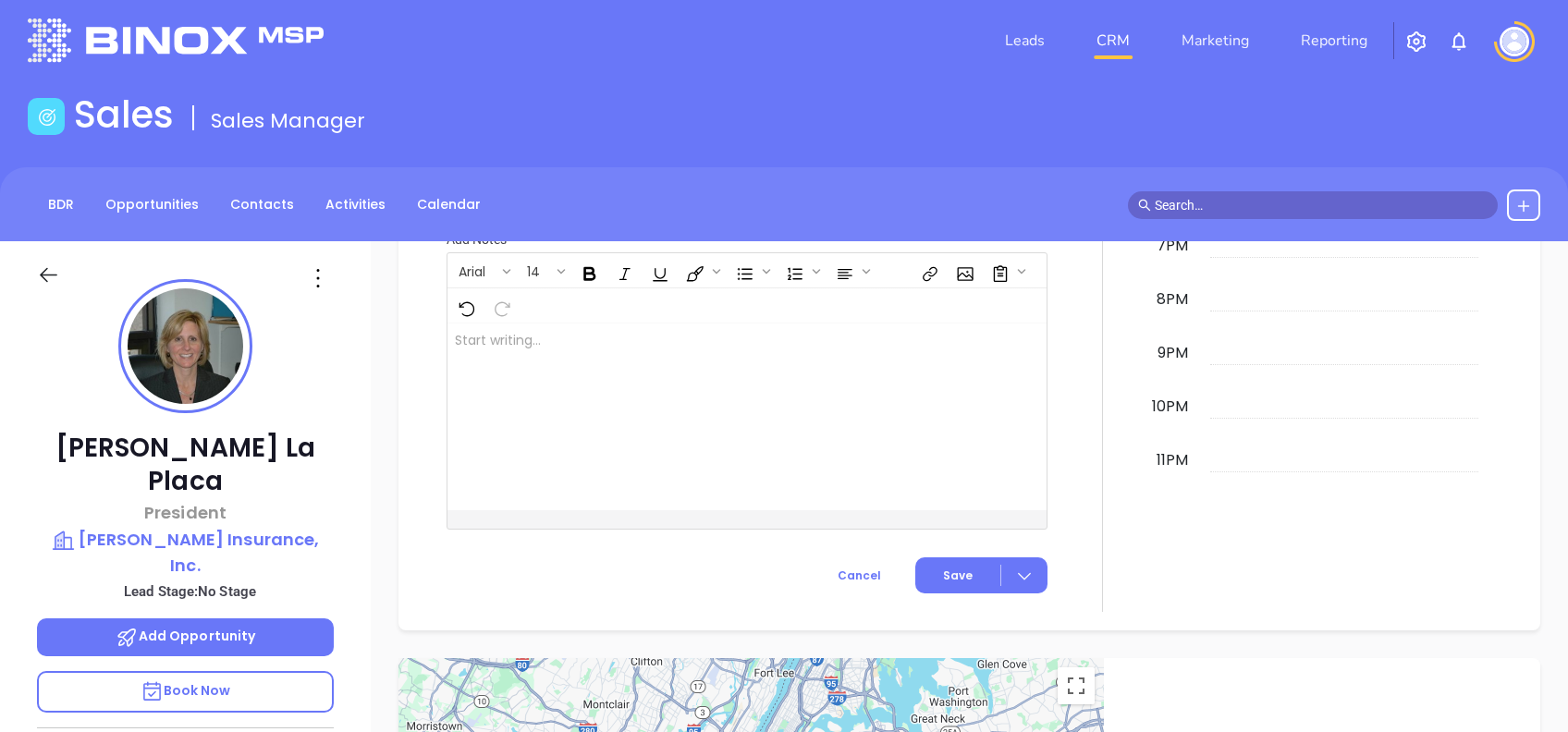
scroll to position [0, 0]
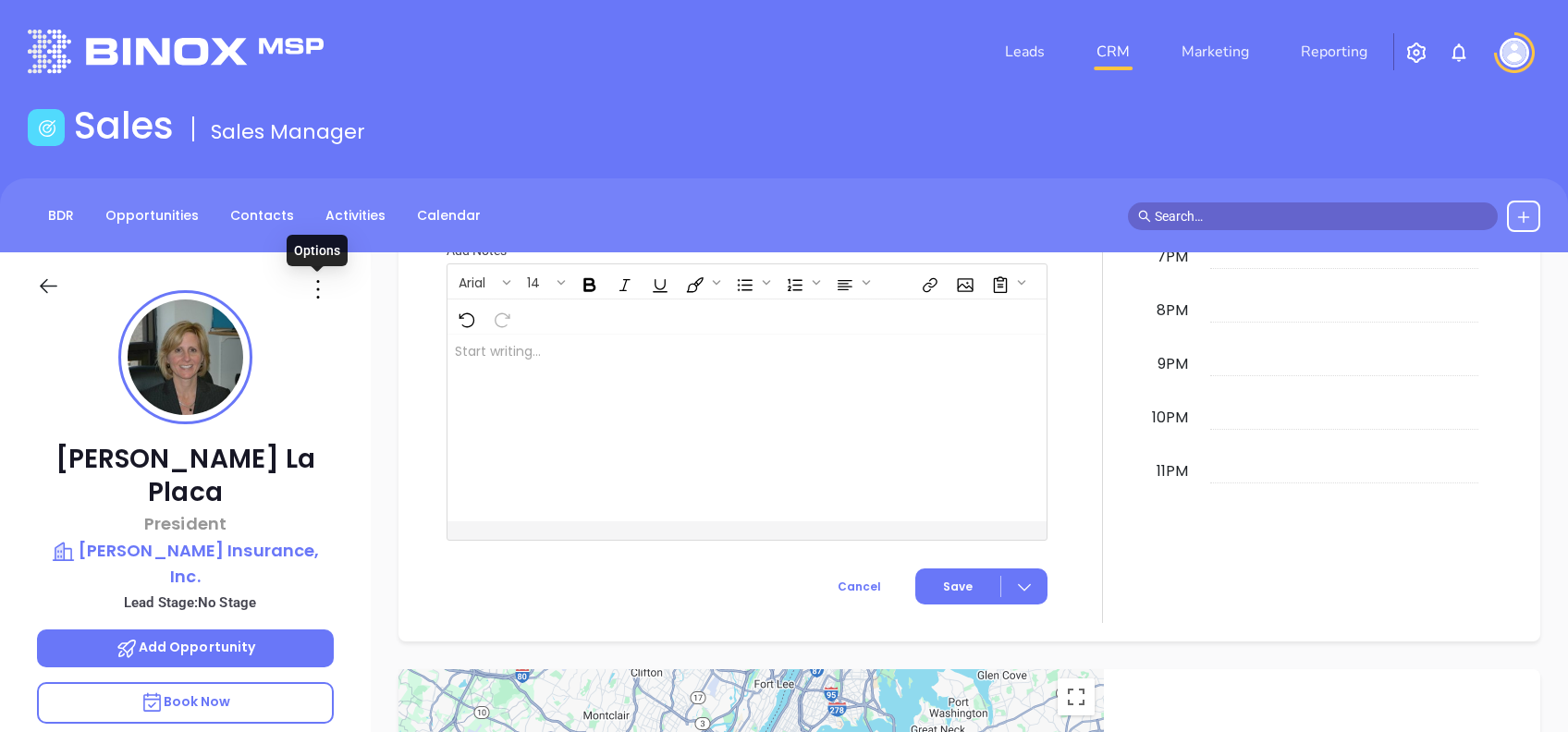
drag, startPoint x: 311, startPoint y: 296, endPoint x: 328, endPoint y: 329, distance: 37.1
click at [311, 296] on icon at bounding box center [318, 289] width 30 height 30
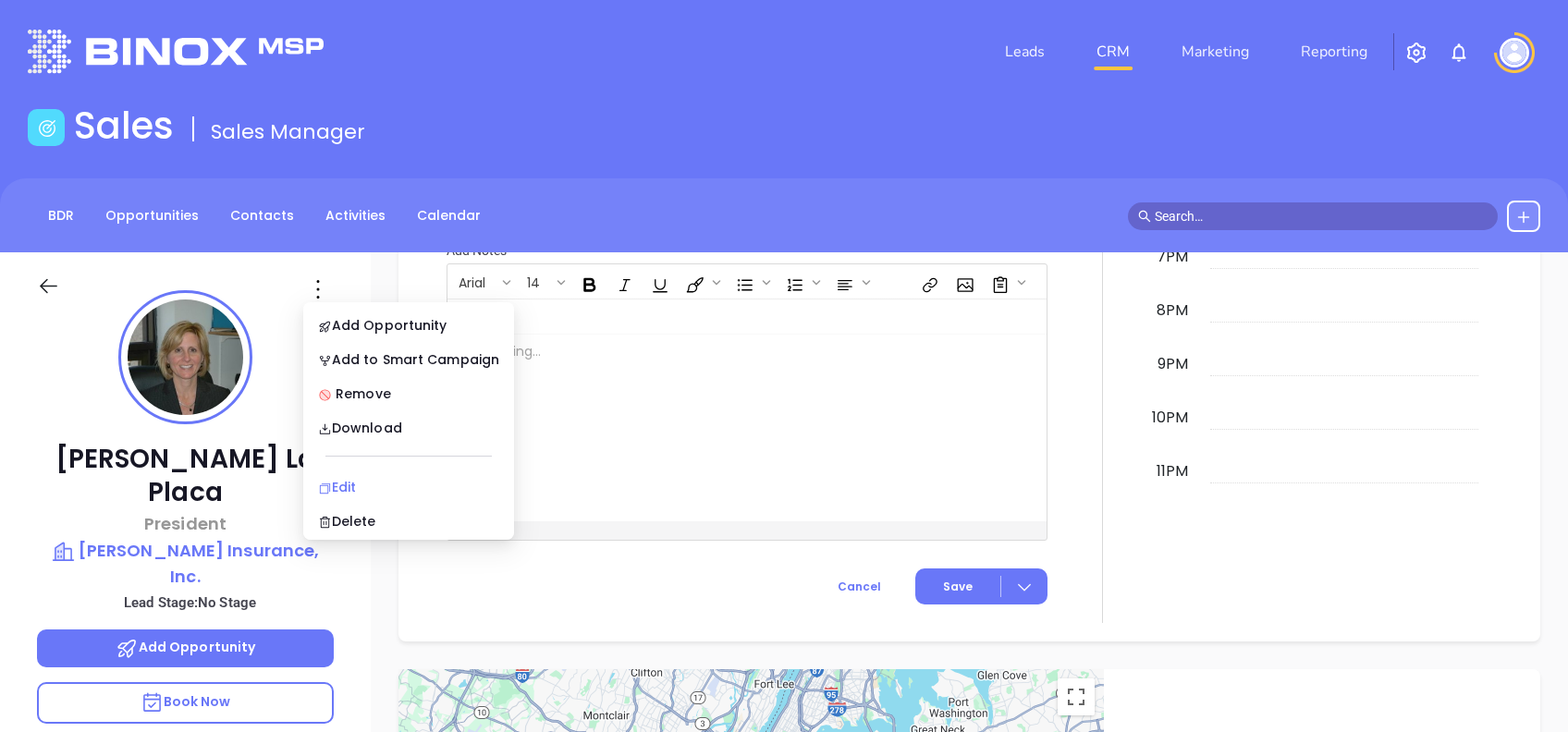
click at [400, 482] on div "Edit" at bounding box center [409, 487] width 182 height 20
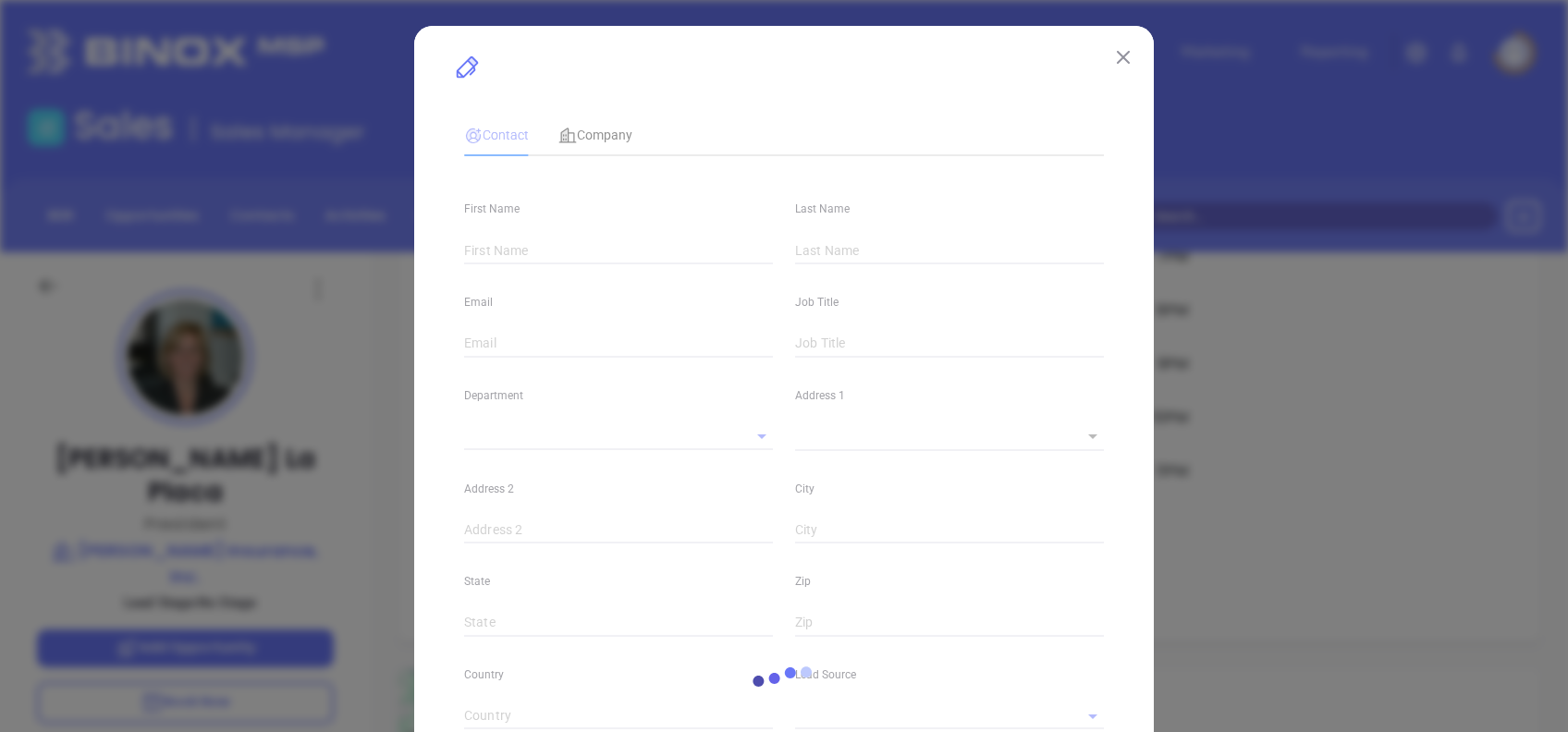
type input "Anne"
type input "La Placa"
type input "alaplaca@laplacainsurance.com"
type input "President"
type input "1"
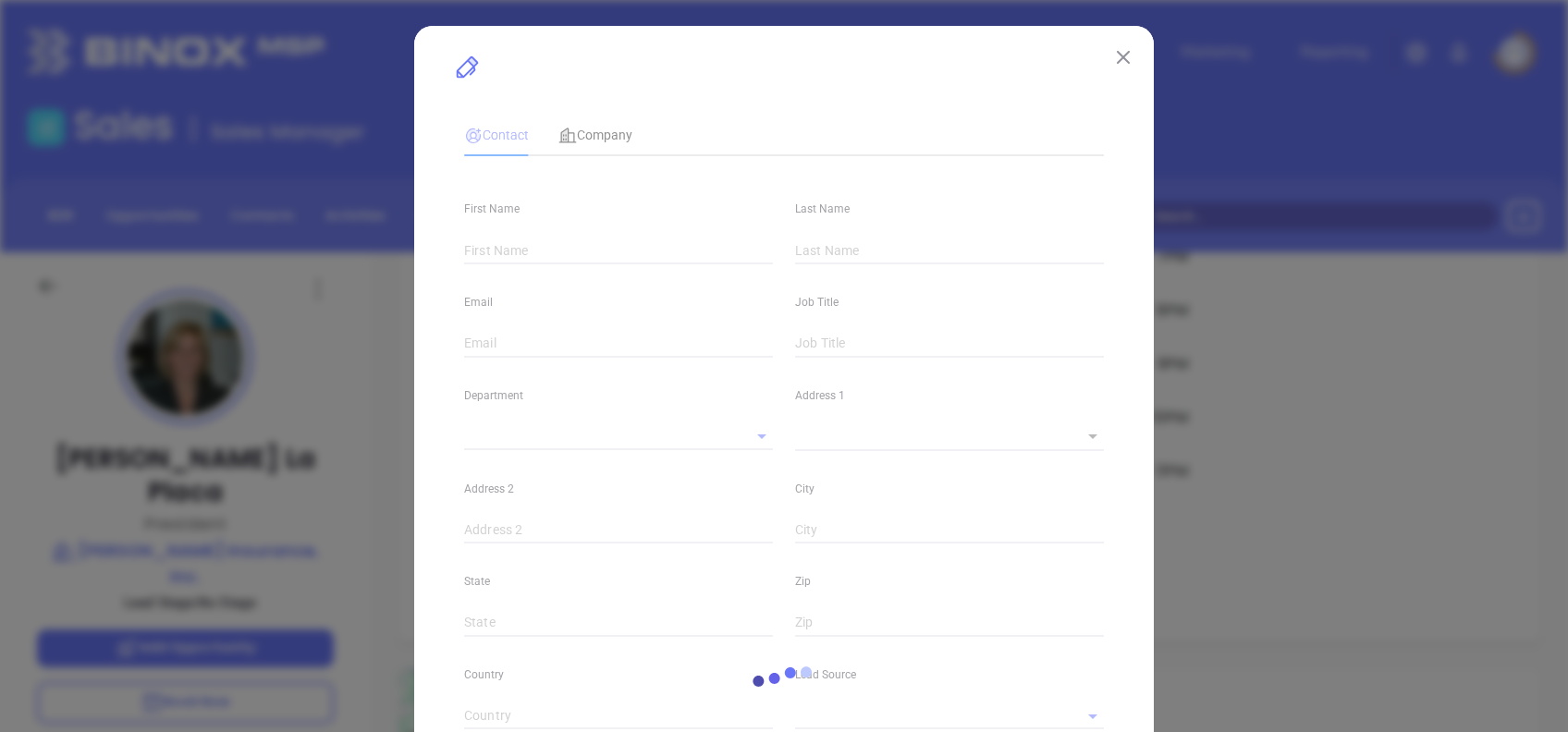
type input "www.linkedin.com/in/anne-la-placa-75852610"
type input "Marketing"
type input "Other"
type input "1"
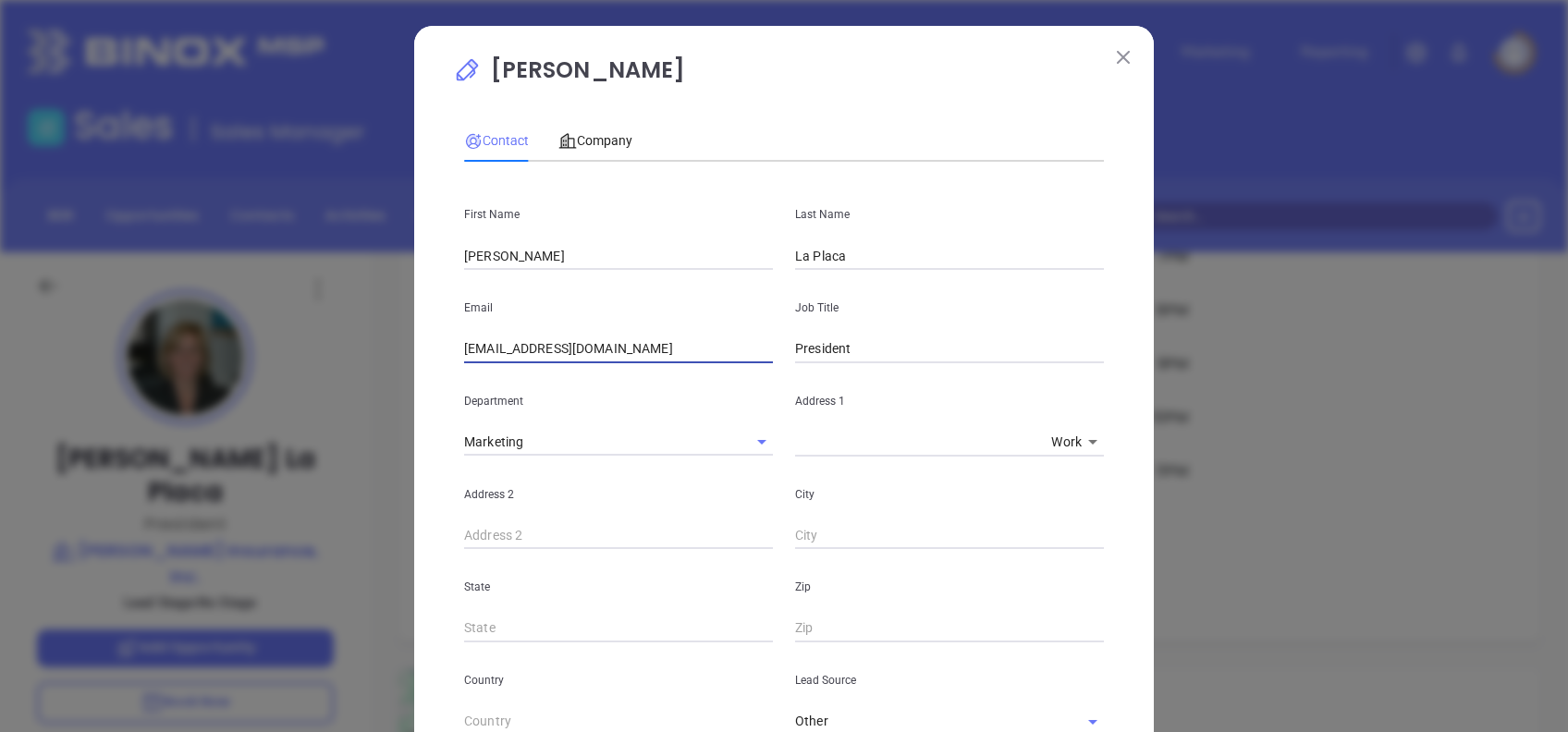
drag, startPoint x: 664, startPoint y: 340, endPoint x: 464, endPoint y: 345, distance: 200.1
click at [465, 345] on input "alaplaca@laplacainsurance.com" at bounding box center [618, 350] width 309 height 28
type input "a"
paste input "laplacaanne@msn.com"
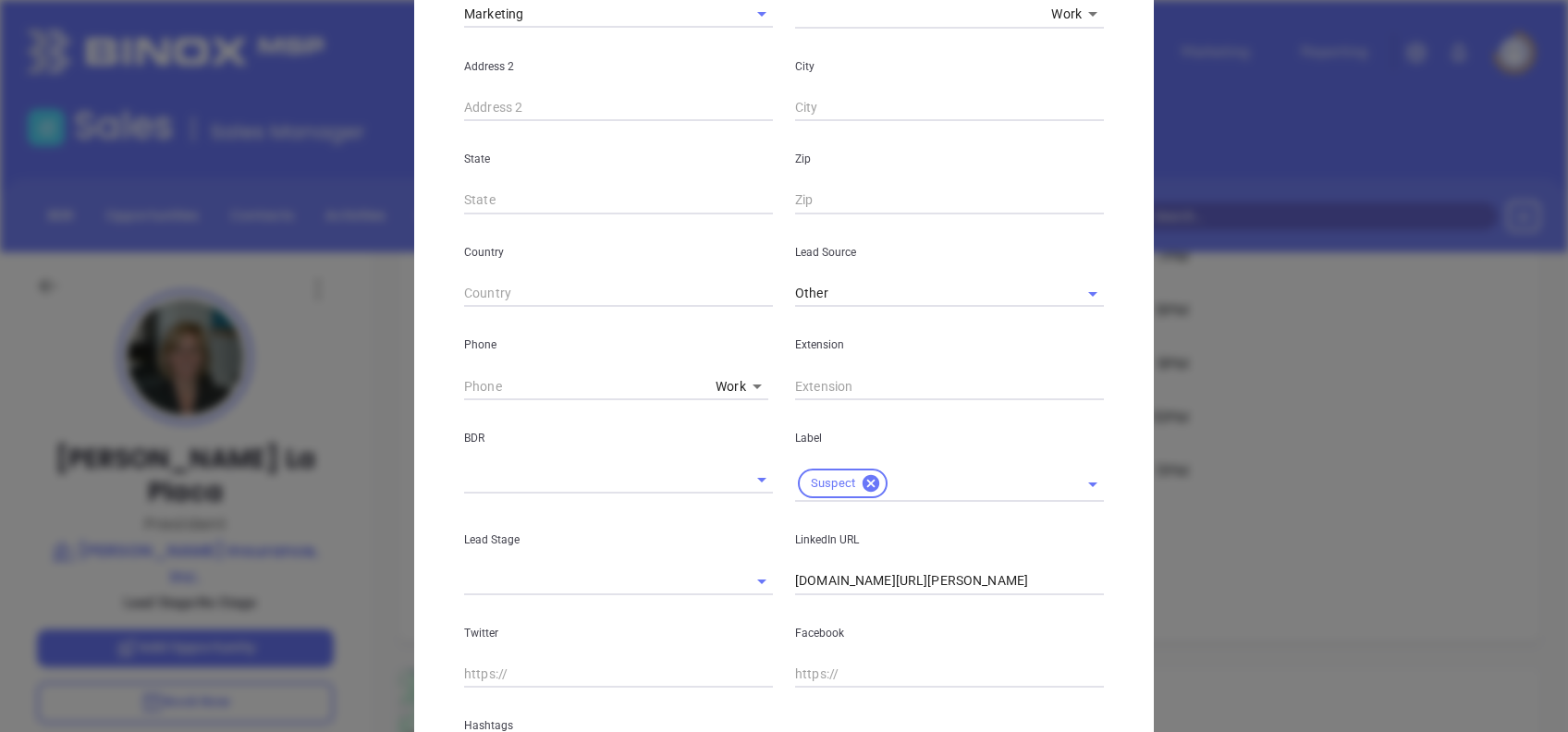
scroll to position [625, 0]
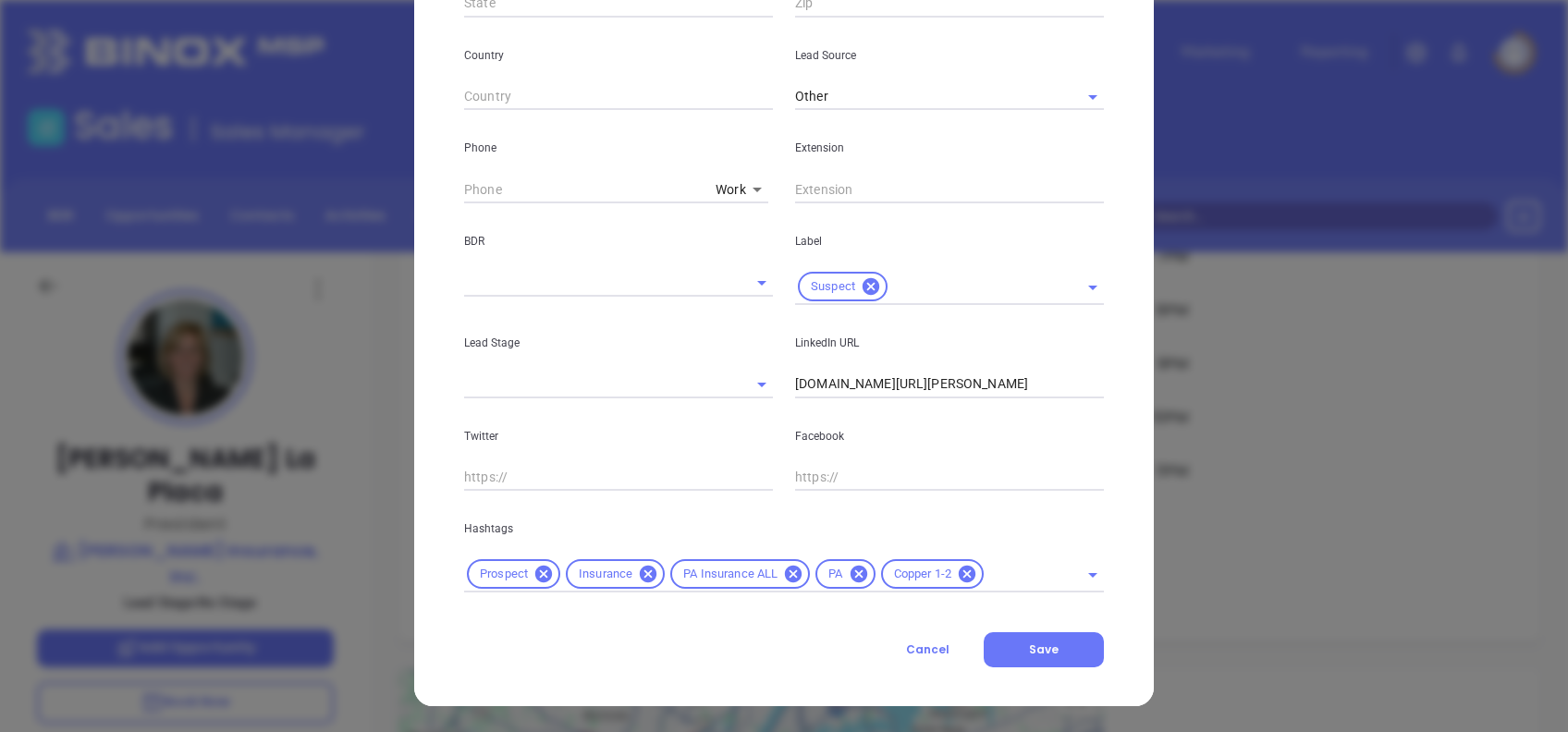
type input "laplacaanne@msn.com"
click at [1053, 653] on button "Save" at bounding box center [1044, 649] width 121 height 35
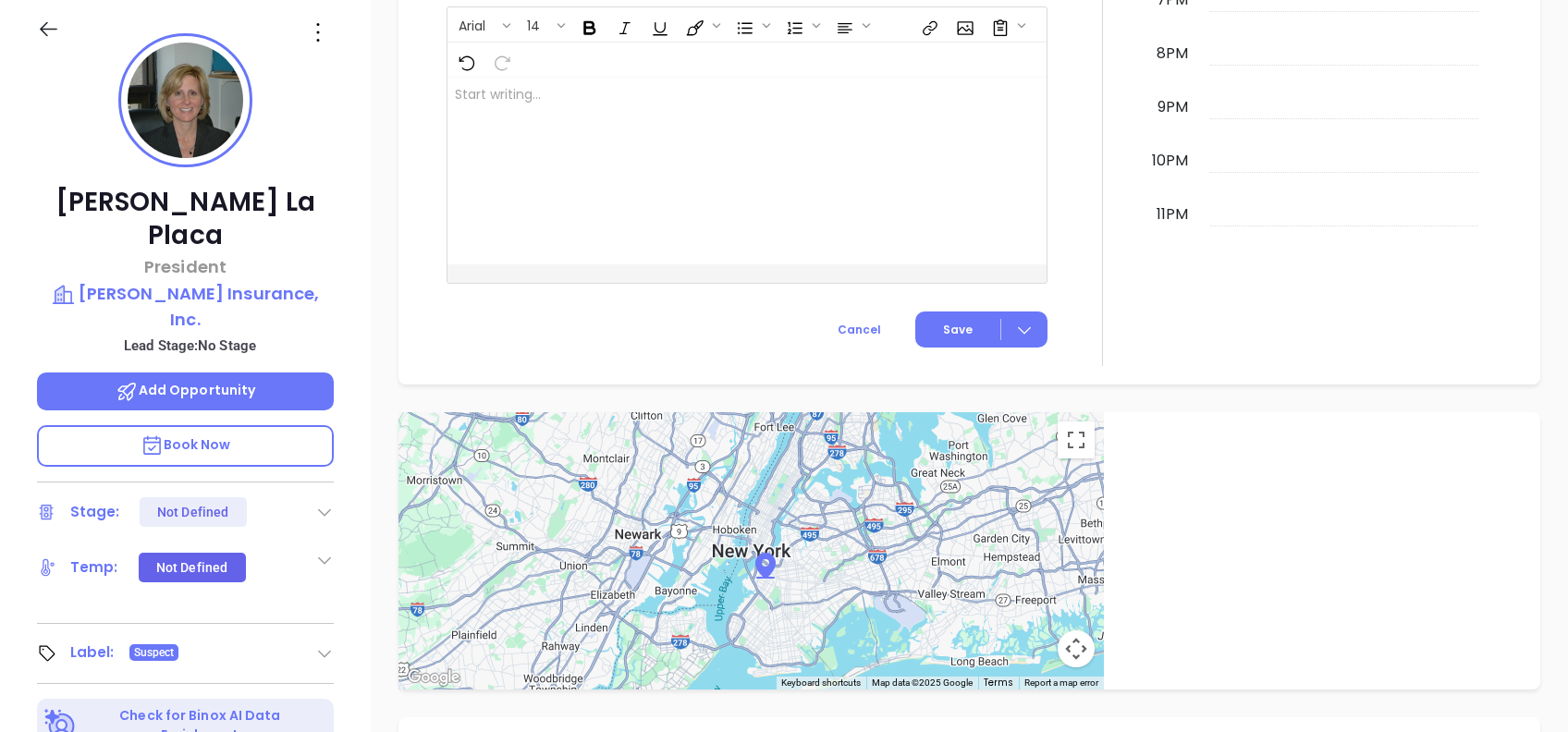
scroll to position [0, 0]
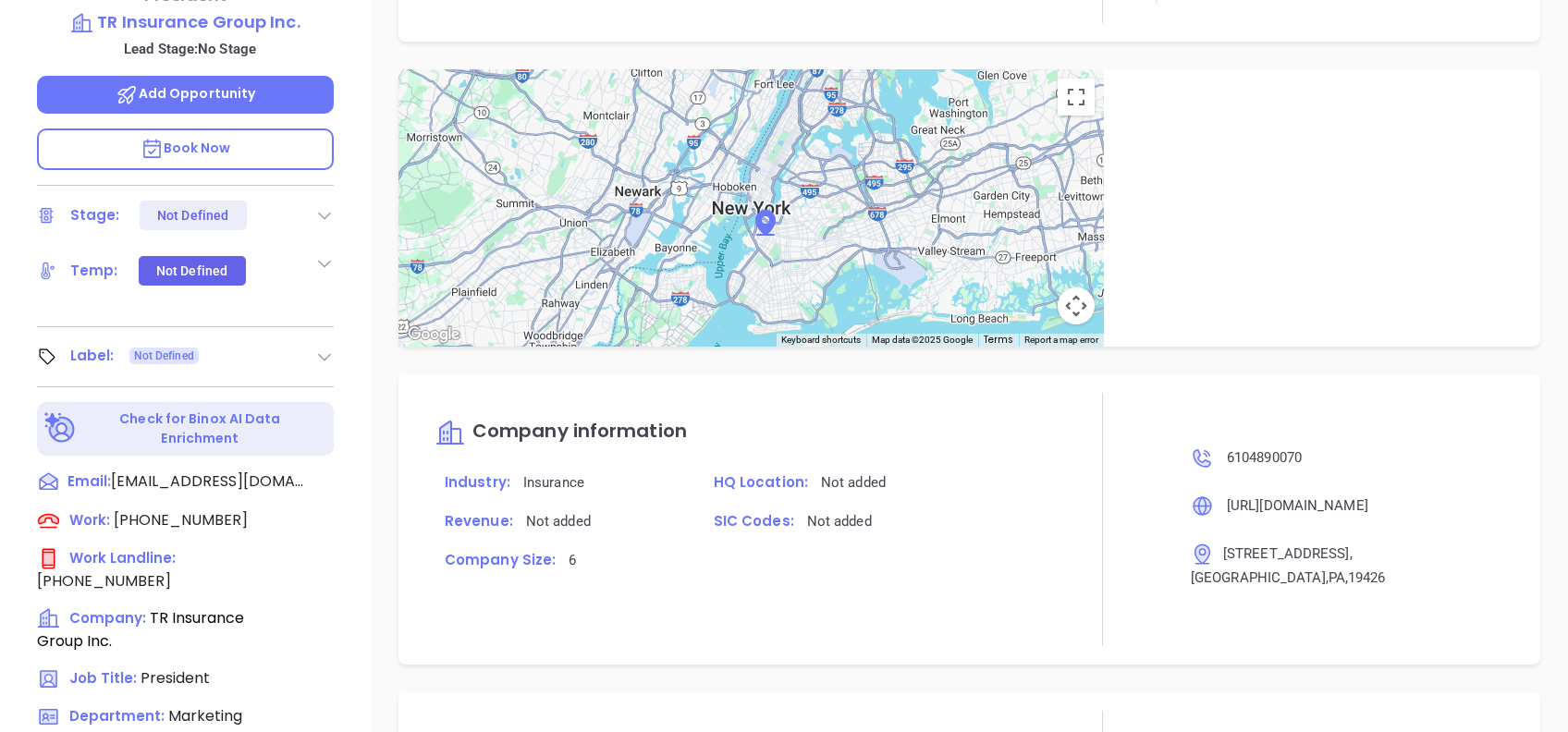
scroll to position [814, 0]
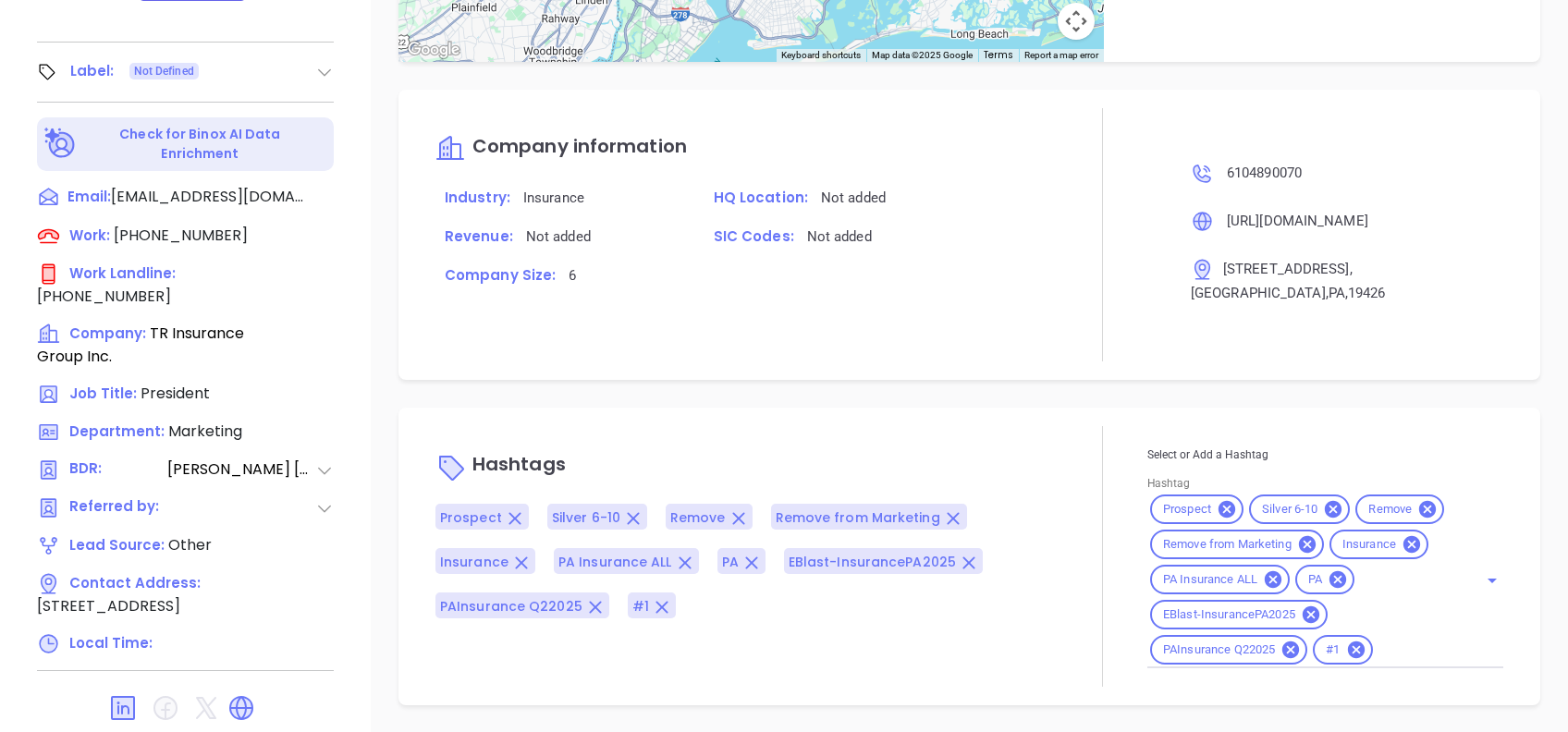
click at [1289, 640] on icon at bounding box center [1291, 650] width 20 height 20
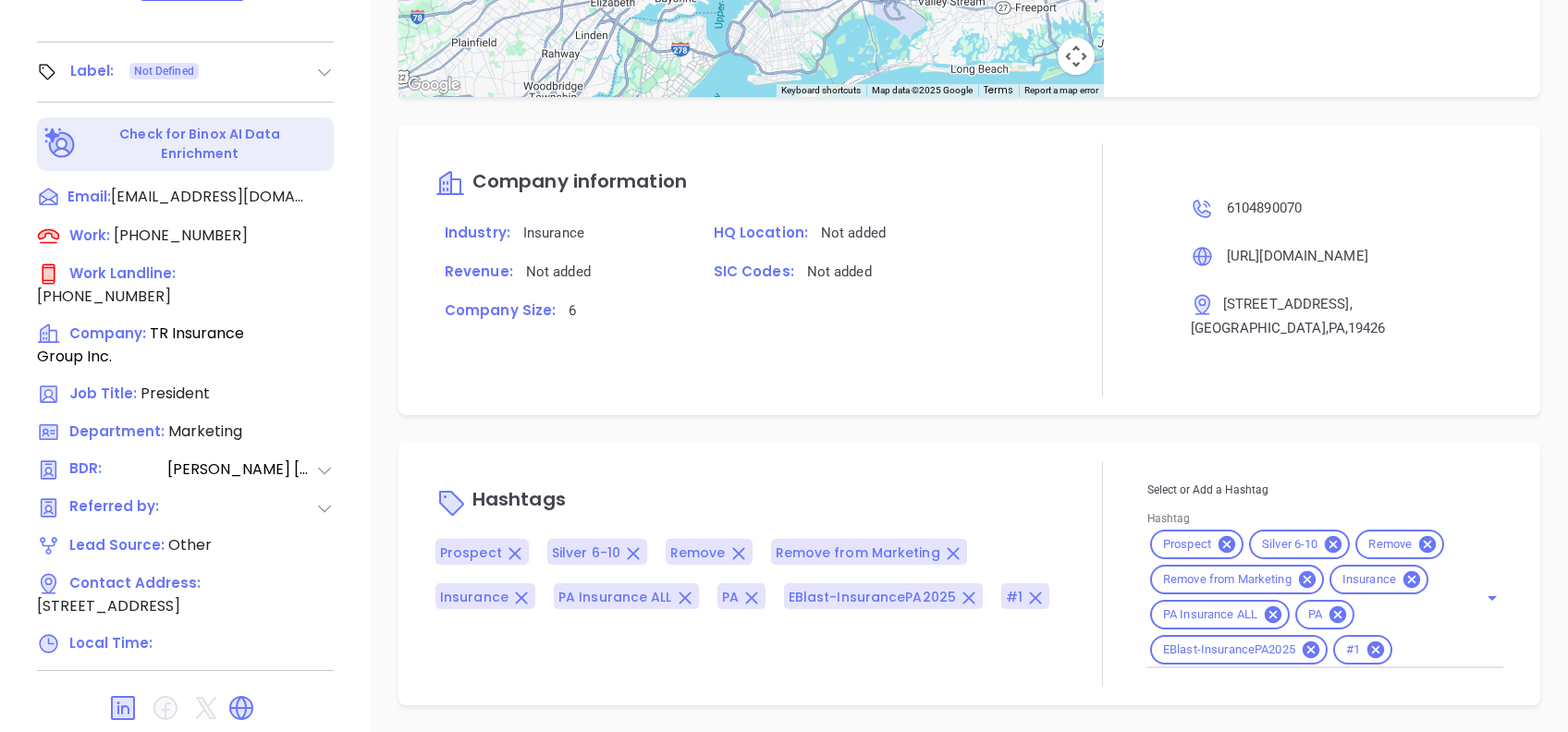
click at [954, 480] on p "Hashtags" at bounding box center [747, 502] width 623 height 45
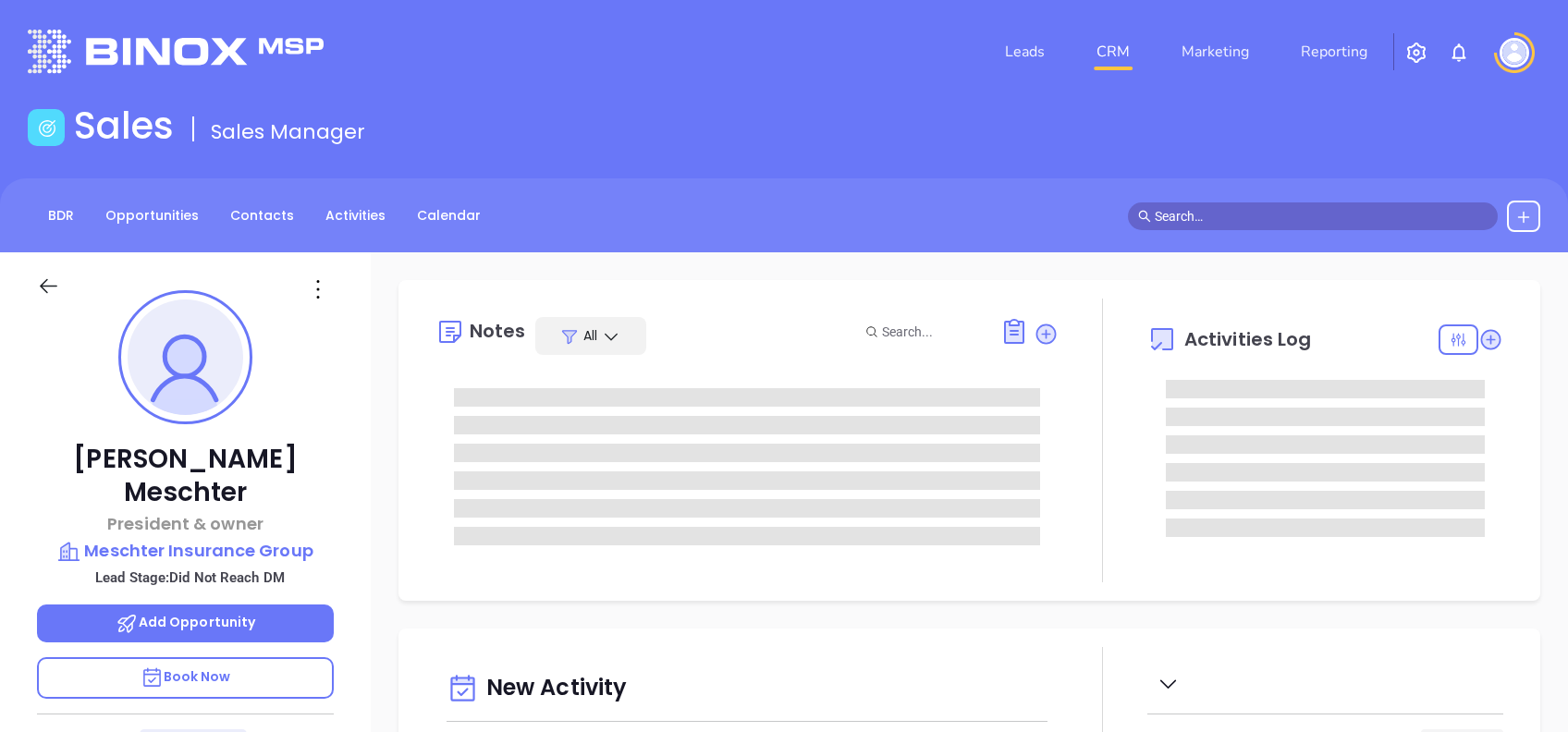
type input "10:00 am"
type input "[DATE]"
type input "[PERSON_NAME]"
type input "[DATE]"
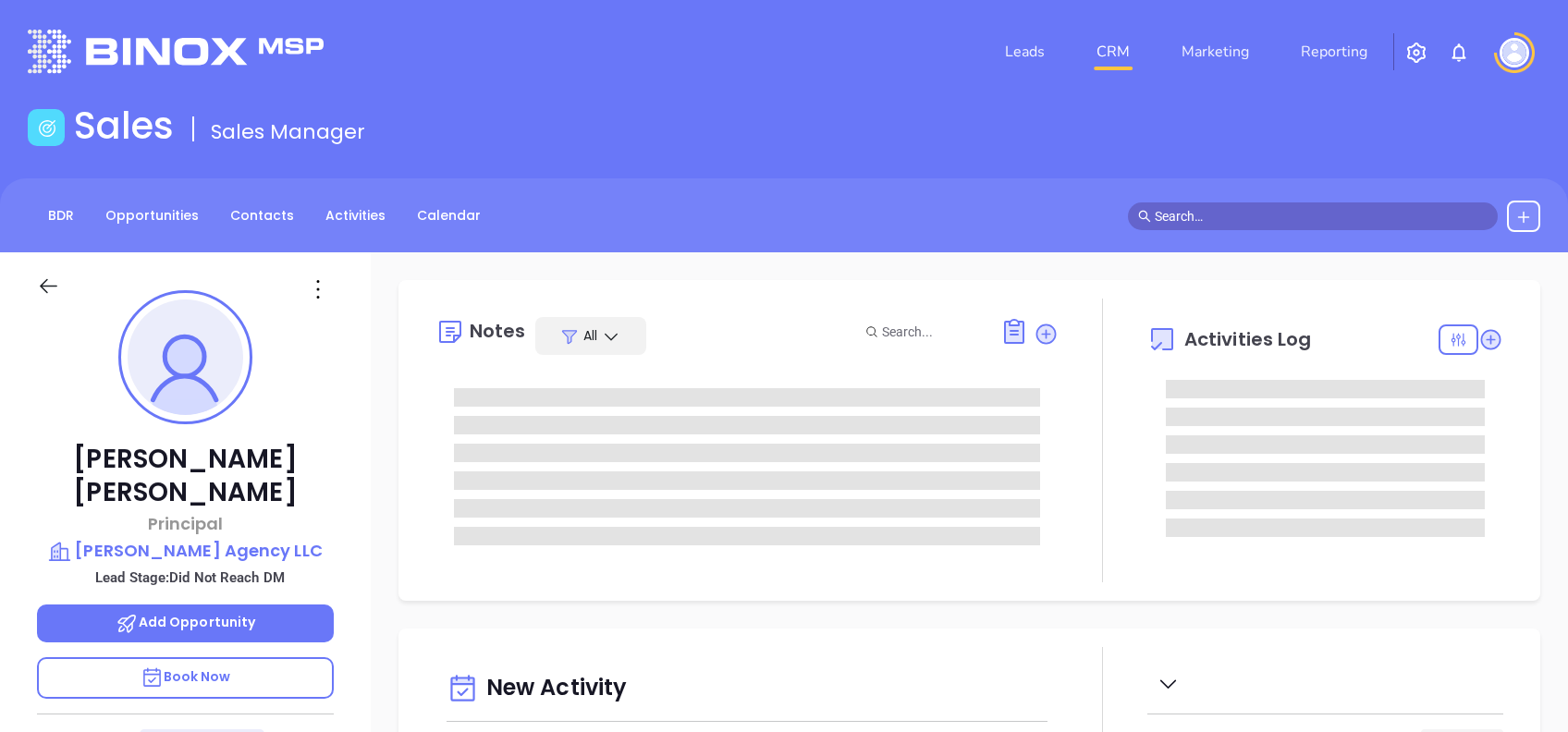
type input "[PERSON_NAME]"
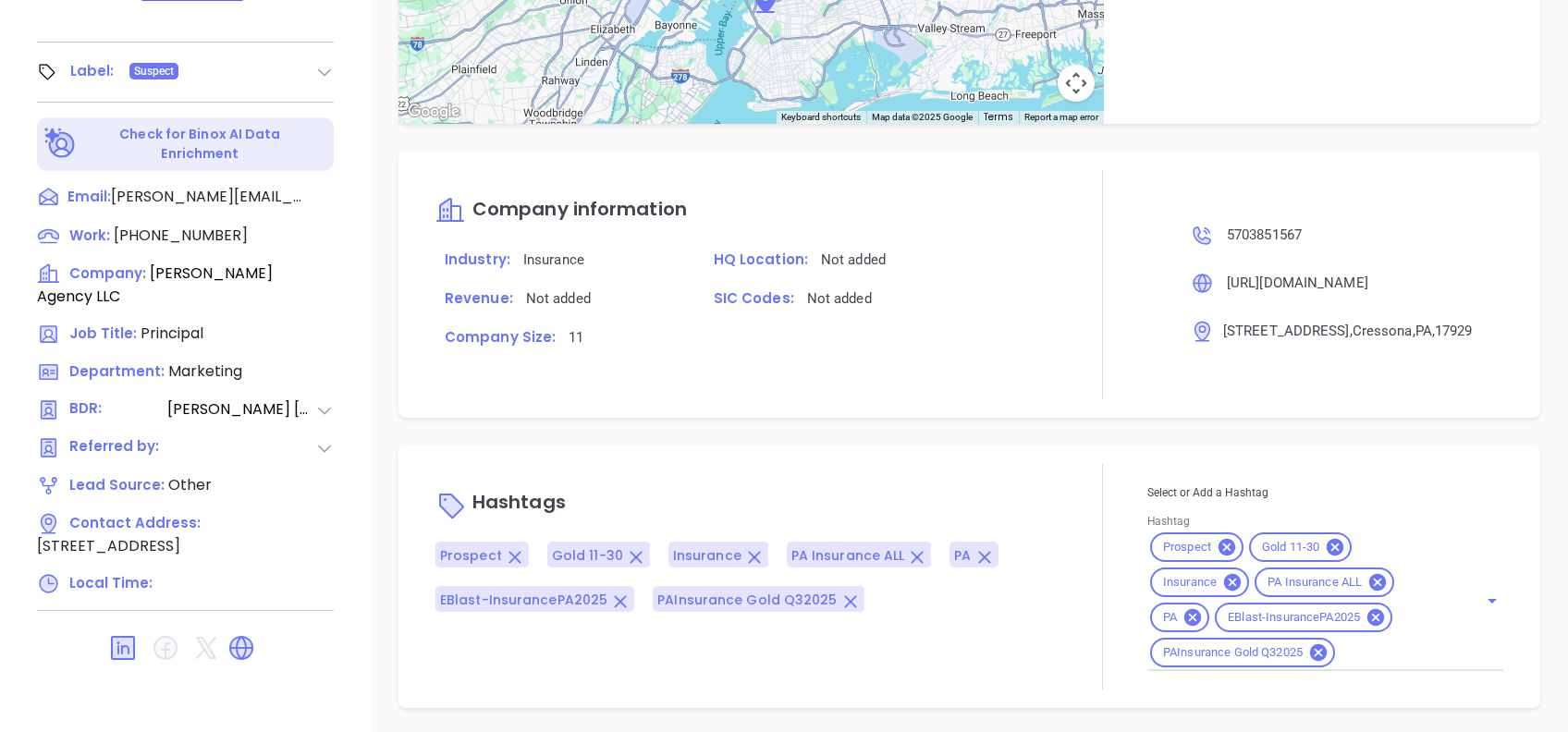
scroll to position [1216, 0]
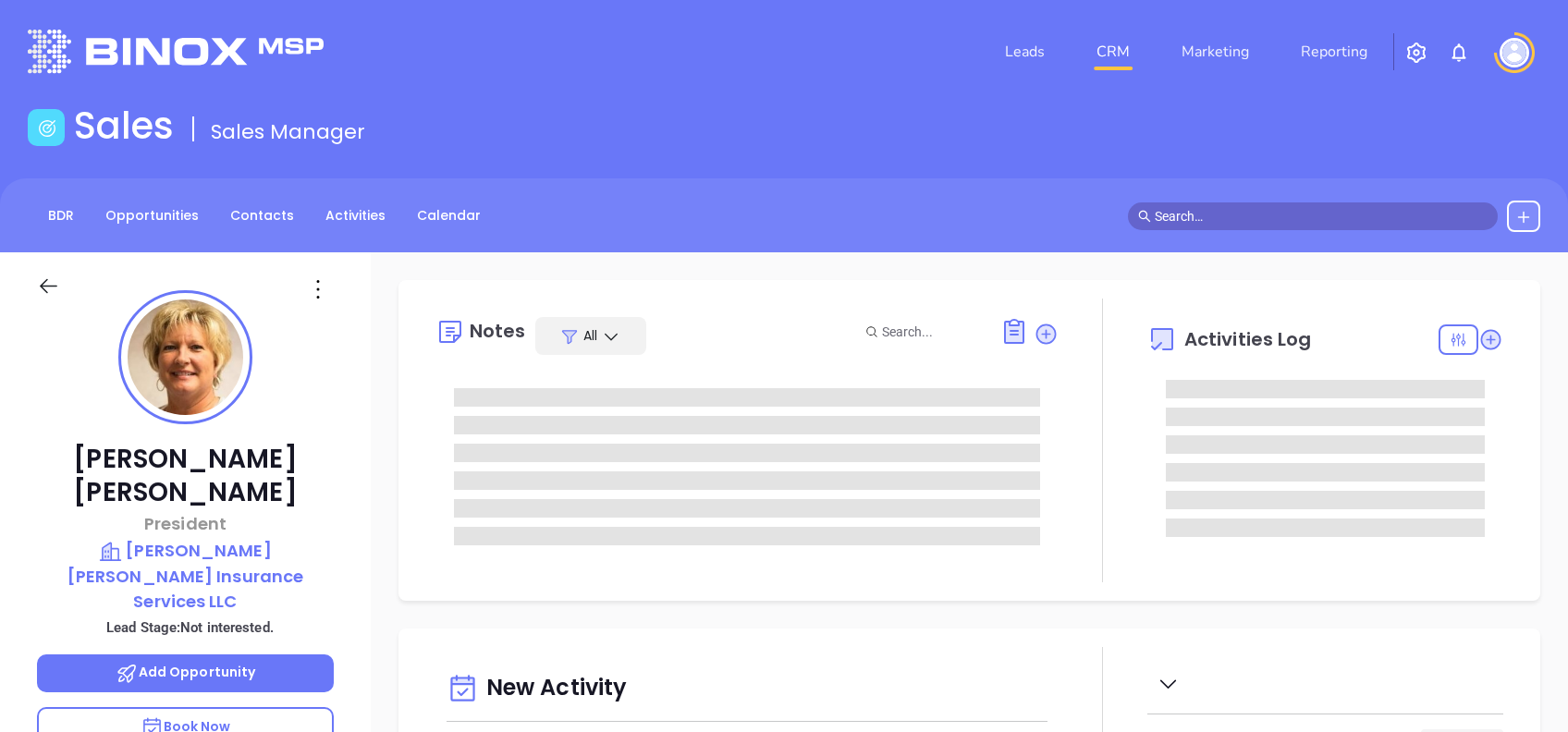
type input "[DATE]"
type input "[PERSON_NAME]"
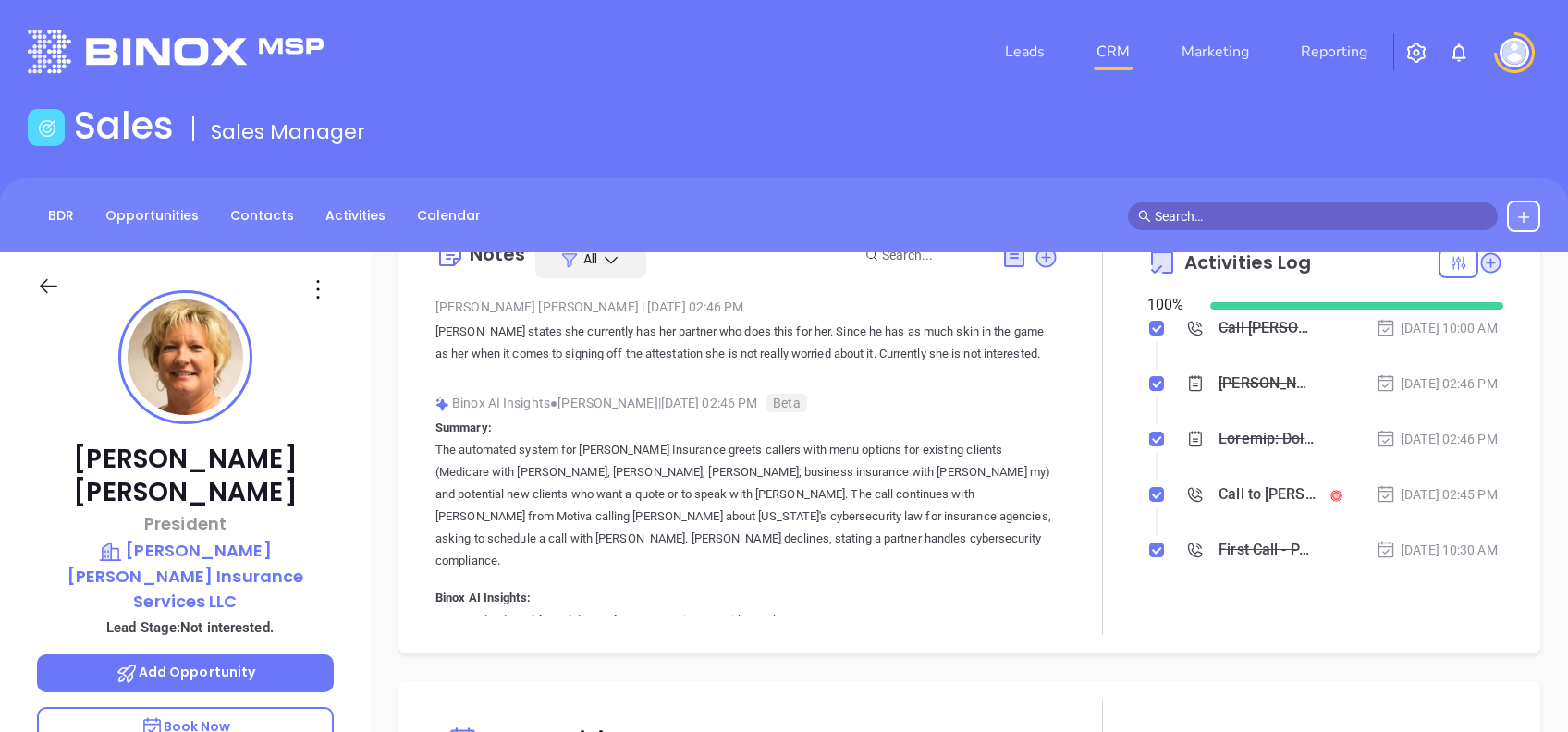
scroll to position [0, 0]
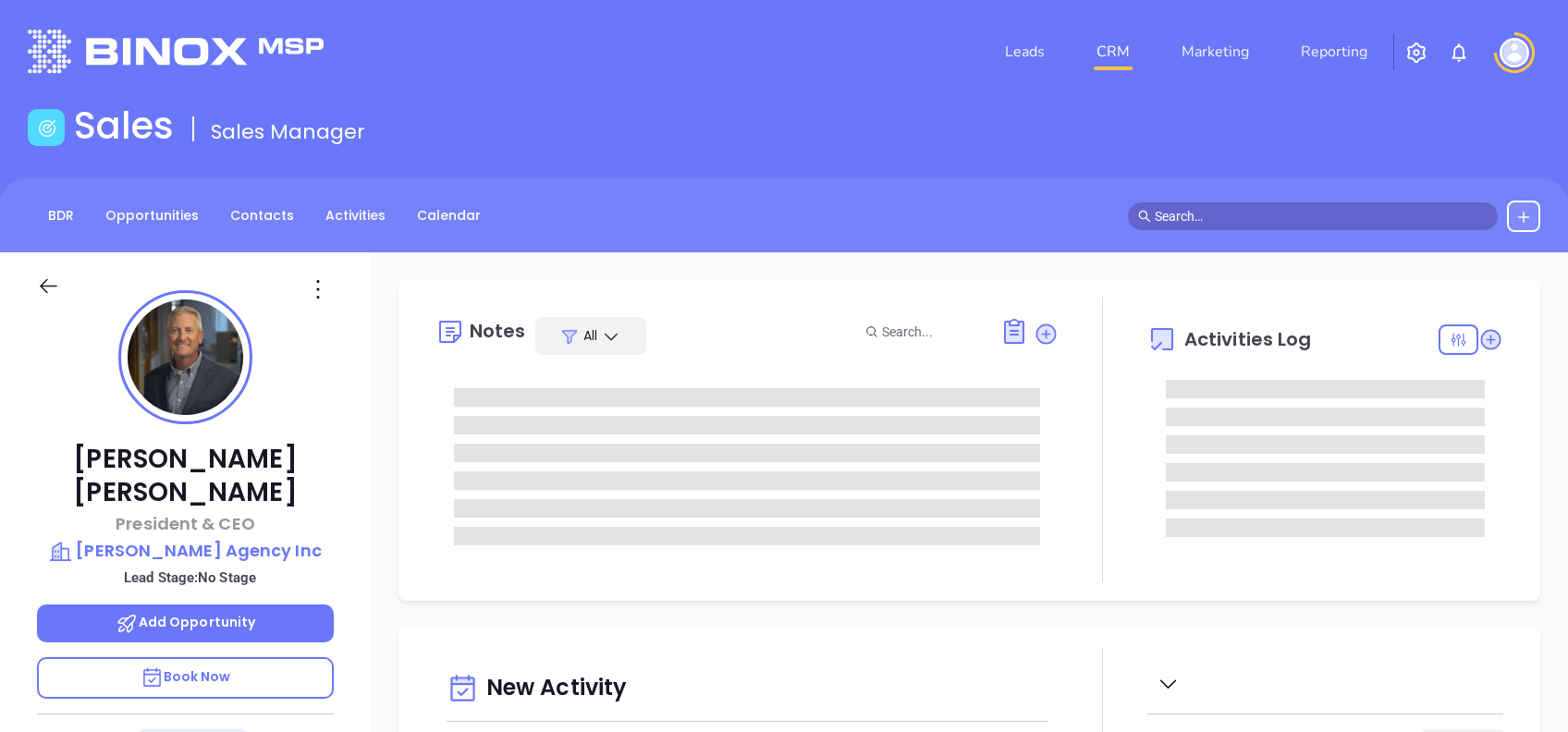
type input "[DATE]"
type input "[PERSON_NAME]"
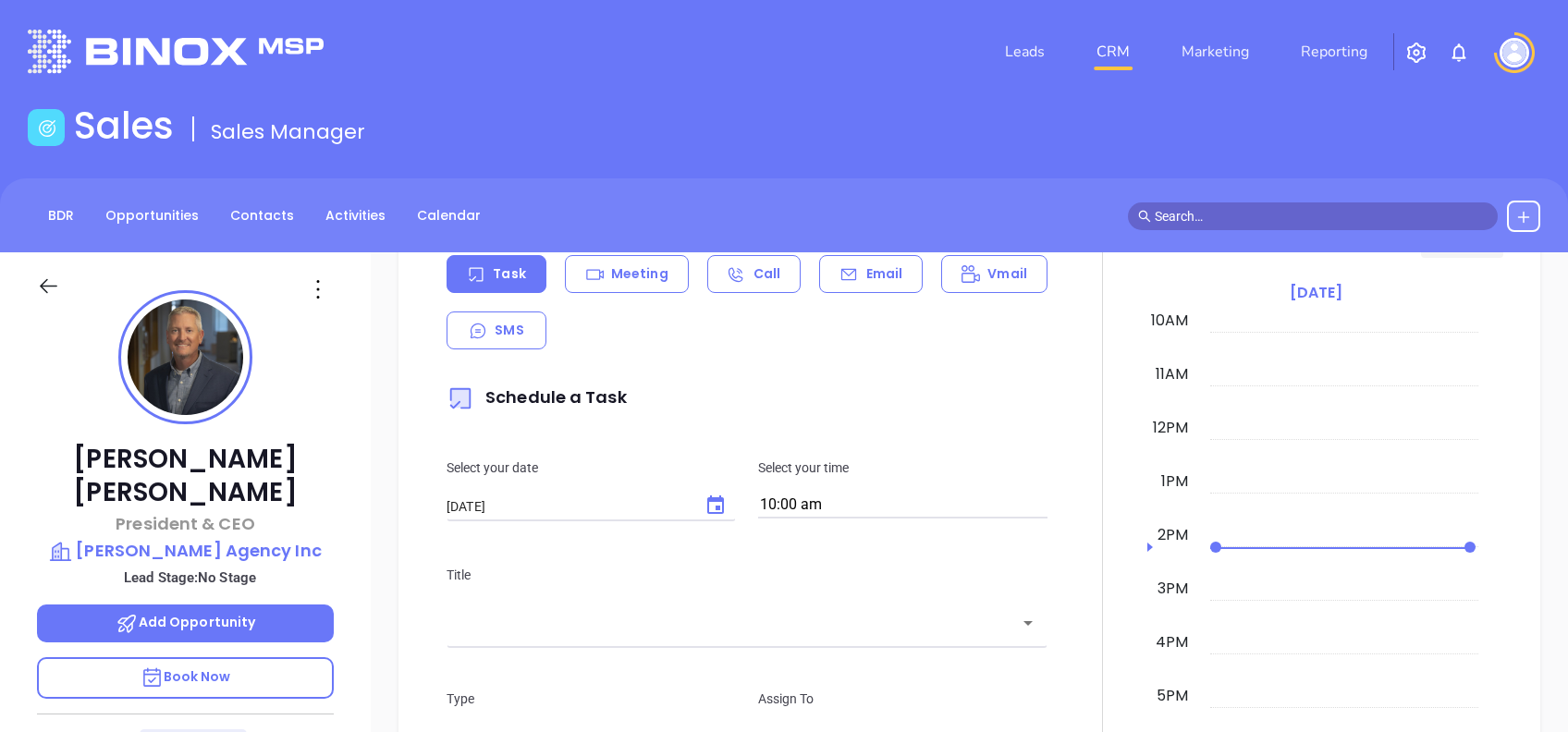
scroll to position [0, 0]
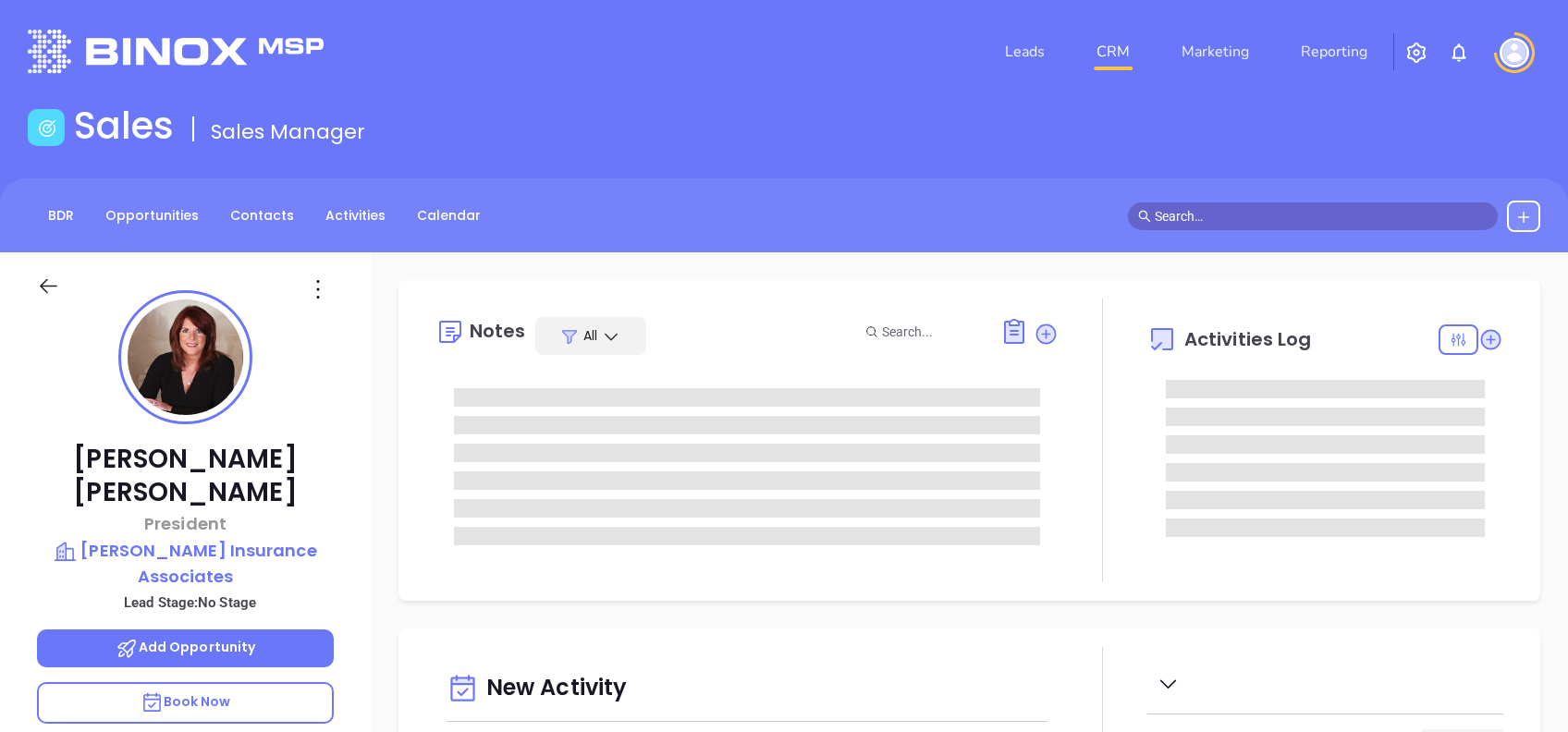
type input "[DATE]"
type input "[PERSON_NAME]"
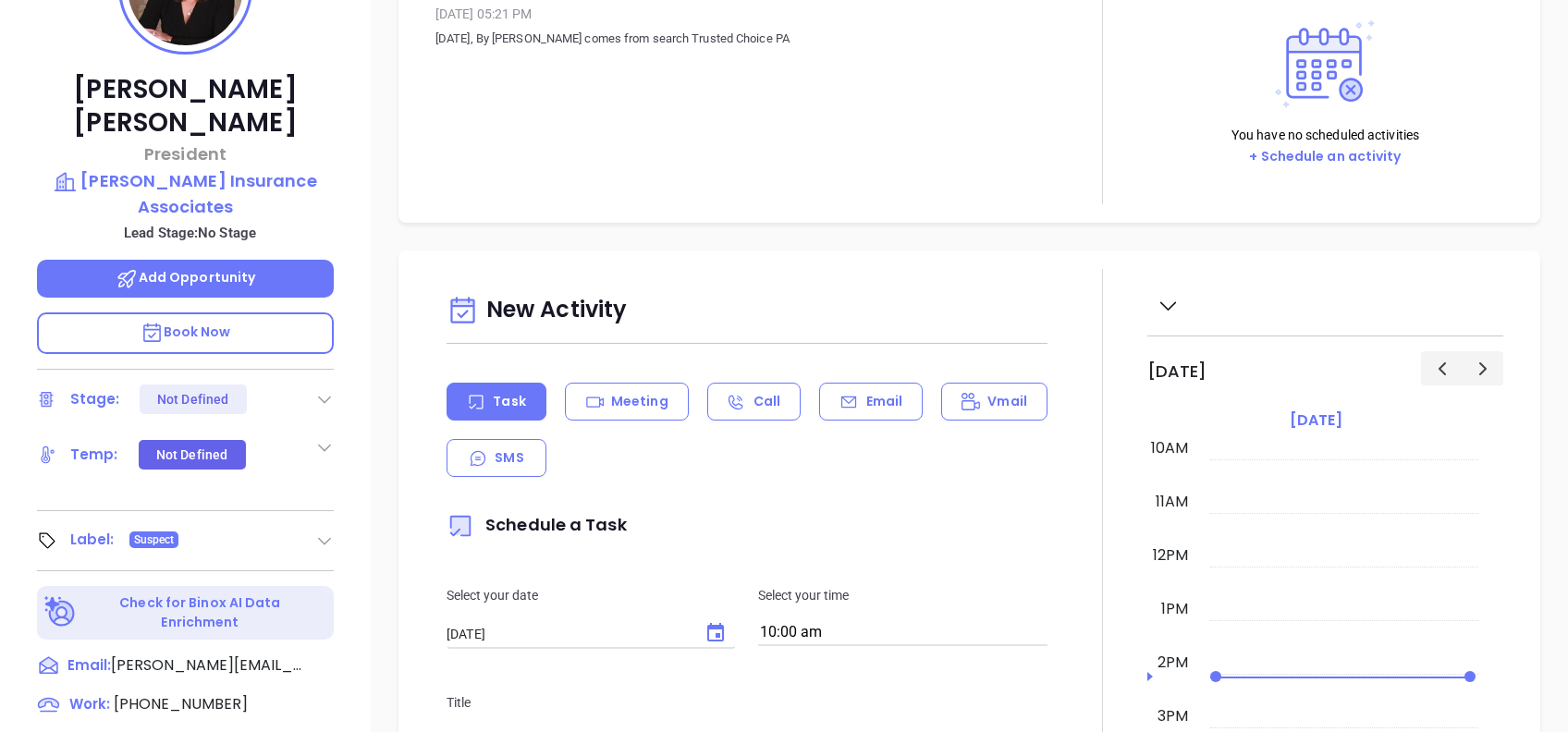
scroll to position [123, 0]
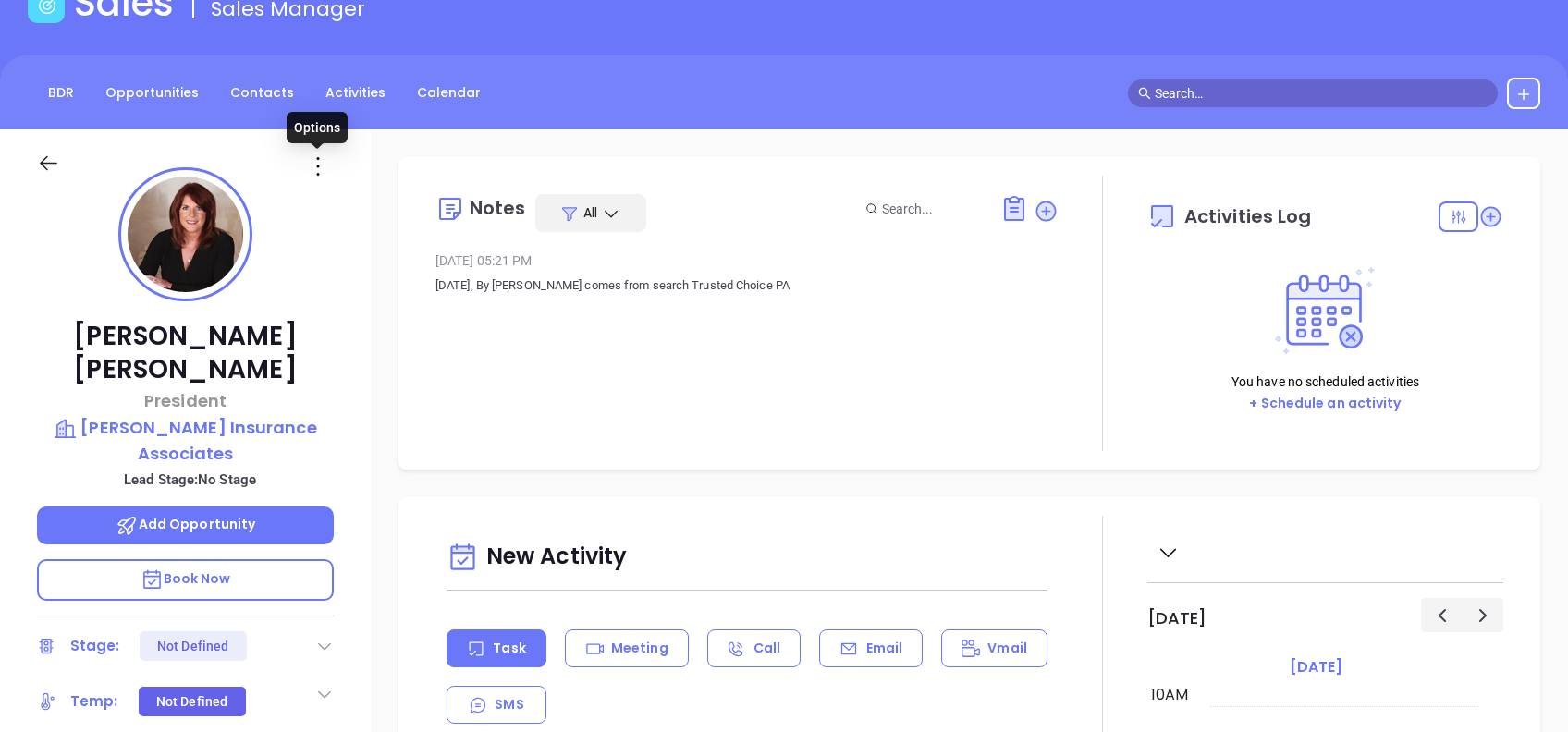
click at [319, 161] on icon at bounding box center [318, 167] width 30 height 30
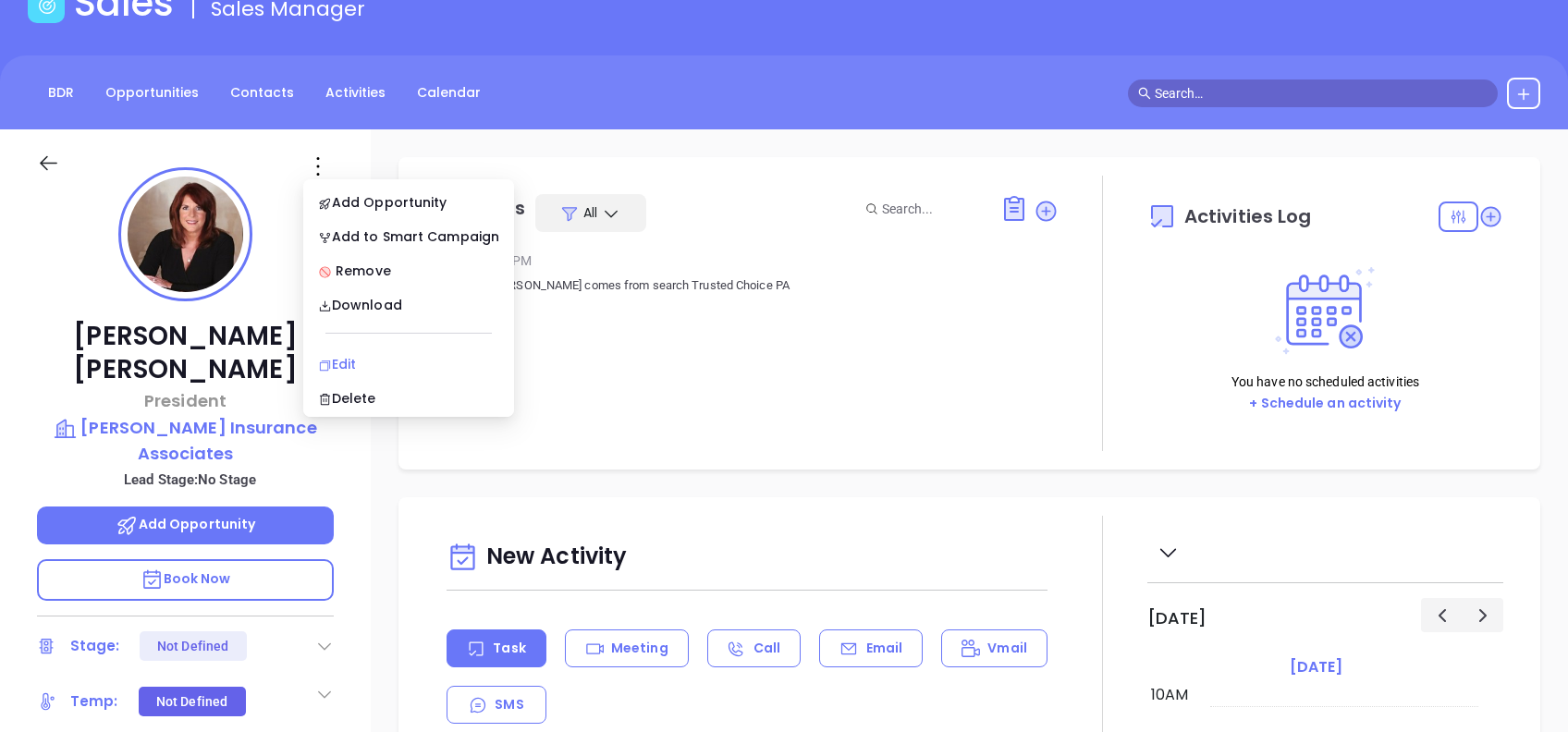
click at [375, 361] on div "Edit" at bounding box center [409, 364] width 182 height 20
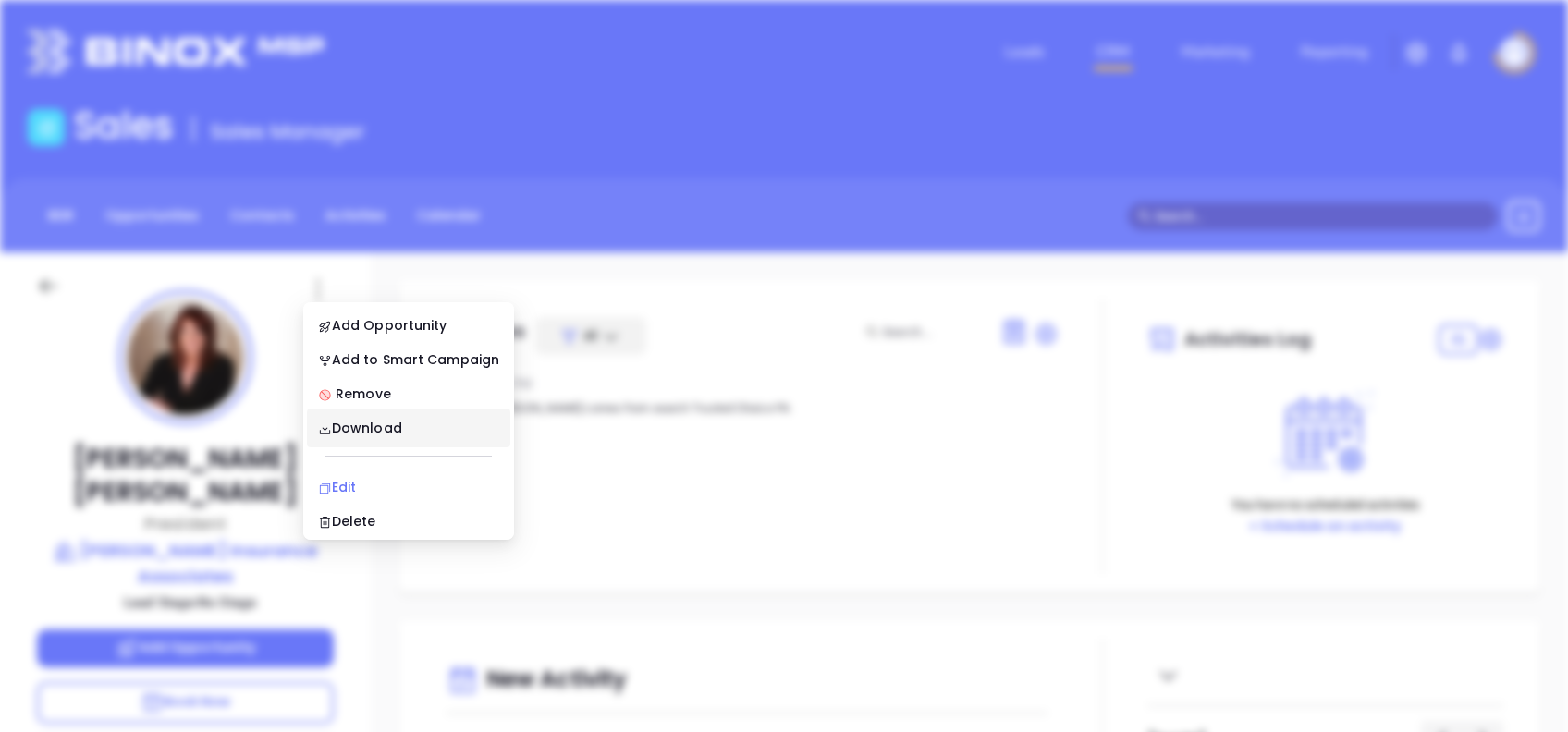
scroll to position [0, 0]
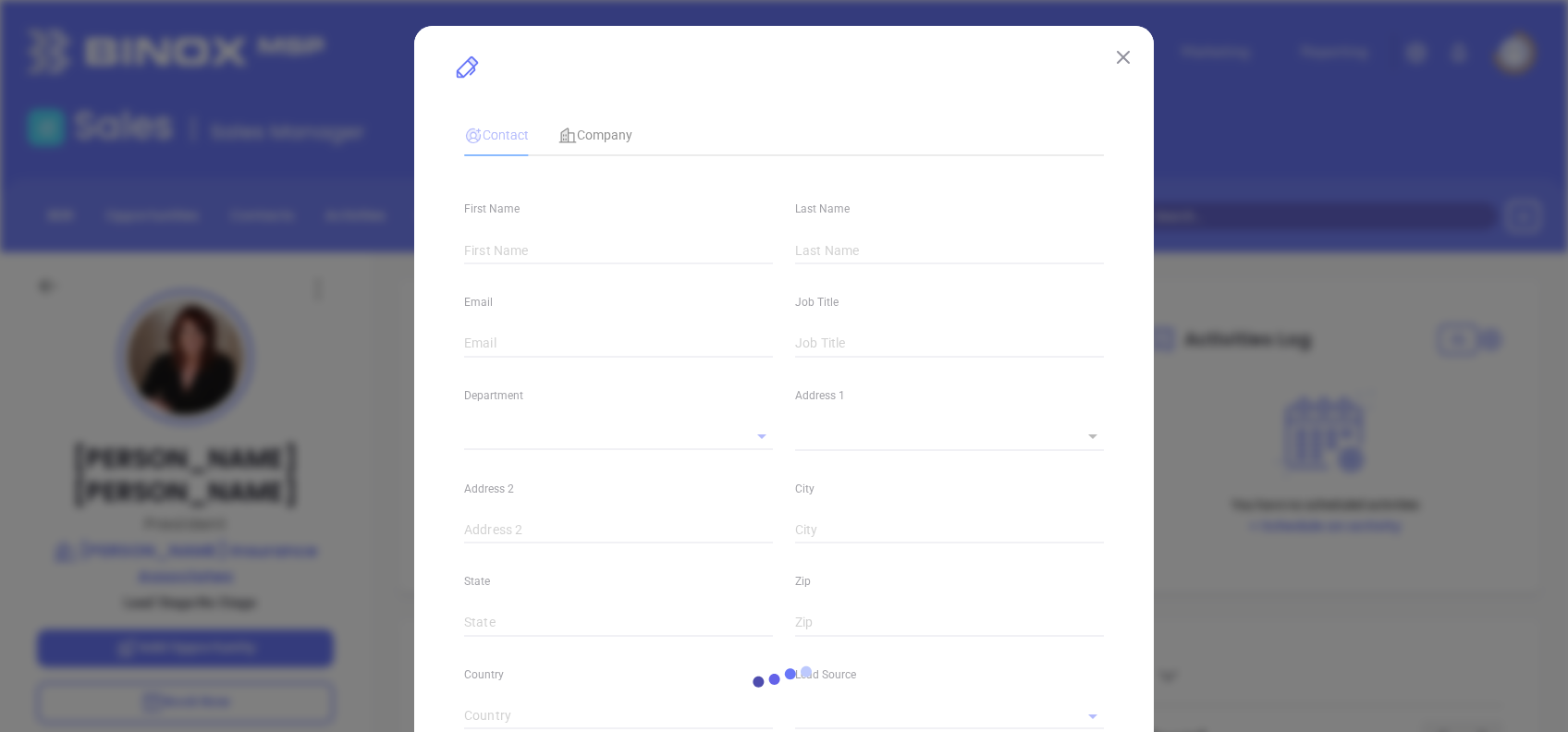
type input "Wendy L"
type input "Deible"
type input "wendy@deibler-insurance.com"
type input "President"
type input "1"
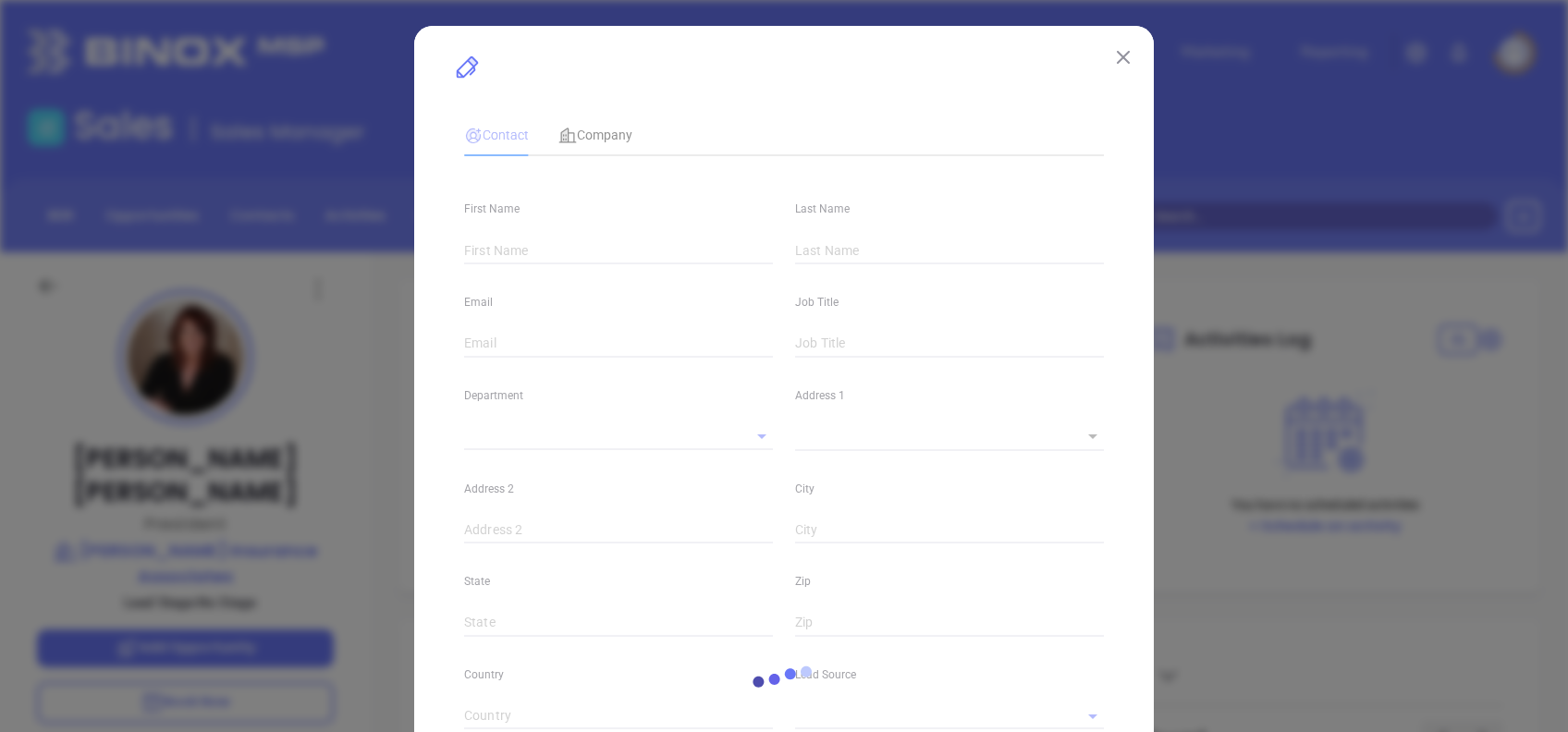
type input "www.linkedin.com/in/wendy-l-deibler-cpcu-cic-lutcf-09a75b17"
type input "Marketing"
type input "Other"
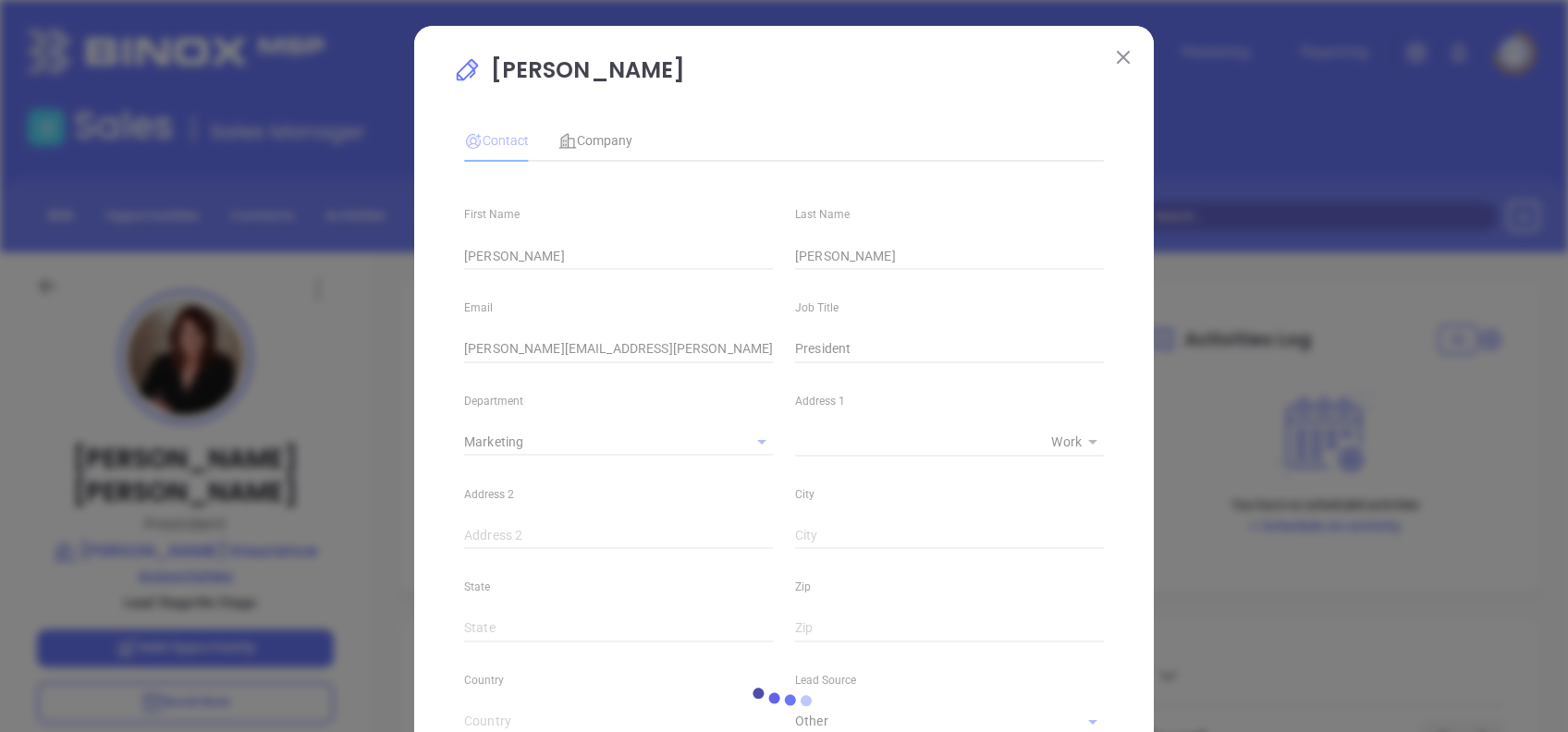
type input "(717) 241-2775"
type input "1"
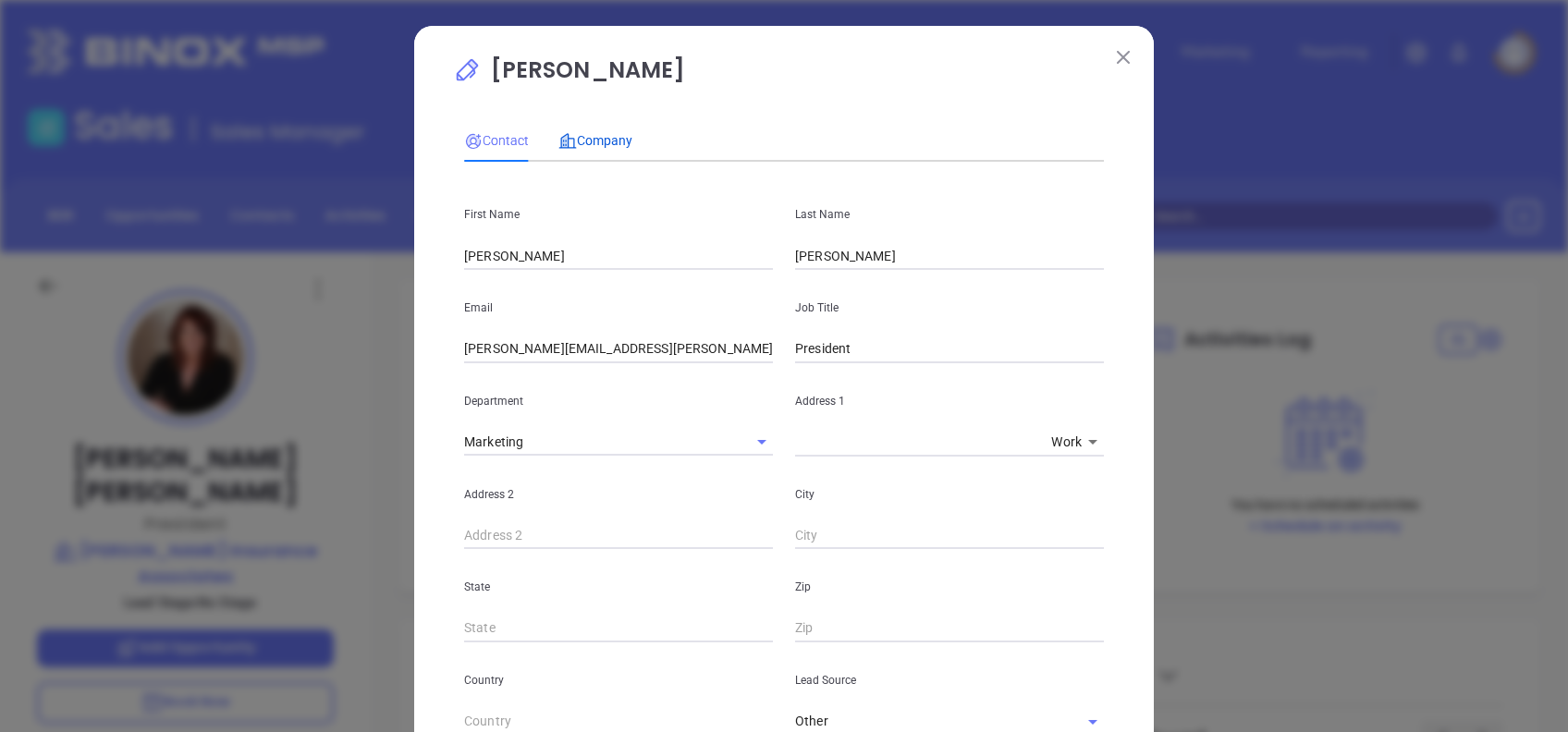
click at [597, 146] on span "Company" at bounding box center [595, 141] width 74 height 15
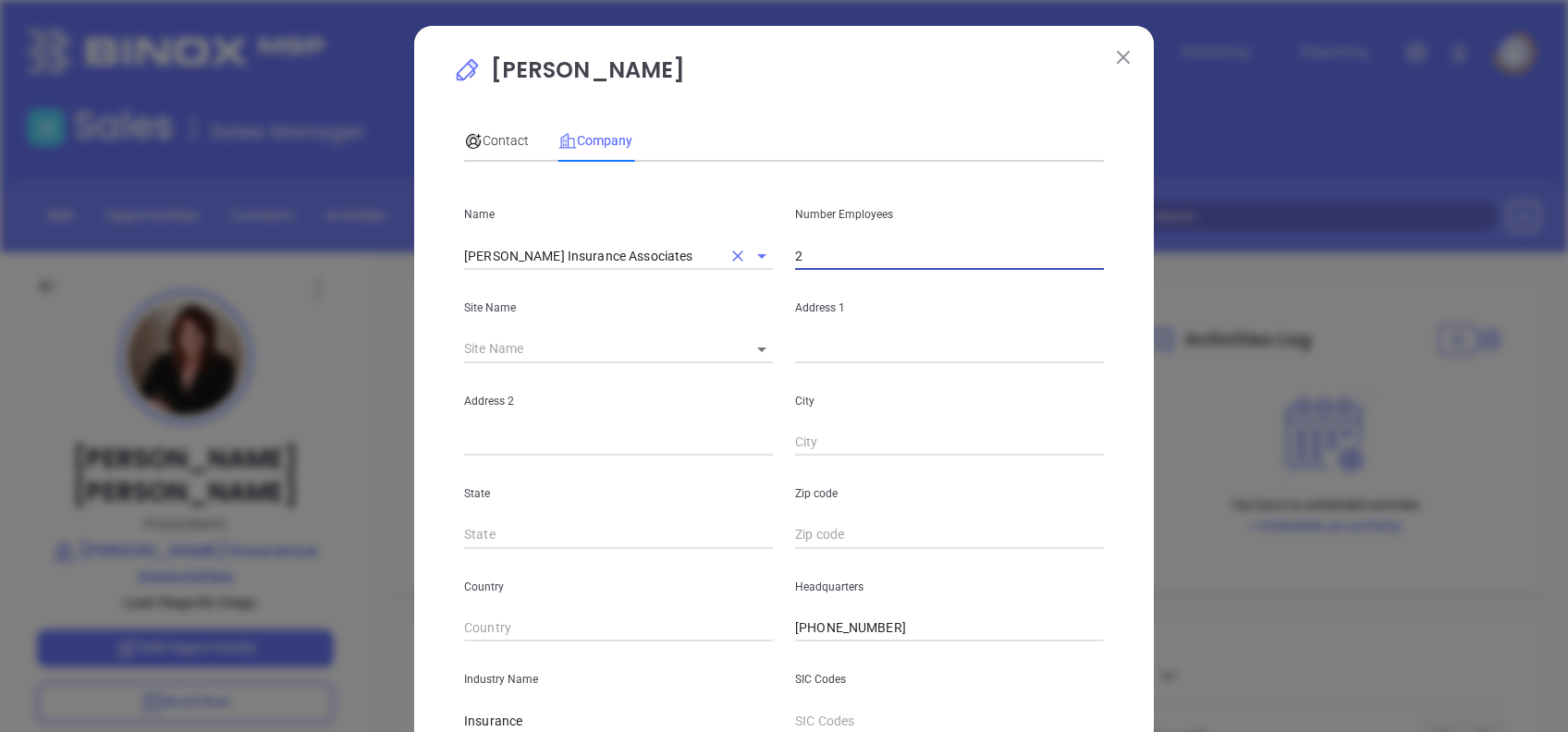
drag, startPoint x: 823, startPoint y: 252, endPoint x: 717, endPoint y: 260, distance: 106.3
click at [717, 260] on div "Name Deibler Insurance Associates Number Employees 2" at bounding box center [784, 223] width 662 height 94
type input "8"
click at [839, 134] on div "Contact Company" at bounding box center [784, 141] width 640 height 43
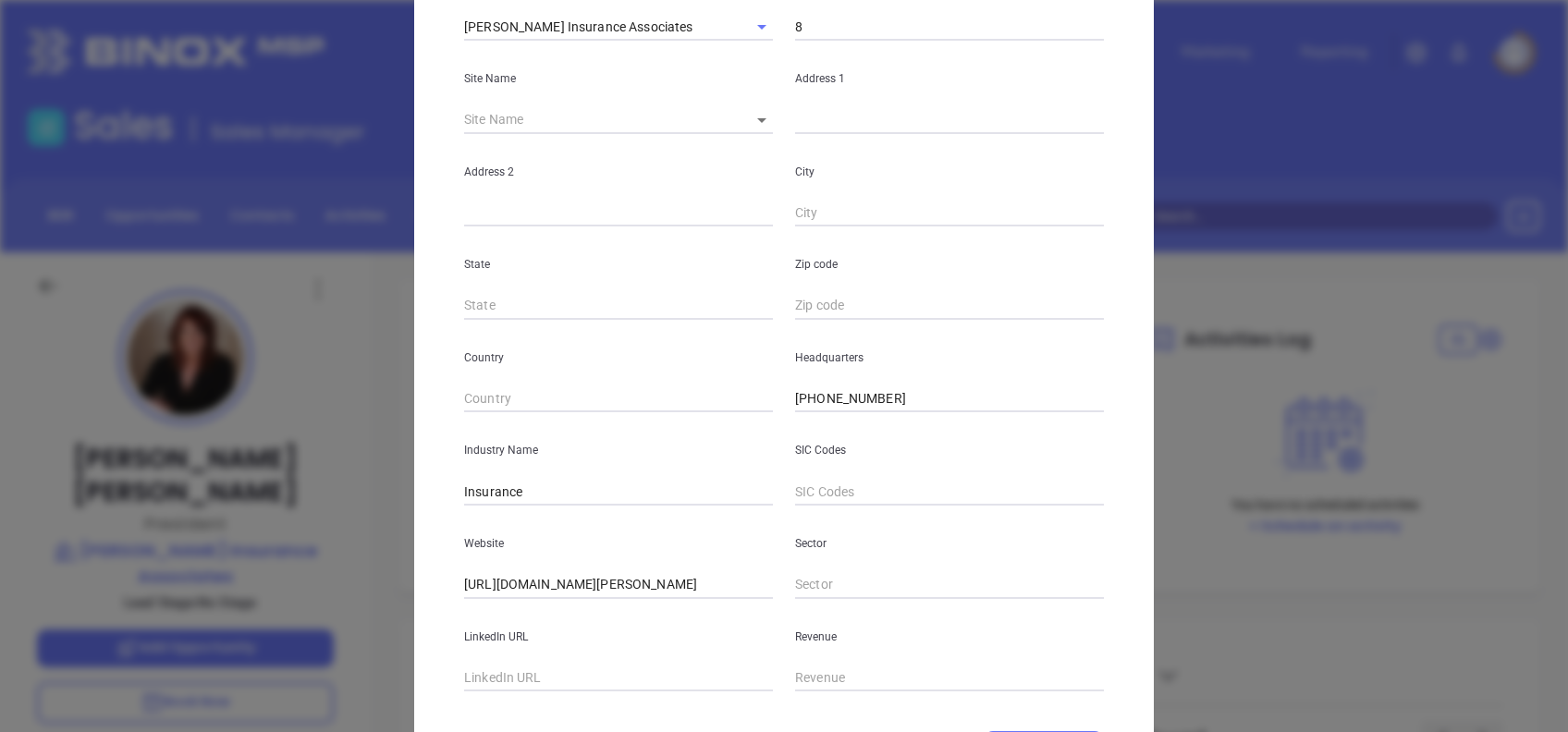
scroll to position [328, 0]
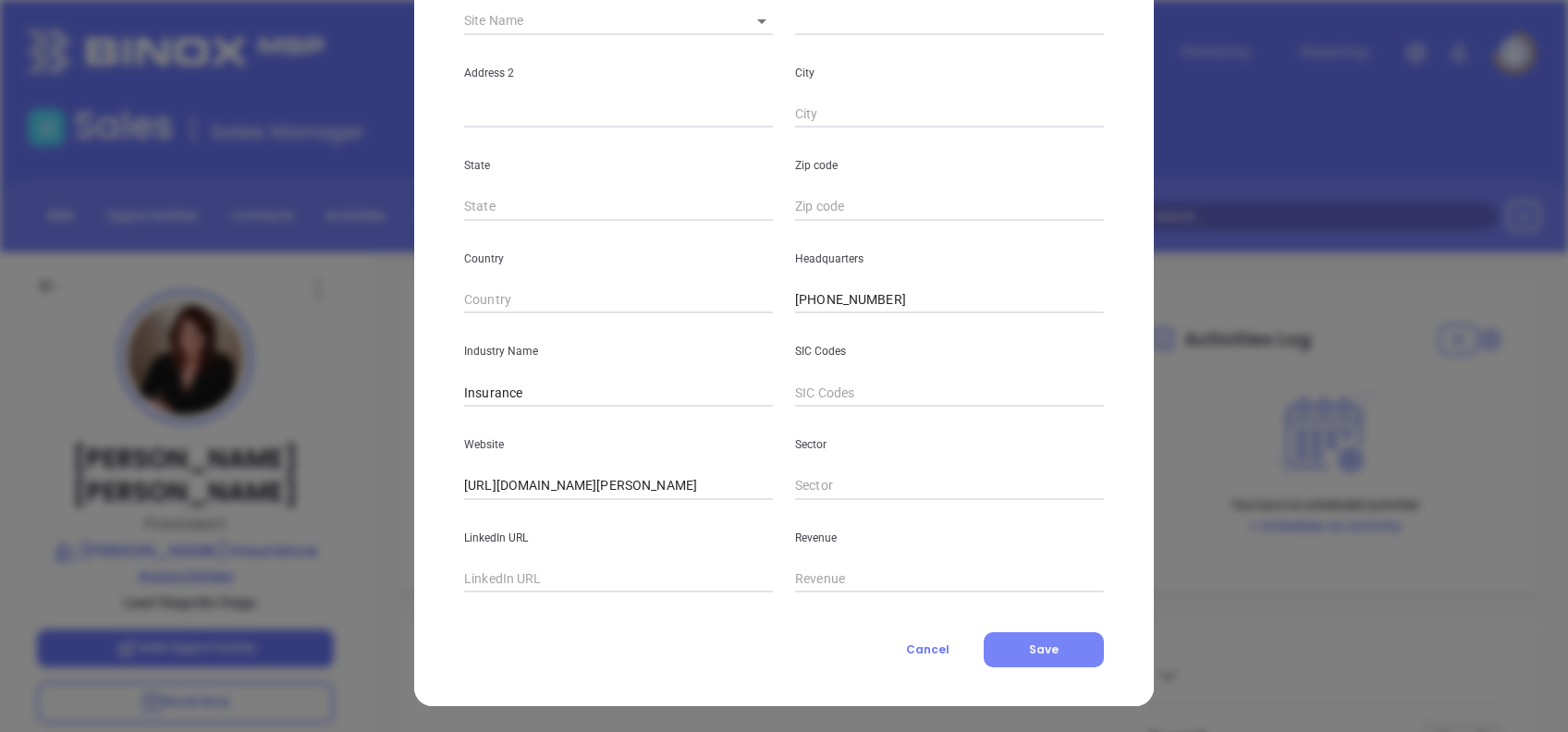
click at [1054, 664] on button "Save" at bounding box center [1044, 649] width 121 height 35
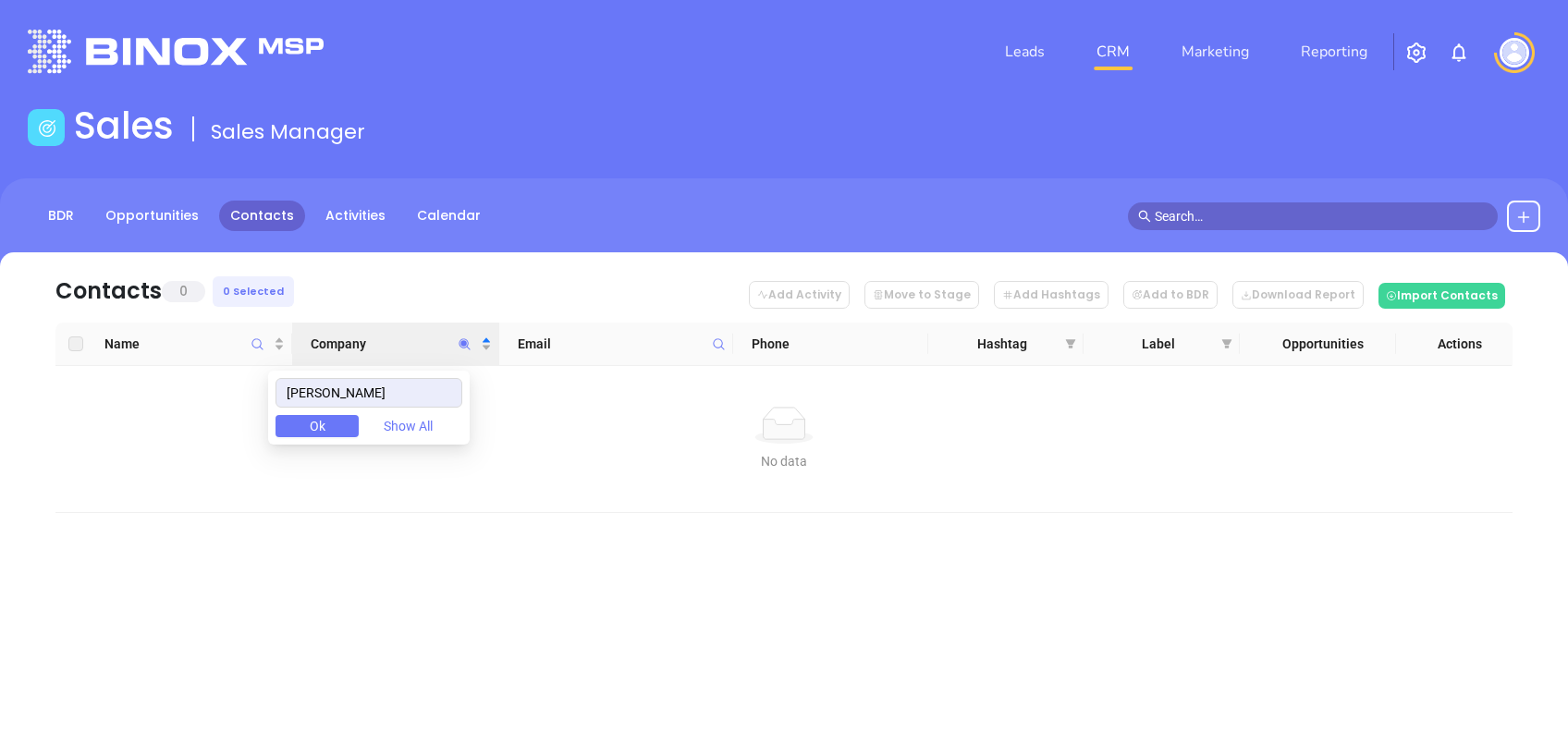
drag, startPoint x: 368, startPoint y: 391, endPoint x: 264, endPoint y: 394, distance: 104.0
click at [264, 394] on body "Leads CRM Marketing Reporting Financial Leads Leads Sales Sales Manager BDR Opp…" at bounding box center [784, 366] width 1568 height 732
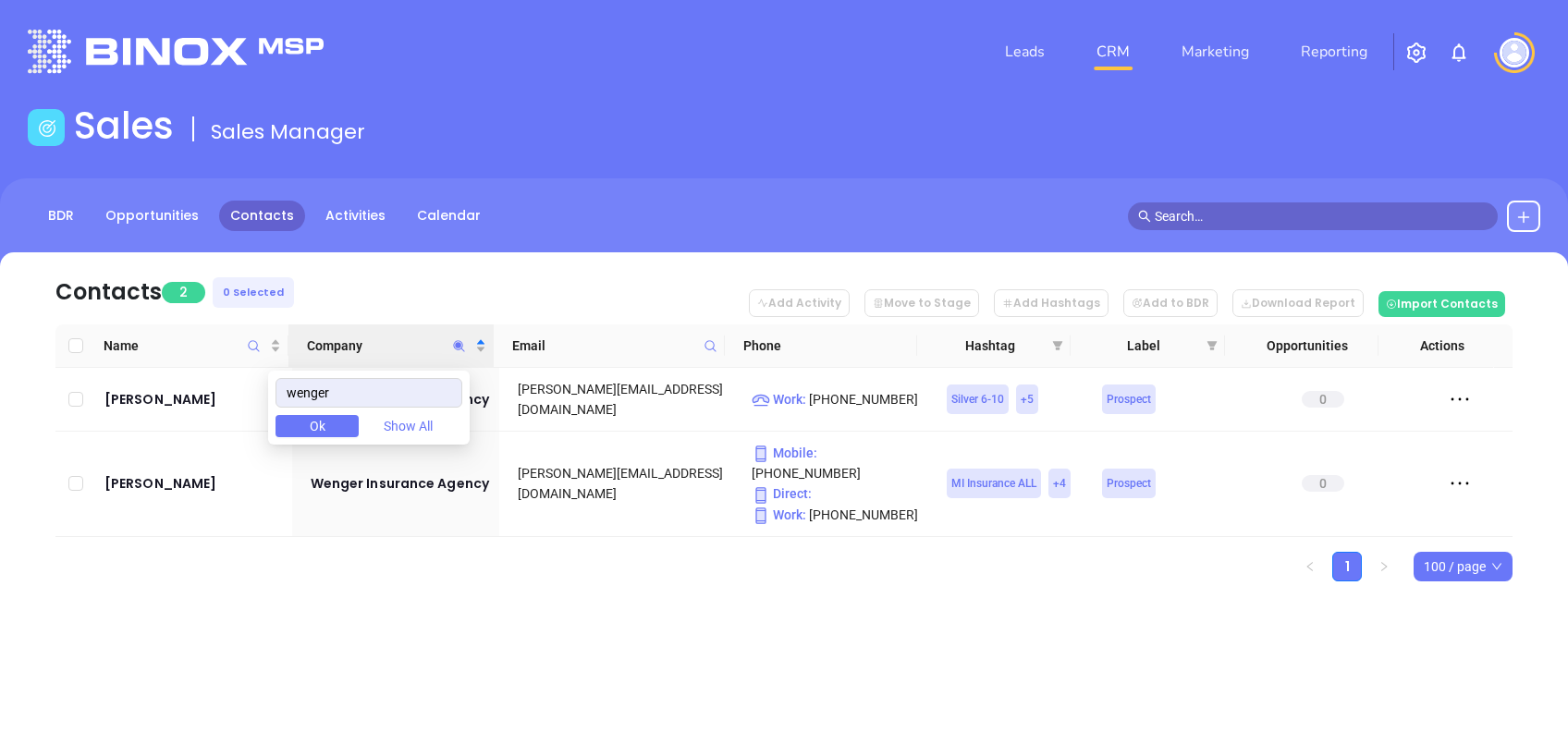
type input "wenger"
click at [441, 603] on div "Contacts 2 0 Selected Add Activity Move to Stage Add Hashtags Add to BDR Downlo…" at bounding box center [784, 449] width 1568 height 394
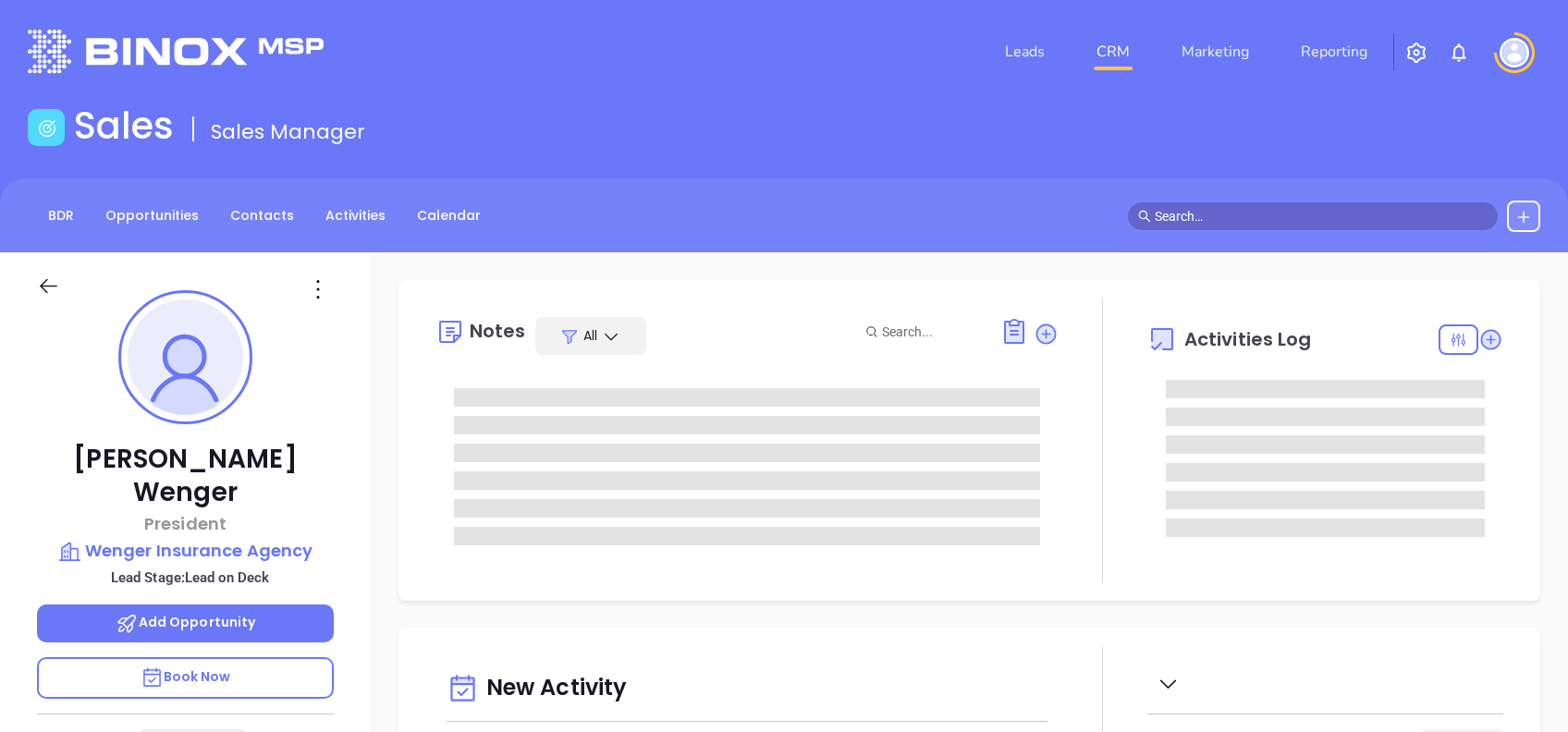
type input "[DATE]"
type input "[PERSON_NAME]"
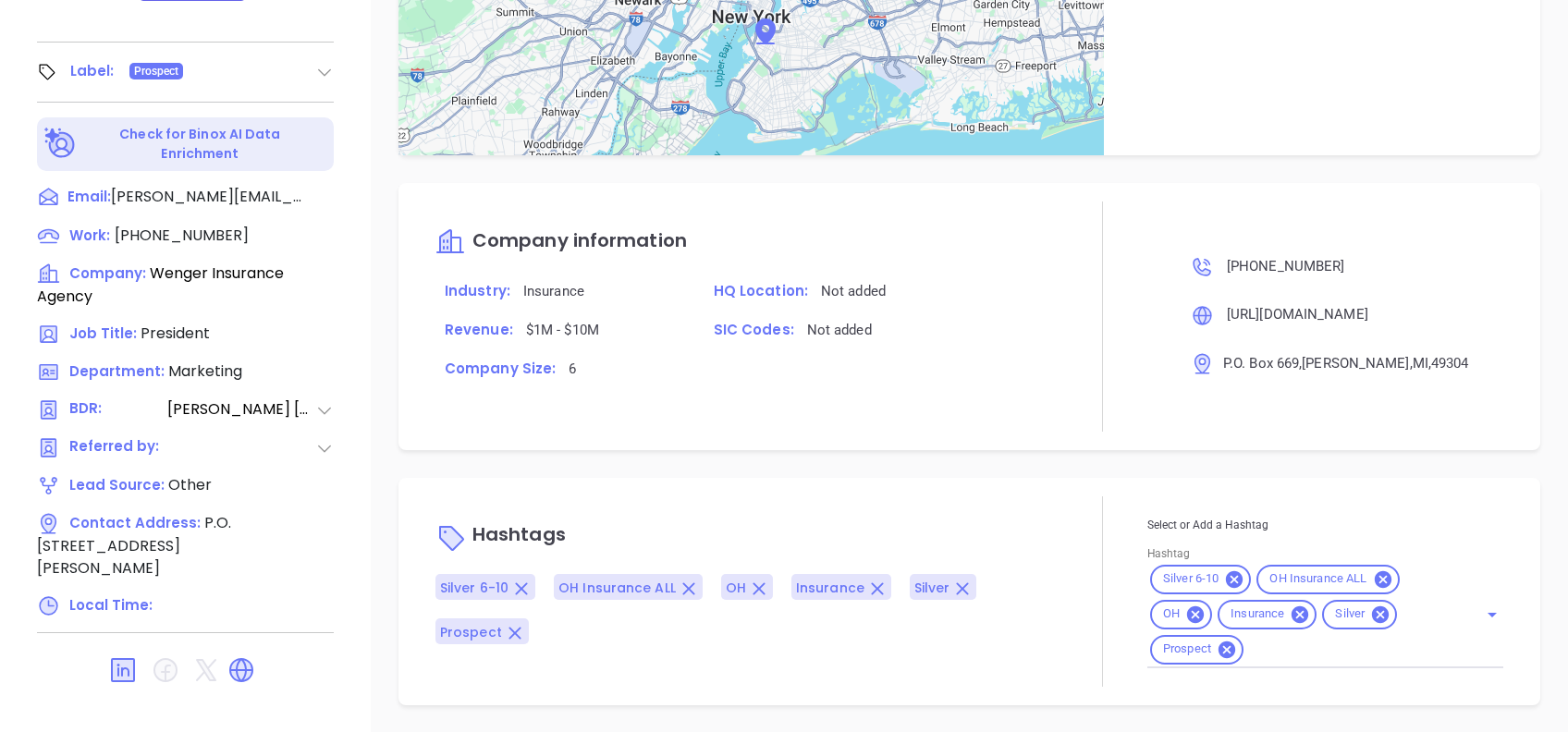
scroll to position [1061, 0]
click at [1374, 574] on icon at bounding box center [1382, 578] width 17 height 17
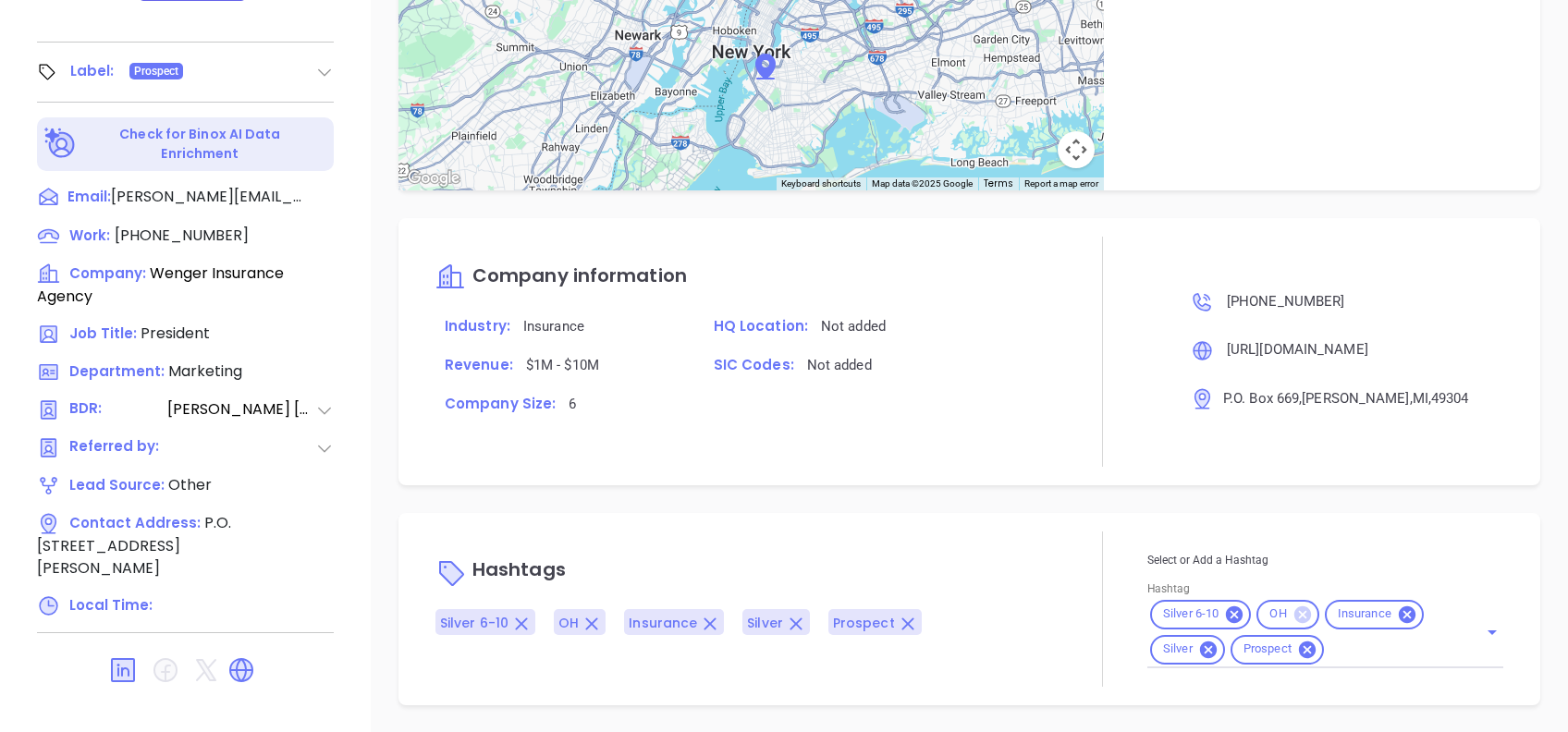
click at [1295, 608] on icon at bounding box center [1303, 613] width 17 height 17
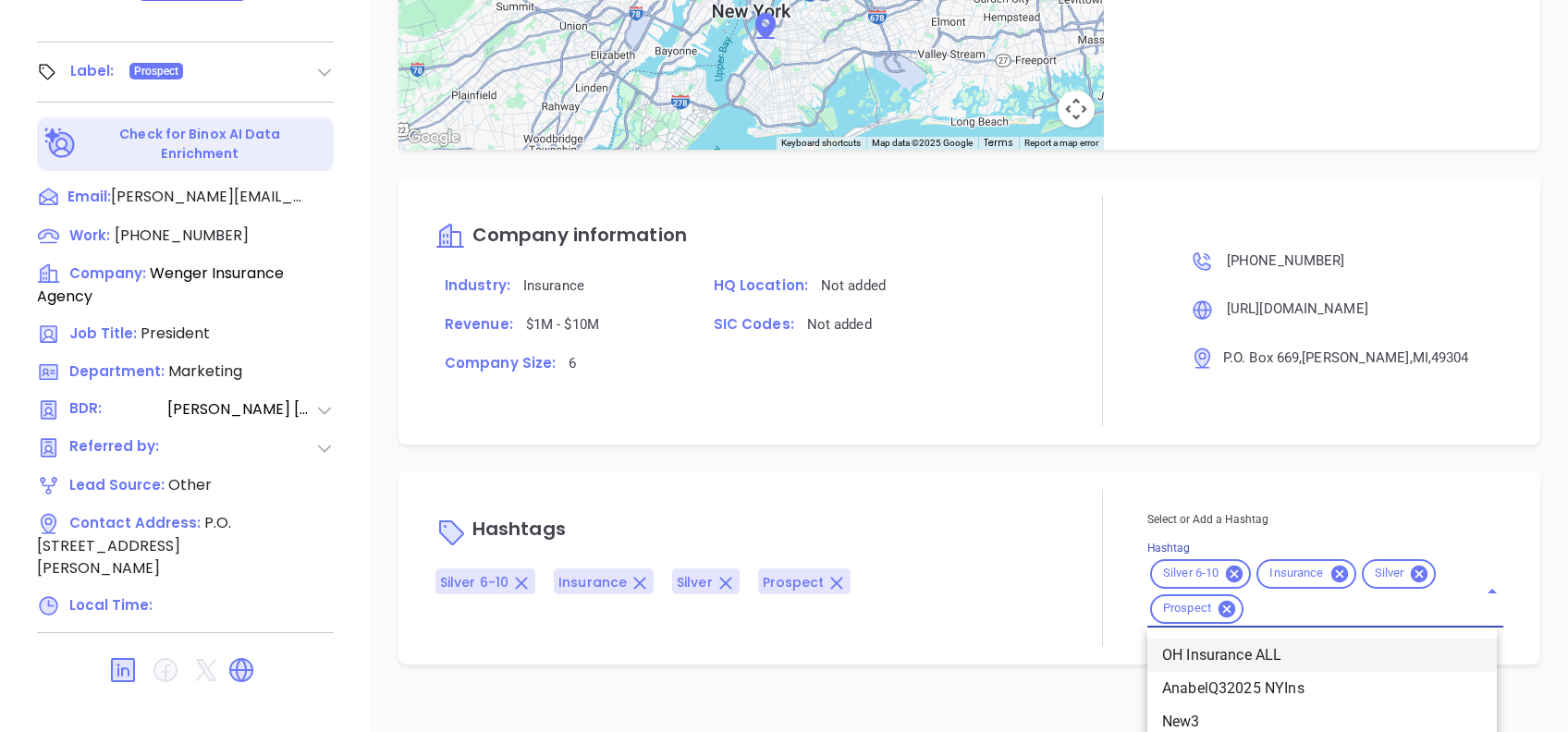
click at [1332, 628] on div "Select or Add a Hashtag Hashtag Silver 6-10 Insurance Silver Prospect OH Insura…" at bounding box center [1326, 568] width 356 height 119
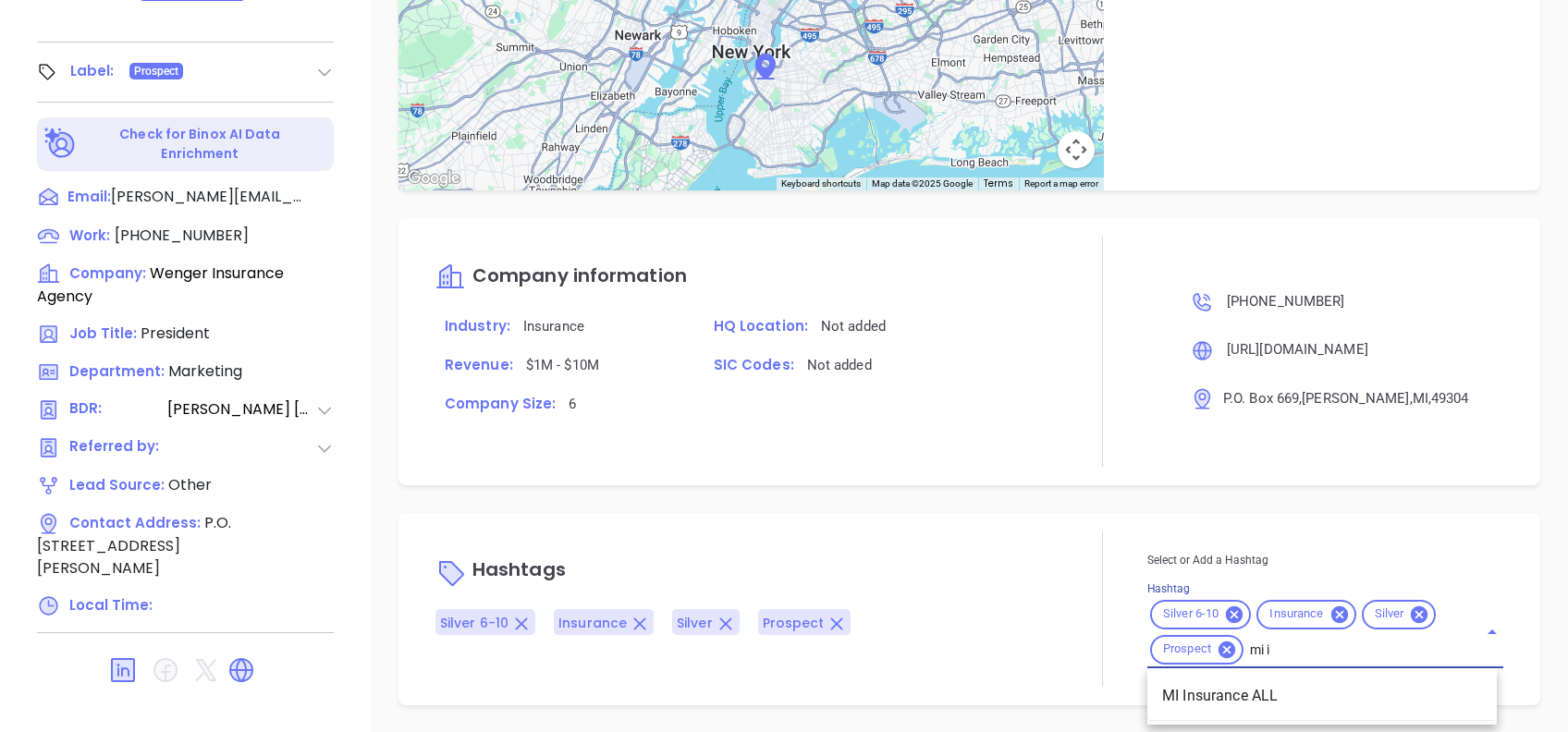
type input "mi in"
click at [1305, 682] on li "MI Insurance ALL" at bounding box center [1323, 695] width 349 height 33
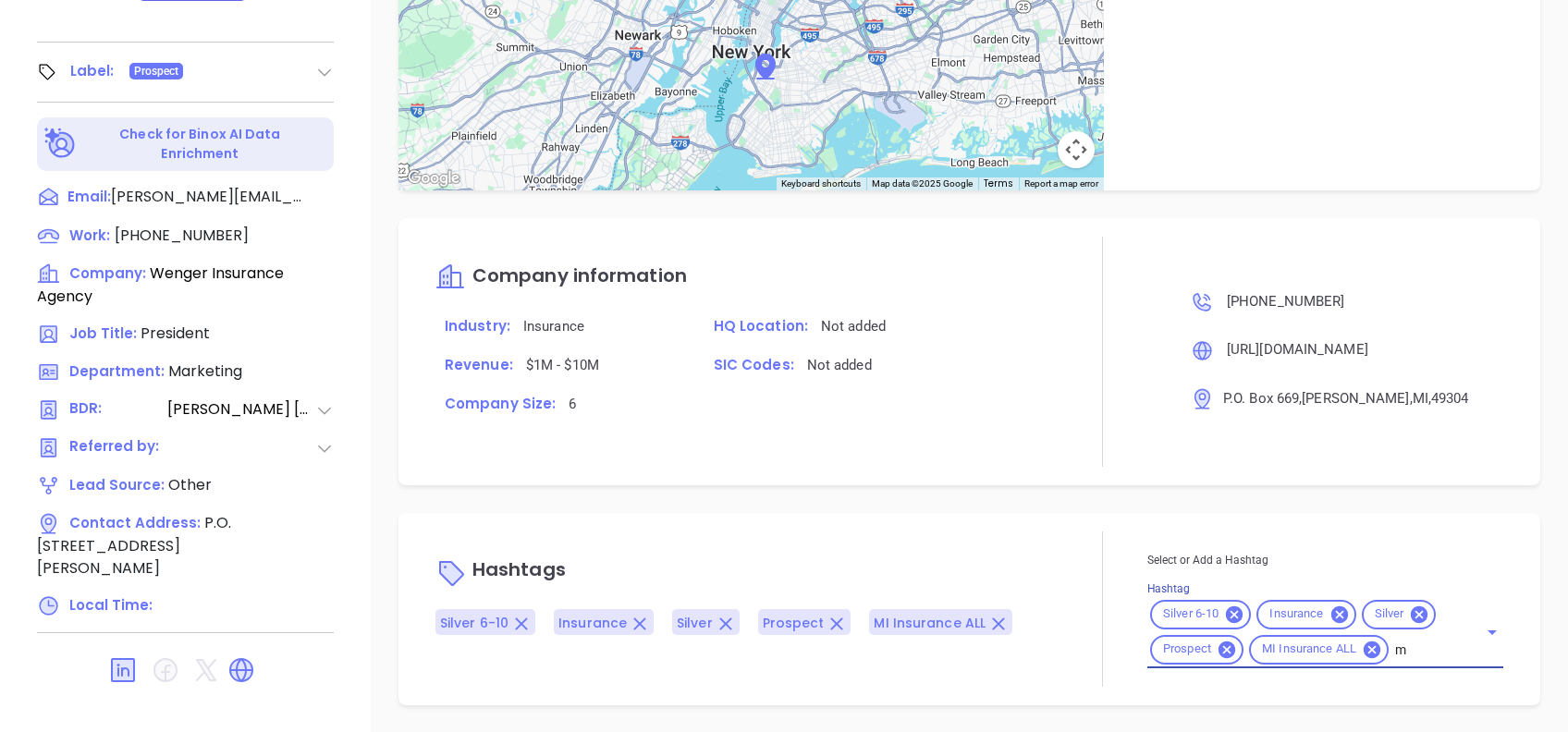
type input "mi"
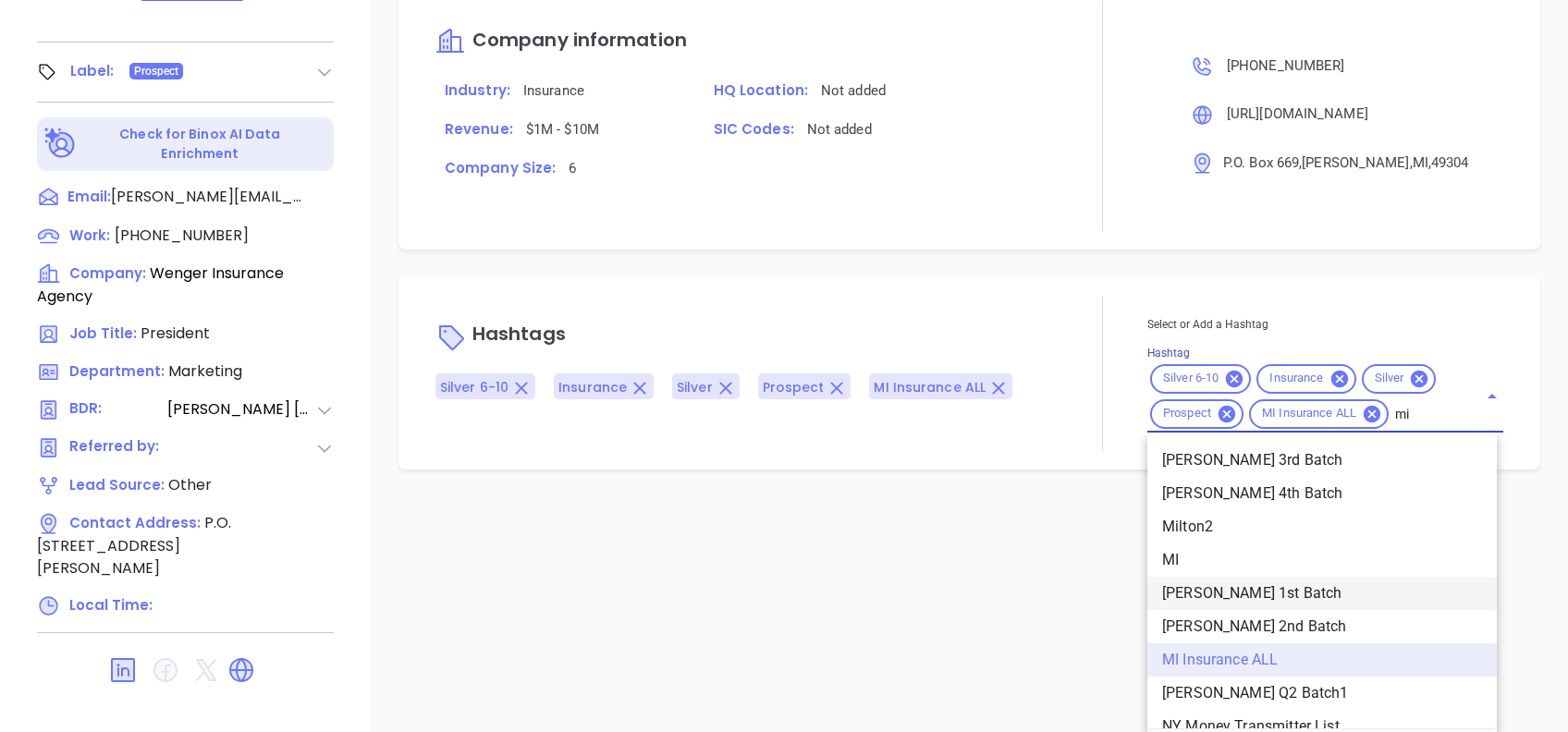
scroll to position [55, 0]
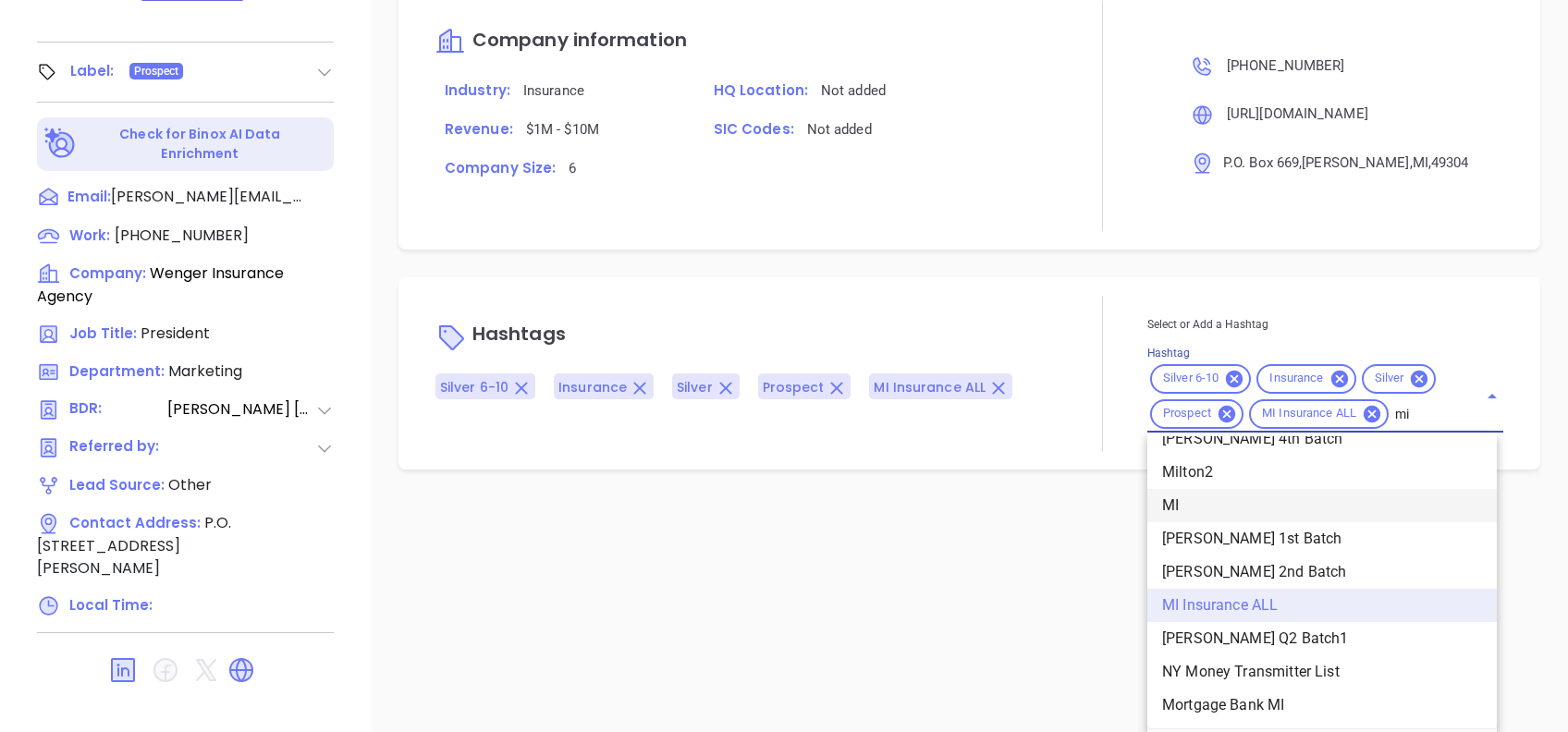
click at [1170, 507] on li "MI" at bounding box center [1323, 505] width 349 height 33
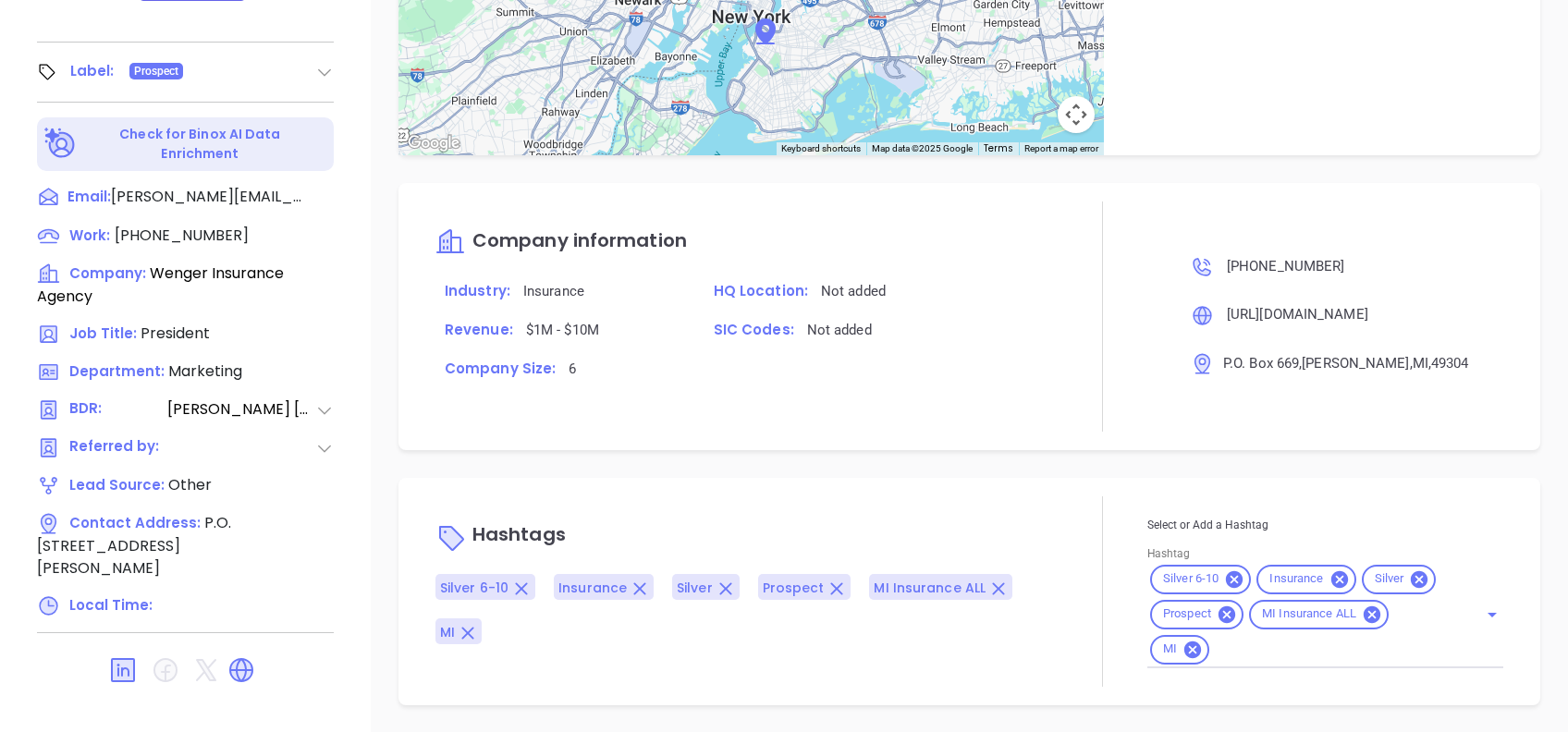
click at [1042, 455] on div "Notes All [PERSON_NAME] | [DATE] 02:33 PM Spoke to [PERSON_NAME] / asked for [P…" at bounding box center [970, 86] width 1198 height 1294
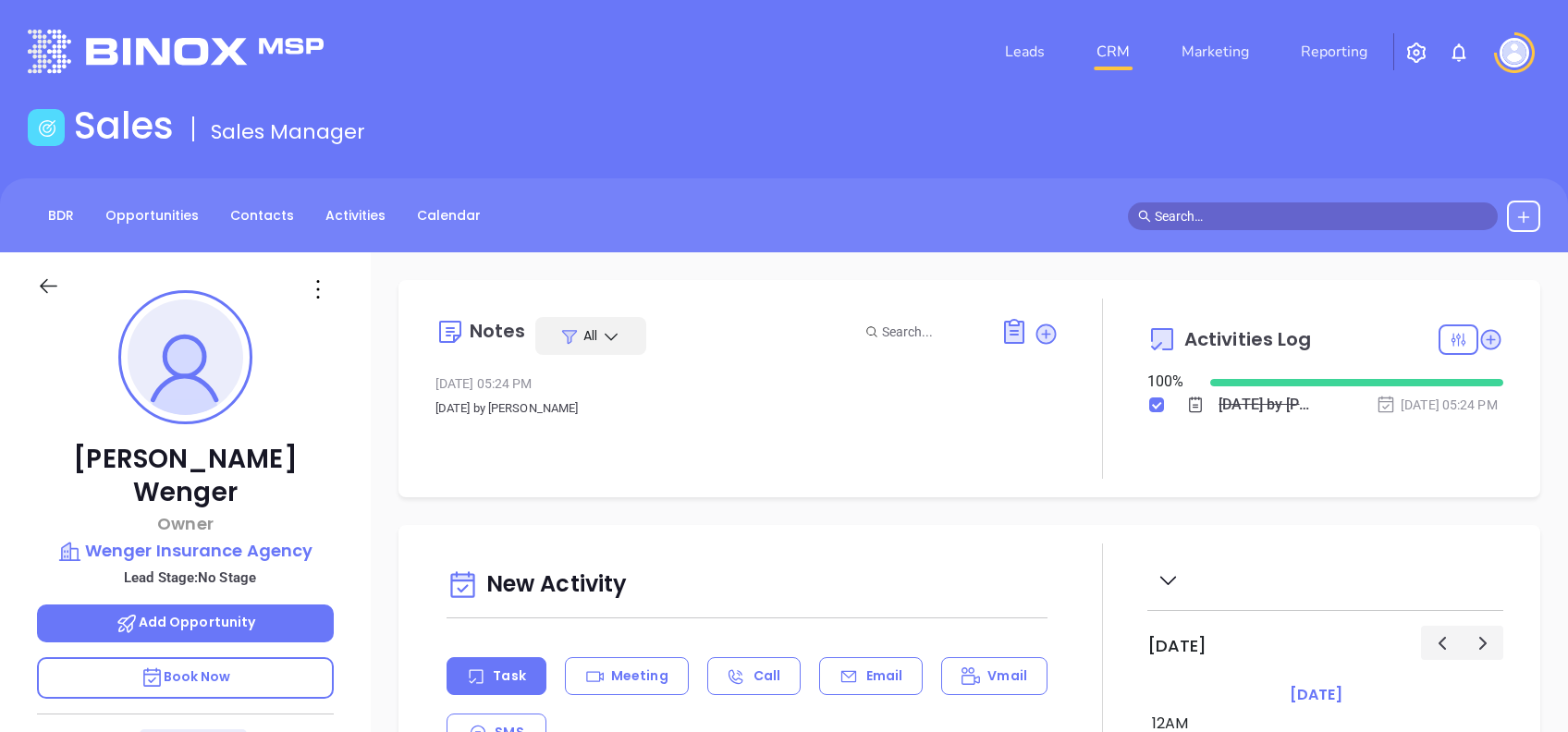
type input "[PERSON_NAME]"
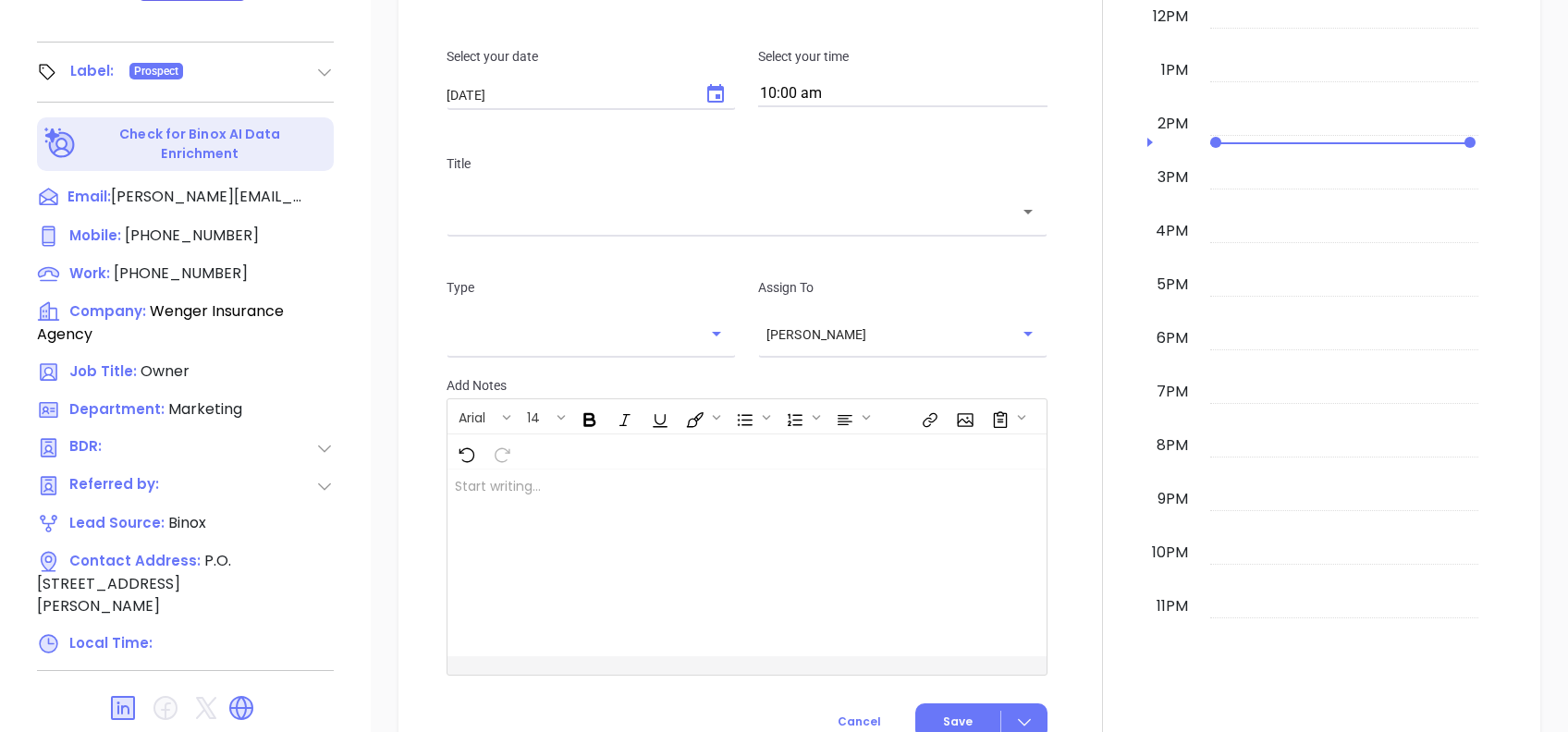
scroll to position [444, 0]
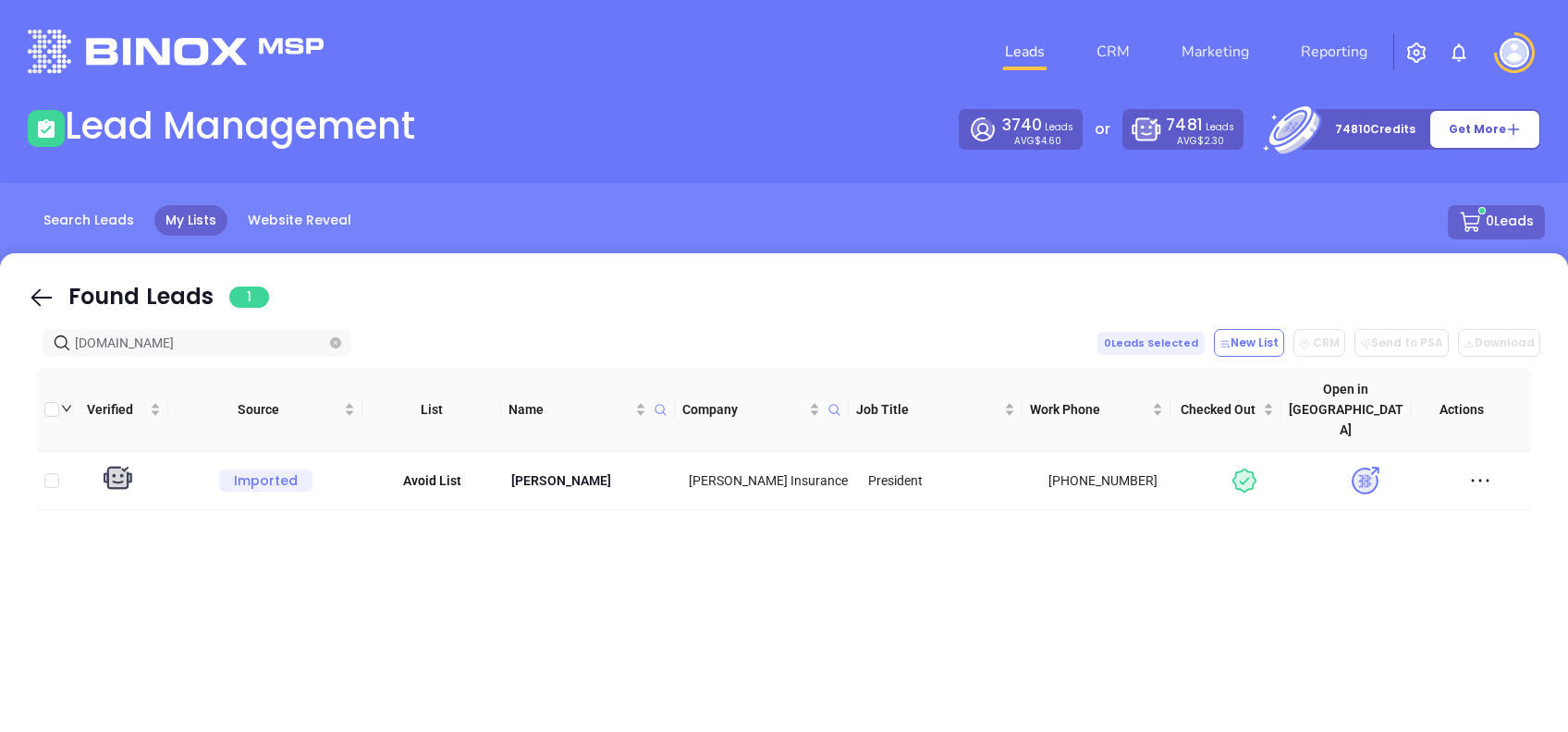
drag, startPoint x: 38, startPoint y: 287, endPoint x: 235, endPoint y: 353, distance: 207.8
click at [38, 289] on icon at bounding box center [42, 298] width 28 height 28
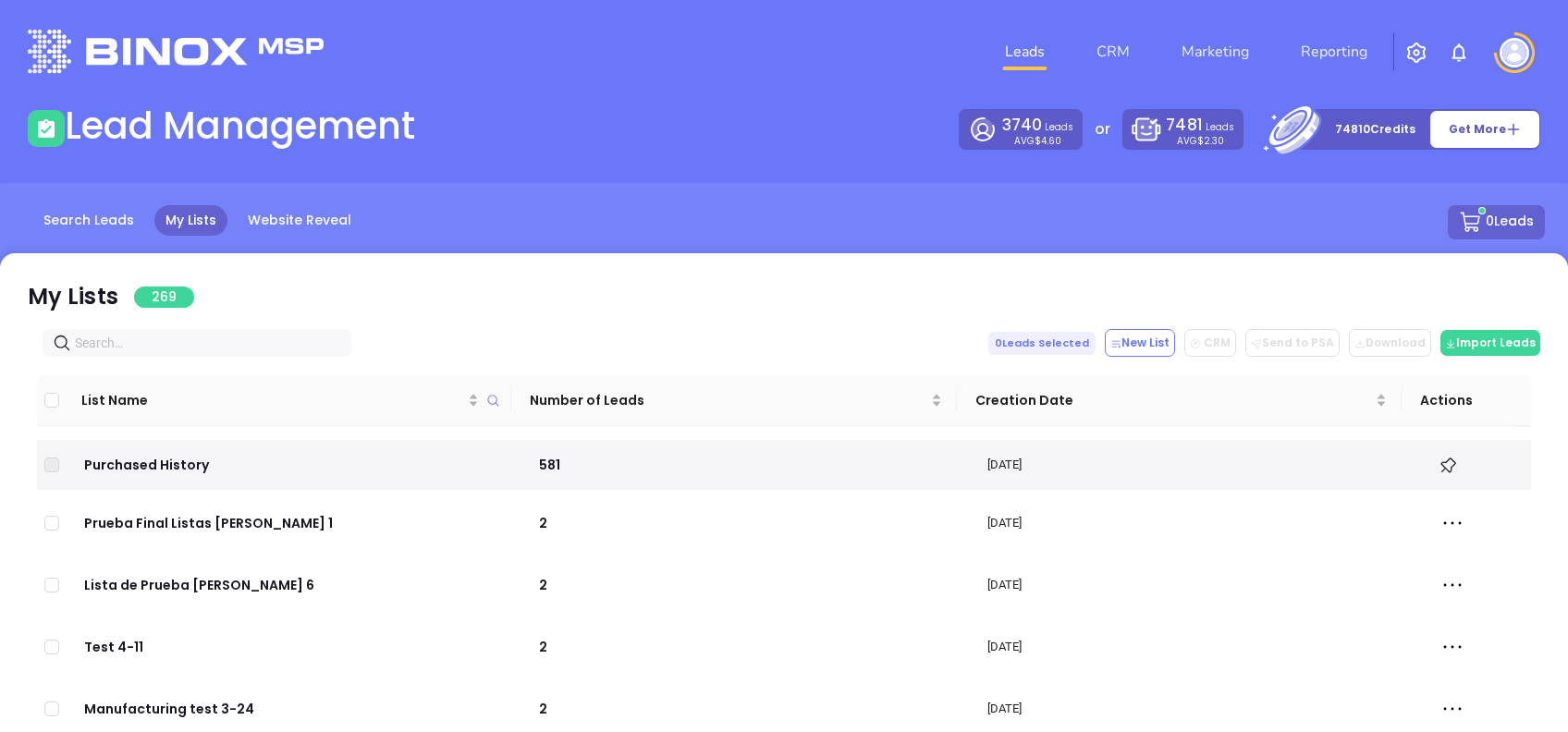
click at [229, 347] on input "text" at bounding box center [200, 343] width 251 height 20
paste input "https://thewengeragency.com/"
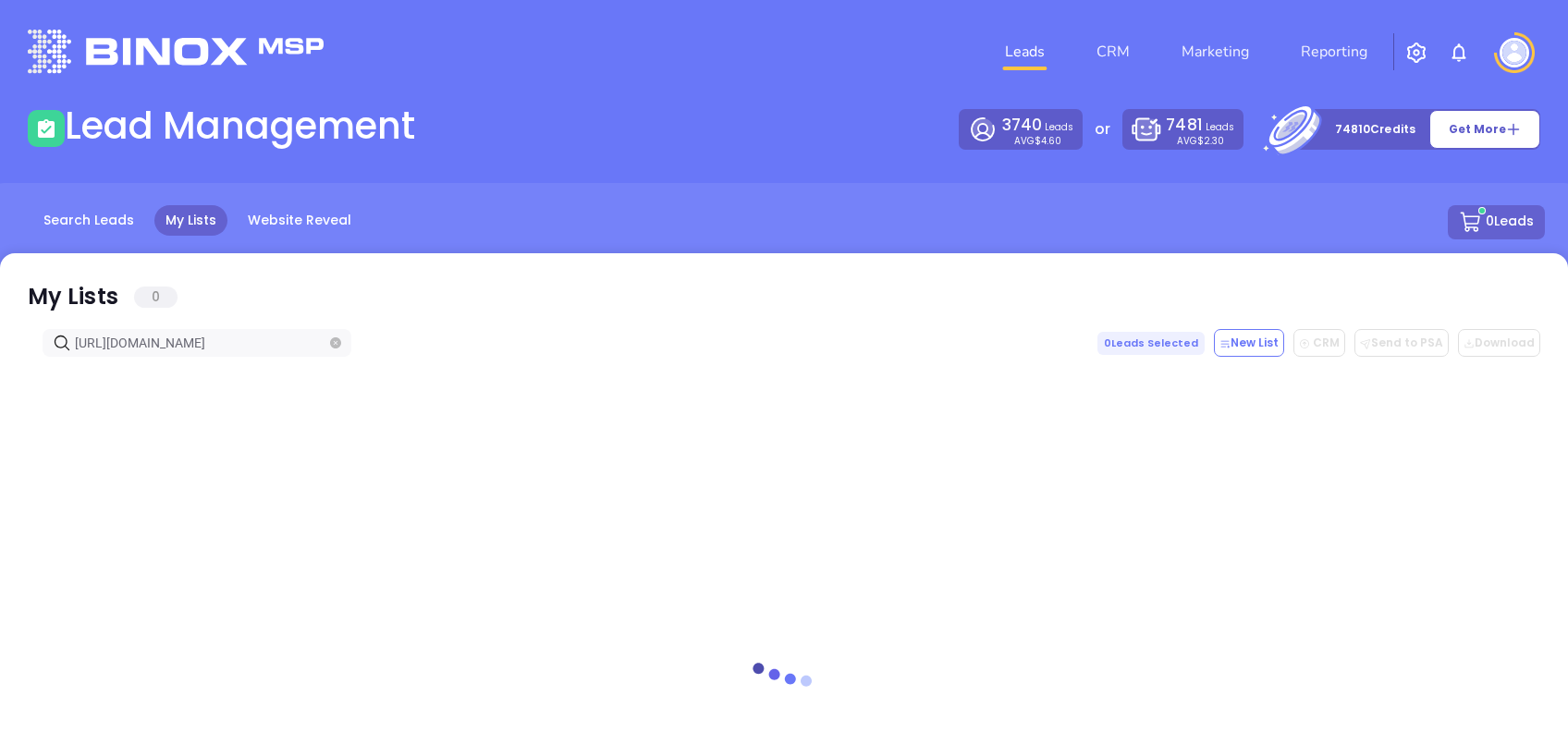
type input "https://thewengeragency.com/"
drag, startPoint x: 47, startPoint y: 298, endPoint x: 109, endPoint y: 334, distance: 71.7
click at [48, 298] on icon at bounding box center [42, 298] width 28 height 28
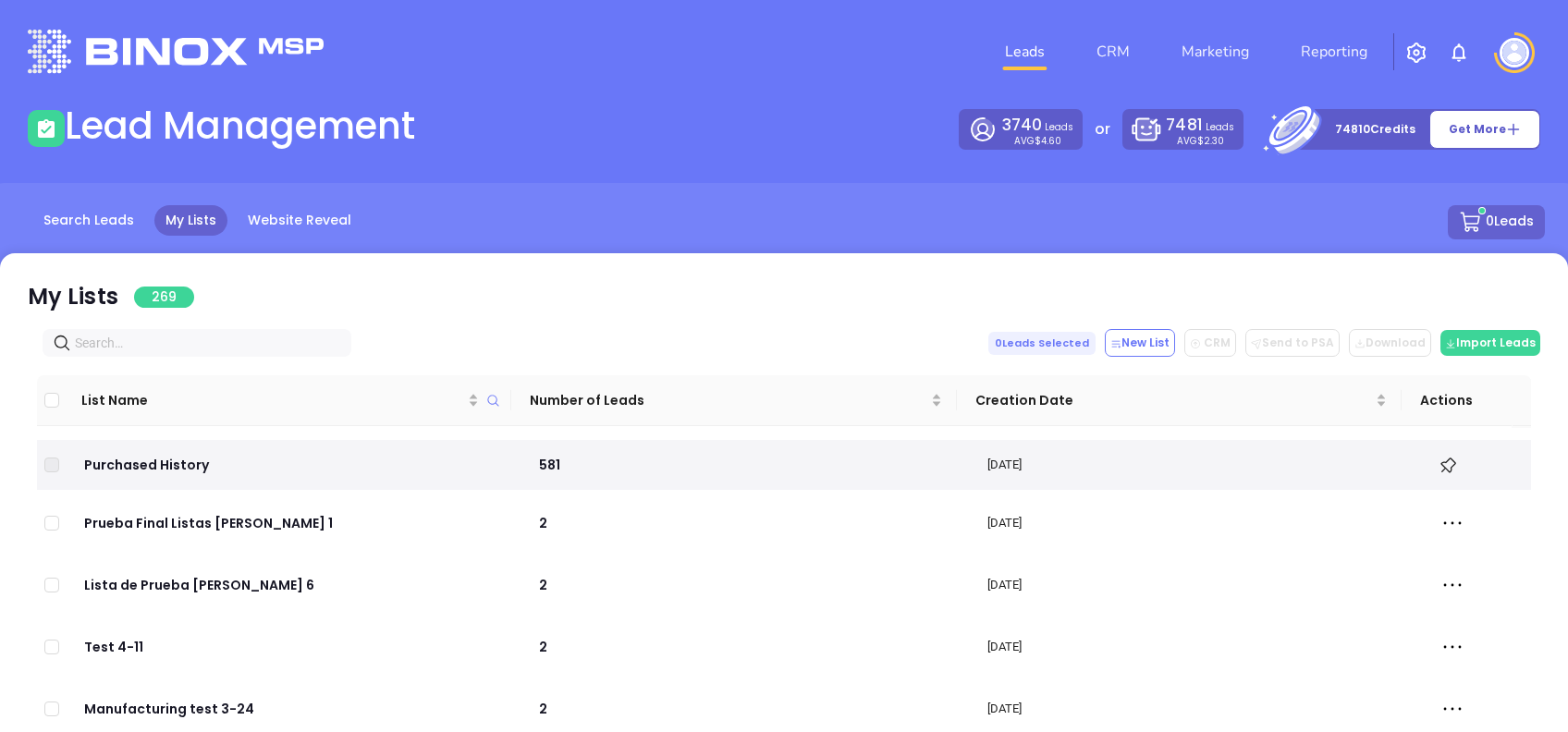
click at [200, 352] on input "text" at bounding box center [200, 343] width 251 height 20
paste input "wengermyers.com"
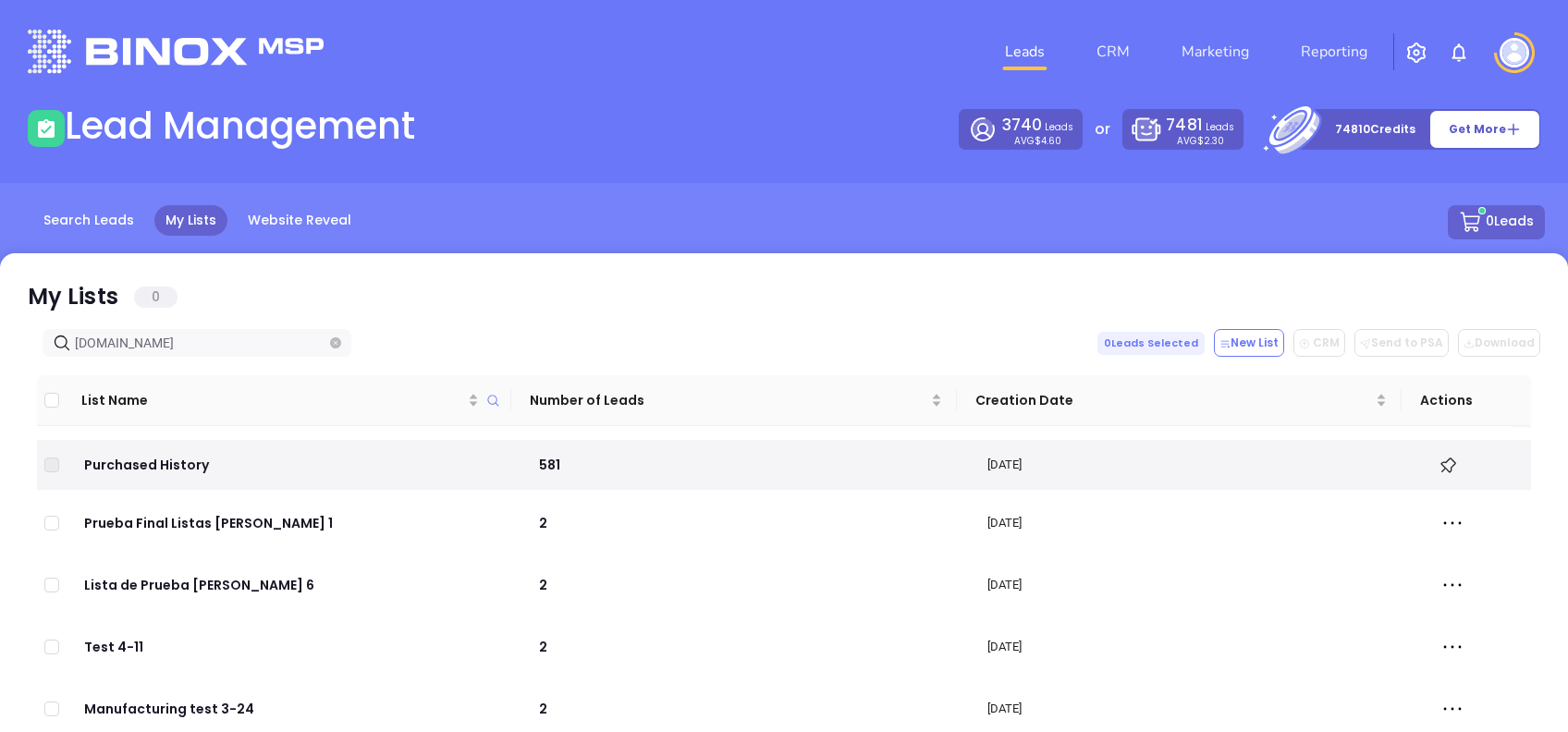
type input "wengermyers.com"
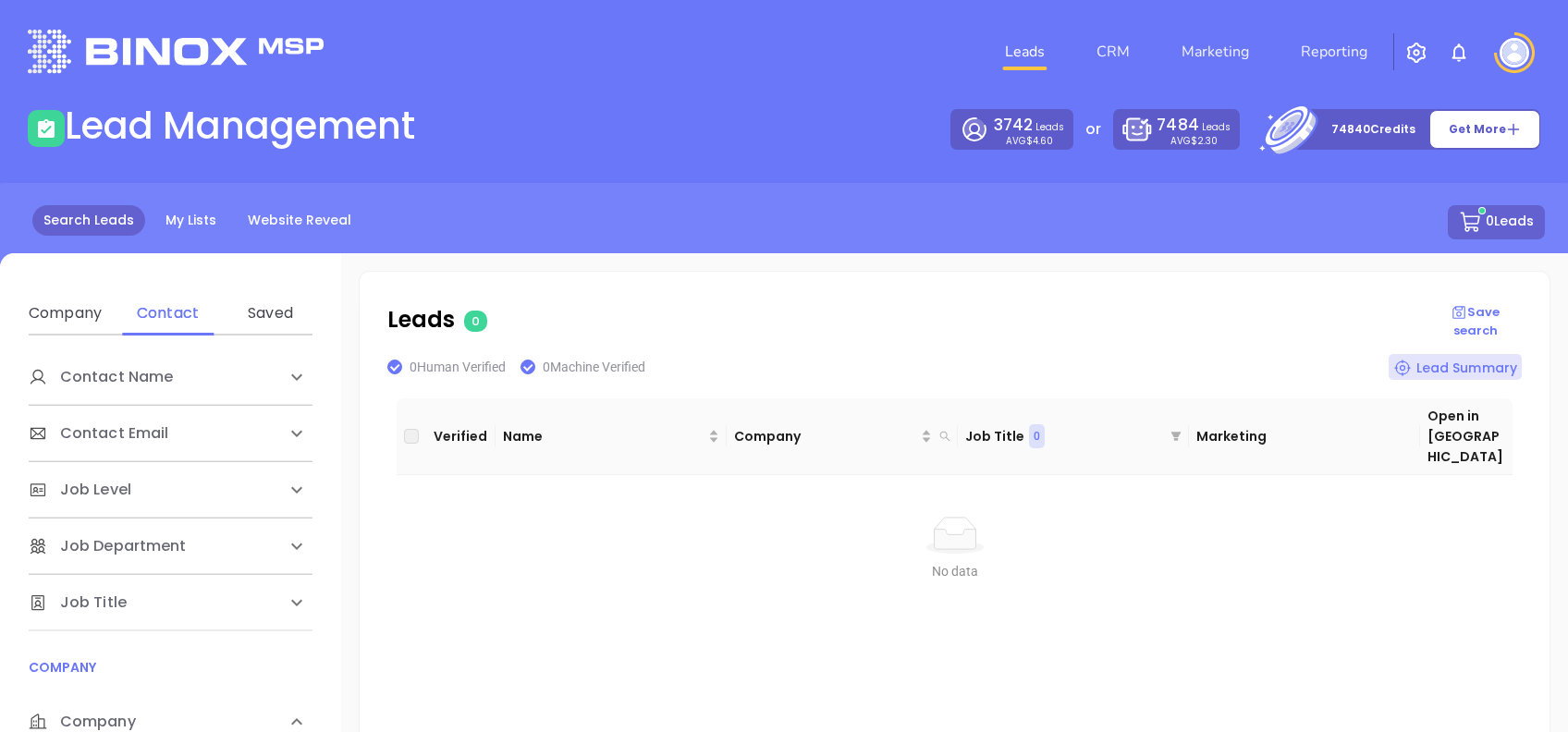
scroll to position [370, 0]
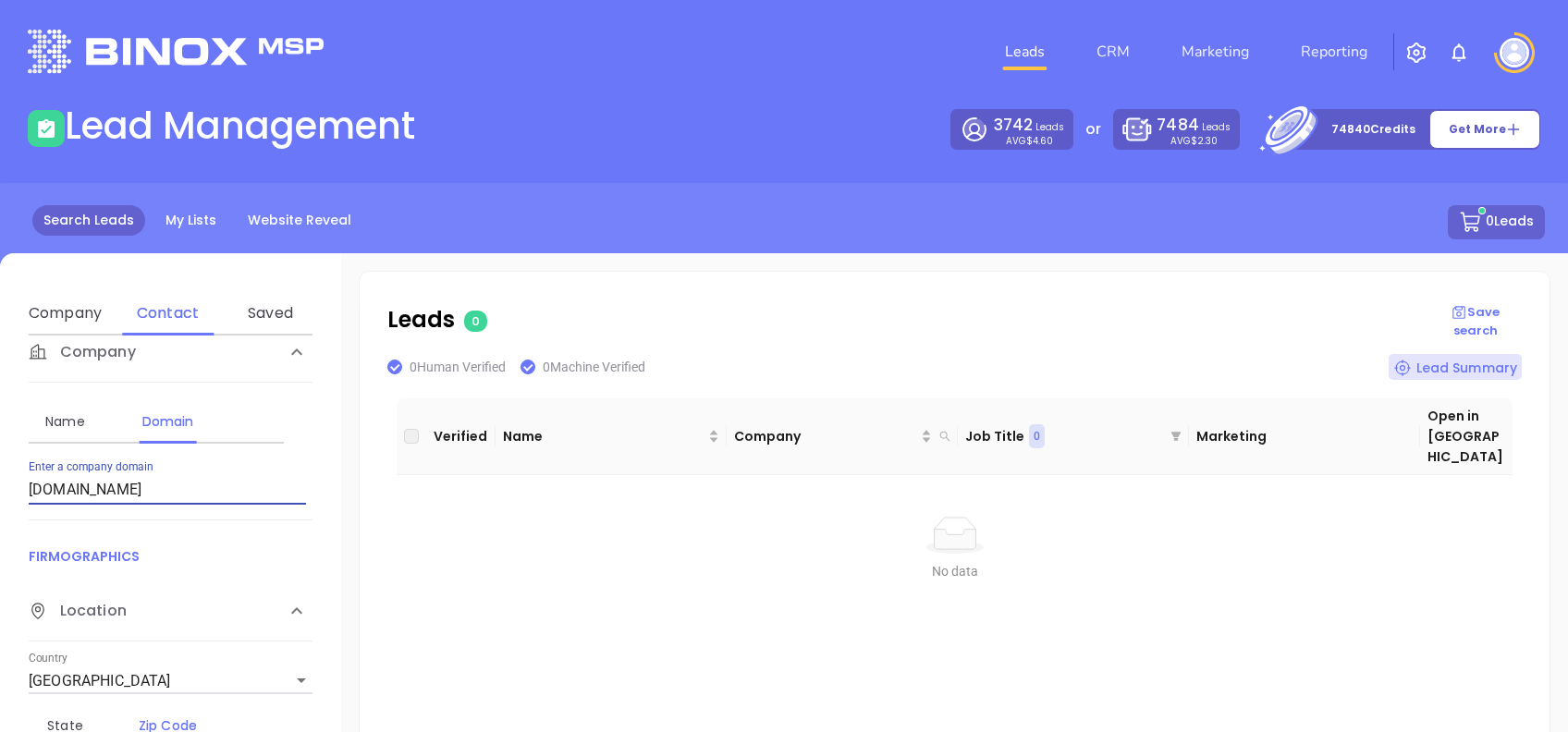
drag, startPoint x: 222, startPoint y: 494, endPoint x: 0, endPoint y: 496, distance: 222.0
click at [0, 496] on html "Leads CRM Marketing Reporting Financial Leads Leads Lead Management 3742 Leads …" at bounding box center [784, 366] width 1568 height 732
type input "[DOMAIN_NAME]"
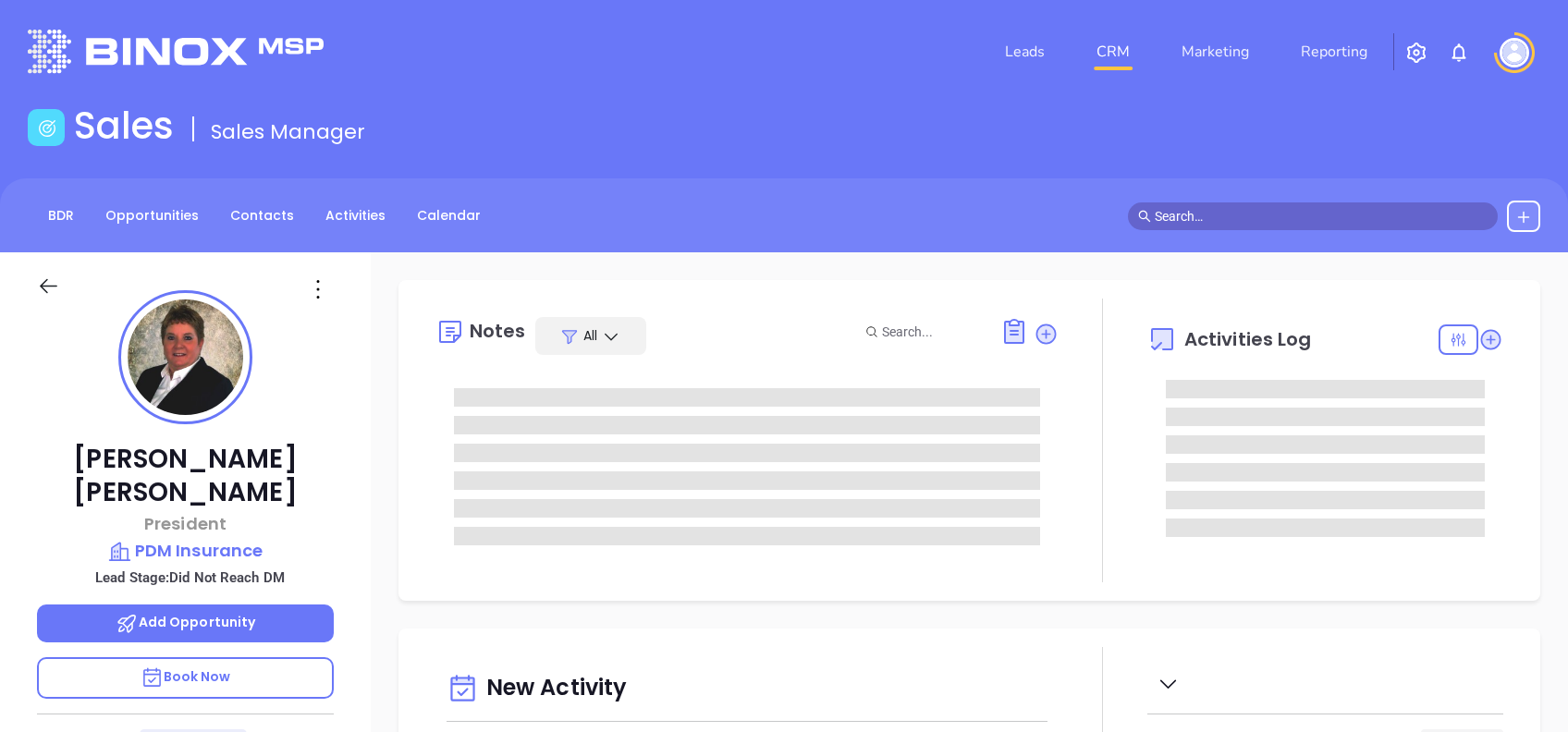
type input "10:00 am"
type input "[DATE]"
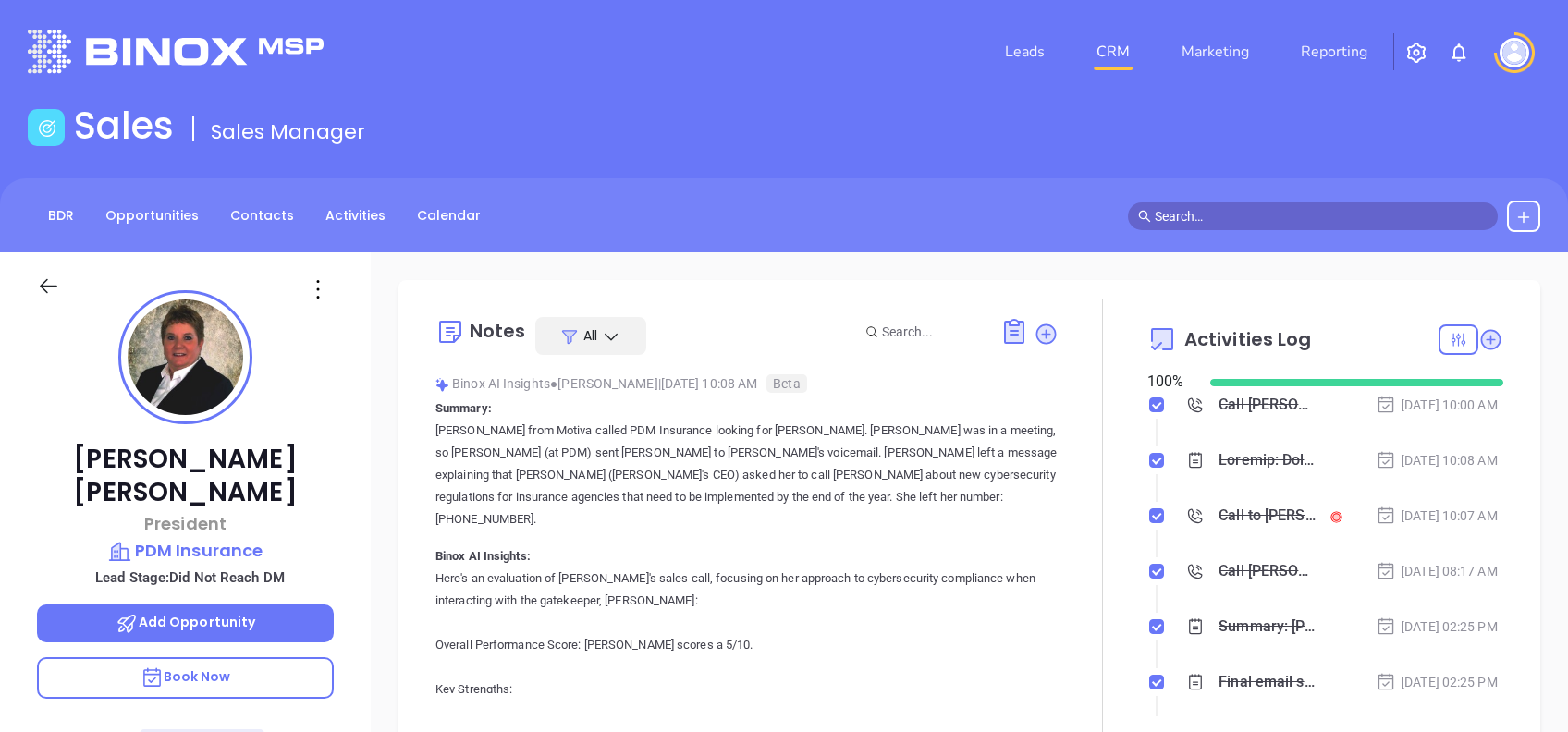
type input "[PERSON_NAME]"
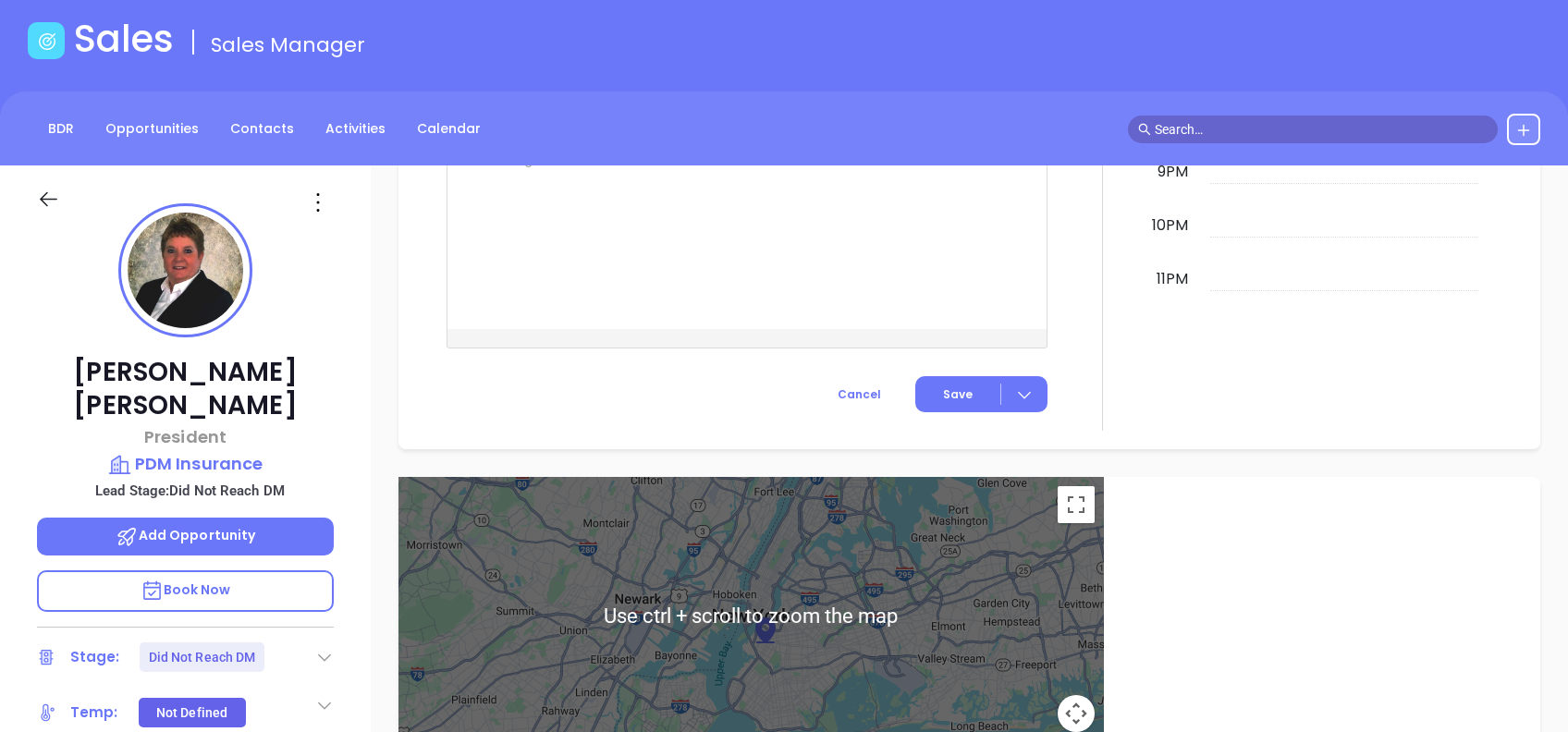
scroll to position [74, 0]
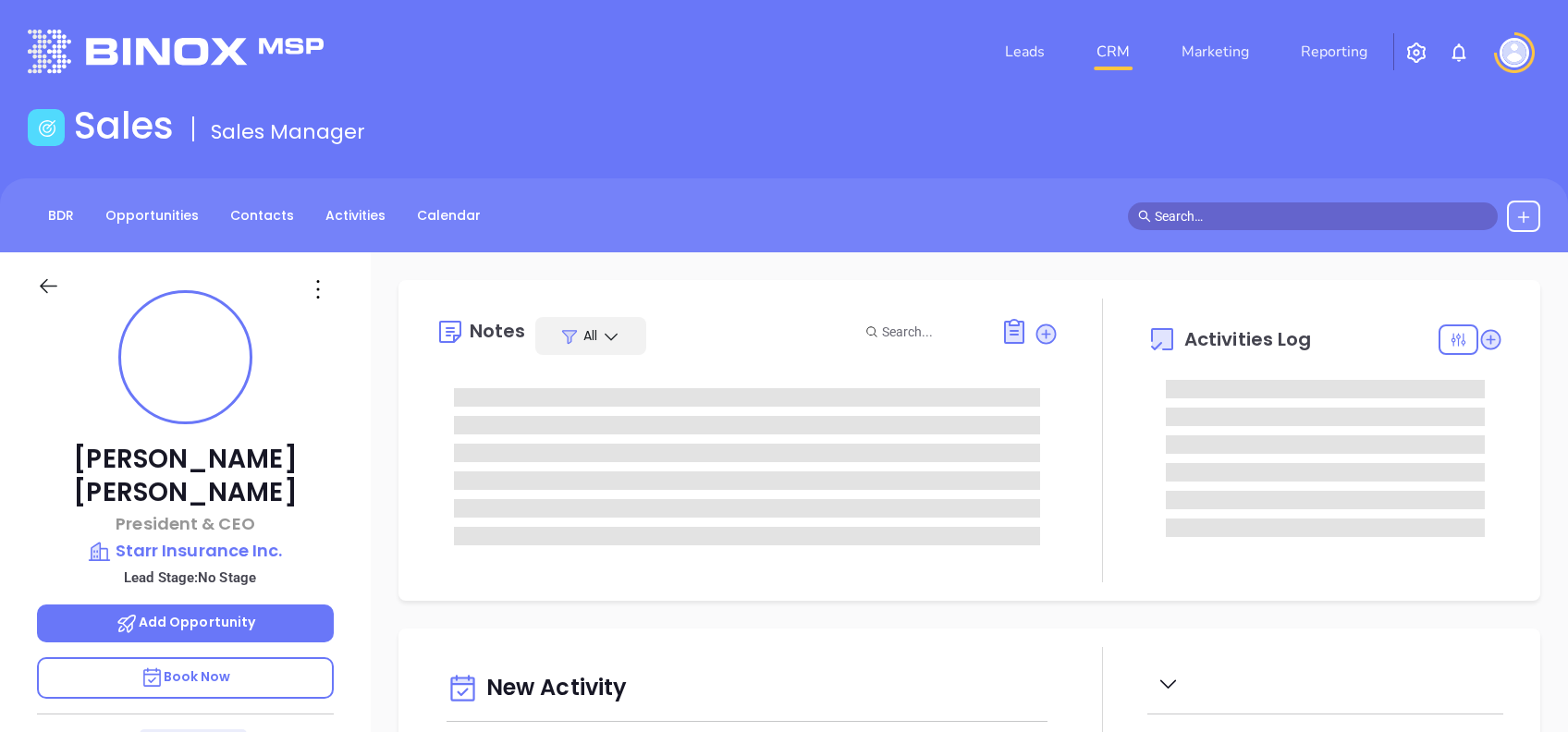
type input "10:00 am"
type input "[DATE]"
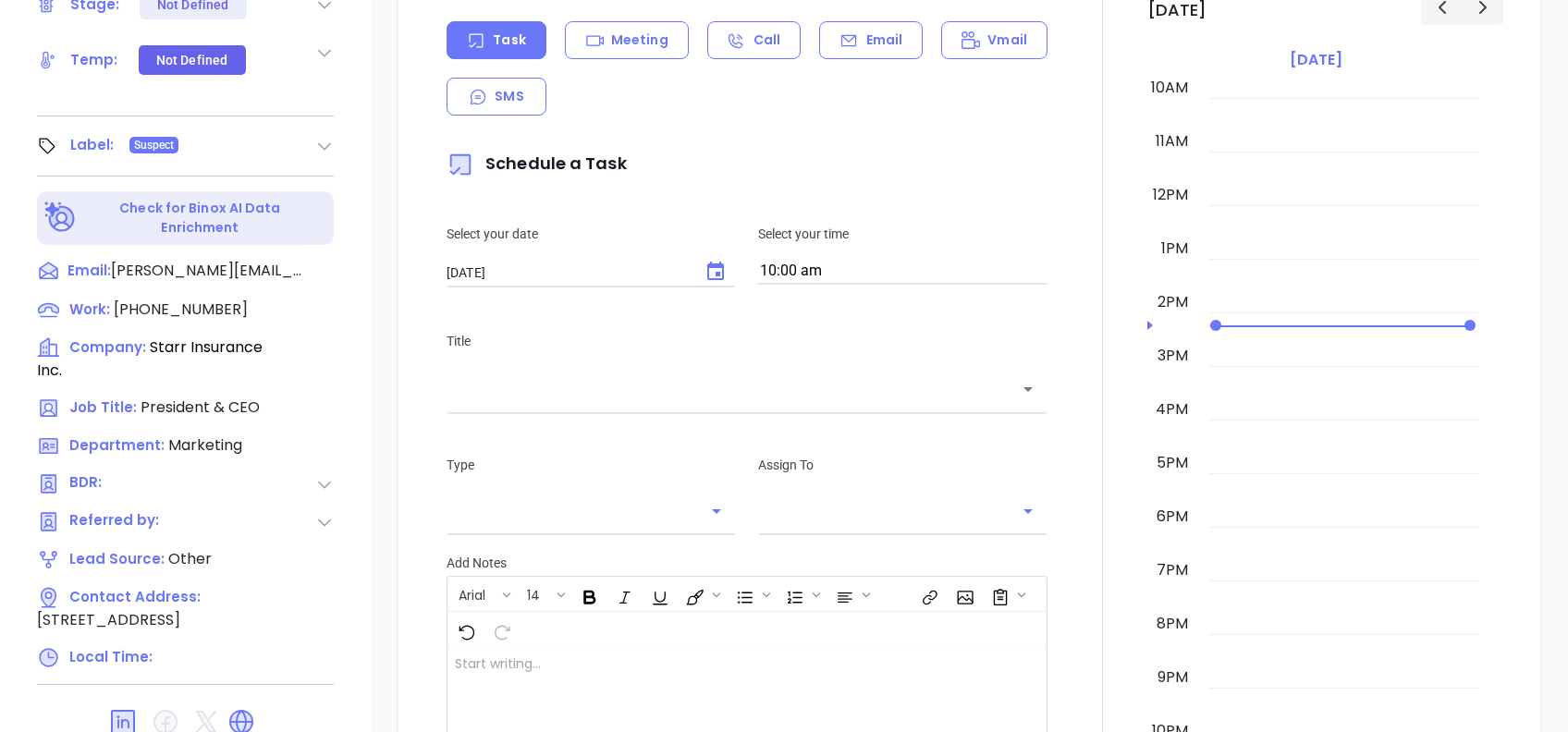
scroll to position [814, 0]
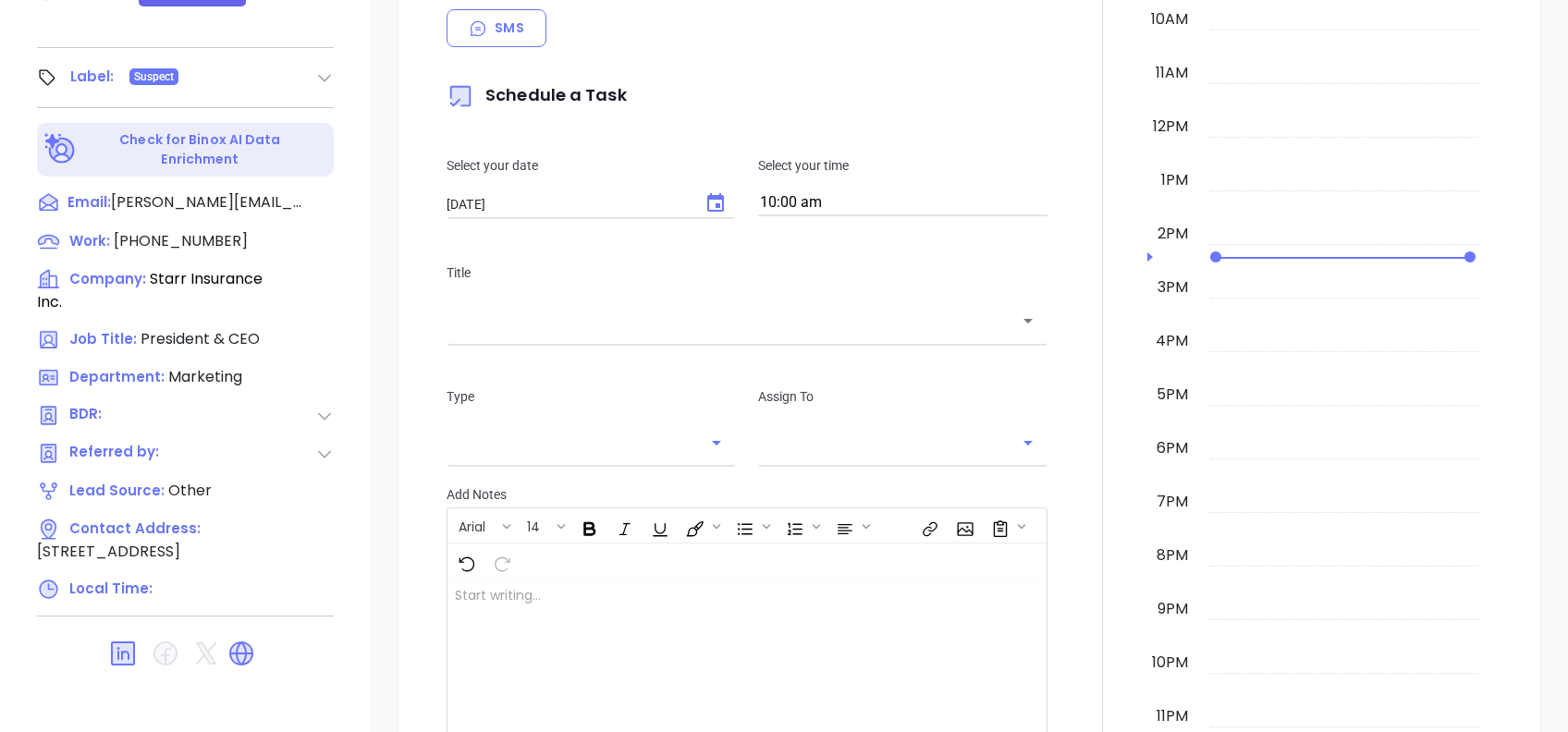
type input "[PERSON_NAME]"
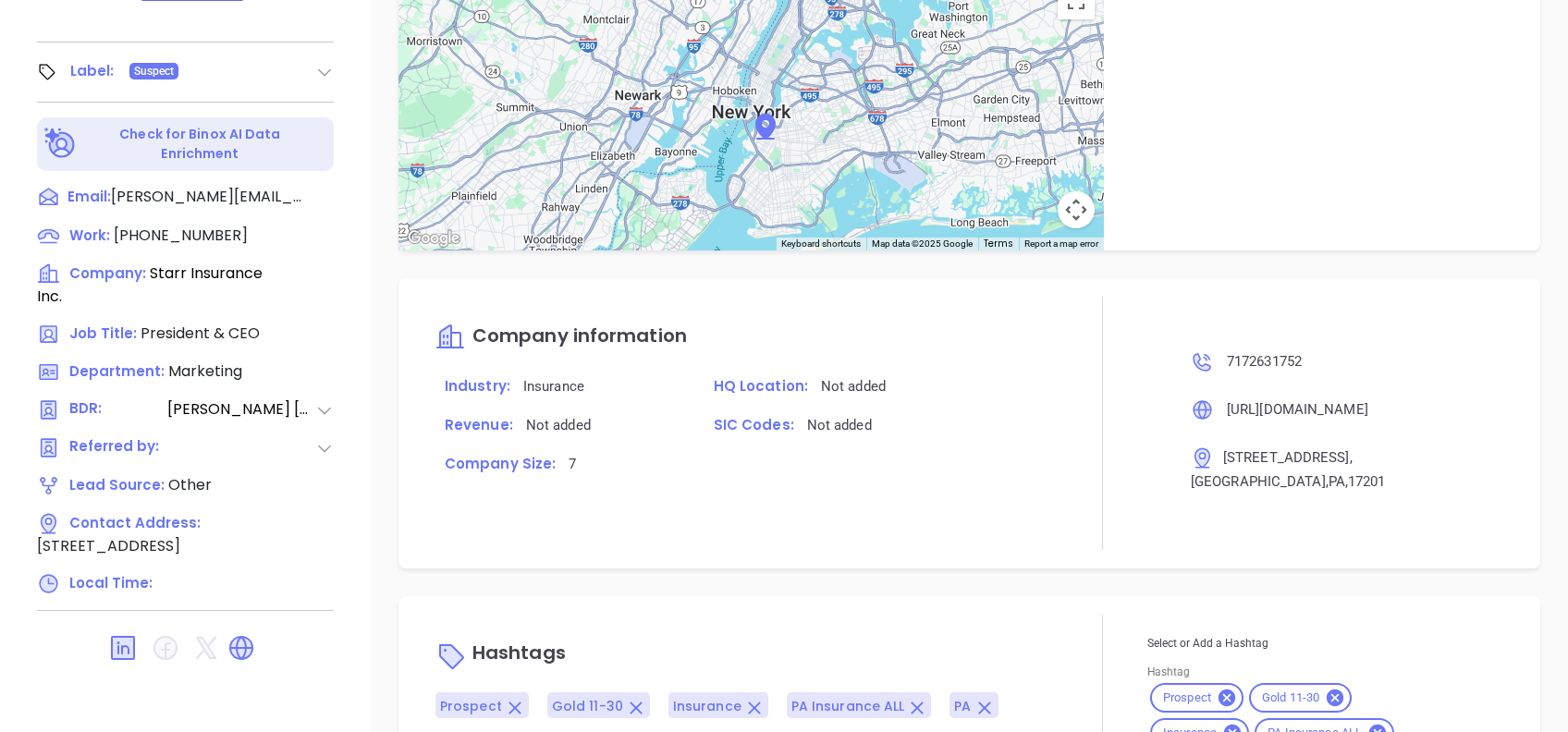
scroll to position [1240, 0]
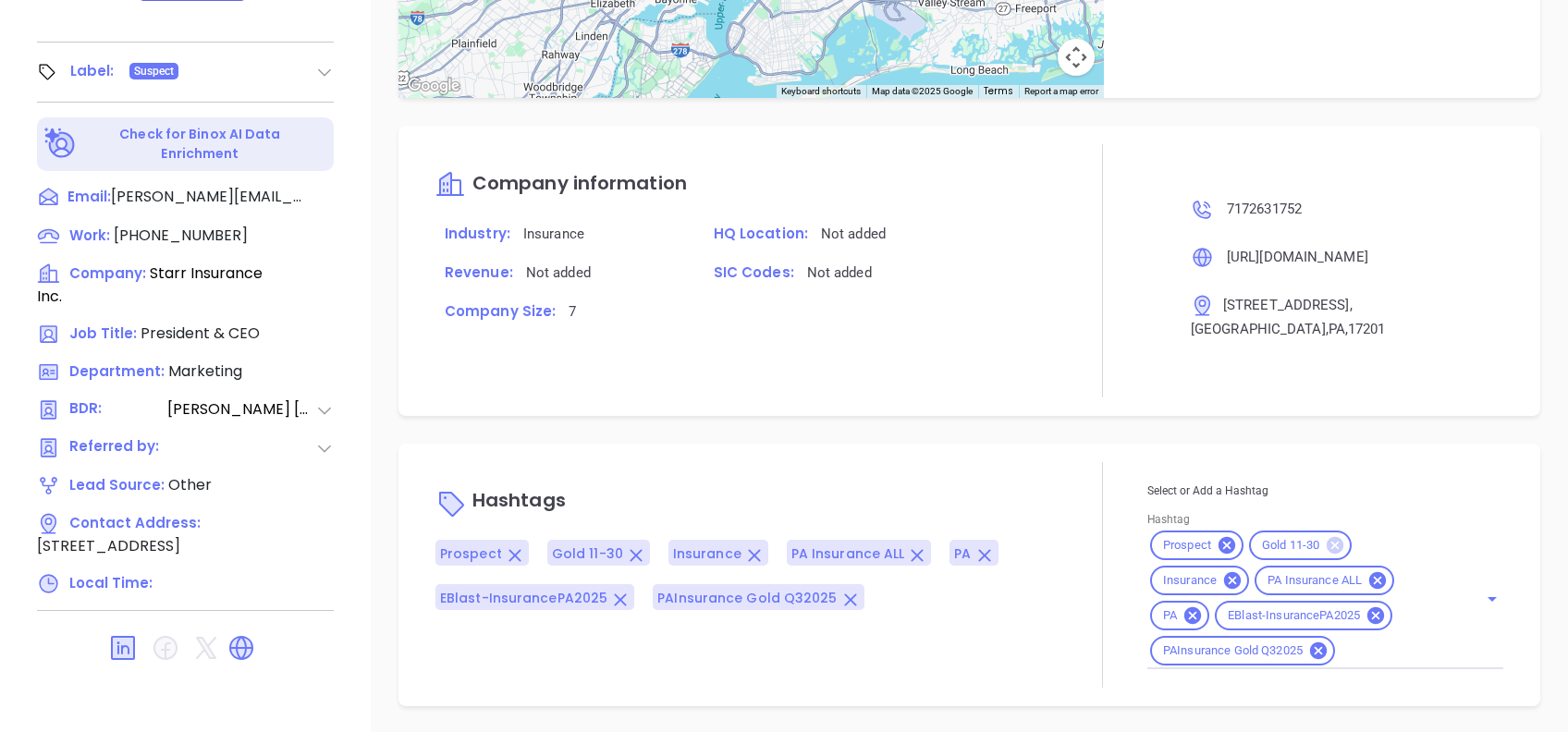
click at [1327, 546] on icon at bounding box center [1335, 546] width 17 height 17
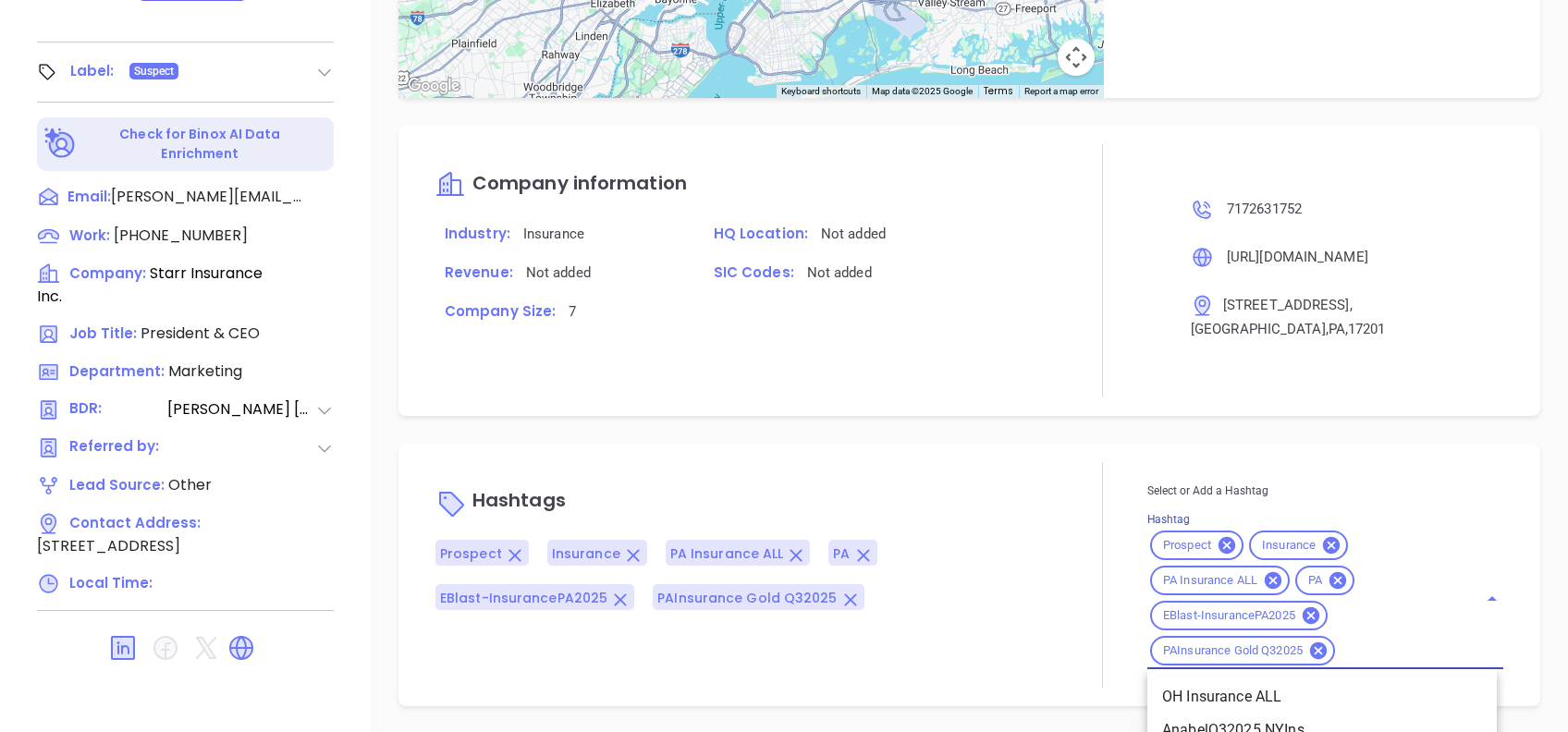
click at [1363, 647] on input "Hashtag" at bounding box center [1395, 651] width 114 height 23
type input "silver"
click at [1332, 681] on li "Silver 6-10" at bounding box center [1323, 696] width 349 height 33
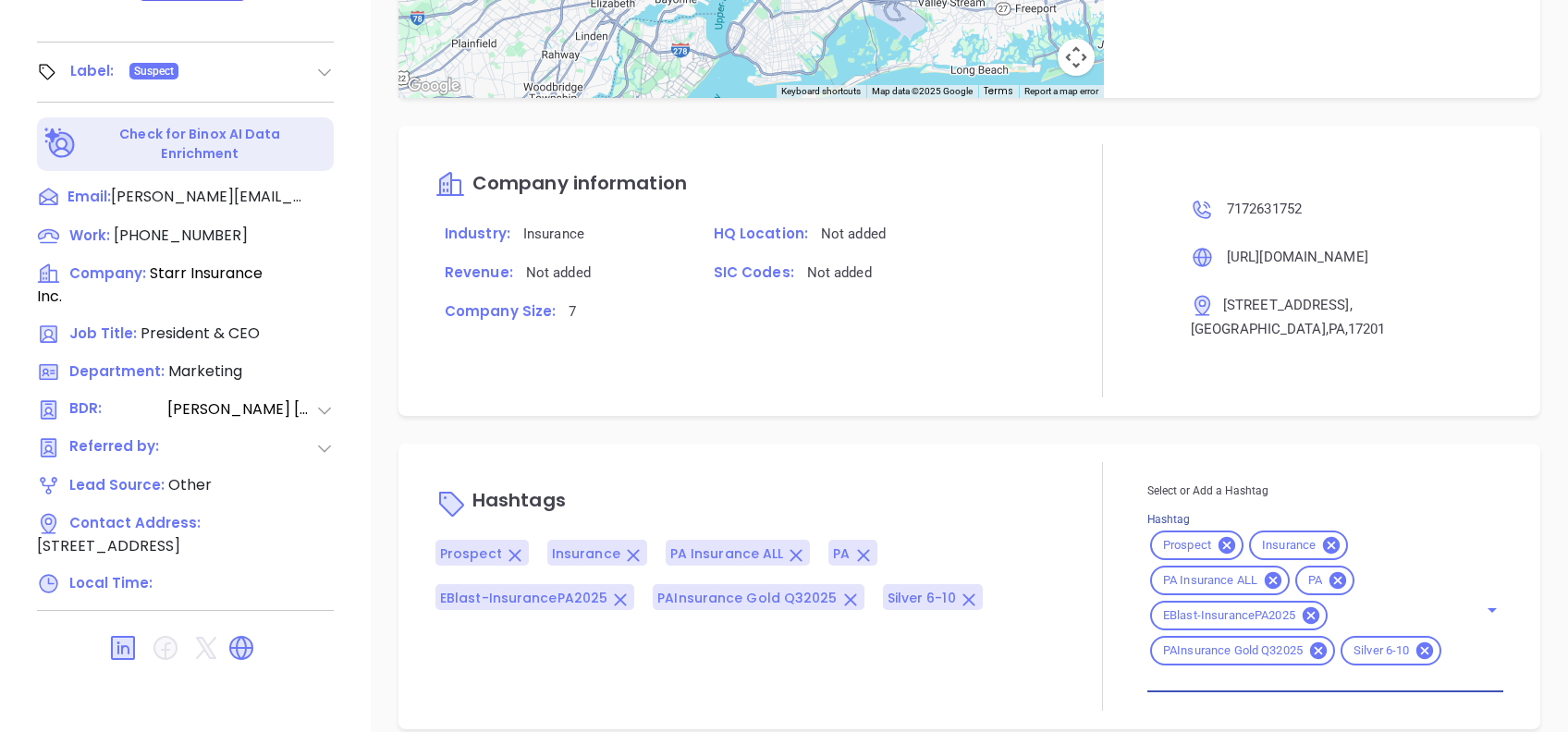
click at [984, 376] on div "Company information Industry: Insurance HQ Location: Not added Revenue: Not add…" at bounding box center [747, 271] width 623 height 253
